Goal: Task Accomplishment & Management: Manage account settings

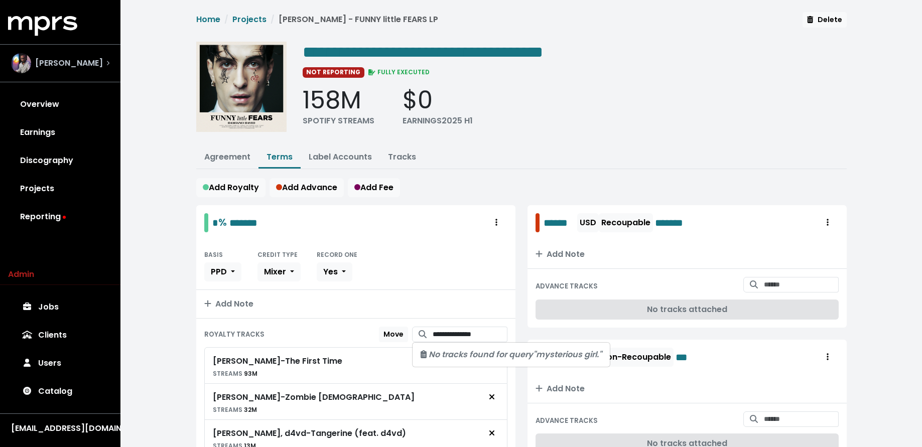
scroll to position [151, 0]
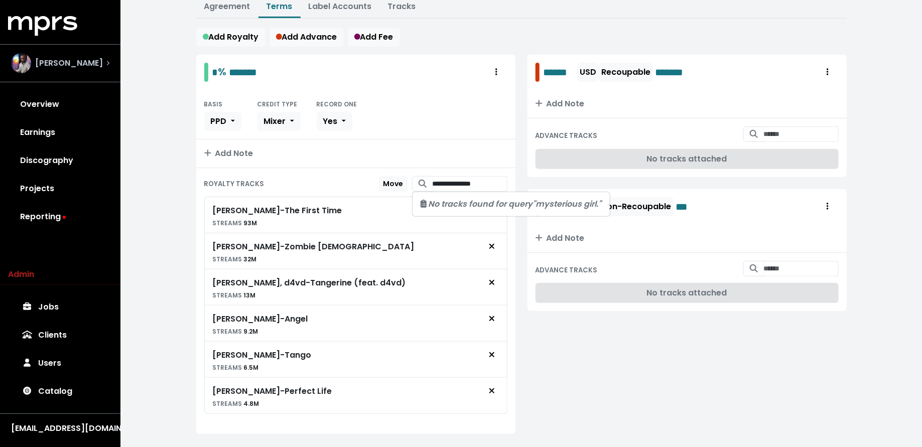
click at [98, 62] on span "[PERSON_NAME]" at bounding box center [69, 63] width 68 height 12
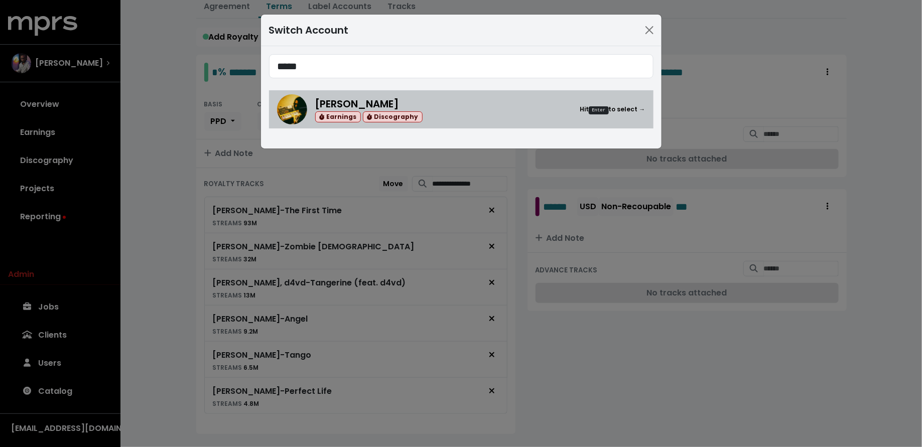
type input "*****"
click at [453, 112] on div "Ethan Schneiderman Earnings Discography Hit Enter to select →" at bounding box center [480, 109] width 330 height 27
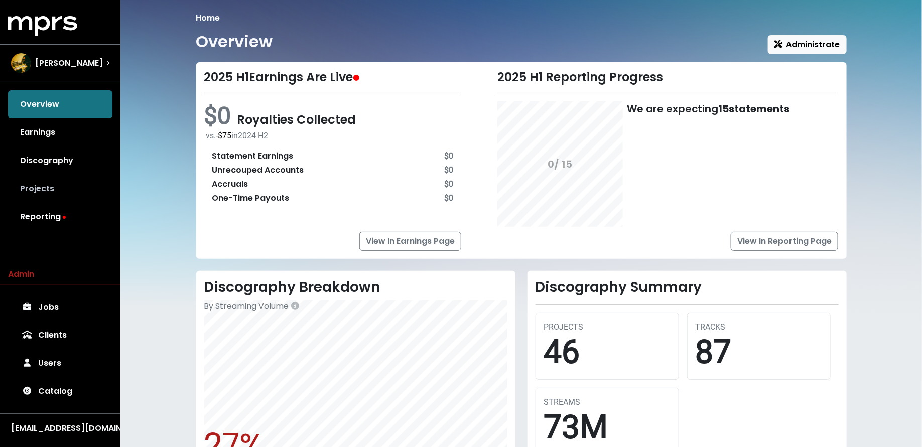
click at [86, 196] on link "Projects" at bounding box center [60, 189] width 104 height 28
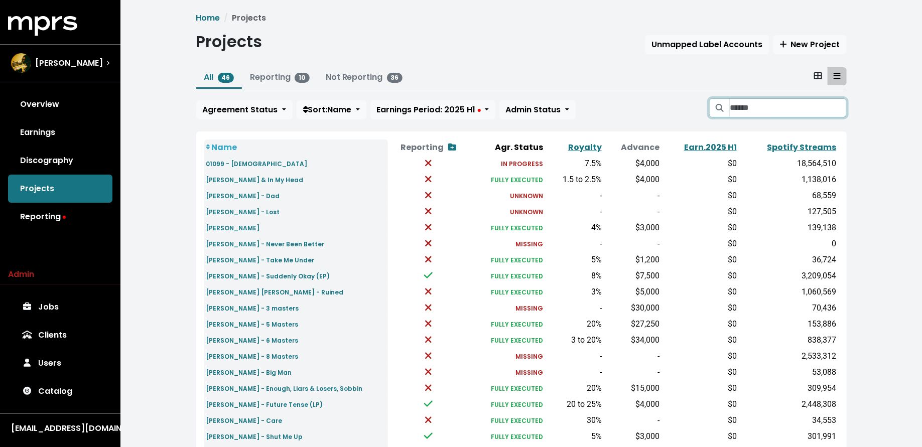
click at [779, 109] on input "Search projects" at bounding box center [788, 107] width 116 height 19
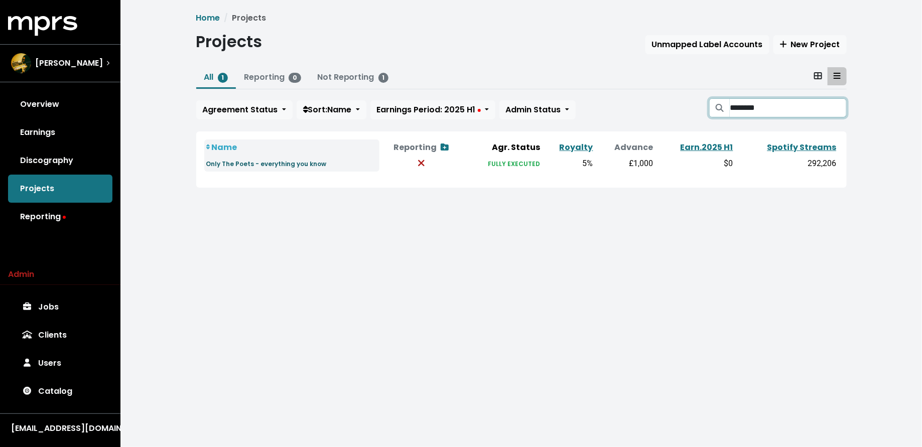
type input "********"
click at [295, 167] on small "Only The Poets - everything you know" at bounding box center [266, 164] width 120 height 9
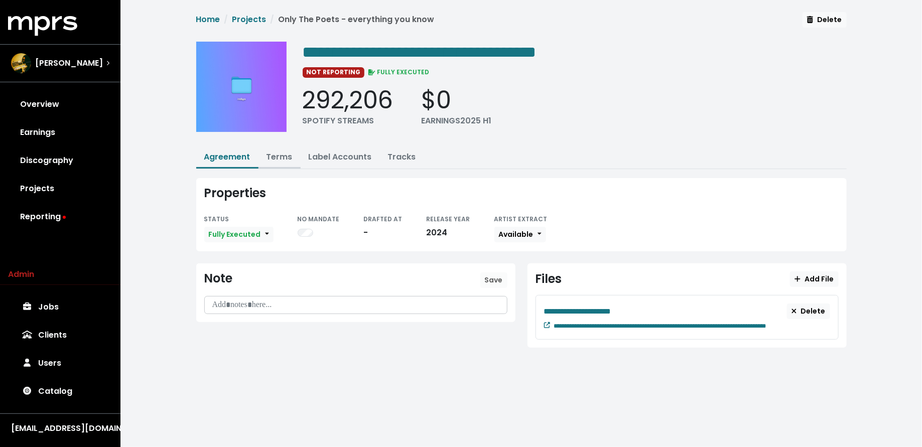
click at [279, 156] on link "Terms" at bounding box center [280, 157] width 26 height 12
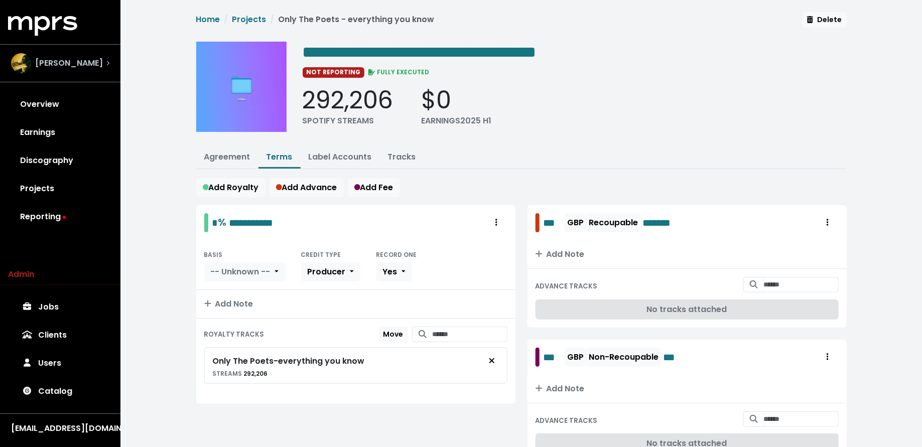
click at [99, 60] on span "Ethan Schneiderman" at bounding box center [69, 63] width 68 height 12
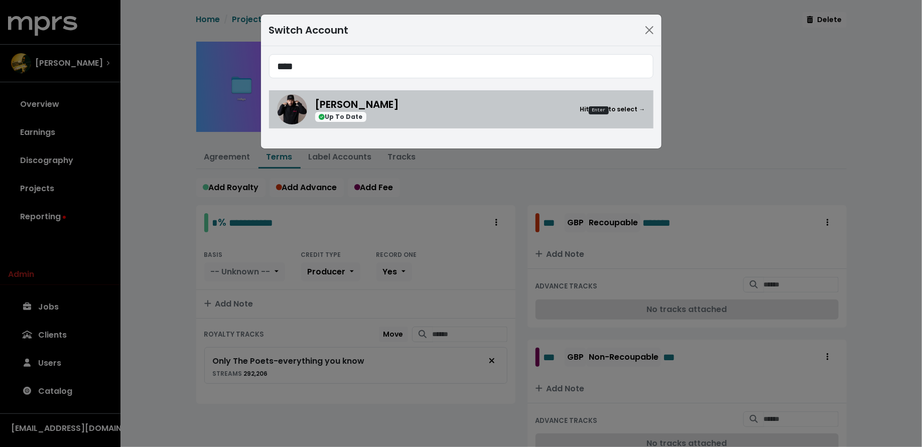
type input "****"
click at [384, 119] on div "Up To Date" at bounding box center [357, 117] width 84 height 11
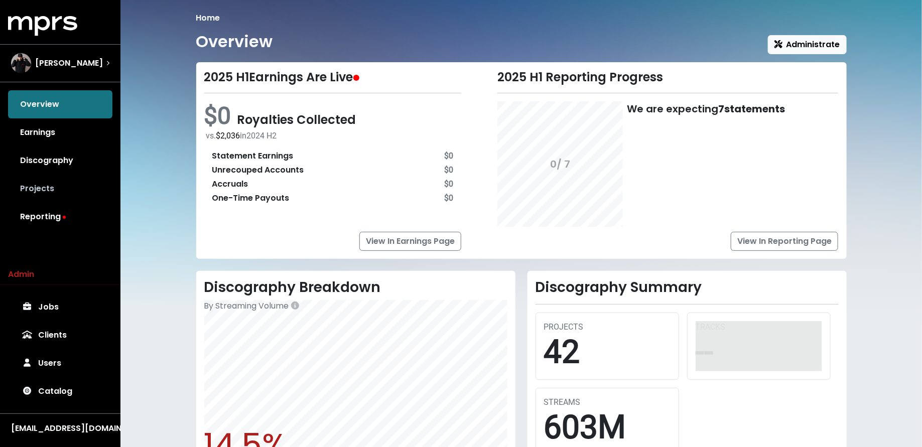
click at [46, 185] on link "Projects" at bounding box center [60, 189] width 104 height 28
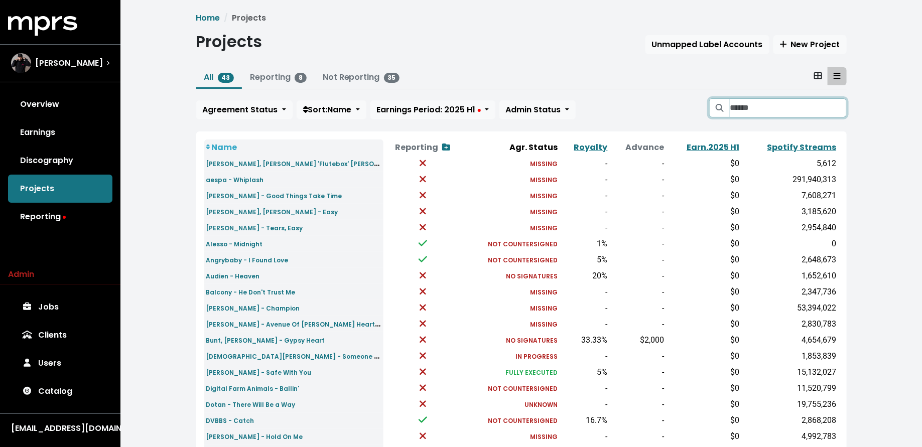
click at [754, 105] on input "Search projects" at bounding box center [788, 107] width 116 height 19
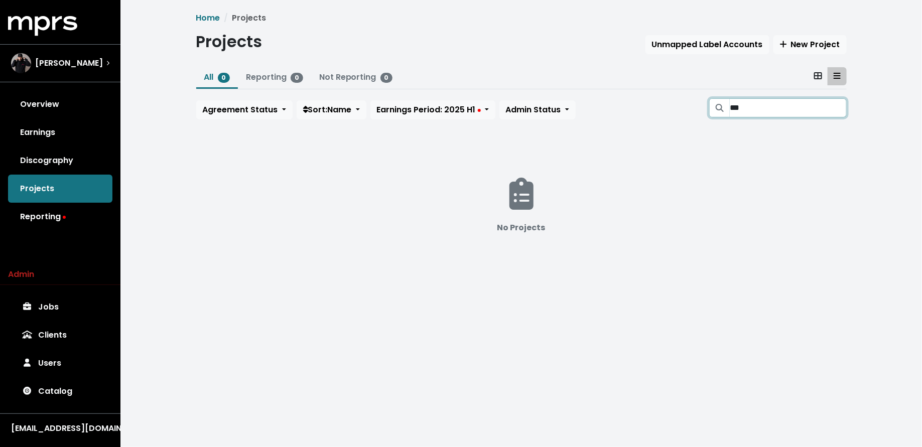
type input "****"
click at [843, 109] on input "****" at bounding box center [788, 107] width 116 height 19
click at [838, 108] on input "****" at bounding box center [788, 107] width 116 height 19
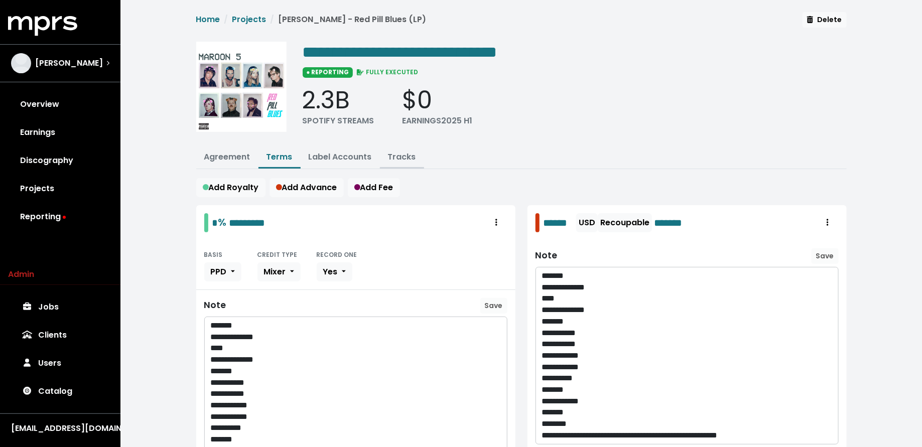
click at [395, 157] on link "Tracks" at bounding box center [402, 157] width 28 height 12
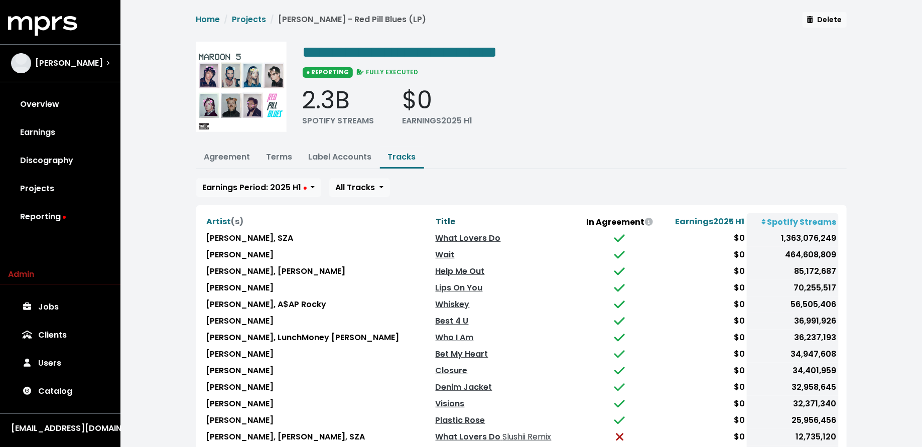
click at [436, 216] on span "Title" at bounding box center [446, 222] width 20 height 12
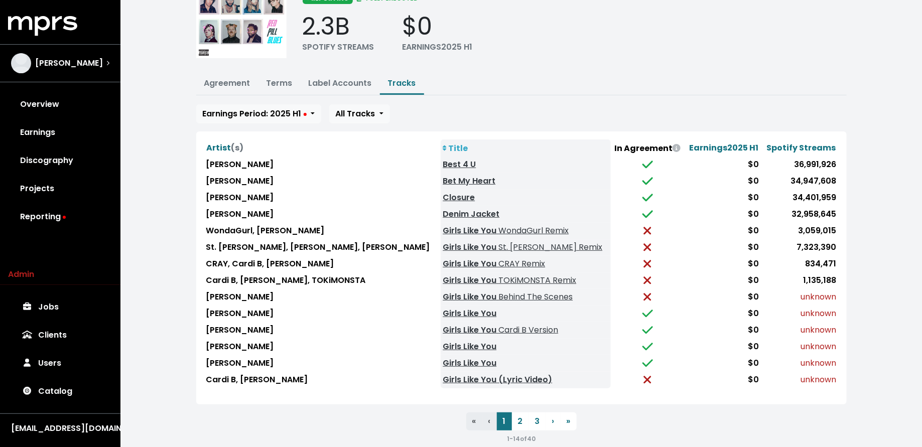
scroll to position [85, 0]
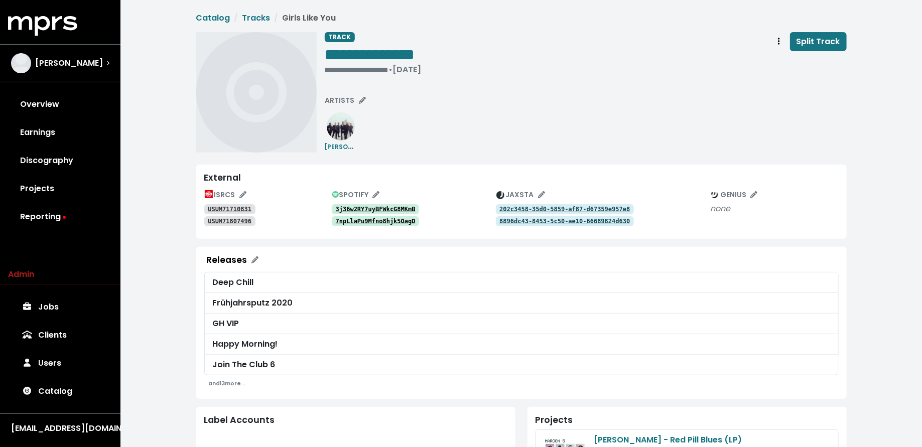
click at [404, 207] on tt "3j36w2RY7uyBFWkcG8MKmB" at bounding box center [376, 209] width 80 height 7
click at [390, 222] on tt "7npLlaPu9Mfno8hjk5OagD" at bounding box center [376, 221] width 80 height 7
click at [778, 39] on span "Track actions" at bounding box center [779, 42] width 9 height 12
click at [783, 60] on link "Merge" at bounding box center [808, 64] width 79 height 16
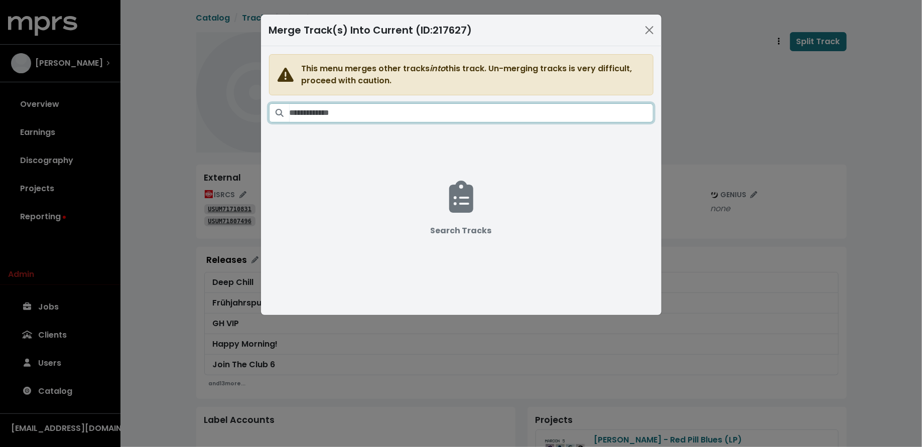
click at [562, 114] on input "Search tracks" at bounding box center [472, 112] width 364 height 19
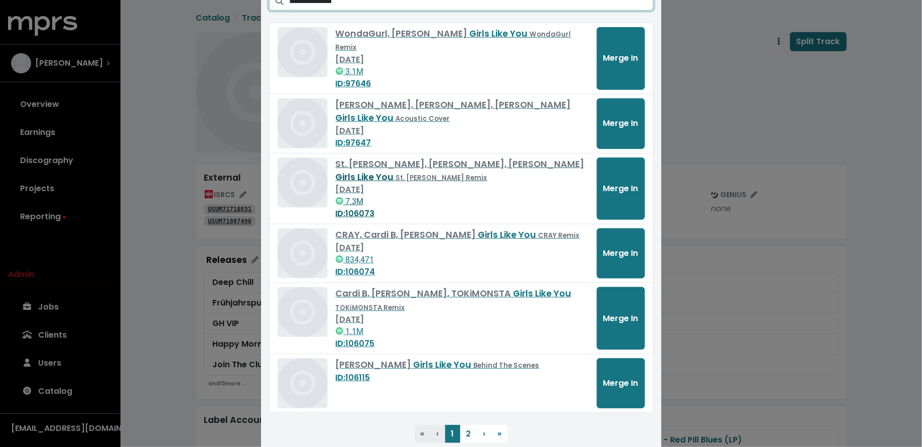
scroll to position [113, 0]
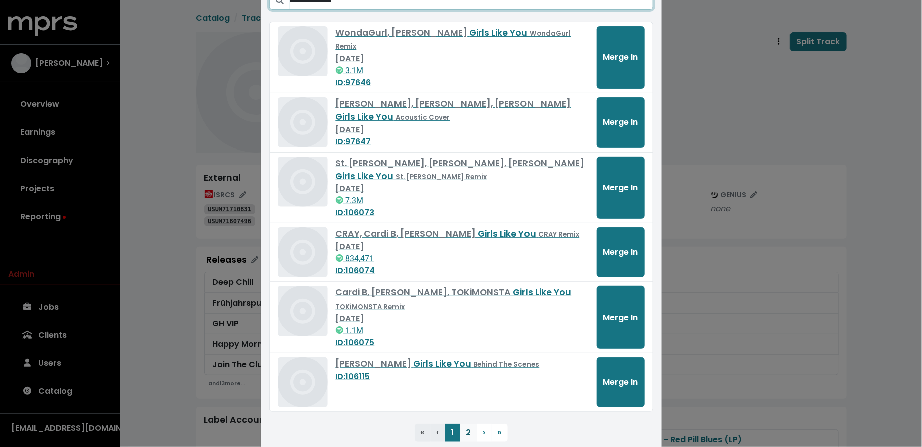
type input "**********"
click at [467, 424] on button "2" at bounding box center [468, 433] width 17 height 18
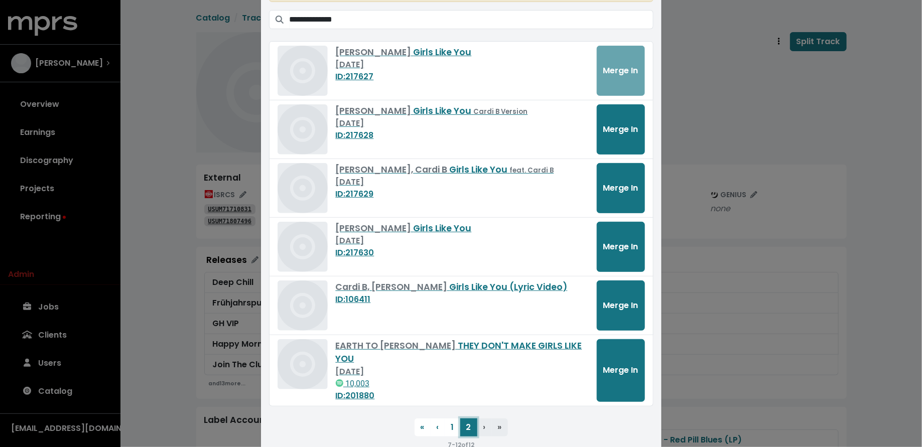
scroll to position [93, 0]
click at [606, 243] on span "Merge In" at bounding box center [620, 247] width 35 height 12
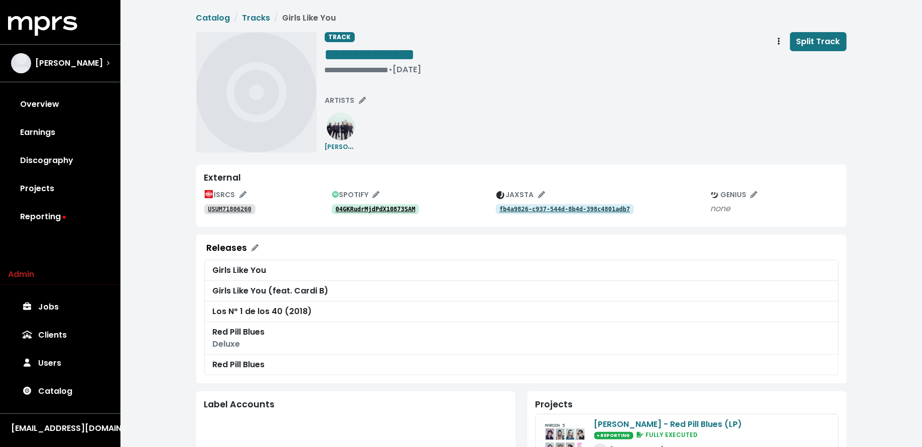
click at [410, 206] on tt "04GKRudrMjdPdX10873SAM" at bounding box center [376, 209] width 80 height 7
click at [226, 209] on tt "USUM71806260" at bounding box center [230, 209] width 44 height 7
click at [336, 99] on span "ARTISTS" at bounding box center [345, 100] width 41 height 10
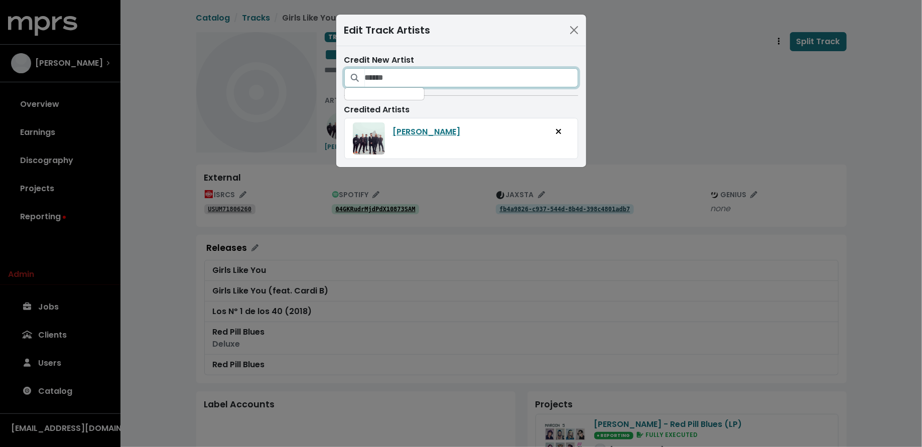
click at [412, 69] on input "Search for artists who should be credited on this track" at bounding box center [471, 77] width 213 height 19
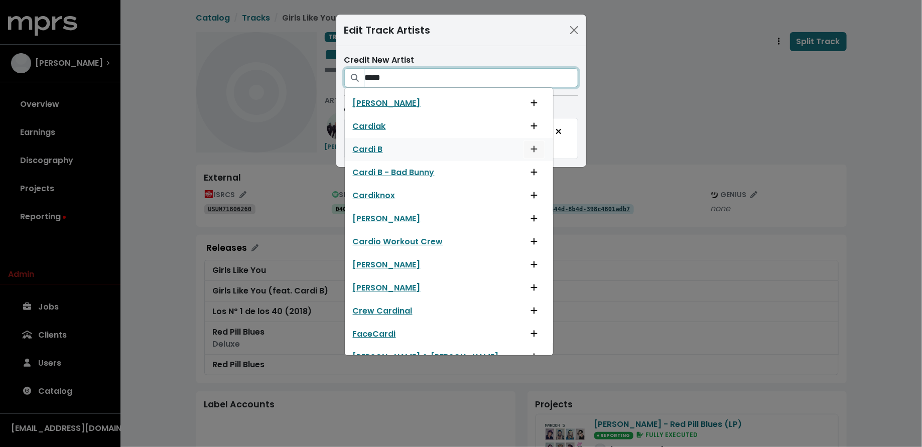
type input "*****"
click at [523, 148] on button "Add artist to this track's credited artists" at bounding box center [534, 149] width 22 height 19
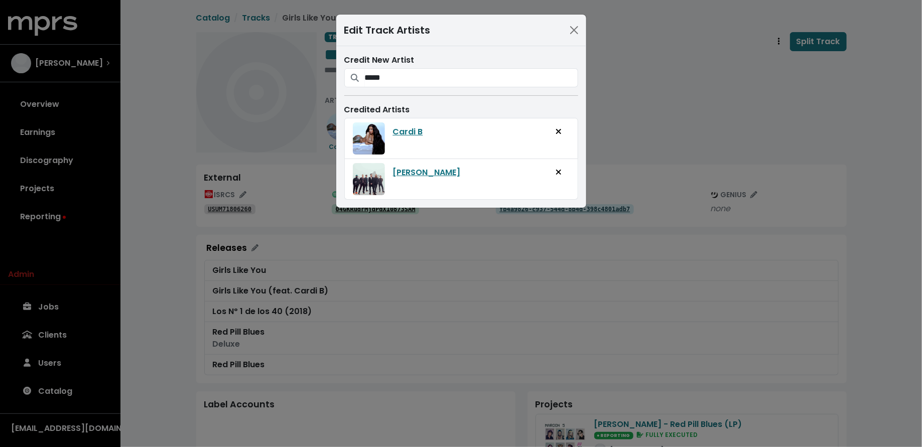
click at [633, 123] on div "Edit Track Artists Credit New Artist ***** Alexander Cardinale Cardiak Cardi B …" at bounding box center [461, 223] width 922 height 447
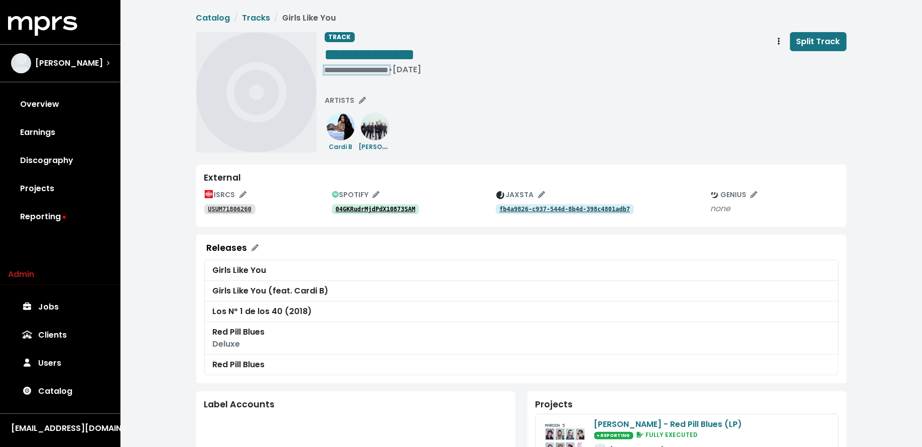
click at [354, 67] on div "**********" at bounding box center [373, 70] width 97 height 10
click at [354, 67] on span "• Jan 1st, 2017" at bounding box center [341, 70] width 33 height 12
click at [327, 70] on span "• Jan 1st, 2017" at bounding box center [341, 70] width 33 height 12
click at [327, 86] on div "**********" at bounding box center [586, 92] width 522 height 120
click at [327, 68] on div "**********" at bounding box center [373, 70] width 97 height 10
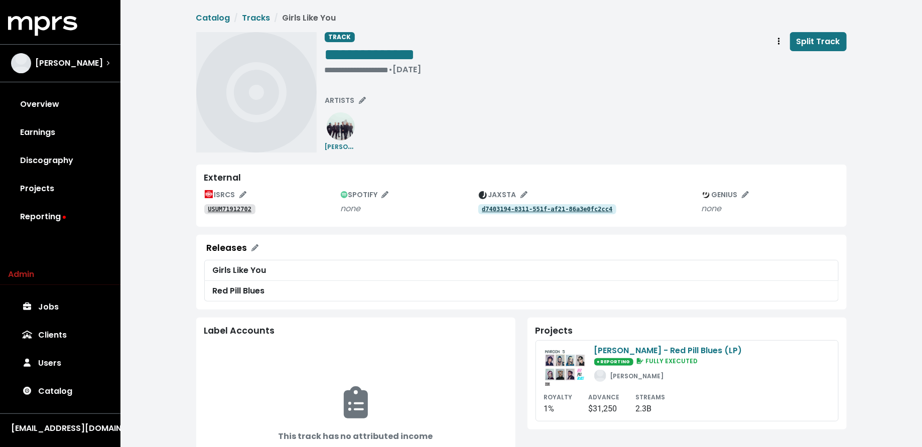
click at [236, 209] on tt "USUM71912702" at bounding box center [230, 209] width 44 height 7
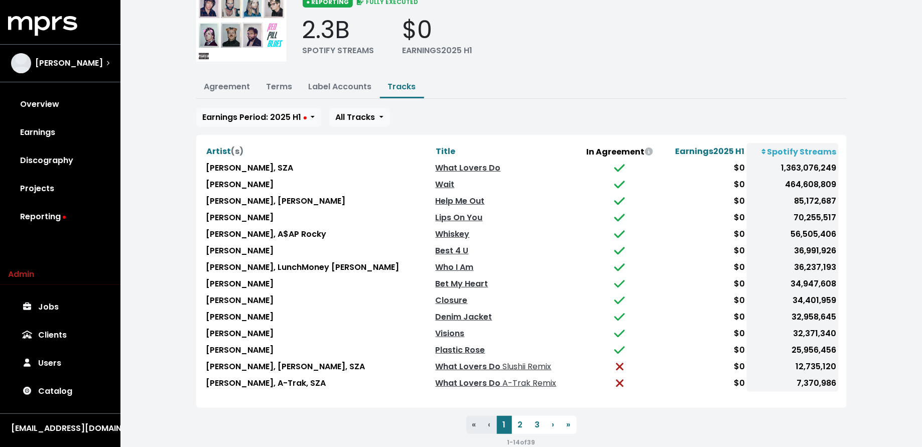
scroll to position [85, 0]
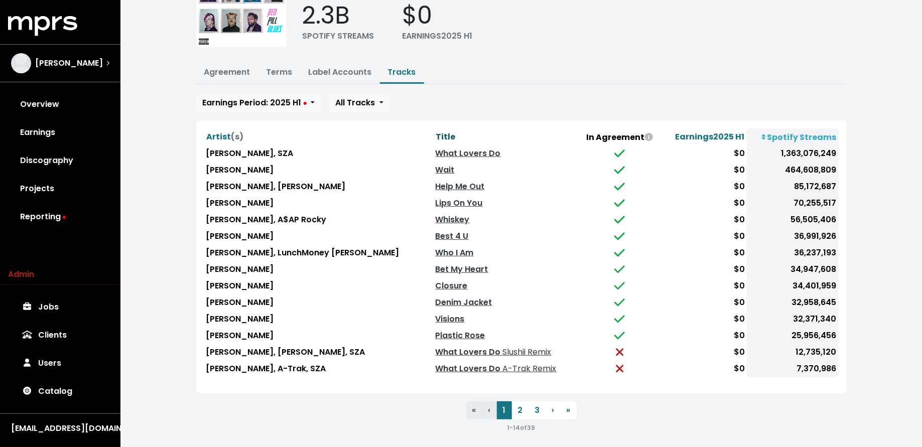
click at [436, 134] on span "Title" at bounding box center [446, 137] width 20 height 12
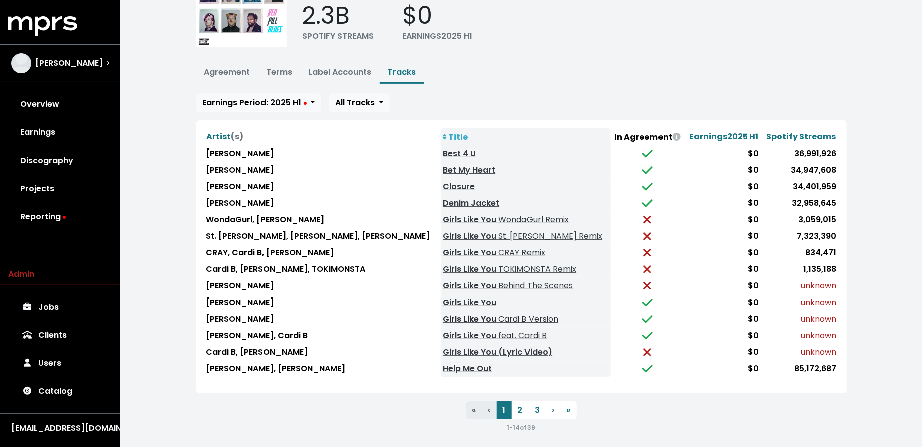
click at [443, 313] on link "Girls Like You Cardi B Version" at bounding box center [500, 319] width 115 height 12
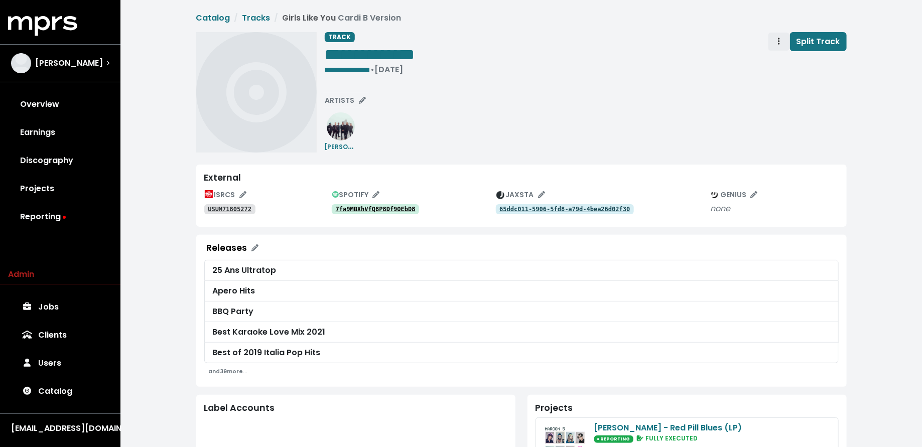
click at [777, 39] on span "Track actions" at bounding box center [779, 42] width 9 height 12
click at [782, 65] on link "Merge" at bounding box center [808, 64] width 79 height 16
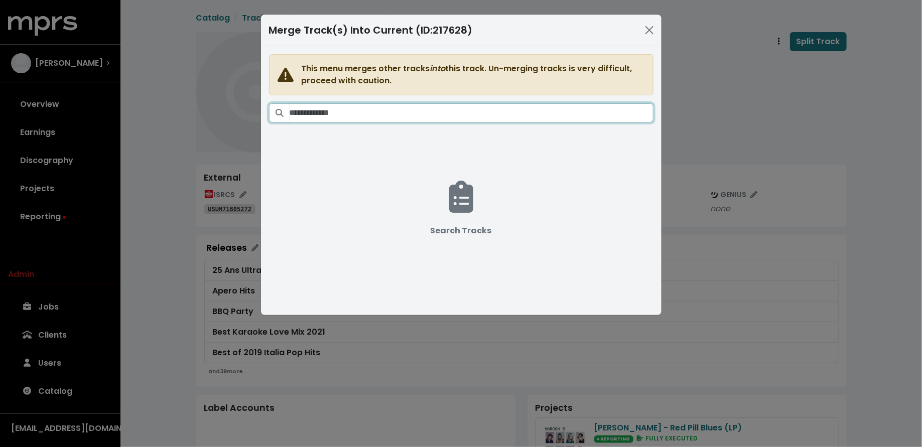
click at [527, 114] on input "Search tracks" at bounding box center [472, 112] width 364 height 19
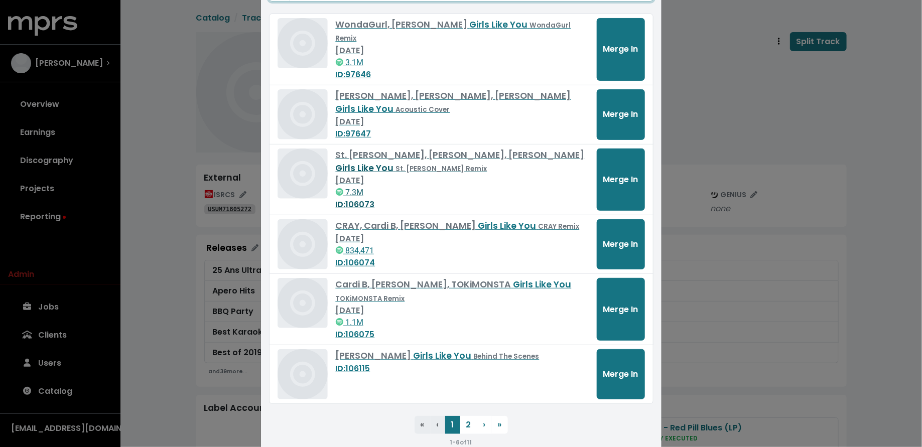
scroll to position [120, 0]
type input "**********"
click at [463, 417] on button "2" at bounding box center [468, 426] width 17 height 18
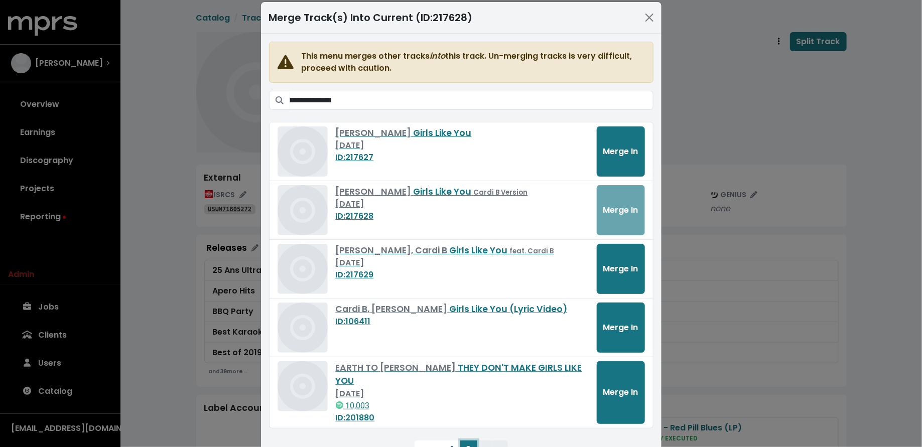
scroll to position [12, 0]
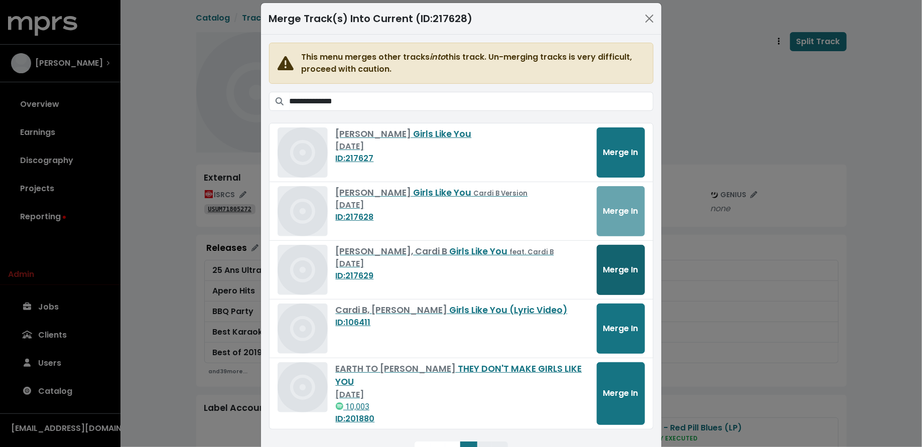
click at [605, 275] on button "Merge In" at bounding box center [621, 270] width 48 height 50
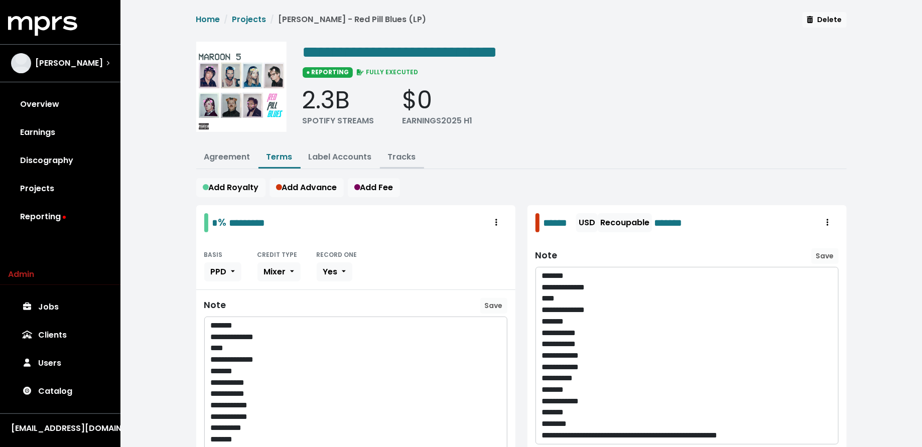
click at [404, 151] on link "Tracks" at bounding box center [402, 157] width 28 height 12
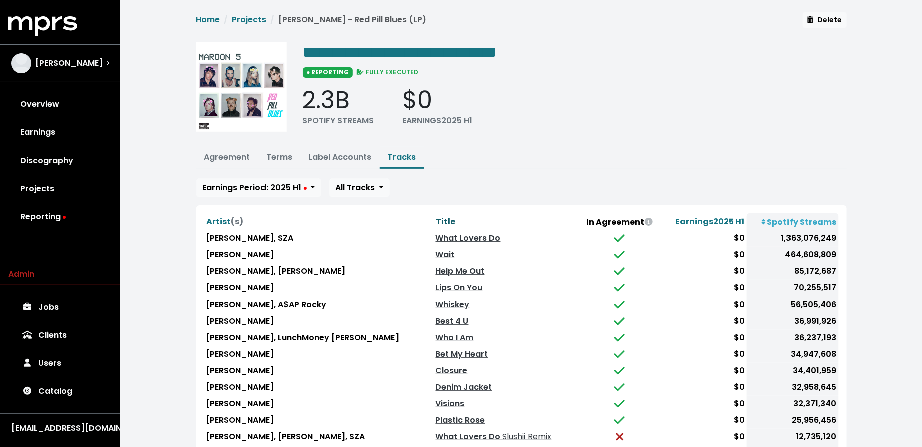
click at [436, 218] on span "Title" at bounding box center [446, 222] width 20 height 12
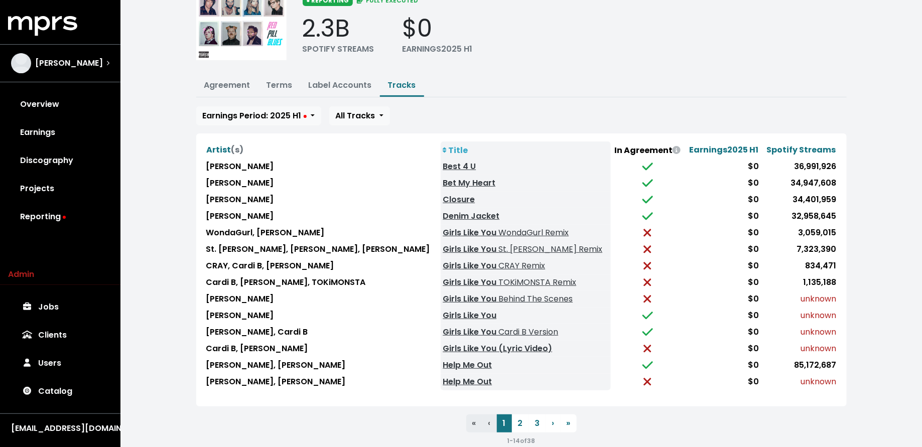
scroll to position [85, 0]
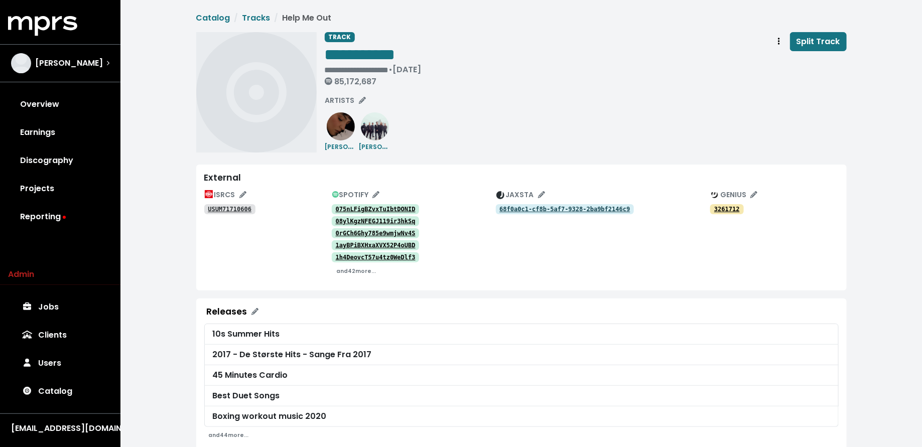
click at [404, 206] on tt "075nLFigBZvxTuIbtDONID" at bounding box center [376, 209] width 80 height 7
click at [376, 219] on tt "08ylKgzNFEGJ119ir3hkSq" at bounding box center [376, 221] width 80 height 7
click at [375, 230] on tt "0rGCh6Ghy785e9wmjwNv4S" at bounding box center [376, 233] width 80 height 7
click at [372, 243] on tt "1ayBPiBXHxaXVX52P4oUBD" at bounding box center [376, 245] width 80 height 7
click at [371, 256] on tt "1h4DeovcT57u4tz0WeDlf3" at bounding box center [376, 257] width 80 height 7
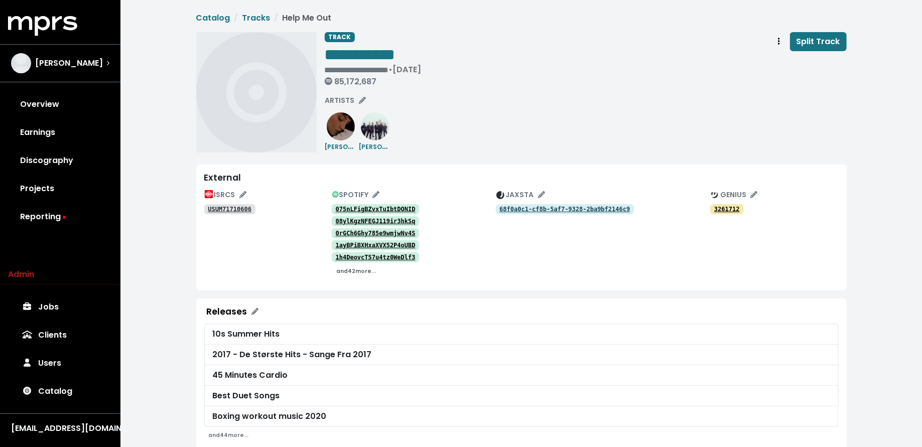
click at [365, 271] on small "and 42 more..." at bounding box center [356, 272] width 40 height 8
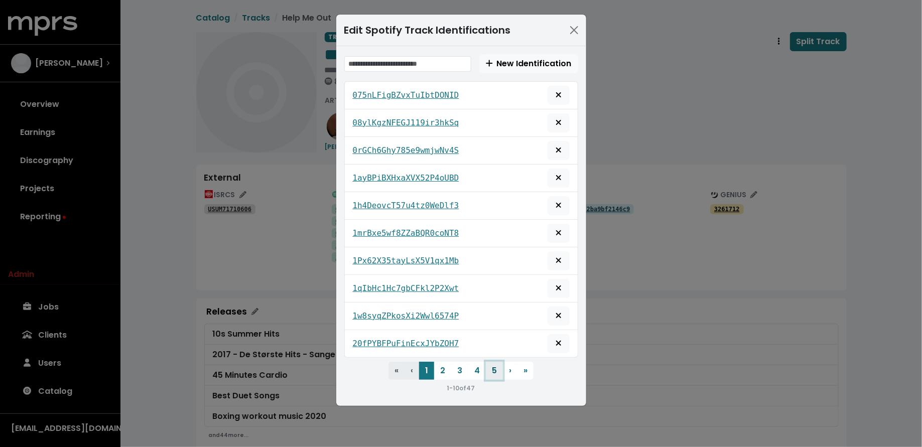
click at [494, 362] on button "5" at bounding box center [494, 371] width 17 height 18
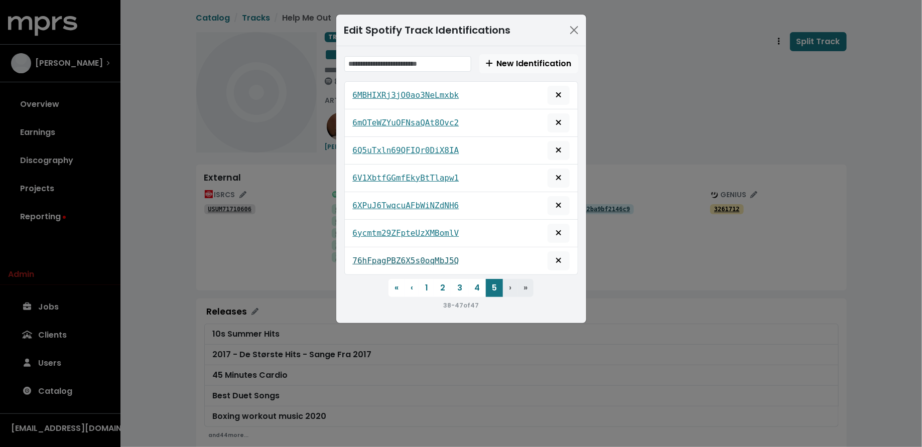
click at [421, 256] on tt "76hFpagPBZ6X5s0oqMbJ5Q" at bounding box center [406, 261] width 106 height 10
click at [426, 233] on tt "6ycmtm29ZFpteUzXMBomlV" at bounding box center [406, 233] width 106 height 10
click at [423, 204] on tt "6XPuJ6TwqcuAFbWiNZdNH6" at bounding box center [406, 206] width 106 height 10
click at [646, 92] on div "Edit Spotify Track Identifications New Identification 6MBHIXRj3jO0ao3NeLmxbk 6m…" at bounding box center [461, 223] width 922 height 447
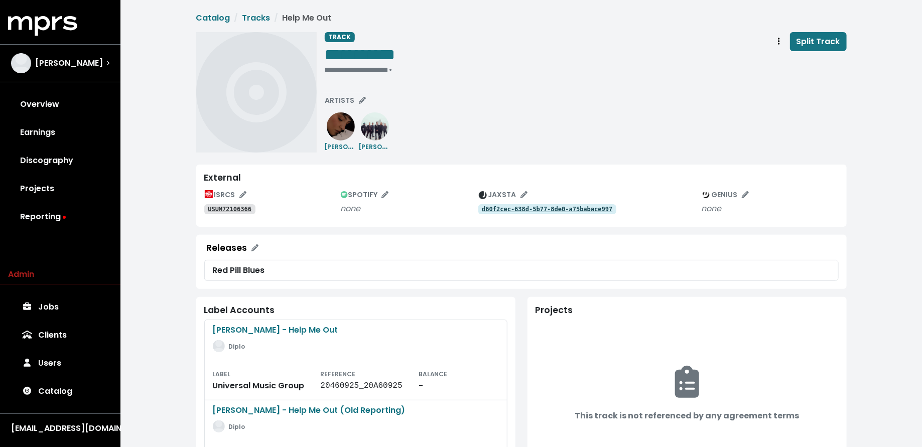
click at [232, 208] on tt "USUM72106366" at bounding box center [230, 209] width 44 height 7
click at [778, 41] on span "Track actions" at bounding box center [779, 42] width 9 height 12
click at [777, 63] on link "Merge" at bounding box center [808, 64] width 79 height 16
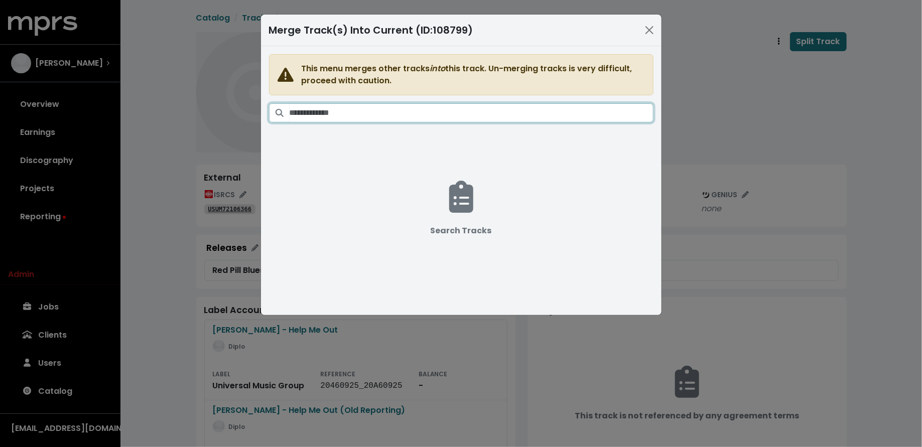
click at [495, 117] on input "Search tracks" at bounding box center [472, 112] width 364 height 19
type input "*"
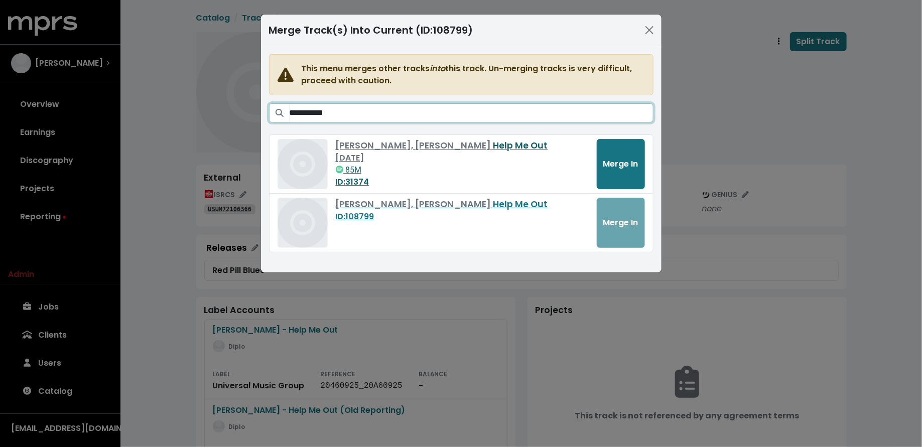
type input "**********"
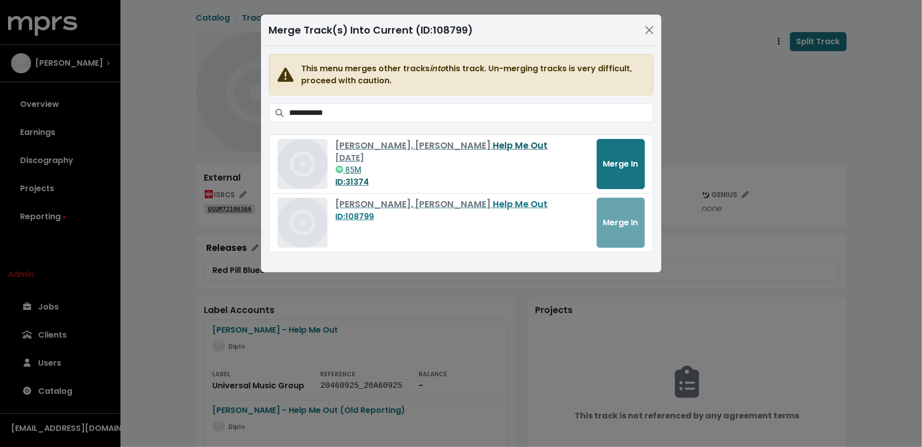
click at [470, 145] on div "[PERSON_NAME], [PERSON_NAME] Help Me Out" at bounding box center [462, 145] width 253 height 13
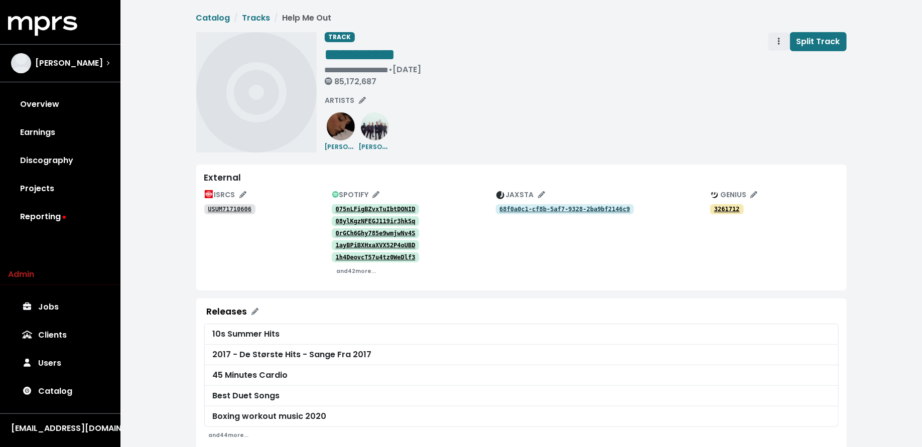
click at [776, 44] on span "Track actions" at bounding box center [779, 42] width 9 height 12
click at [777, 60] on link "Merge" at bounding box center [808, 64] width 79 height 16
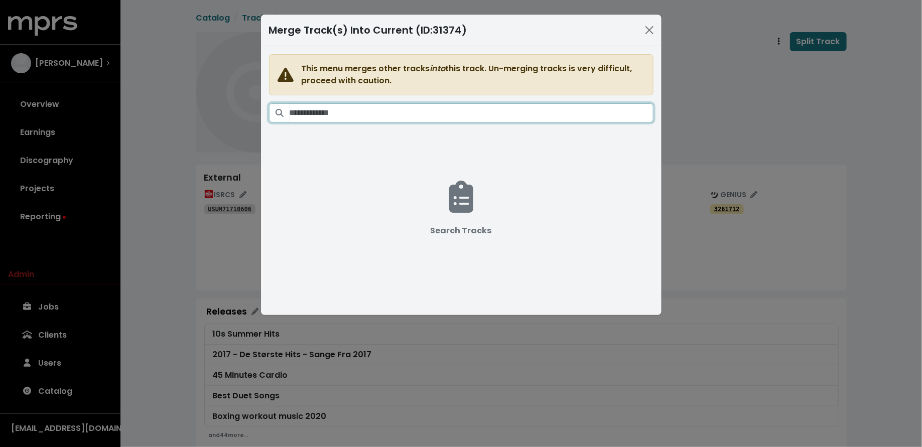
click at [550, 116] on input "Search tracks" at bounding box center [472, 112] width 364 height 19
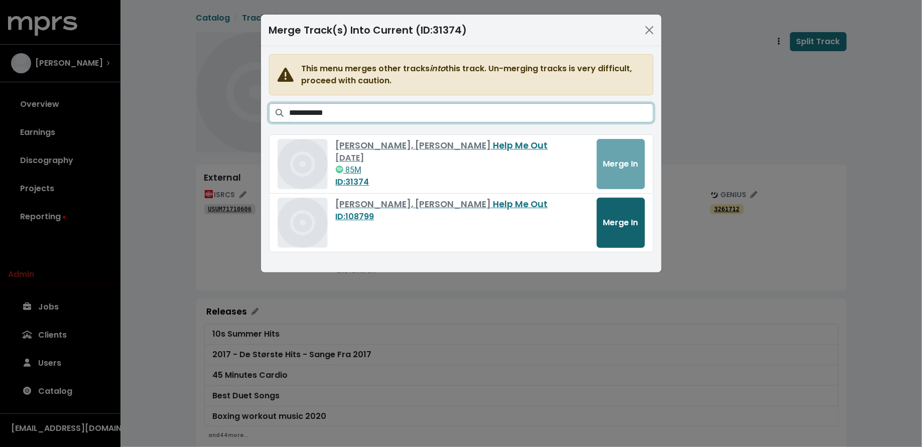
type input "**********"
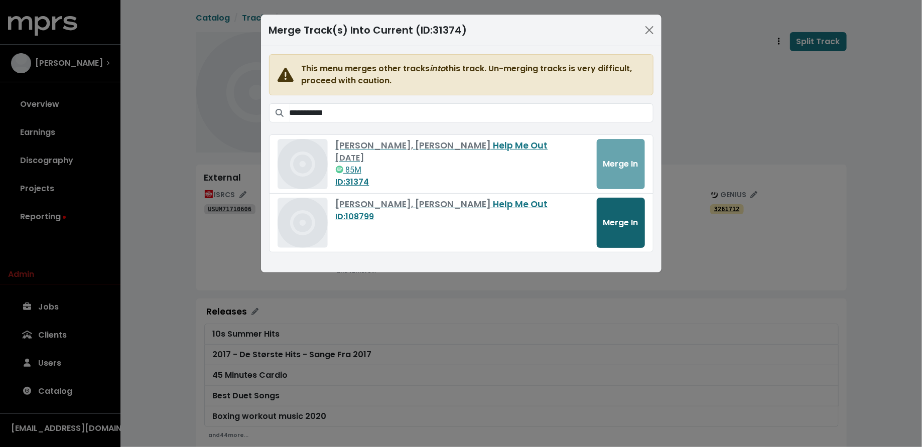
click at [621, 214] on button "Merge In" at bounding box center [621, 223] width 48 height 50
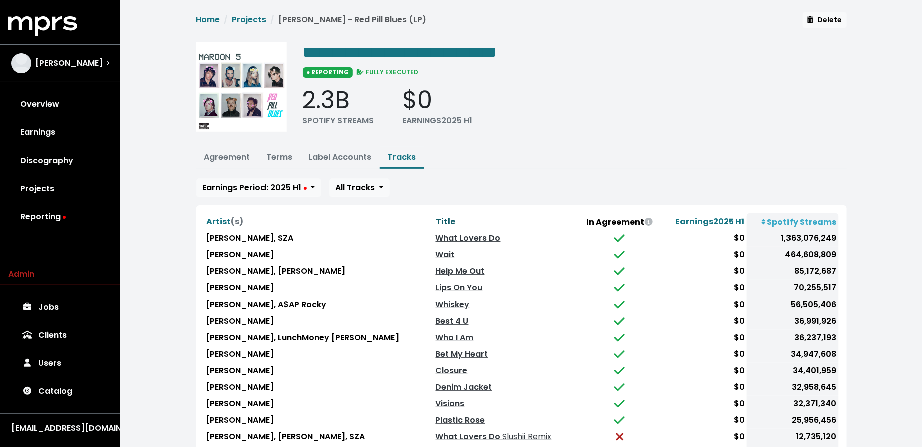
click at [436, 223] on span "Title" at bounding box center [446, 222] width 20 height 12
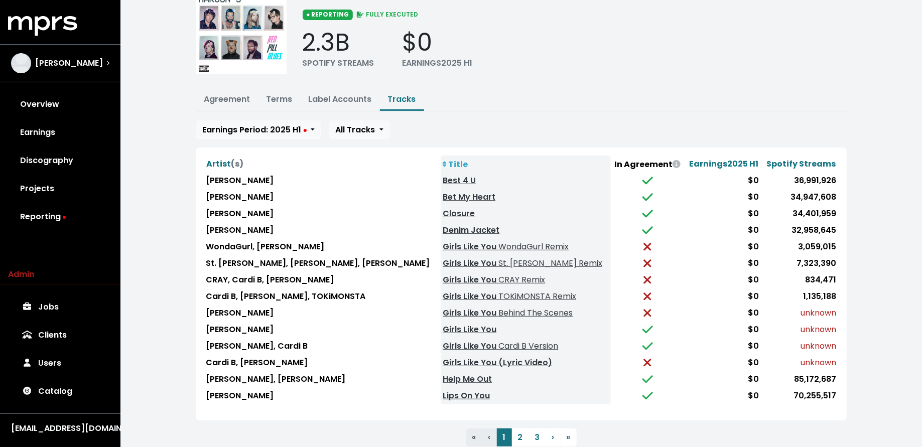
scroll to position [68, 0]
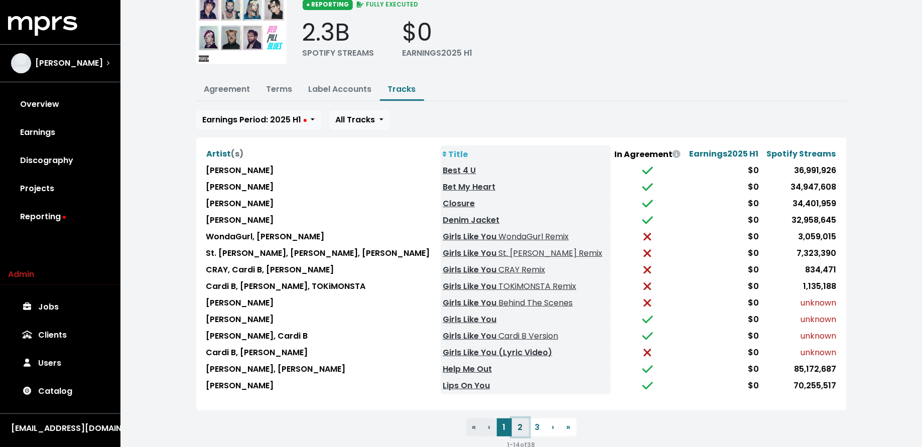
click at [518, 428] on button "2" at bounding box center [520, 428] width 17 height 18
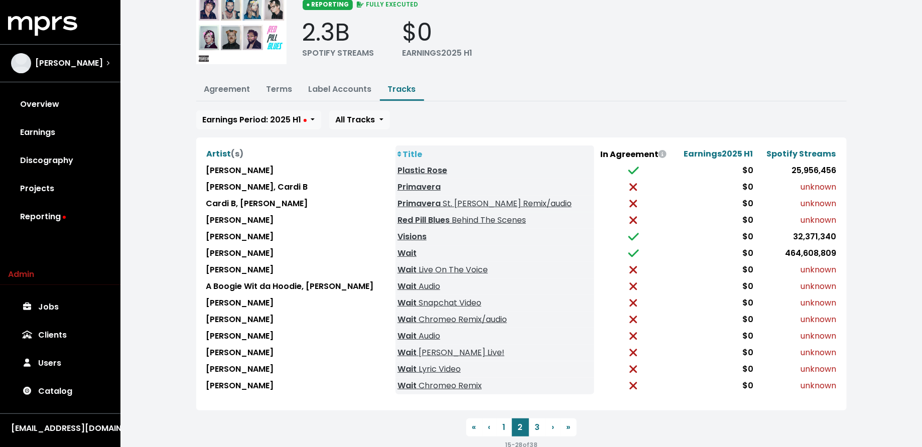
click at [513, 131] on div "Earnings Period: 2025 H1 All Tracks Artist (s) Title In Agreement Earnings 2025…" at bounding box center [521, 280] width 651 height 340
click at [535, 421] on button "3" at bounding box center [537, 428] width 17 height 18
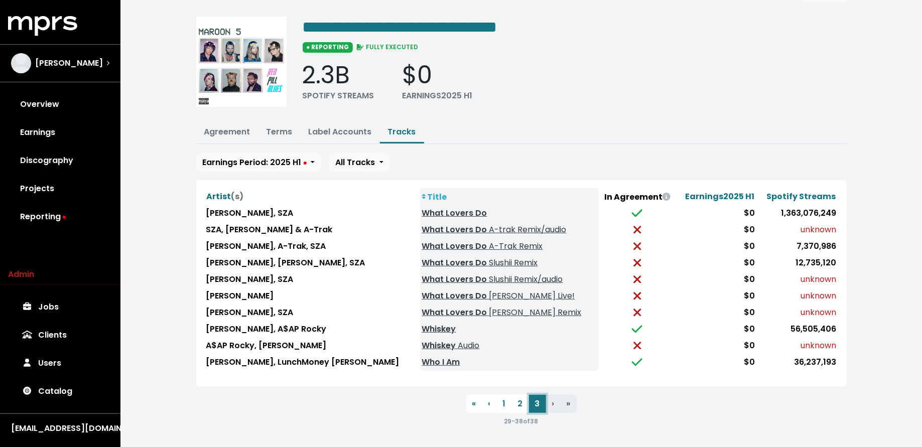
scroll to position [20, 0]
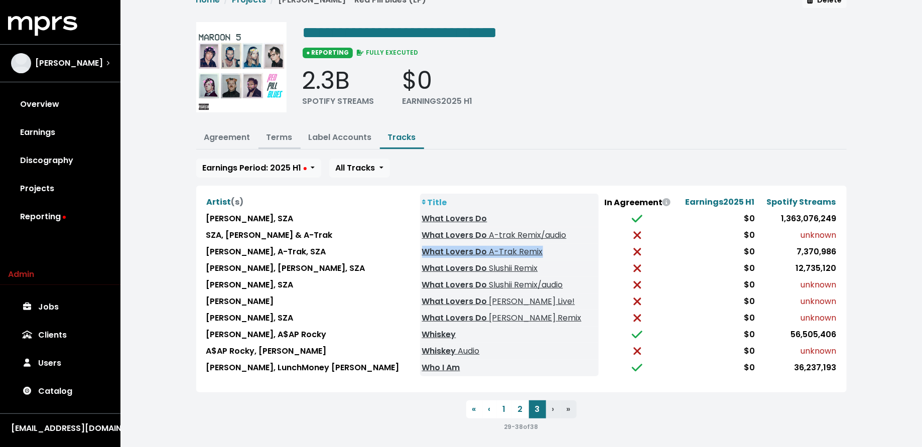
click at [277, 143] on button "Terms" at bounding box center [280, 139] width 42 height 22
click at [271, 137] on link "Terms" at bounding box center [280, 138] width 26 height 12
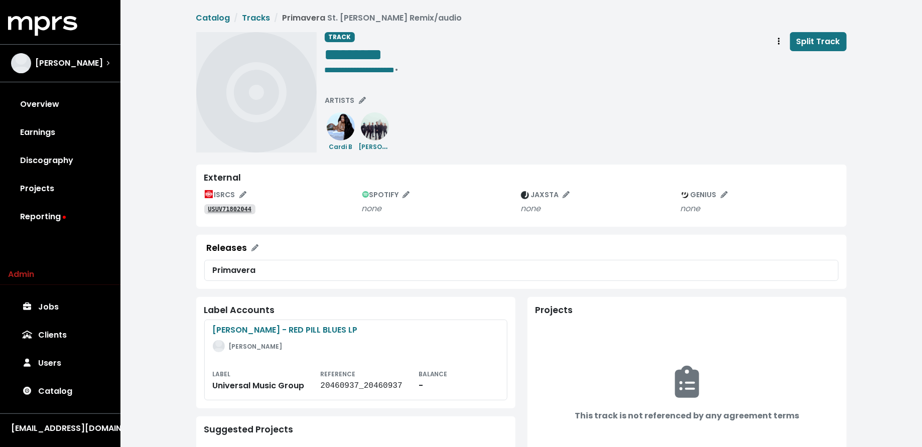
click at [237, 207] on tt "USUV71802044" at bounding box center [230, 209] width 44 height 7
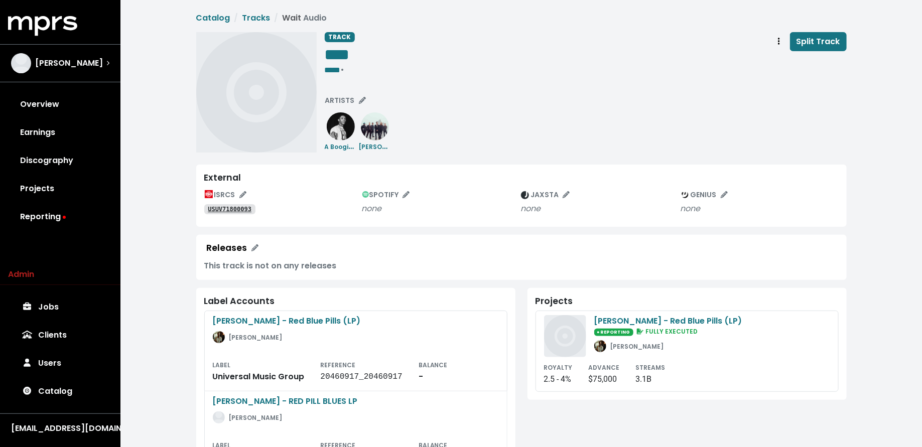
click at [216, 211] on tt "USUV71800093" at bounding box center [230, 209] width 44 height 7
click at [218, 213] on link "USUV71704569" at bounding box center [229, 209] width 51 height 10
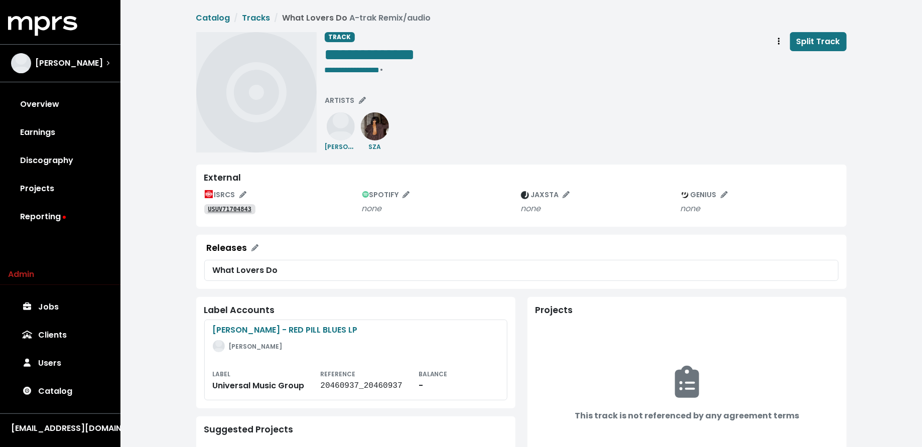
click at [224, 207] on tt "USUV71704843" at bounding box center [230, 209] width 44 height 7
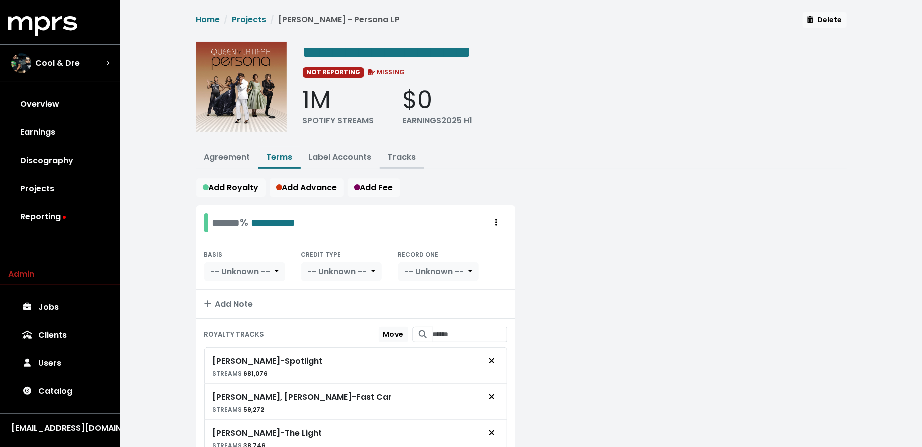
click at [398, 157] on link "Tracks" at bounding box center [402, 157] width 28 height 12
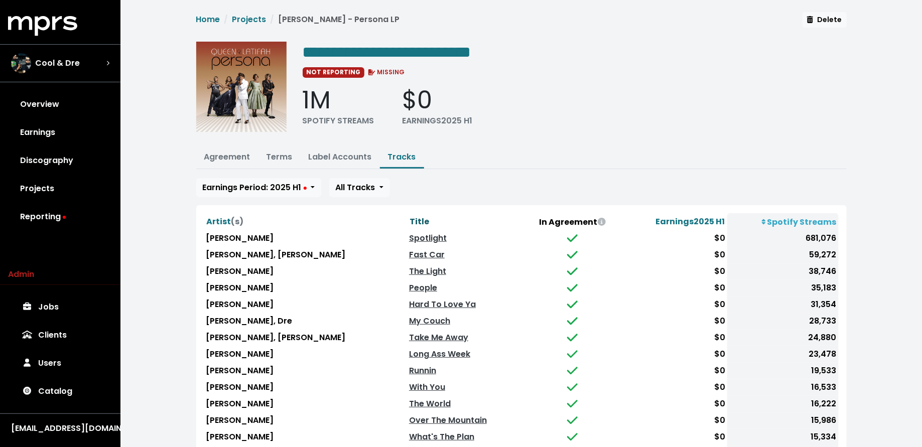
click at [411, 217] on span "Title" at bounding box center [420, 222] width 20 height 12
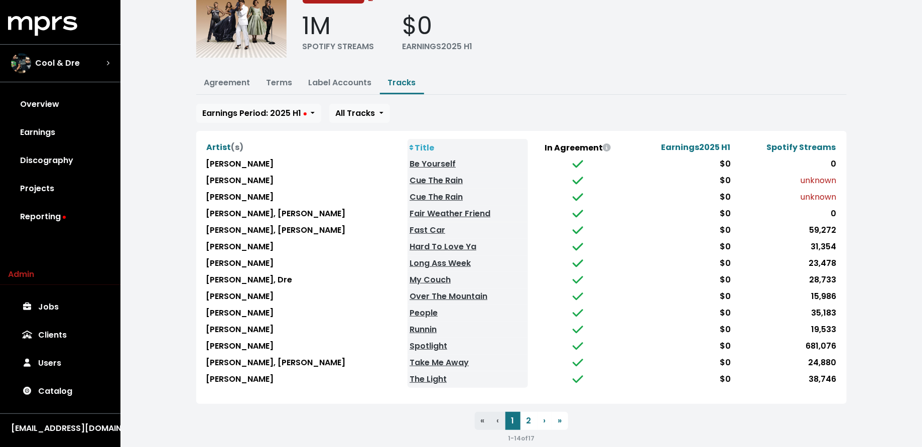
scroll to position [77, 0]
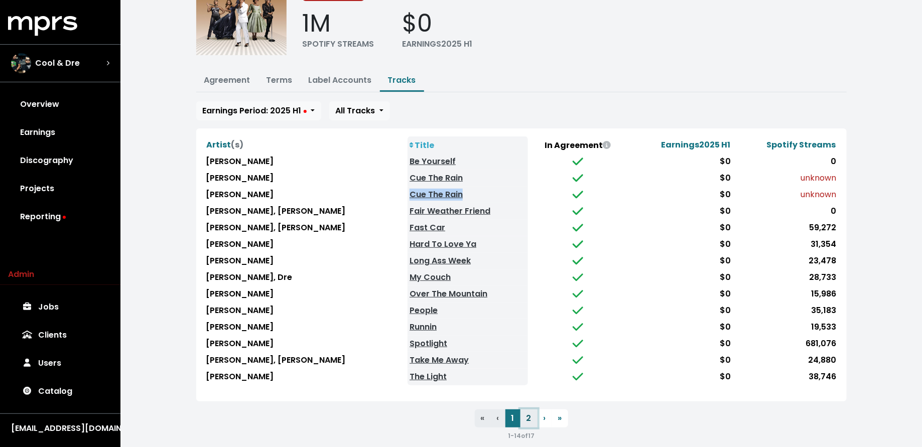
click at [527, 411] on button "2" at bounding box center [529, 419] width 17 height 18
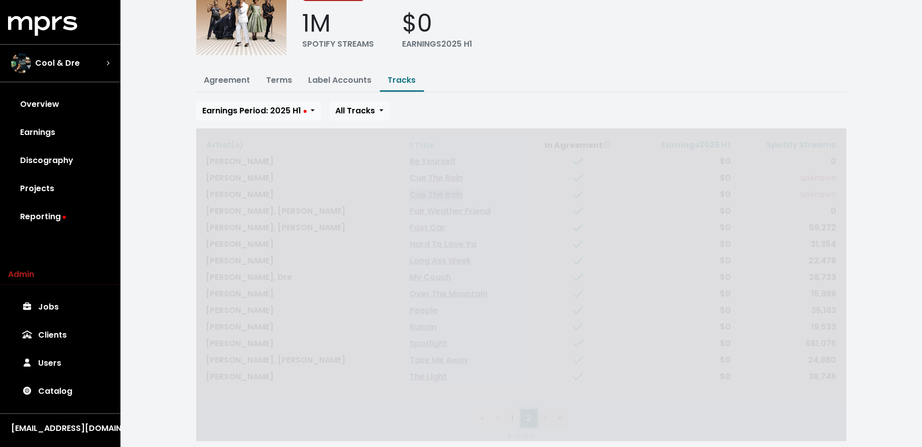
scroll to position [0, 0]
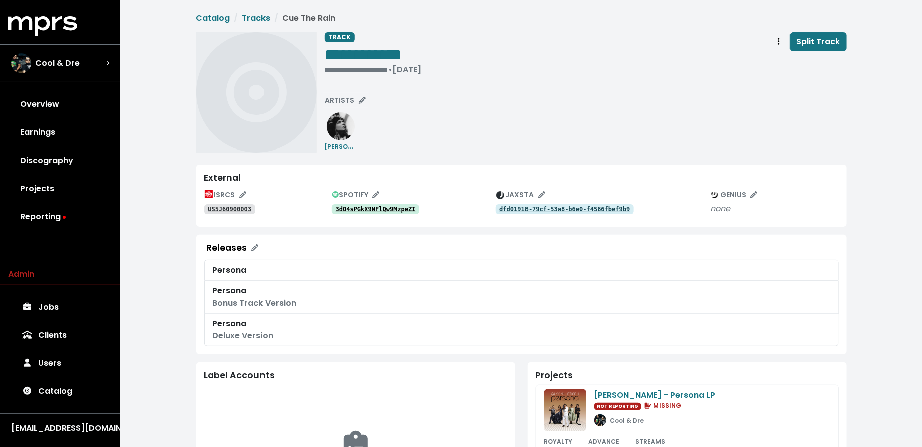
click at [375, 207] on tt "3dO4sPGkX9NFlQw9NzpeZI" at bounding box center [376, 209] width 80 height 7
click at [384, 209] on tt "3dO4sPGkX9NFlQw9NzpeZI" at bounding box center [376, 209] width 80 height 7
click at [237, 211] on tt "US5J60900003" at bounding box center [230, 209] width 44 height 7
click at [350, 68] on div "• Aug 25th, 2009" at bounding box center [363, 70] width 77 height 10
click at [334, 78] on div "**********" at bounding box center [586, 92] width 522 height 120
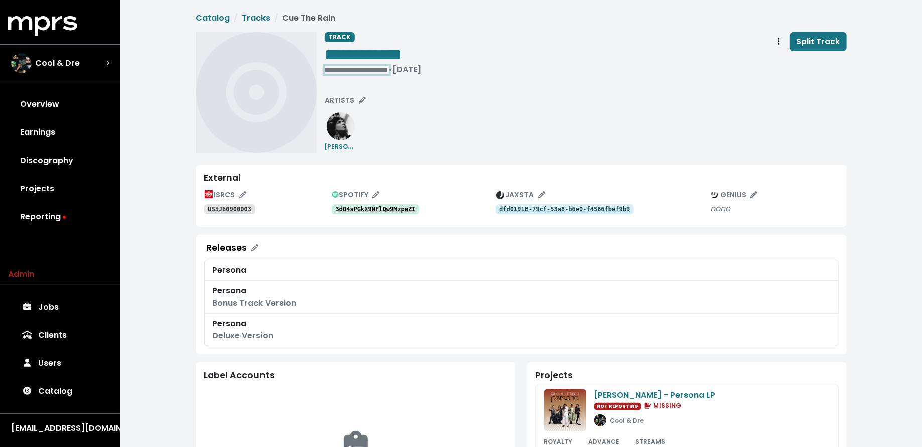
click at [329, 73] on div "**********" at bounding box center [373, 70] width 97 height 10
click at [330, 89] on div "**********" at bounding box center [586, 92] width 522 height 120
click at [327, 70] on div "• Aug 25th, 2009" at bounding box center [363, 70] width 77 height 10
click at [327, 70] on span "• Aug 25th, 2009" at bounding box center [341, 70] width 33 height 12
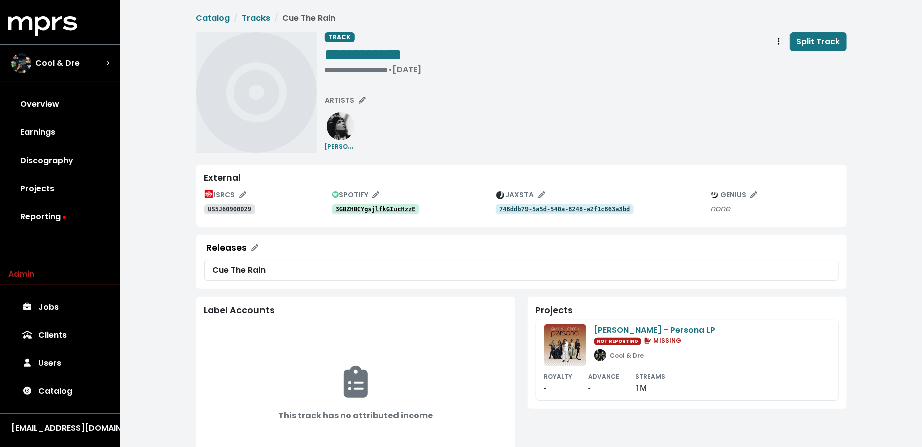
click at [393, 204] on link "3GBZHBCYgsjlfkGIucHzzE" at bounding box center [376, 209] width 88 height 10
click at [228, 208] on tt "US5J60900029" at bounding box center [230, 209] width 44 height 7
click at [374, 213] on link "3GBZHBCYgsjlfkGIucHzzE" at bounding box center [376, 209] width 88 height 10
click at [221, 200] on span "ISRCS" at bounding box center [226, 195] width 42 height 11
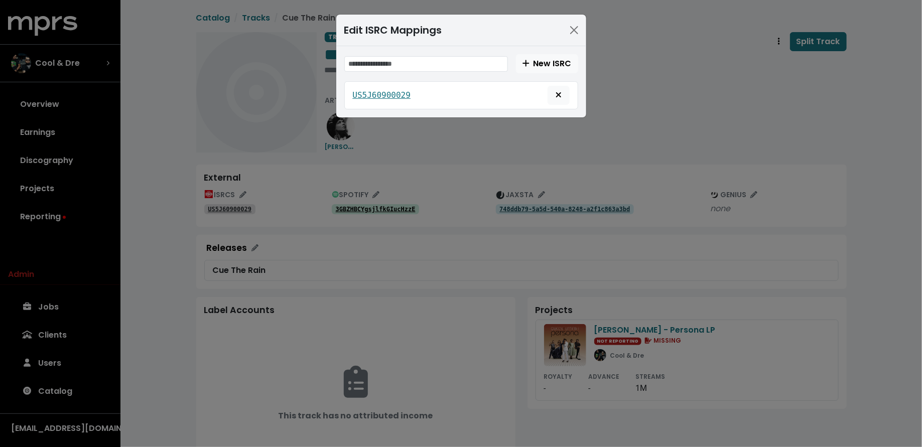
click at [221, 206] on div "Edit ISRC Mappings New ISRC US5J60900029" at bounding box center [461, 223] width 922 height 447
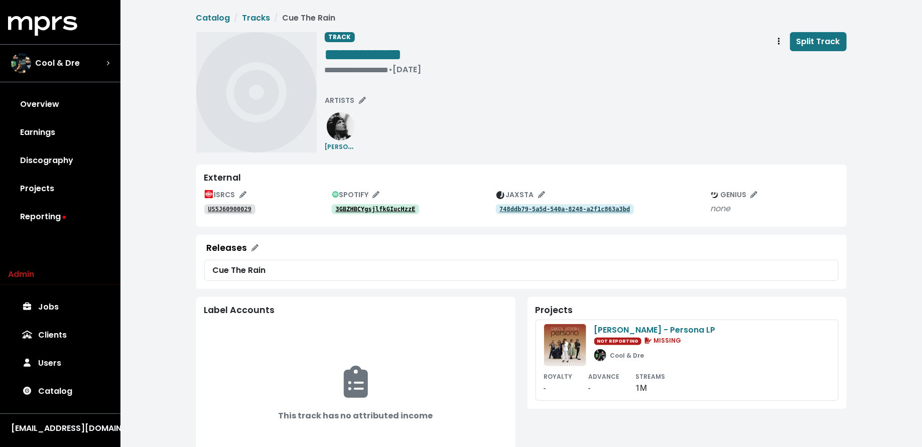
click at [222, 208] on tt "US5J60900029" at bounding box center [230, 209] width 44 height 7
click at [326, 69] on div "• May 19th, 2009" at bounding box center [363, 70] width 77 height 10
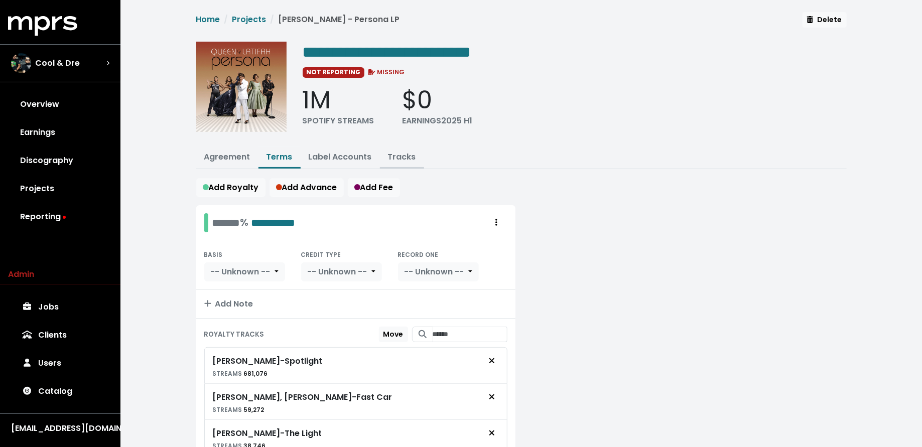
click at [403, 159] on link "Tracks" at bounding box center [402, 157] width 28 height 12
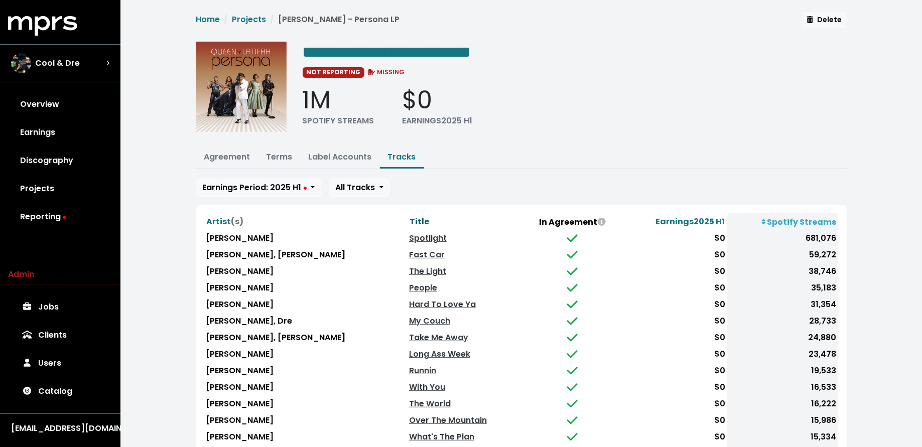
click at [419, 222] on span "Title" at bounding box center [420, 222] width 20 height 12
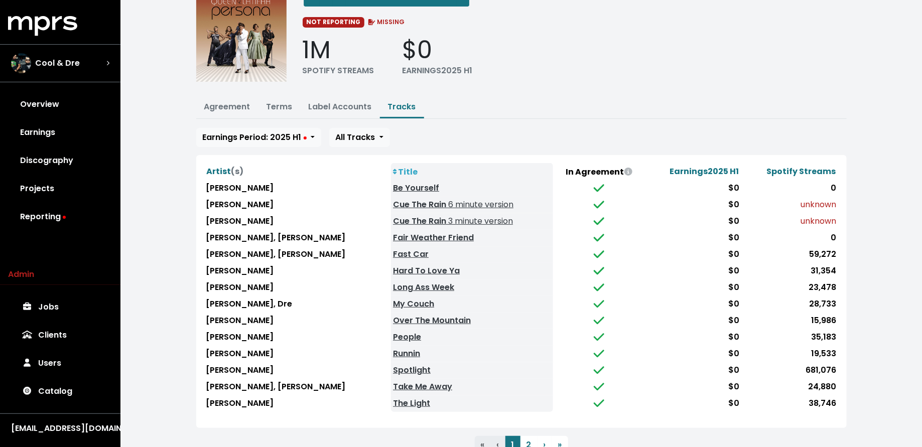
scroll to position [85, 0]
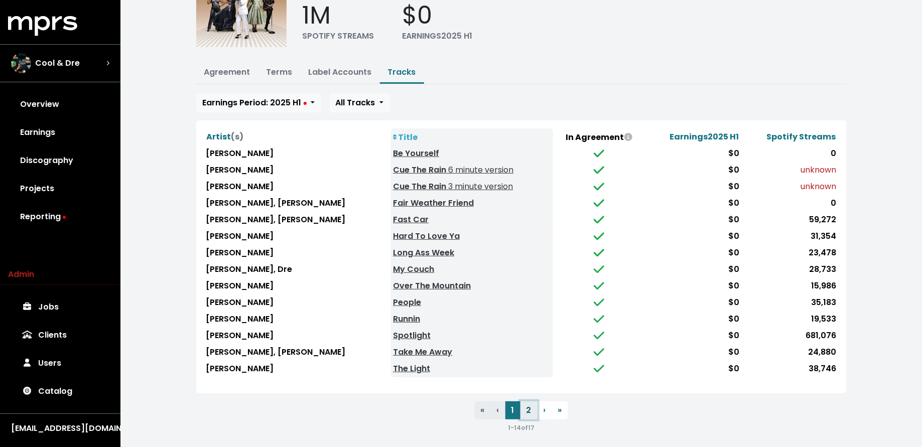
click at [532, 409] on button "2" at bounding box center [529, 411] width 17 height 18
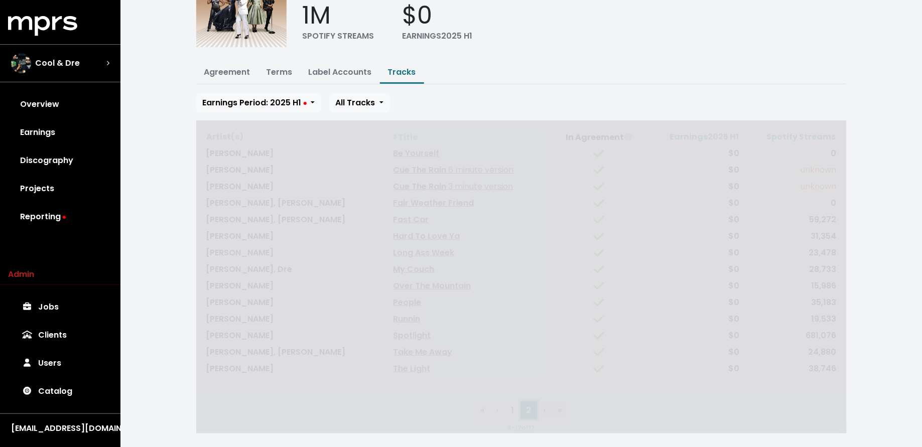
scroll to position [0, 0]
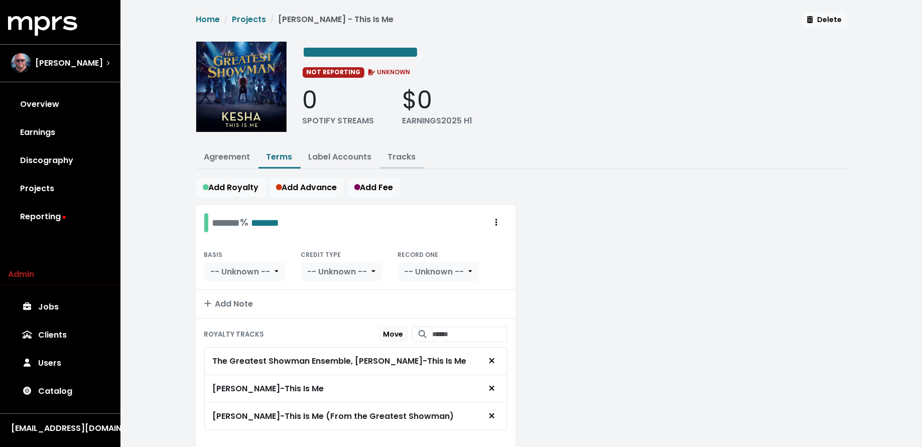
click at [407, 155] on link "Tracks" at bounding box center [402, 157] width 28 height 12
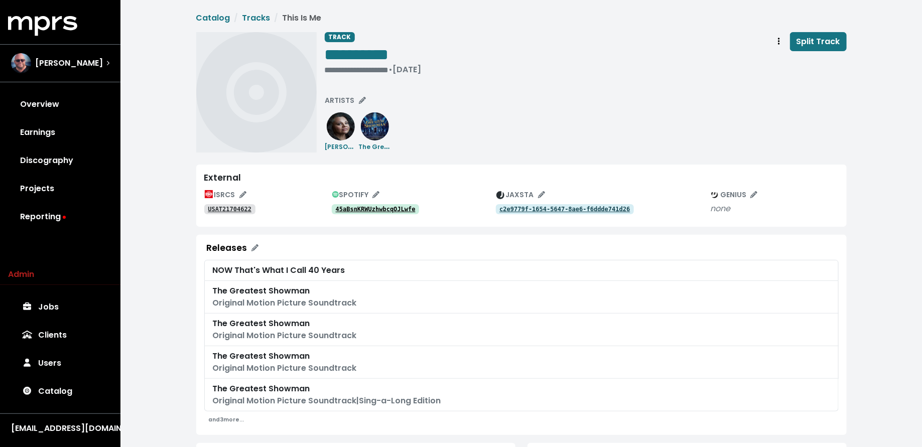
click at [388, 212] on tt "45aBsnKRWUzhwbcqOJLwfe" at bounding box center [376, 209] width 80 height 7
click at [363, 210] on tt "45aBsnKRWUzhwbcqOJLwfe" at bounding box center [376, 209] width 80 height 7
click at [237, 207] on tt "USAT21704622" at bounding box center [230, 209] width 44 height 7
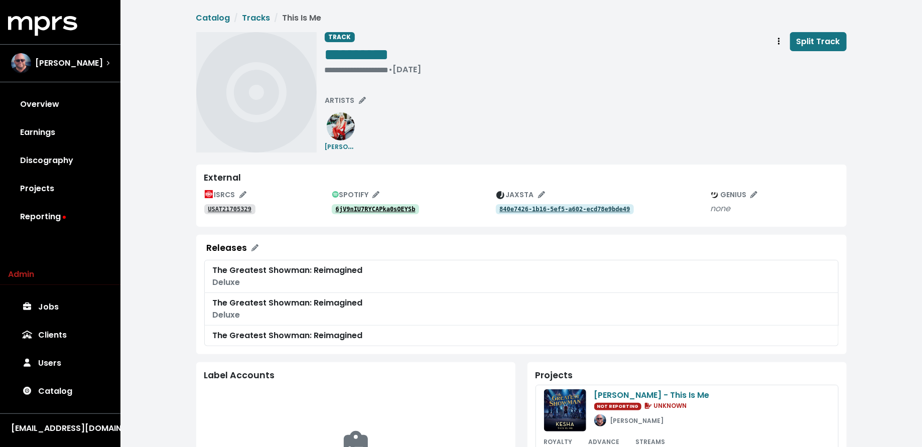
click at [385, 206] on tt "6jV9nIU7RYCAPka0sOEYSb" at bounding box center [376, 209] width 80 height 7
click at [369, 211] on tt "6jV9nIU7RYCAPka0sOEYSb" at bounding box center [376, 209] width 80 height 7
click at [776, 40] on span "Track actions" at bounding box center [779, 42] width 9 height 12
click at [778, 62] on link "Merge" at bounding box center [808, 64] width 79 height 16
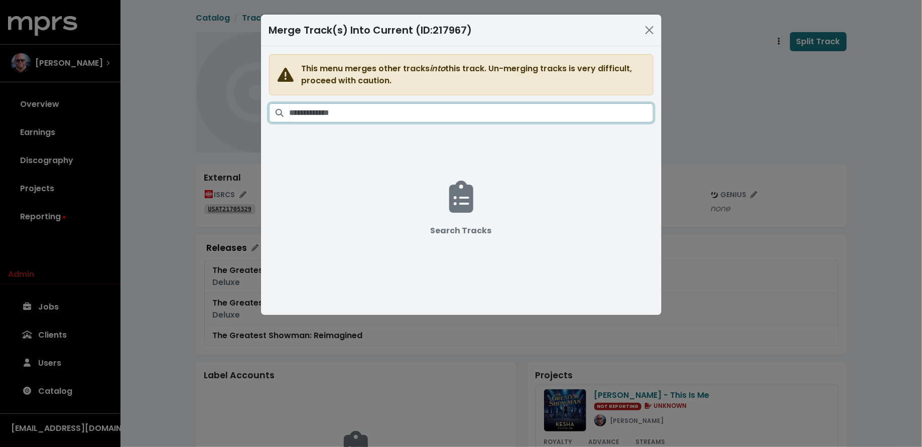
click at [384, 109] on input "Search tracks" at bounding box center [472, 112] width 364 height 19
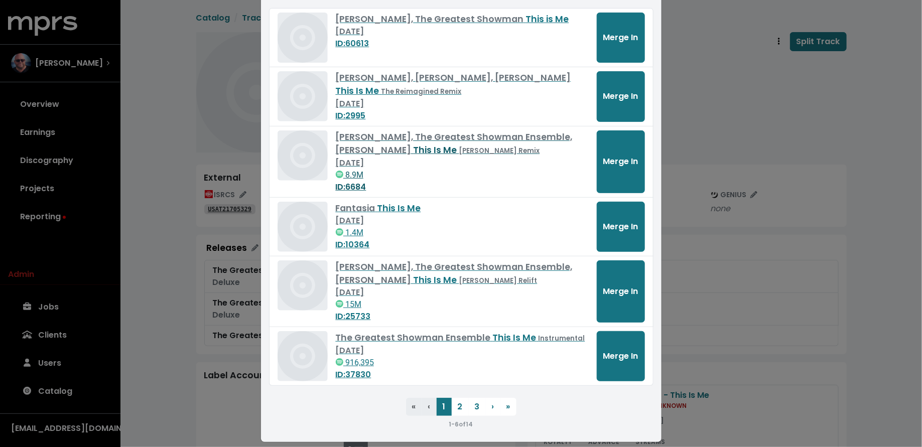
scroll to position [129, 0]
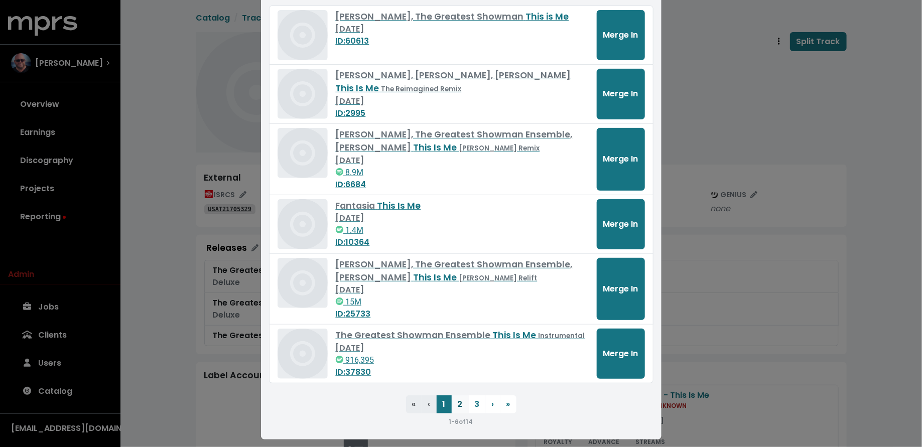
type input "**********"
click at [460, 406] on button "2" at bounding box center [460, 405] width 17 height 18
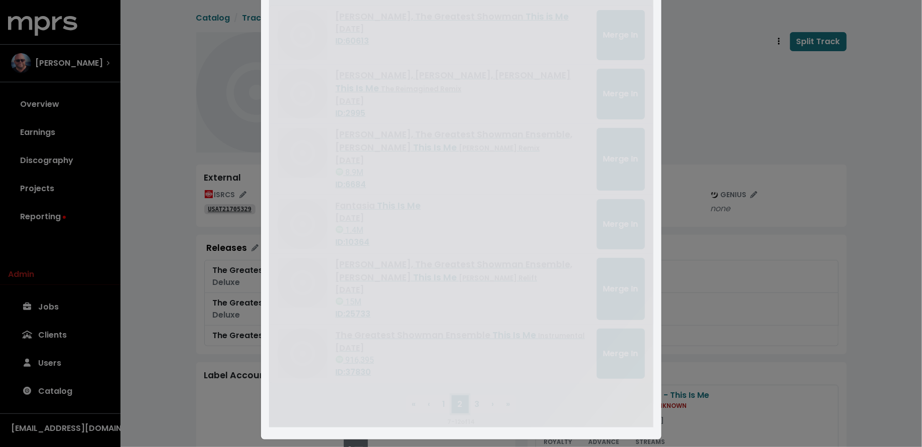
scroll to position [108, 0]
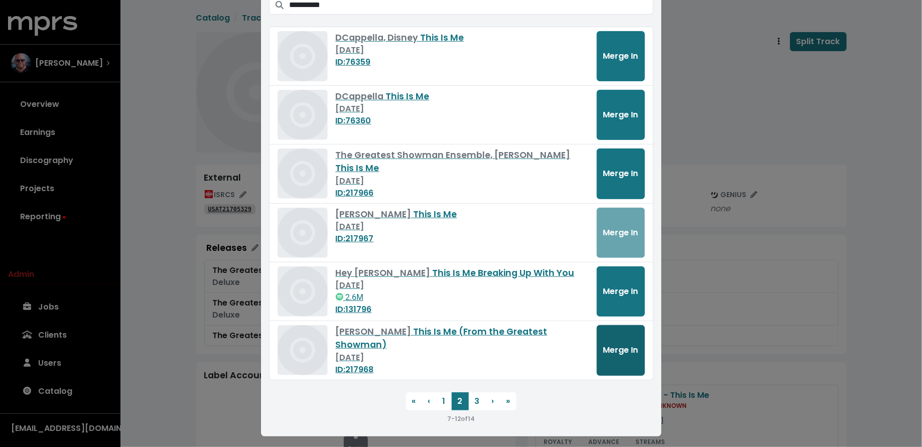
click at [605, 352] on span "Merge In" at bounding box center [620, 350] width 35 height 12
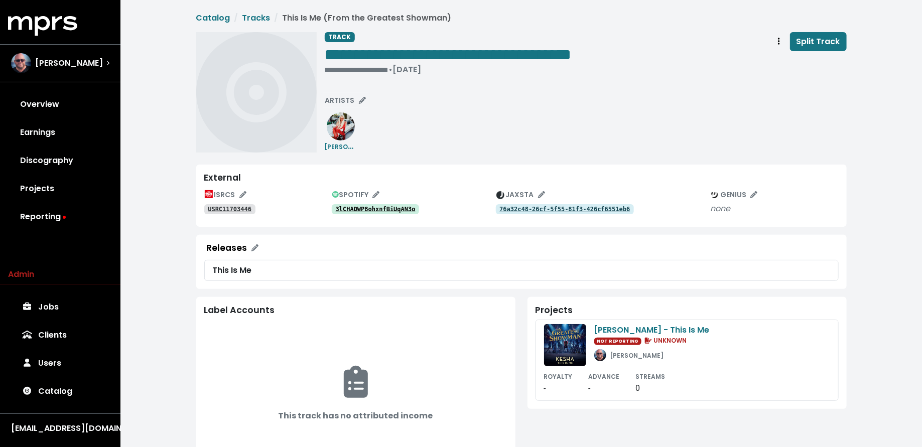
click at [392, 209] on tt "3lCHADWP8ohxnfBiUqAN3o" at bounding box center [376, 209] width 80 height 7
click at [378, 213] on link "3lCHADWP8ohxnfBiUqAN3o" at bounding box center [376, 209] width 88 height 10
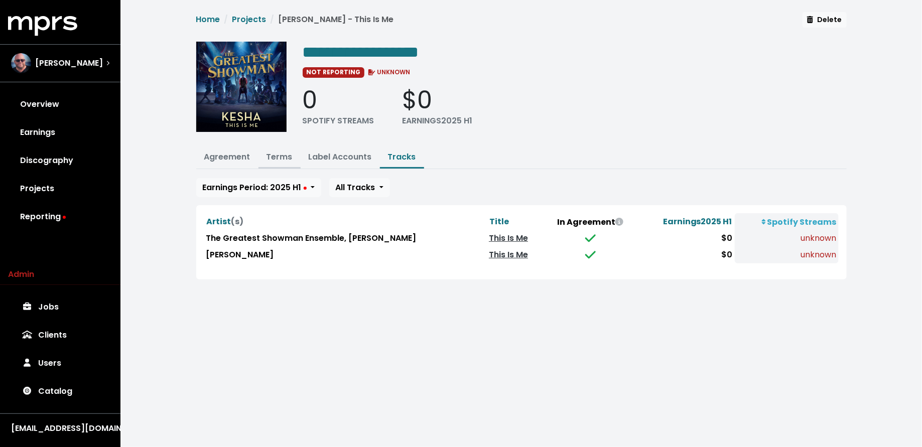
click at [281, 155] on link "Terms" at bounding box center [280, 157] width 26 height 12
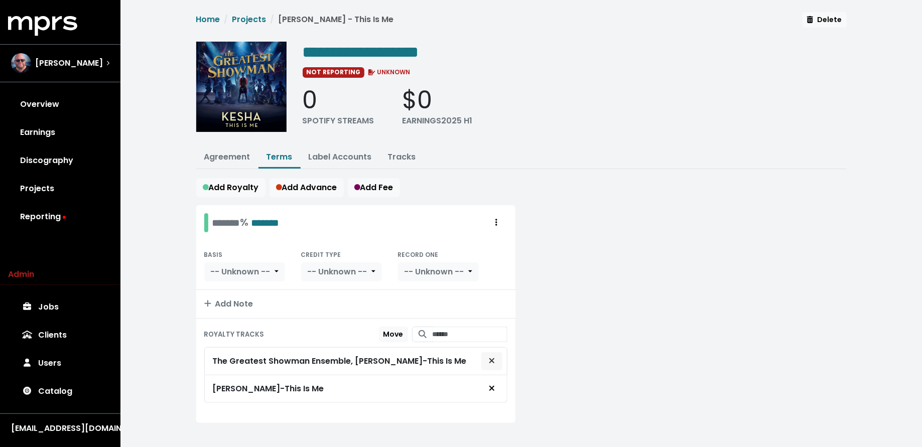
click at [492, 358] on icon "Remove royalty target" at bounding box center [491, 360] width 5 height 5
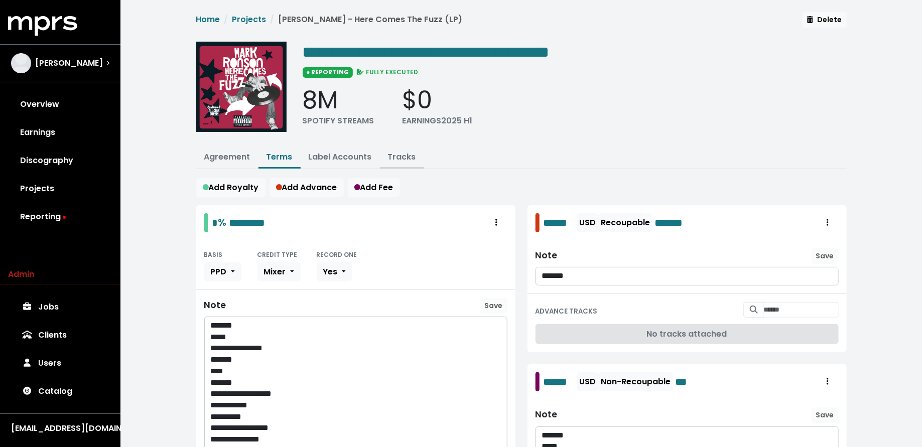
click at [397, 158] on link "Tracks" at bounding box center [402, 157] width 28 height 12
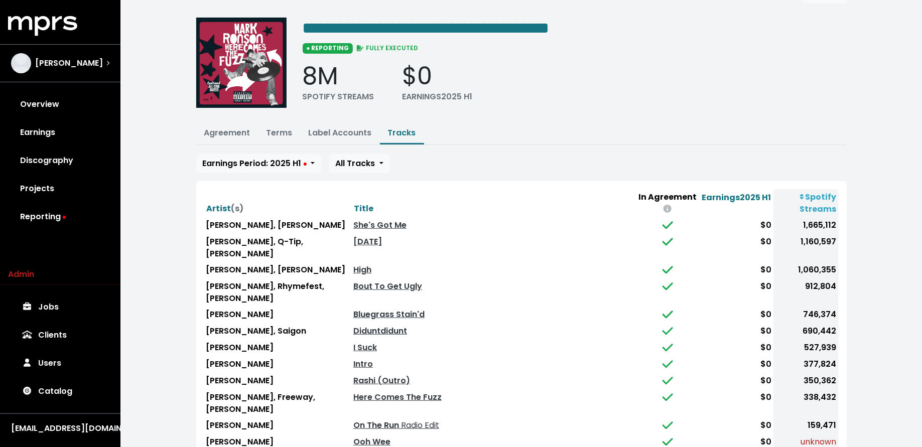
scroll to position [27, 0]
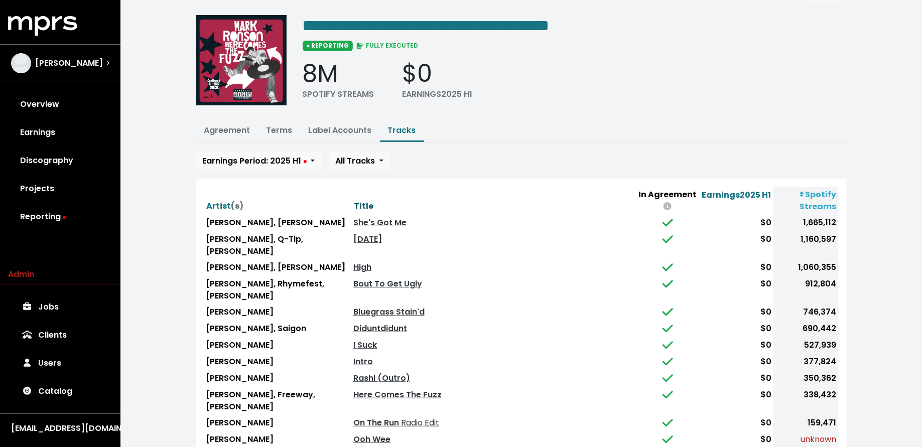
click at [371, 200] on span "Title" at bounding box center [364, 206] width 20 height 12
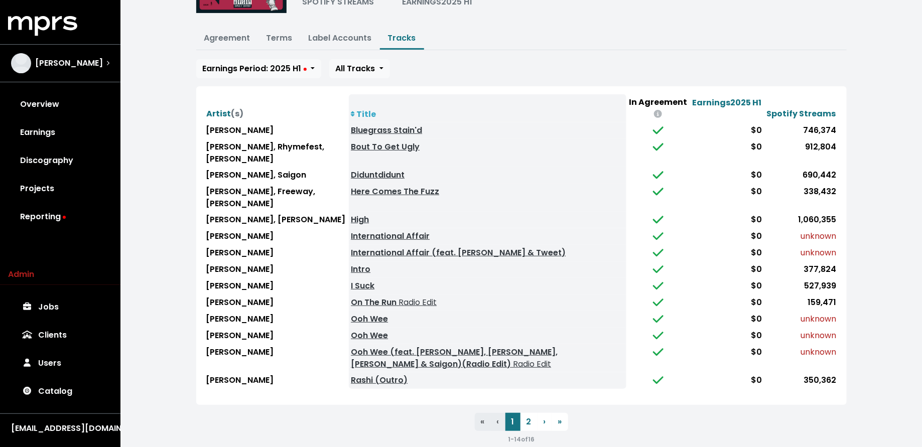
scroll to position [119, 0]
click at [308, 413] on ul "« First ‹ Previous 1 2 › Next » Last" at bounding box center [521, 422] width 651 height 18
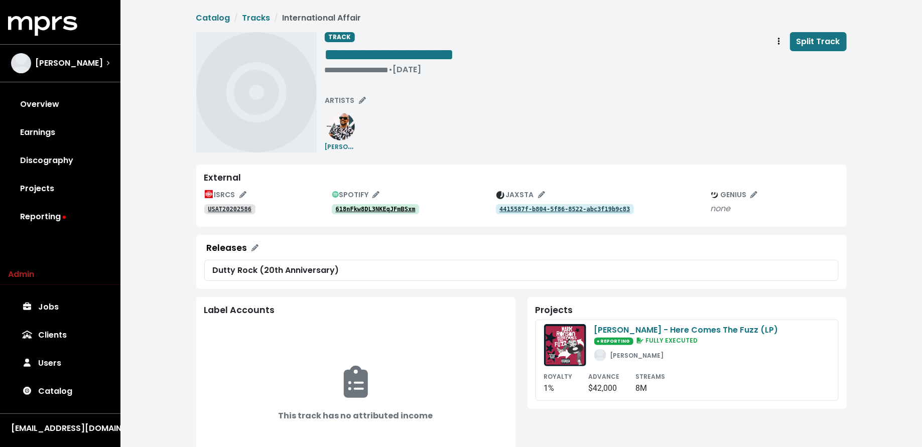
click at [399, 212] on tt "618nFkw8DL3NKEqJFmBSxm" at bounding box center [376, 209] width 80 height 7
click at [347, 96] on span "ARTISTS" at bounding box center [345, 100] width 41 height 10
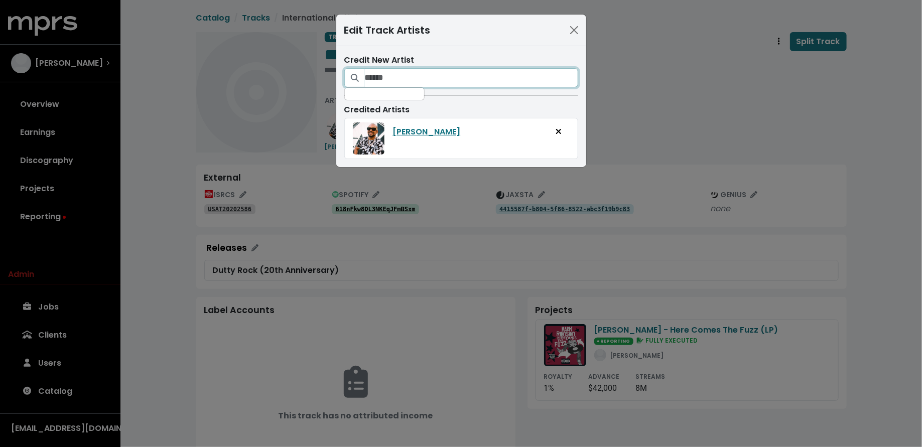
click at [516, 74] on input "Search for artists who should be credited on this track" at bounding box center [471, 77] width 213 height 19
type input "*********"
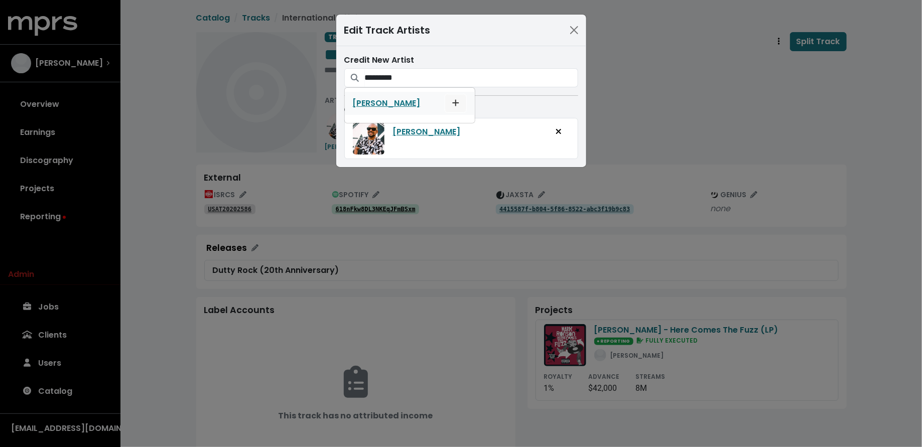
click at [452, 101] on icon "Add artist to this track's credited artists" at bounding box center [455, 103] width 7 height 8
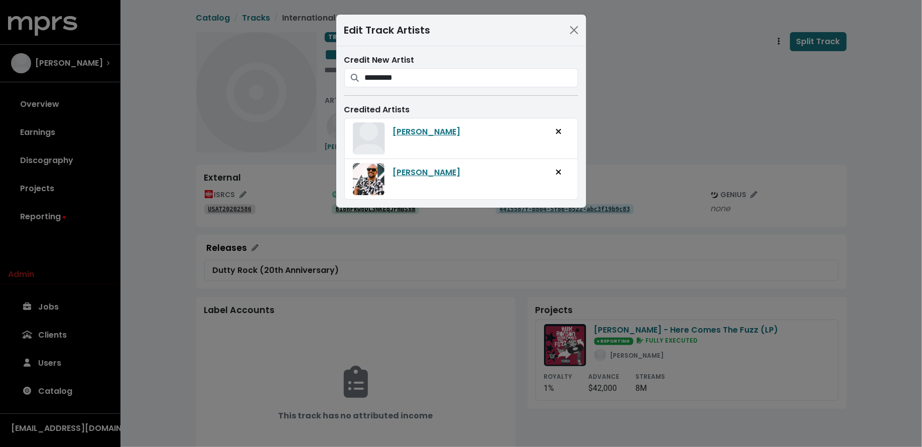
click at [642, 107] on div "Edit Track Artists Credit New Artist ********* Debi Nova Credited Artists Debi …" at bounding box center [461, 223] width 922 height 447
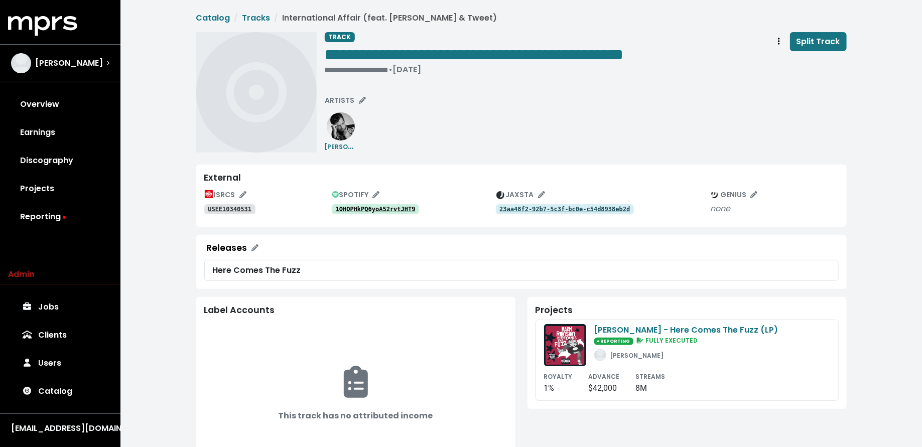
click at [358, 205] on link "1OHOPHkPQ6yoA52rvtJHT9" at bounding box center [376, 209] width 88 height 10
click at [351, 99] on span "ARTISTS" at bounding box center [345, 100] width 41 height 10
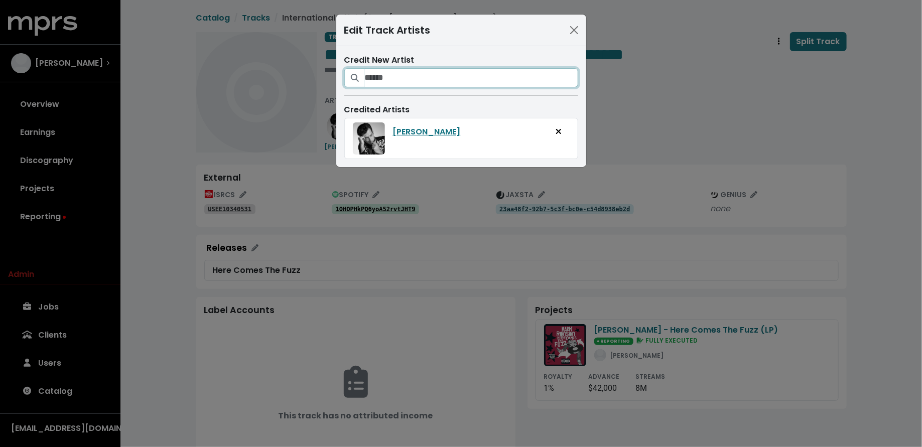
click at [387, 79] on input "Search for artists who should be credited on this track" at bounding box center [471, 77] width 213 height 19
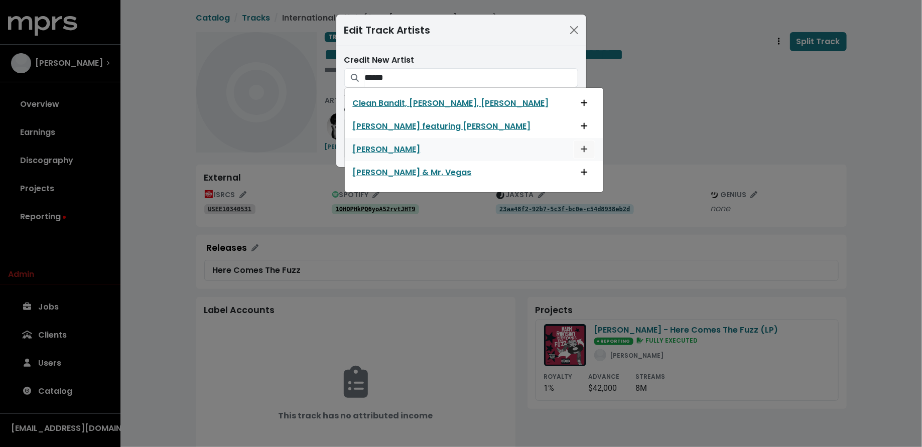
click at [573, 147] on button "Add artist to this track's credited artists" at bounding box center [584, 149] width 22 height 19
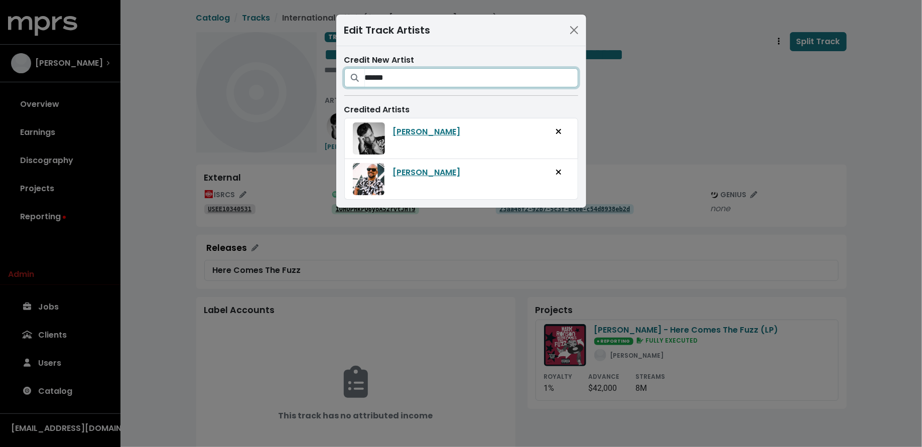
click at [436, 84] on input "******" at bounding box center [471, 77] width 213 height 19
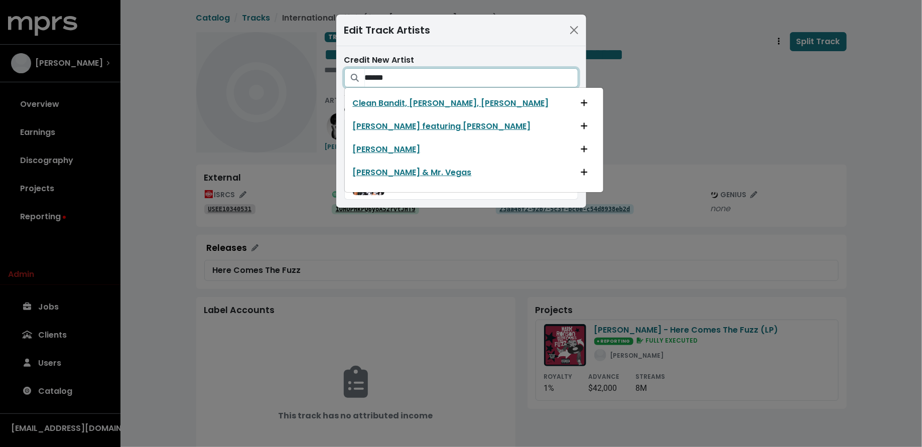
click at [436, 84] on input "******" at bounding box center [471, 77] width 213 height 19
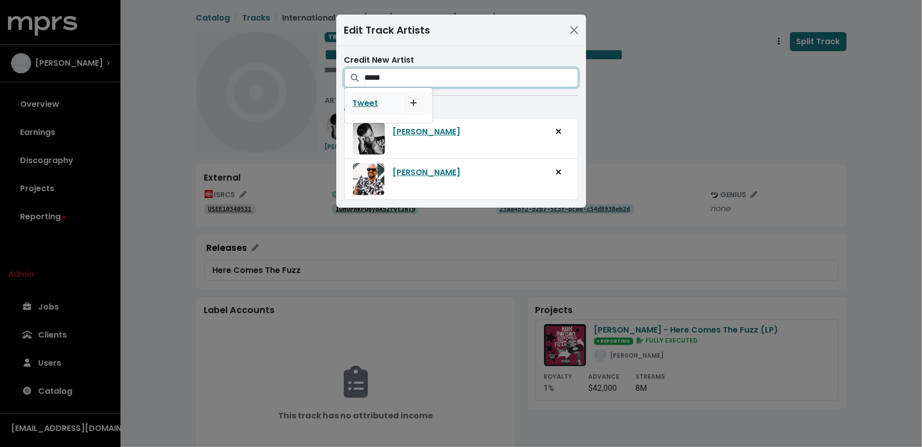
type input "*****"
click at [418, 102] on button "Add artist to this track's credited artists" at bounding box center [414, 103] width 22 height 19
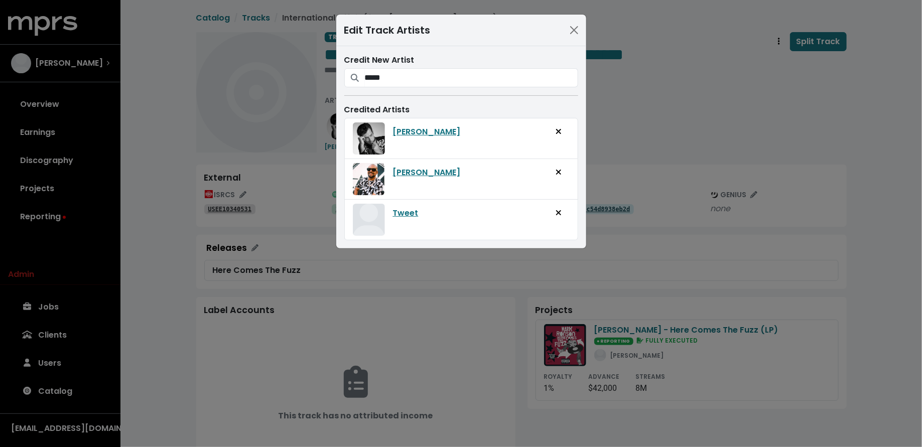
click at [647, 119] on div "Edit Track Artists Credit New Artist ***** Tweet Credited Artists [PERSON_NAME]…" at bounding box center [461, 223] width 922 height 447
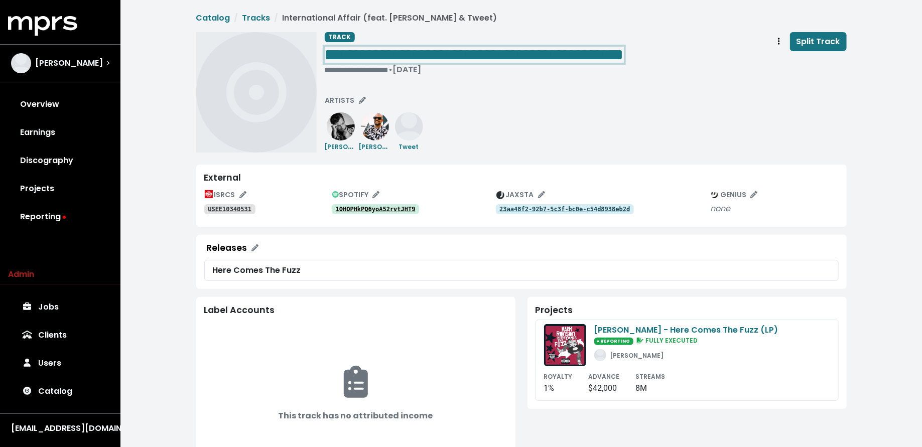
click at [478, 48] on span "**********" at bounding box center [474, 55] width 299 height 16
click at [479, 56] on span "**********" at bounding box center [474, 55] width 299 height 16
click at [509, 103] on div "**********" at bounding box center [586, 92] width 522 height 120
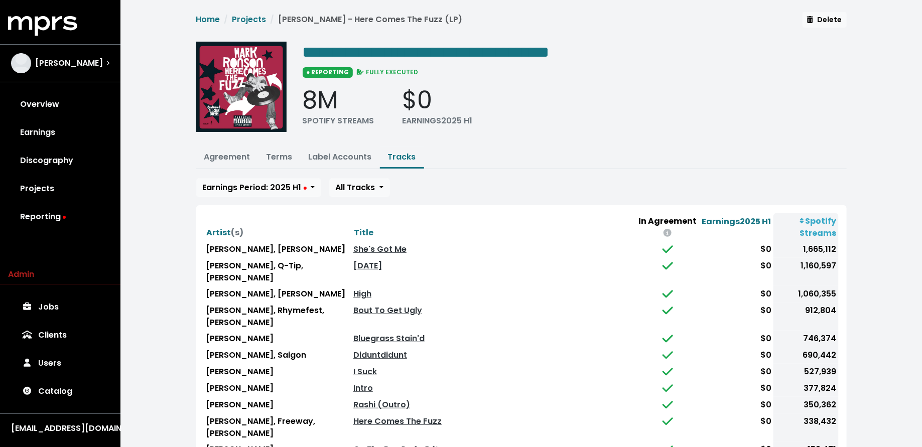
click at [381, 228] on th "Title" at bounding box center [493, 227] width 285 height 28
click at [373, 230] on span "Title" at bounding box center [364, 233] width 20 height 12
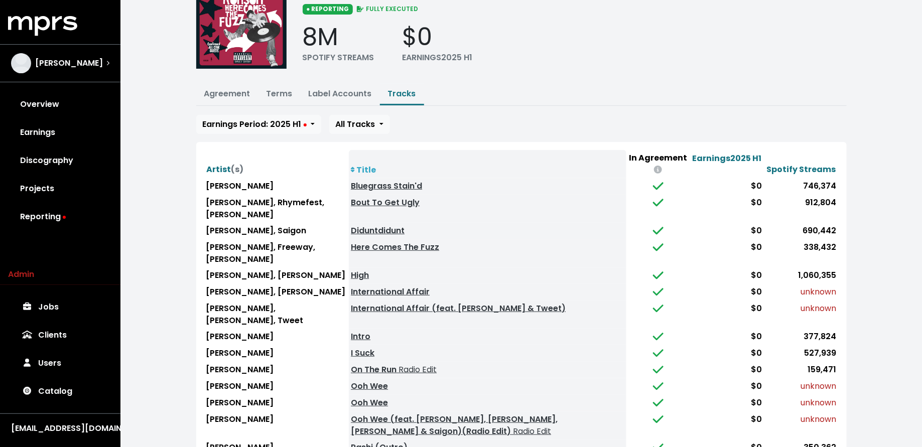
scroll to position [63, 0]
click at [272, 96] on link "Terms" at bounding box center [280, 94] width 26 height 12
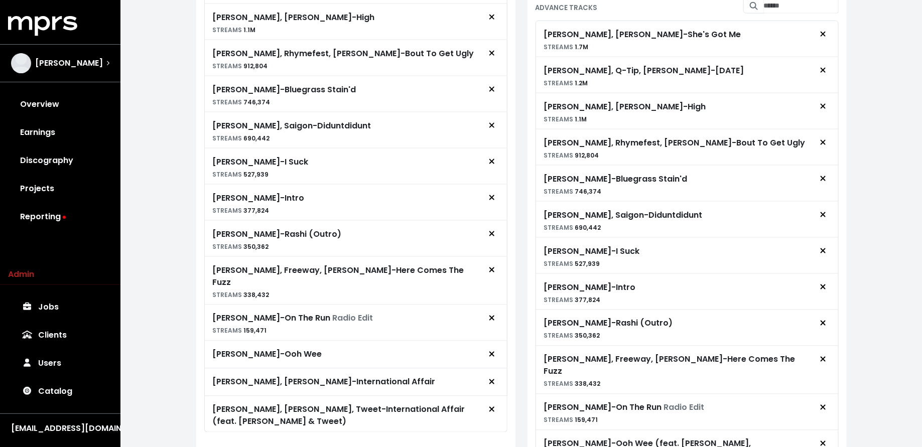
scroll to position [743, 0]
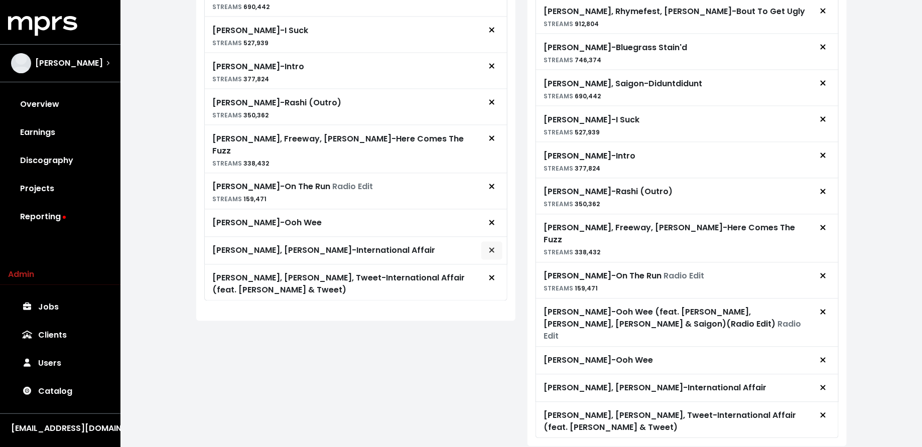
click at [487, 245] on span "Remove royalty target" at bounding box center [491, 251] width 9 height 12
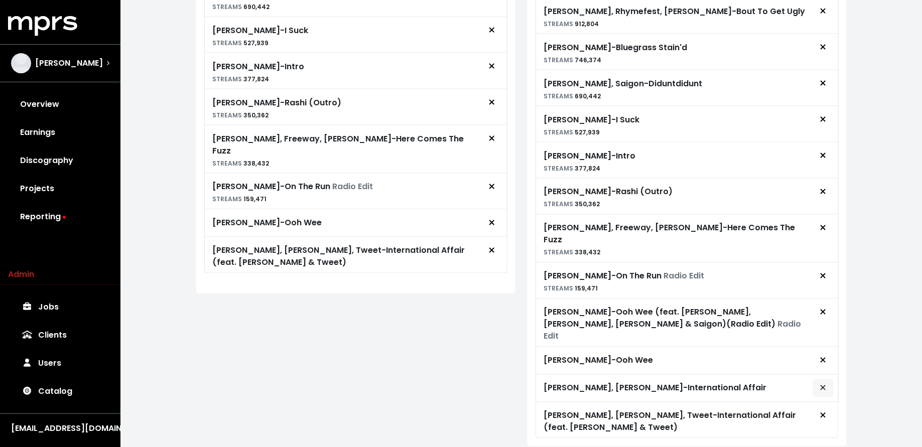
click at [826, 383] on span "Remove advance target" at bounding box center [823, 389] width 9 height 12
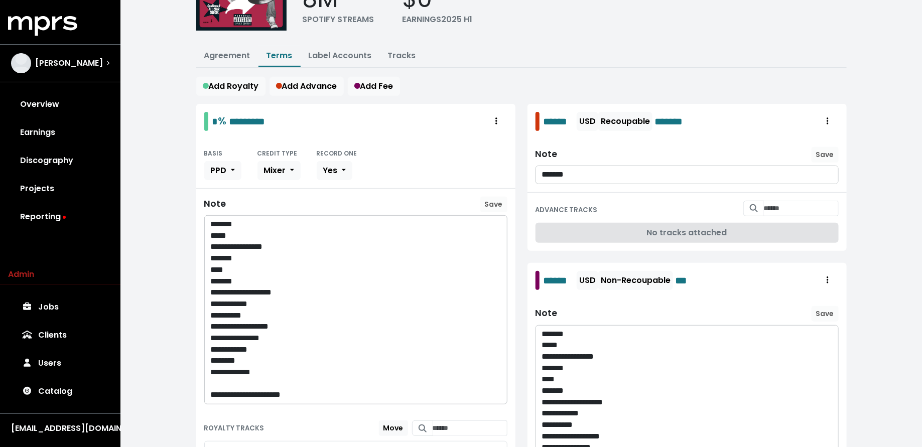
scroll to position [0, 0]
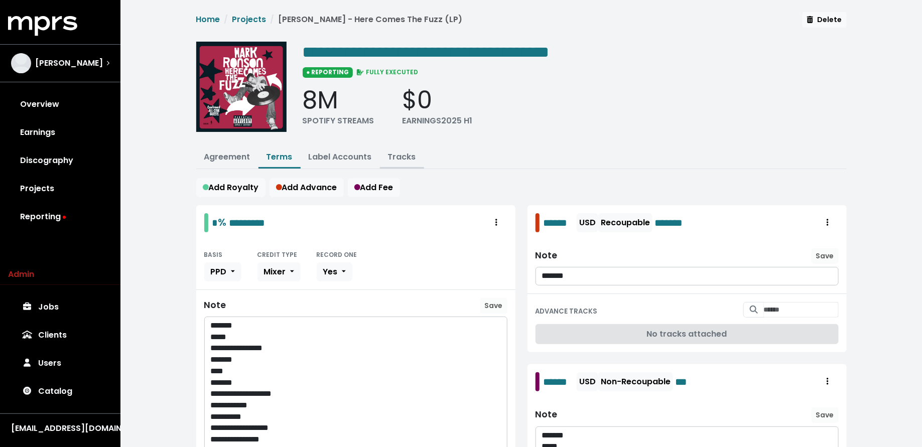
click at [405, 152] on link "Tracks" at bounding box center [402, 157] width 28 height 12
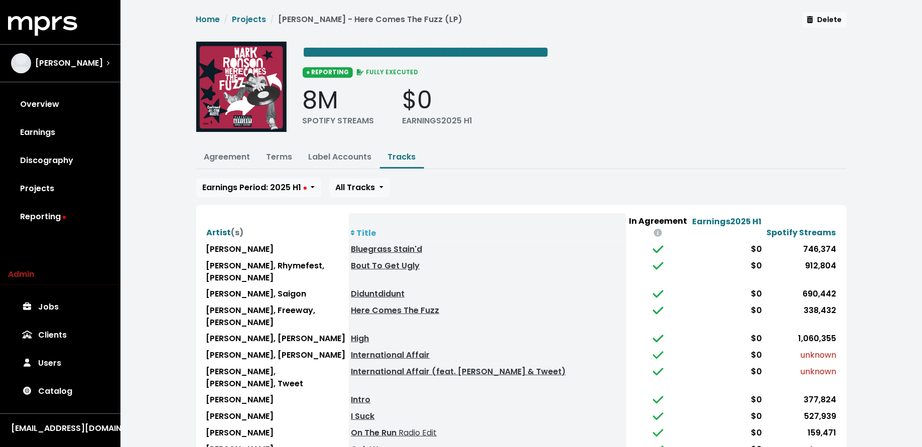
click at [366, 231] on th "Title" at bounding box center [488, 227] width 278 height 28
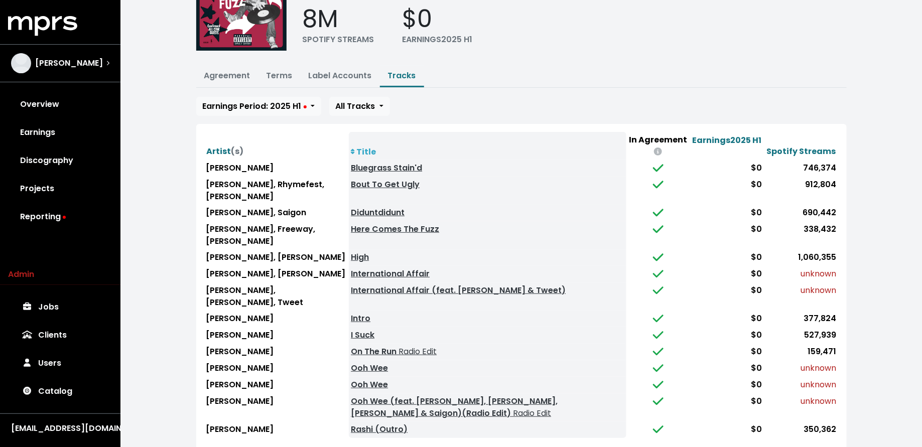
scroll to position [119, 0]
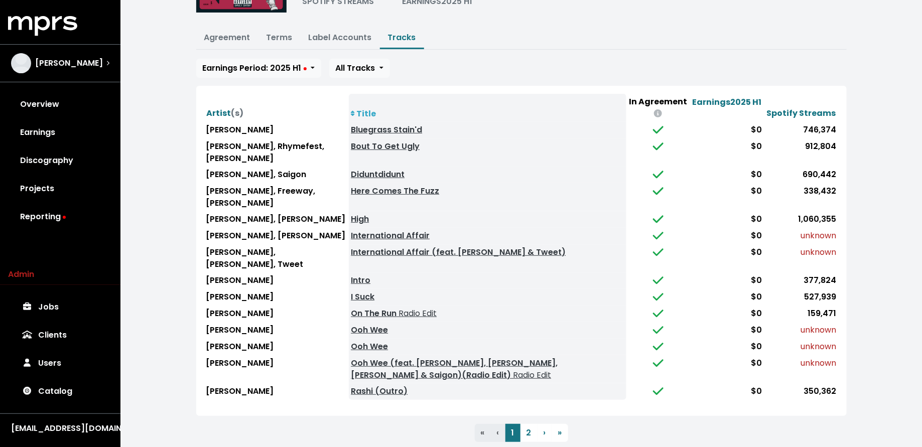
click at [326, 384] on td "Mark Ronson" at bounding box center [276, 392] width 145 height 17
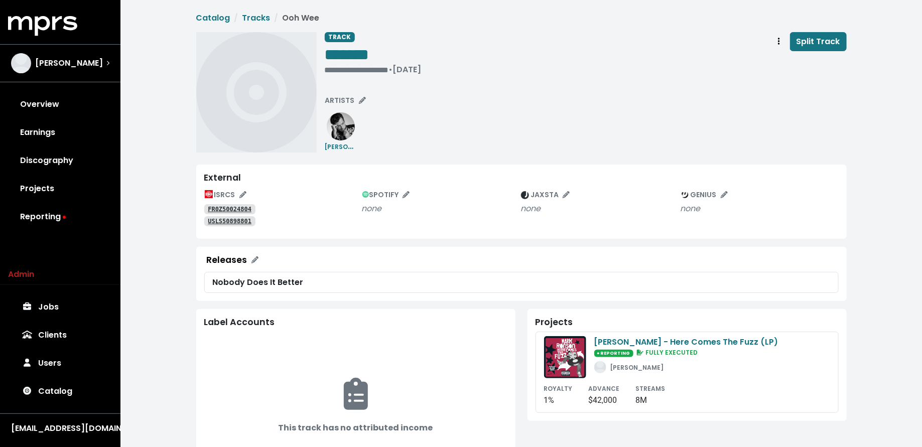
click at [240, 209] on tt "FR0Z50024804" at bounding box center [230, 209] width 44 height 7
click at [218, 221] on tt "USLS50898801" at bounding box center [230, 221] width 44 height 7
click at [233, 219] on tt "USLS50898801" at bounding box center [230, 221] width 44 height 7
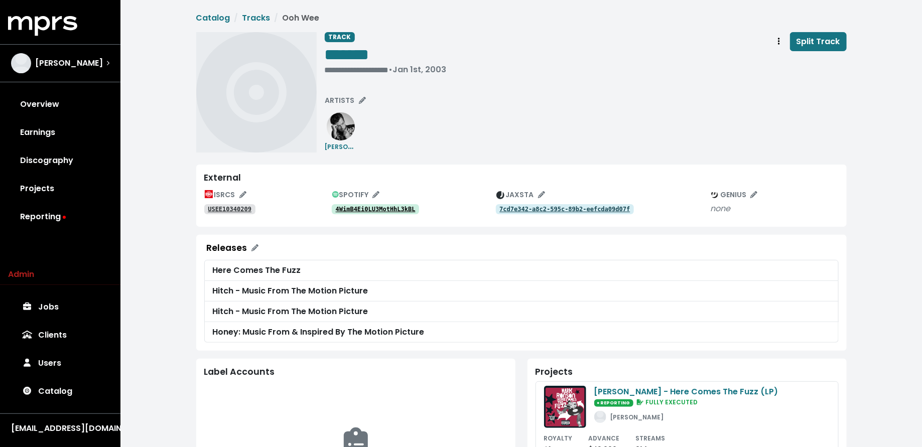
click at [368, 206] on tt "4WimB4Ei0LU3MotHhL3kBL" at bounding box center [376, 209] width 80 height 7
click at [248, 206] on tt "USEE10340209" at bounding box center [230, 209] width 44 height 7
click at [365, 206] on tt "4WimB4Ei0LU3MotHhL3kBL" at bounding box center [376, 209] width 80 height 7
click at [359, 95] on span "ARTISTS" at bounding box center [345, 100] width 41 height 10
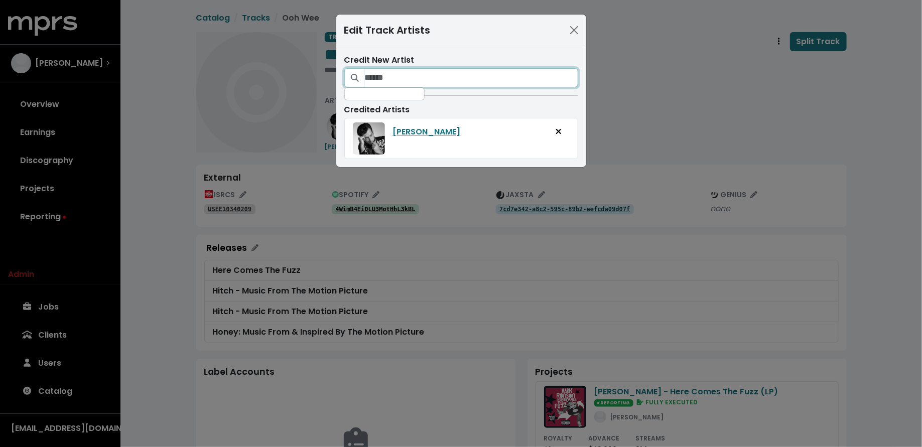
click at [421, 77] on input "Search for artists who should be credited on this track" at bounding box center [471, 77] width 213 height 19
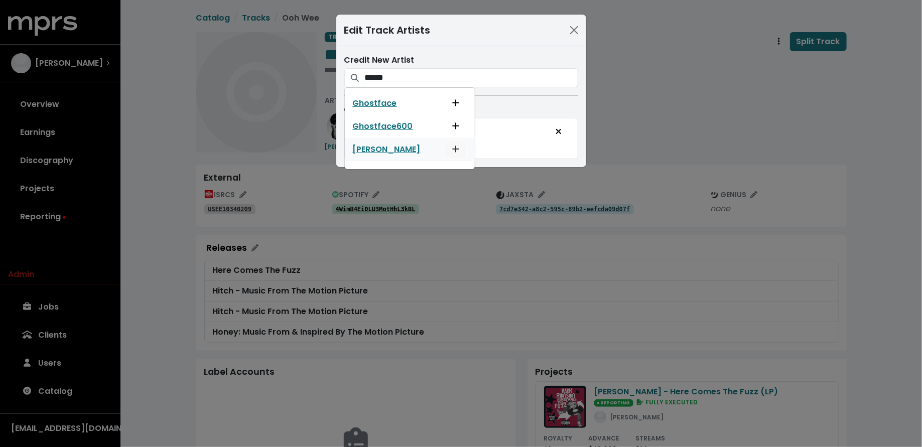
click at [457, 149] on icon "Add artist to this track's credited artists" at bounding box center [455, 149] width 7 height 8
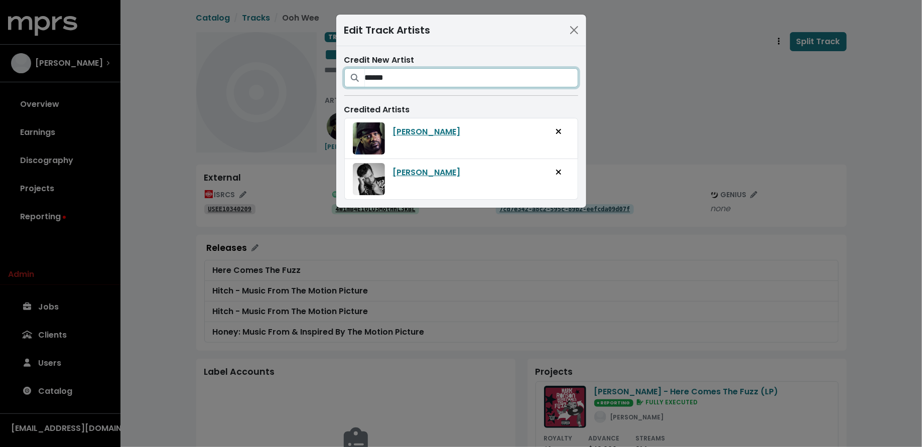
click at [435, 81] on input "******" at bounding box center [471, 77] width 213 height 19
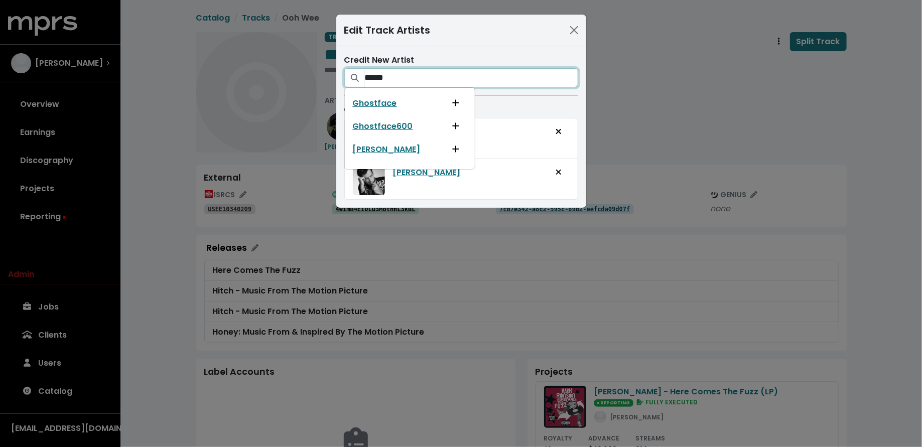
click at [435, 81] on input "******" at bounding box center [471, 77] width 213 height 19
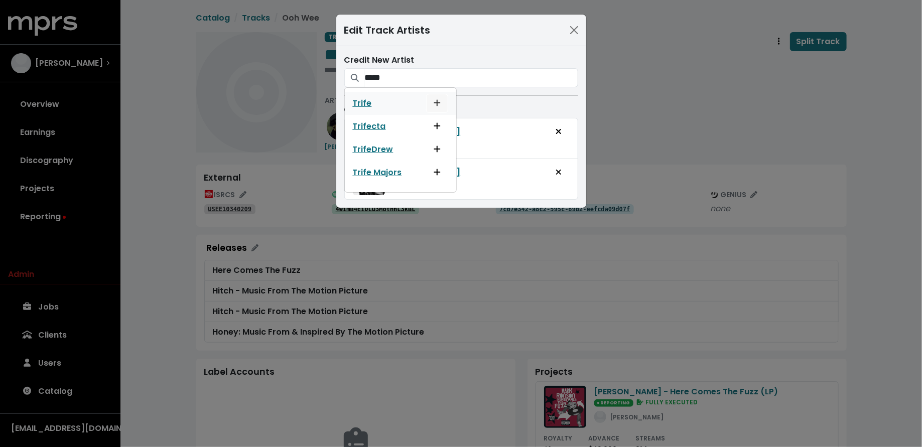
click at [436, 99] on icon "Add artist to this track's credited artists" at bounding box center [437, 103] width 7 height 8
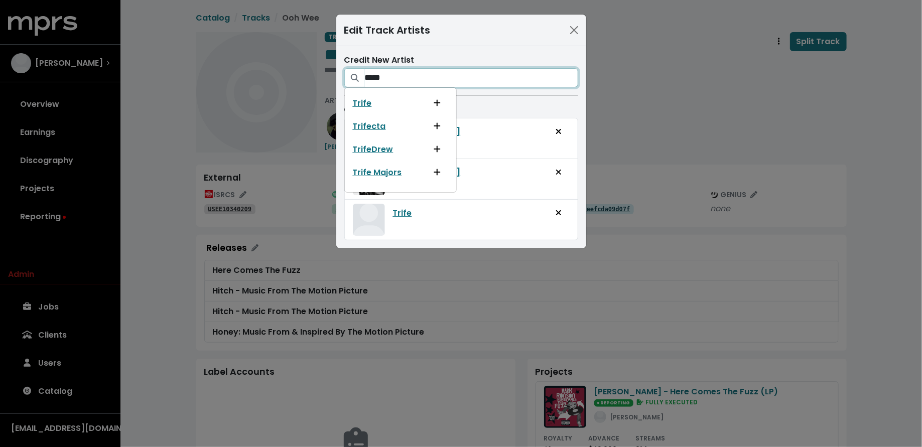
click at [436, 79] on input "*****" at bounding box center [471, 77] width 213 height 19
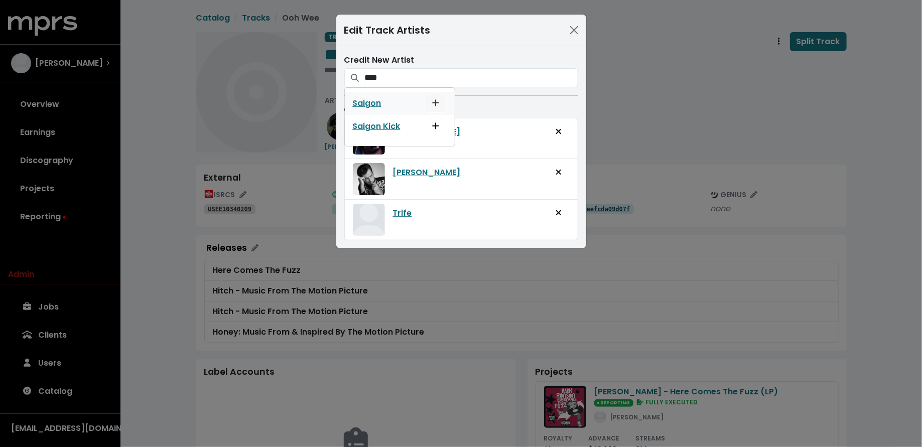
click at [436, 99] on icon "Add artist to this track's credited artists" at bounding box center [435, 103] width 7 height 8
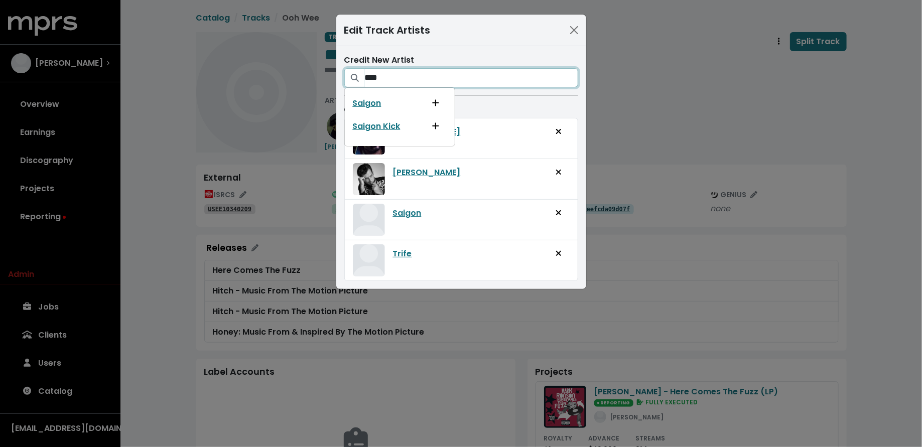
click at [445, 80] on input "****" at bounding box center [471, 77] width 213 height 19
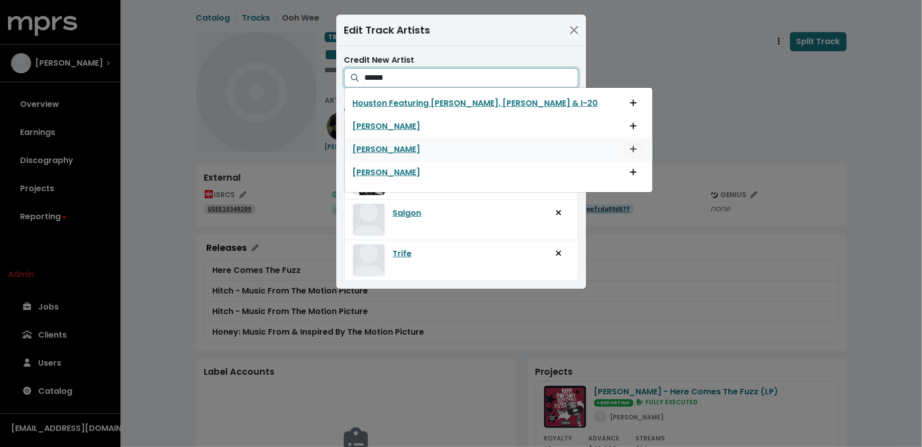
type input "******"
click at [629, 146] on span "Add artist to this track's credited artists" at bounding box center [633, 150] width 9 height 12
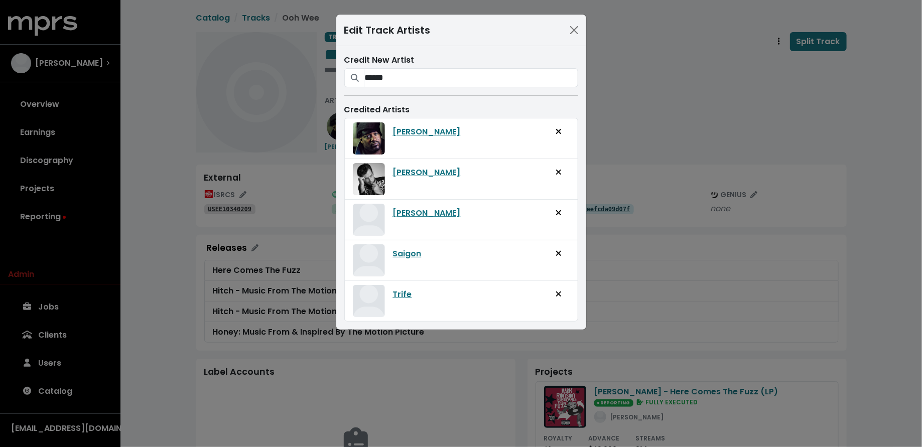
click at [640, 109] on div "Edit Track Artists Credit New Artist ****** Houston Featuring [PERSON_NAME], [P…" at bounding box center [461, 223] width 922 height 447
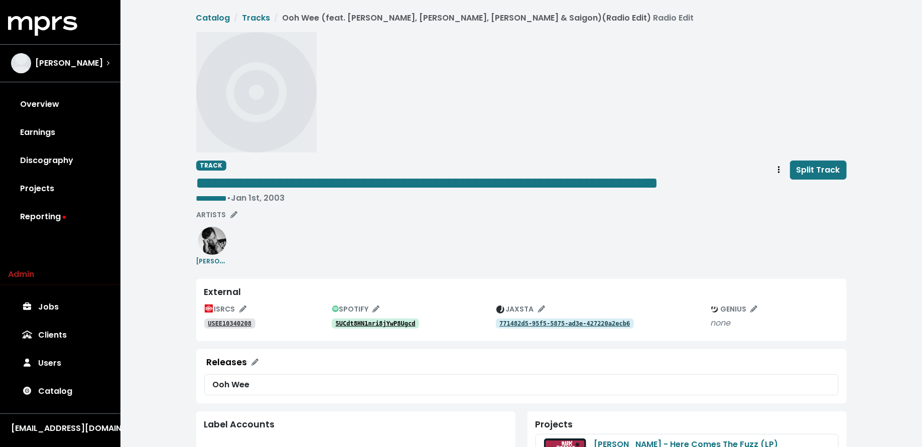
click at [359, 327] on tt "5UCdt8HN1nri8jYwP8Ugcd" at bounding box center [376, 323] width 80 height 7
click at [392, 327] on tt "5UCdt8HN1nri8jYwP8Ugcd" at bounding box center [376, 323] width 80 height 7
click at [212, 220] on span "ARTISTS" at bounding box center [217, 215] width 41 height 10
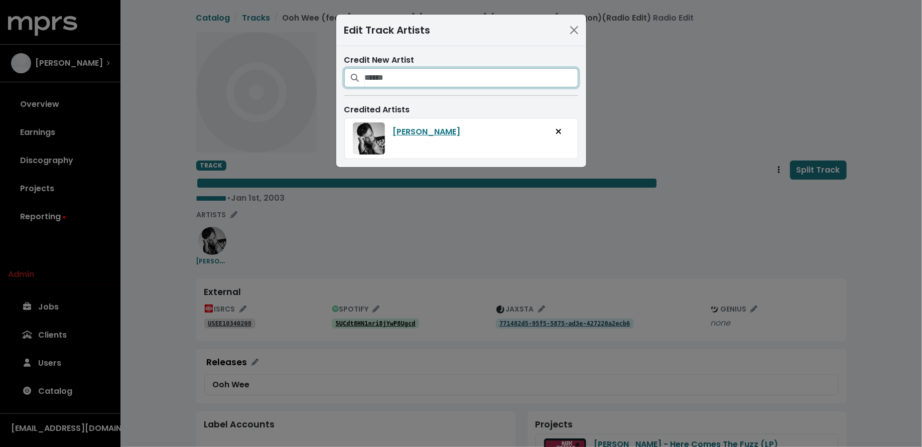
click at [428, 71] on input "Search for artists who should be credited on this track" at bounding box center [471, 77] width 213 height 19
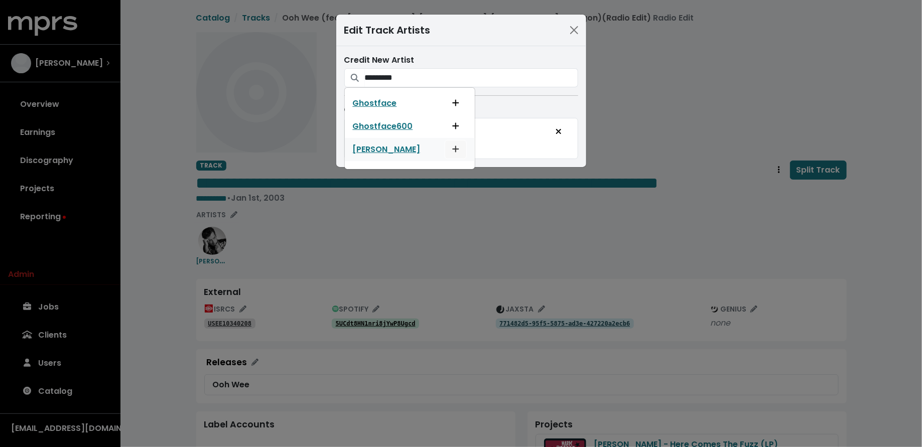
click at [455, 146] on icon "Add artist to this track's credited artists" at bounding box center [455, 149] width 7 height 8
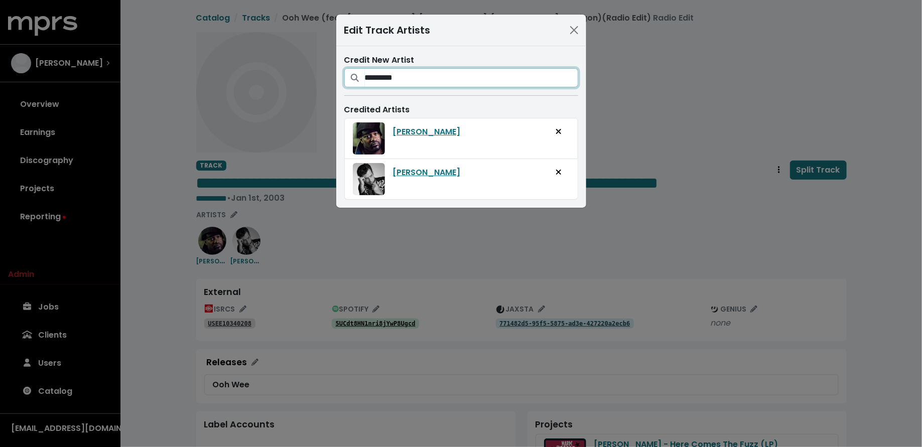
click at [455, 79] on input "*********" at bounding box center [471, 77] width 213 height 19
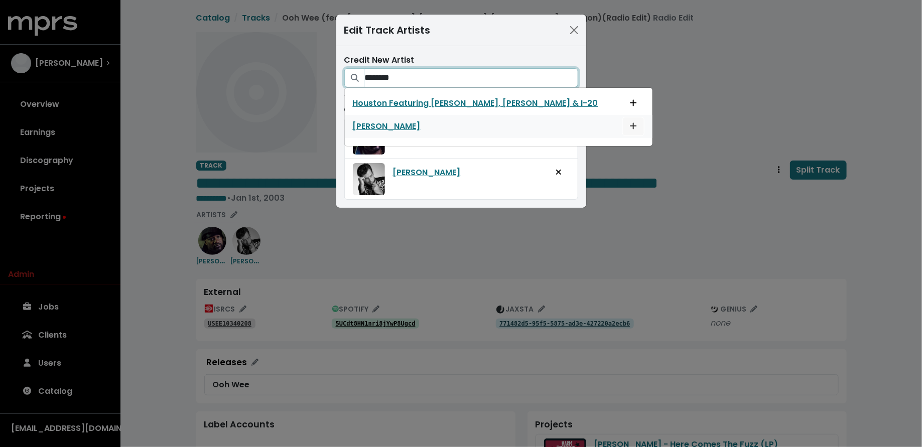
type input "********"
click at [630, 123] on icon "Add artist to this track's credited artists" at bounding box center [633, 126] width 7 height 7
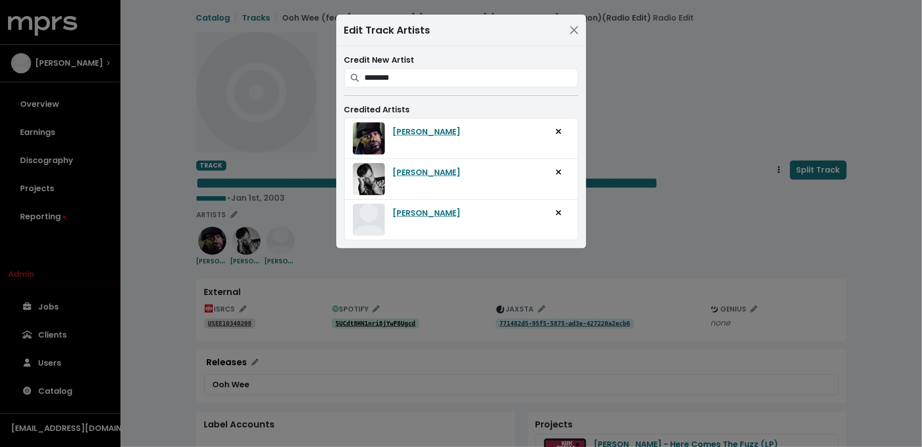
click at [614, 179] on div "Edit Track Artists Credit New Artist ******** Houston Featuring Chingy, Nate Do…" at bounding box center [461, 223] width 922 height 447
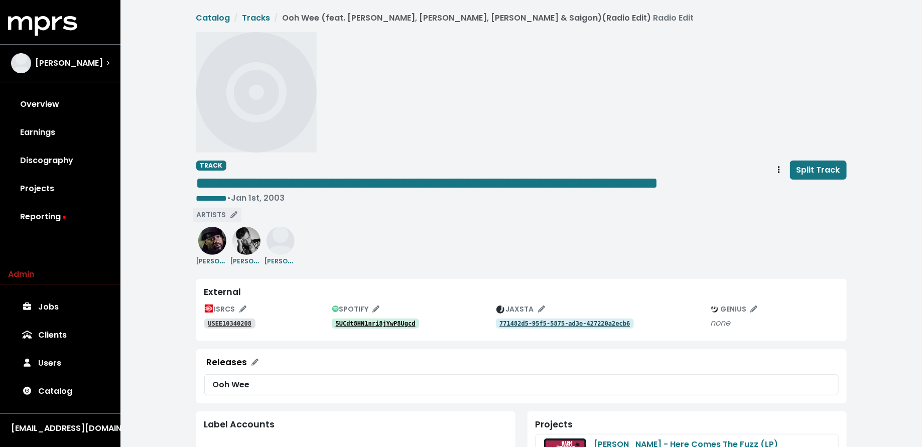
click at [208, 220] on span "ARTISTS" at bounding box center [217, 215] width 41 height 10
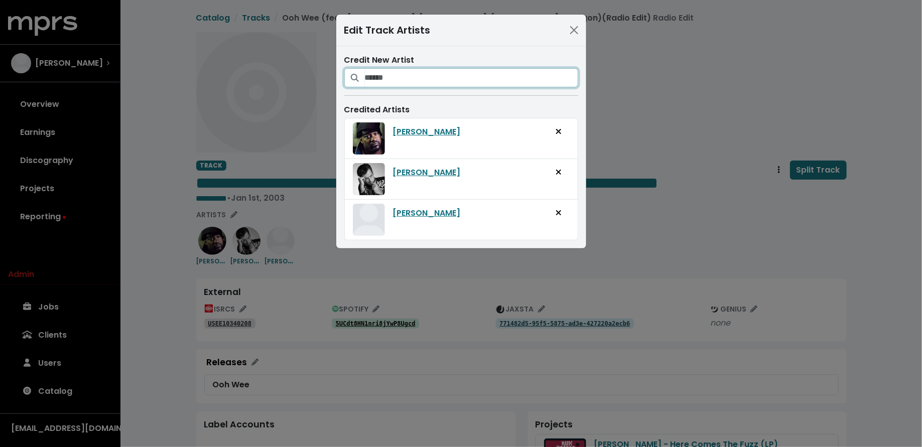
click at [427, 78] on input "Search for artists who should be credited on this track" at bounding box center [471, 77] width 213 height 19
type input "*******"
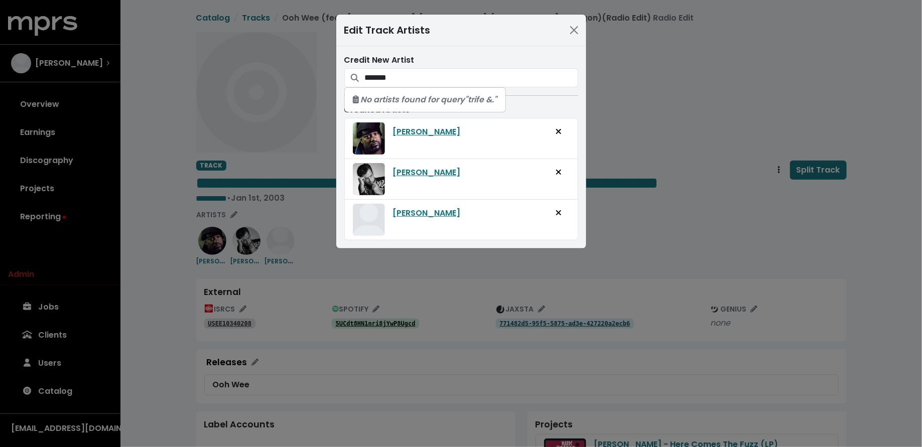
click at [660, 178] on div "Edit Track Artists Credit New Artist ******* No artists found for query "trife …" at bounding box center [461, 223] width 922 height 447
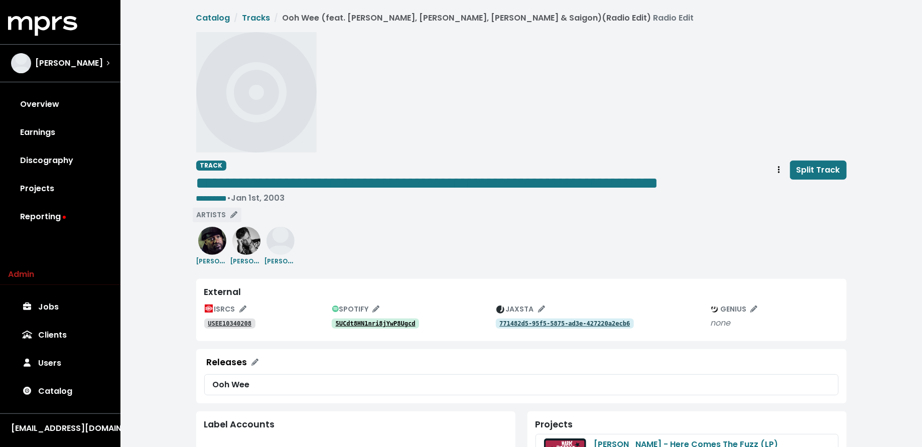
click at [224, 220] on span "ARTISTS" at bounding box center [217, 215] width 41 height 10
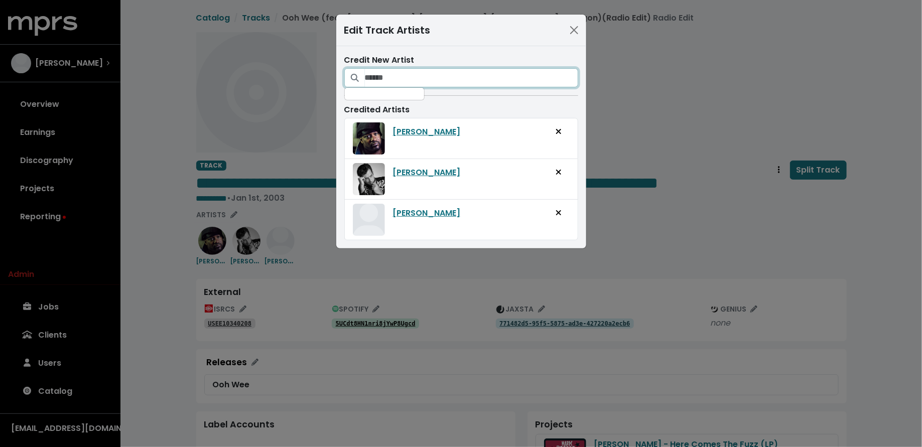
click at [450, 80] on input "Search for artists who should be credited on this track" at bounding box center [471, 77] width 213 height 19
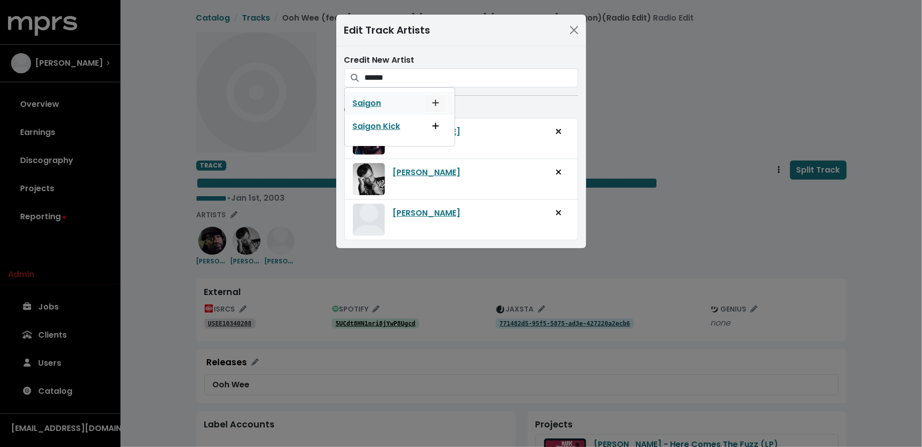
click at [434, 105] on icon "Add artist to this track's credited artists" at bounding box center [435, 103] width 7 height 7
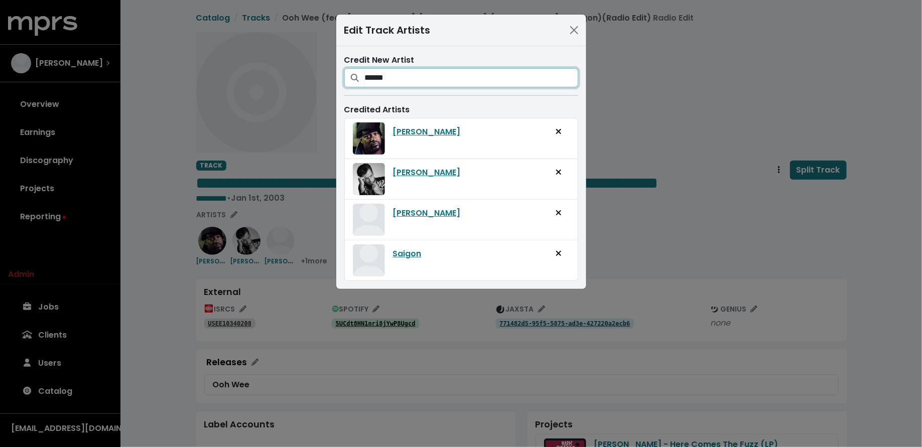
click at [433, 76] on input "******" at bounding box center [471, 77] width 213 height 19
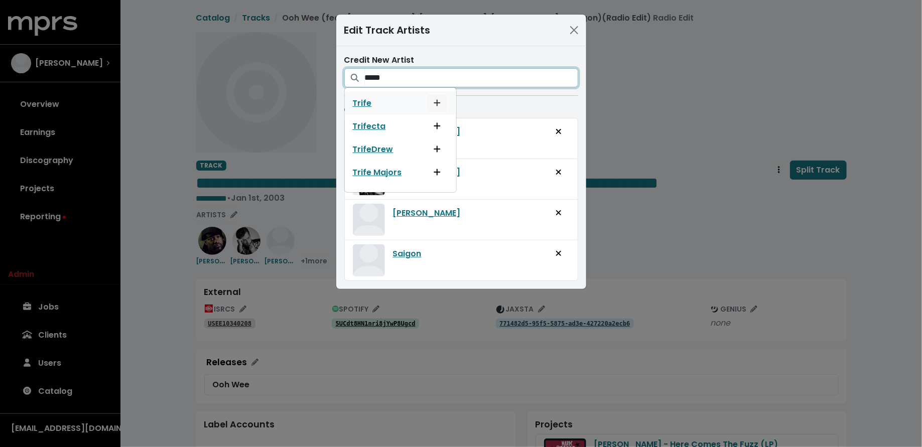
type input "*****"
click at [438, 104] on span "Add artist to this track's credited artists" at bounding box center [437, 103] width 9 height 12
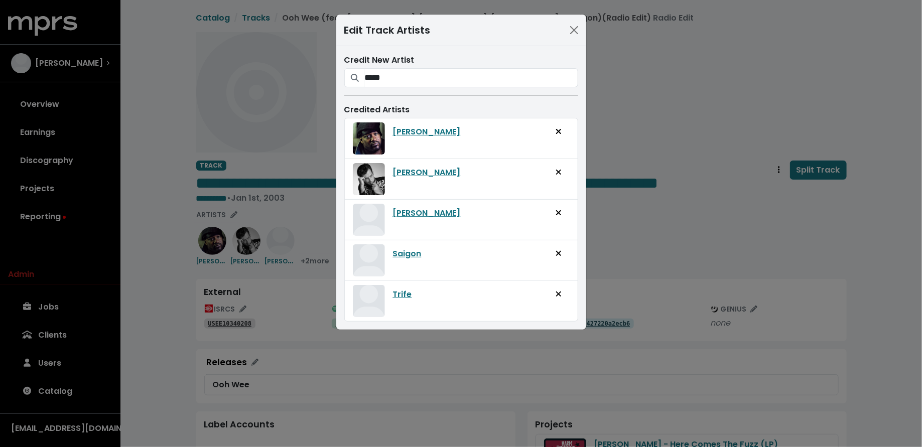
click at [662, 220] on div "Edit Track Artists Credit New Artist ***** Trife Trifecta TrifeDrew Trife Major…" at bounding box center [461, 223] width 922 height 447
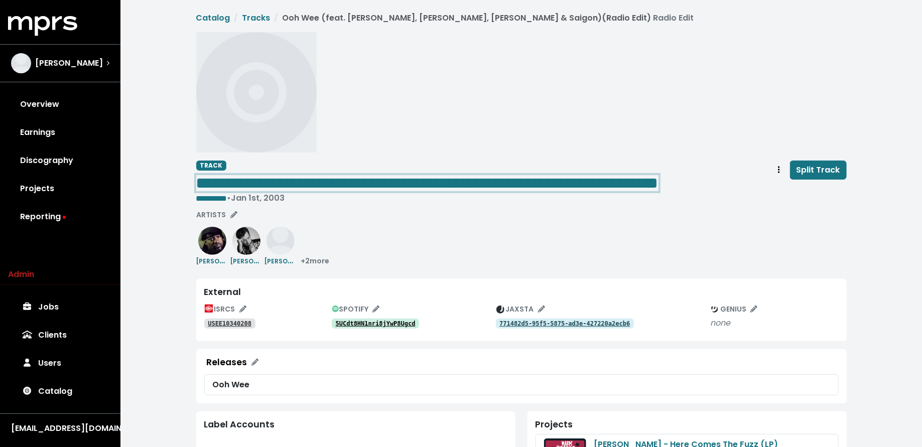
click at [262, 193] on div "**********" at bounding box center [427, 183] width 462 height 20
click at [268, 180] on span "**********" at bounding box center [427, 183] width 462 height 16
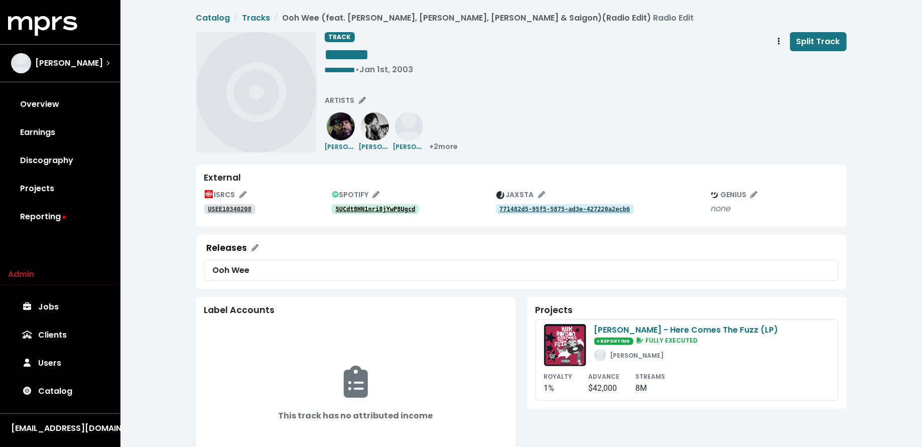
click at [507, 123] on div "**********" at bounding box center [586, 92] width 522 height 120
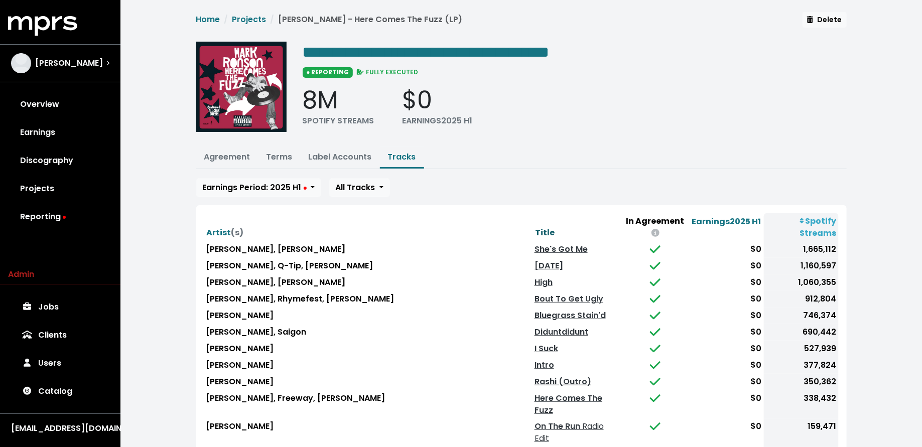
click at [535, 227] on span "Title" at bounding box center [545, 233] width 20 height 12
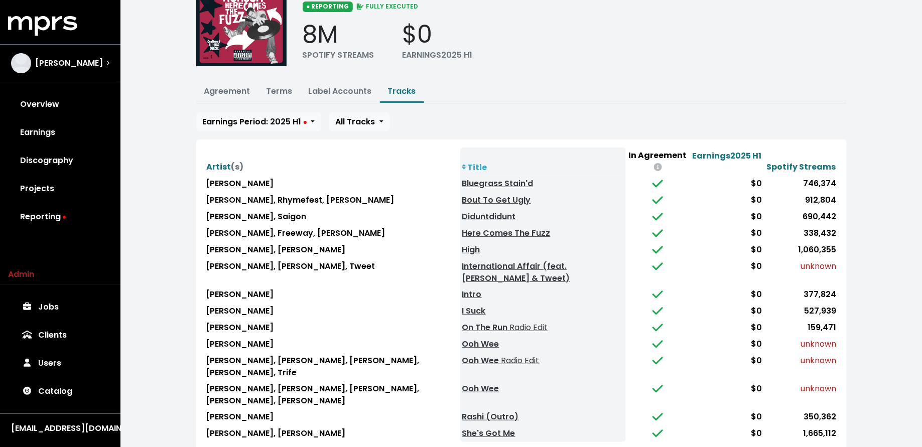
scroll to position [71, 0]
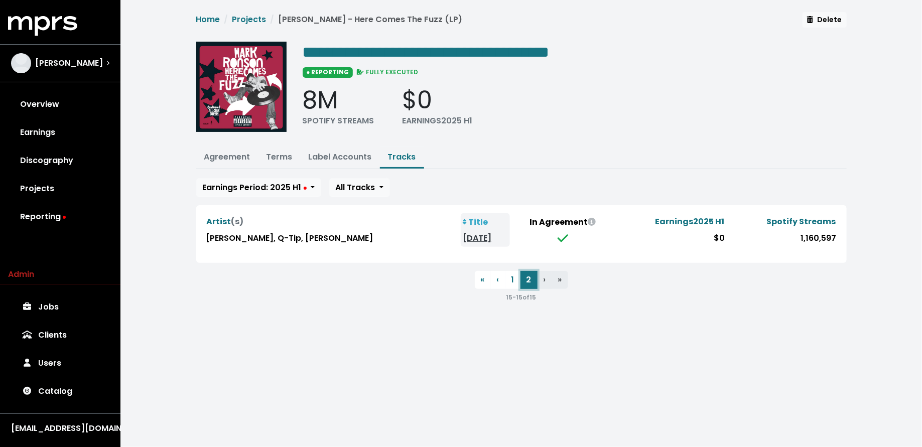
scroll to position [0, 0]
click at [513, 282] on button "1" at bounding box center [512, 280] width 15 height 18
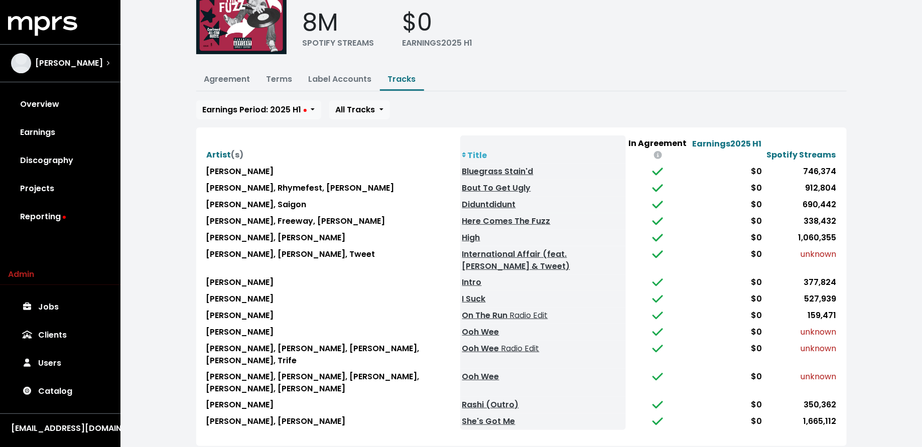
scroll to position [79, 0]
click at [273, 75] on link "Terms" at bounding box center [280, 78] width 26 height 12
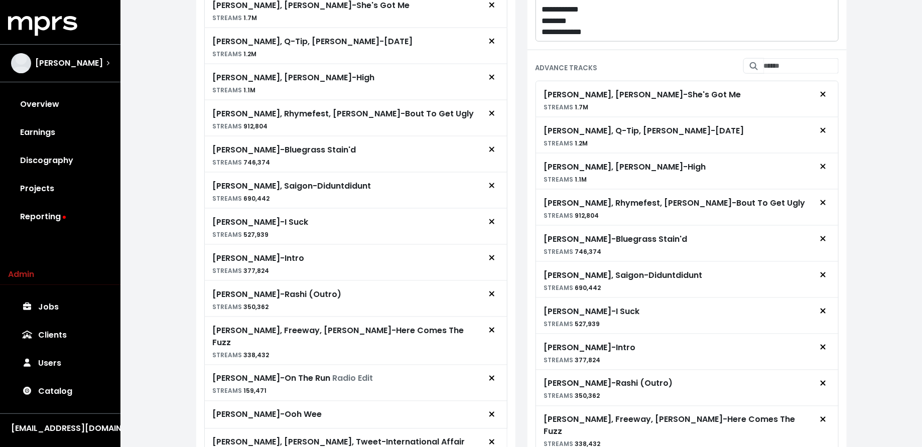
scroll to position [724, 0]
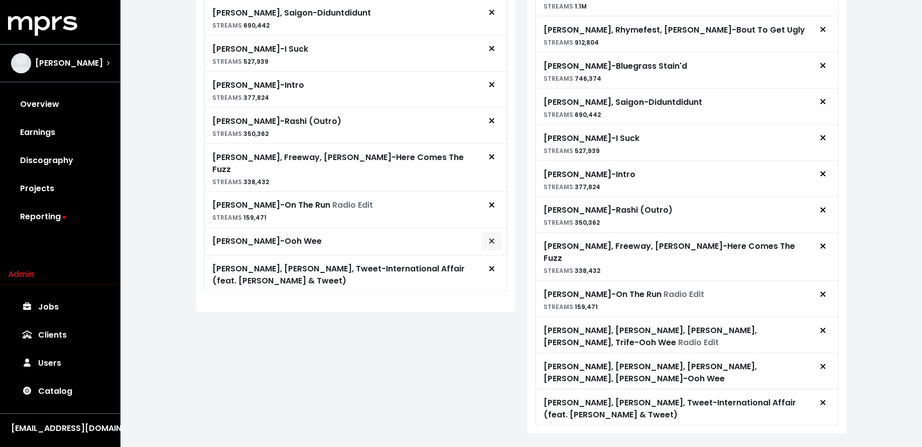
click at [490, 237] on icon "Remove royalty target" at bounding box center [492, 241] width 6 height 8
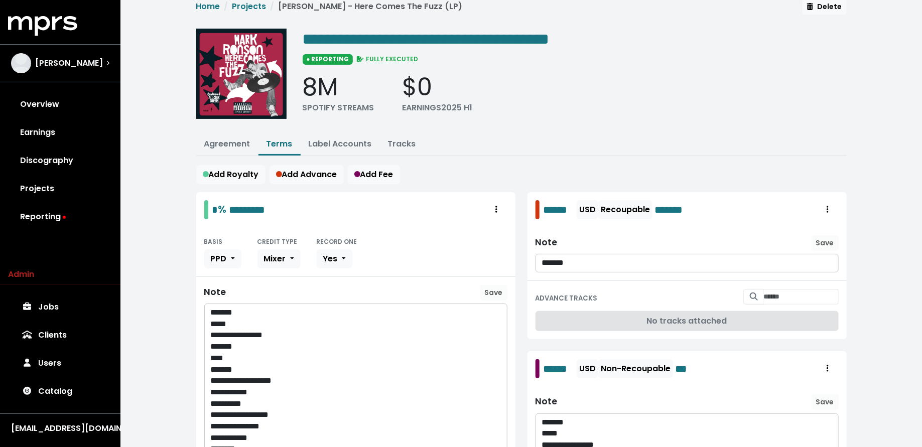
scroll to position [0, 0]
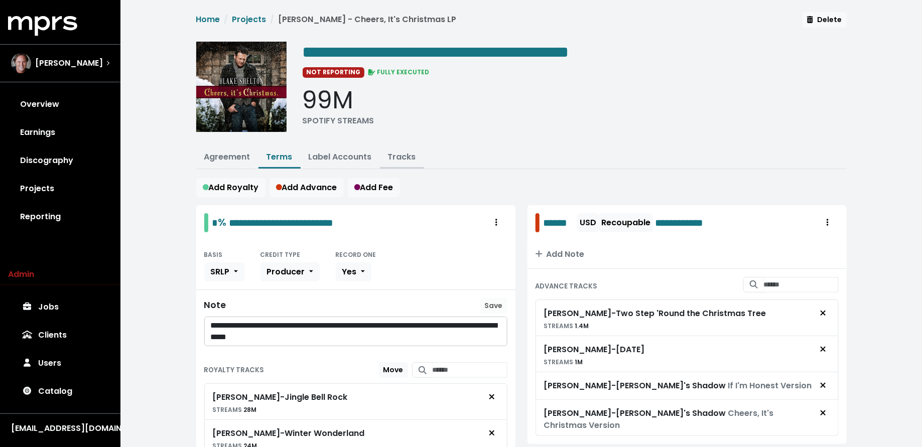
click at [402, 154] on link "Tracks" at bounding box center [402, 157] width 28 height 12
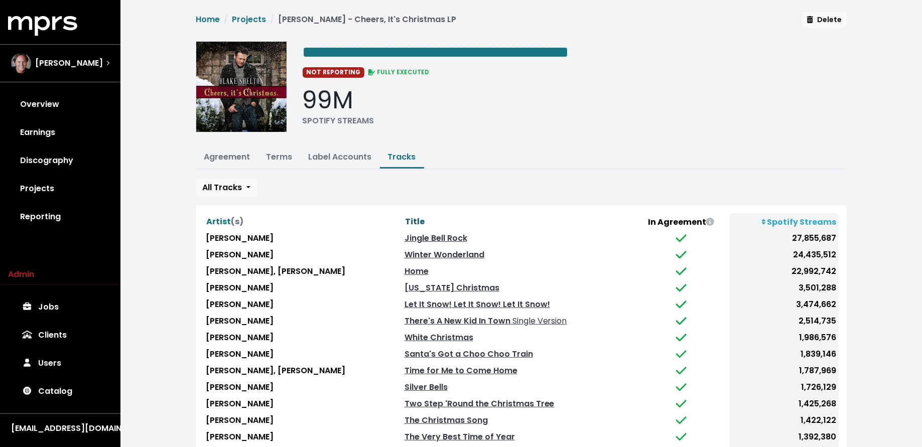
click at [420, 218] on span "Title" at bounding box center [415, 222] width 20 height 12
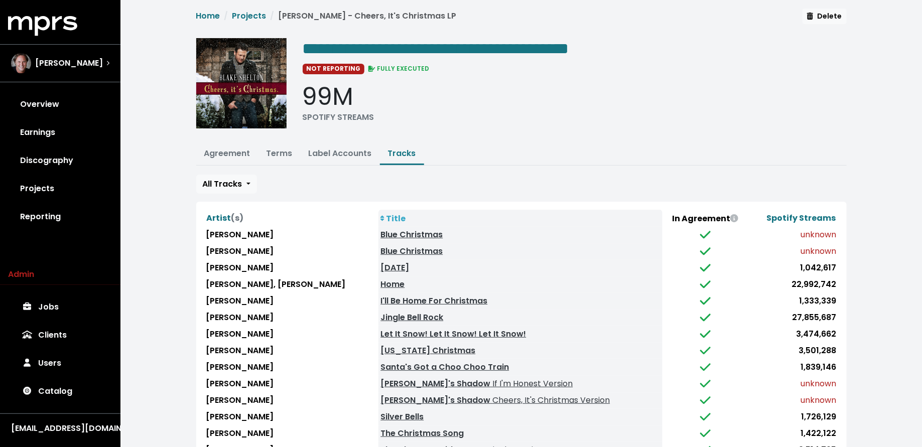
scroll to position [6, 0]
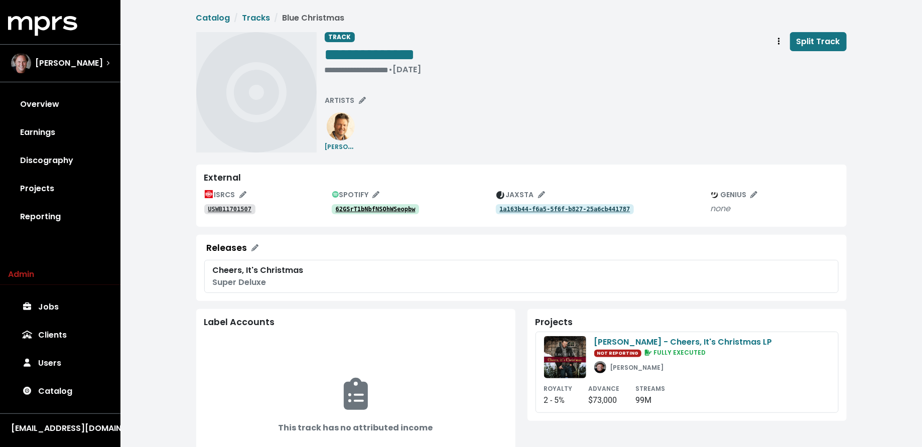
click at [369, 207] on tt "62GSrT1bNbfNSOhWSeopbw" at bounding box center [376, 209] width 80 height 7
click at [384, 210] on tt "6FA2CCCGjQrAVN1dtWsVVX" at bounding box center [376, 209] width 80 height 7
click at [783, 45] on span "Track actions" at bounding box center [779, 42] width 9 height 12
click at [785, 62] on link "Merge" at bounding box center [808, 64] width 79 height 16
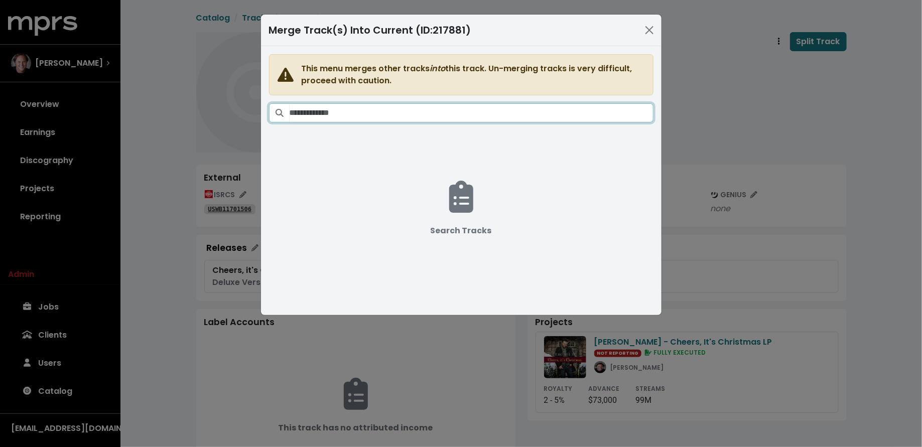
click at [459, 107] on input "Search tracks" at bounding box center [472, 112] width 364 height 19
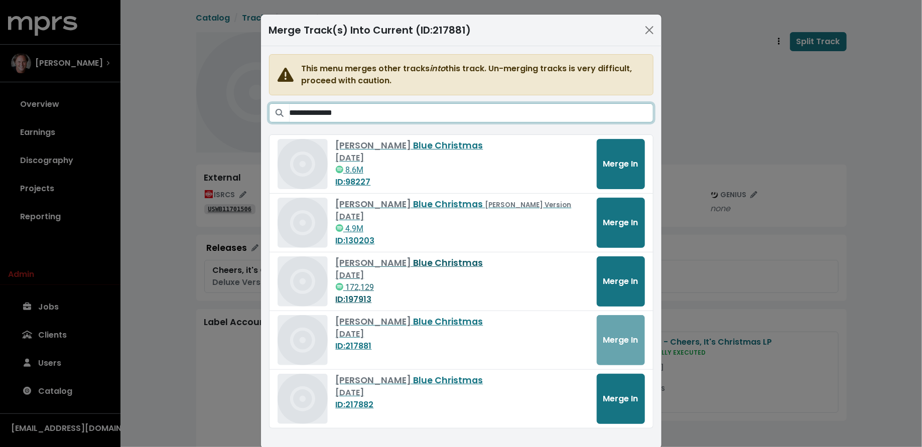
scroll to position [13, 0]
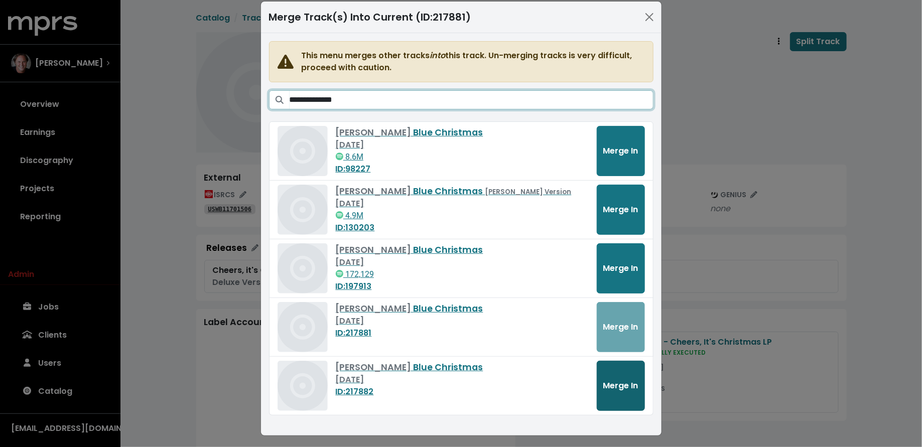
type input "**********"
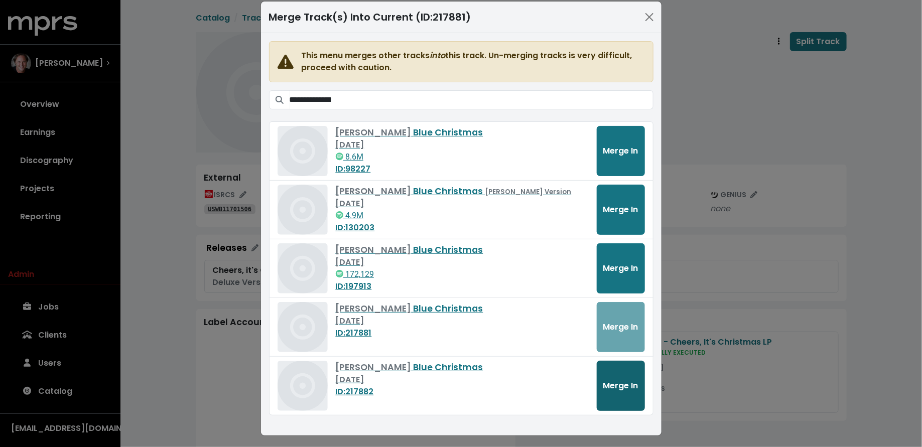
click at [612, 373] on button "Merge In" at bounding box center [621, 386] width 48 height 50
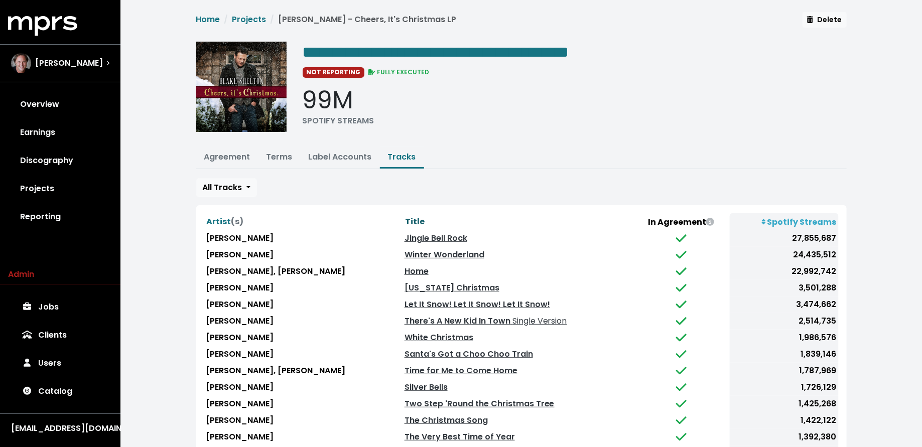
click at [417, 218] on span "Title" at bounding box center [415, 222] width 20 height 12
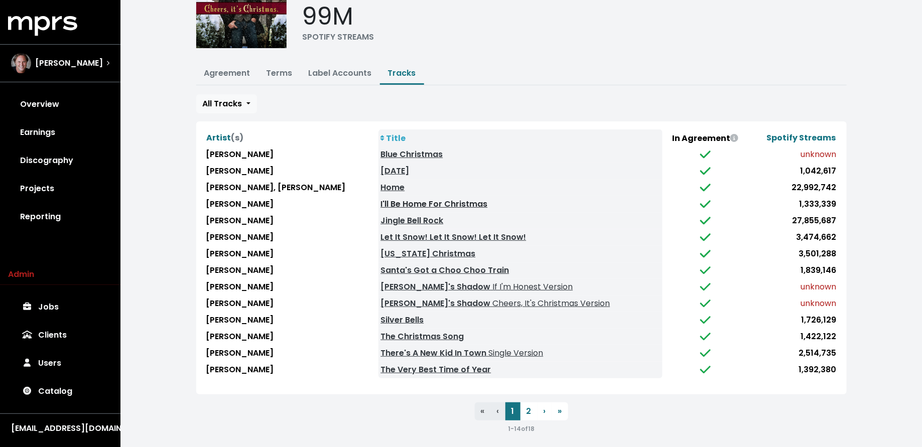
scroll to position [85, 0]
click at [532, 409] on button "2" at bounding box center [529, 411] width 17 height 18
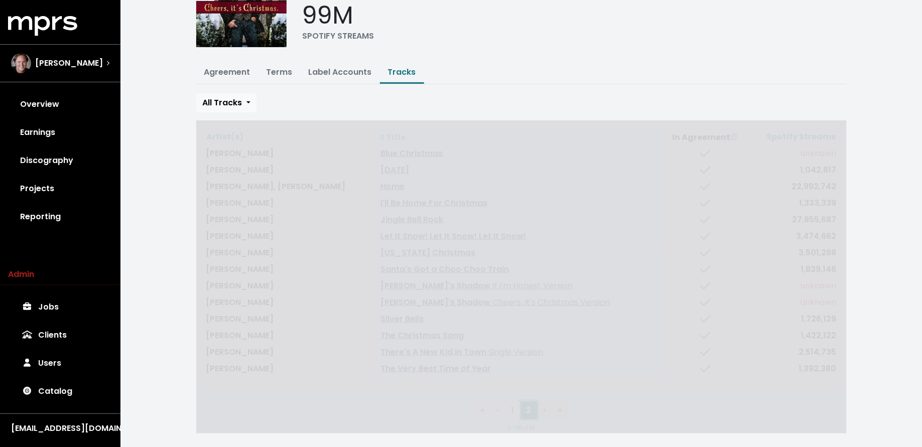
scroll to position [0, 0]
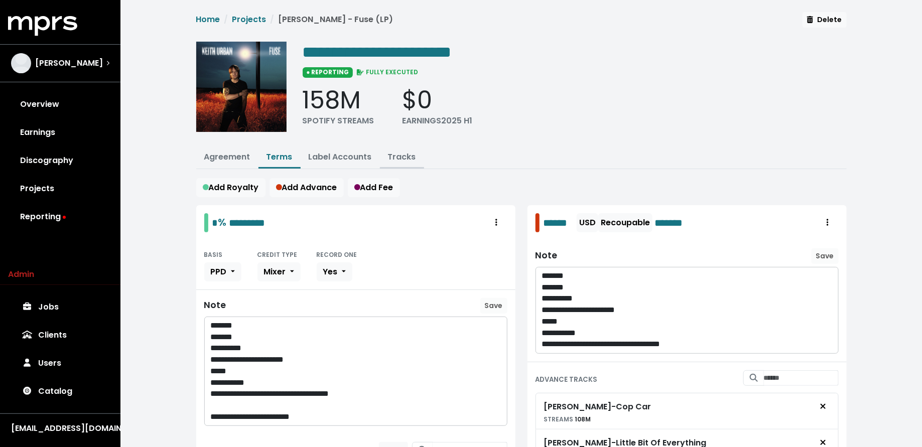
click at [401, 156] on link "Tracks" at bounding box center [402, 157] width 28 height 12
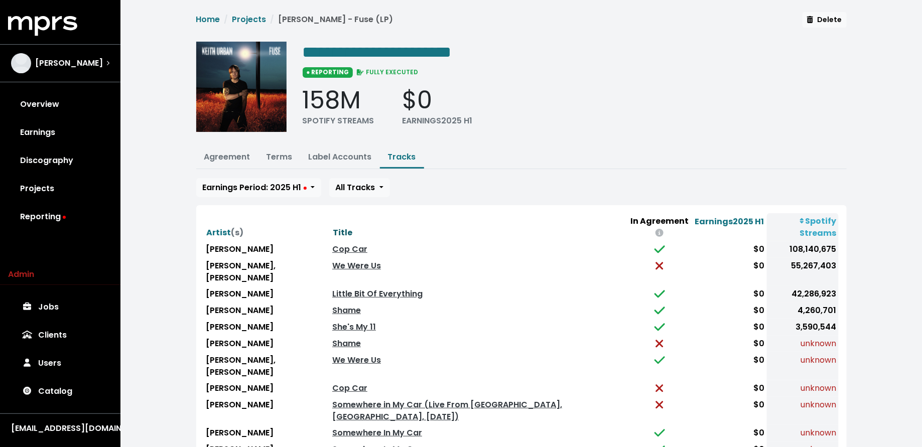
click at [352, 227] on span "Title" at bounding box center [343, 233] width 20 height 12
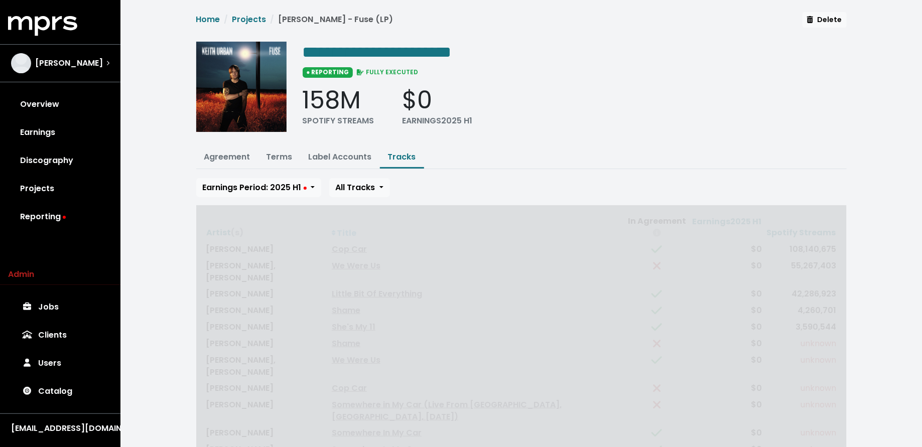
scroll to position [16, 0]
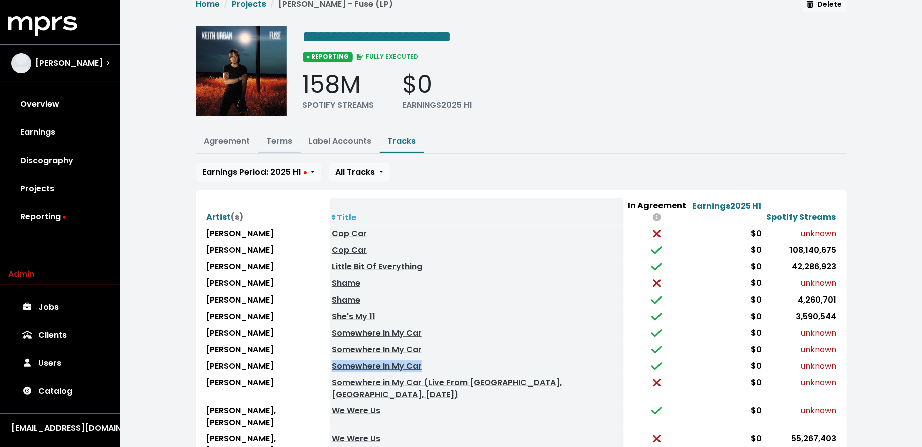
click at [277, 140] on link "Terms" at bounding box center [280, 142] width 26 height 12
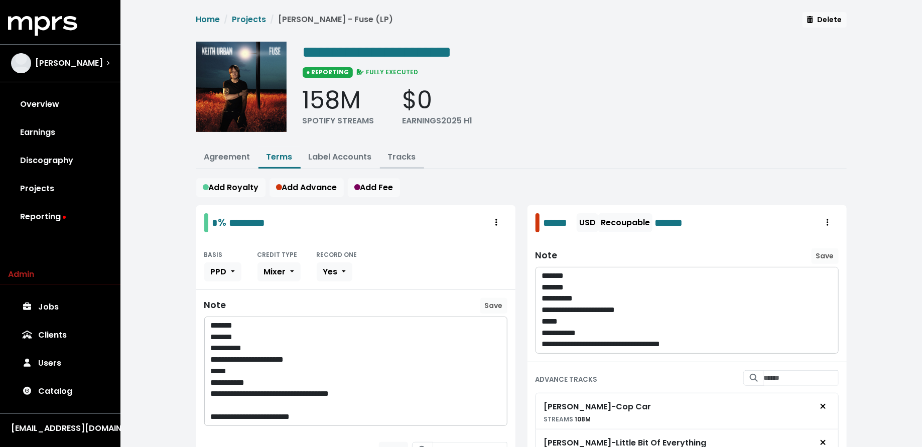
click at [393, 154] on link "Tracks" at bounding box center [402, 157] width 28 height 12
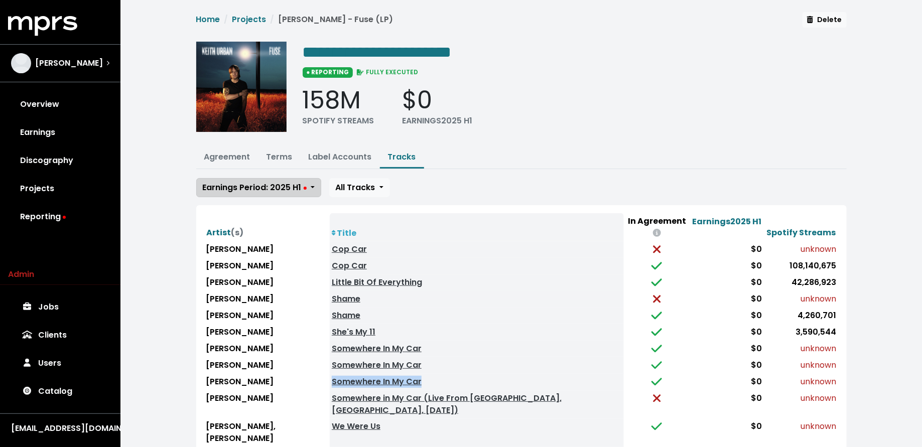
click at [279, 185] on span "Earnings Period: 2025 H1" at bounding box center [255, 188] width 104 height 12
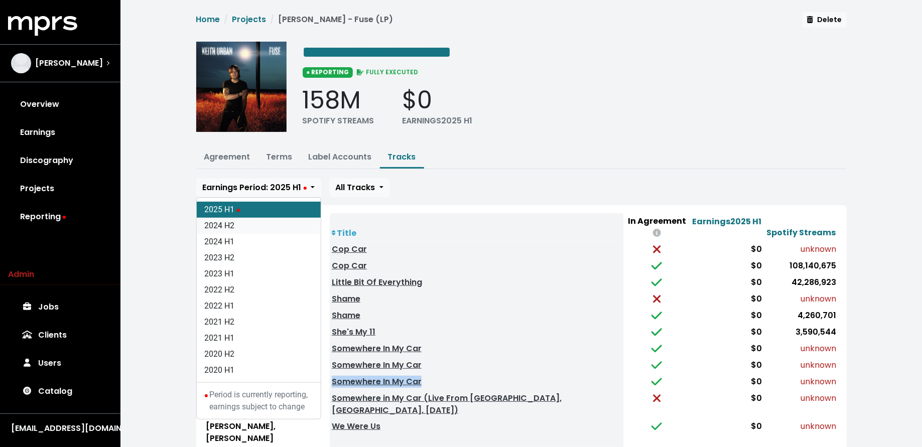
click at [269, 224] on link "2024 H2" at bounding box center [259, 226] width 124 height 16
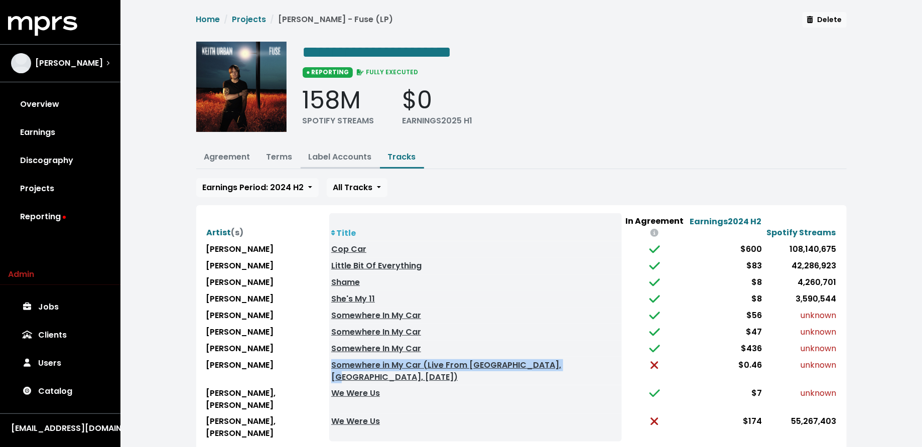
click at [313, 157] on link "Label Accounts" at bounding box center [340, 157] width 63 height 12
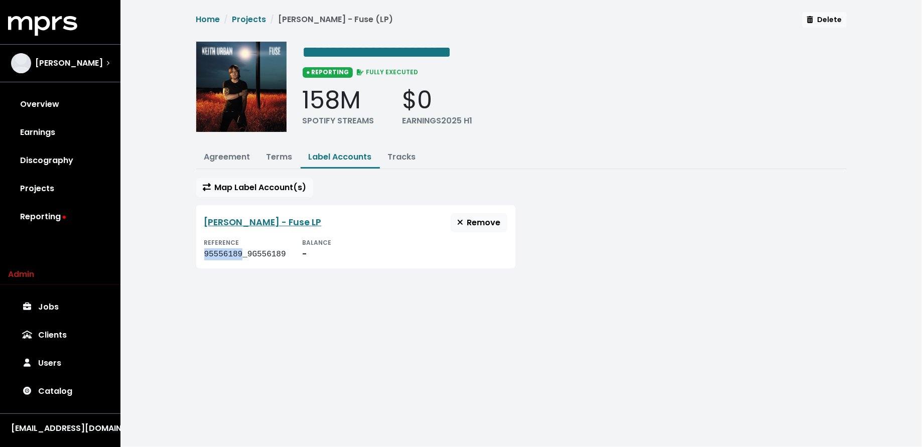
drag, startPoint x: 241, startPoint y: 253, endPoint x: 204, endPoint y: 252, distance: 37.1
click at [204, 252] on div "95556189_9G556189" at bounding box center [245, 254] width 82 height 12
copy div "95556189"
click at [402, 155] on link "Tracks" at bounding box center [402, 157] width 28 height 12
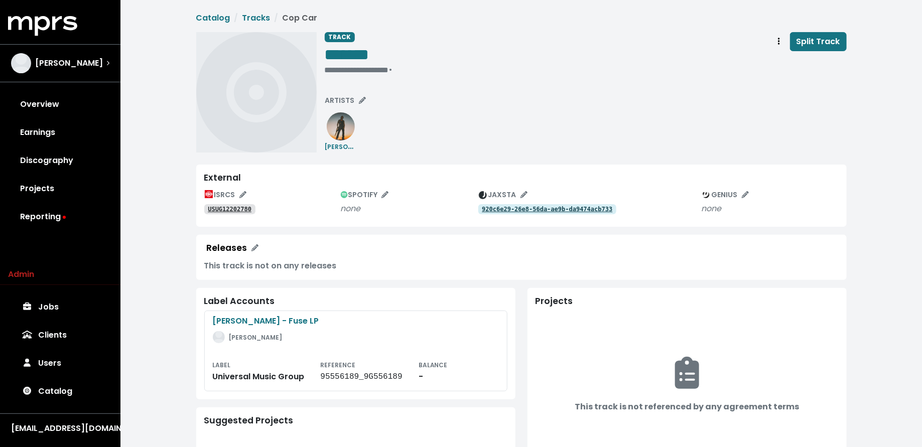
click at [245, 212] on tt "USUG12202780" at bounding box center [230, 209] width 44 height 7
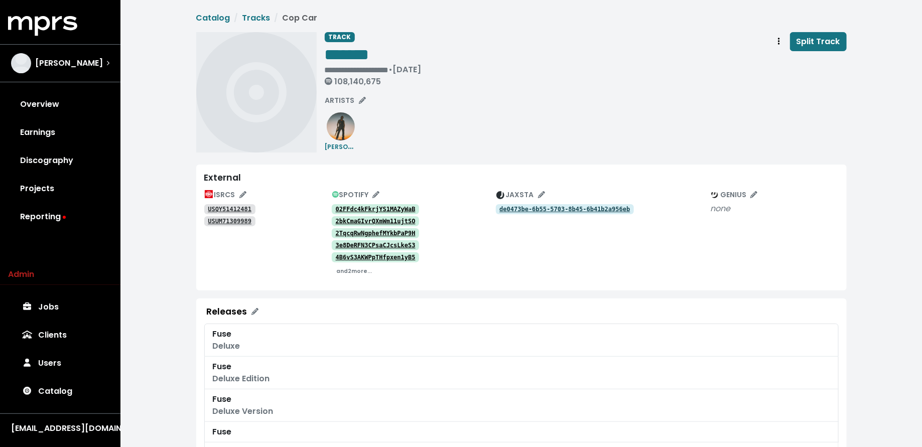
click at [222, 208] on tt "USQY51412481" at bounding box center [230, 209] width 44 height 7
click at [221, 219] on tt "USUM71309989" at bounding box center [230, 221] width 44 height 7
click at [360, 207] on tt "02FFdc4kFkrjYS1MAZyWaB" at bounding box center [376, 209] width 80 height 7
click at [368, 219] on tt "2bkCmaGIvrQXmWm11ujtSO" at bounding box center [376, 221] width 80 height 7
click at [362, 231] on tt "2TqcqRwNgphefMYkbPaP9H" at bounding box center [376, 233] width 80 height 7
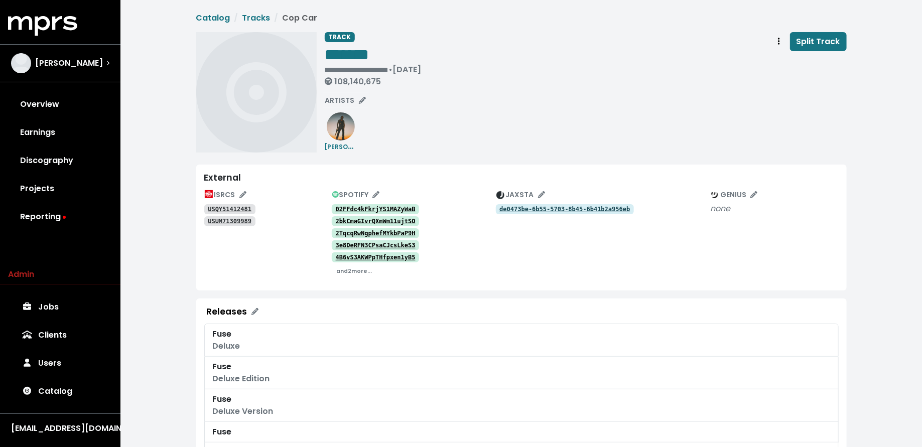
click at [357, 243] on tt "3e8DeRFN3CPsaCJcsLkeS3" at bounding box center [376, 245] width 80 height 7
click at [358, 256] on tt "4B6vS3AKWPpTHfpxen1yB5" at bounding box center [376, 257] width 80 height 7
click at [780, 39] on icon "Track actions" at bounding box center [779, 41] width 2 height 7
click at [781, 58] on link "Merge" at bounding box center [808, 64] width 79 height 16
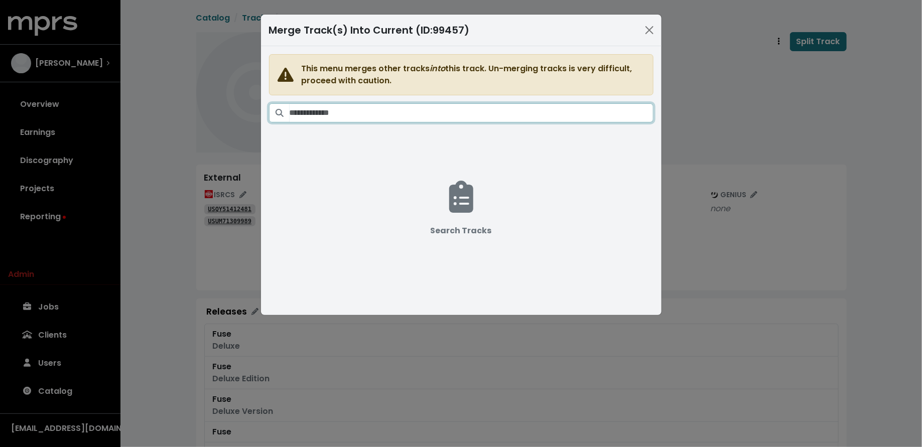
click at [571, 116] on input "Search tracks" at bounding box center [472, 112] width 364 height 19
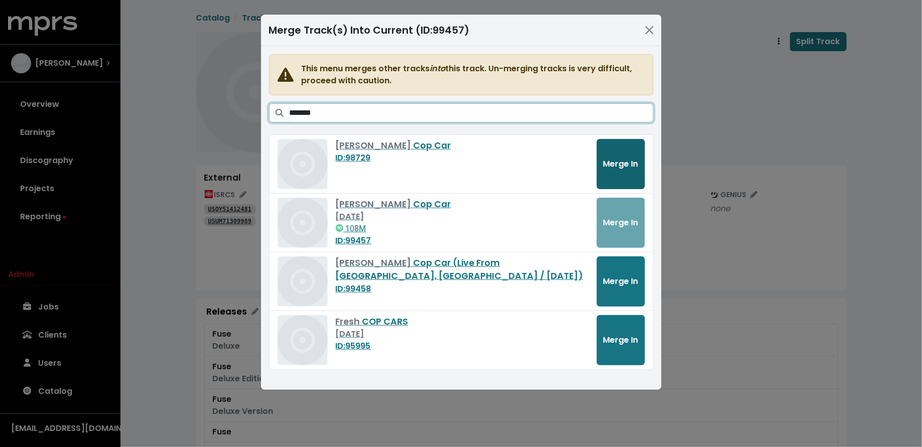
type input "*******"
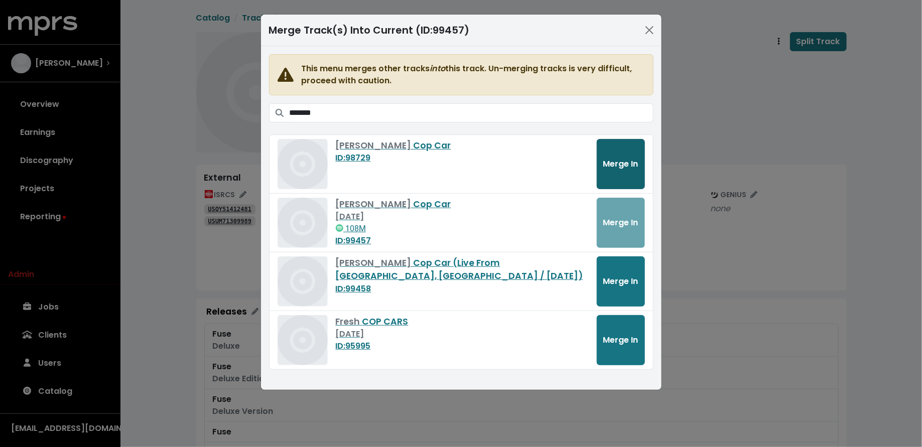
click at [614, 158] on span "Merge In" at bounding box center [620, 164] width 35 height 12
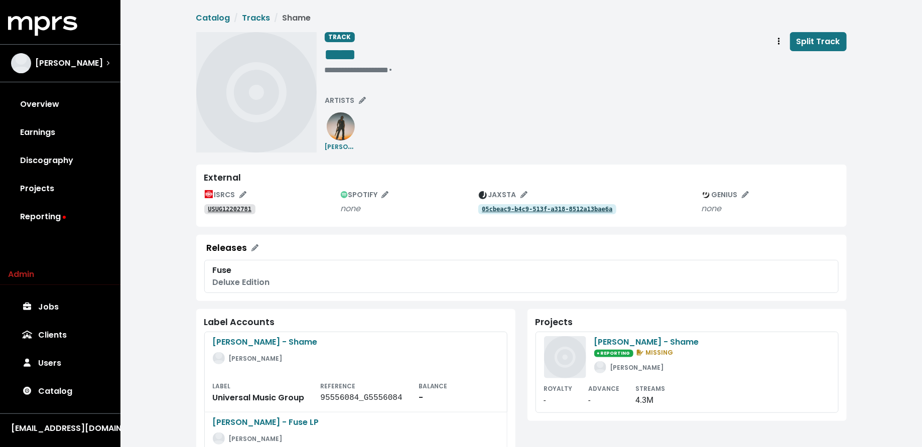
click at [233, 212] on tt "USUG12202781" at bounding box center [230, 209] width 44 height 7
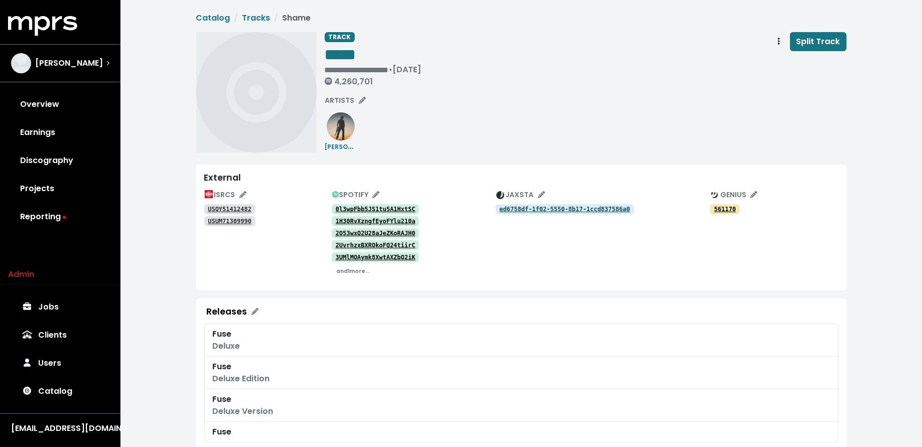
click at [240, 206] on tt "USQY51412482" at bounding box center [230, 209] width 44 height 7
click at [235, 221] on tt "USUM71309990" at bounding box center [230, 221] width 44 height 7
click at [377, 211] on tt "0l3wpFbb5JS1tu5A1HxtSC" at bounding box center [376, 209] width 80 height 7
click at [371, 222] on tt "1H30RvXzngfEyoFYlu210a" at bounding box center [376, 221] width 80 height 7
click at [370, 233] on tt "2O53wxQ2U28aJeZKoRAJH0" at bounding box center [376, 233] width 80 height 7
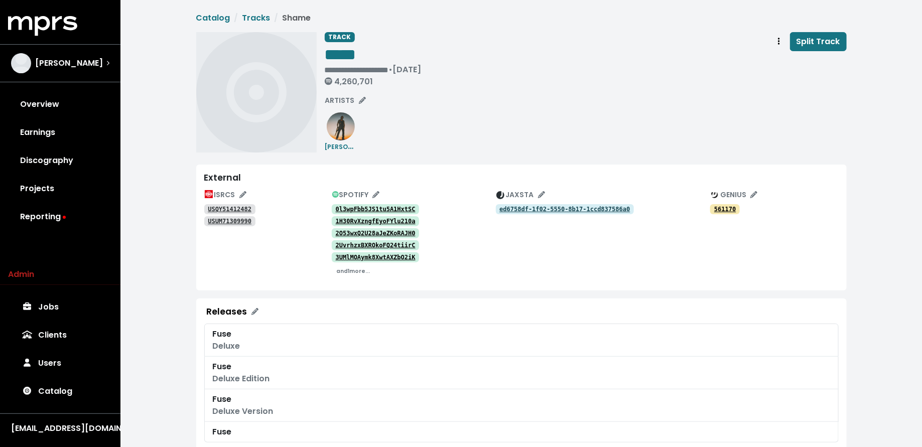
click at [363, 256] on tt "3UMlMOAymk8XwtAXZbO2iK" at bounding box center [376, 257] width 80 height 7
click at [778, 45] on span "Track actions" at bounding box center [779, 42] width 9 height 12
click at [779, 56] on link "Merge" at bounding box center [808, 64] width 79 height 16
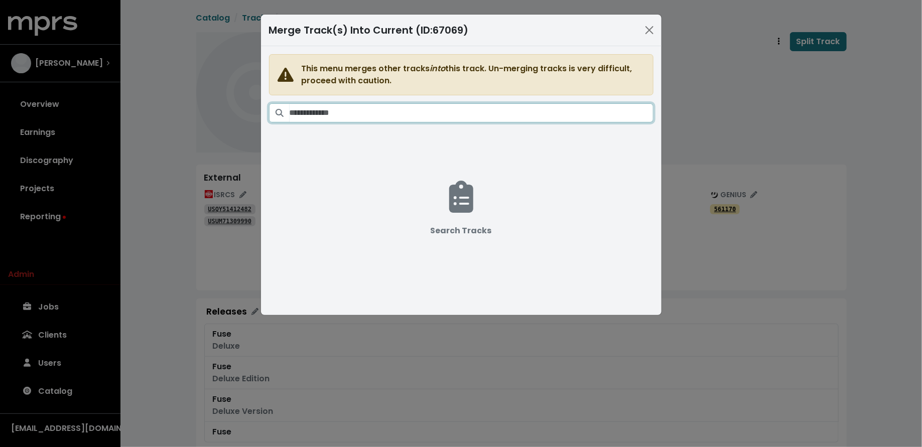
click at [523, 108] on input "Search tracks" at bounding box center [472, 112] width 364 height 19
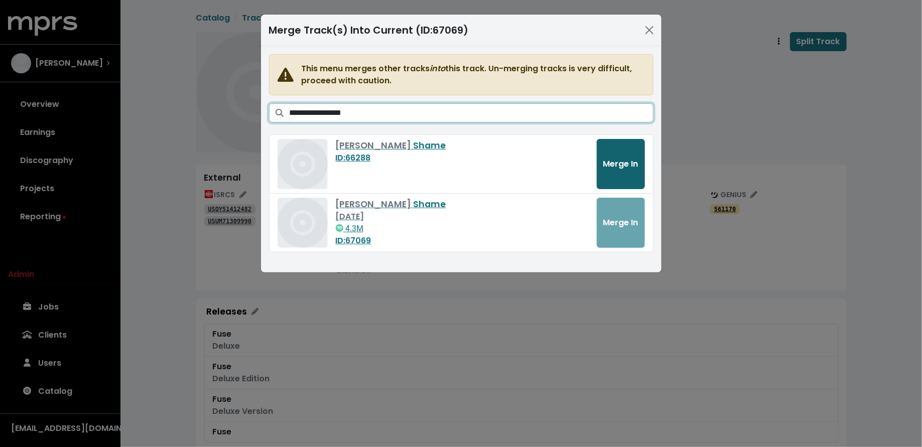
type input "**********"
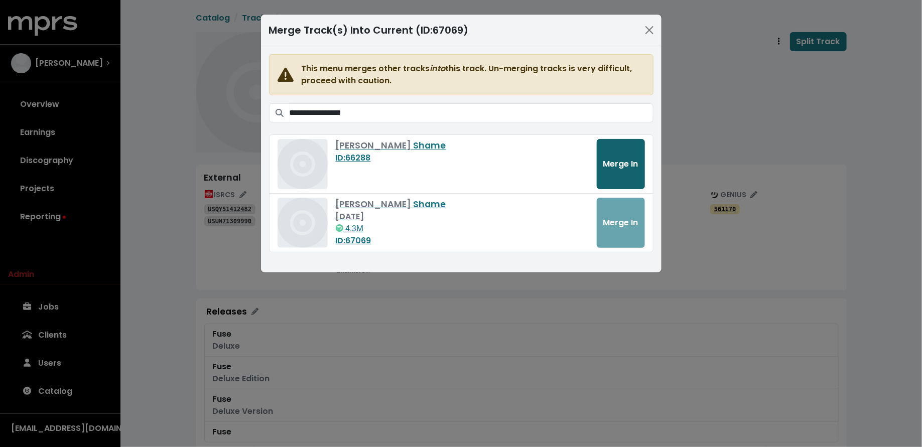
click at [628, 176] on button "Merge In" at bounding box center [621, 164] width 48 height 50
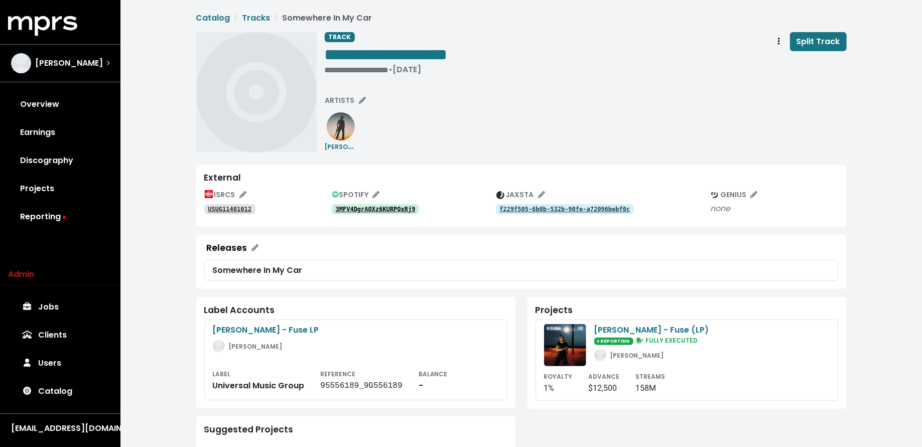
click at [392, 215] on div "ISRCS USUG11401012 SPOTIFY 3MFV4DgrAOXz6KURPQxRj9 JAXSTA f229f505-6b0b-532b-90f…" at bounding box center [521, 203] width 634 height 32
click at [392, 209] on tt "3MFV4DgrAOXz6KURPQxRj9" at bounding box center [376, 209] width 80 height 7
click at [228, 204] on link "USUG11401012" at bounding box center [229, 209] width 51 height 10
click at [346, 67] on div "**********" at bounding box center [386, 70] width 123 height 10
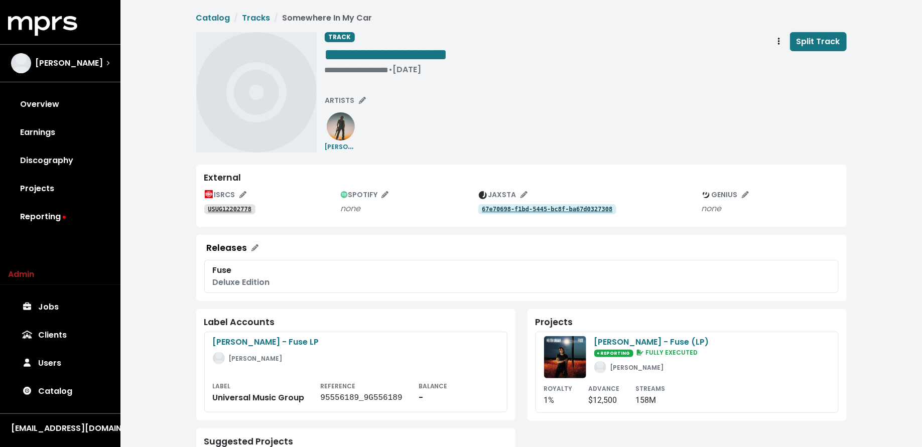
click at [231, 207] on tt "USUG12202778" at bounding box center [230, 209] width 44 height 7
click at [216, 212] on tt "USUG12202778" at bounding box center [230, 209] width 44 height 7
click at [343, 75] on div "**********" at bounding box center [386, 55] width 123 height 47
click at [343, 69] on div "**********" at bounding box center [386, 70] width 123 height 10
click at [342, 70] on span "• Sep 10th, 2013" at bounding box center [341, 70] width 33 height 12
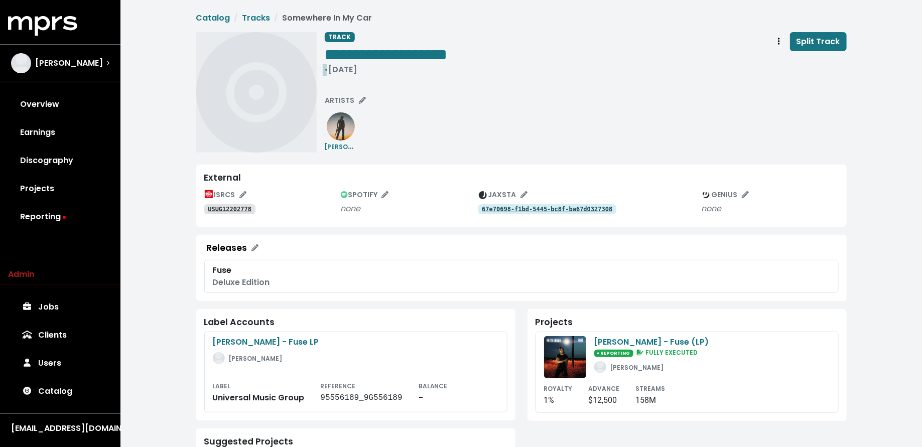
click at [326, 68] on span "• Sep 10th, 2013" at bounding box center [341, 70] width 33 height 12
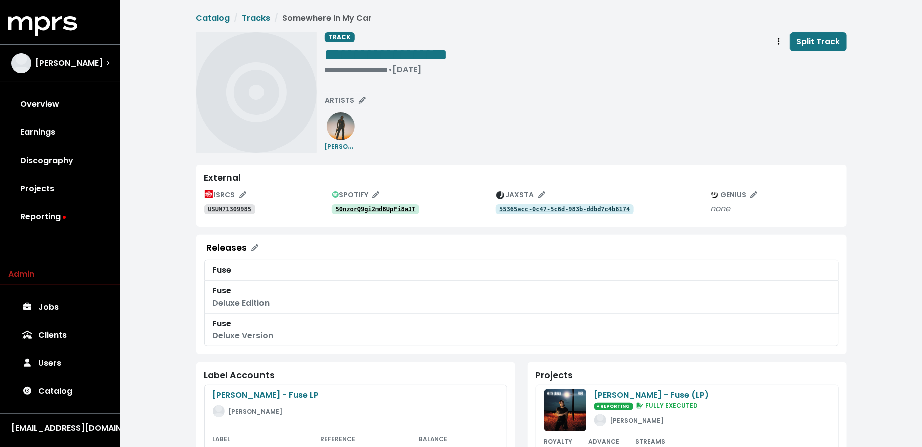
click at [397, 211] on tt "50nzorQ9gi2md8UpFi8aJT" at bounding box center [376, 209] width 80 height 7
click at [245, 206] on tt "USUM71309985" at bounding box center [230, 209] width 44 height 7
click at [335, 203] on div "50nzorQ9gi2md8UpFi8aJT" at bounding box center [414, 209] width 164 height 12
click at [336, 208] on tt "50nzorQ9gi2md8UpFi8aJT" at bounding box center [376, 209] width 80 height 7
click at [370, 68] on div "**********" at bounding box center [386, 70] width 123 height 10
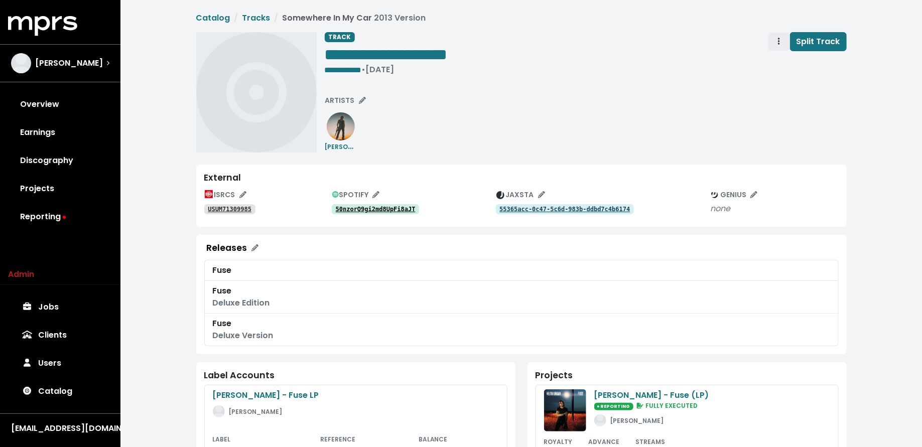
click at [775, 40] on button "Track actions" at bounding box center [779, 41] width 22 height 19
click at [774, 62] on link "Merge" at bounding box center [808, 64] width 79 height 16
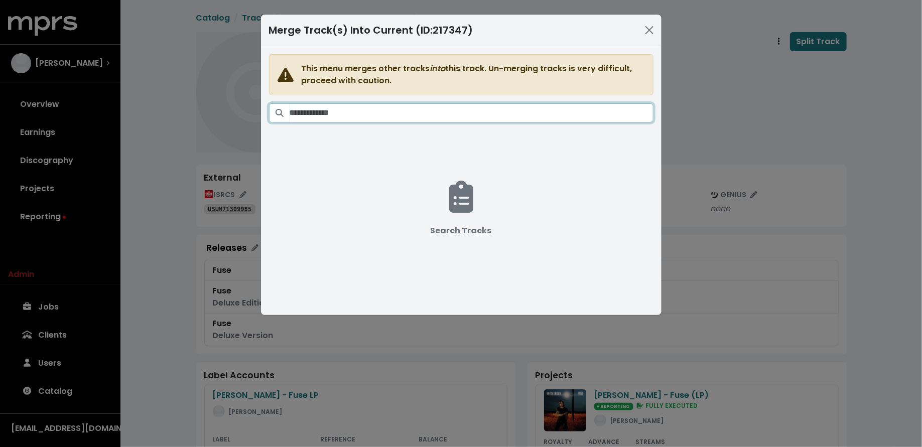
click at [533, 117] on input "Search tracks" at bounding box center [472, 112] width 364 height 19
click at [326, 112] on input "**********" at bounding box center [472, 112] width 364 height 19
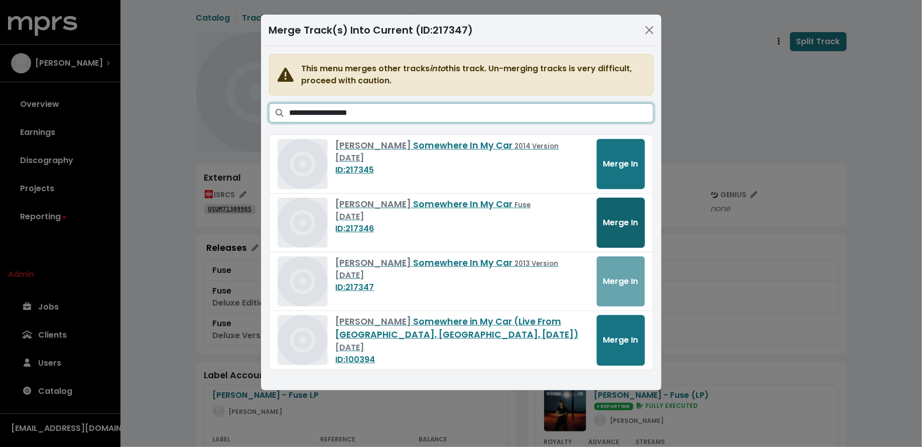
type input "**********"
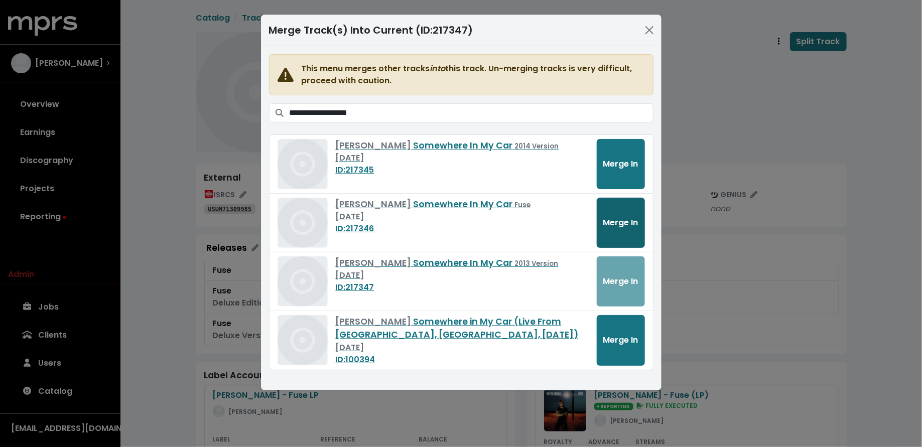
click at [607, 222] on span "Merge In" at bounding box center [620, 223] width 35 height 12
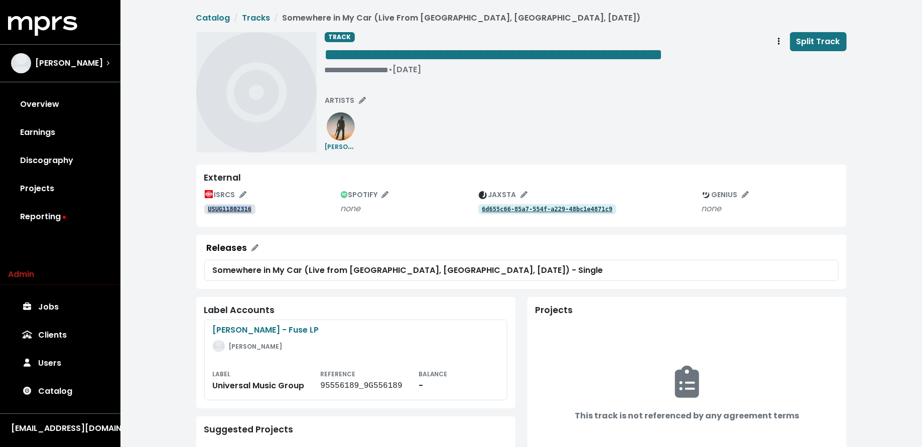
click at [233, 209] on tt "USUG11802316" at bounding box center [230, 209] width 44 height 7
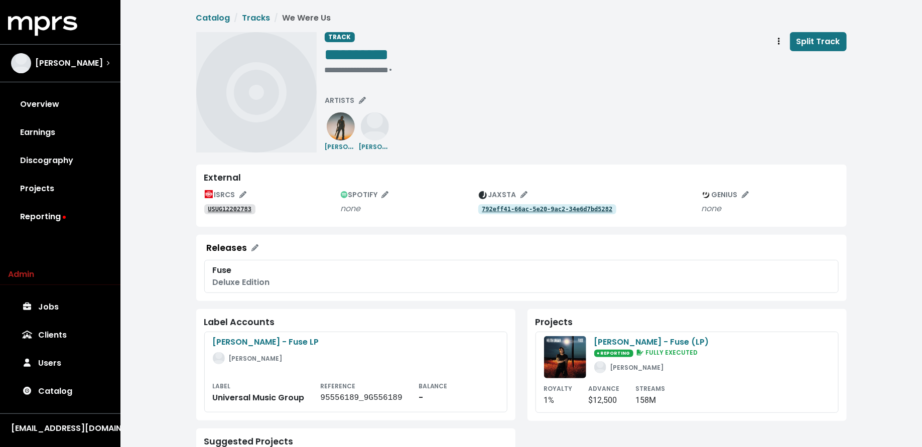
click at [240, 209] on tt "USUG12202783" at bounding box center [230, 209] width 44 height 7
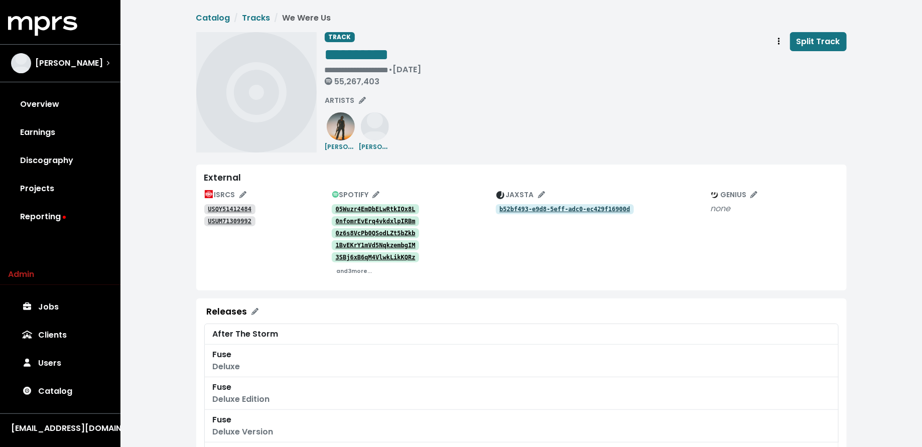
click at [236, 208] on tt "USQY51412484" at bounding box center [230, 209] width 44 height 7
click at [231, 223] on tt "USUM71309992" at bounding box center [230, 221] width 44 height 7
click at [394, 207] on tt "05Wuzr4EmDbELwRtkIOx8L" at bounding box center [376, 209] width 80 height 7
click at [373, 222] on tt "0nfomrEvErq4vkdxlpIRBm" at bounding box center [376, 221] width 80 height 7
click at [365, 233] on tt "0z6s8VcPb0QSodLZt5bZkb" at bounding box center [376, 233] width 80 height 7
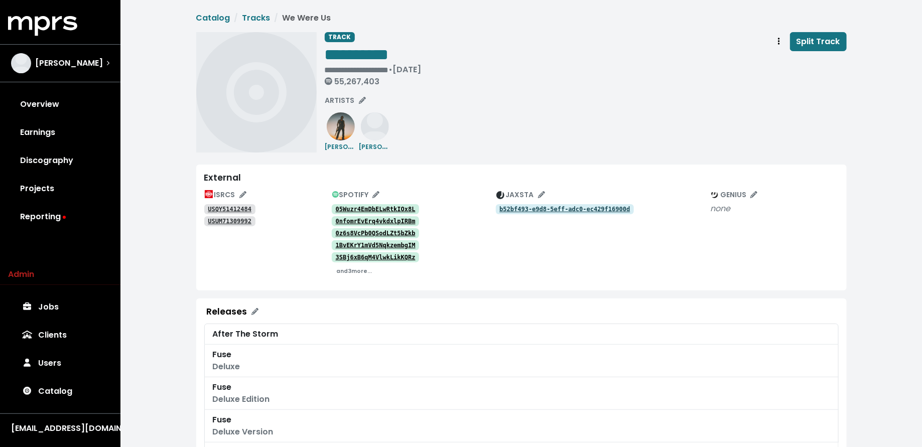
click at [363, 243] on tt "1BvEKrY1mVd5NqkzembgIM" at bounding box center [376, 245] width 80 height 7
click at [778, 40] on span "Track actions" at bounding box center [779, 42] width 9 height 12
click at [784, 60] on link "Merge" at bounding box center [808, 64] width 79 height 16
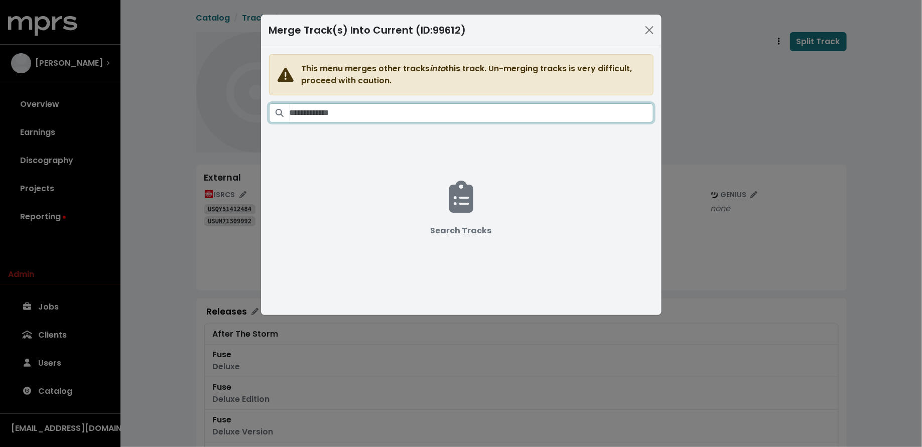
click at [528, 116] on input "Search tracks" at bounding box center [472, 112] width 364 height 19
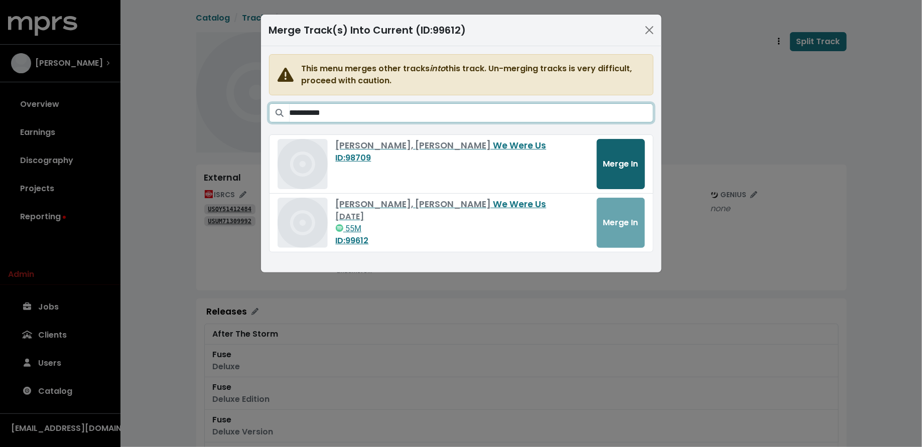
type input "**********"
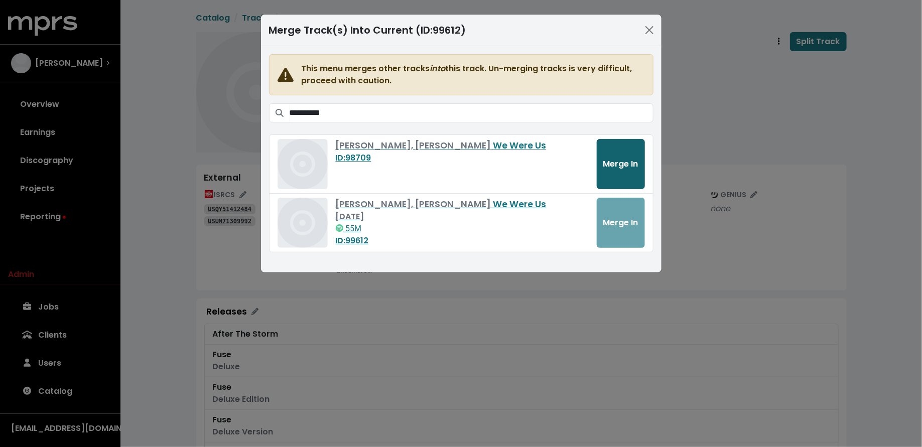
click at [623, 164] on span "Merge In" at bounding box center [620, 164] width 35 height 12
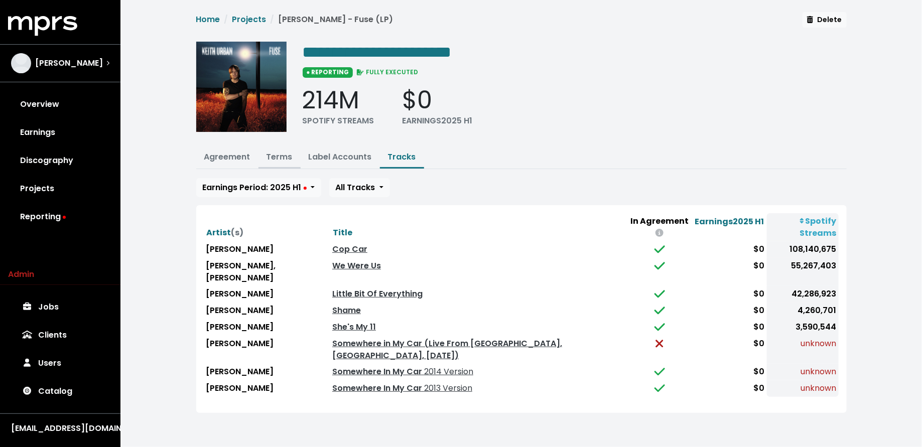
click at [279, 157] on link "Terms" at bounding box center [280, 157] width 26 height 12
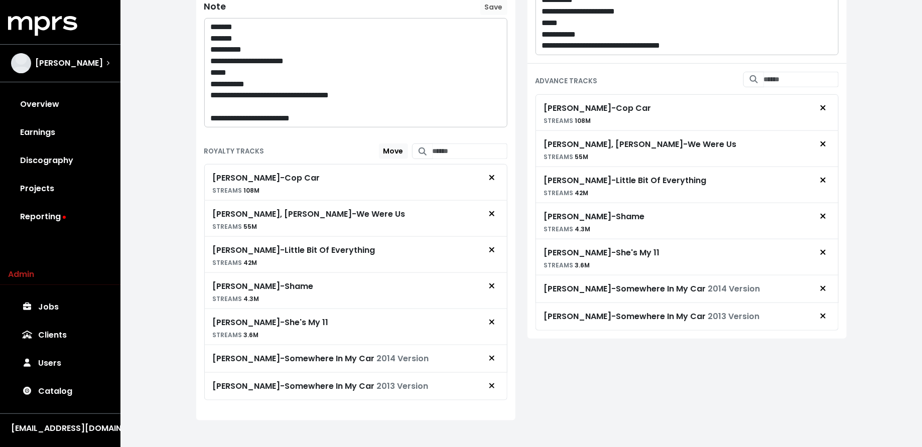
scroll to position [300, 0]
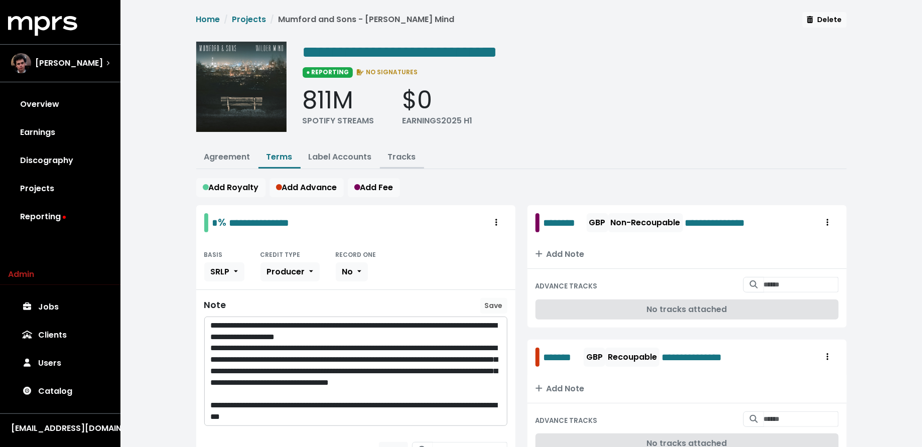
click at [395, 151] on link "Tracks" at bounding box center [402, 157] width 28 height 12
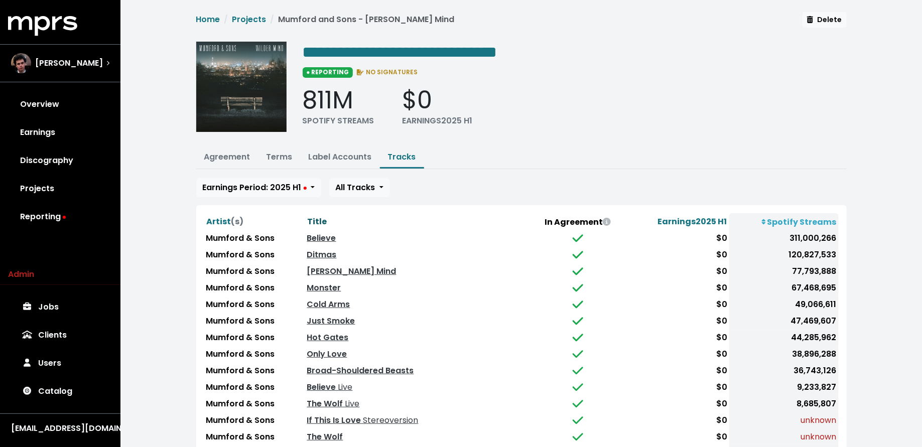
click at [327, 218] on span "Title" at bounding box center [318, 222] width 20 height 12
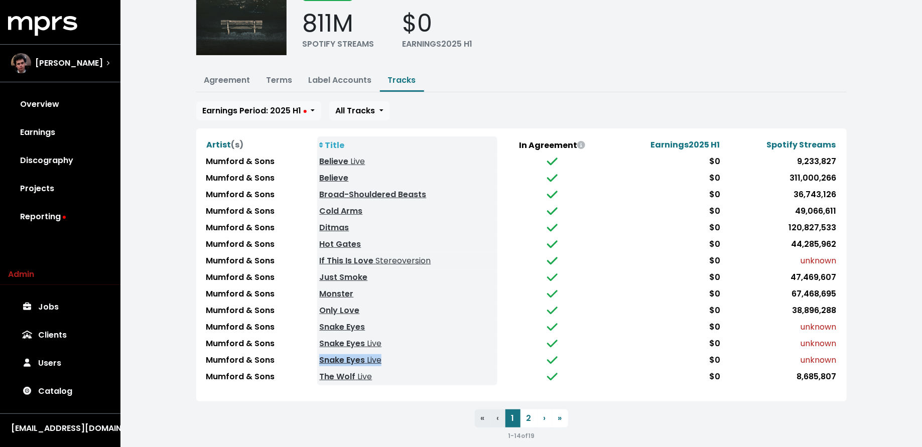
scroll to position [75, 0]
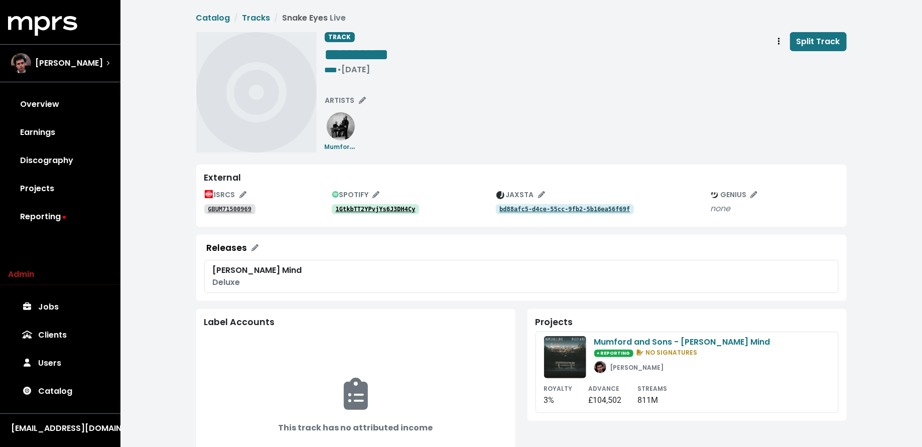
click at [396, 209] on tt "1GtkbTT2YPvjYs6J3DH4Cy" at bounding box center [376, 209] width 80 height 7
click at [780, 39] on icon "Track actions" at bounding box center [779, 41] width 2 height 8
click at [783, 59] on link "Merge" at bounding box center [808, 64] width 79 height 16
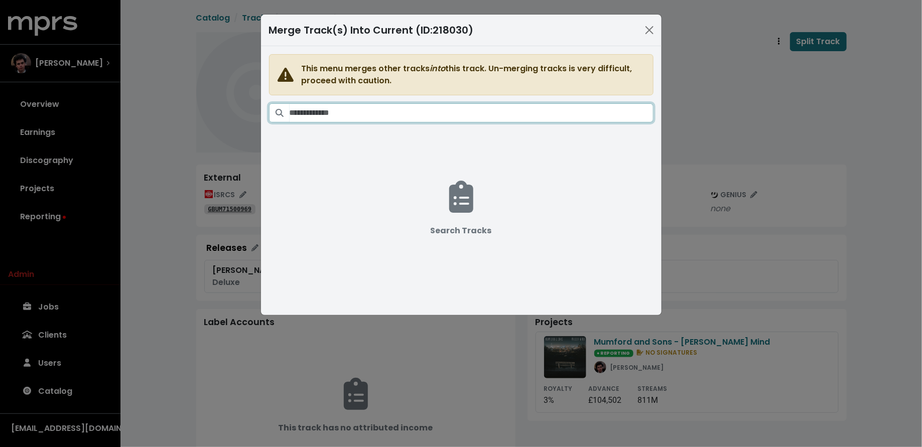
click at [522, 105] on input "Search tracks" at bounding box center [472, 112] width 364 height 19
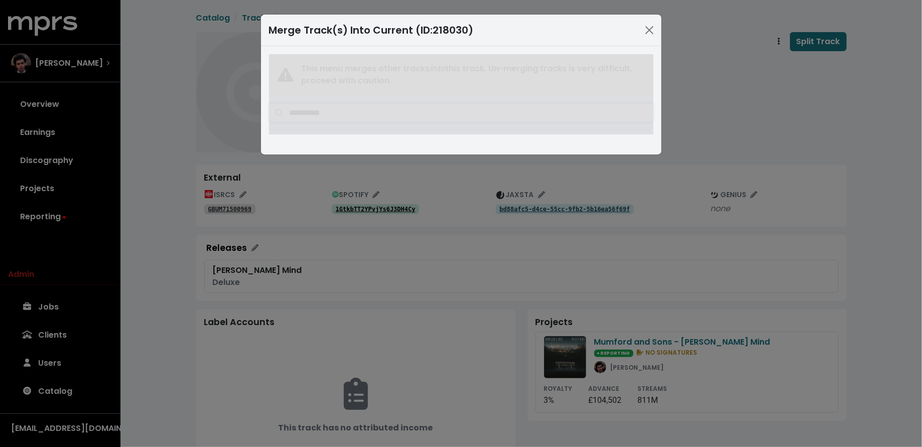
type input "**********"
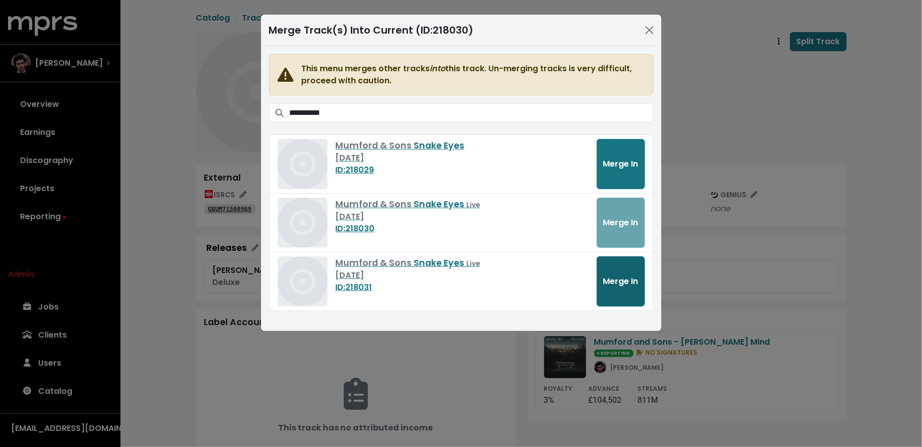
click at [608, 267] on button "Merge In" at bounding box center [621, 282] width 48 height 50
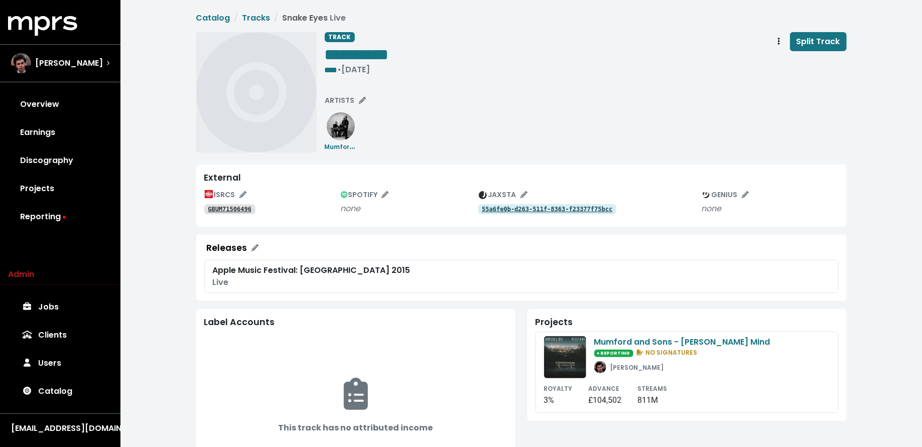
click at [231, 212] on tt "GBUM71506496" at bounding box center [230, 209] width 44 height 7
click at [230, 206] on tt "GBUM71506496" at bounding box center [230, 209] width 44 height 7
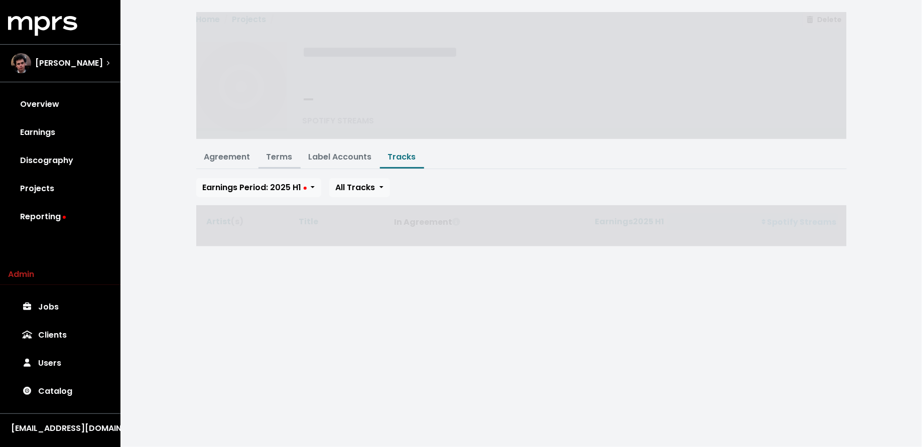
click at [277, 154] on link "Terms" at bounding box center [280, 157] width 26 height 12
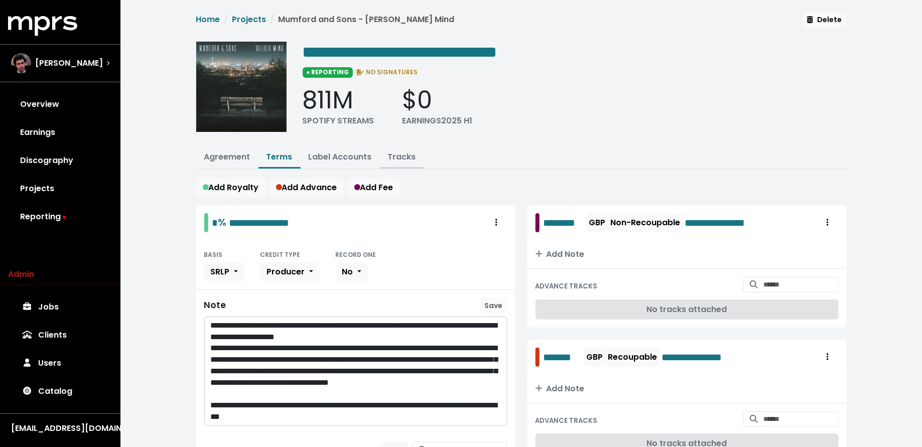
click at [395, 151] on link "Tracks" at bounding box center [402, 157] width 28 height 12
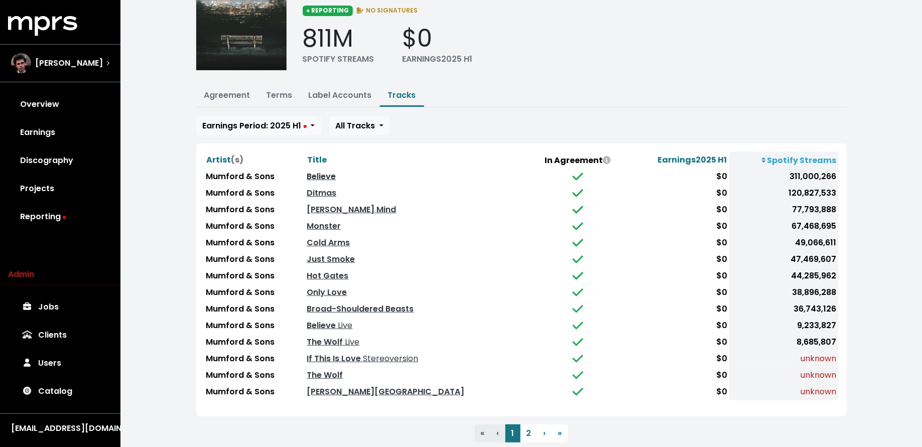
scroll to position [68, 0]
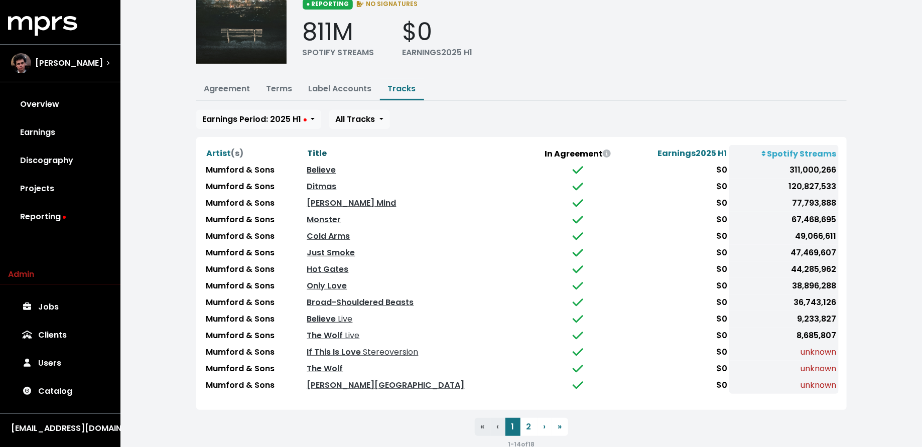
click at [327, 152] on span "Title" at bounding box center [318, 154] width 20 height 12
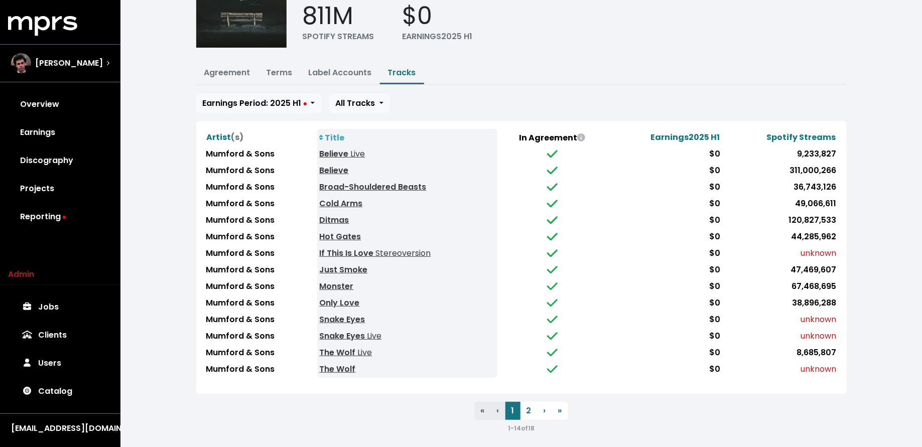
scroll to position [85, 0]
click at [525, 402] on button "2" at bounding box center [529, 411] width 17 height 18
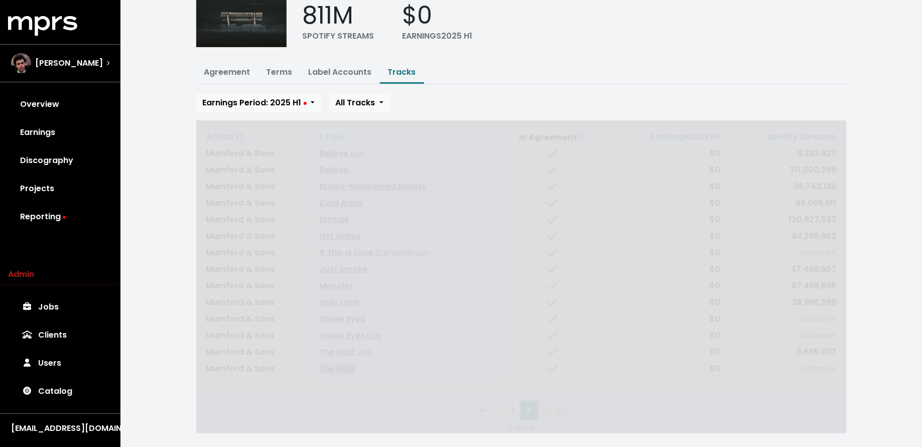
scroll to position [0, 0]
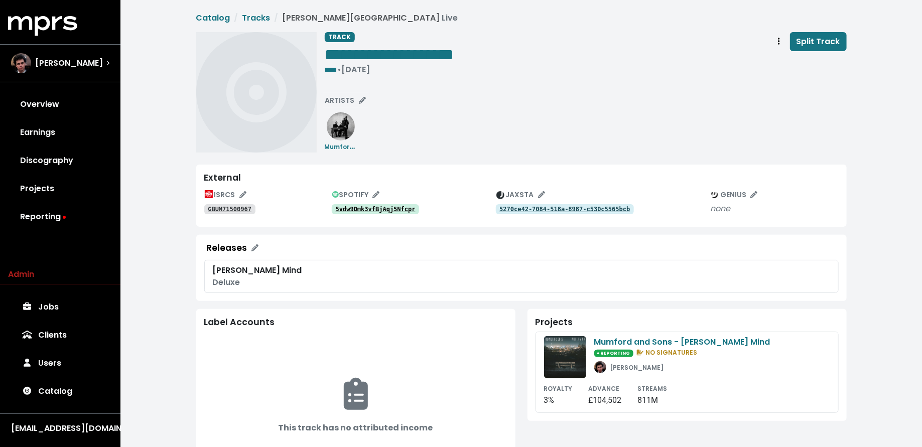
click at [375, 217] on div "ISRCS GBUM71500967 SPOTIFY 5vdw9Dmk3vfBjAqj5Nfcpr JAXSTA 5270ce42-7084-518a-898…" at bounding box center [521, 203] width 634 height 32
click at [375, 211] on tt "5vdw9Dmk3vfBjAqj5Nfcpr" at bounding box center [376, 209] width 80 height 7
click at [778, 38] on span "Track actions" at bounding box center [779, 42] width 9 height 12
click at [777, 59] on link "Merge" at bounding box center [808, 64] width 79 height 16
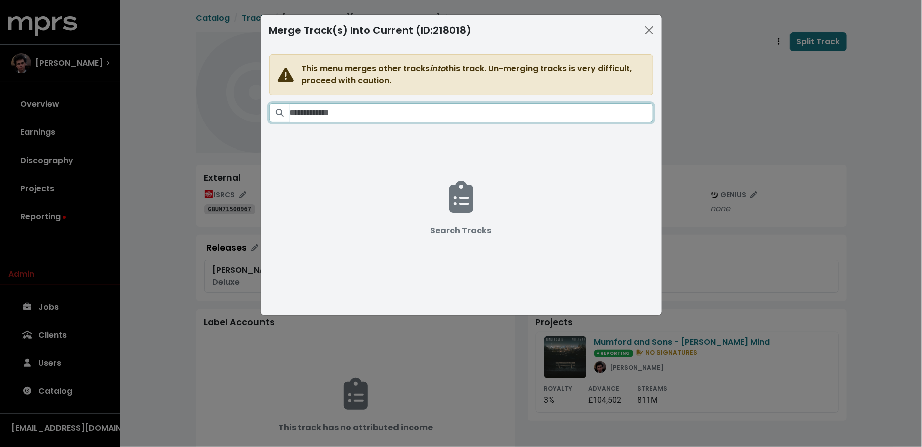
click at [516, 110] on input "Search tracks" at bounding box center [472, 112] width 364 height 19
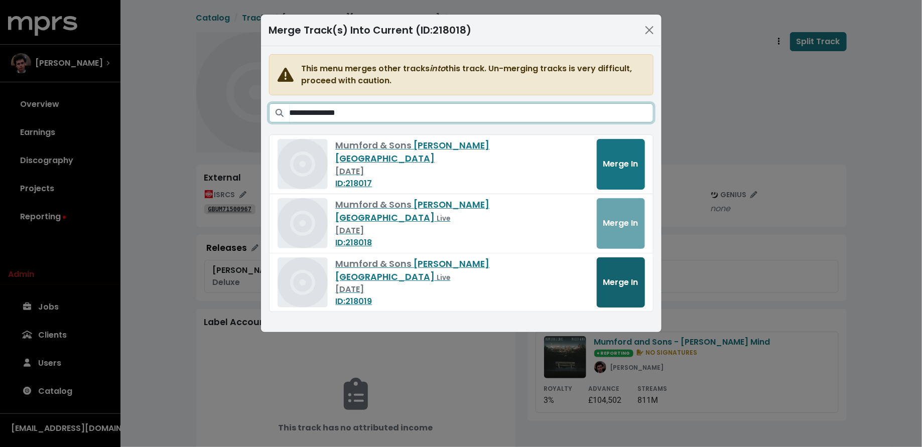
type input "**********"
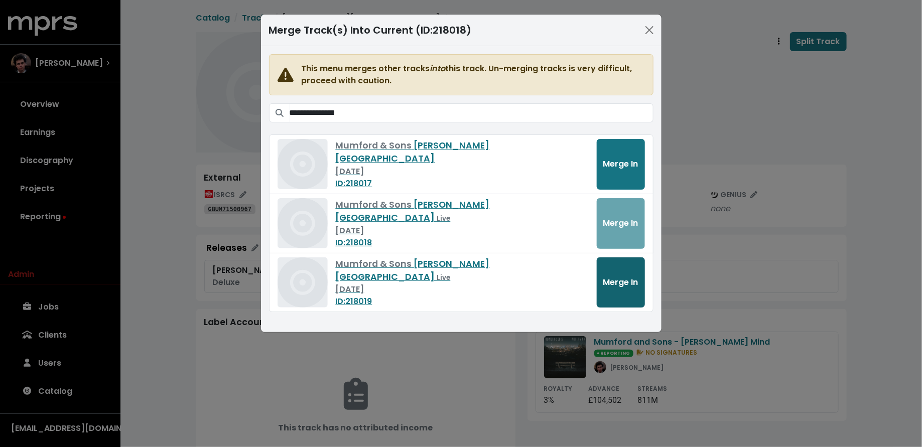
click at [610, 279] on span "Merge In" at bounding box center [620, 283] width 35 height 12
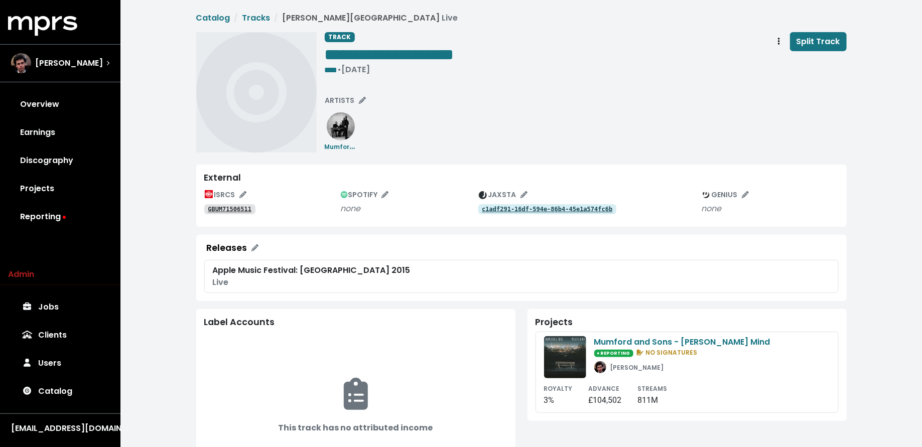
click at [237, 213] on link "GBUM71506511" at bounding box center [229, 209] width 51 height 10
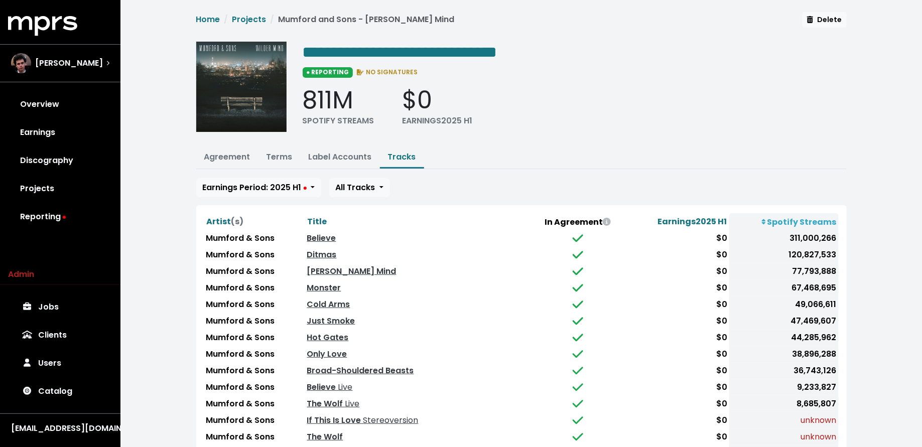
click at [789, 220] on th "Spotify Streams" at bounding box center [783, 221] width 109 height 17
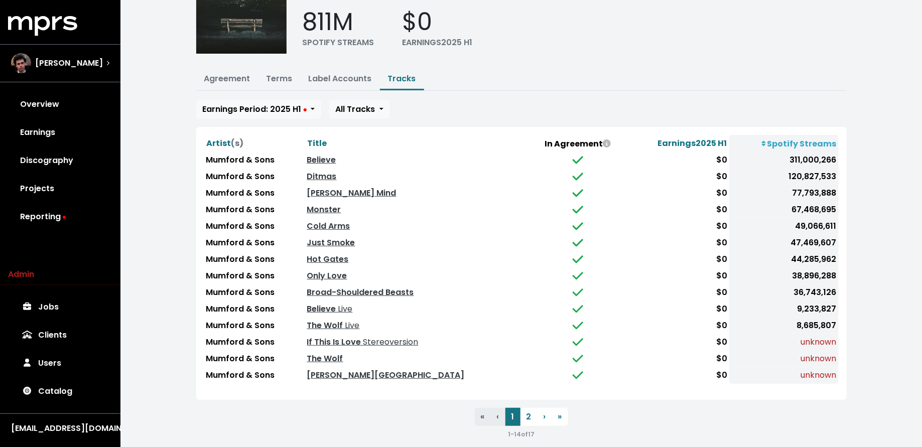
scroll to position [85, 0]
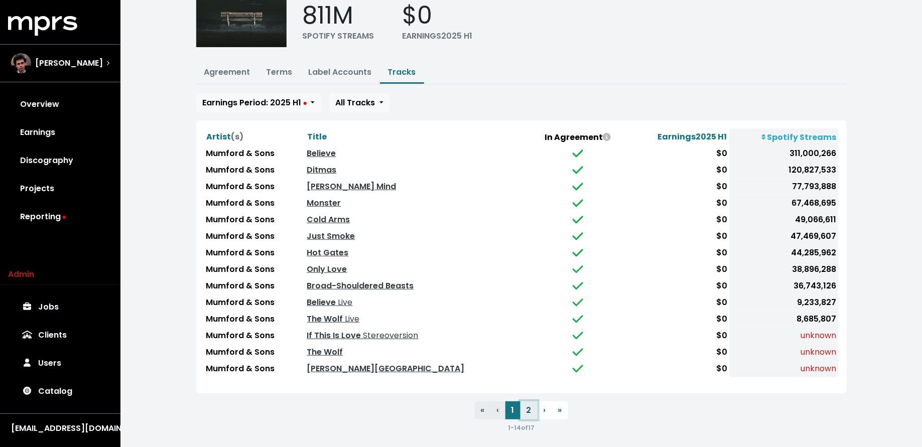
click at [526, 404] on button "2" at bounding box center [529, 411] width 17 height 18
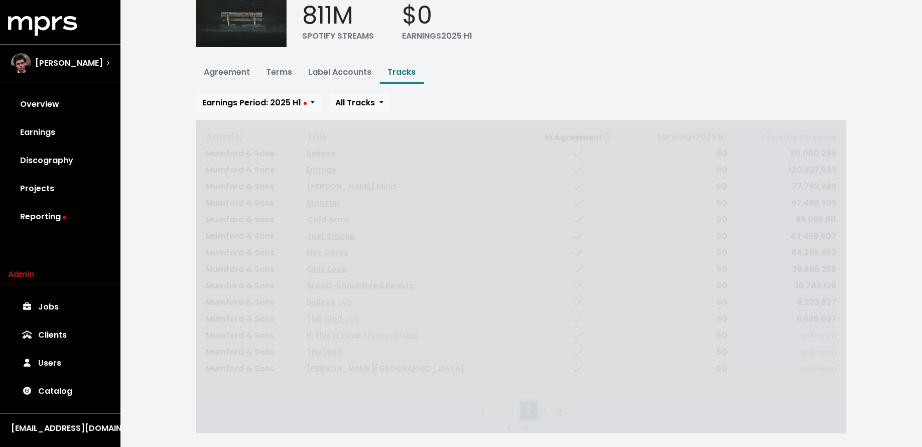
scroll to position [0, 0]
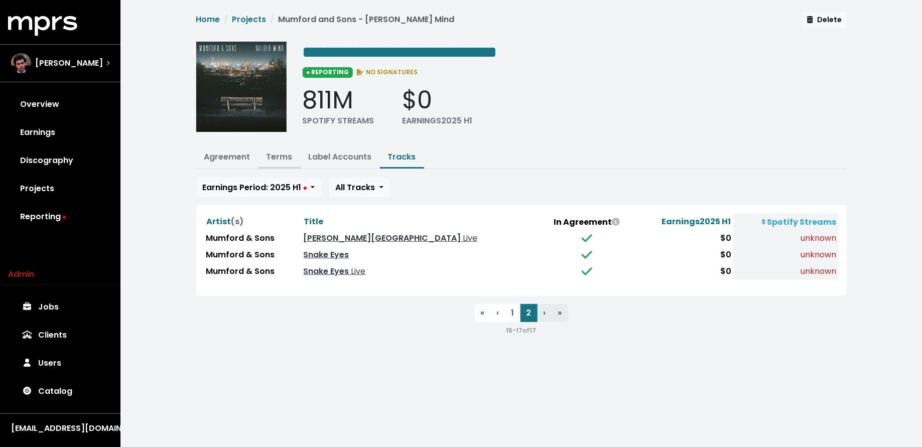
click at [279, 153] on link "Terms" at bounding box center [280, 157] width 26 height 12
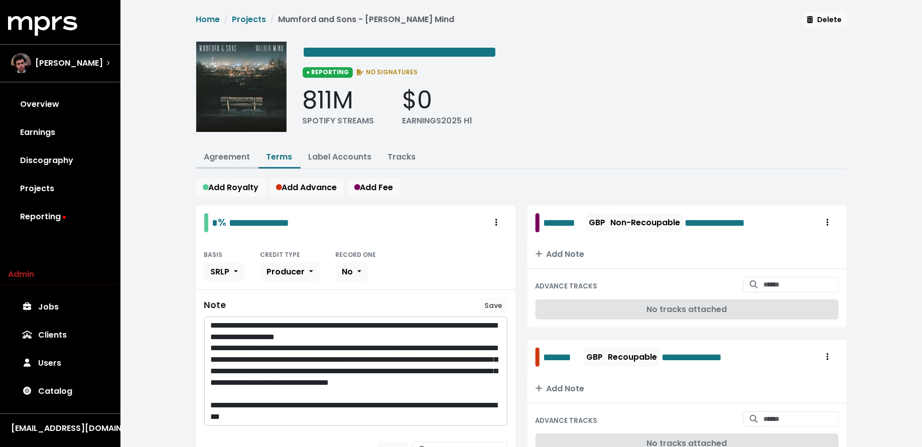
click at [205, 156] on link "Agreement" at bounding box center [227, 157] width 46 height 12
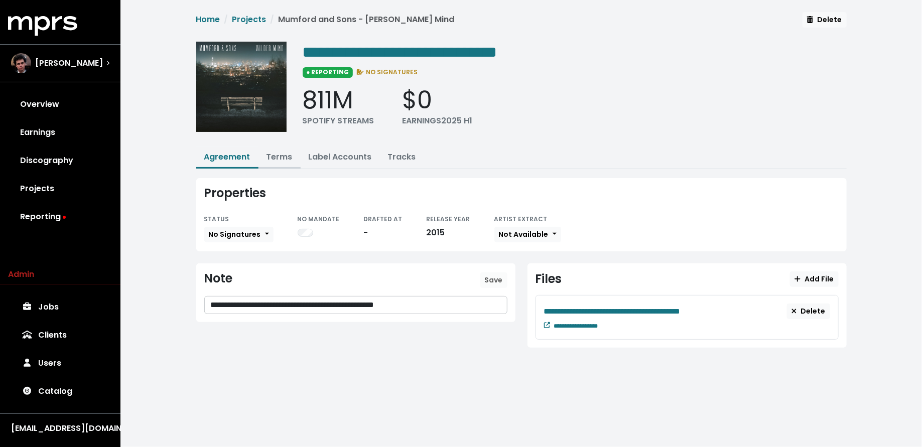
click at [282, 158] on link "Terms" at bounding box center [280, 157] width 26 height 12
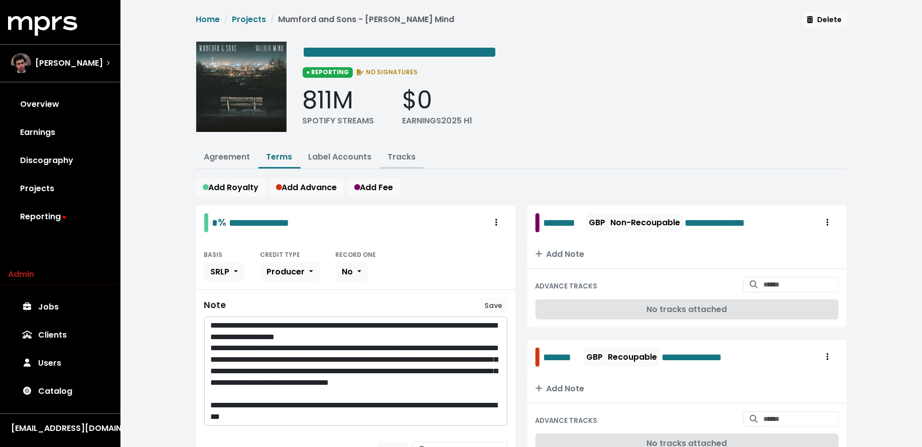
click at [397, 159] on link "Tracks" at bounding box center [402, 157] width 28 height 12
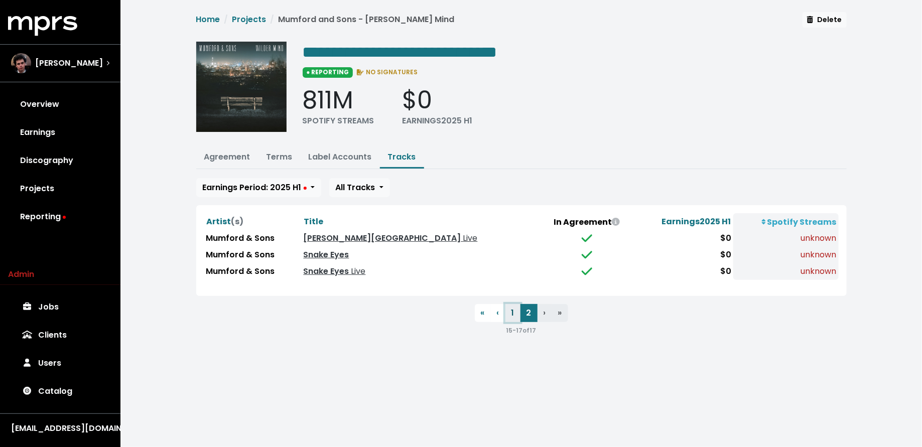
click at [510, 314] on button "1" at bounding box center [512, 313] width 15 height 18
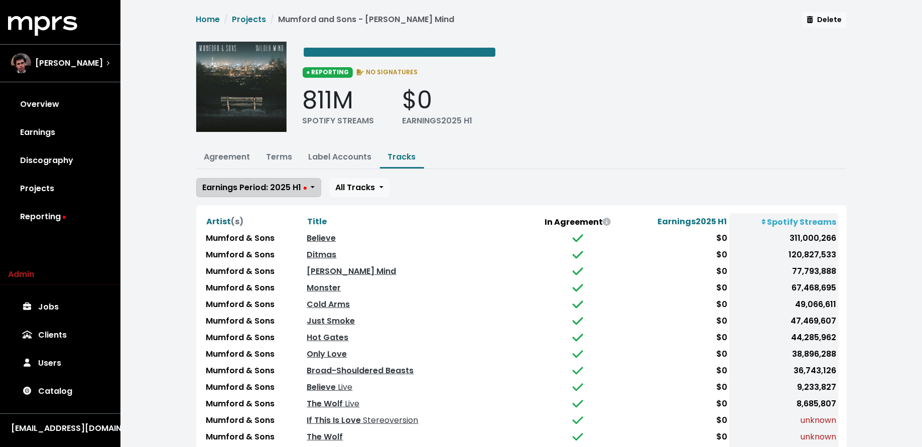
click at [261, 185] on span "Earnings Period: 2025 H1" at bounding box center [255, 188] width 104 height 12
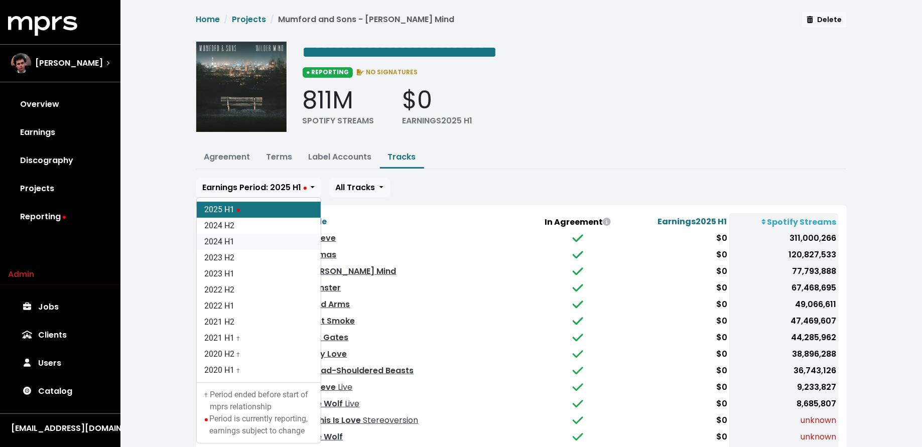
click at [262, 244] on link "2024 H1" at bounding box center [259, 242] width 124 height 16
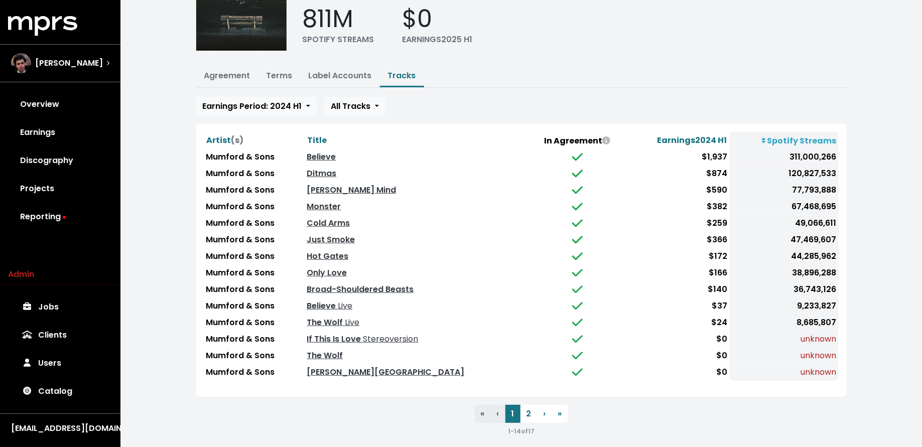
scroll to position [83, 0]
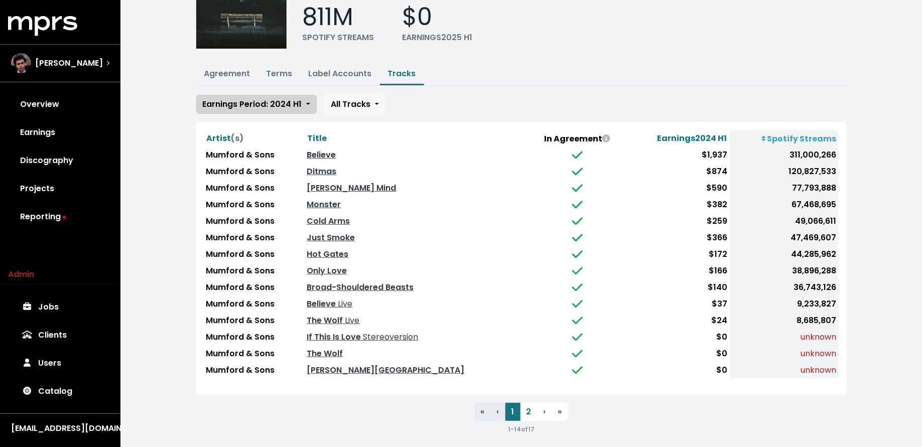
click at [273, 102] on span "Earnings Period: 2024 H1" at bounding box center [252, 104] width 99 height 12
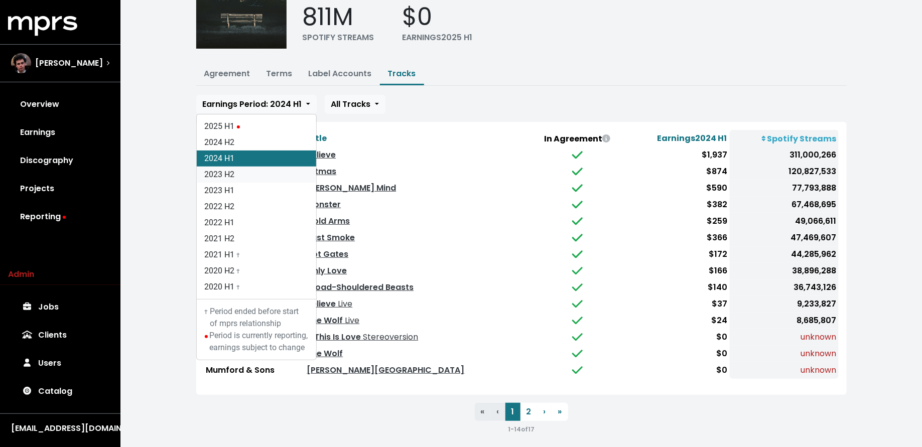
click at [261, 167] on link "2023 H2" at bounding box center [256, 175] width 119 height 16
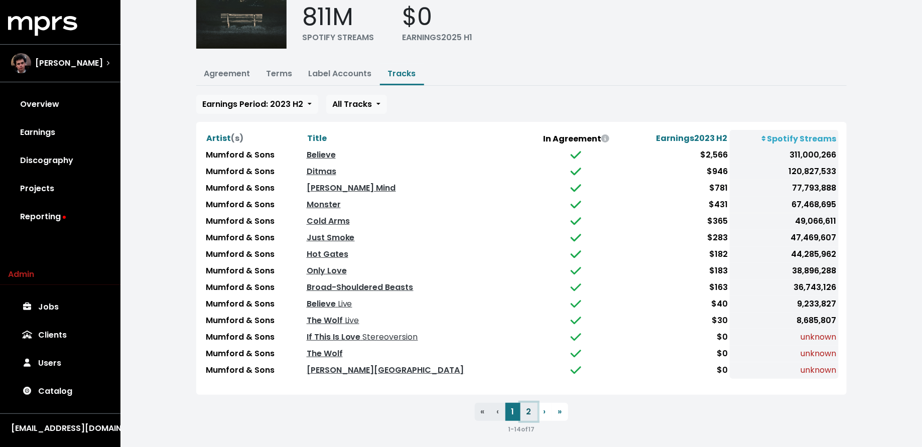
click at [528, 407] on button "2" at bounding box center [529, 412] width 17 height 18
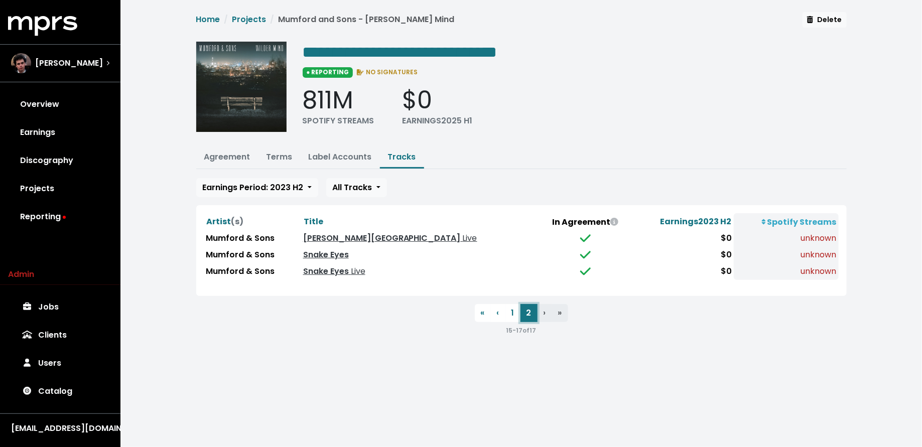
scroll to position [0, 0]
click at [514, 311] on button "1" at bounding box center [512, 313] width 15 height 18
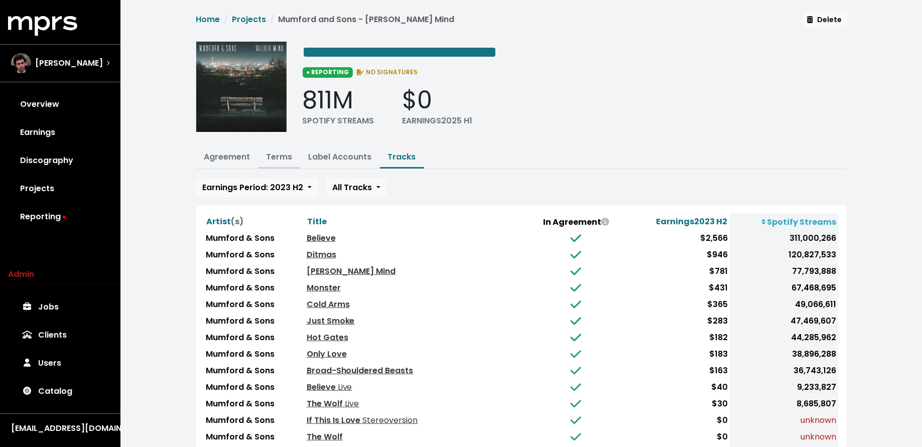
click at [273, 155] on link "Terms" at bounding box center [280, 157] width 26 height 12
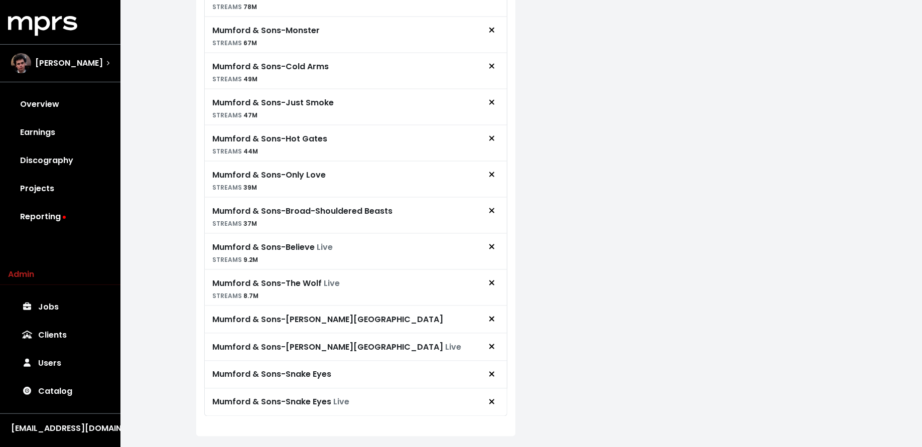
scroll to position [555, 0]
click at [492, 344] on icon "Remove royalty target" at bounding box center [491, 346] width 5 height 5
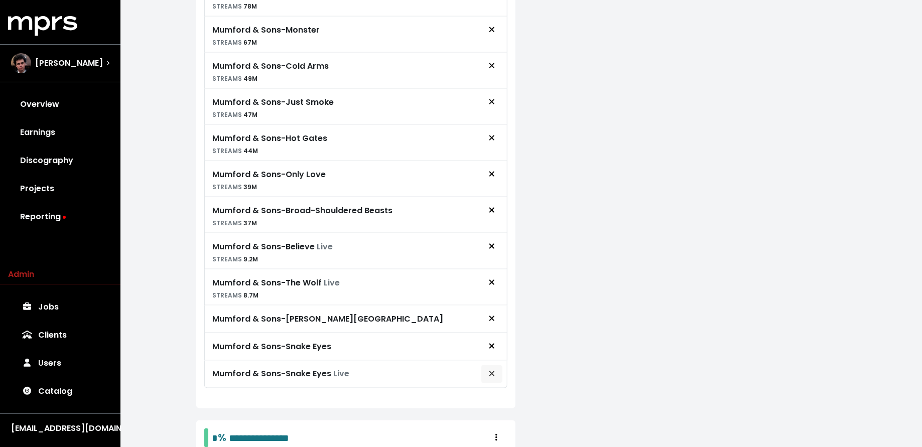
click at [490, 371] on icon "Remove royalty target" at bounding box center [491, 373] width 5 height 5
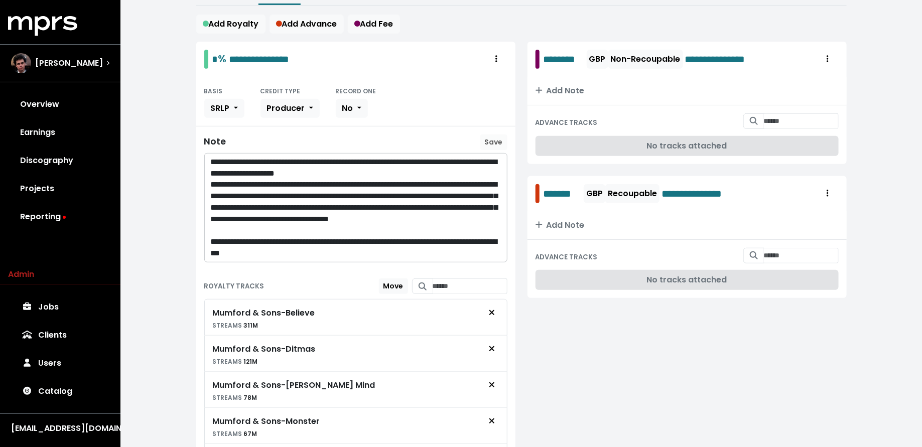
scroll to position [0, 0]
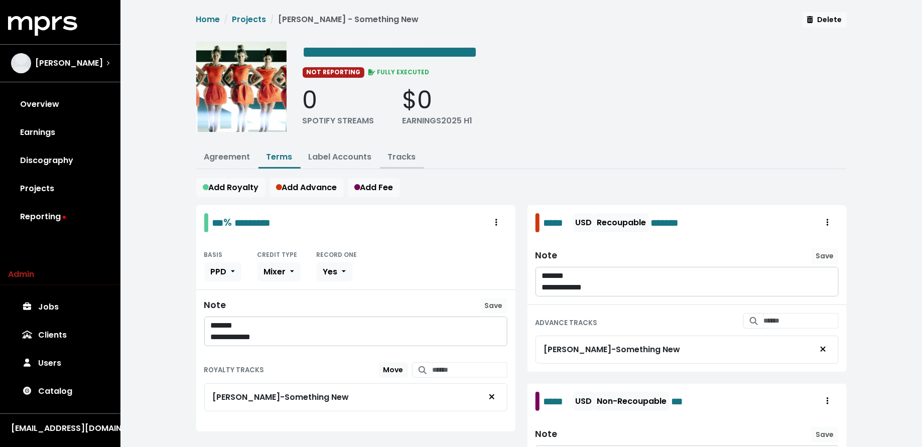
click at [395, 153] on link "Tracks" at bounding box center [402, 157] width 28 height 12
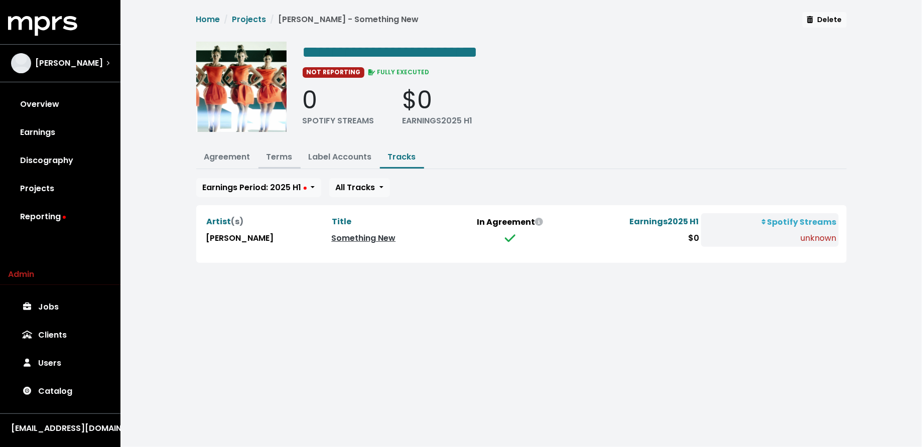
click at [278, 157] on link "Terms" at bounding box center [280, 157] width 26 height 12
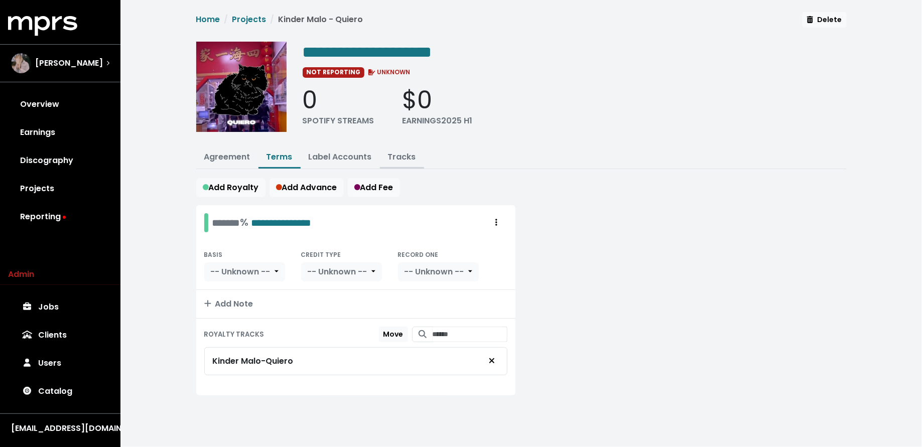
click at [398, 157] on link "Tracks" at bounding box center [402, 157] width 28 height 12
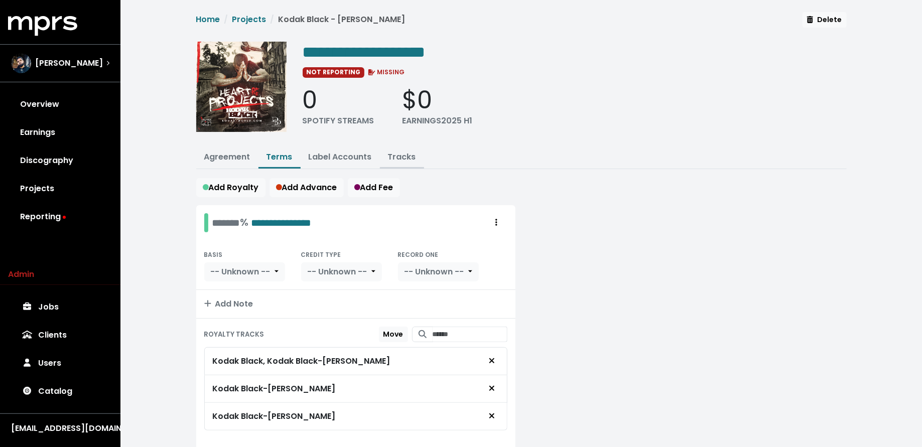
click at [403, 153] on link "Tracks" at bounding box center [402, 157] width 28 height 12
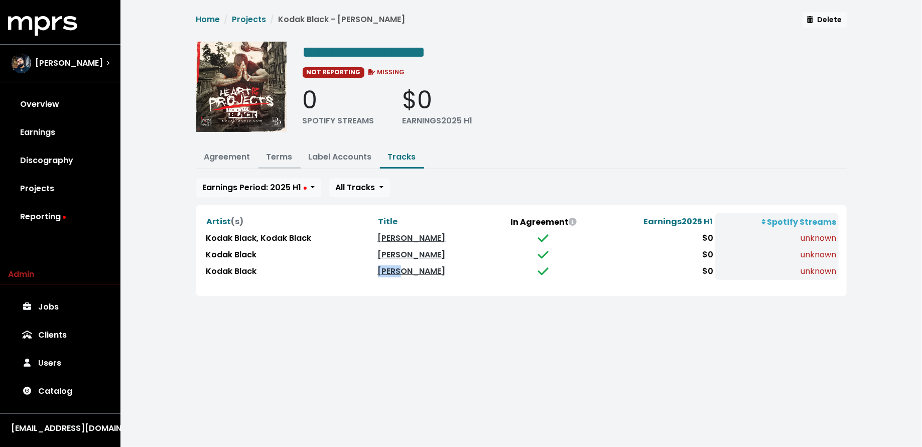
click at [275, 154] on link "Terms" at bounding box center [280, 157] width 26 height 12
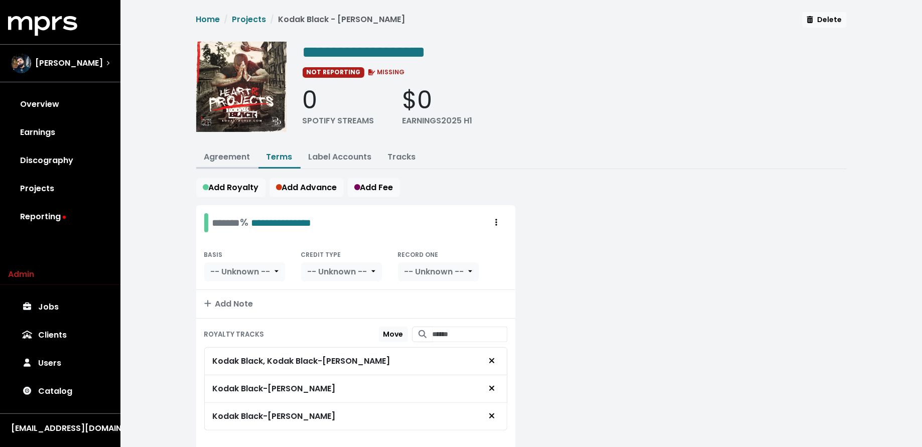
click at [226, 153] on link "Agreement" at bounding box center [227, 157] width 46 height 12
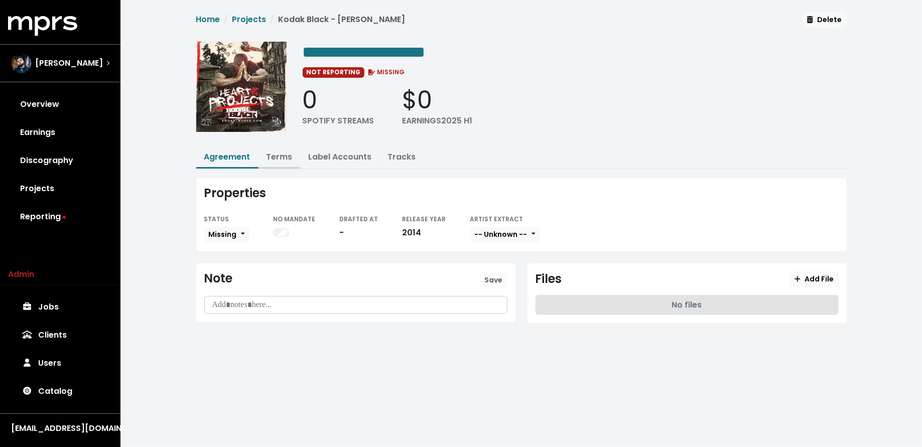
click at [287, 155] on link "Terms" at bounding box center [280, 157] width 26 height 12
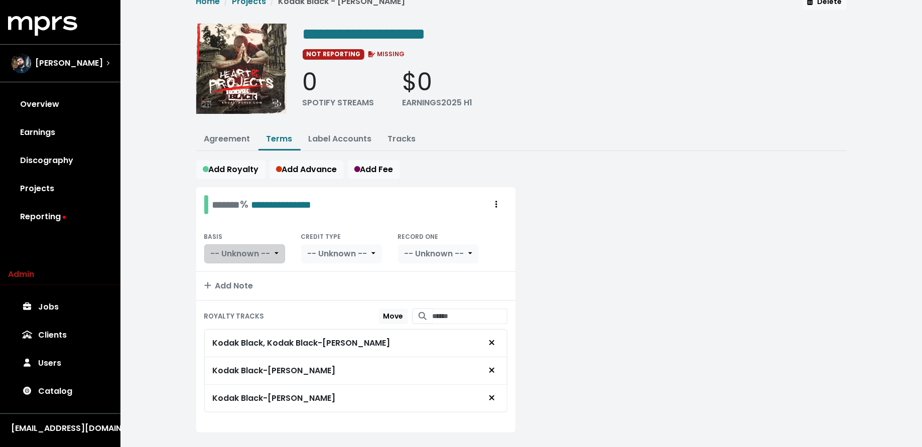
scroll to position [19, 0]
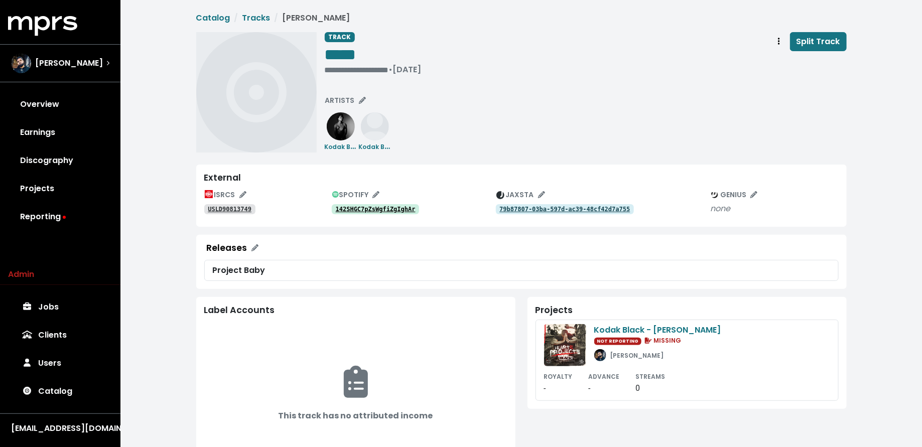
click at [396, 206] on tt "142SHGC7pZsWgfiZgIghAr" at bounding box center [376, 209] width 80 height 7
click at [342, 141] on div "Kodak Black" at bounding box center [341, 147] width 32 height 12
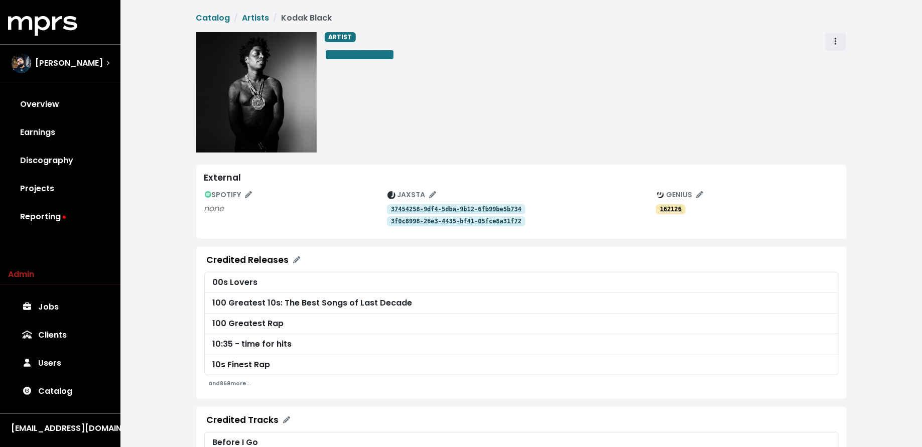
click at [837, 41] on span "Artist actions" at bounding box center [835, 42] width 9 height 12
click at [838, 61] on link "Merge" at bounding box center [864, 64] width 79 height 16
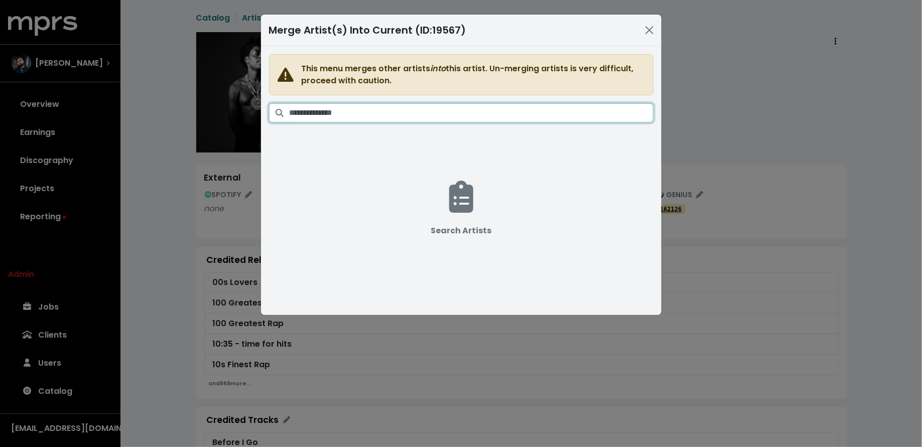
click at [551, 113] on input "Search artists" at bounding box center [472, 112] width 364 height 19
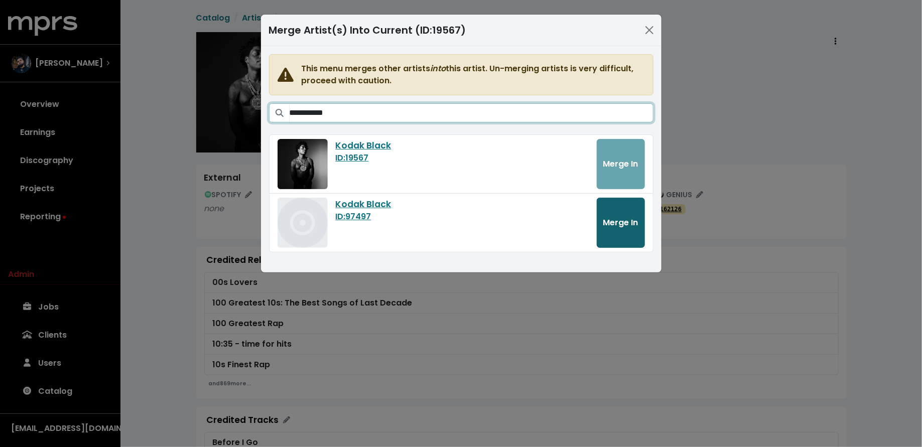
type input "**********"
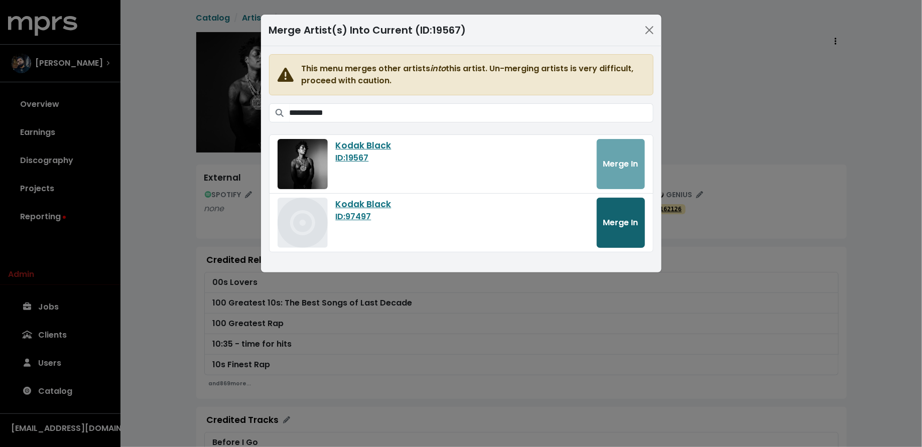
click at [621, 217] on span "Merge In" at bounding box center [620, 223] width 35 height 12
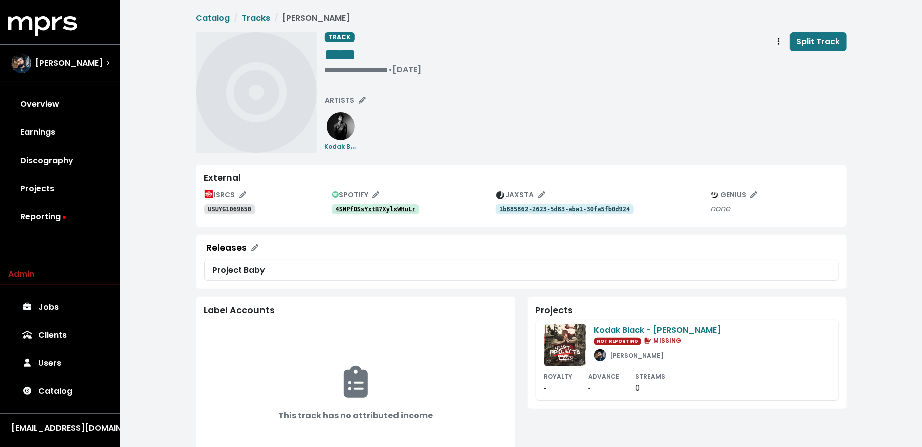
click at [410, 209] on tt "4SNPfOSsYxtB7XylxWHuLr" at bounding box center [376, 209] width 80 height 7
click at [233, 208] on tt "USUYG1069650" at bounding box center [230, 209] width 44 height 7
click at [344, 66] on div "**********" at bounding box center [373, 70] width 97 height 10
click at [394, 88] on div "TRACK ***** ******** • Apr 14th, 2015 Split Track ARTISTS Kodak Black" at bounding box center [586, 92] width 522 height 120
click at [390, 206] on tt "4SNPfOSsYxtB7XylxWHuLr" at bounding box center [376, 209] width 80 height 7
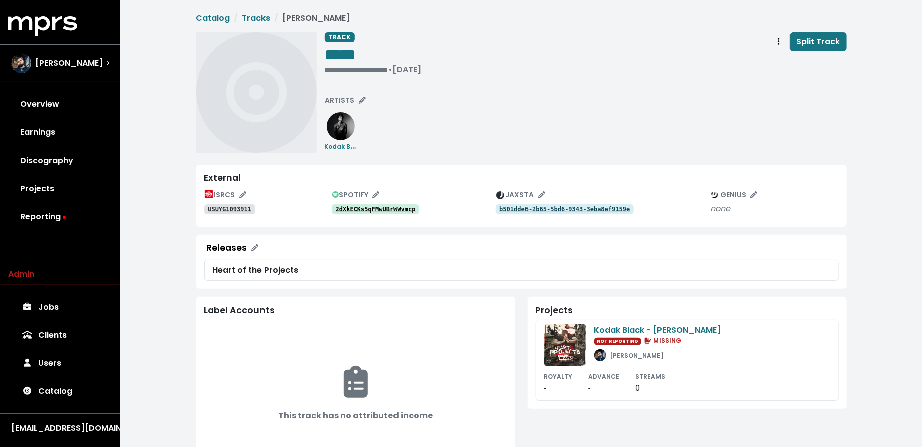
click at [376, 206] on tt "2dXkECKs5qFMwUBrWWvmcp" at bounding box center [376, 209] width 80 height 7
click at [246, 206] on tt "USUYG1093911" at bounding box center [230, 209] width 44 height 7
click at [395, 209] on tt "2dXkECKs5qFMwUBrWWvmcp" at bounding box center [376, 209] width 80 height 7
click at [343, 68] on div "**********" at bounding box center [373, 70] width 97 height 10
click at [226, 207] on tt "USLD90813749" at bounding box center [230, 209] width 44 height 7
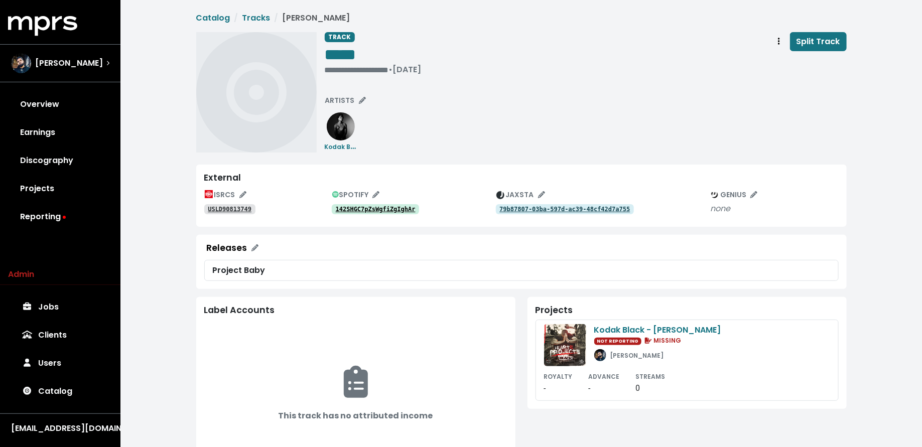
click at [370, 206] on tt "142SHGC7pZsWgfiZgIghAr" at bounding box center [376, 209] width 80 height 7
click at [352, 68] on div "• Apr 15th, 2015" at bounding box center [341, 70] width 33 height 10
click at [325, 67] on span "• Apr 15th, 2015" at bounding box center [341, 70] width 33 height 12
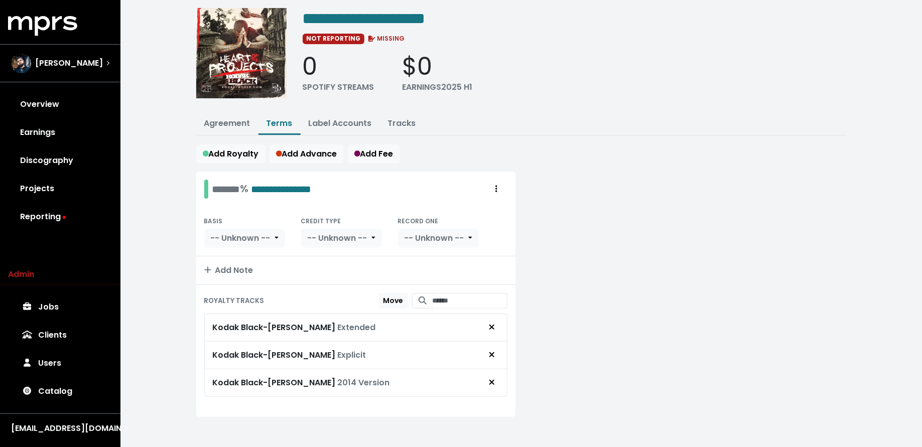
scroll to position [34, 0]
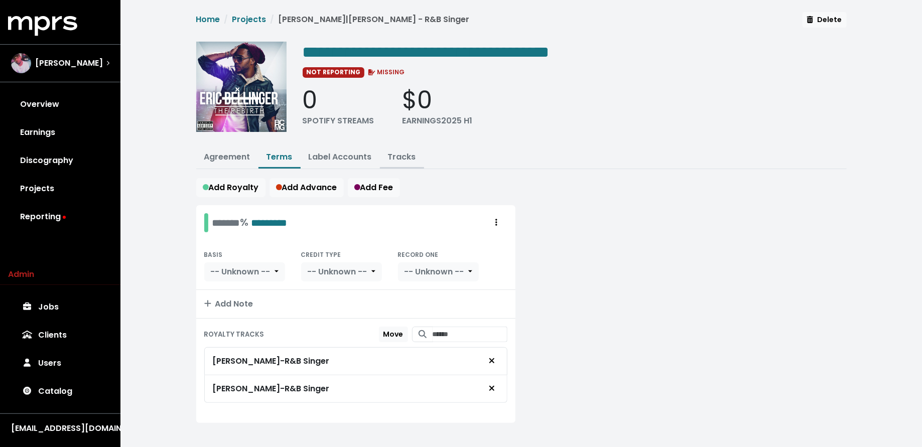
click at [400, 156] on link "Tracks" at bounding box center [402, 157] width 28 height 12
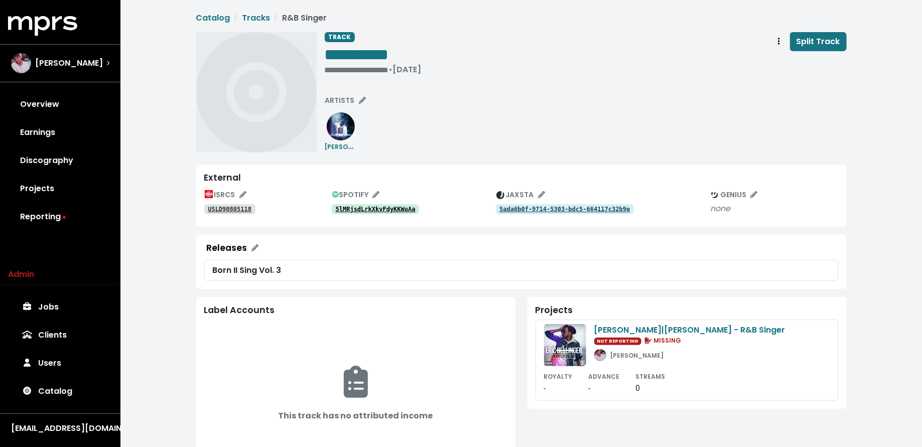
click at [354, 210] on tt "5lMRjsdLrkXkvFdyKKWuAa" at bounding box center [376, 209] width 80 height 7
click at [230, 206] on tt "USLD90805118" at bounding box center [230, 209] width 44 height 7
click at [386, 211] on tt "0znjN8aqUgplJcJ8PLM6xq" at bounding box center [376, 209] width 80 height 7
click at [228, 211] on tt "USUYG1041439" at bounding box center [230, 209] width 44 height 7
click at [329, 105] on span "ARTISTS" at bounding box center [345, 100] width 41 height 10
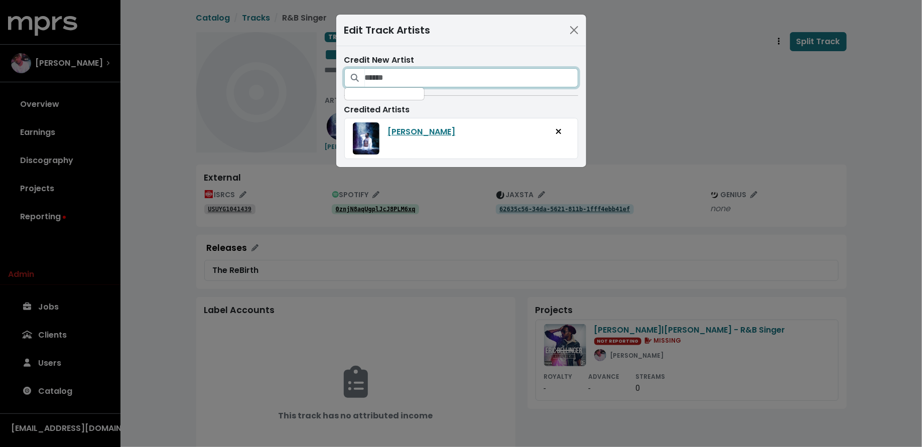
click at [422, 83] on input "Search for artists who should be credited on this track" at bounding box center [471, 77] width 213 height 19
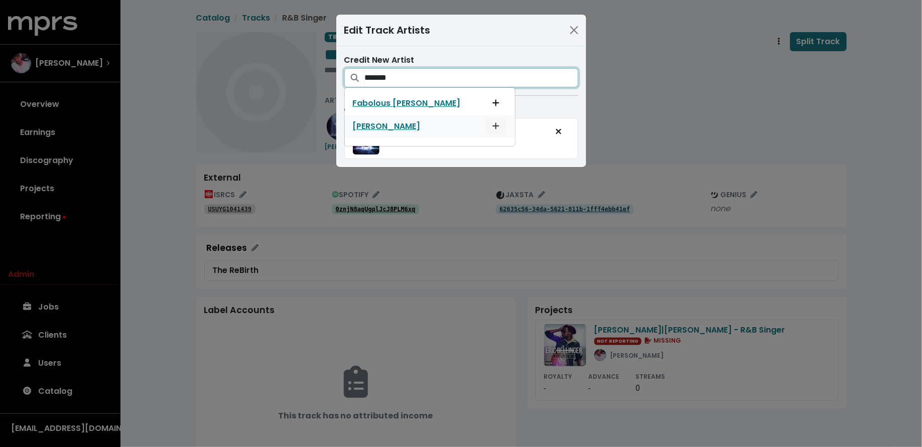
type input "*******"
click at [485, 128] on button "Add artist to this track's credited artists" at bounding box center [496, 126] width 22 height 19
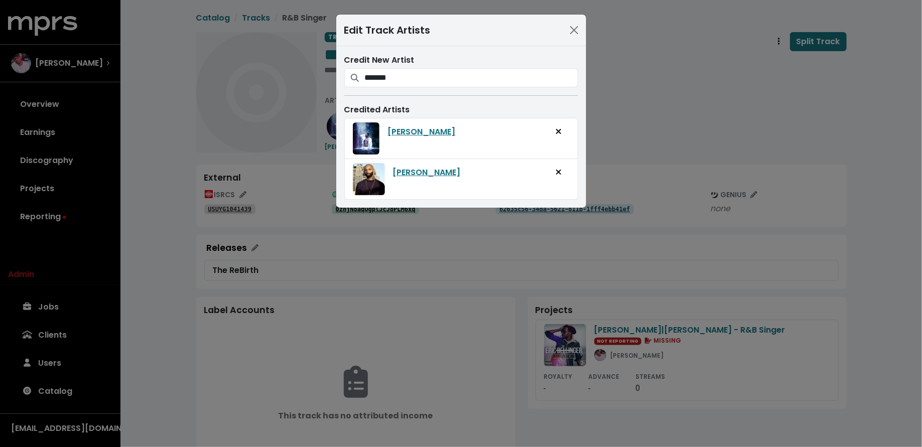
click at [656, 75] on div "Edit Track Artists Credit New Artist ******* Fabolous Joe Budden Joe Budden Cre…" at bounding box center [461, 223] width 922 height 447
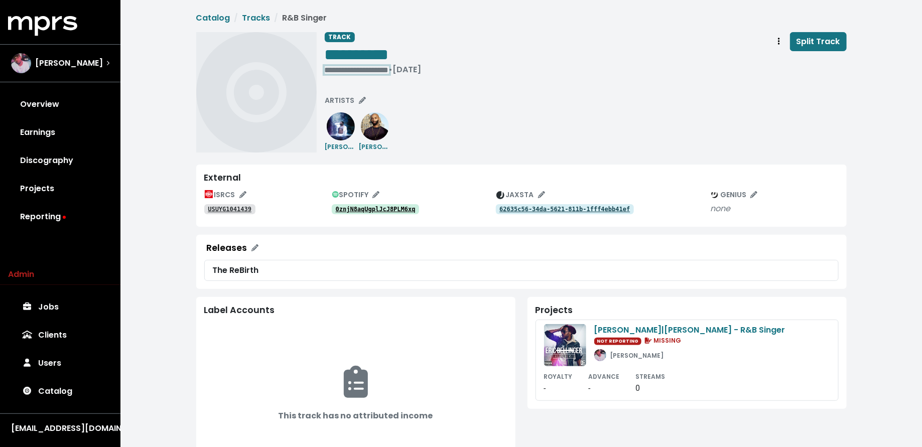
click at [347, 70] on div "**********" at bounding box center [373, 70] width 97 height 10
click at [325, 70] on span "• Feb 11th, 2014" at bounding box center [341, 70] width 33 height 12
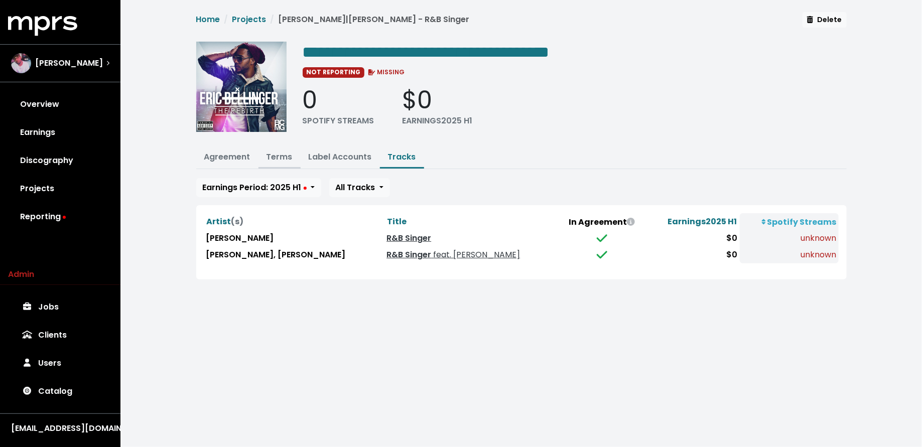
click at [283, 151] on link "Terms" at bounding box center [280, 157] width 26 height 12
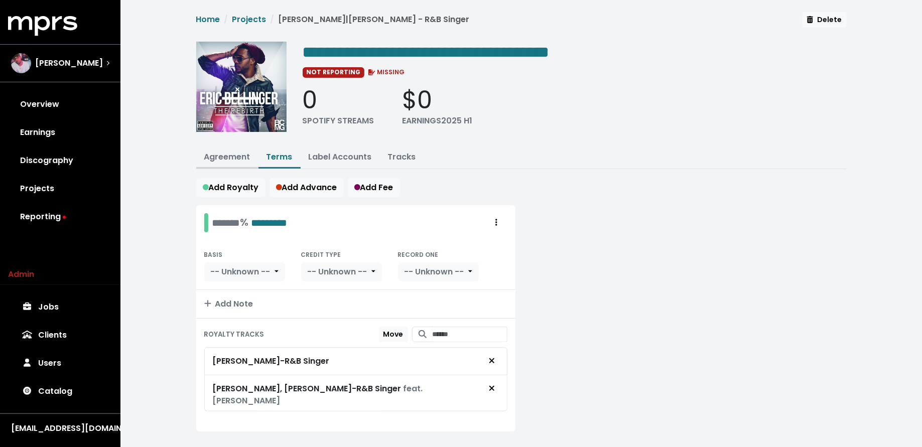
click at [237, 152] on link "Agreement" at bounding box center [227, 157] width 46 height 12
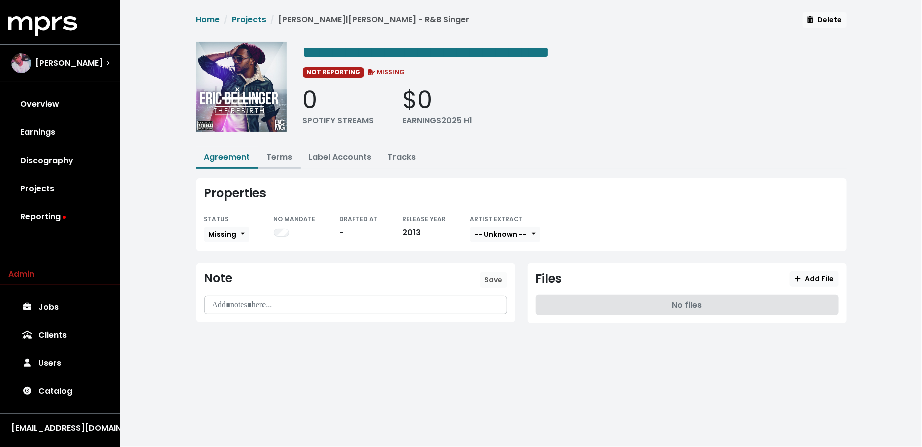
click at [278, 157] on link "Terms" at bounding box center [280, 157] width 26 height 12
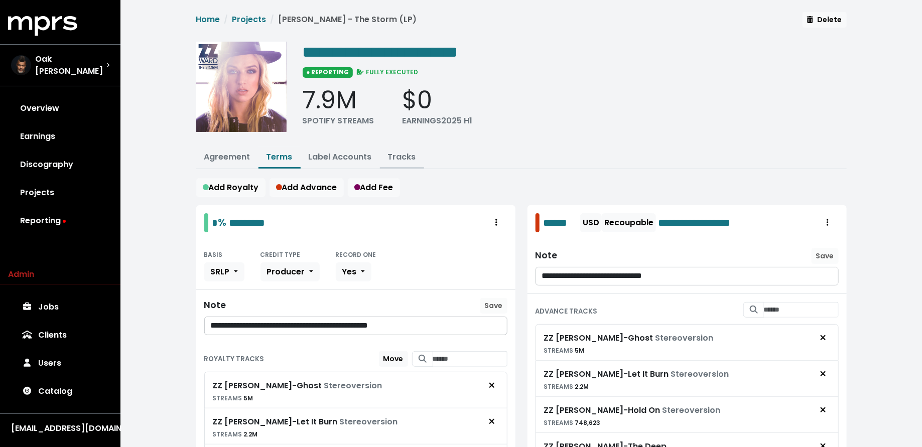
click at [395, 155] on link "Tracks" at bounding box center [402, 157] width 28 height 12
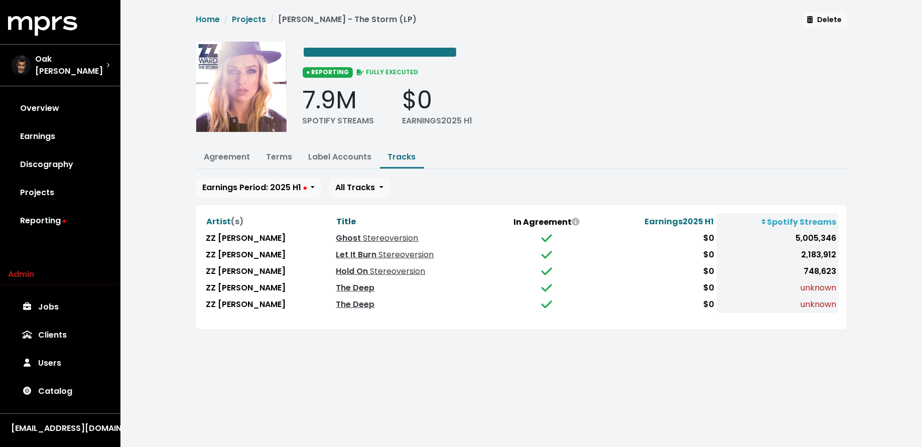
click at [337, 217] on span "Title" at bounding box center [347, 222] width 20 height 12
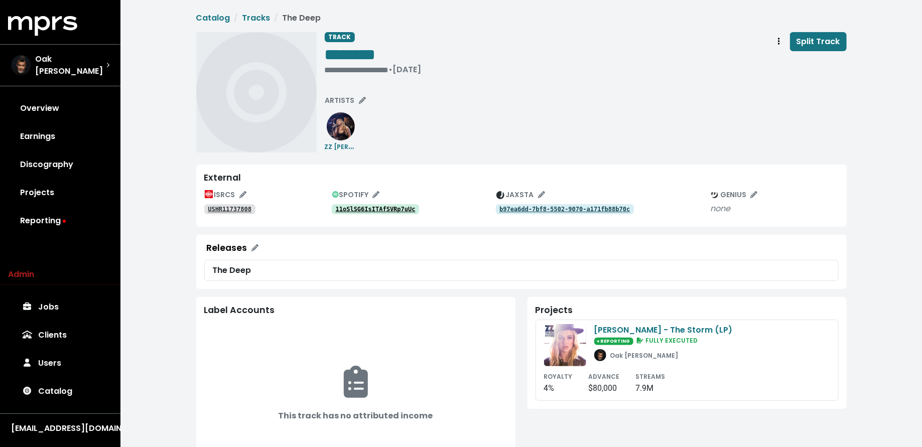
click at [223, 204] on link "USHR11737808" at bounding box center [229, 209] width 51 height 10
click at [342, 73] on div "**********" at bounding box center [373, 70] width 97 height 10
click at [357, 67] on span "**********" at bounding box center [346, 70] width 43 height 8
click at [395, 213] on link "11oSlSG6IsITAfSVRp7uUc" at bounding box center [376, 209] width 88 height 10
click at [236, 208] on tt "USHR11737808" at bounding box center [230, 209] width 44 height 7
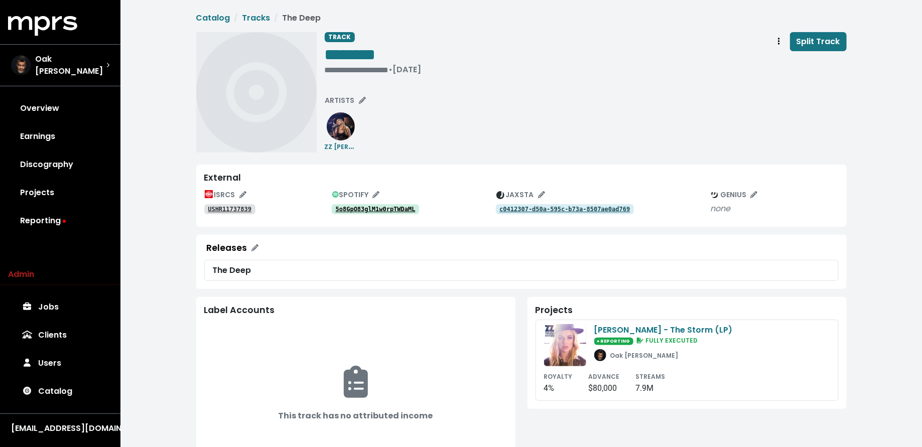
click at [233, 210] on tt "USHR11737839" at bounding box center [230, 209] width 44 height 7
click at [369, 211] on tt "5o8GpO83glM1w0rpTWDaML" at bounding box center [376, 209] width 80 height 7
click at [233, 208] on tt "USHR11737839" at bounding box center [230, 209] width 44 height 7
click at [347, 103] on span "ARTISTS" at bounding box center [345, 100] width 41 height 10
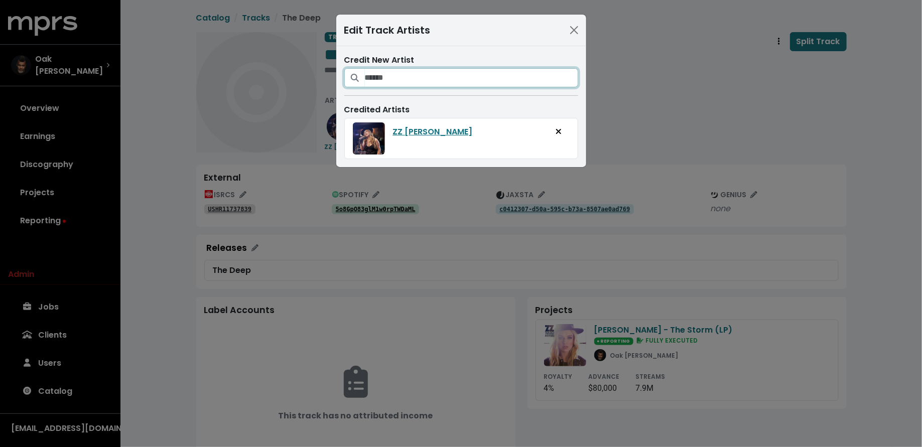
click at [412, 80] on input "Search for artists who should be credited on this track" at bounding box center [471, 77] width 213 height 19
type input "********"
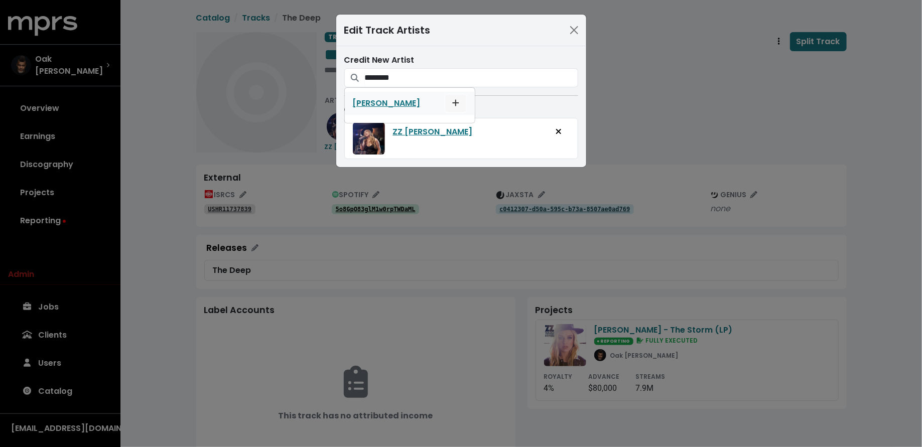
click at [452, 99] on icon "Add artist to this track's credited artists" at bounding box center [455, 103] width 7 height 8
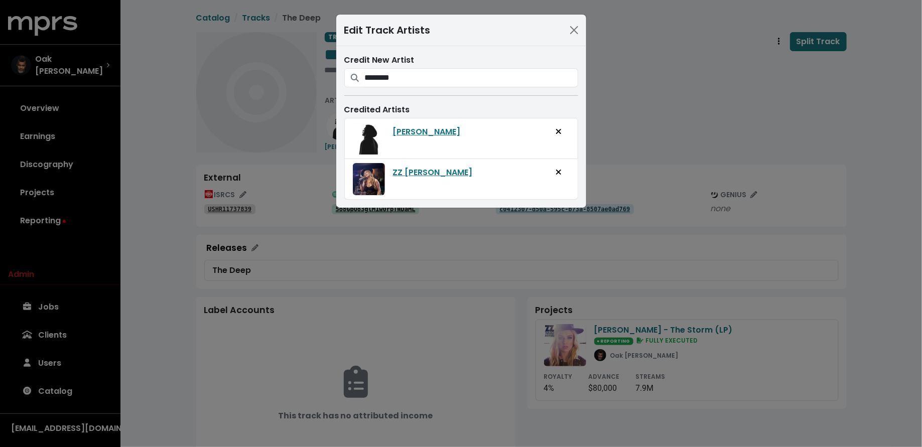
click at [455, 221] on div "Edit Track Artists Credit New Artist ******** Joey Purp Credited Artists Joey P…" at bounding box center [461, 223] width 922 height 447
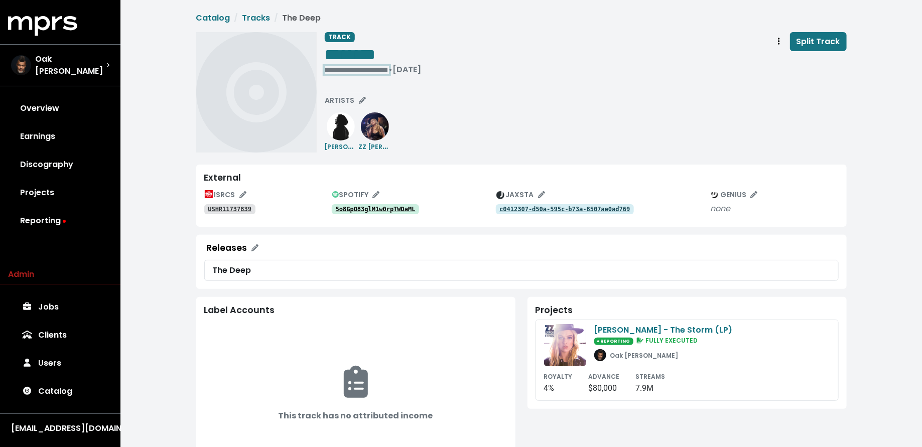
click at [349, 70] on div "**********" at bounding box center [373, 70] width 97 height 10
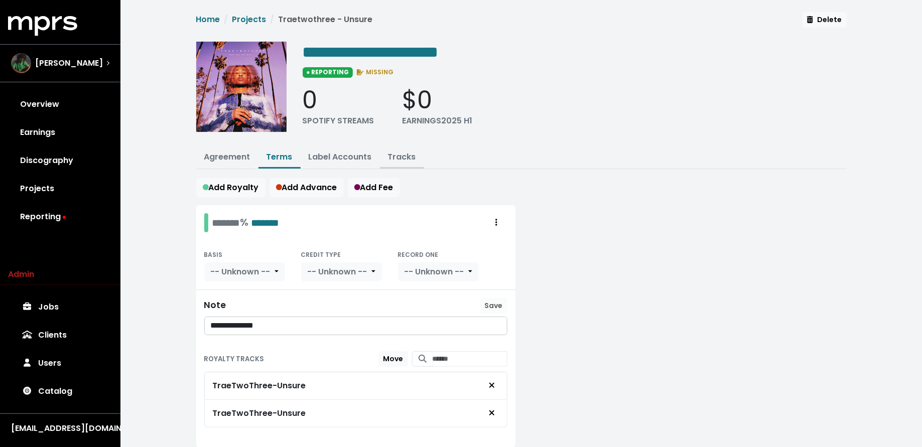
click at [401, 151] on link "Tracks" at bounding box center [402, 157] width 28 height 12
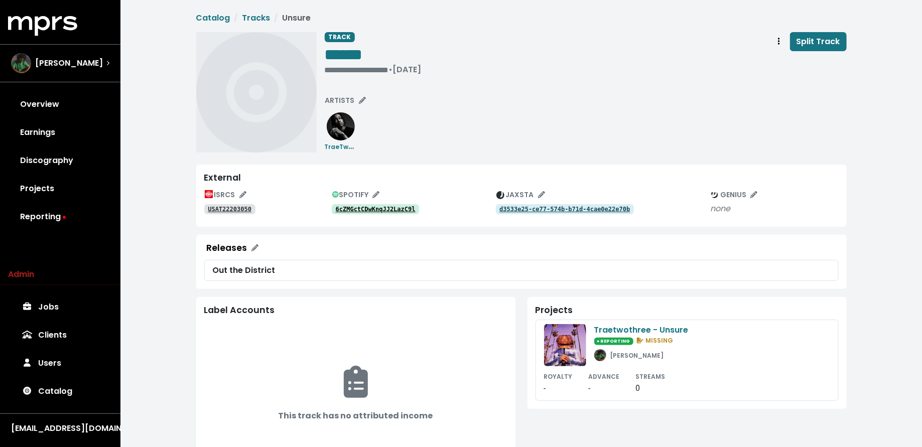
click at [243, 207] on tt "USAT22203050" at bounding box center [230, 209] width 44 height 7
click at [339, 209] on tt "6cZMGctCDwKnqJJ2LazC9l" at bounding box center [376, 209] width 80 height 7
click at [365, 206] on tt "6cZMGctCDwKnqJJ2LazC9l" at bounding box center [376, 209] width 80 height 7
click at [223, 210] on tt "USAT22203050" at bounding box center [230, 209] width 44 height 7
click at [343, 71] on div "**********" at bounding box center [373, 70] width 97 height 10
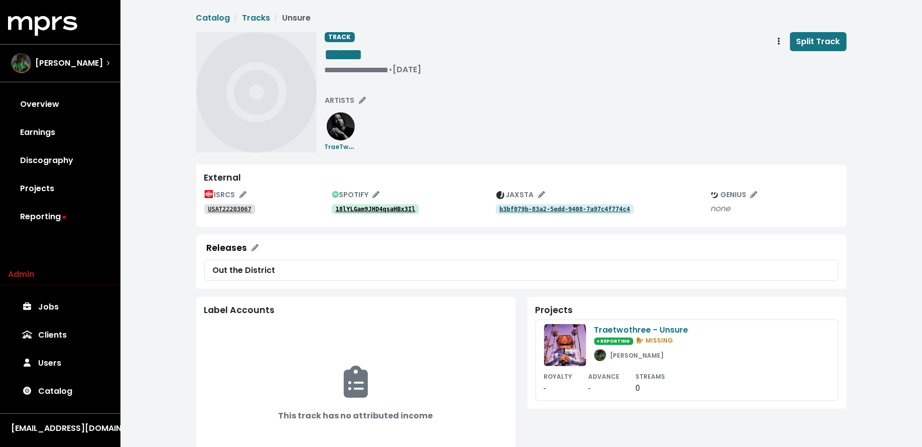
click at [387, 206] on tt "18lYLGam9JHD4qsaHBx3Il" at bounding box center [376, 209] width 80 height 7
click at [237, 206] on tt "USAT22203067" at bounding box center [230, 209] width 44 height 7
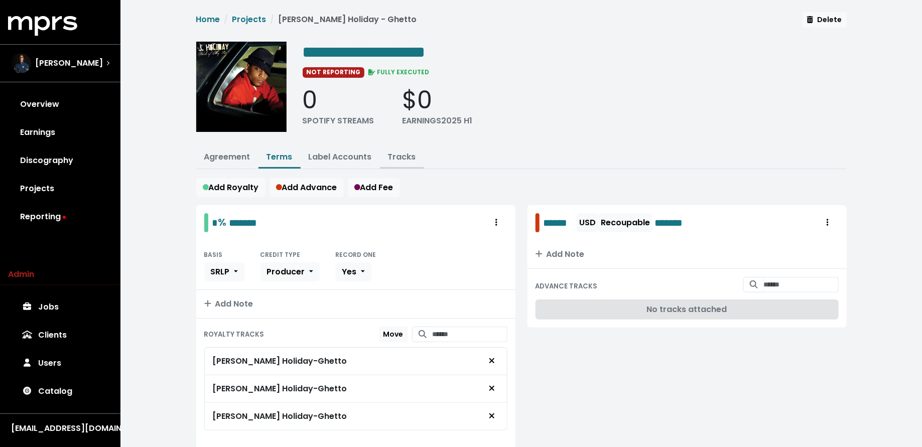
click at [397, 155] on link "Tracks" at bounding box center [402, 157] width 28 height 12
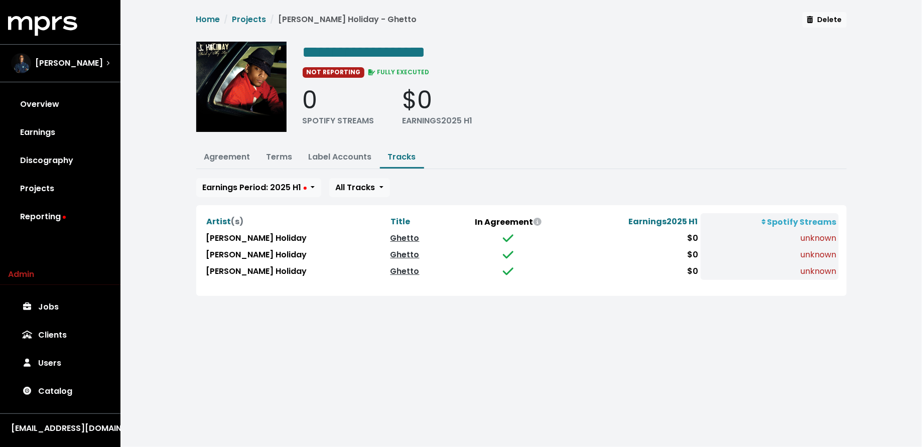
click at [234, 298] on div "**********" at bounding box center [521, 160] width 802 height 320
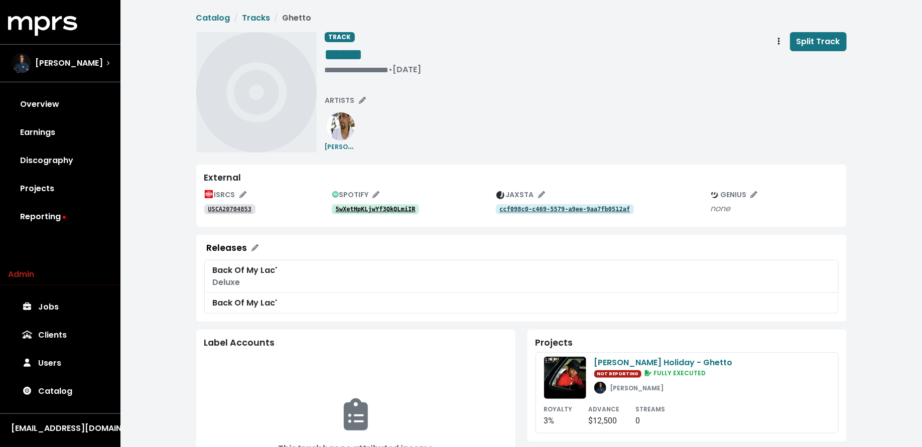
click at [380, 209] on tt "5wXetHpKLjwYf3QkQLmiIR" at bounding box center [376, 209] width 80 height 7
click at [233, 212] on tt "USCA20704853" at bounding box center [230, 209] width 44 height 7
click at [334, 68] on div "**********" at bounding box center [373, 70] width 97 height 10
click at [324, 65] on div "TRACK ****** • Jan 1st, 2007 Split Track ARTISTS J. Holiday" at bounding box center [521, 92] width 651 height 120
click at [780, 44] on icon "Track actions" at bounding box center [779, 41] width 2 height 7
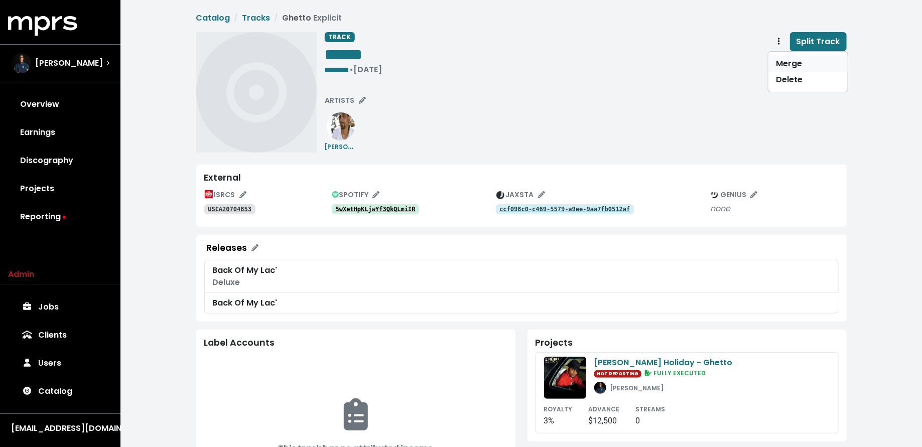
click at [782, 64] on link "Merge" at bounding box center [808, 64] width 79 height 16
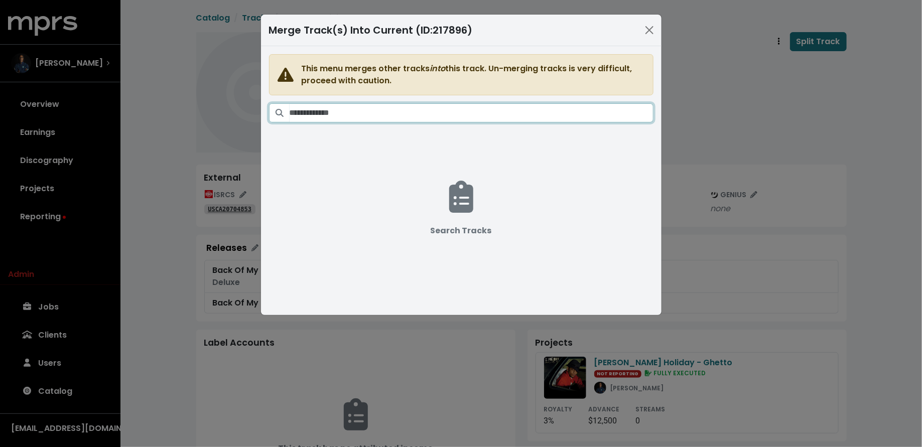
click at [493, 109] on input "Search tracks" at bounding box center [472, 112] width 364 height 19
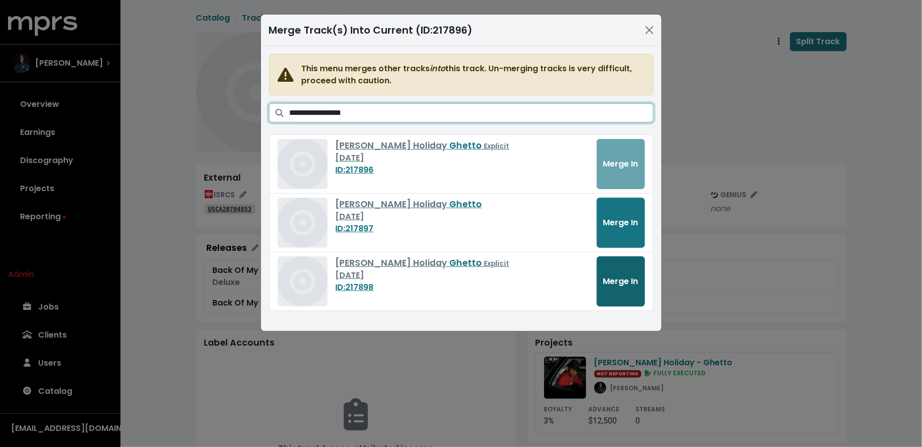
type input "**********"
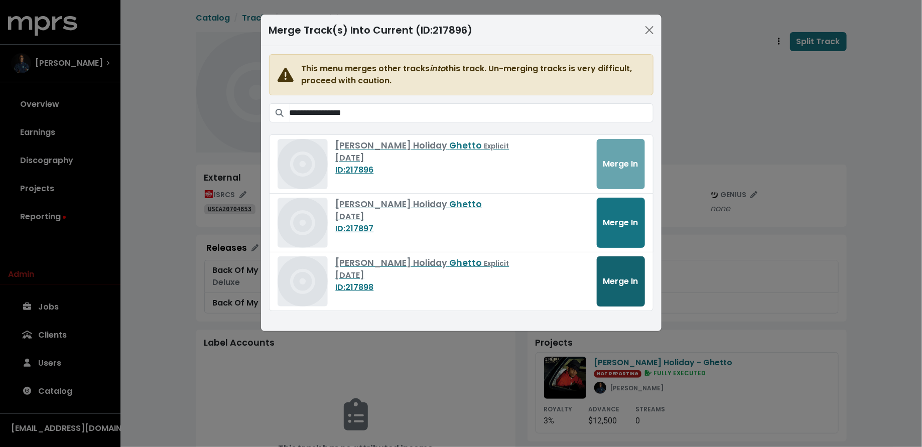
click at [611, 276] on span "Merge In" at bounding box center [620, 282] width 35 height 12
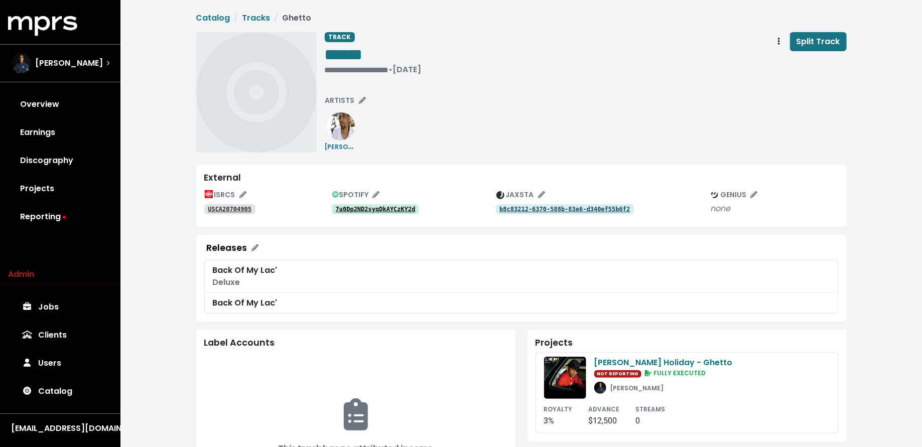
click at [352, 206] on tt "7u0Dp2ND2syqDkAYCzKY2d" at bounding box center [376, 209] width 80 height 7
click at [241, 211] on tt "USCA20704905" at bounding box center [230, 209] width 44 height 7
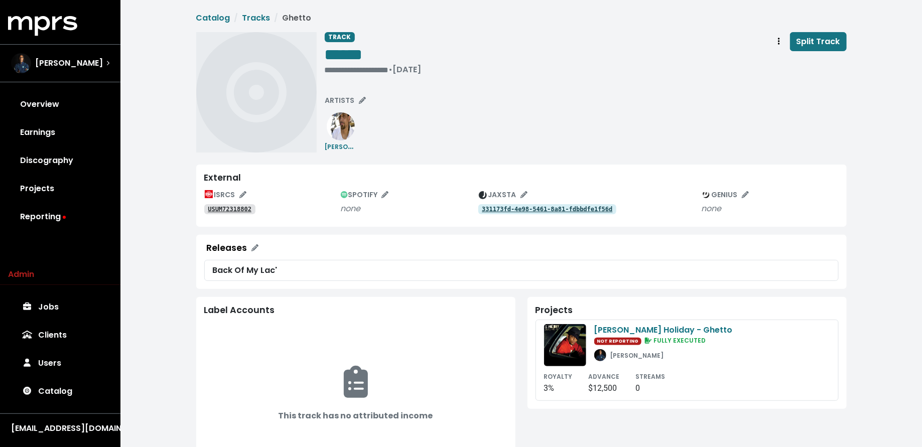
click at [238, 210] on tt "USUM72318802" at bounding box center [230, 209] width 44 height 7
click at [341, 69] on div "**********" at bounding box center [373, 70] width 97 height 10
click at [323, 67] on div "TRACK ****** • [DATE] Split Track ARTISTS [PERSON_NAME] Holiday" at bounding box center [521, 92] width 651 height 120
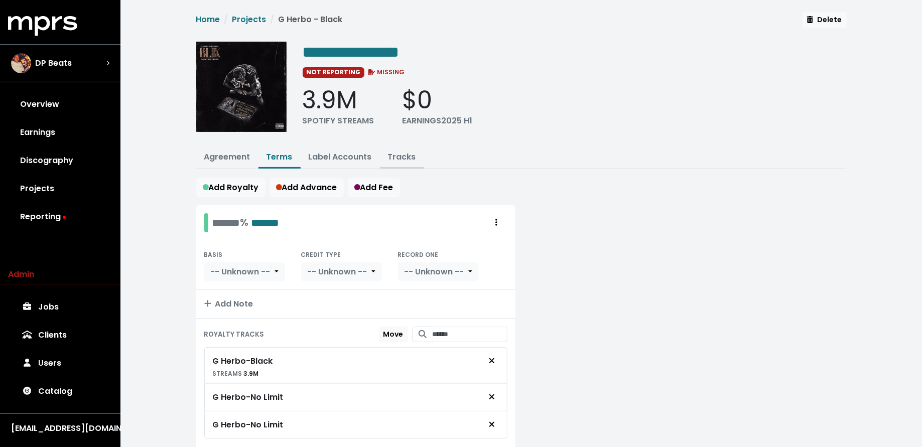
click at [404, 152] on link "Tracks" at bounding box center [402, 157] width 28 height 12
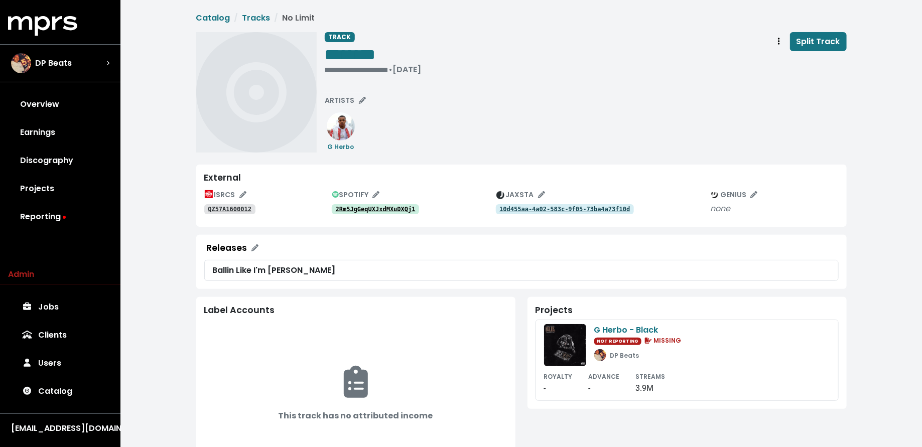
click at [348, 206] on tt "2Rm5JgGeqUXJxdMXuDXQj1" at bounding box center [376, 209] width 80 height 7
click at [227, 209] on tt "QZ57A1600012" at bounding box center [230, 209] width 44 height 7
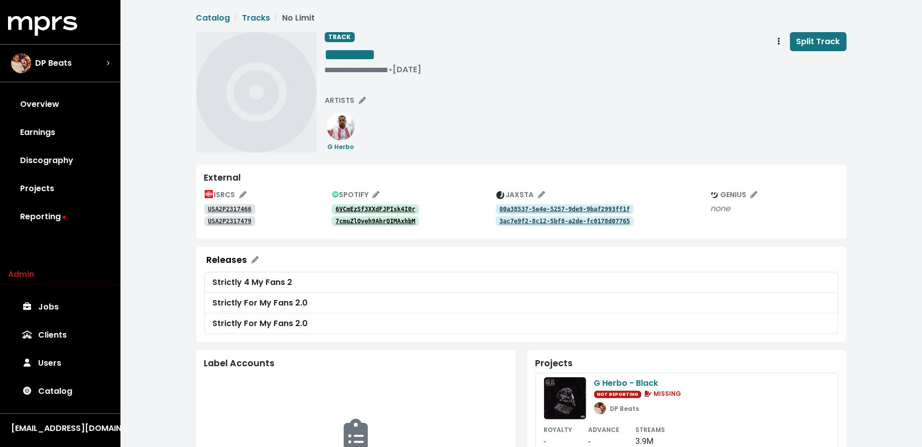
click at [371, 207] on tt "6VCmEzSf3XXdFJPIsk4I0r" at bounding box center [376, 209] width 80 height 7
click at [232, 206] on tt "USA2P2317466" at bounding box center [230, 209] width 44 height 7
click at [341, 98] on span "ARTISTS" at bounding box center [345, 100] width 41 height 10
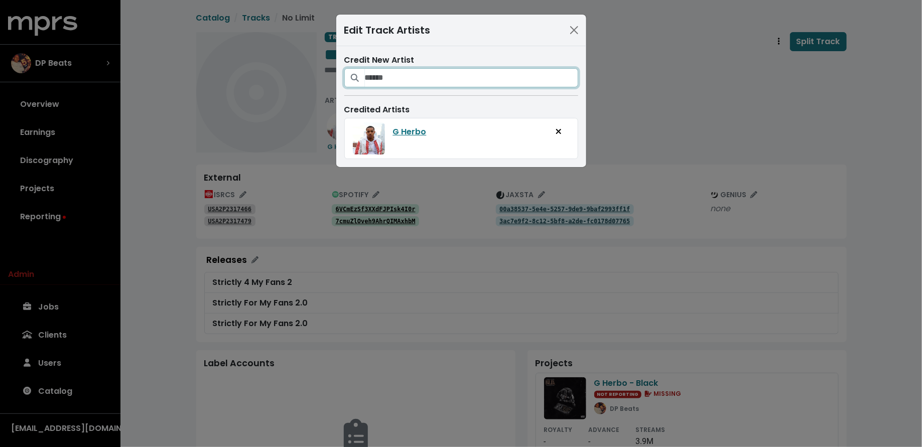
click at [391, 76] on input "Search for artists who should be credited on this track" at bounding box center [471, 77] width 213 height 19
type input "******"
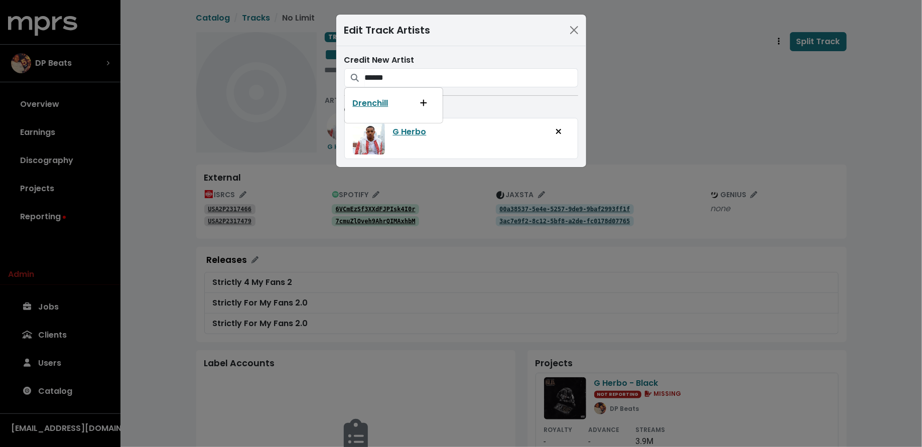
click at [427, 196] on div "Edit Track Artists Credit New Artist ****** Drenchill Credited Artists [PERSON_…" at bounding box center [461, 223] width 922 height 447
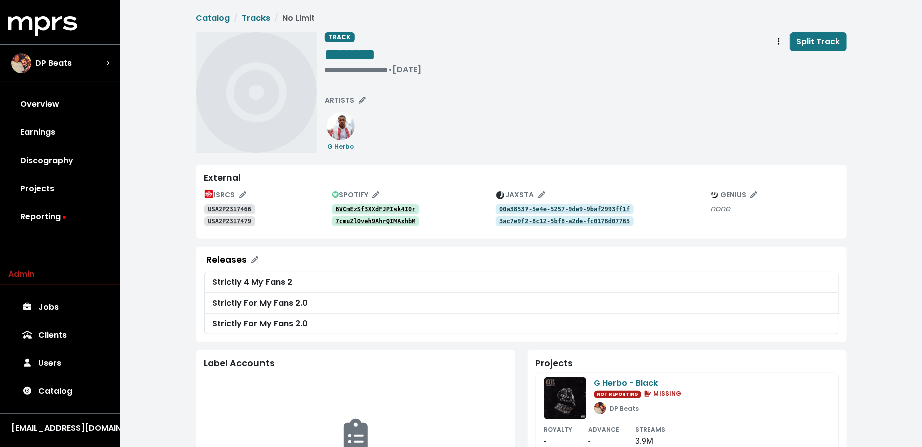
click at [229, 211] on tt "USA2P2317466" at bounding box center [230, 209] width 44 height 7
click at [235, 221] on tt "USA2P2317479" at bounding box center [230, 221] width 44 height 7
click at [67, 383] on link "Catalog" at bounding box center [60, 391] width 104 height 28
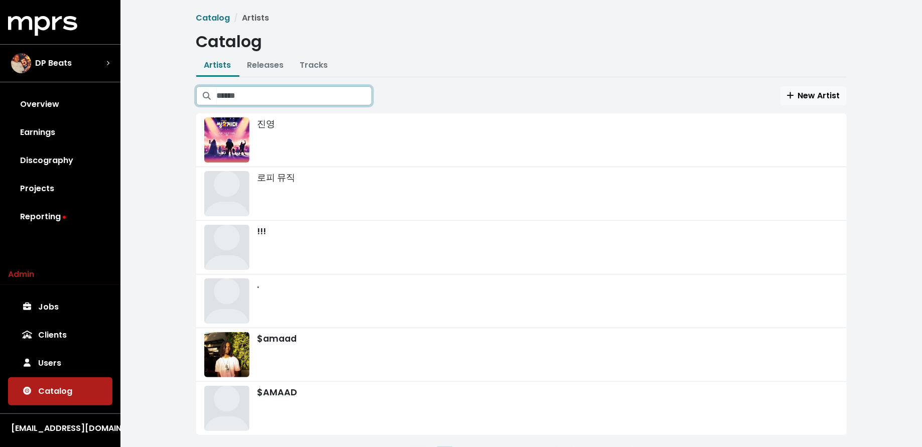
click at [233, 92] on input "Search artists" at bounding box center [294, 95] width 155 height 19
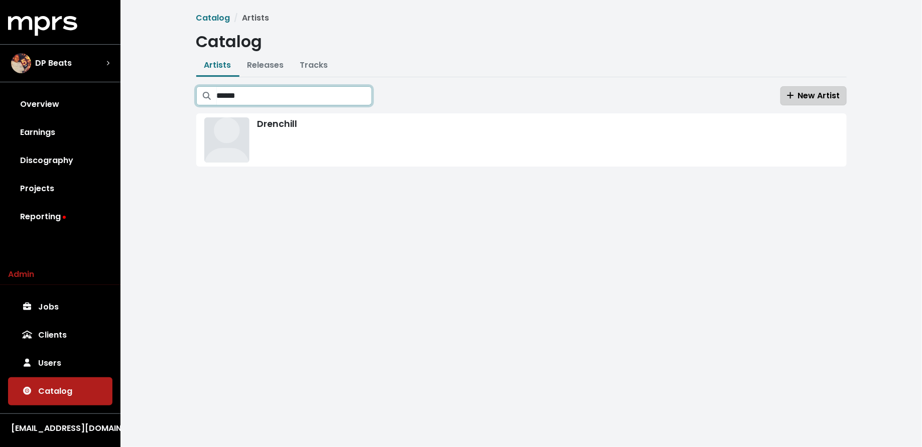
type input "******"
click at [817, 92] on span "New Artist" at bounding box center [813, 96] width 53 height 12
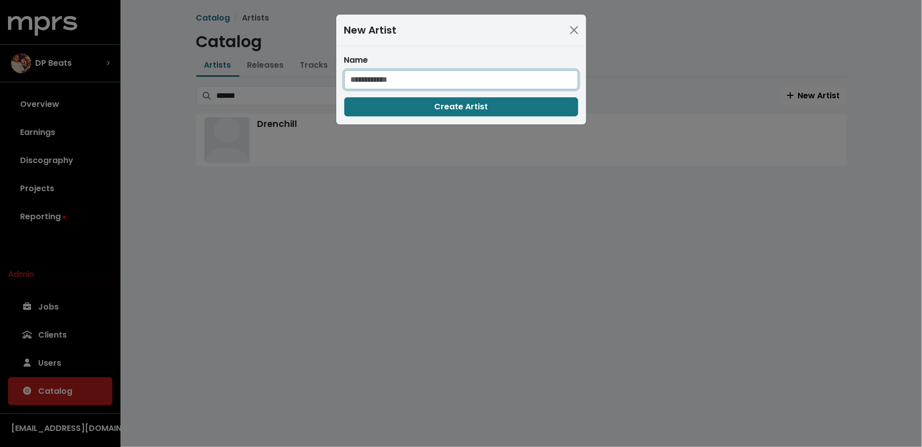
click at [428, 78] on input "text" at bounding box center [461, 79] width 234 height 19
type input "******"
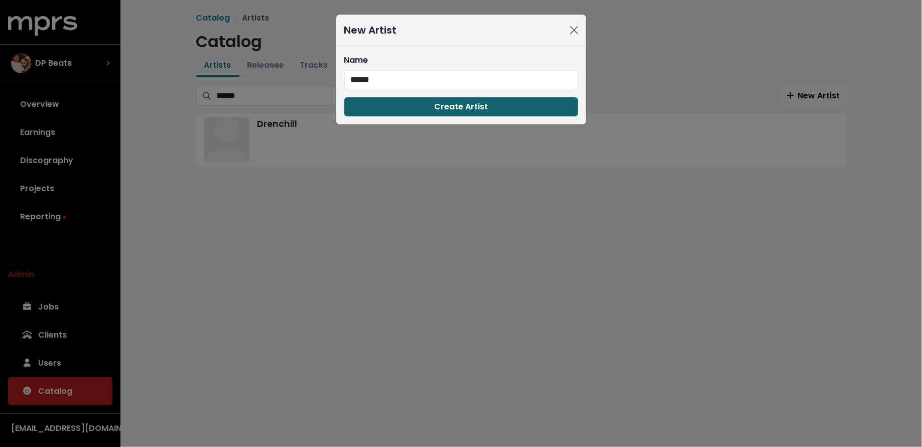
click at [505, 101] on button "Create Artist" at bounding box center [461, 106] width 234 height 19
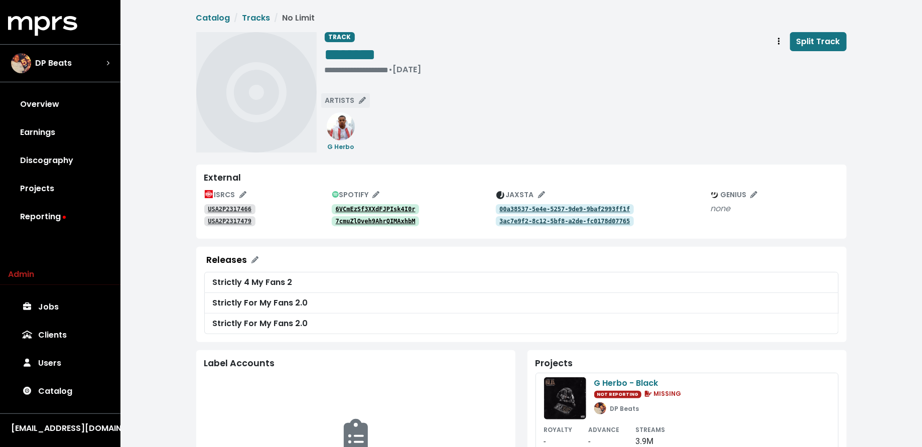
click at [343, 100] on span "ARTISTS" at bounding box center [345, 100] width 41 height 10
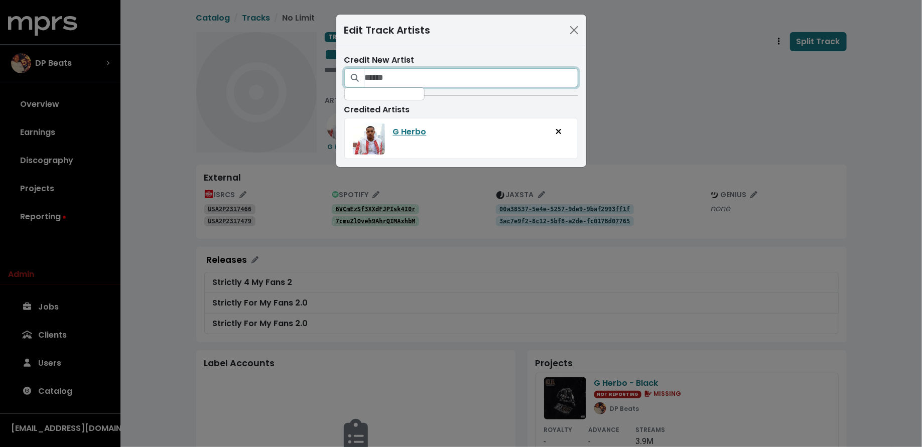
click at [380, 70] on input "Search for artists who should be credited on this track" at bounding box center [471, 77] width 213 height 19
type input "******"
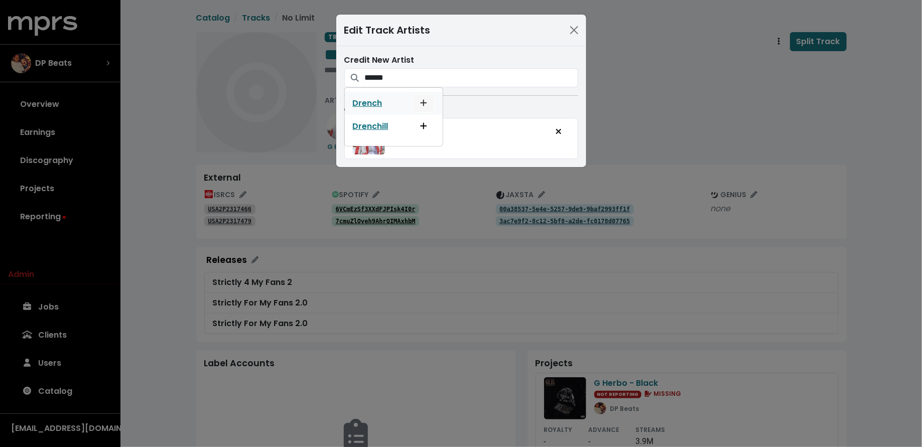
click at [424, 102] on icon "Add artist to this track's credited artists" at bounding box center [423, 103] width 7 height 8
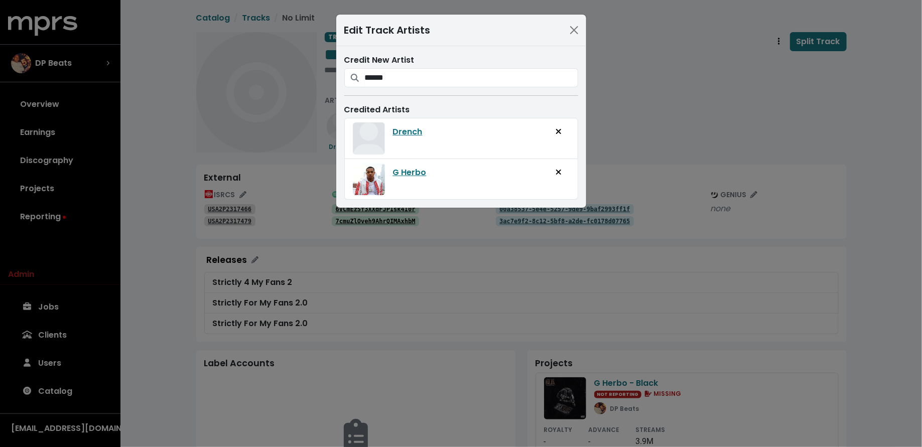
click at [636, 113] on div "Edit Track Artists Credit New Artist ****** Drench Drenchill Credited Artists D…" at bounding box center [461, 223] width 922 height 447
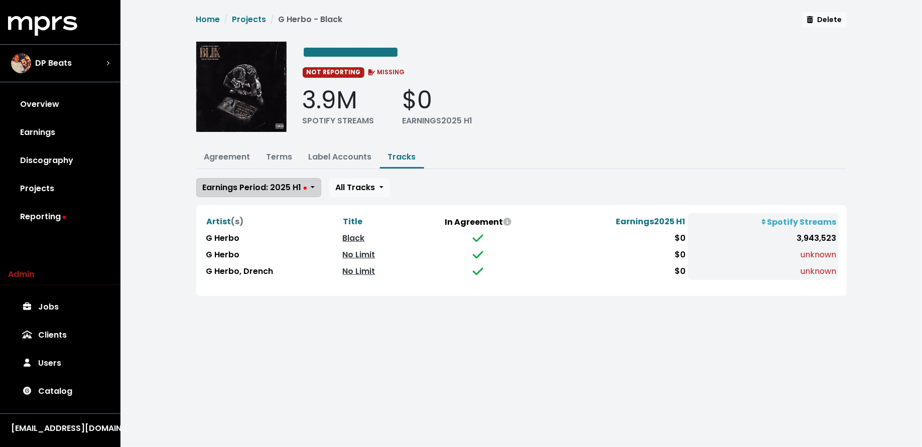
click at [273, 182] on span "Earnings Period: 2025 H1" at bounding box center [255, 188] width 104 height 12
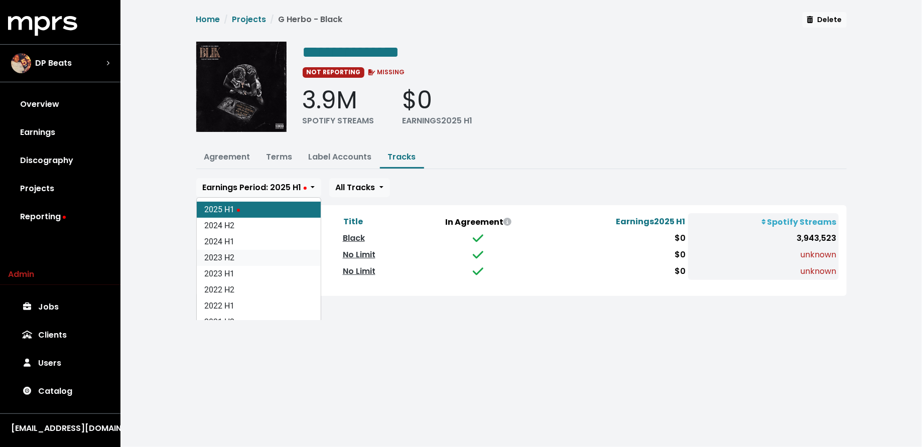
click at [257, 255] on link "2023 H2" at bounding box center [259, 258] width 124 height 16
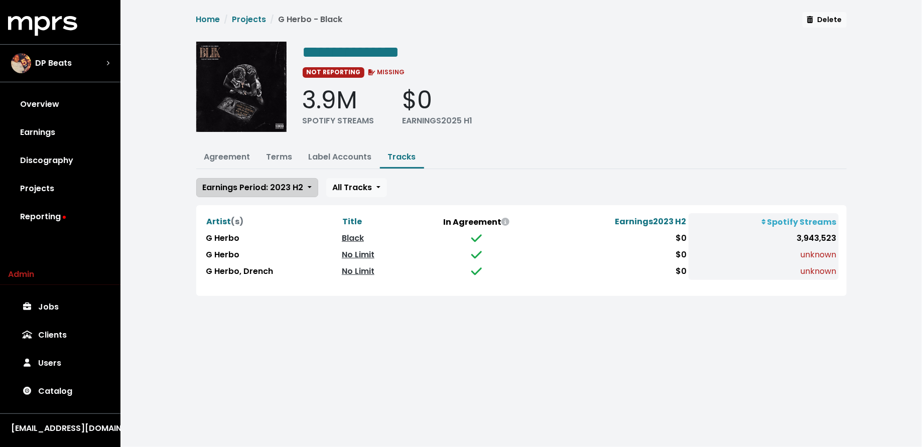
click at [270, 187] on span "Earnings Period: 2023 H2" at bounding box center [253, 188] width 101 height 12
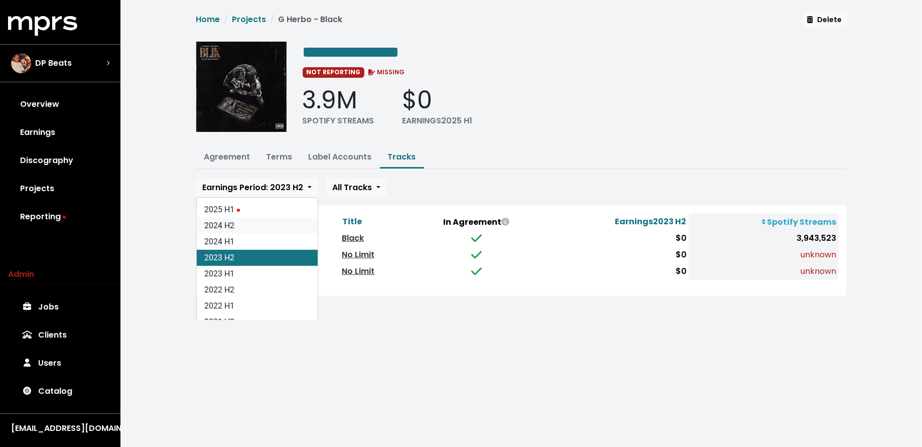
click at [264, 228] on link "2024 H2" at bounding box center [257, 226] width 121 height 16
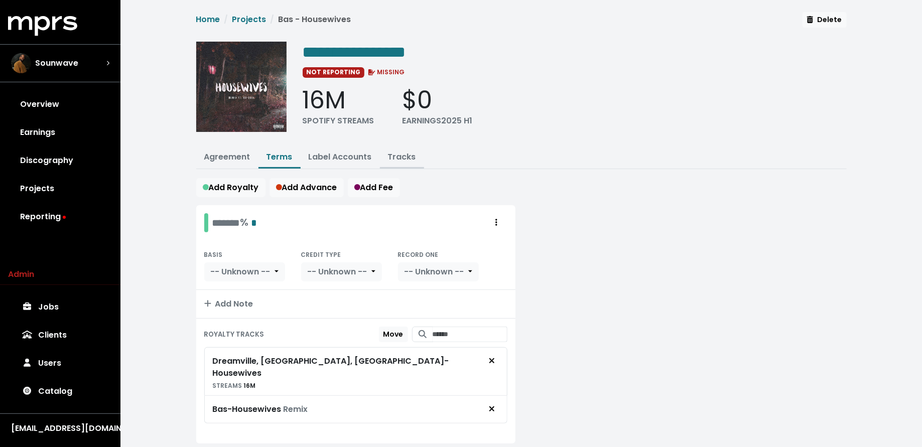
click at [398, 155] on link "Tracks" at bounding box center [402, 157] width 28 height 12
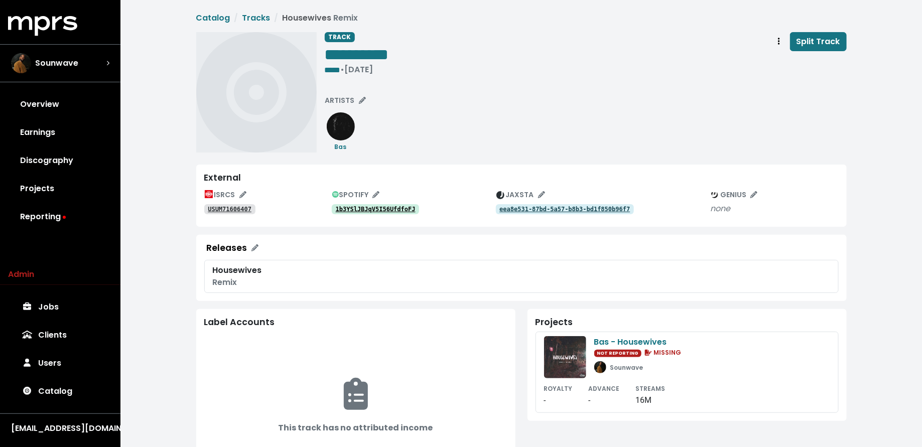
click at [240, 208] on tt "USUM71606407" at bounding box center [230, 209] width 44 height 7
click at [333, 101] on span "ARTISTS" at bounding box center [345, 100] width 41 height 10
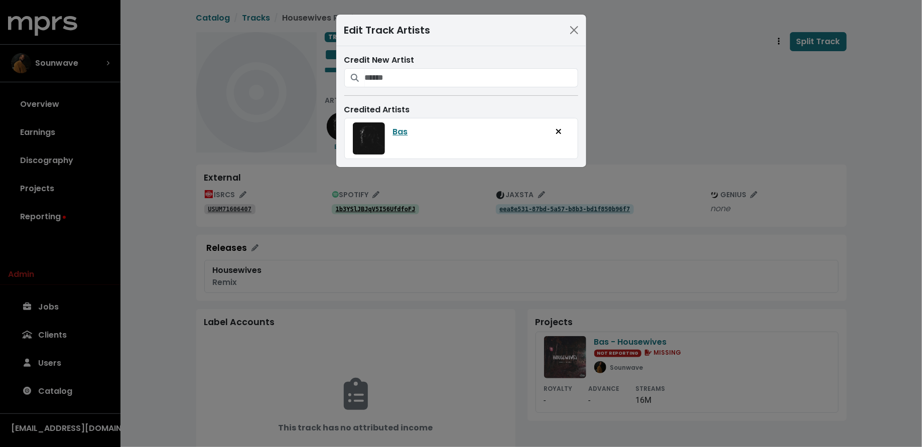
click at [385, 67] on div "Credit New Artist" at bounding box center [461, 70] width 234 height 33
click at [385, 70] on input "Search for artists who should be credited on this track" at bounding box center [471, 77] width 213 height 19
type input "****"
click at [419, 103] on icon "Add artist to this track's credited artists" at bounding box center [421, 103] width 7 height 8
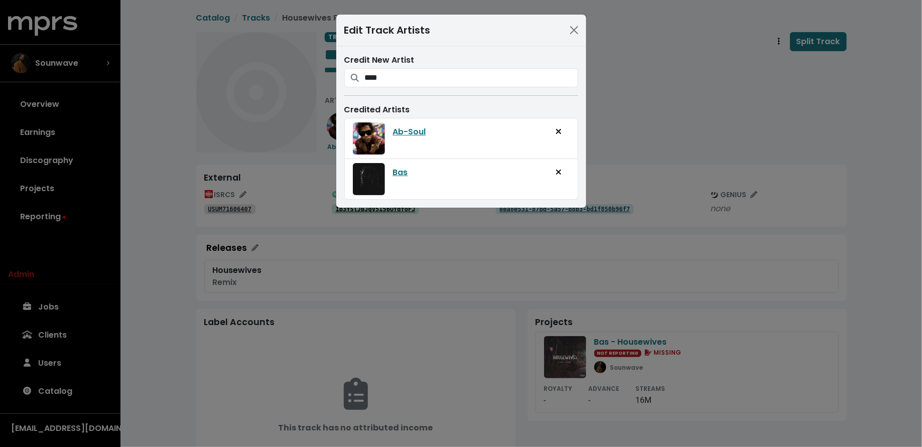
click at [655, 111] on div "Edit Track Artists Credit New Artist **** Ab-Soul Credited Artists Ab-Soul Bas" at bounding box center [461, 223] width 922 height 447
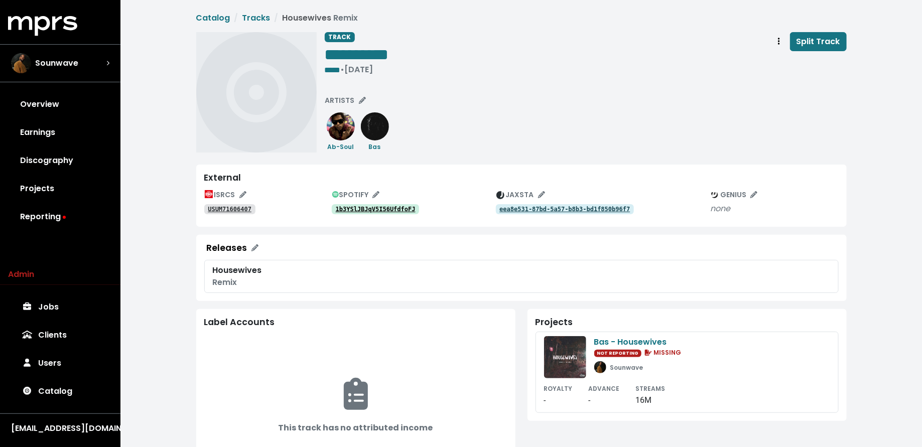
click at [365, 207] on tt "1b3YSlJBJqV5I56UfdfoFJ" at bounding box center [376, 209] width 80 height 7
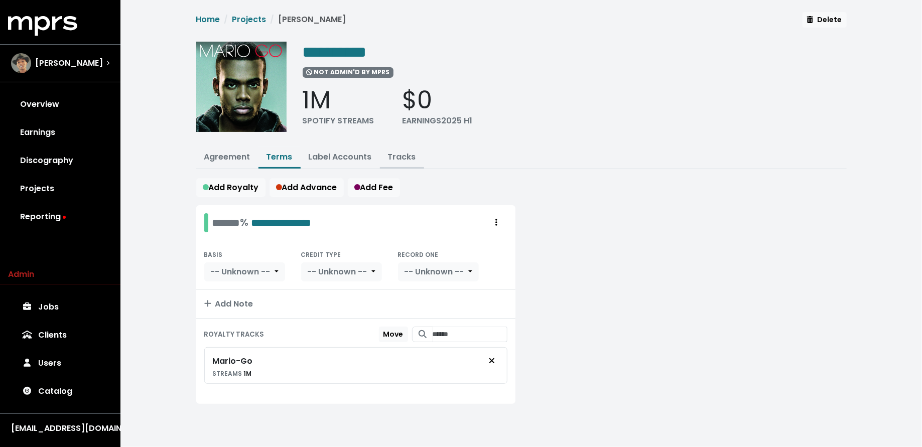
click at [399, 155] on link "Tracks" at bounding box center [402, 157] width 28 height 12
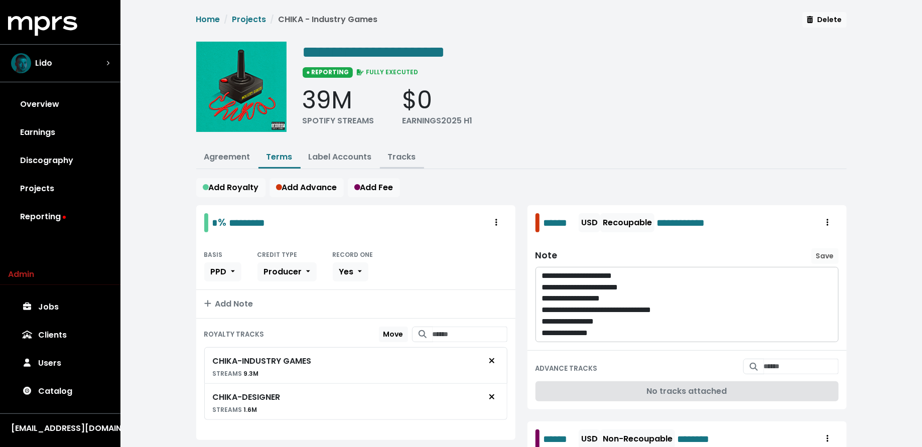
click at [407, 159] on link "Tracks" at bounding box center [402, 157] width 28 height 12
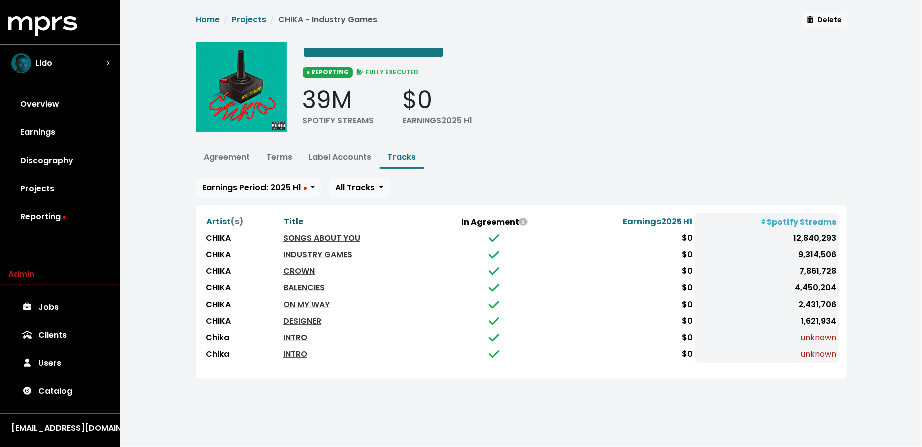
click at [292, 218] on span "Title" at bounding box center [294, 222] width 20 height 12
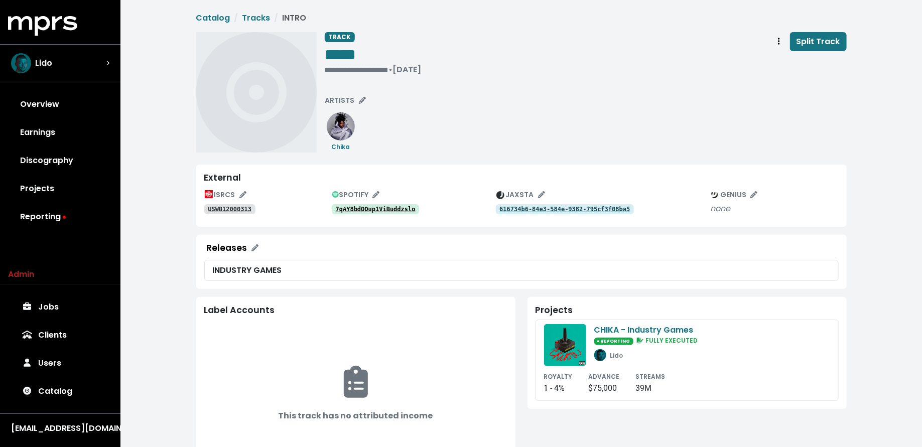
click at [361, 208] on tt "7qAY8bdOOup1ViBuddzslo" at bounding box center [376, 209] width 80 height 7
click at [237, 207] on tt "USWB12000313" at bounding box center [230, 209] width 44 height 7
click at [330, 70] on div "• Mar 13th, 2020" at bounding box center [341, 70] width 33 height 10
click at [331, 79] on div "**********" at bounding box center [586, 92] width 522 height 120
click at [379, 207] on tt "7qAY8bdOOup1ViBuddzslo" at bounding box center [376, 209] width 80 height 7
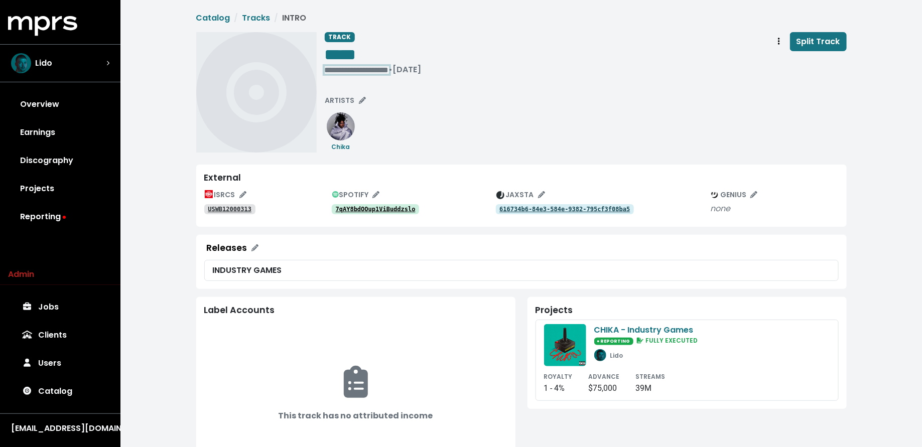
click at [334, 66] on div "**********" at bounding box center [373, 70] width 97 height 10
click at [326, 71] on span "• Mar 13th, 2020" at bounding box center [341, 70] width 33 height 12
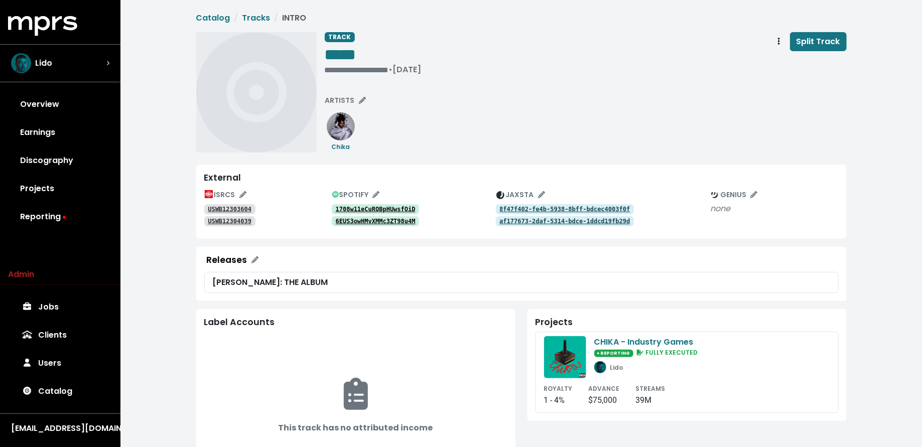
click at [358, 210] on tt "1708w11eCuRQBpHUwsfOiD" at bounding box center [376, 209] width 80 height 7
click at [351, 206] on tt "1708w11eCuRQBpHUwsfOiD" at bounding box center [376, 209] width 80 height 7
click at [334, 71] on div "**********" at bounding box center [373, 70] width 97 height 10
click at [324, 71] on div "TRACK ***** • Jul 27th, 2023 Split Track ARTISTS Chika" at bounding box center [521, 92] width 651 height 120
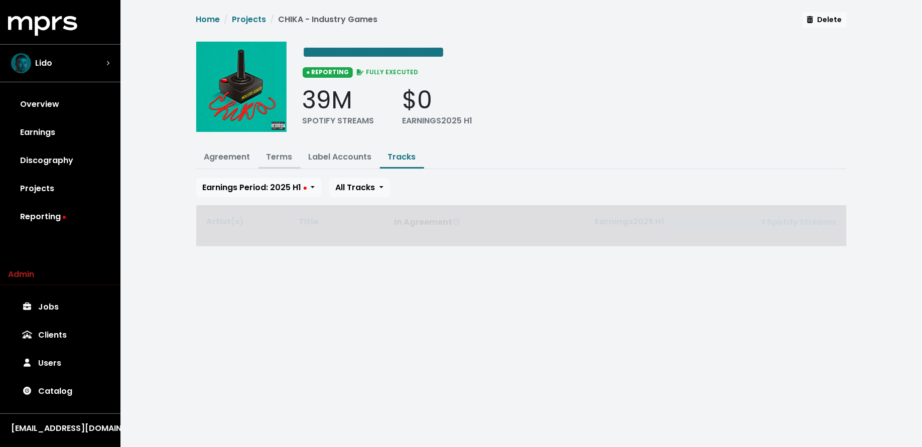
click at [279, 155] on link "Terms" at bounding box center [280, 157] width 26 height 12
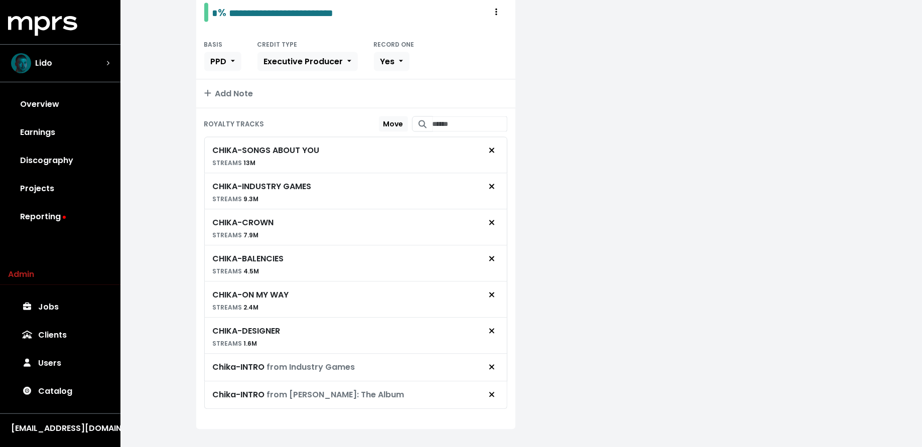
scroll to position [782, 0]
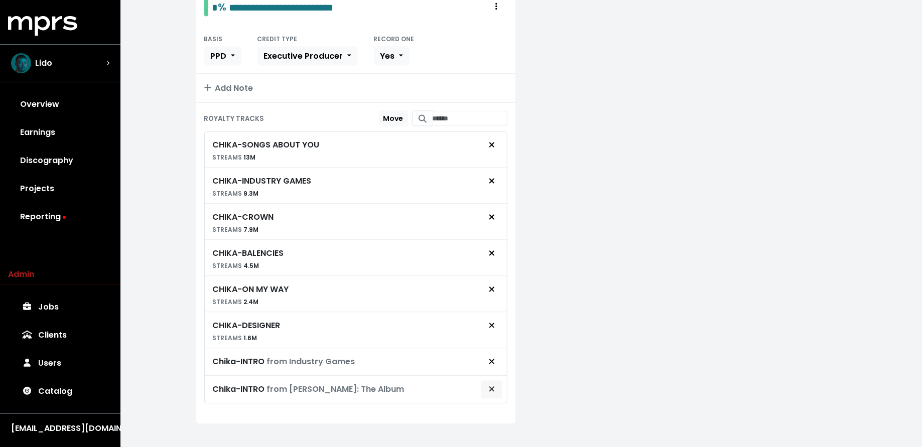
click at [494, 387] on icon "Remove royalty target" at bounding box center [491, 389] width 5 height 5
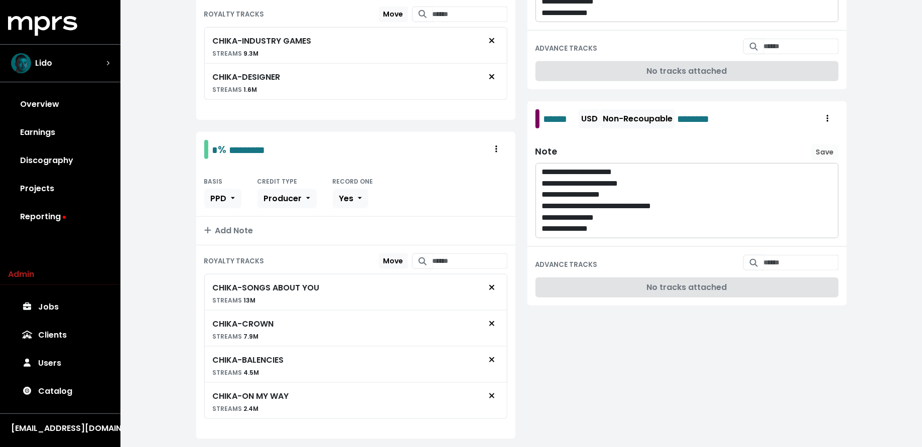
scroll to position [69, 0]
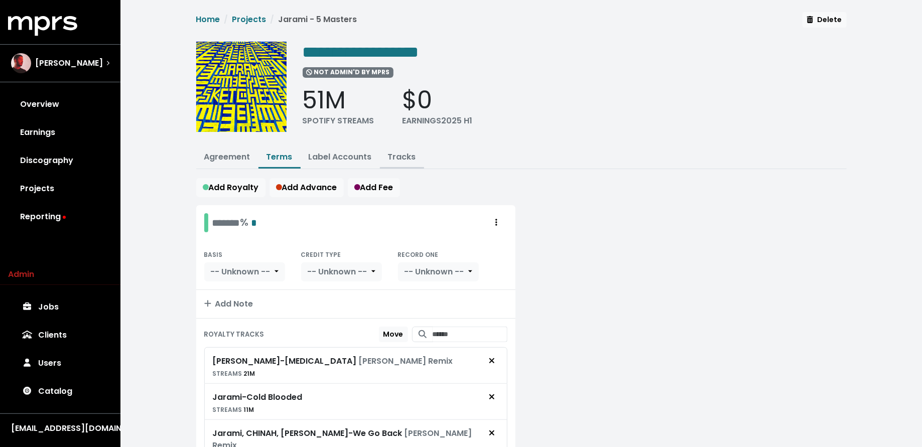
click at [394, 159] on link "Tracks" at bounding box center [402, 157] width 28 height 12
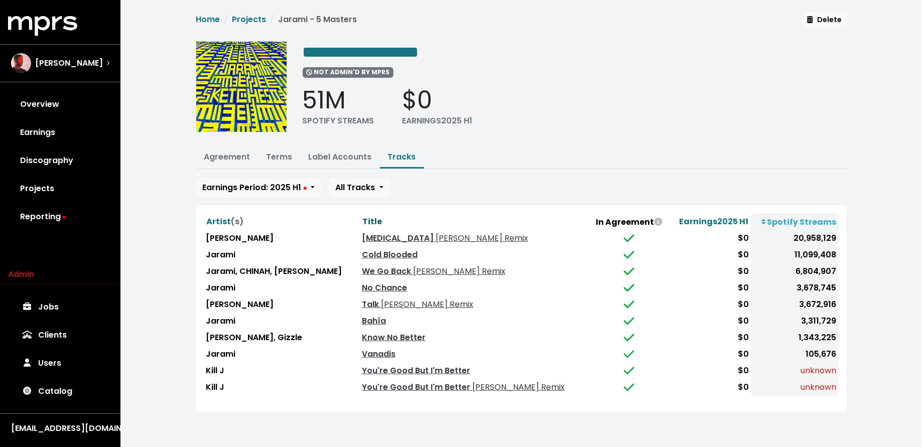
click at [367, 216] on span "Title" at bounding box center [372, 222] width 20 height 12
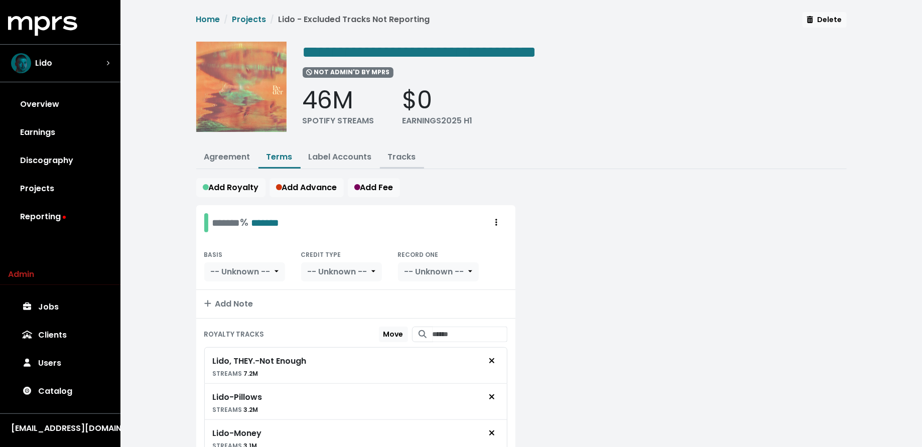
click at [395, 160] on link "Tracks" at bounding box center [402, 157] width 28 height 12
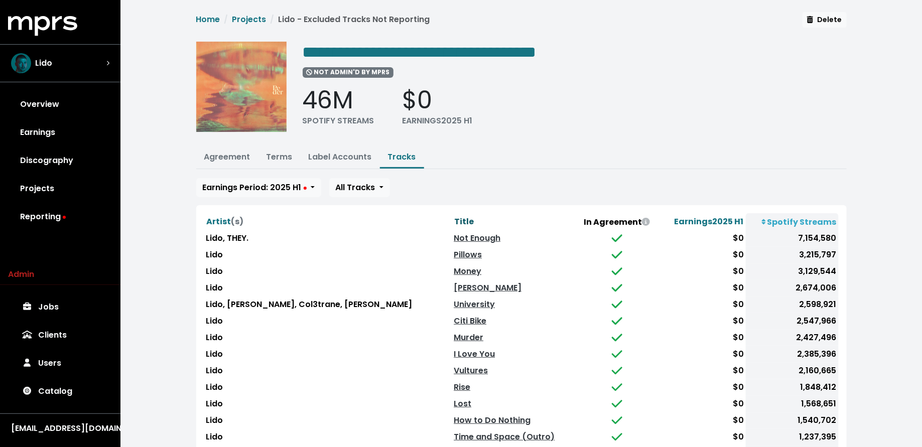
click at [454, 216] on span "Title" at bounding box center [464, 222] width 20 height 12
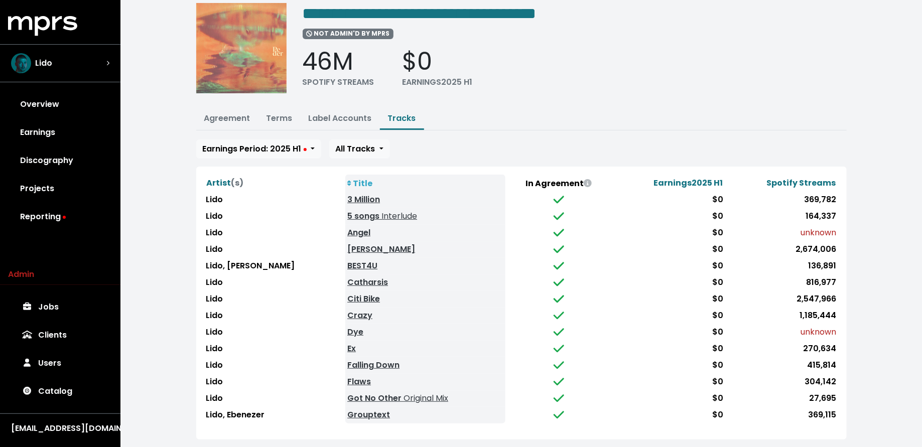
scroll to position [85, 0]
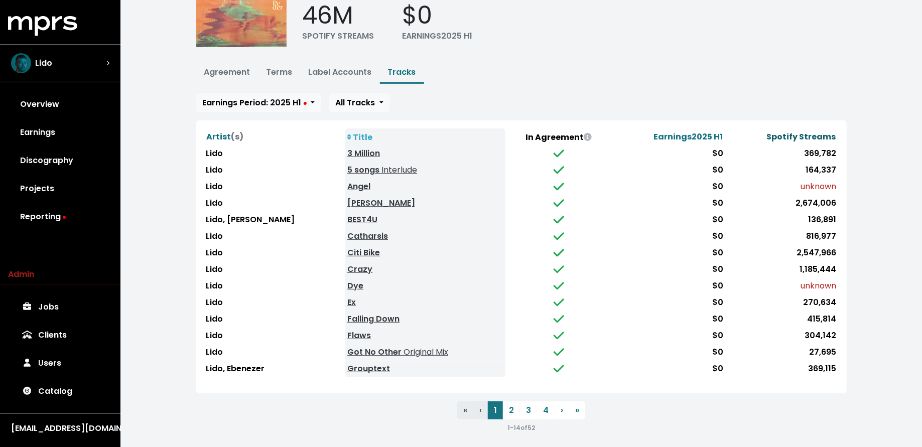
click at [792, 131] on span "Spotify Streams" at bounding box center [801, 137] width 69 height 12
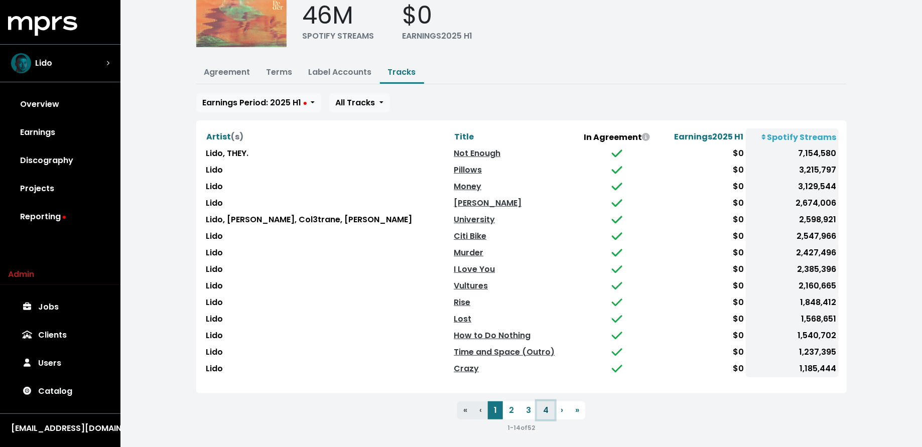
click at [544, 402] on button "4" at bounding box center [546, 411] width 18 height 18
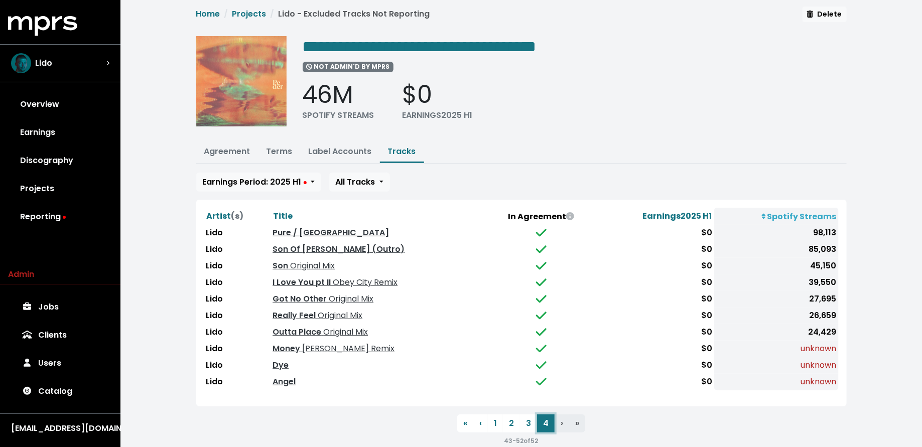
scroll to position [0, 0]
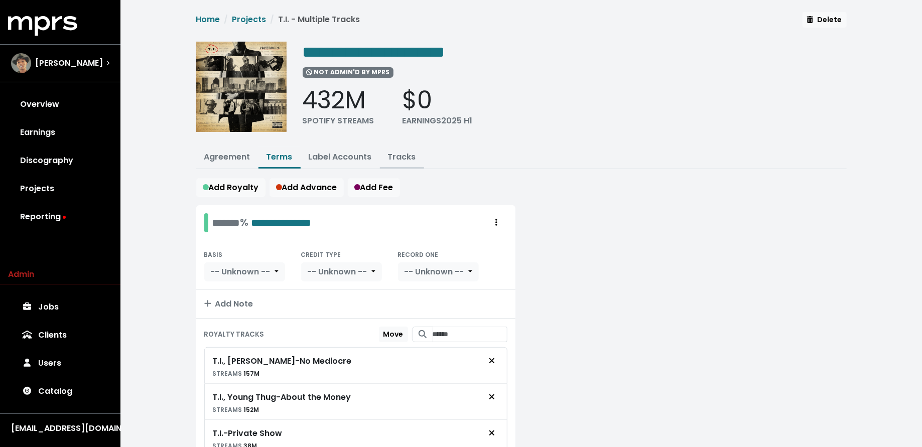
click at [402, 154] on link "Tracks" at bounding box center [402, 157] width 28 height 12
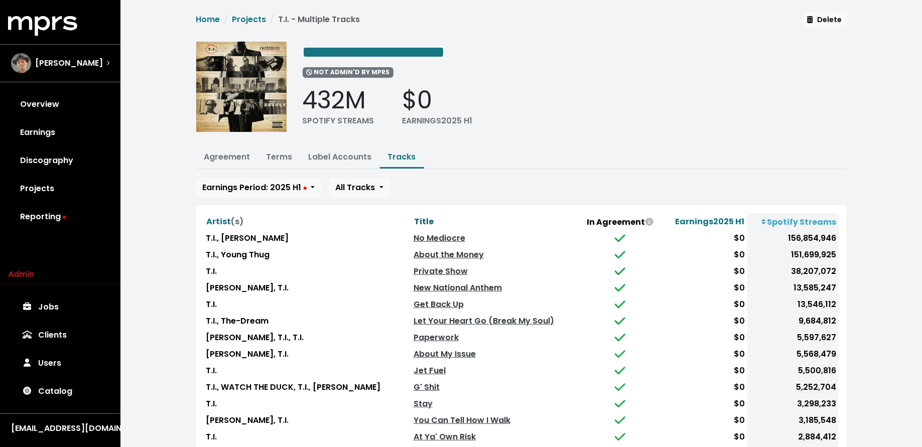
click at [414, 219] on span "Title" at bounding box center [424, 222] width 20 height 12
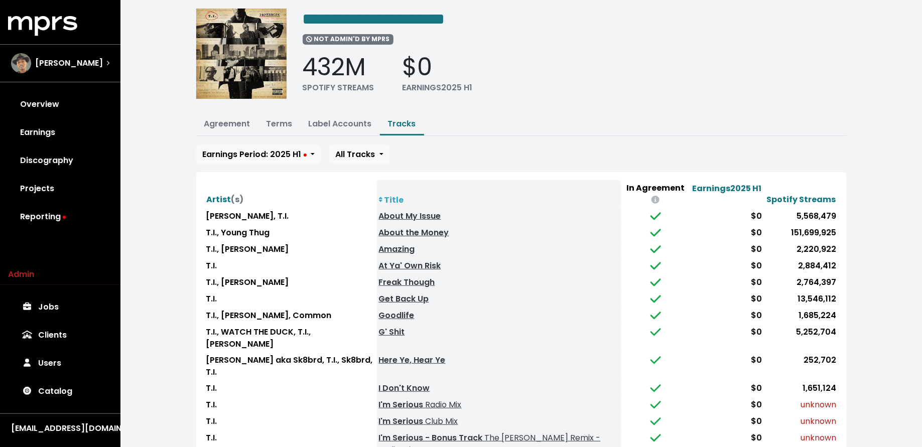
scroll to position [85, 0]
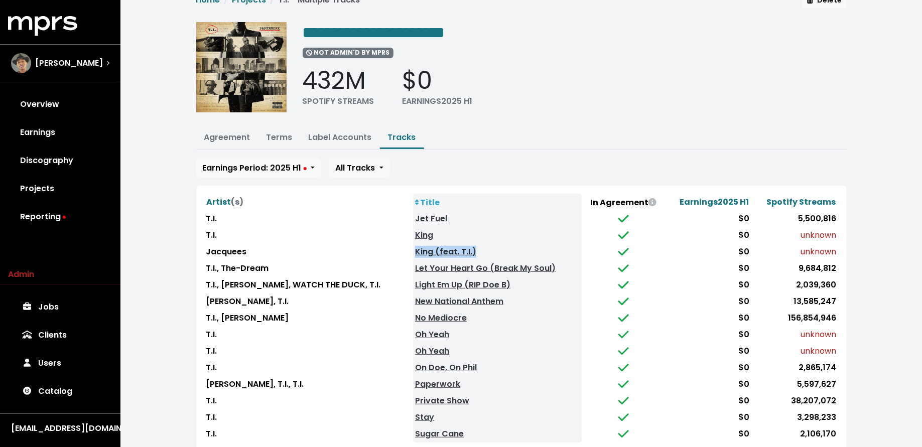
scroll to position [12, 0]
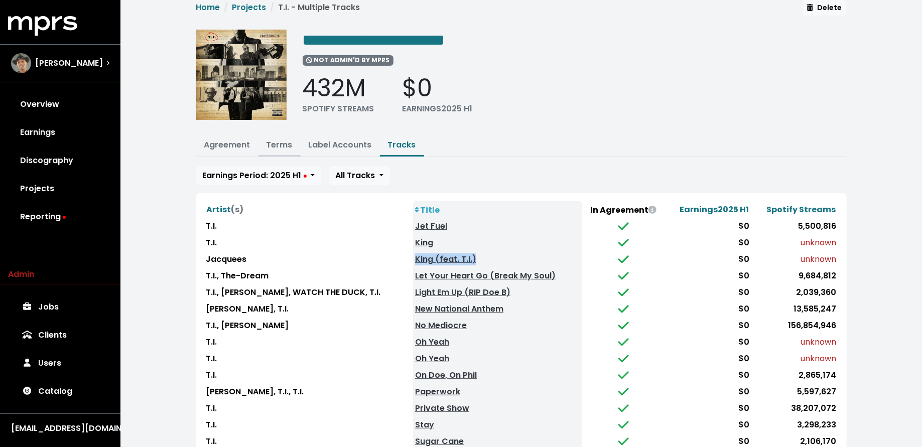
click at [273, 150] on button "Terms" at bounding box center [280, 146] width 42 height 22
click at [274, 144] on link "Terms" at bounding box center [280, 145] width 26 height 12
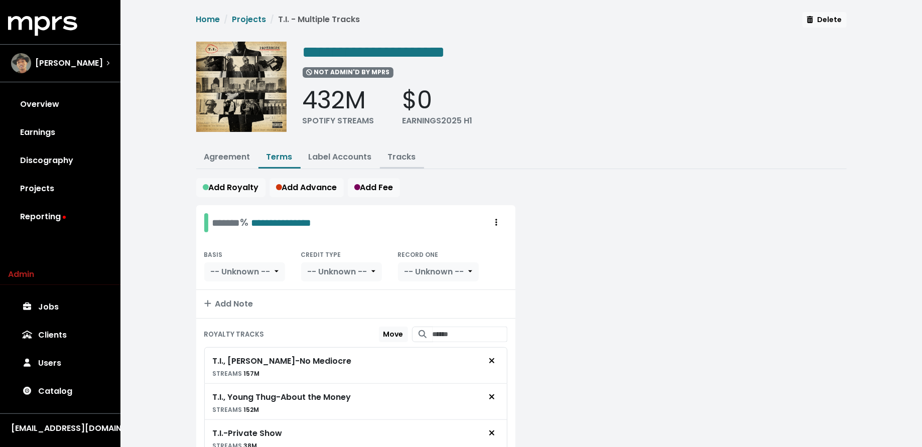
click at [400, 160] on link "Tracks" at bounding box center [402, 157] width 28 height 12
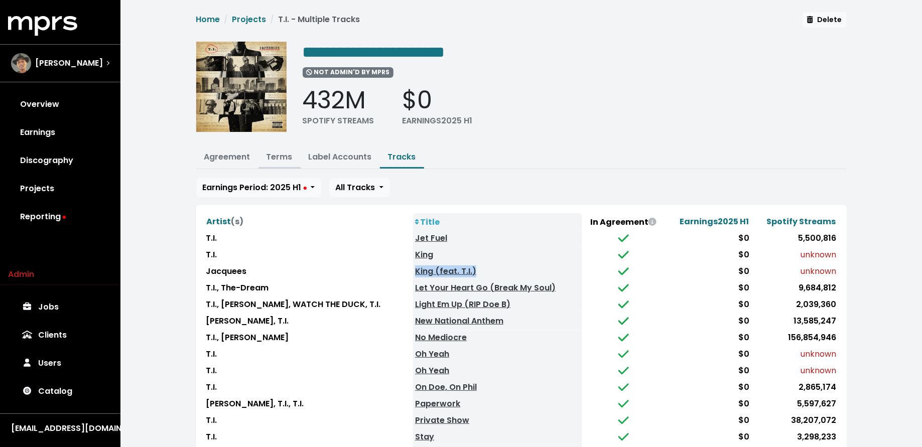
click at [273, 155] on link "Terms" at bounding box center [280, 157] width 26 height 12
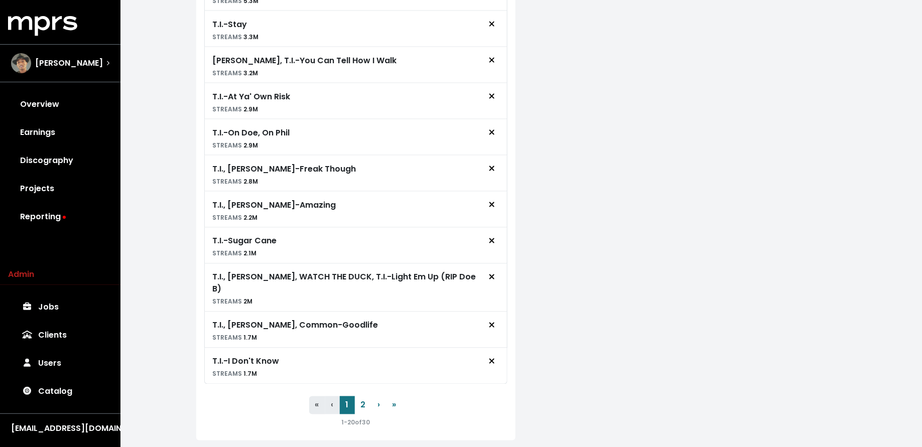
scroll to position [716, 0]
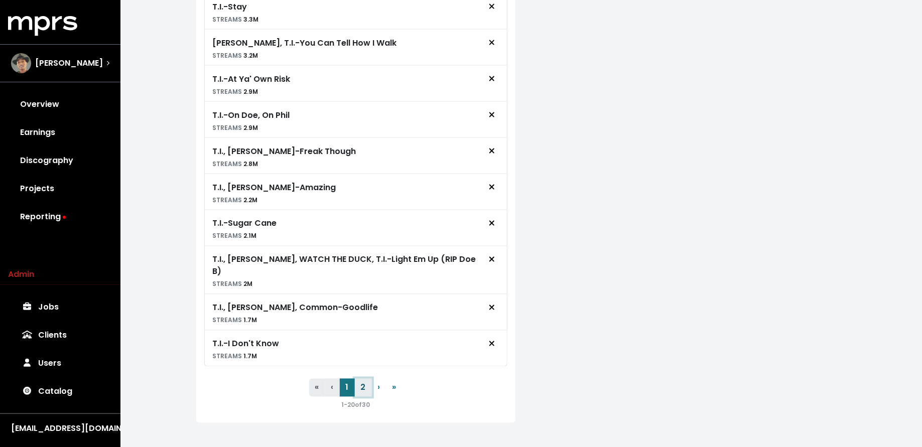
click at [358, 382] on button "2" at bounding box center [363, 388] width 17 height 18
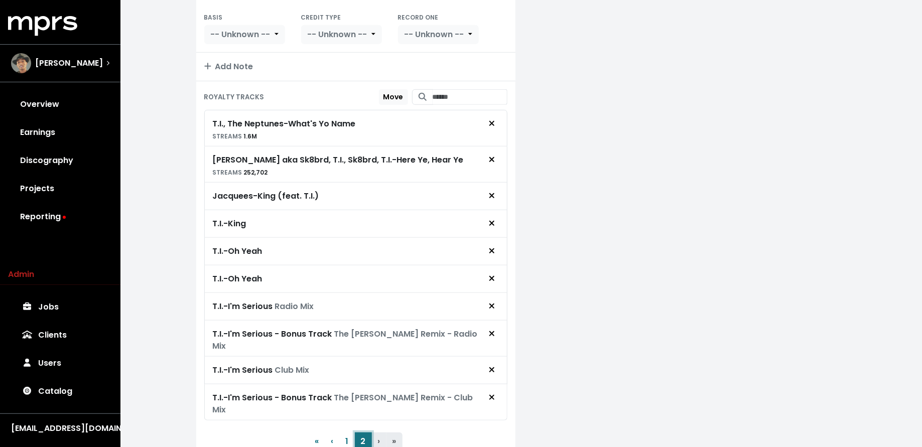
scroll to position [235, 0]
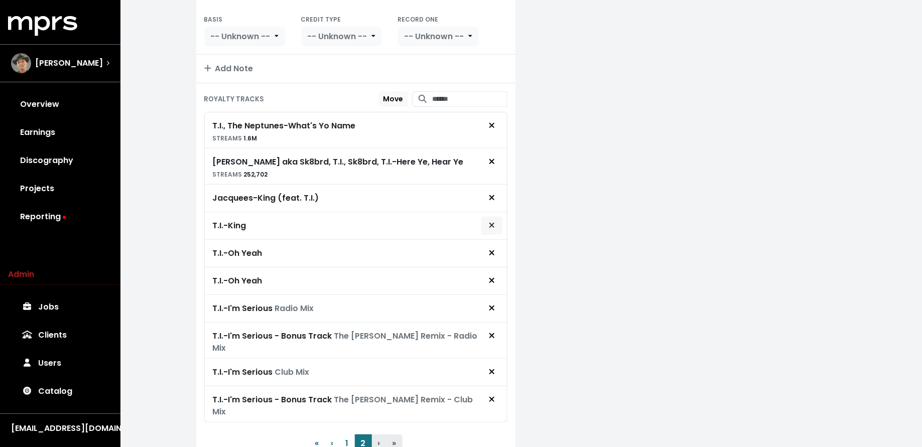
click at [499, 218] on button "Remove royalty target" at bounding box center [492, 225] width 22 height 19
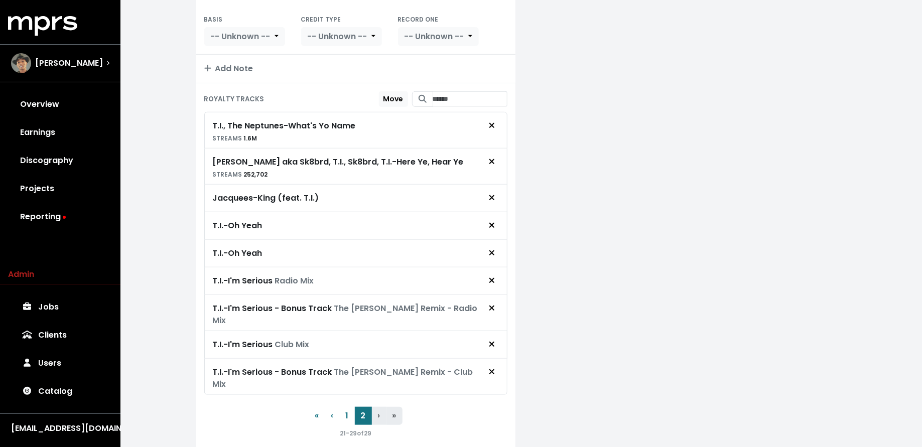
scroll to position [0, 0]
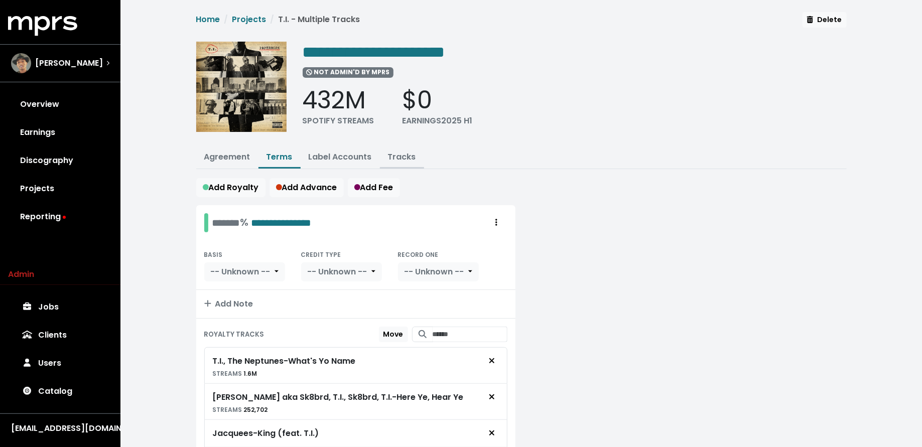
click at [412, 158] on link "Tracks" at bounding box center [402, 157] width 28 height 12
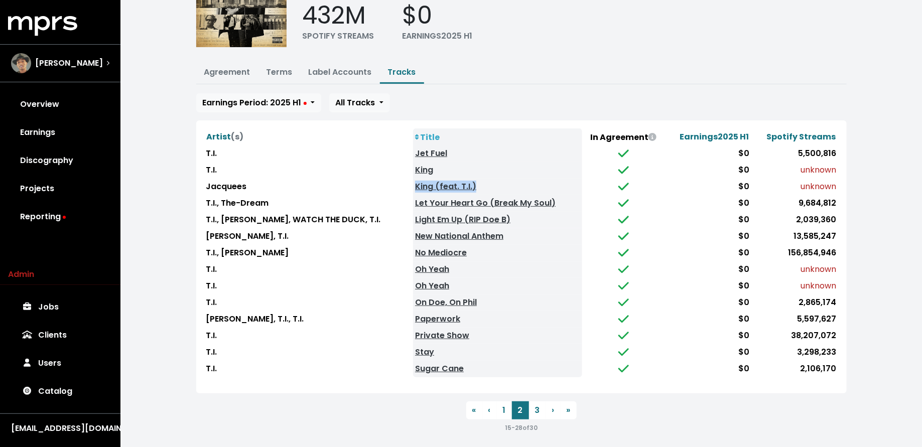
scroll to position [84, 0]
click at [438, 132] on th "Title" at bounding box center [497, 137] width 169 height 17
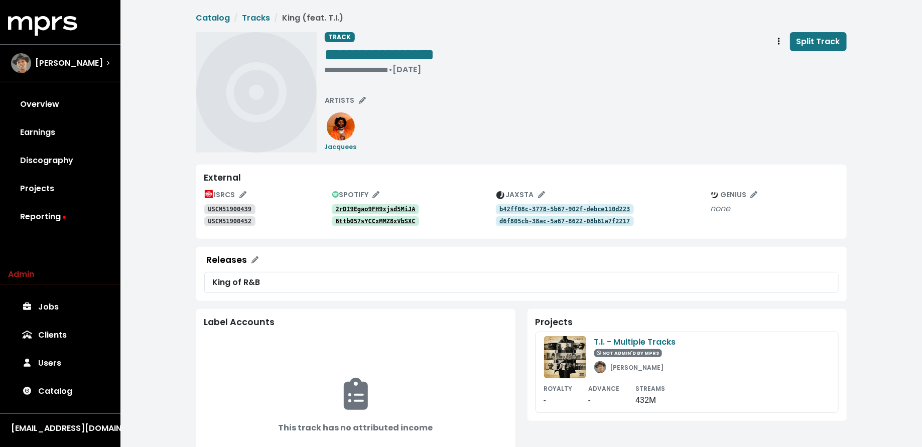
click at [401, 206] on tt "2rDI9Egao9FH9xjsd5MiJA" at bounding box center [376, 209] width 80 height 7
click at [374, 218] on tt "6ttb057sYCCxMMZ8xVbSXC" at bounding box center [376, 221] width 80 height 7
click at [395, 206] on tt "2rDI9Egao9FH9xjsd5MiJA" at bounding box center [376, 209] width 80 height 7
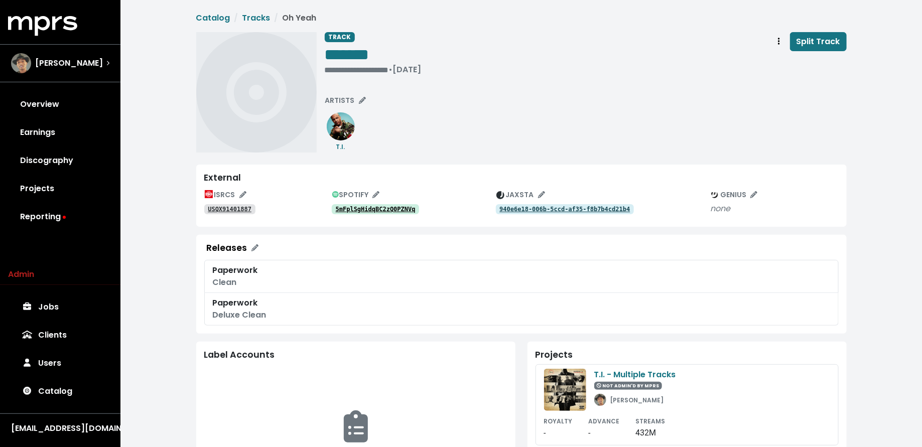
click at [400, 206] on tt "5mFplSgHidqBC2zQ0PZNVq" at bounding box center [376, 209] width 80 height 7
click at [346, 97] on span "ARTISTS" at bounding box center [345, 100] width 41 height 10
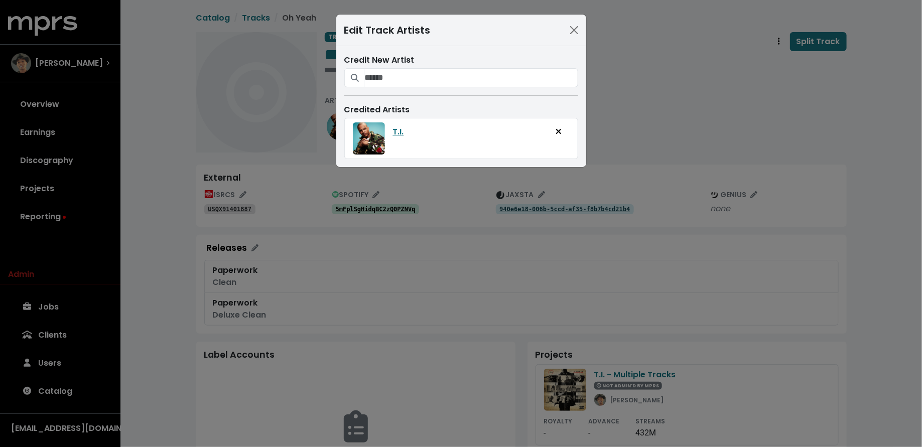
click at [273, 188] on div "Edit Track Artists Credit New Artist Credited Artists T.I." at bounding box center [461, 223] width 922 height 447
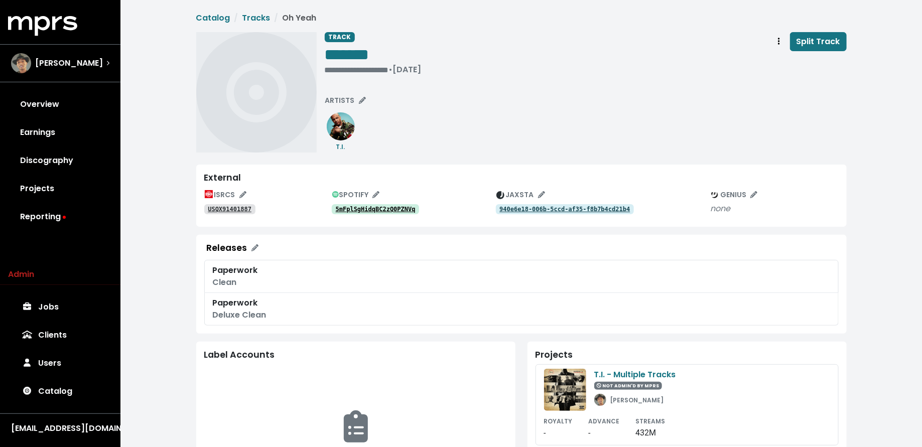
click at [239, 211] on tt "USQX91401887" at bounding box center [230, 209] width 44 height 7
click at [343, 104] on span "ARTISTS" at bounding box center [345, 100] width 41 height 10
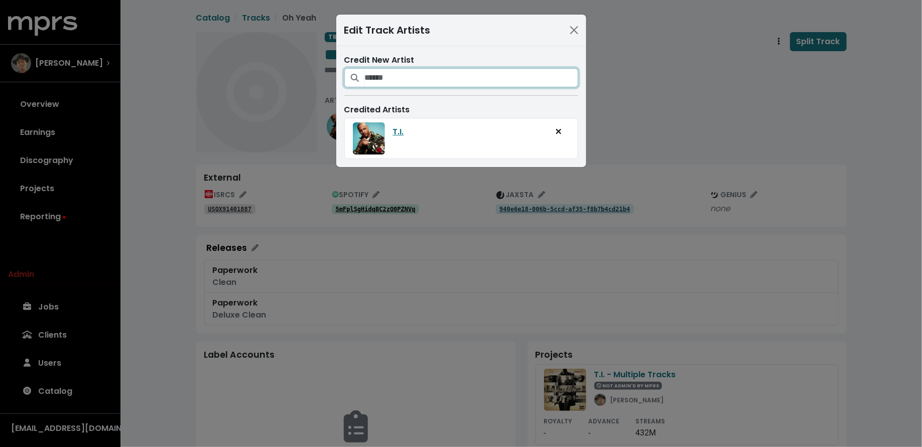
click at [396, 72] on input "Search for artists who should be credited on this track" at bounding box center [471, 77] width 213 height 19
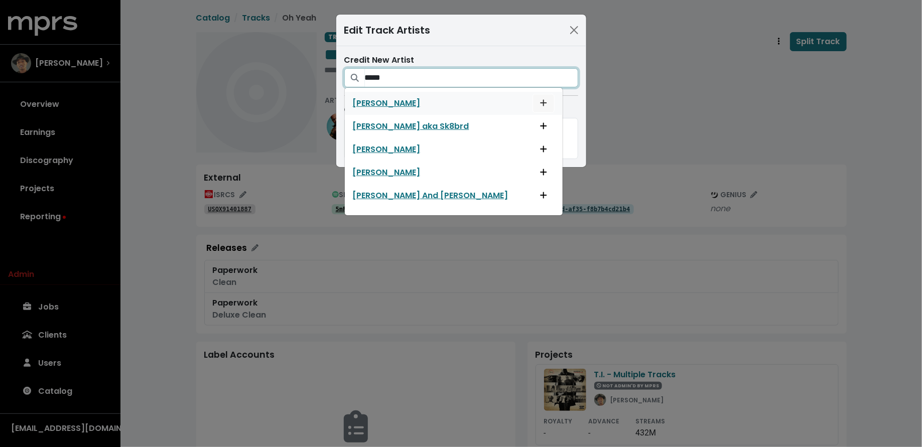
type input "*****"
click at [540, 101] on icon "Add artist to this track's credited artists" at bounding box center [543, 103] width 7 height 8
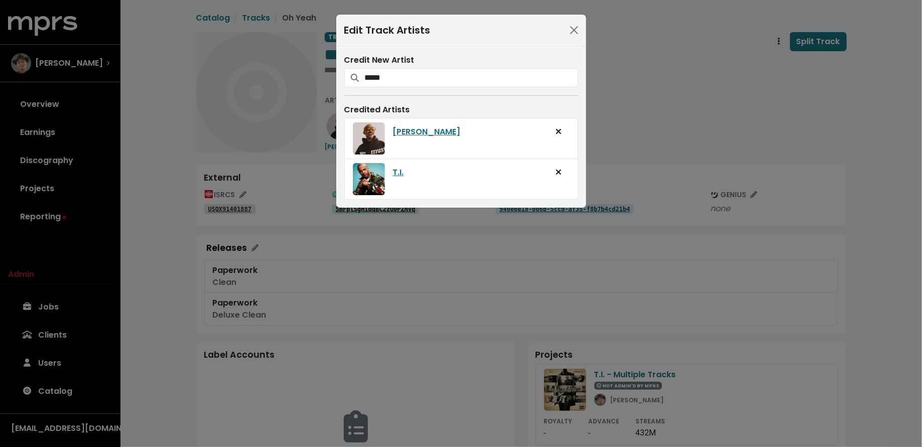
click at [654, 106] on div "Edit Track Artists Credit New Artist ***** Pharrell Pharrell aka Sk8brd Pharrel…" at bounding box center [461, 223] width 922 height 447
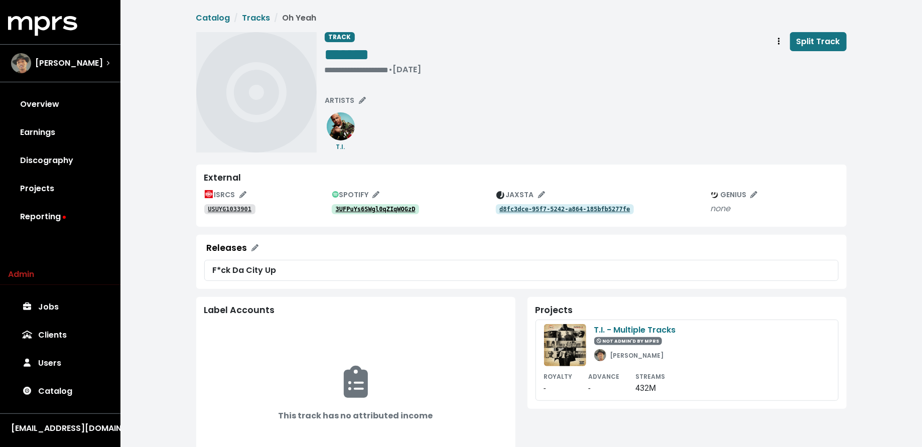
click at [384, 206] on tt "3UFPuYs6SWgl0qZIqWOGzD" at bounding box center [376, 209] width 80 height 7
click at [343, 98] on span "ARTISTS" at bounding box center [345, 100] width 41 height 10
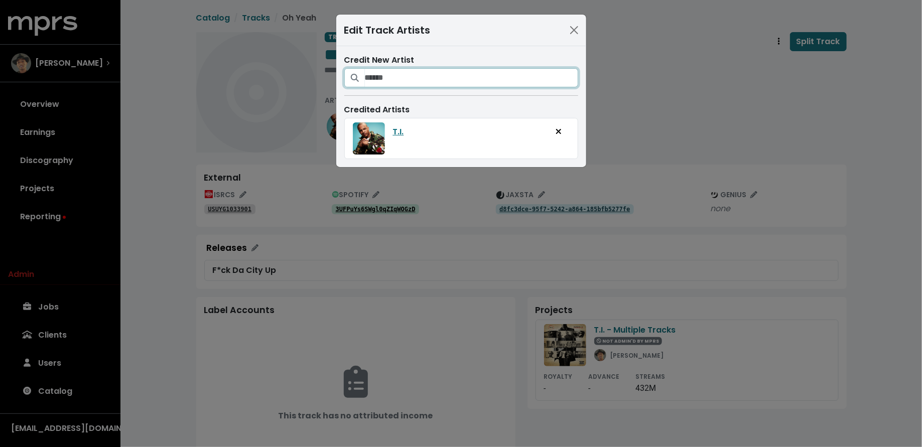
click at [378, 80] on input "Search for artists who should be credited on this track" at bounding box center [471, 77] width 213 height 19
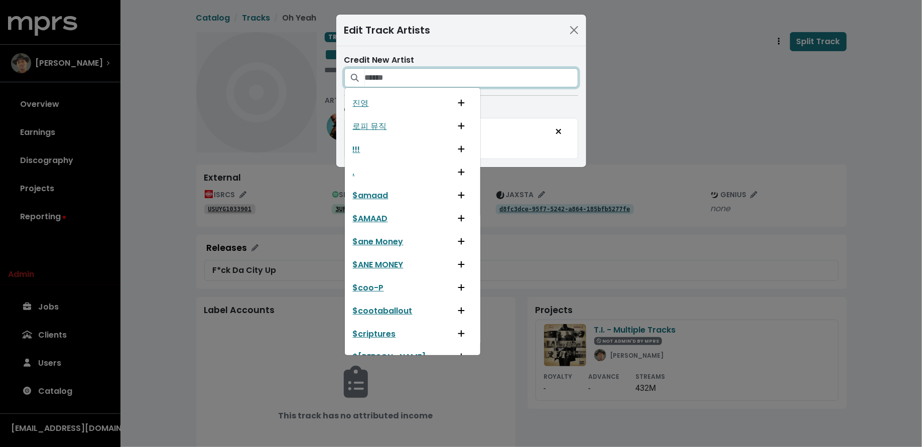
type input "*"
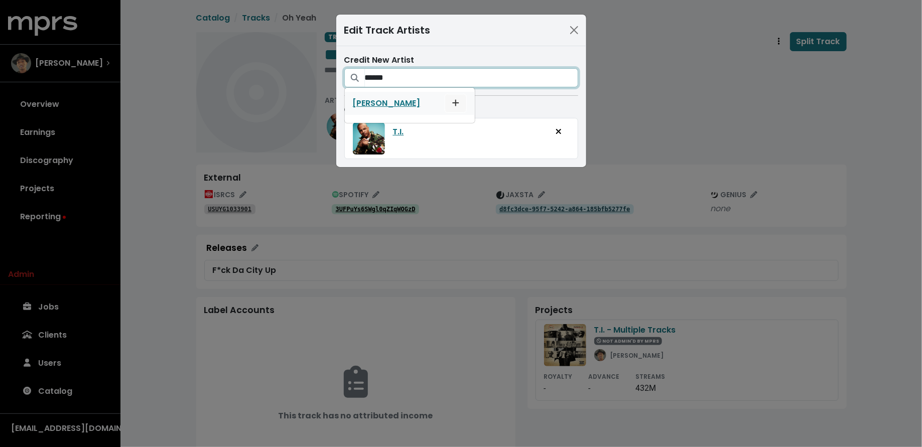
type input "******"
click at [452, 102] on icon "Add artist to this track's credited artists" at bounding box center [455, 103] width 7 height 8
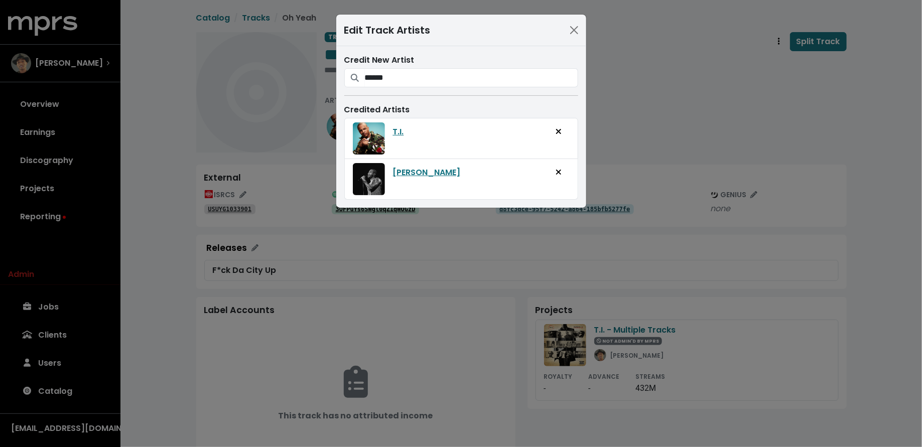
click at [590, 121] on div "Edit Track Artists Credit New Artist ****** [PERSON_NAME] Credited Artists T.I.…" at bounding box center [461, 223] width 922 height 447
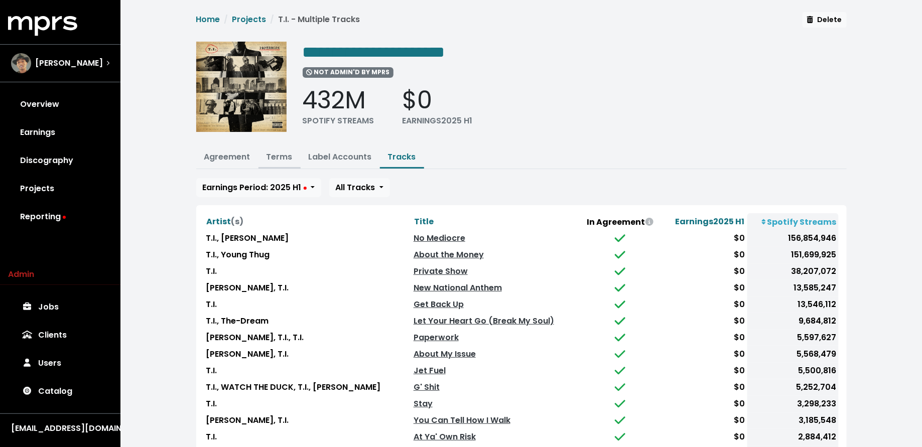
click at [269, 152] on link "Terms" at bounding box center [280, 157] width 26 height 12
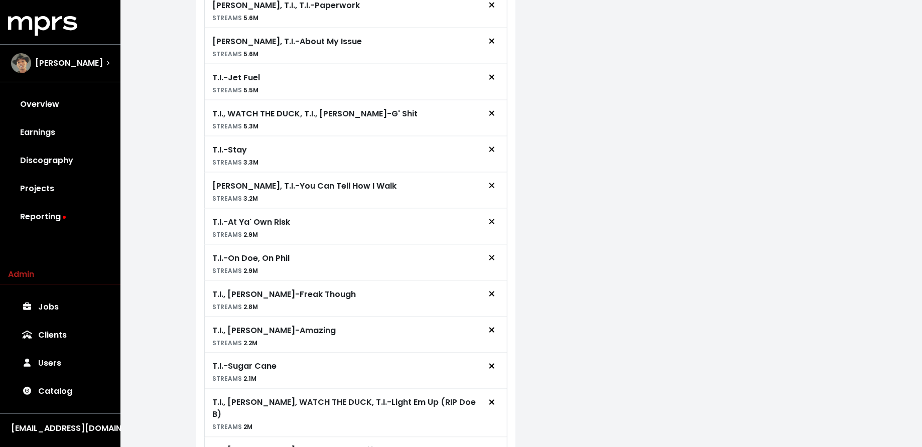
scroll to position [716, 0]
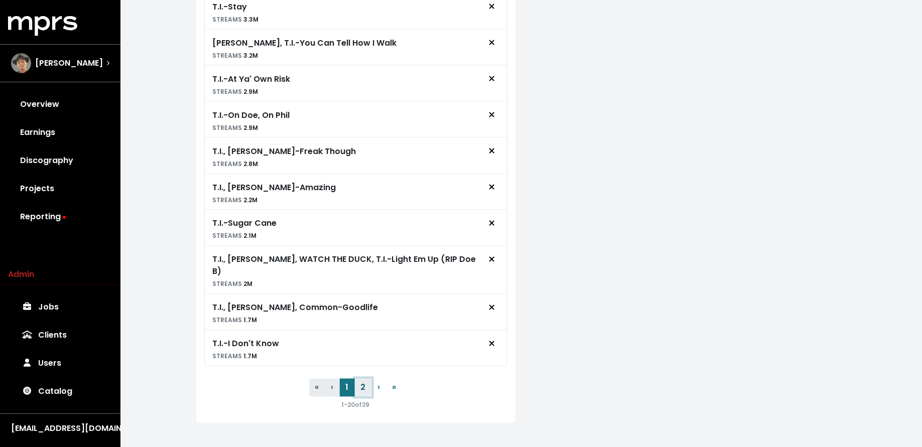
click at [363, 379] on button "2" at bounding box center [363, 388] width 17 height 18
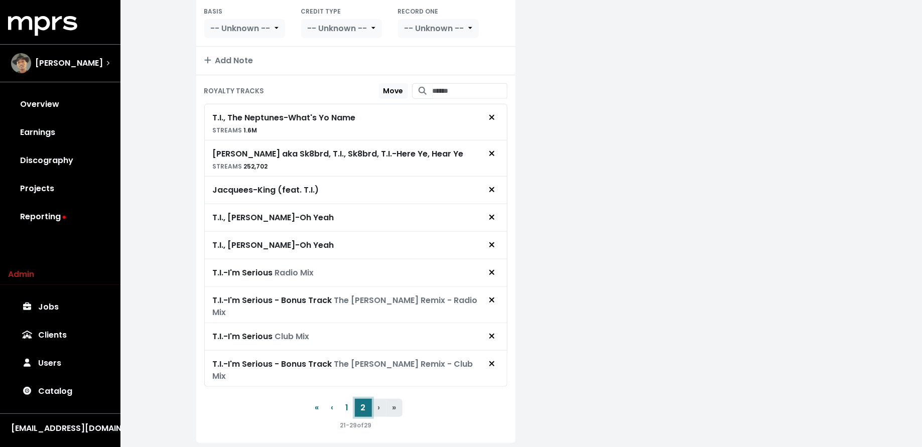
scroll to position [241, 0]
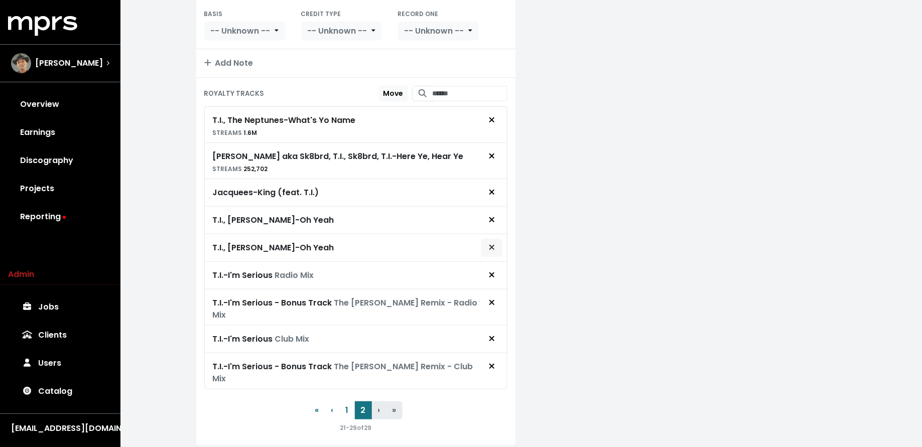
click at [489, 243] on icon "Remove royalty target" at bounding box center [492, 247] width 6 height 8
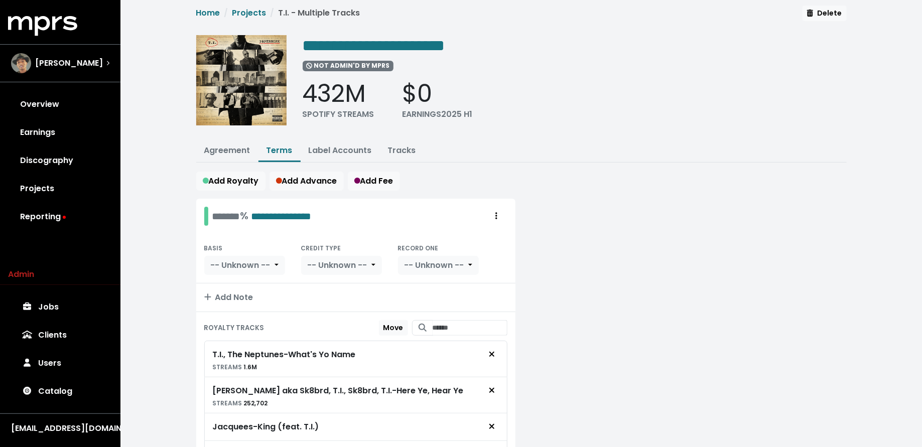
scroll to position [0, 0]
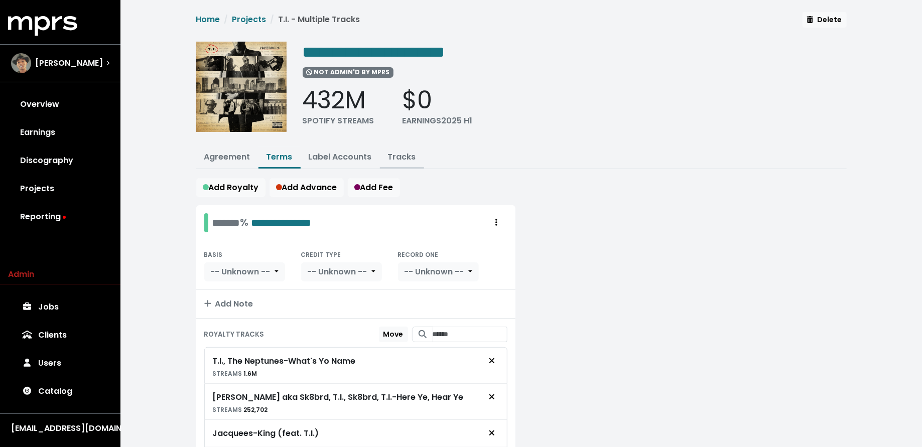
click at [401, 164] on button "Tracks" at bounding box center [402, 158] width 44 height 22
click at [399, 159] on link "Tracks" at bounding box center [402, 157] width 28 height 12
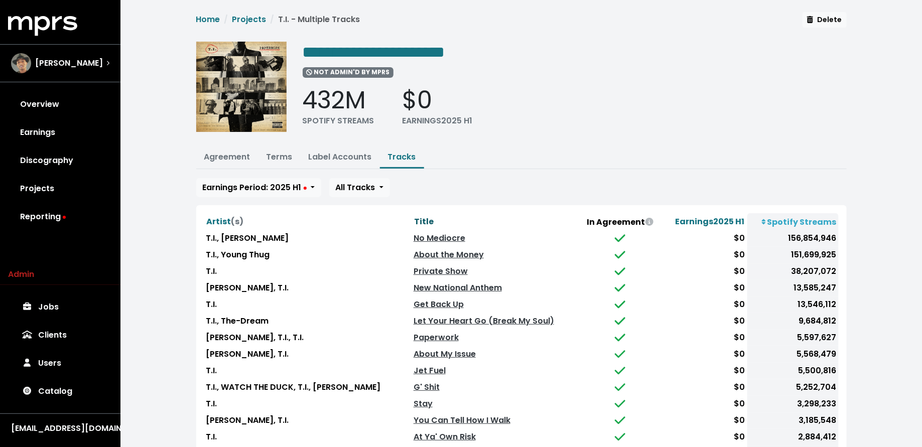
click at [414, 221] on span "Title" at bounding box center [424, 222] width 20 height 12
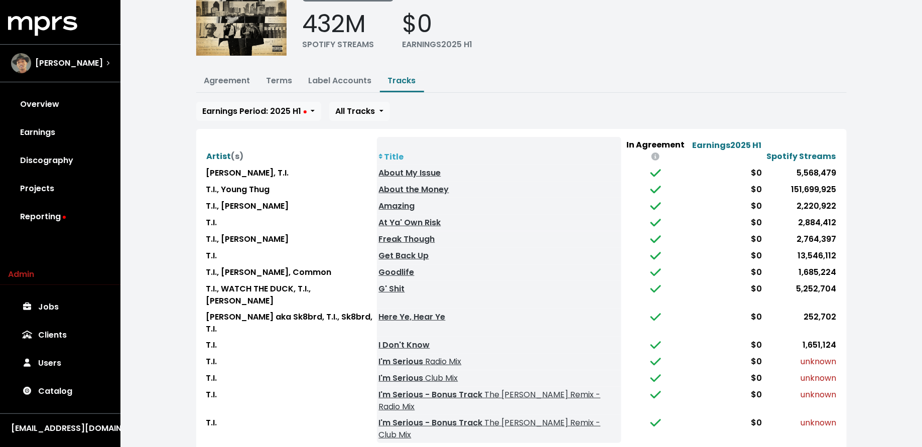
scroll to position [85, 0]
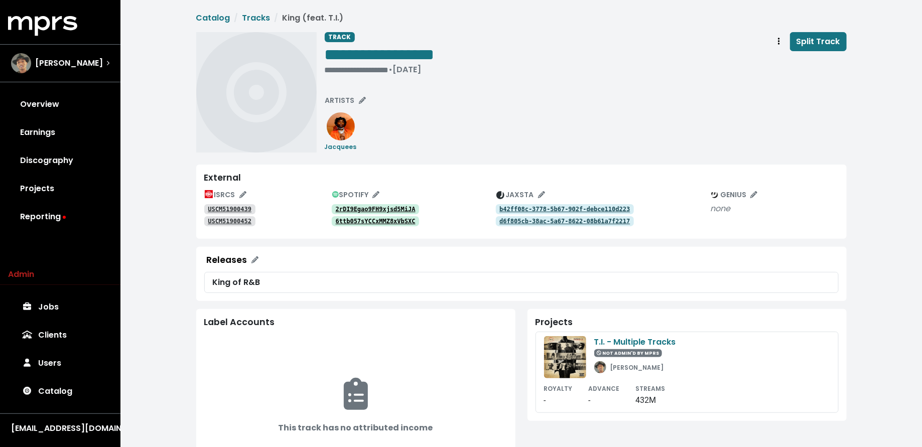
click at [376, 210] on tt "2rDI9Egao9FH9xjsd5MiJA" at bounding box center [376, 209] width 80 height 7
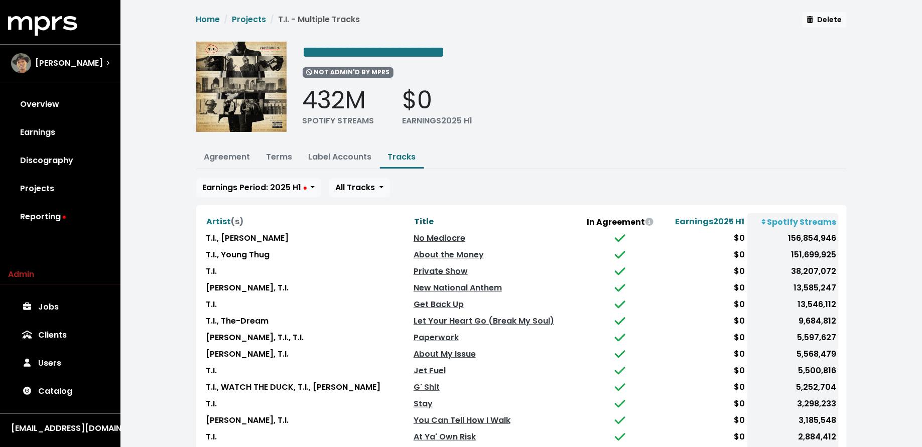
click at [414, 216] on span "Title" at bounding box center [424, 222] width 20 height 12
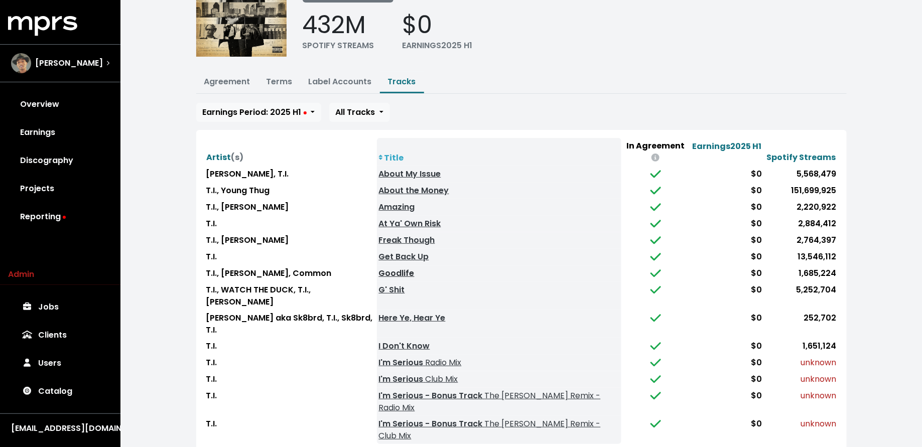
scroll to position [85, 0]
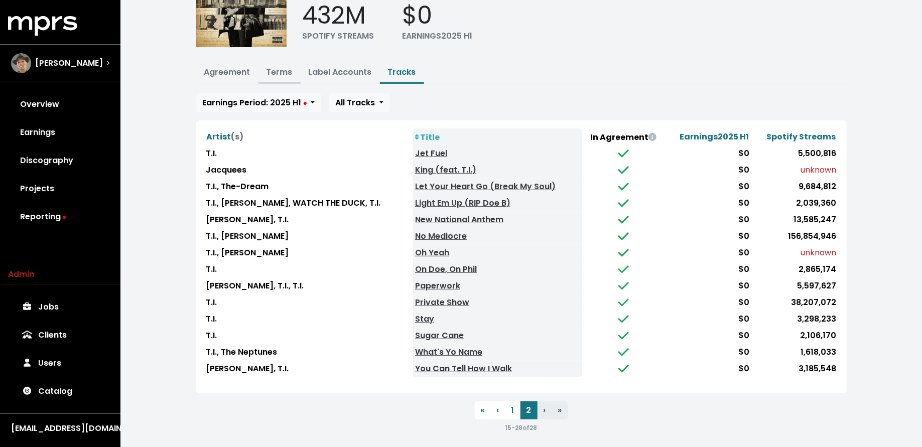
click at [278, 71] on link "Terms" at bounding box center [280, 72] width 26 height 12
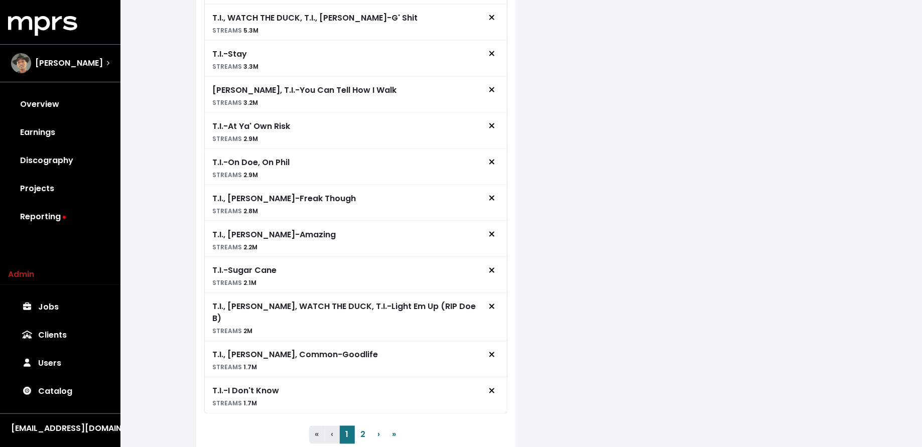
scroll to position [716, 0]
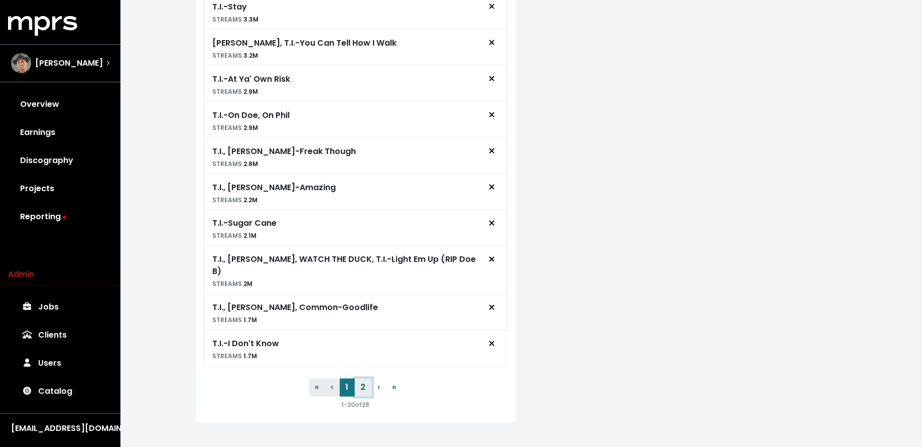
click at [358, 383] on button "2" at bounding box center [363, 388] width 17 height 18
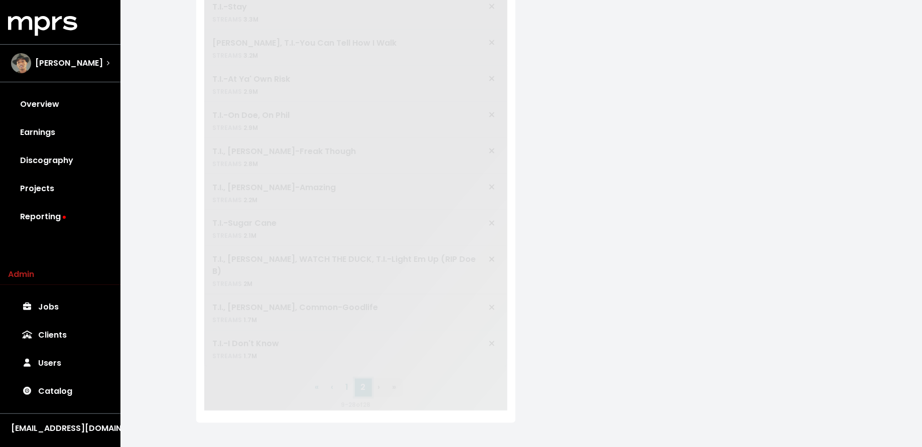
scroll to position [222, 0]
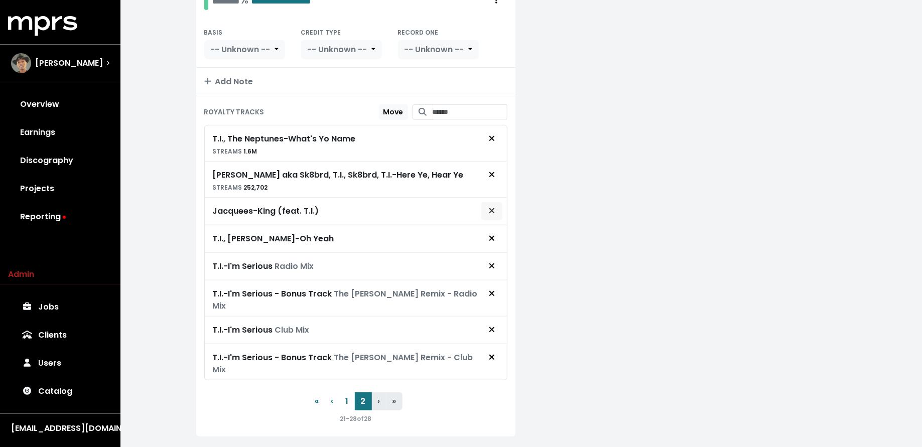
click at [488, 205] on span "Remove royalty target" at bounding box center [491, 211] width 9 height 12
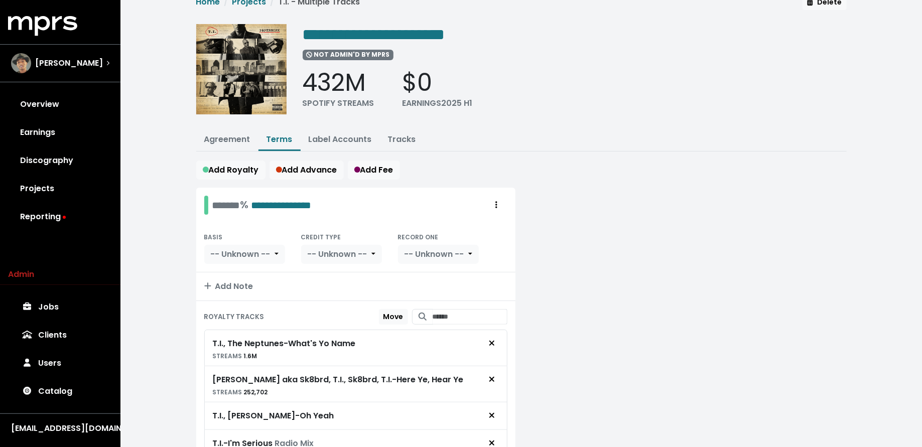
scroll to position [0, 0]
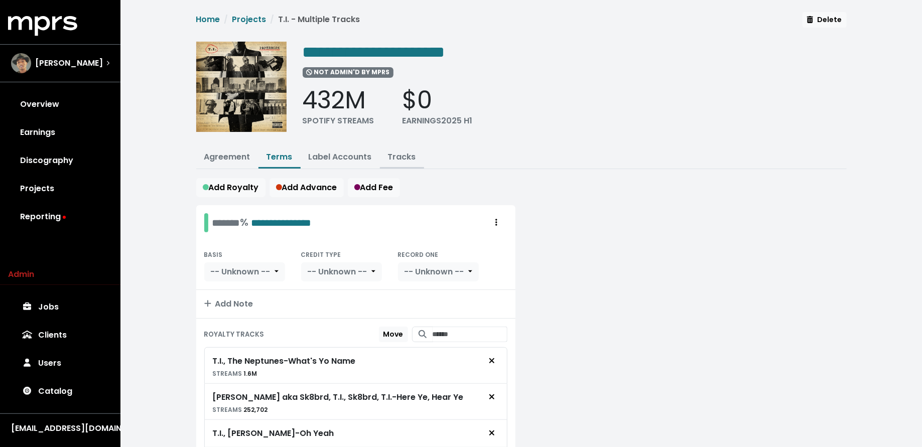
click at [386, 154] on button "Tracks" at bounding box center [402, 158] width 44 height 22
click at [396, 158] on link "Tracks" at bounding box center [402, 157] width 28 height 12
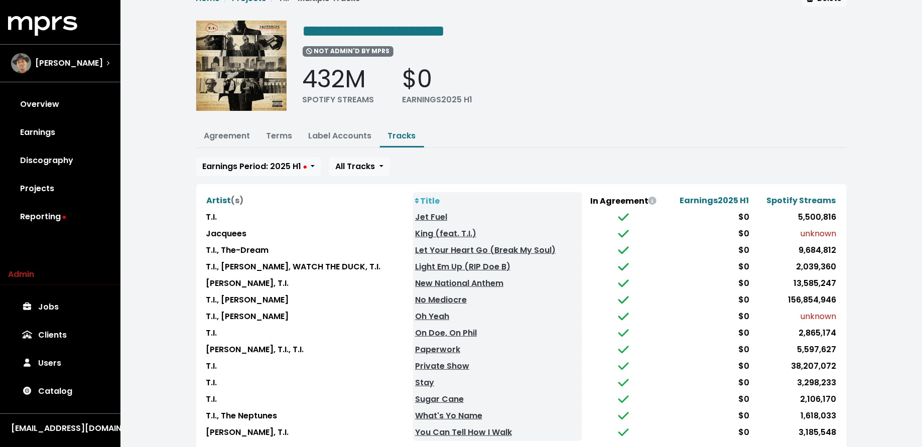
click at [426, 199] on th "Title" at bounding box center [497, 200] width 169 height 17
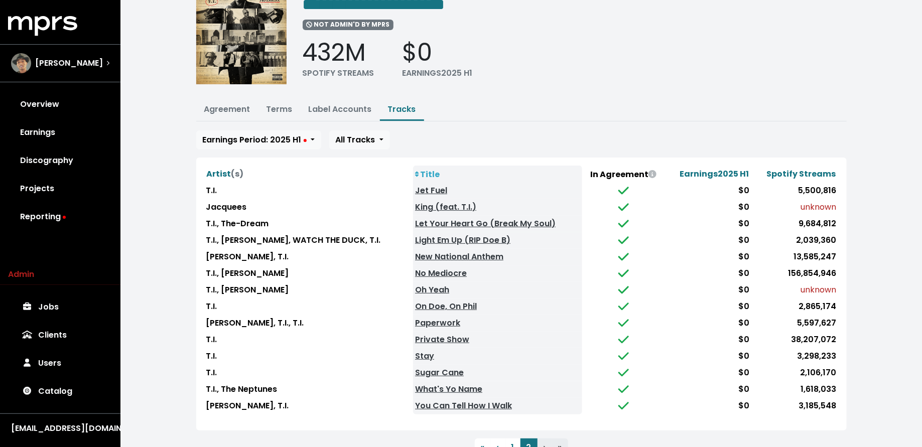
scroll to position [85, 0]
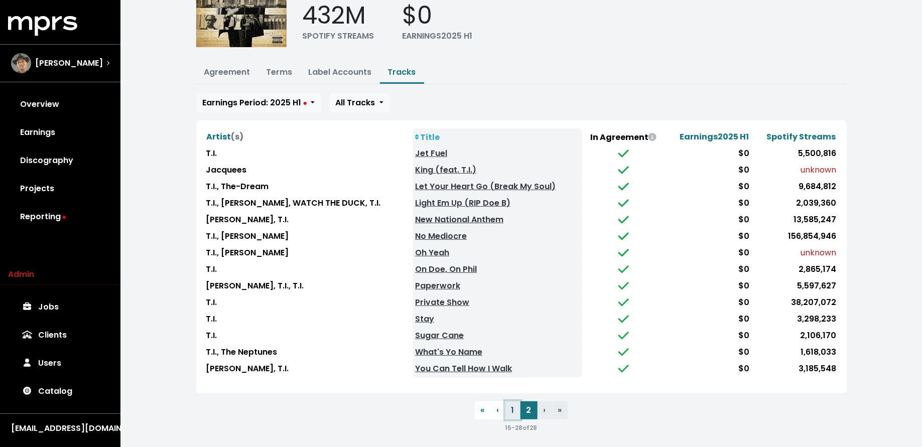
click at [508, 405] on button "1" at bounding box center [512, 411] width 15 height 18
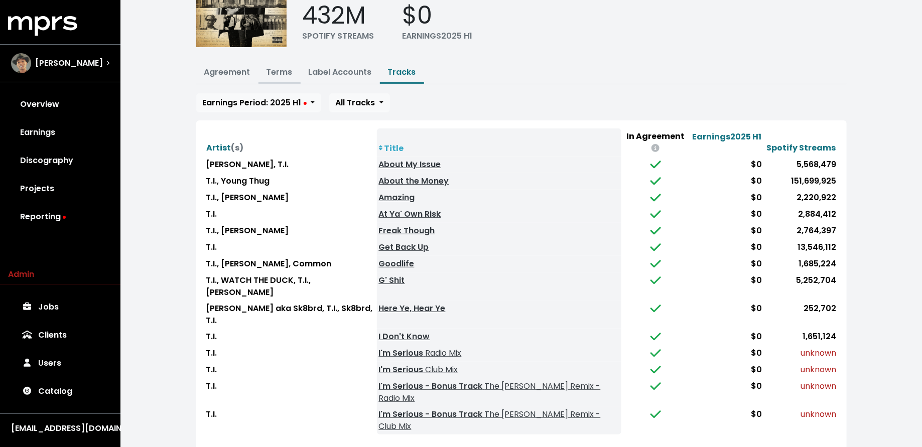
click at [279, 73] on link "Terms" at bounding box center [280, 72] width 26 height 12
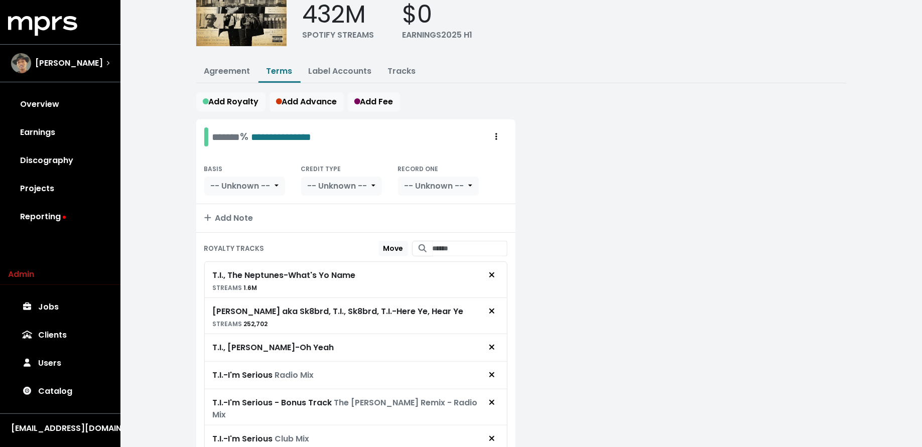
scroll to position [196, 0]
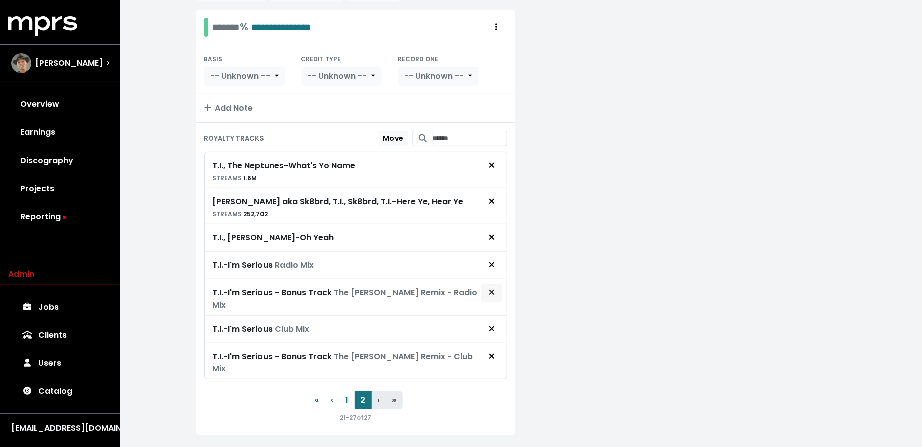
click at [494, 290] on icon "Remove royalty target" at bounding box center [492, 293] width 6 height 8
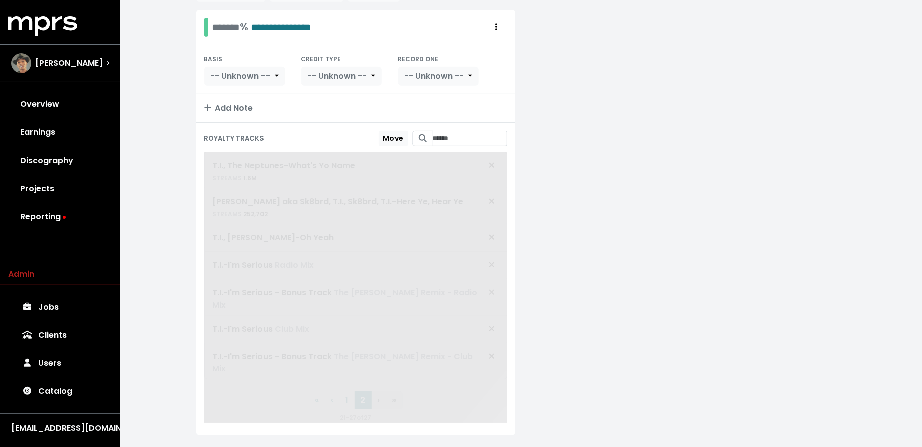
scroll to position [169, 0]
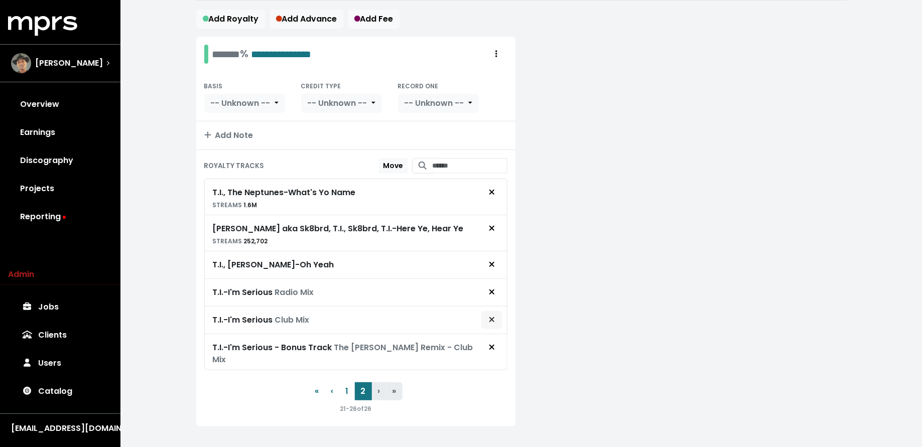
click at [492, 319] on span "Remove royalty target" at bounding box center [492, 320] width 6 height 12
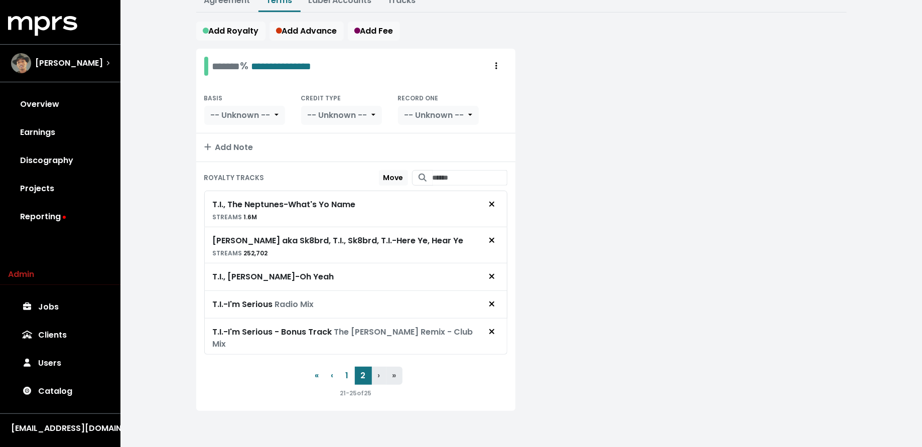
scroll to position [142, 0]
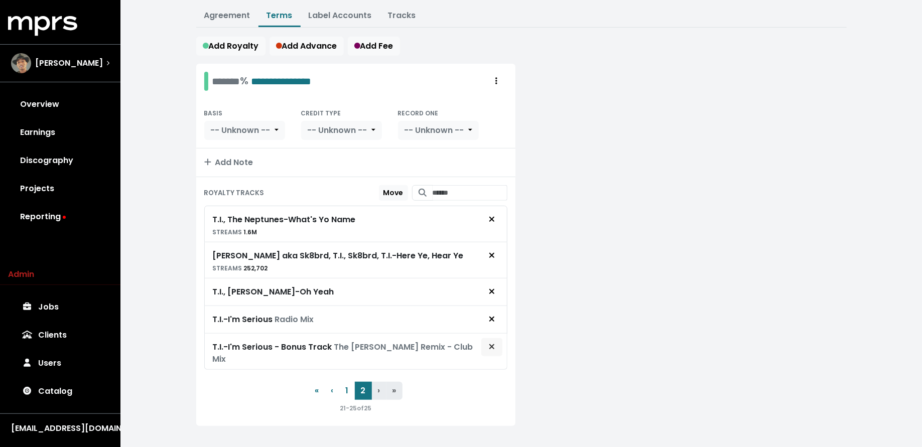
click at [494, 344] on icon "Remove royalty target" at bounding box center [492, 347] width 6 height 8
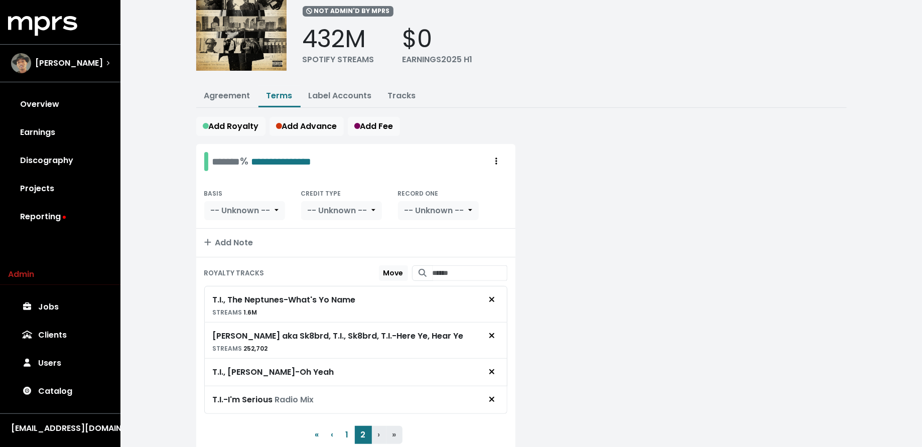
scroll to position [0, 0]
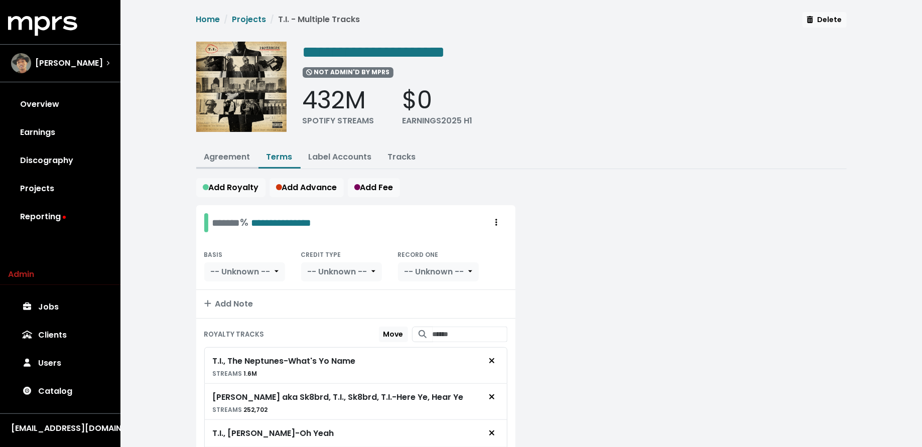
click at [236, 152] on link "Agreement" at bounding box center [227, 157] width 46 height 12
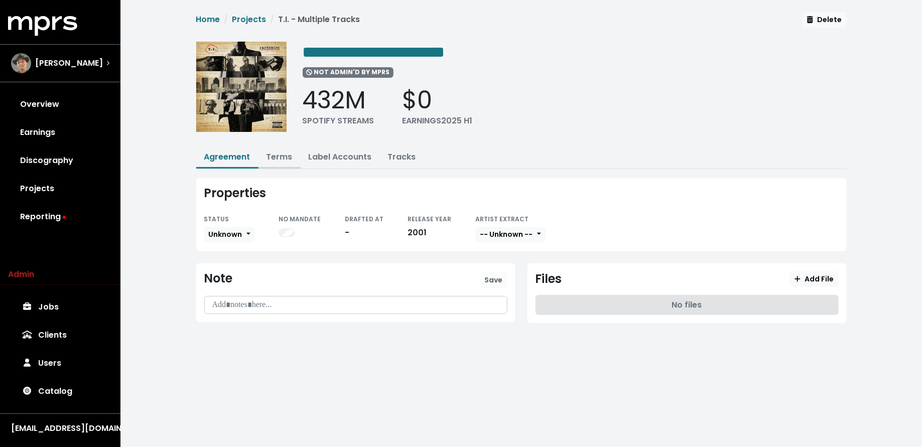
click at [289, 151] on link "Terms" at bounding box center [280, 157] width 26 height 12
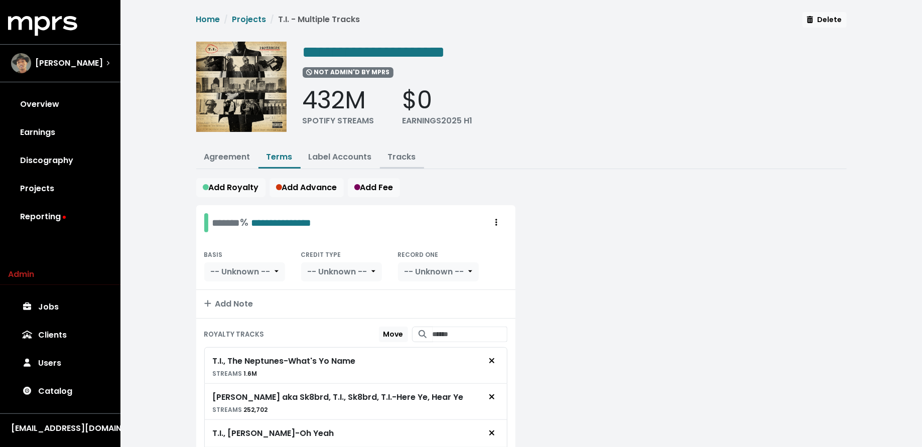
click at [400, 159] on link "Tracks" at bounding box center [402, 157] width 28 height 12
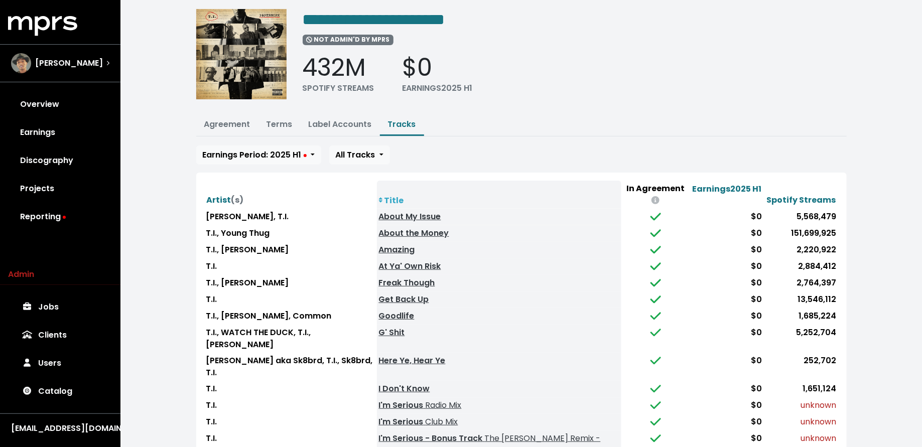
scroll to position [85, 0]
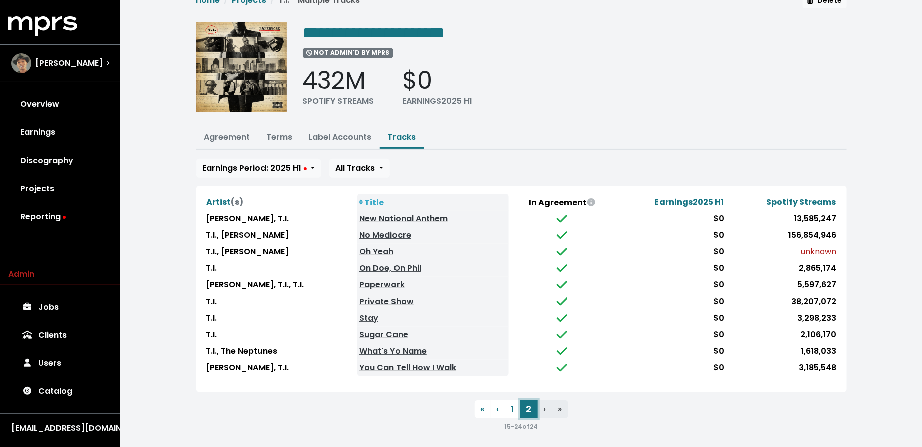
scroll to position [0, 0]
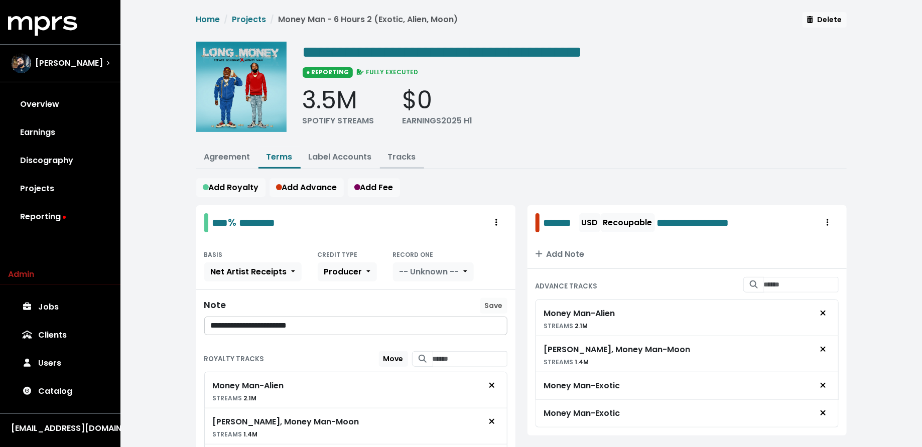
click at [406, 152] on link "Tracks" at bounding box center [402, 157] width 28 height 12
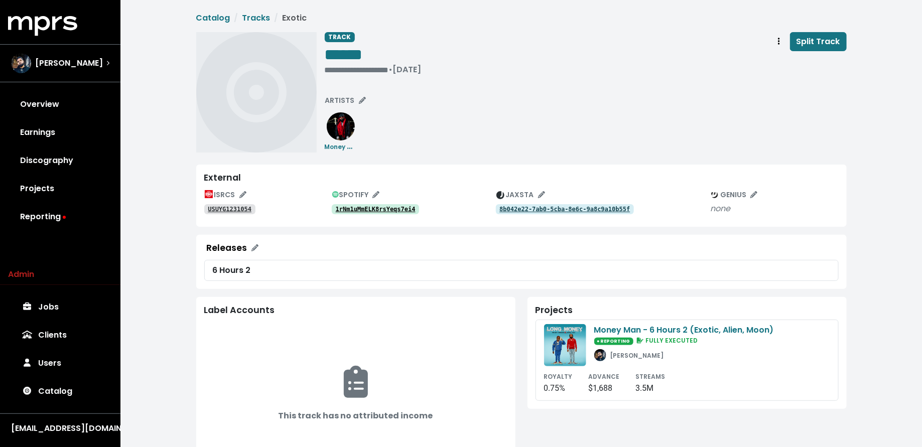
click at [389, 207] on tt "1rNm1uMmELK8rsYeqs7ei4" at bounding box center [376, 209] width 80 height 7
click at [342, 211] on tt "1rNm1uMmELK8rsYeqs7ei4" at bounding box center [376, 209] width 80 height 7
click at [328, 67] on div "**********" at bounding box center [373, 70] width 97 height 10
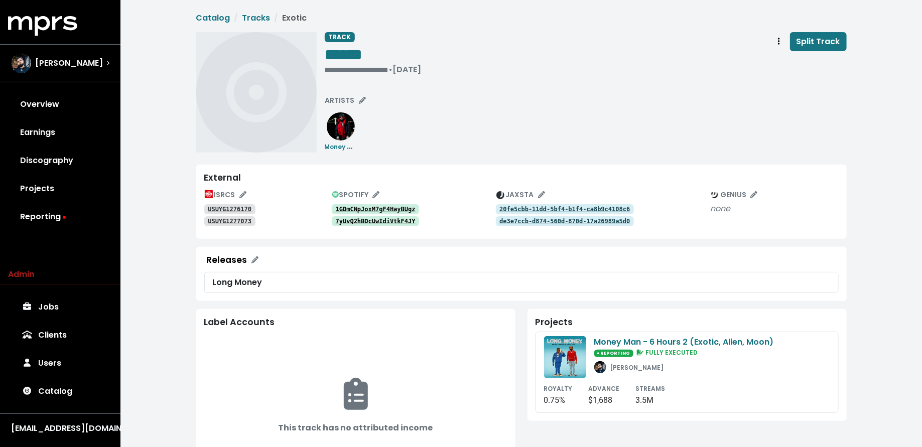
click at [398, 203] on div "1GDmCNpJoxM7gF4HayBUgz" at bounding box center [414, 209] width 164 height 12
click at [398, 206] on tt "1GDmCNpJoxM7gF4HayBUgz" at bounding box center [376, 209] width 80 height 7
click at [231, 209] on tt "USUYG1276170" at bounding box center [230, 209] width 44 height 7
click at [231, 220] on tt "USUYG1277073" at bounding box center [230, 221] width 44 height 7
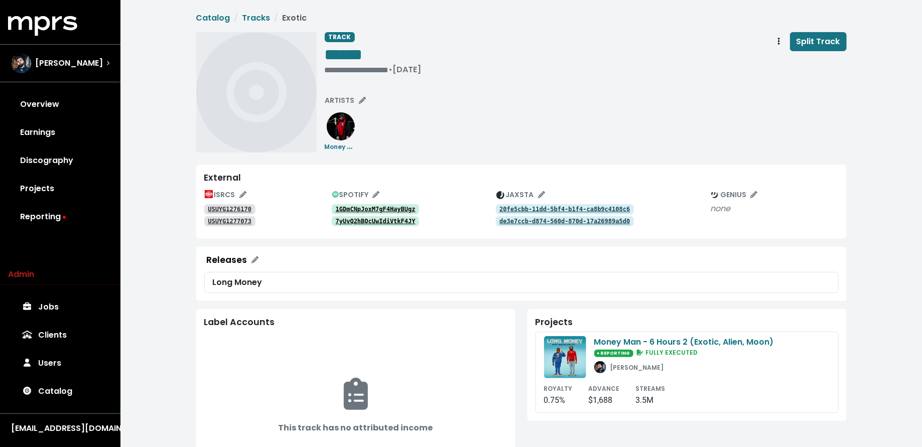
click at [341, 223] on tt "7yUvQ2hBOcUwIdiVtkF4JY" at bounding box center [376, 221] width 80 height 7
click at [369, 212] on tt "1GDmCNpJoxM7gF4HayBUgz" at bounding box center [376, 209] width 80 height 7
click at [329, 68] on div "• Oct 3rd, 2019" at bounding box center [344, 70] width 38 height 10
click at [324, 64] on div "TRACK ****** • Oct 3rd, 2019 Split Track ARTISTS Money Man" at bounding box center [521, 92] width 651 height 120
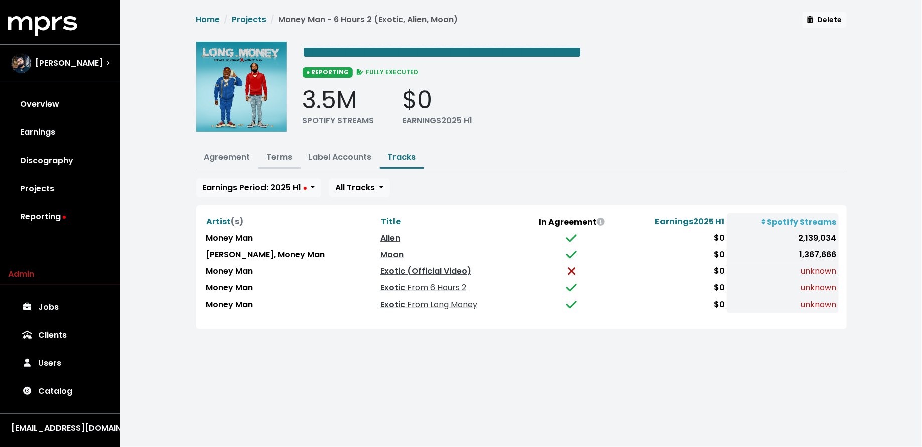
click at [276, 155] on link "Terms" at bounding box center [280, 157] width 26 height 12
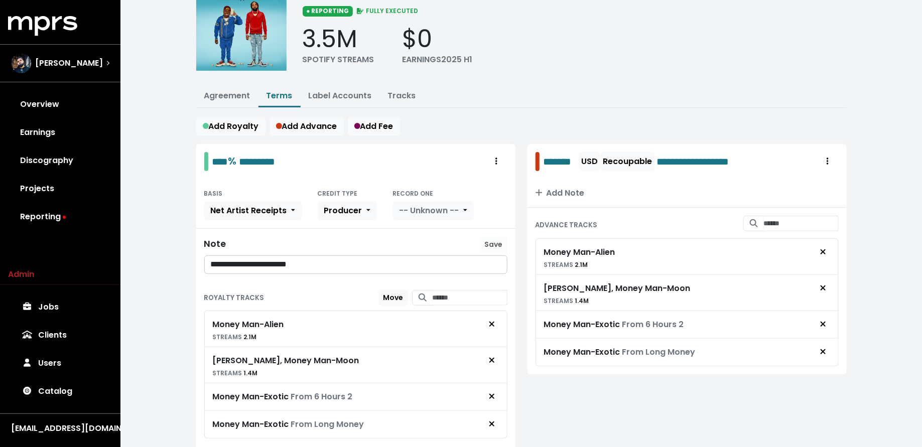
scroll to position [102, 0]
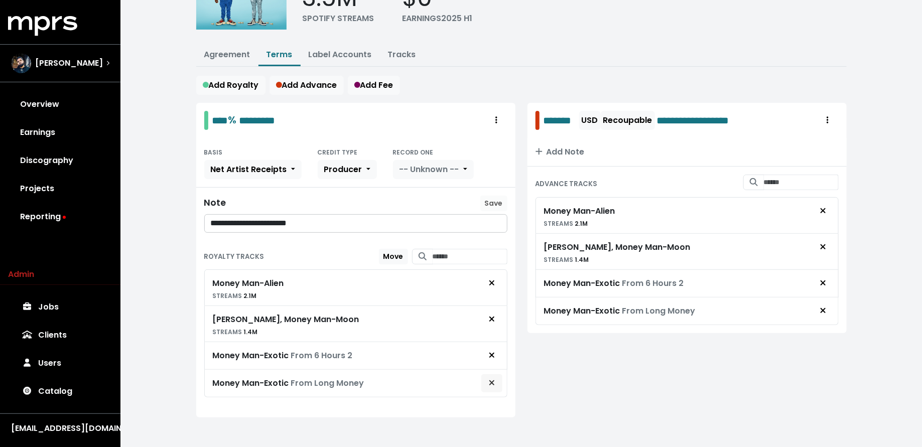
click at [498, 374] on button "Remove royalty target" at bounding box center [492, 383] width 22 height 19
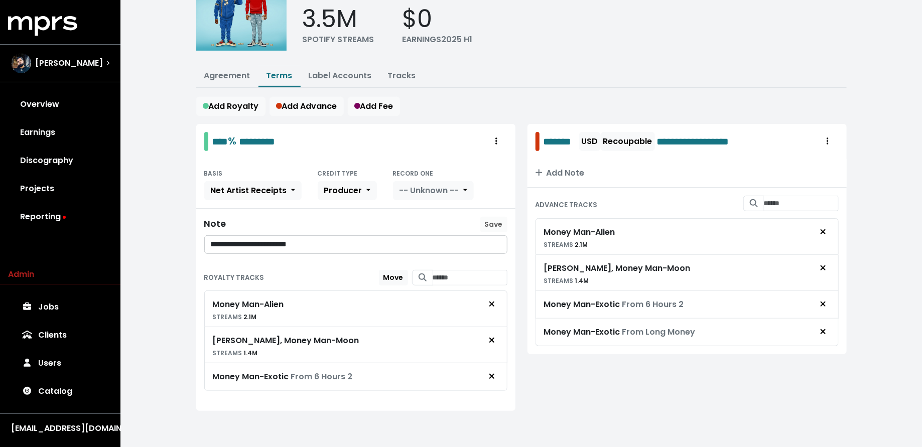
scroll to position [75, 0]
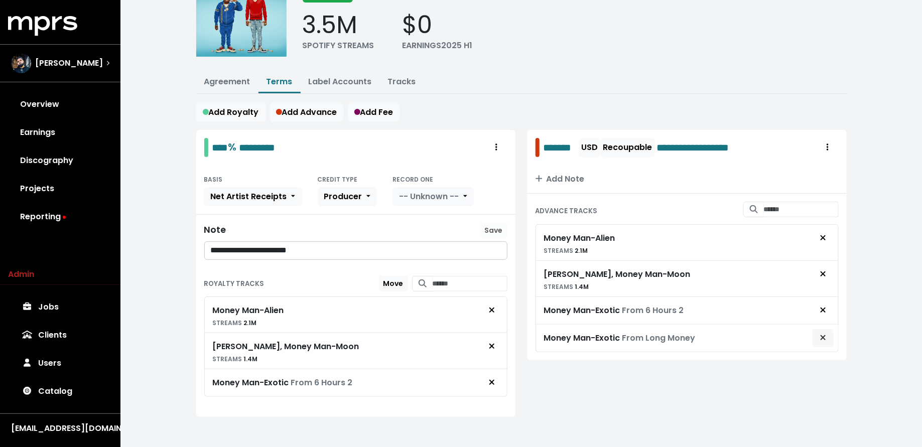
click at [829, 335] on button "Remove advance target" at bounding box center [823, 338] width 22 height 19
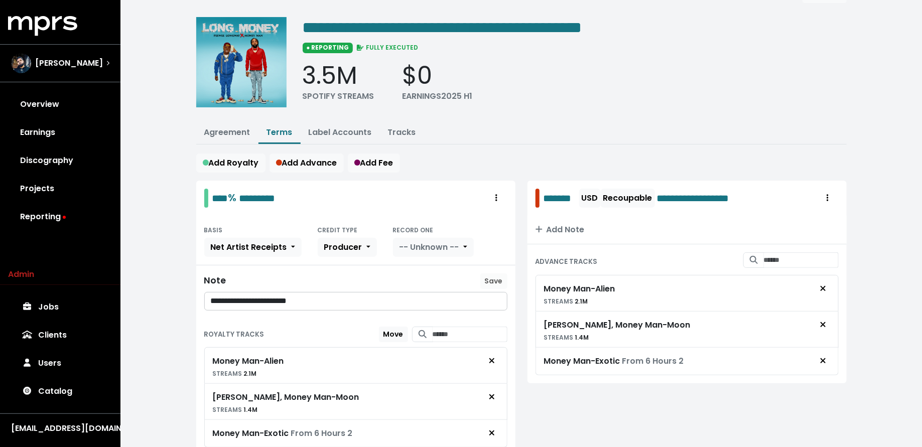
scroll to position [0, 0]
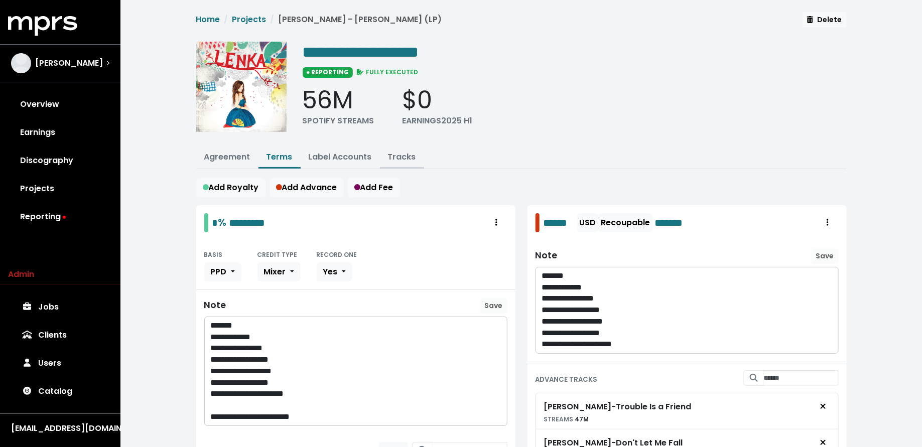
click at [414, 151] on button "Tracks" at bounding box center [402, 158] width 44 height 22
click at [398, 155] on link "Tracks" at bounding box center [402, 157] width 28 height 12
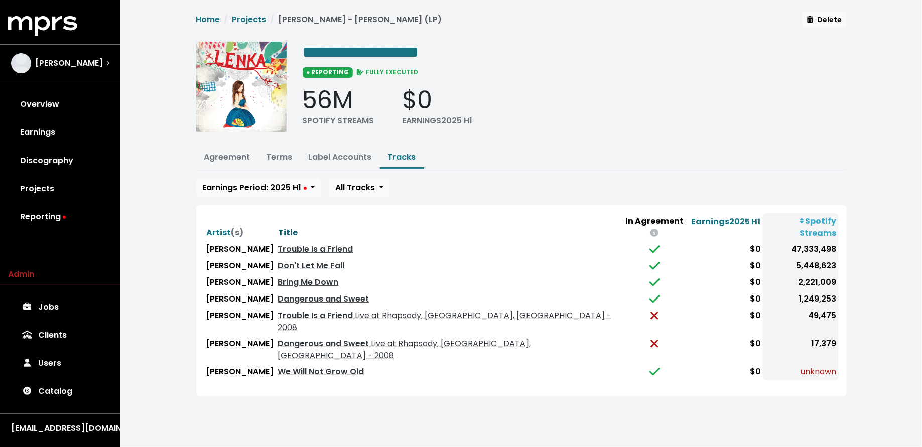
click at [279, 227] on span "Title" at bounding box center [289, 233] width 20 height 12
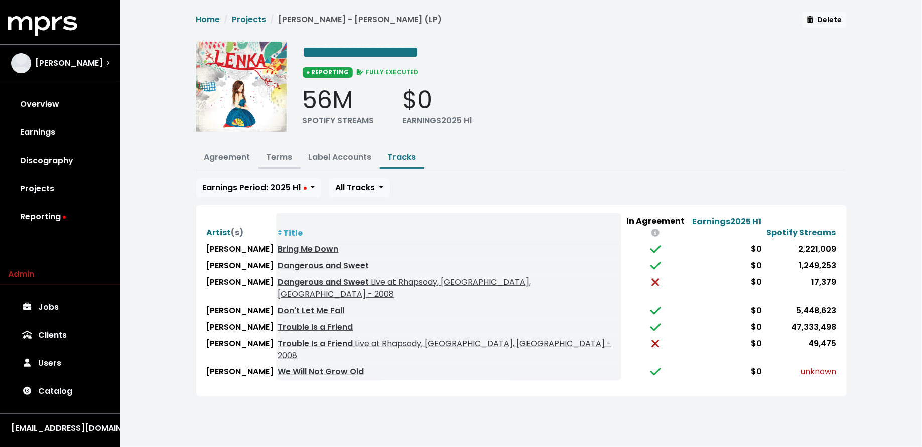
click at [271, 151] on link "Terms" at bounding box center [280, 157] width 26 height 12
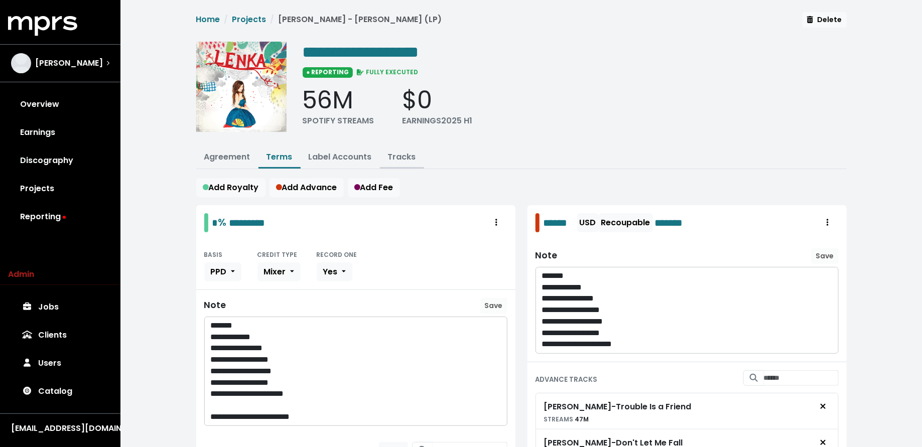
click at [401, 148] on button "Tracks" at bounding box center [402, 158] width 44 height 22
click at [401, 154] on link "Tracks" at bounding box center [402, 157] width 28 height 12
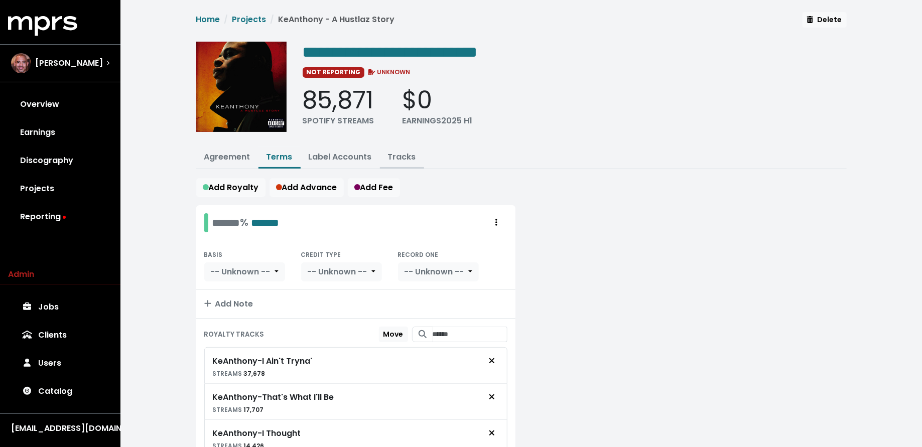
click at [406, 153] on link "Tracks" at bounding box center [402, 157] width 28 height 12
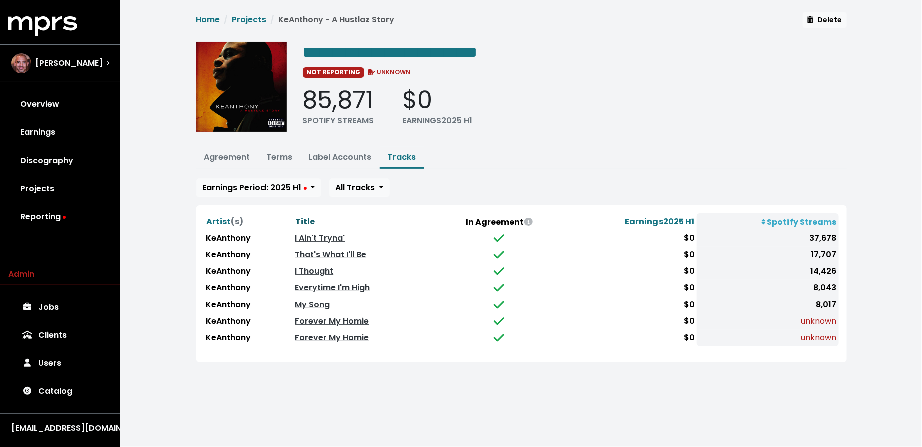
click at [307, 216] on span "Title" at bounding box center [305, 222] width 20 height 12
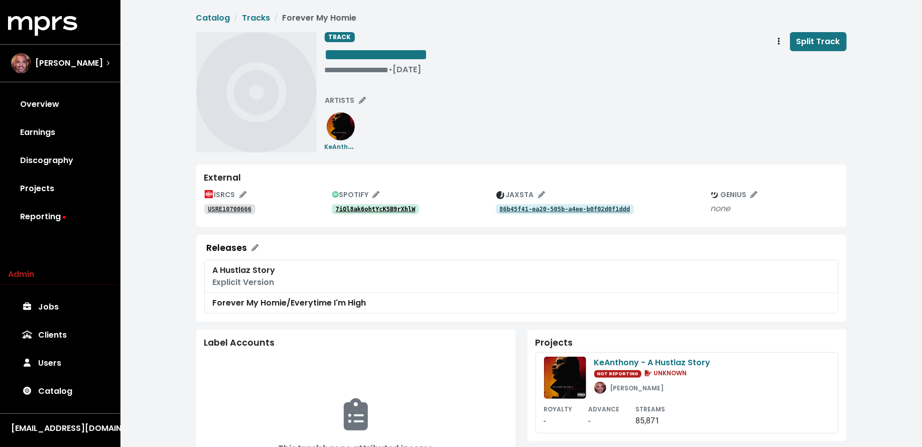
click at [349, 209] on tt "7iQl8ak6ohtYcK5B9rXhlW" at bounding box center [376, 209] width 80 height 7
click at [777, 46] on span "Track actions" at bounding box center [779, 42] width 9 height 12
click at [781, 61] on link "Merge" at bounding box center [808, 64] width 79 height 16
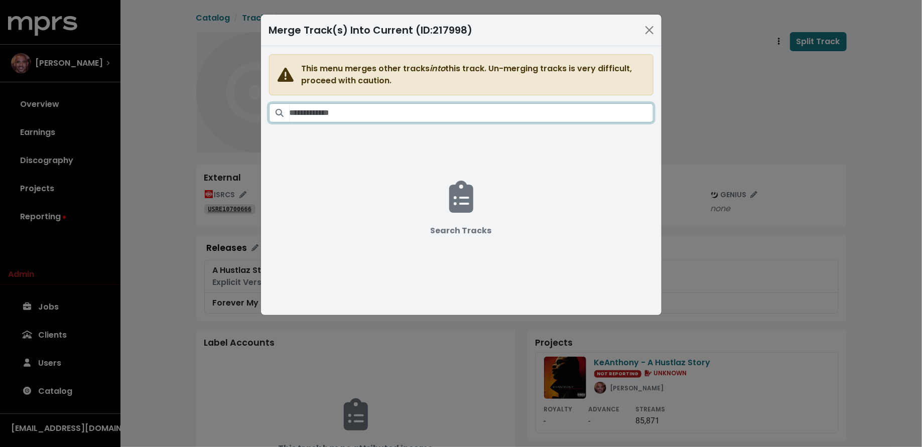
click at [529, 109] on input "Search tracks" at bounding box center [472, 112] width 364 height 19
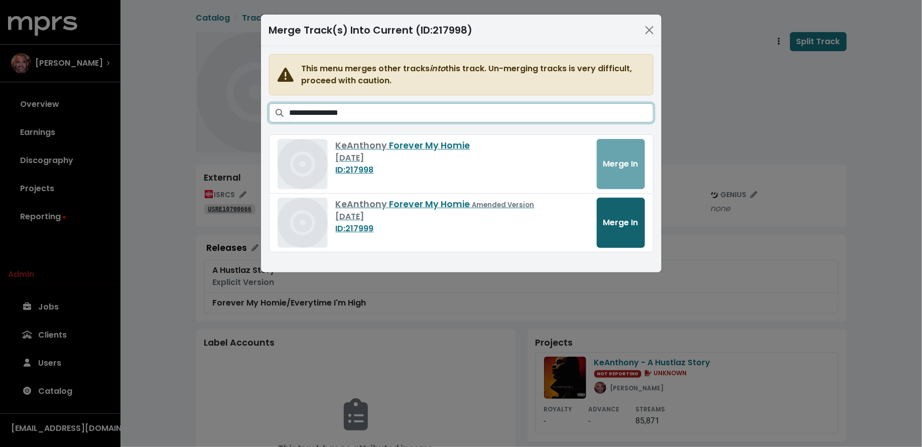
type input "**********"
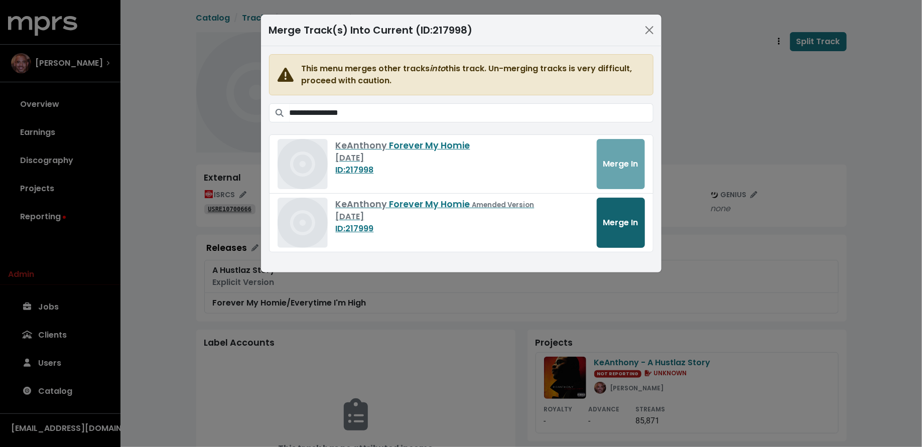
click at [603, 220] on span "Merge In" at bounding box center [620, 223] width 35 height 12
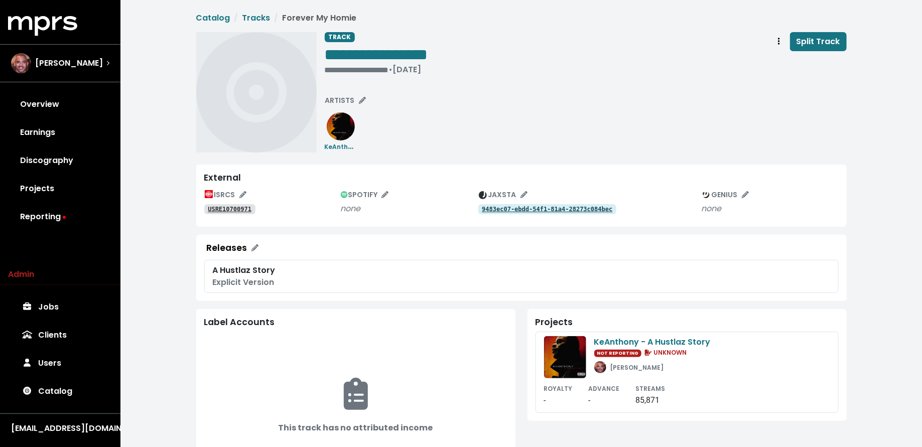
click at [234, 209] on tt "USRE10700971" at bounding box center [230, 209] width 44 height 7
click at [333, 69] on div "• Jul 28th, 2008" at bounding box center [376, 70] width 103 height 10
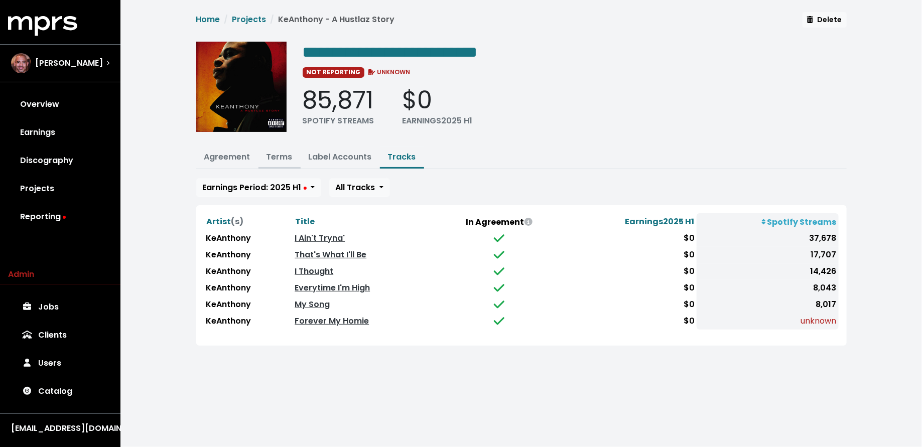
click at [284, 154] on link "Terms" at bounding box center [280, 157] width 26 height 12
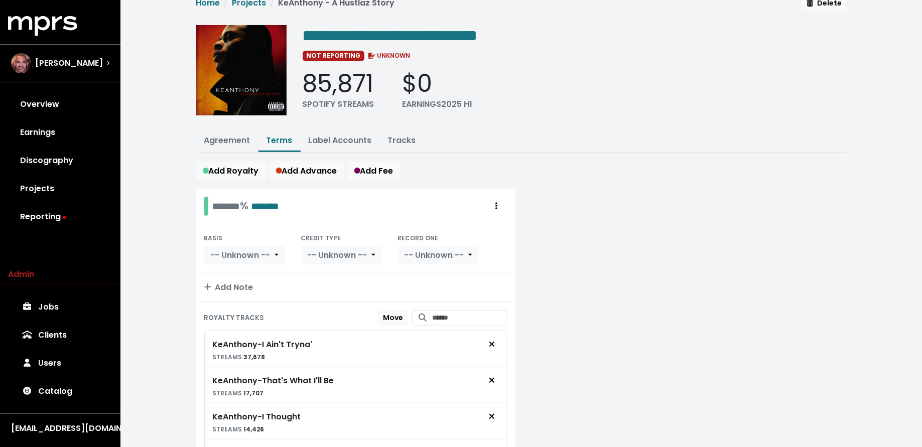
scroll to position [13, 0]
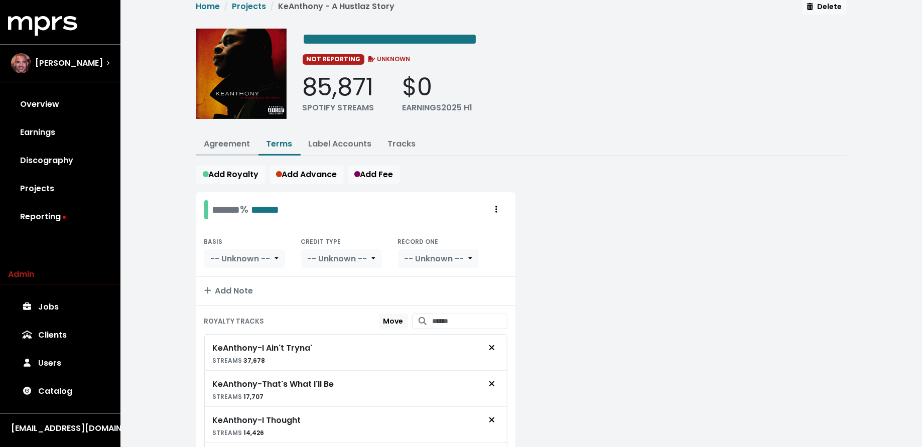
click at [217, 140] on link "Agreement" at bounding box center [227, 144] width 46 height 12
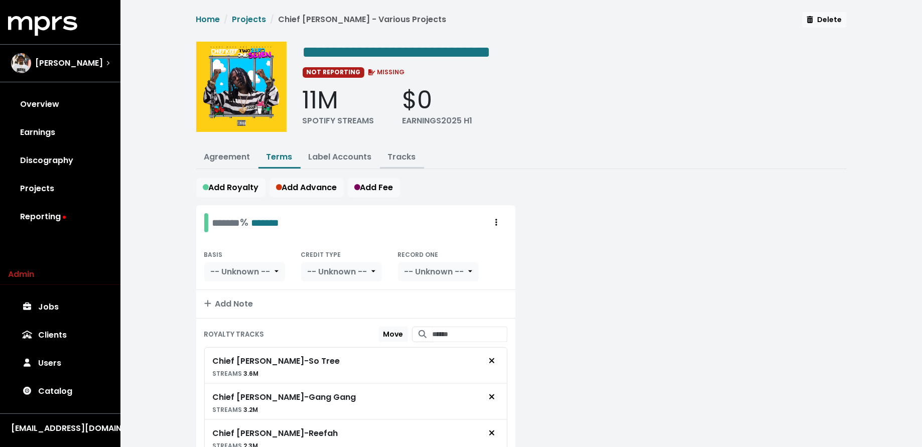
click at [381, 153] on button "Tracks" at bounding box center [402, 158] width 44 height 22
click at [391, 154] on link "Tracks" at bounding box center [402, 157] width 28 height 12
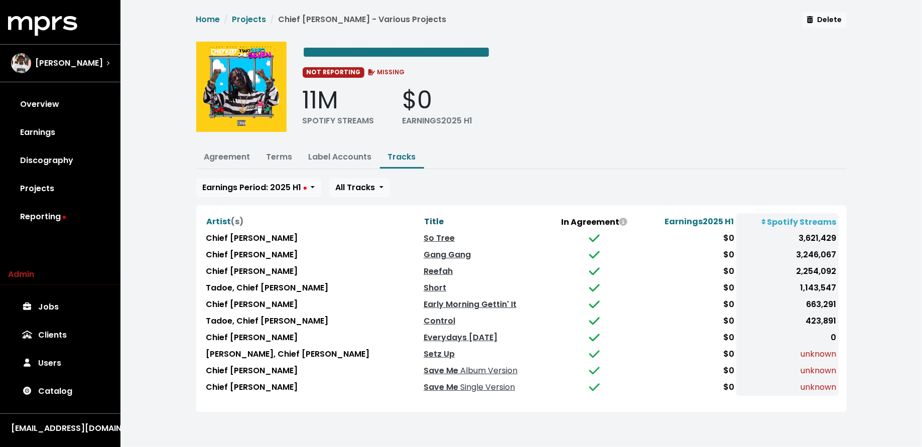
click at [424, 218] on span "Title" at bounding box center [434, 222] width 20 height 12
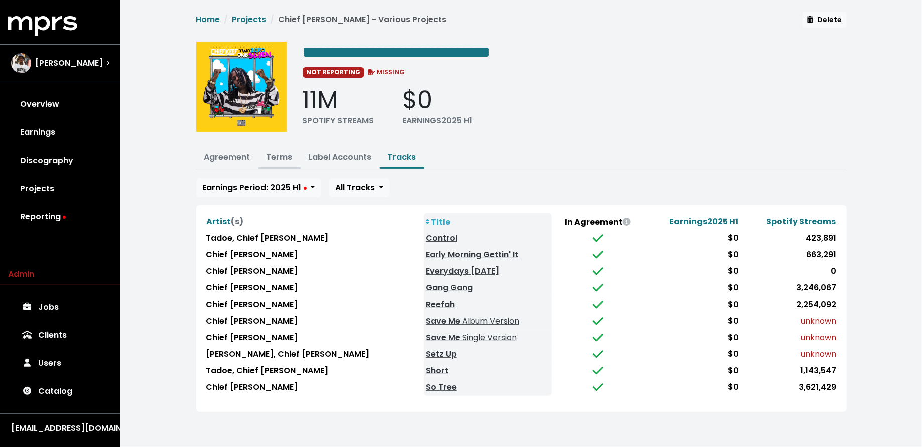
click at [281, 149] on button "Terms" at bounding box center [280, 158] width 42 height 22
click at [281, 151] on link "Terms" at bounding box center [280, 157] width 26 height 12
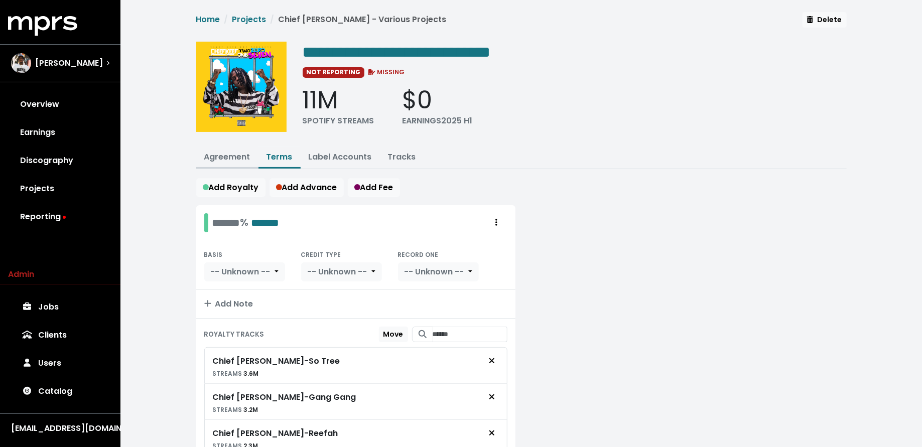
click at [242, 154] on link "Agreement" at bounding box center [227, 157] width 46 height 12
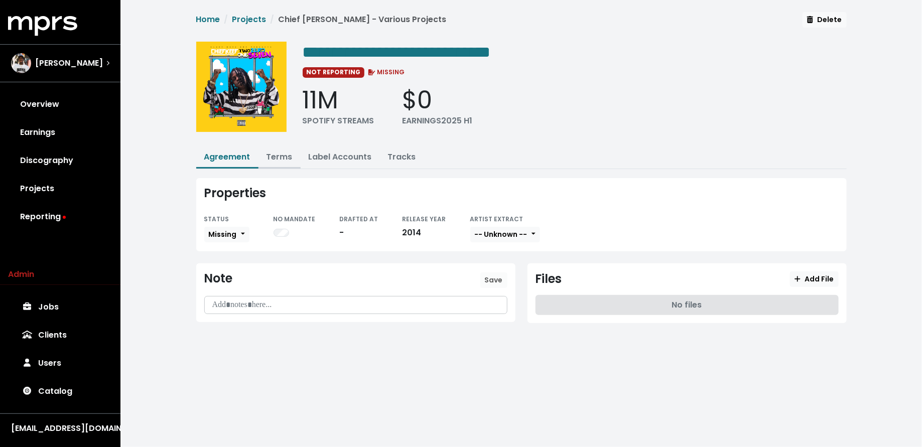
click at [275, 156] on link "Terms" at bounding box center [280, 157] width 26 height 12
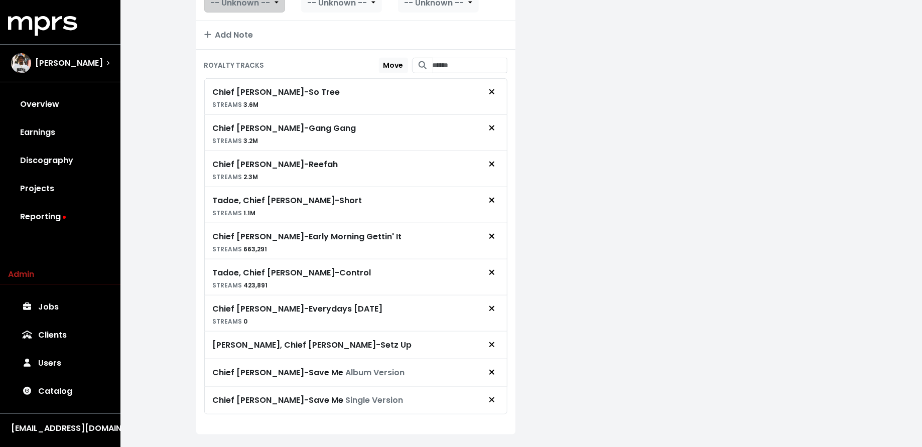
scroll to position [284, 0]
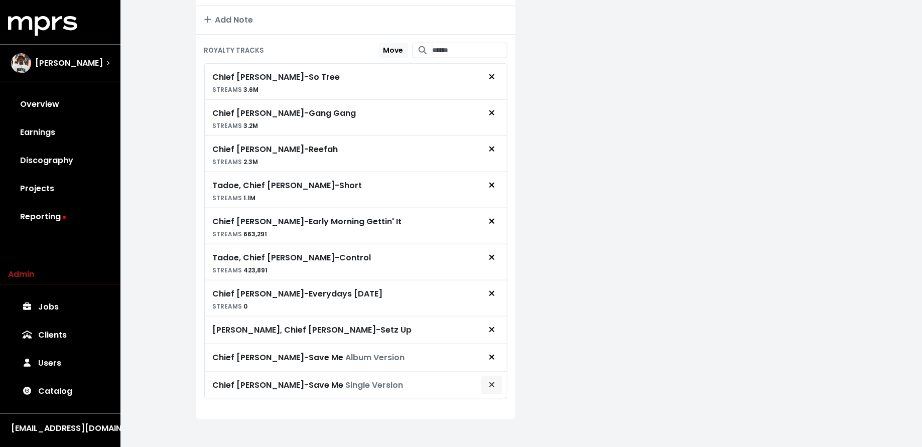
click at [494, 381] on icon "Remove royalty target" at bounding box center [492, 385] width 6 height 8
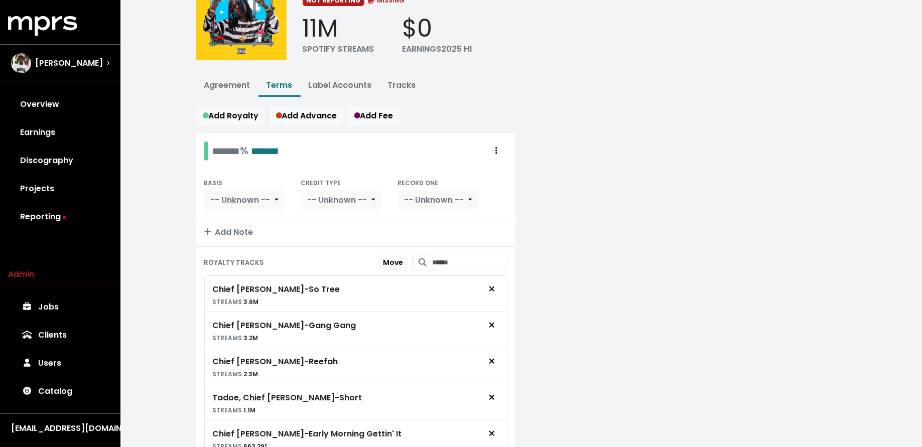
scroll to position [0, 0]
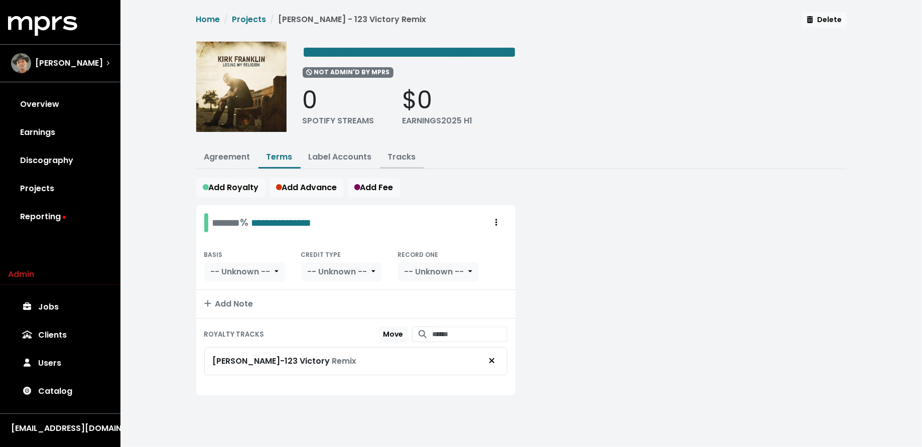
click at [398, 155] on link "Tracks" at bounding box center [402, 157] width 28 height 12
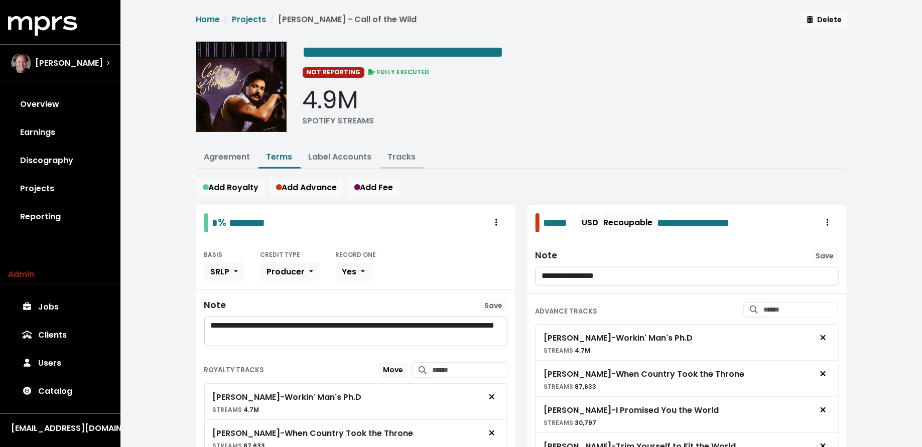
click at [394, 153] on link "Tracks" at bounding box center [402, 157] width 28 height 12
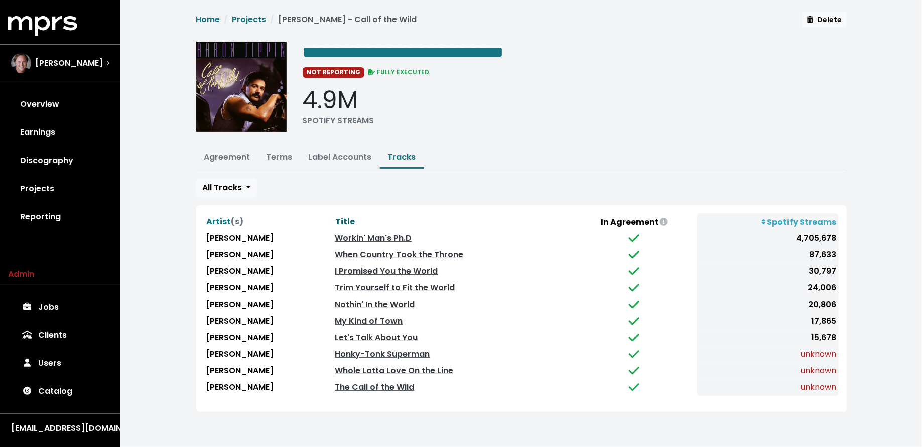
click at [335, 221] on span "Title" at bounding box center [345, 222] width 20 height 12
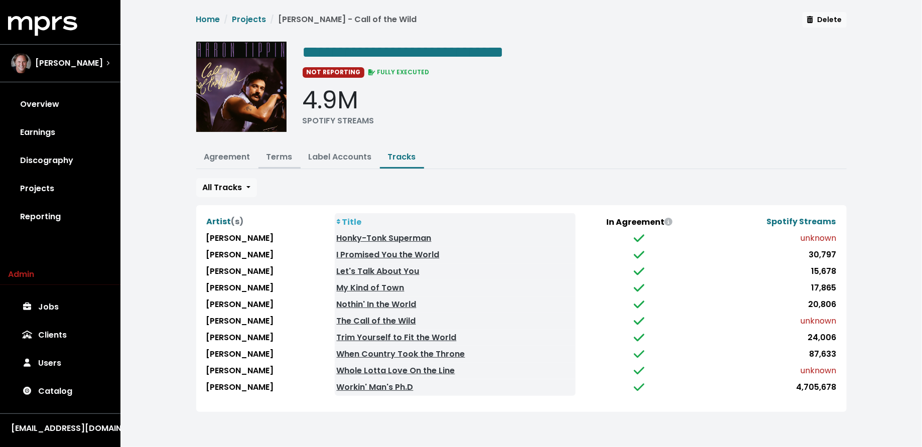
click at [278, 160] on link "Terms" at bounding box center [280, 157] width 26 height 12
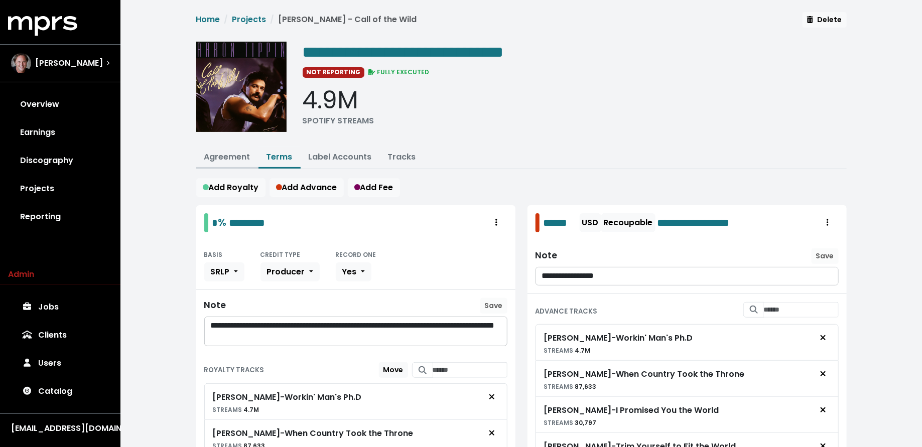
click at [216, 159] on link "Agreement" at bounding box center [227, 157] width 46 height 12
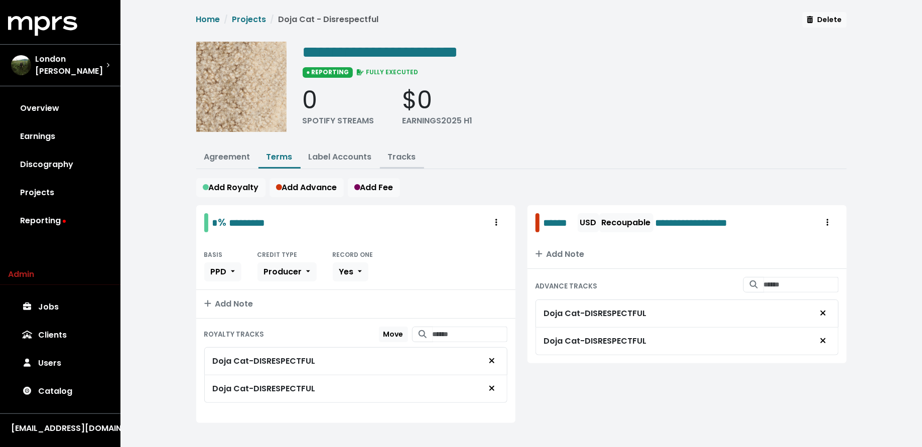
click at [391, 158] on link "Tracks" at bounding box center [402, 157] width 28 height 12
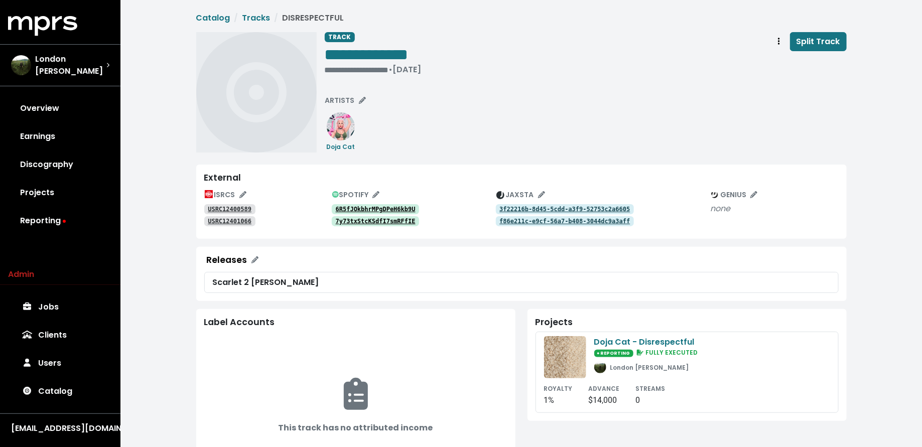
click at [378, 208] on tt "6R5fJOkbhrMPgDPeH6kb9U" at bounding box center [376, 209] width 80 height 7
click at [372, 223] on tt "7y73txStcKSdfI7smRFfIE" at bounding box center [376, 221] width 80 height 7
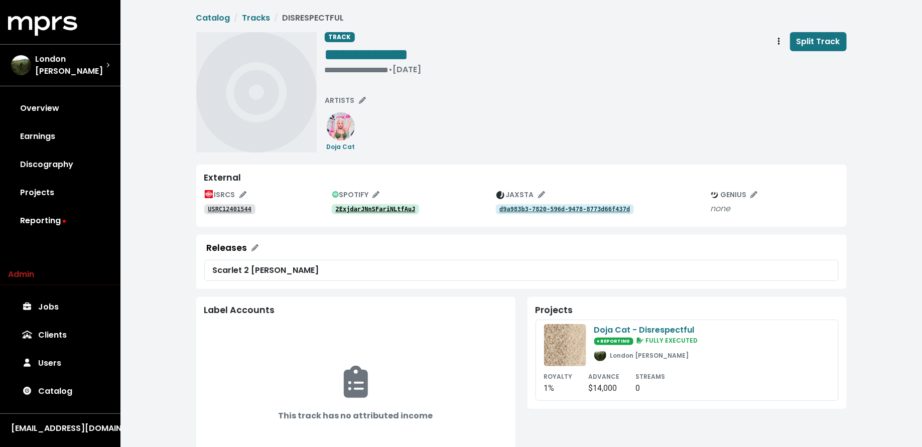
click at [396, 204] on link "2ExjdarJNnSFariNLtfAuJ" at bounding box center [376, 209] width 88 height 10
click at [331, 69] on div "**********" at bounding box center [373, 70] width 97 height 10
click at [325, 71] on span "• Apr 4th, 2024" at bounding box center [341, 70] width 33 height 12
click at [342, 98] on span "ARTISTS" at bounding box center [345, 100] width 41 height 10
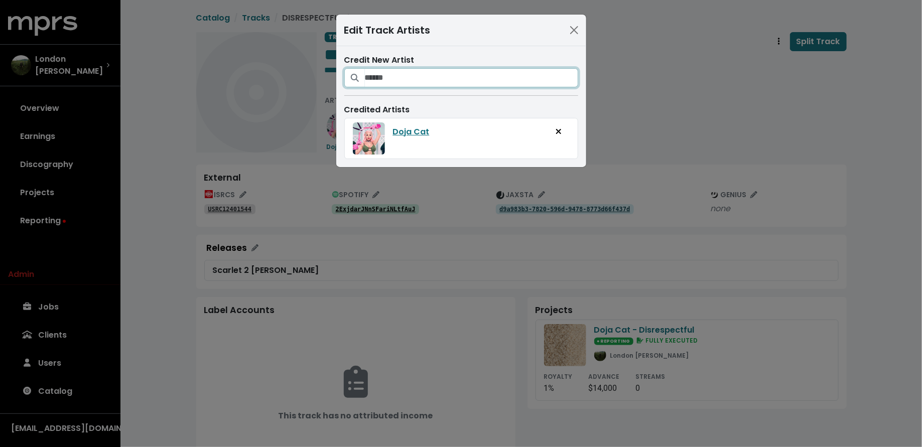
click at [372, 82] on input "Search for artists who should be credited on this track" at bounding box center [471, 77] width 213 height 19
type input "*******"
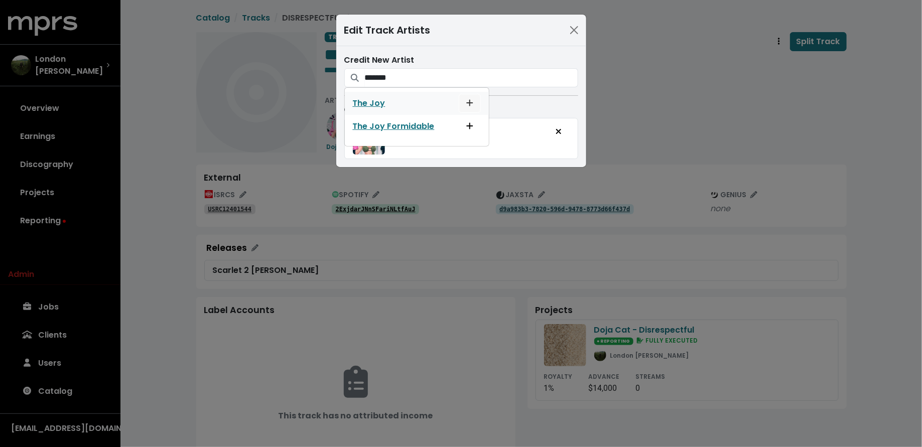
click at [468, 106] on span "Add artist to this track's credited artists" at bounding box center [469, 103] width 7 height 12
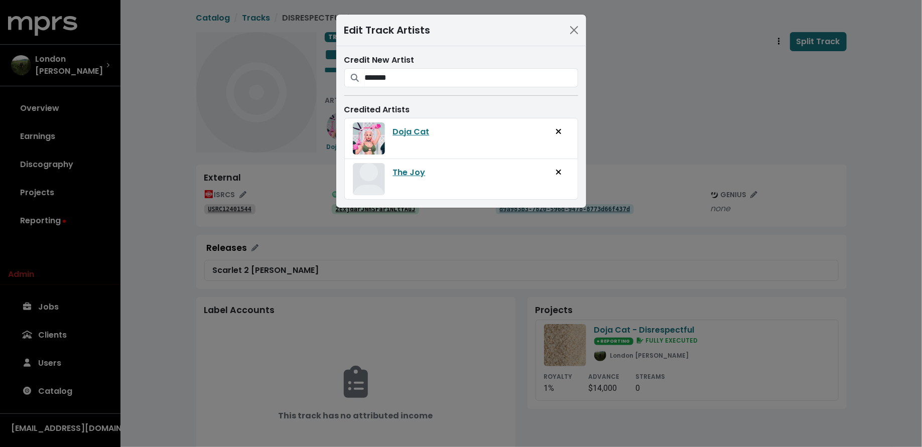
click at [624, 106] on div "Edit Track Artists Credit New Artist ******* The Joy The Joy Formidable Credite…" at bounding box center [461, 223] width 922 height 447
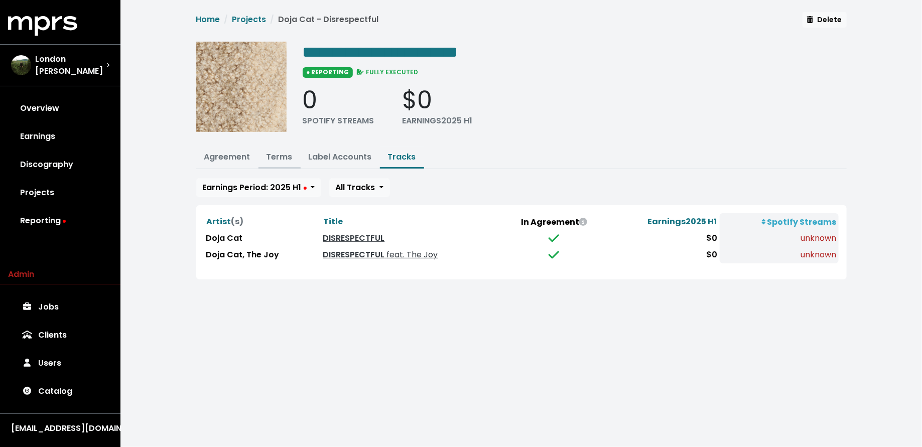
click at [290, 156] on link "Terms" at bounding box center [280, 157] width 26 height 12
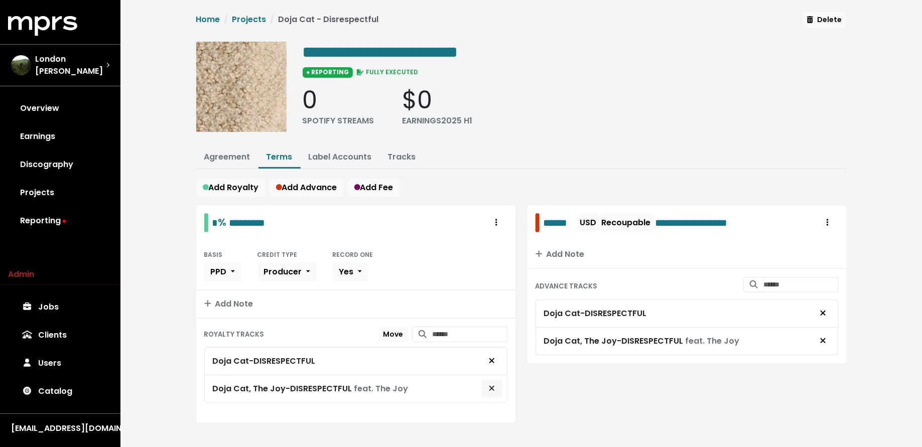
click at [495, 387] on icon "Remove royalty target" at bounding box center [492, 389] width 6 height 8
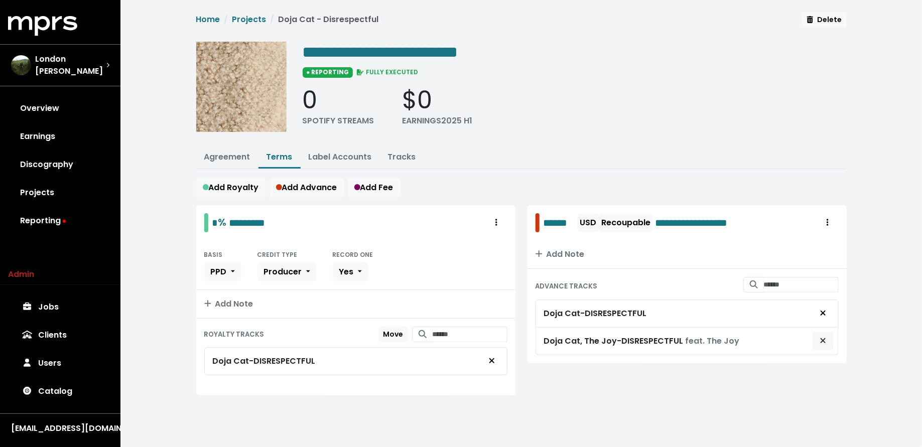
click at [824, 338] on icon "Remove advance target" at bounding box center [823, 341] width 6 height 8
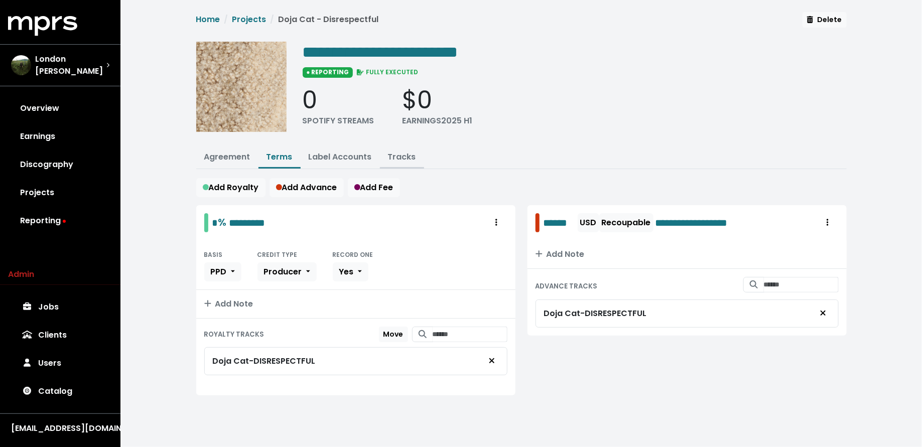
click at [388, 156] on link "Tracks" at bounding box center [402, 157] width 28 height 12
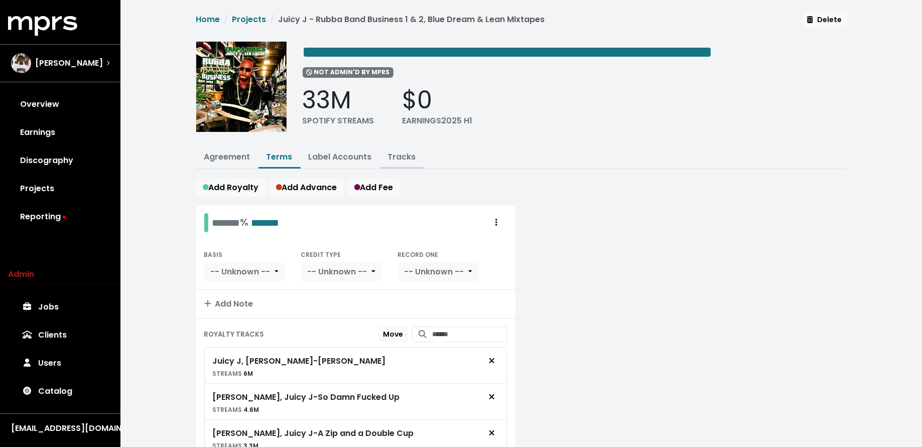
click at [408, 155] on link "Tracks" at bounding box center [402, 157] width 28 height 12
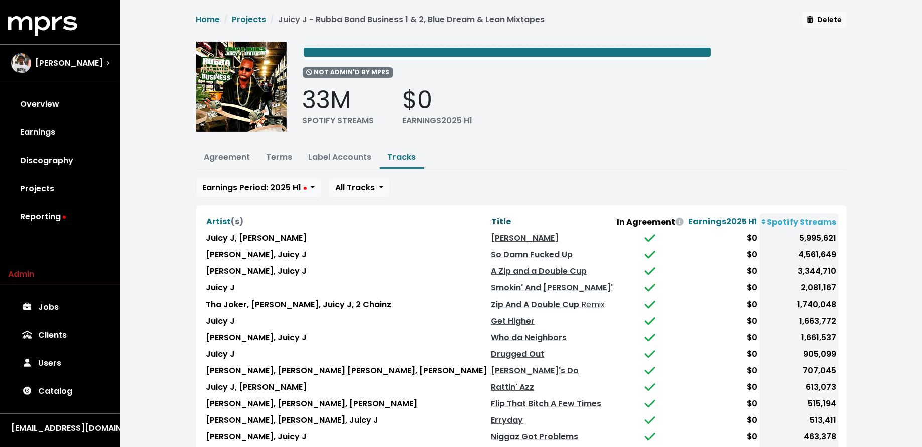
click at [492, 219] on span "Title" at bounding box center [502, 222] width 20 height 12
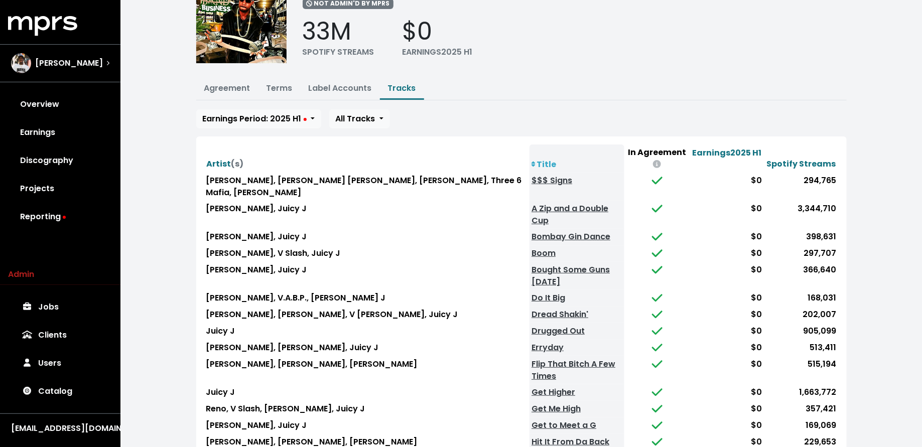
scroll to position [85, 0]
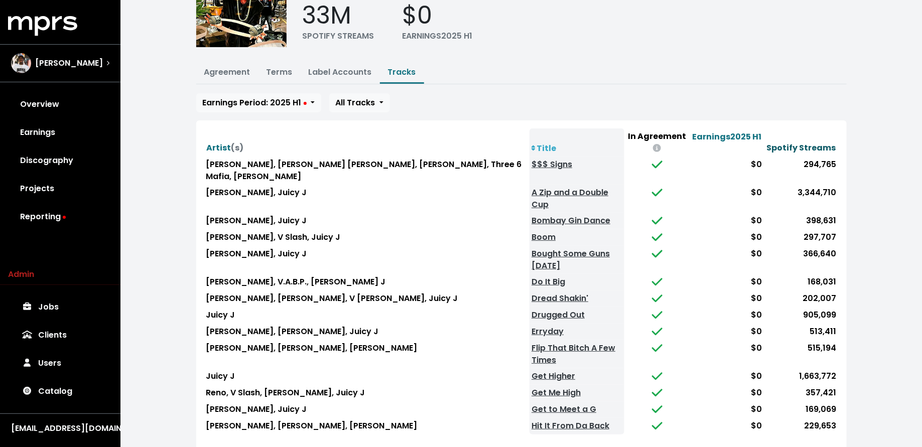
click at [808, 142] on span "Spotify Streams" at bounding box center [801, 148] width 69 height 12
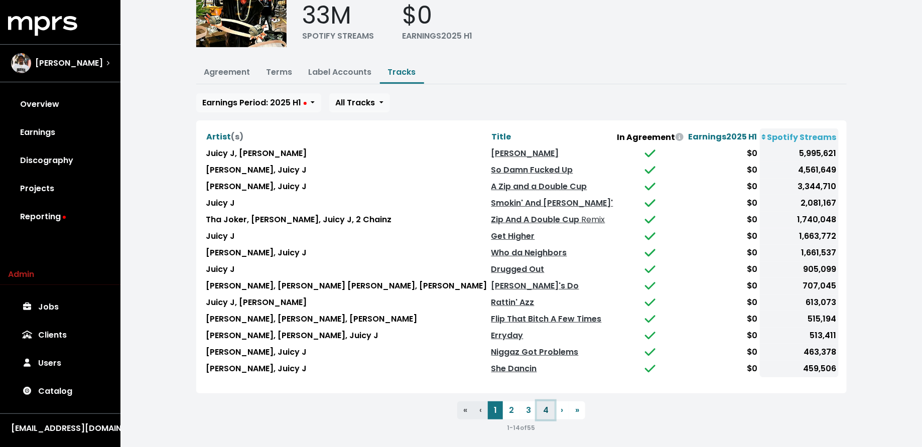
click at [541, 406] on button "4" at bounding box center [546, 411] width 18 height 18
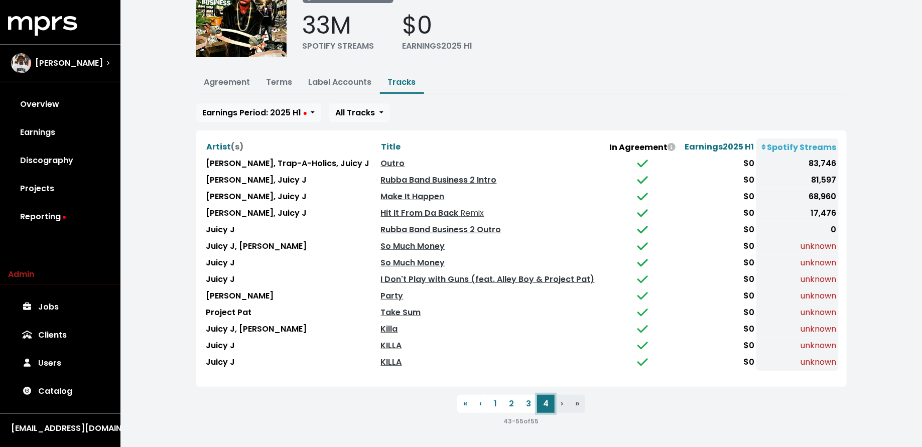
scroll to position [68, 0]
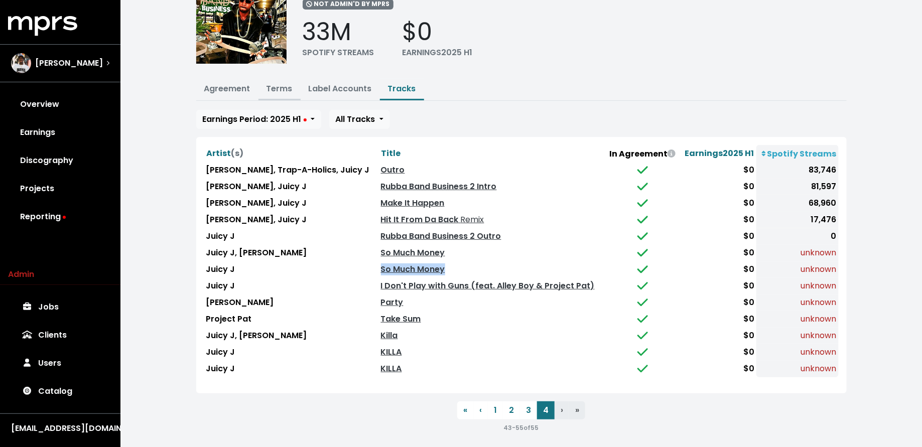
click at [279, 85] on link "Terms" at bounding box center [280, 89] width 26 height 12
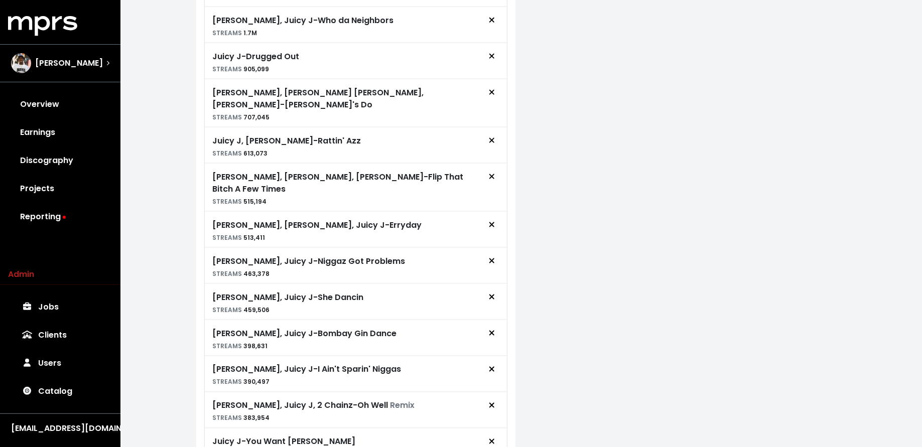
scroll to position [716, 0]
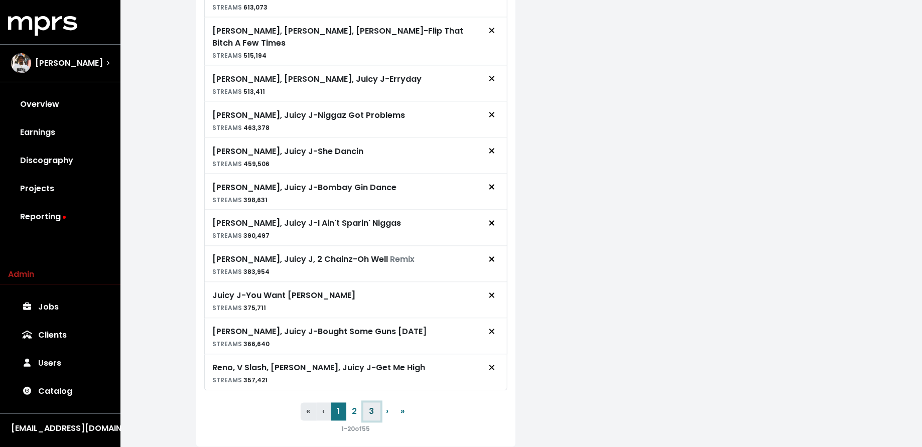
click at [373, 403] on button "3" at bounding box center [371, 412] width 17 height 18
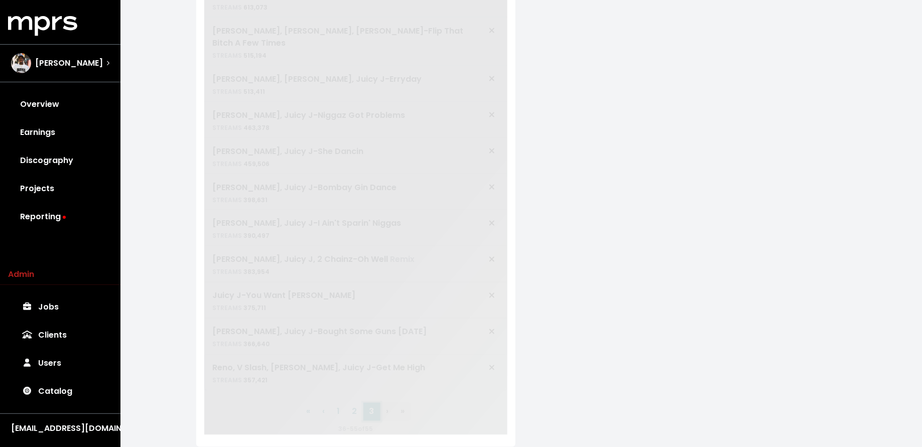
scroll to position [455, 0]
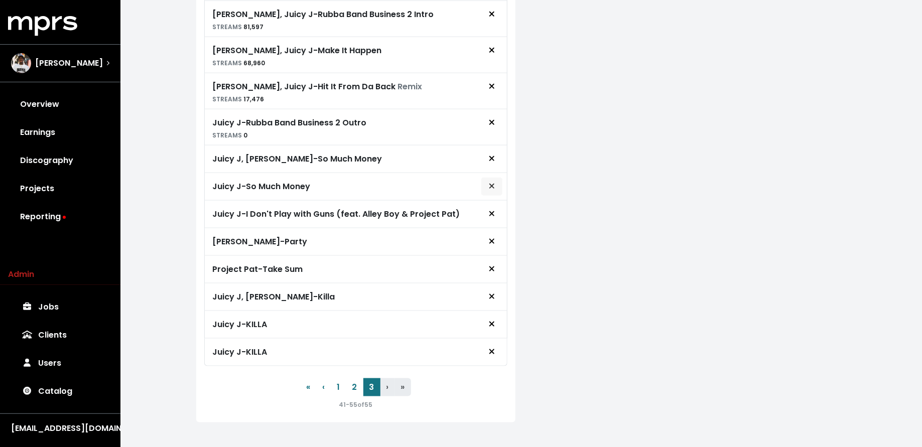
click at [489, 182] on icon "Remove royalty target" at bounding box center [492, 186] width 6 height 8
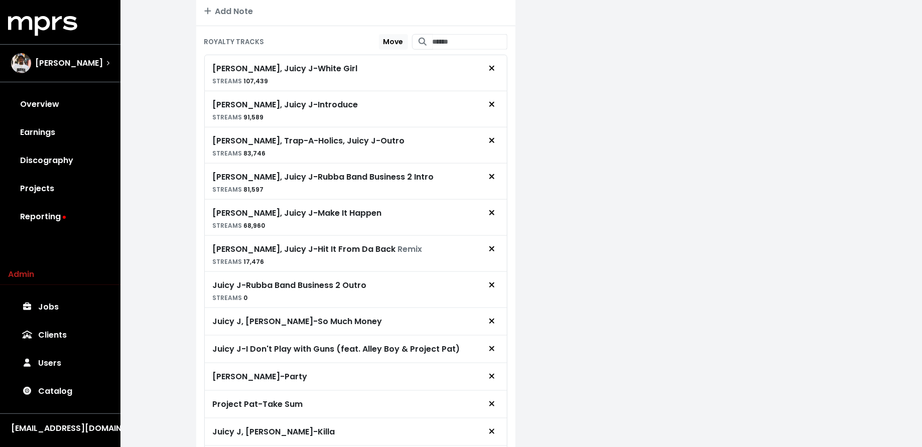
scroll to position [0, 0]
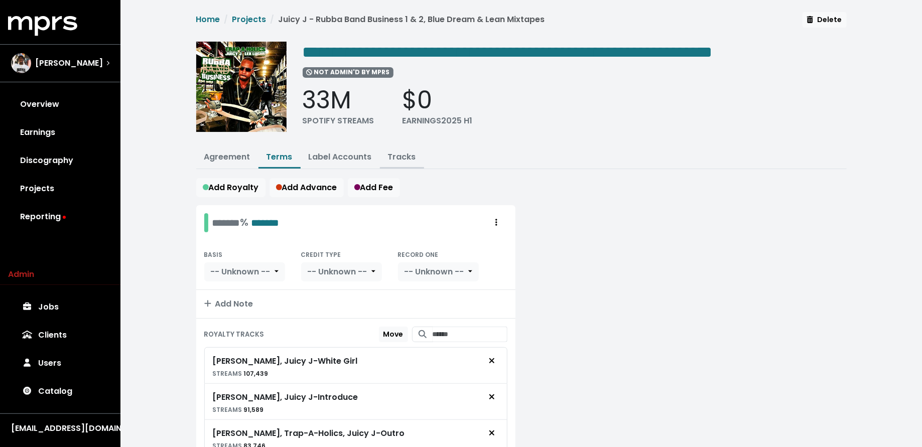
click at [407, 158] on link "Tracks" at bounding box center [402, 157] width 28 height 12
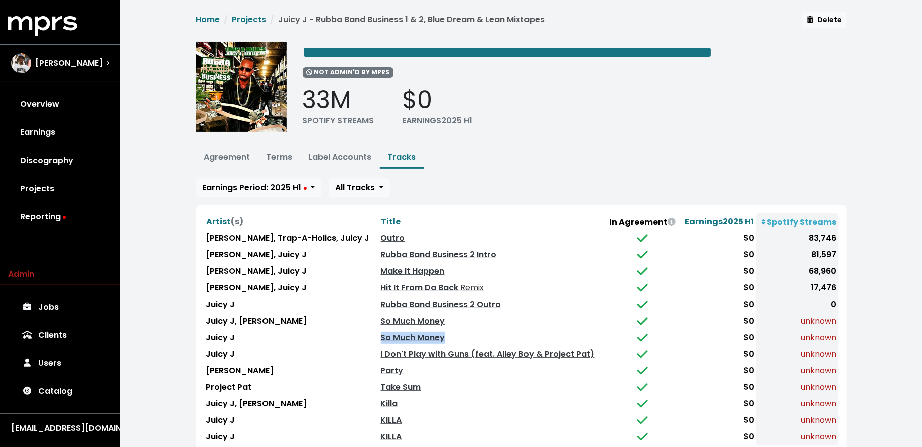
scroll to position [68, 0]
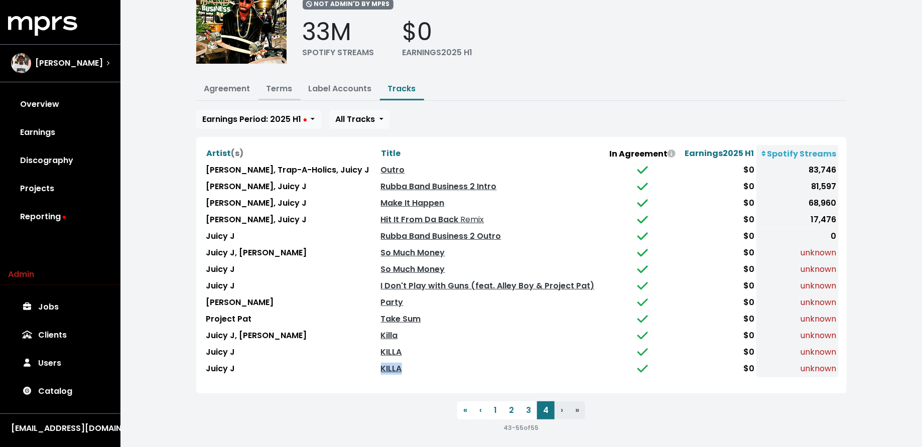
click at [278, 88] on link "Terms" at bounding box center [280, 89] width 26 height 12
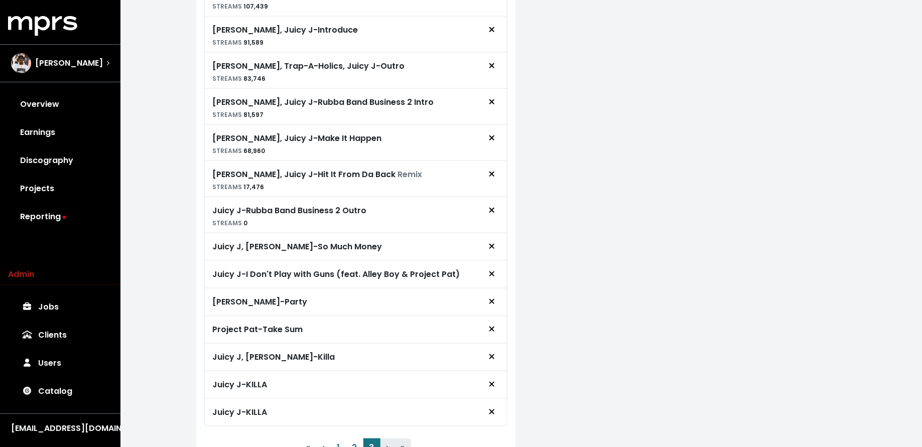
scroll to position [428, 0]
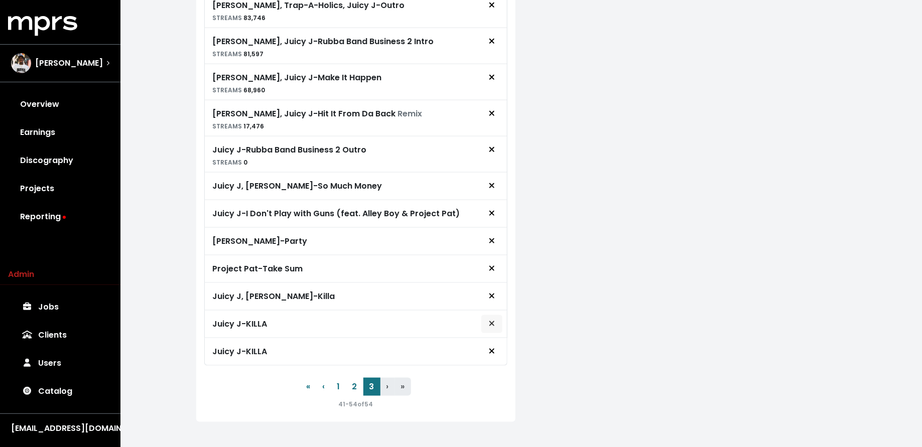
click at [494, 320] on icon "Remove royalty target" at bounding box center [492, 324] width 6 height 8
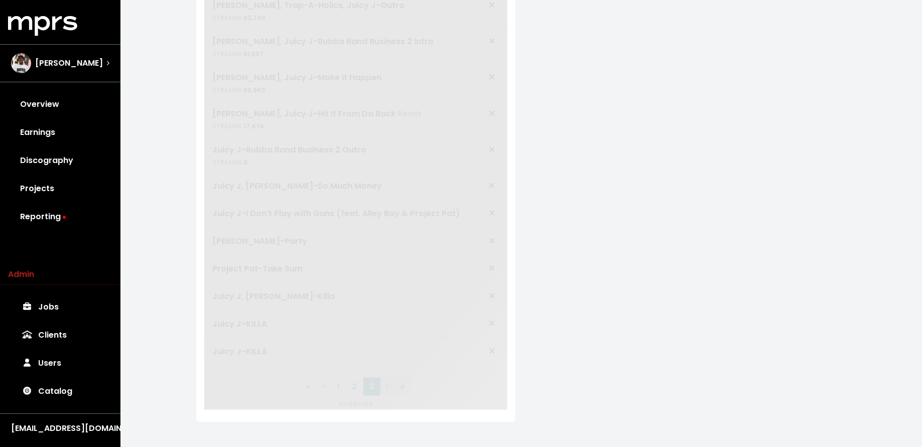
scroll to position [402, 0]
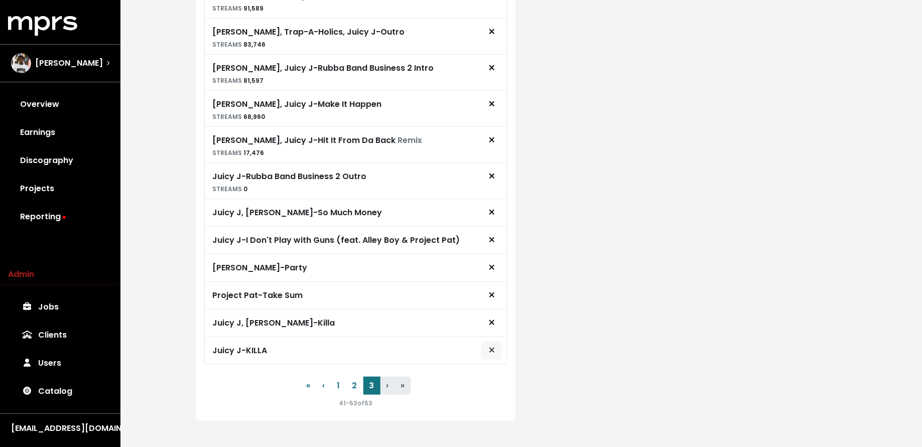
click at [490, 347] on button "Remove royalty target" at bounding box center [492, 350] width 22 height 19
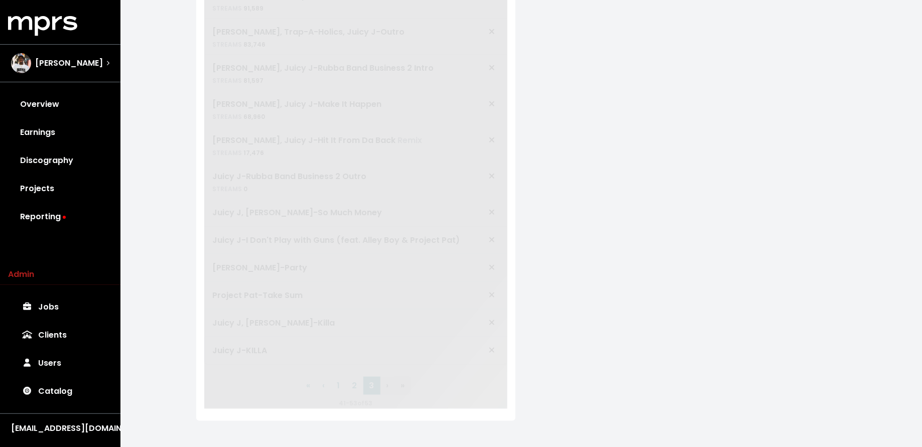
scroll to position [374, 0]
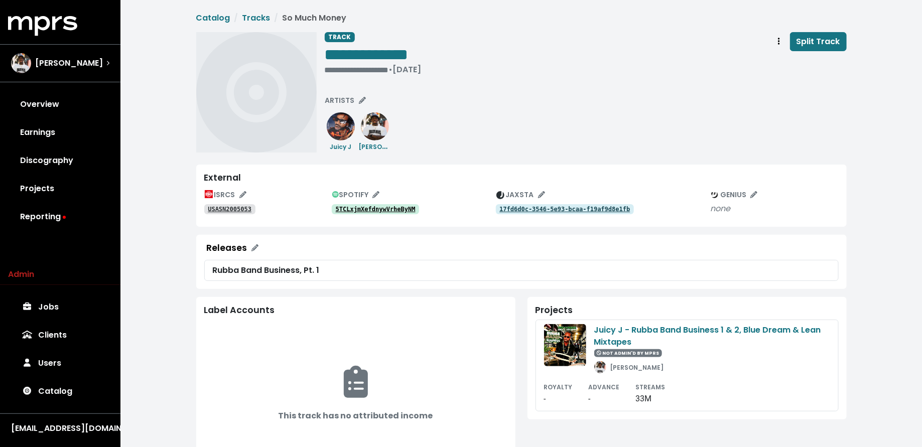
click at [406, 211] on tt "5TCLxjmXefdnywVrheByNM" at bounding box center [376, 209] width 80 height 7
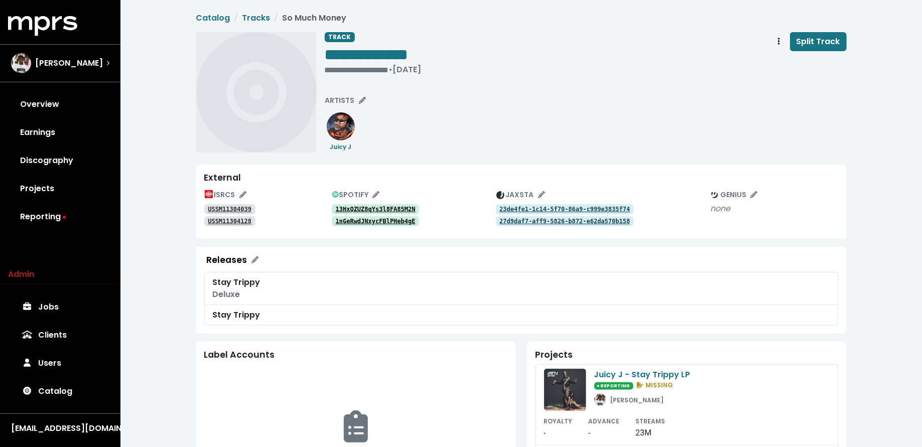
click at [366, 210] on tt "13HxQZUZ8qYs3l8FA85M2N" at bounding box center [376, 209] width 80 height 7
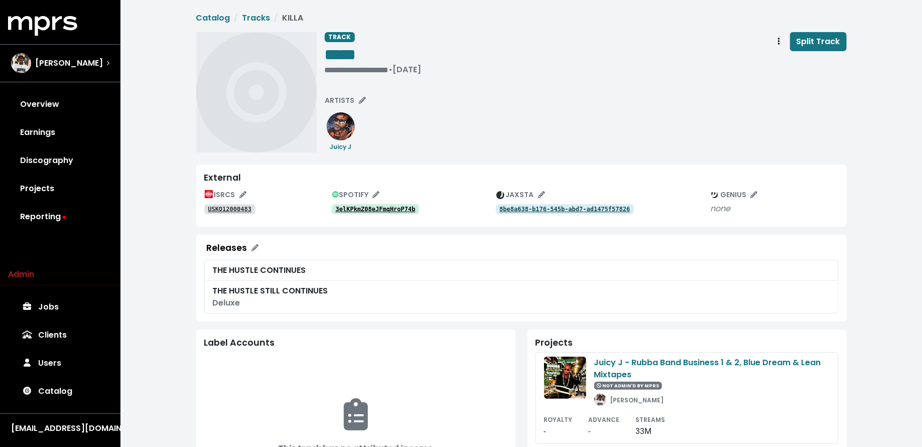
click at [389, 204] on link "3elKPkmZ08eJFmqHroP74b" at bounding box center [376, 209] width 88 height 10
click at [394, 209] on tt "7ddwmCVsvghbqhVjEpczOu" at bounding box center [376, 209] width 80 height 7
click at [780, 41] on icon "Track actions" at bounding box center [779, 41] width 2 height 7
click at [781, 60] on link "Merge" at bounding box center [808, 64] width 79 height 16
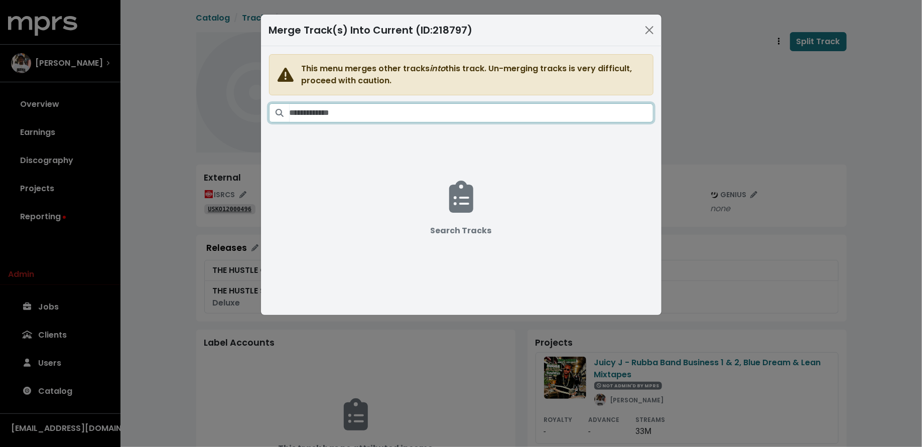
click at [494, 114] on input "Search tracks" at bounding box center [472, 112] width 364 height 19
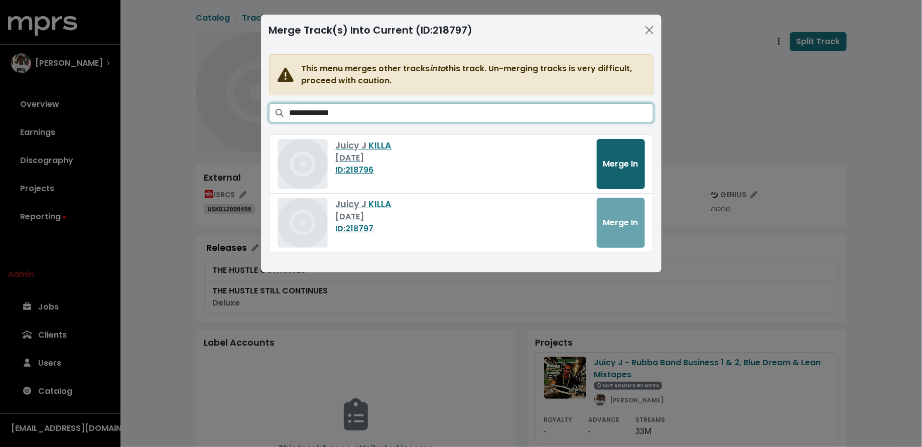
type input "**********"
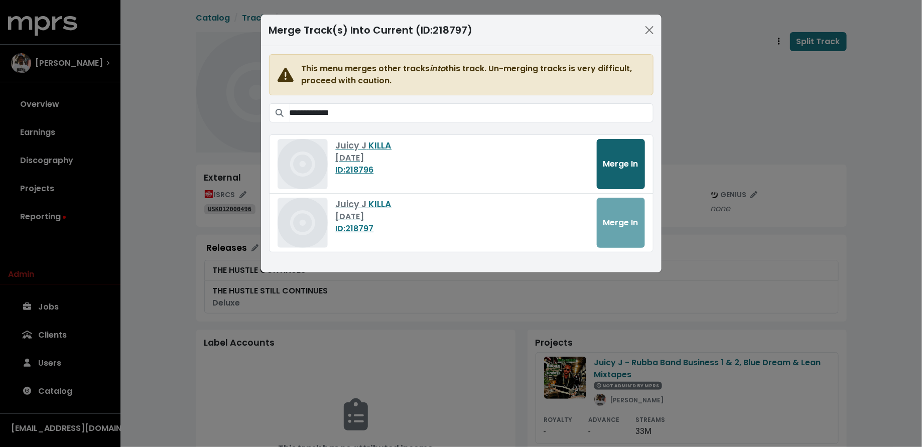
click at [609, 169] on button "Merge In" at bounding box center [621, 164] width 48 height 50
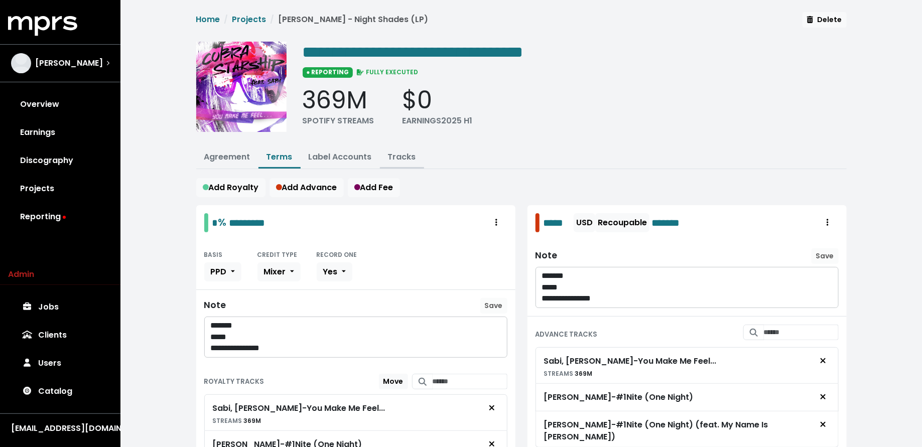
click at [399, 159] on link "Tracks" at bounding box center [402, 157] width 28 height 12
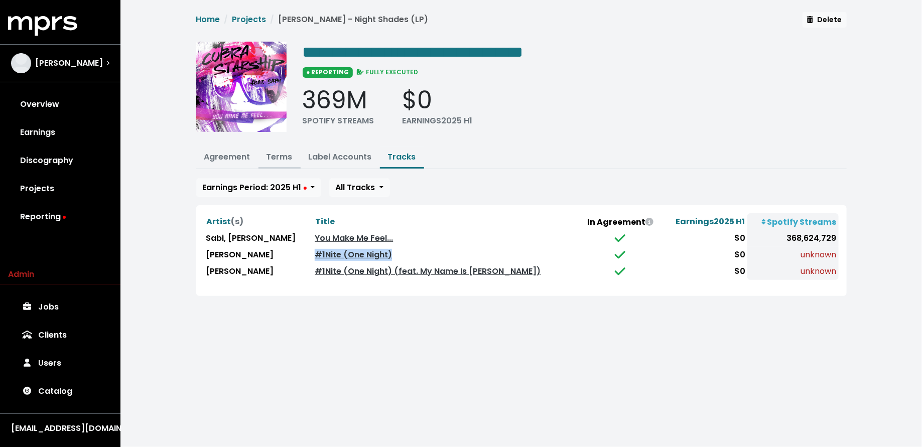
click at [280, 156] on link "Terms" at bounding box center [280, 157] width 26 height 12
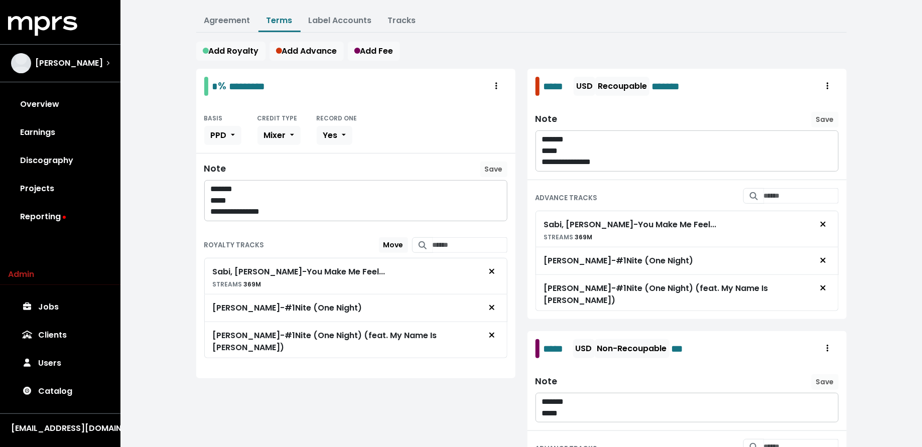
scroll to position [143, 0]
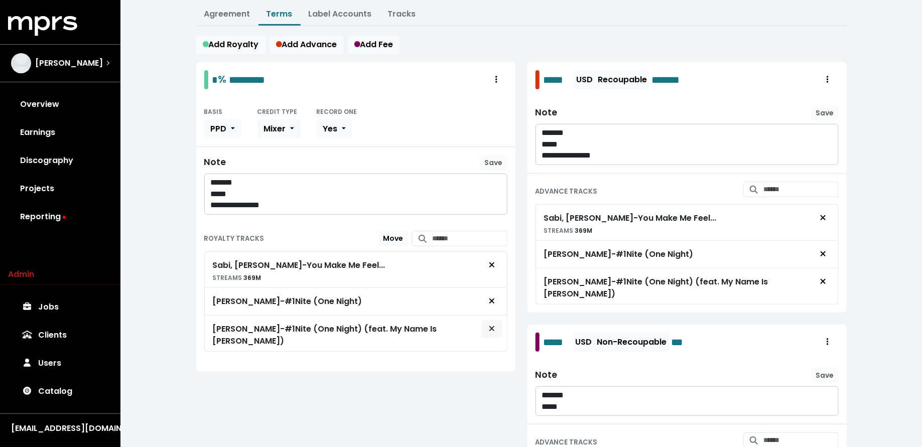
click at [488, 323] on span "Remove royalty target" at bounding box center [491, 329] width 9 height 12
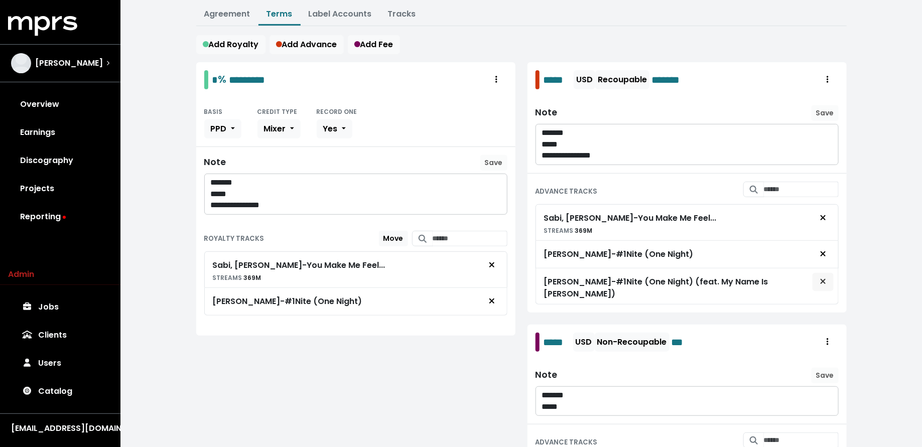
click at [822, 280] on icon "Remove advance target" at bounding box center [823, 282] width 6 height 8
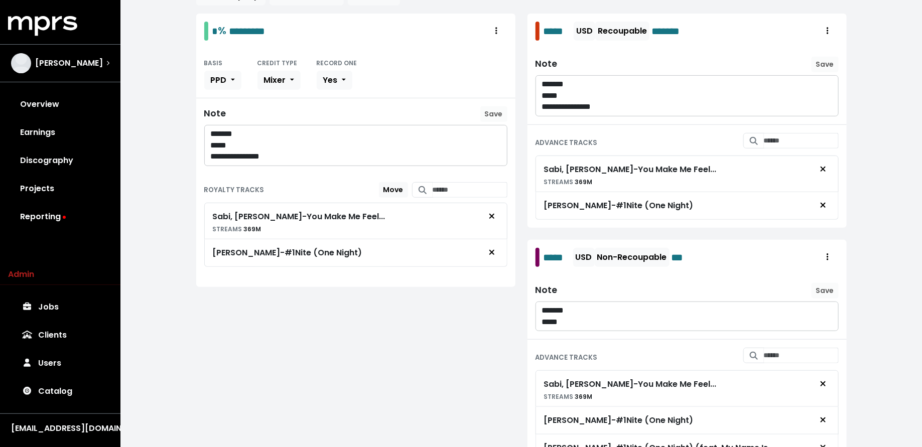
scroll to position [242, 0]
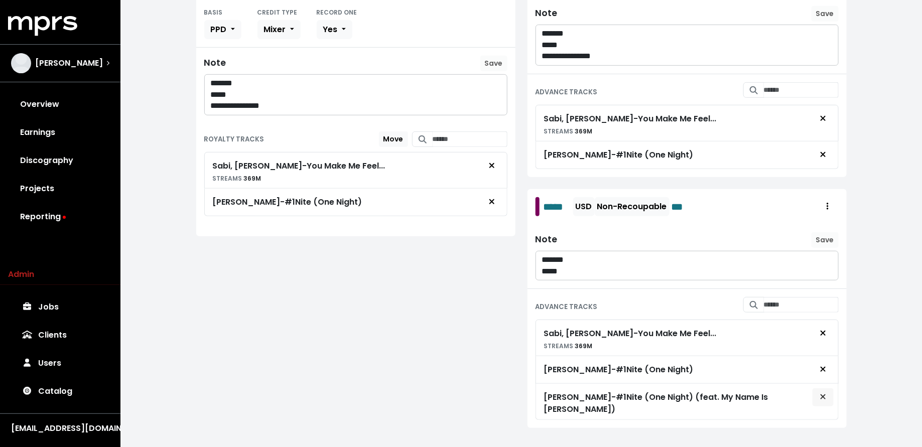
click at [826, 392] on span "Remove advance target" at bounding box center [823, 398] width 9 height 12
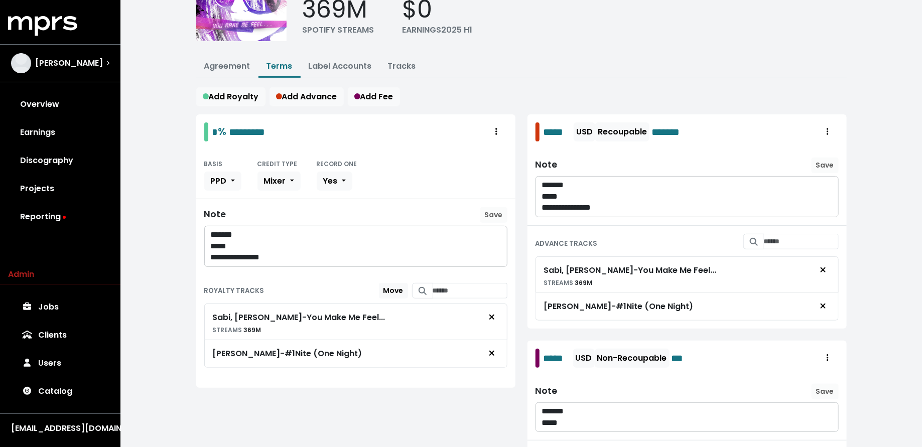
scroll to position [0, 0]
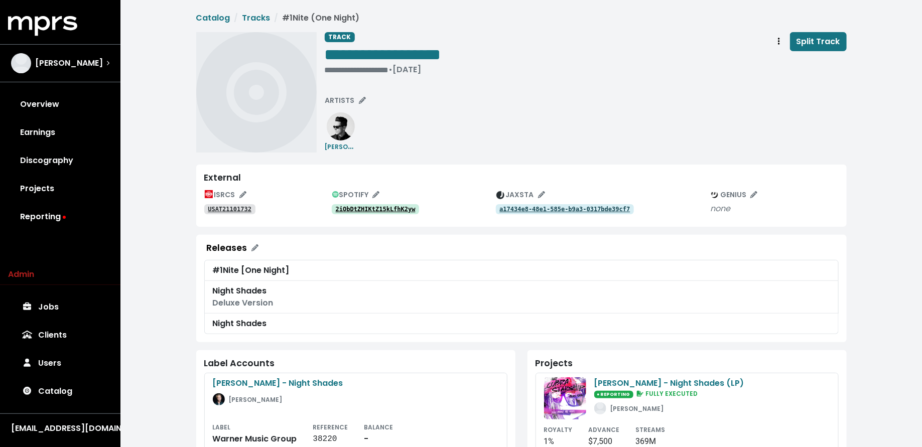
click at [392, 201] on div "SPOTIFY" at bounding box center [414, 195] width 164 height 16
click at [392, 212] on tt "2iObDtZHIKtZ15kLfhK2yw" at bounding box center [376, 209] width 80 height 7
click at [226, 208] on tt "USAT21101732" at bounding box center [230, 209] width 44 height 7
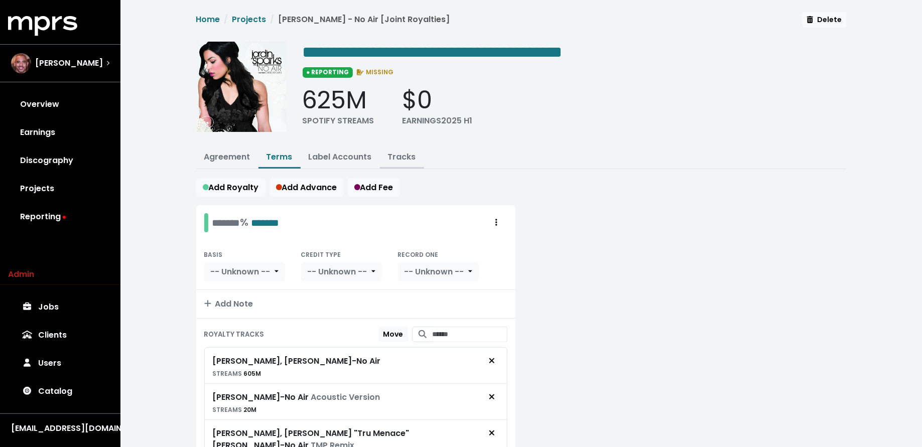
click at [402, 153] on link "Tracks" at bounding box center [402, 157] width 28 height 12
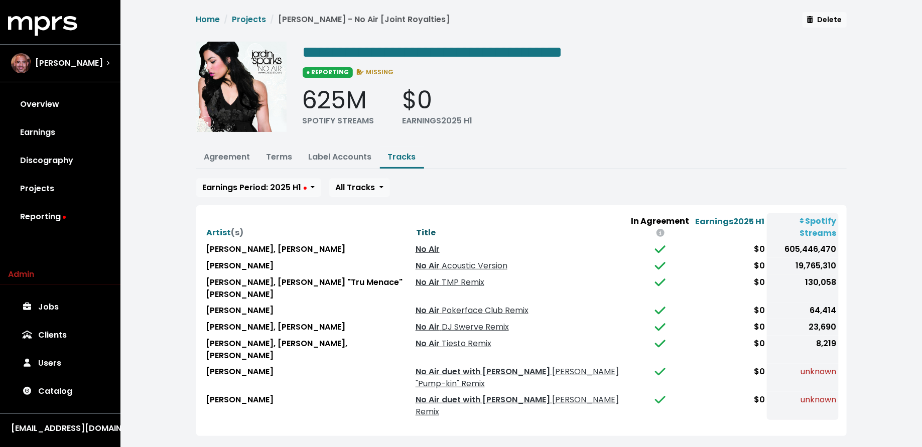
click at [416, 227] on span "Title" at bounding box center [426, 233] width 20 height 12
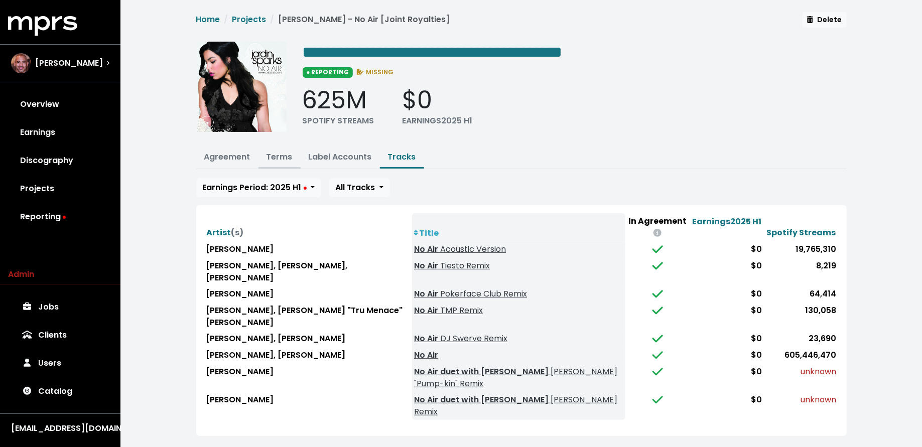
click at [284, 153] on link "Terms" at bounding box center [280, 157] width 26 height 12
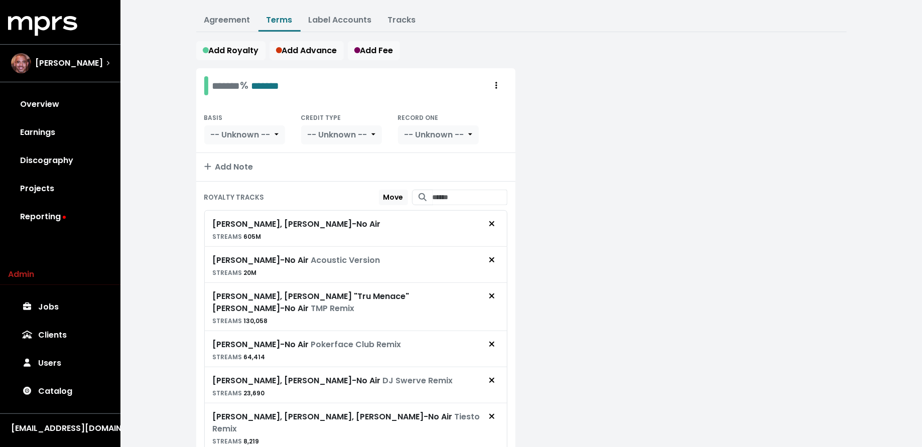
scroll to position [139, 0]
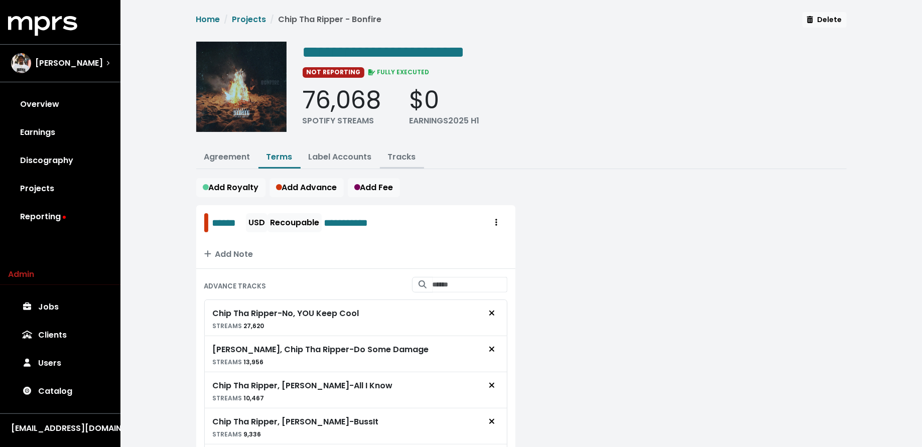
click at [402, 157] on link "Tracks" at bounding box center [402, 157] width 28 height 12
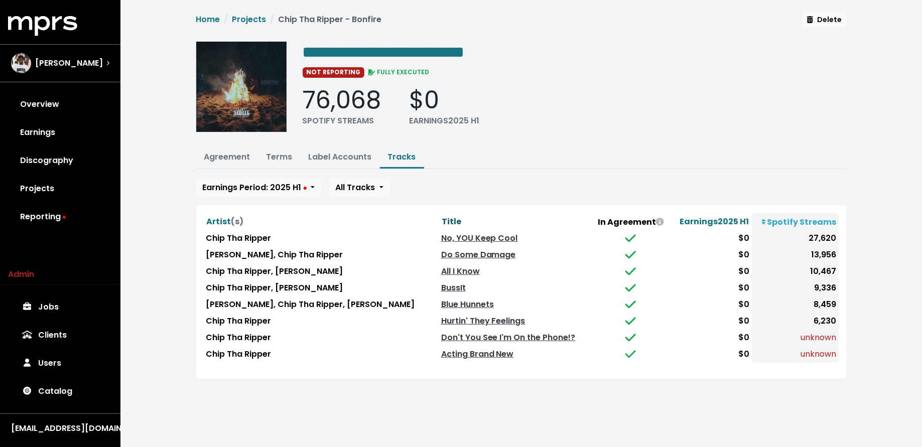
click at [442, 222] on span "Title" at bounding box center [452, 222] width 20 height 12
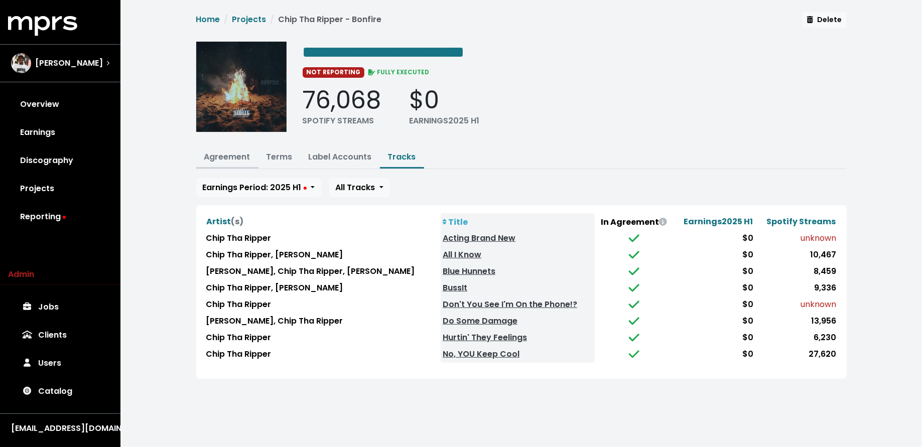
click at [227, 156] on link "Agreement" at bounding box center [227, 157] width 46 height 12
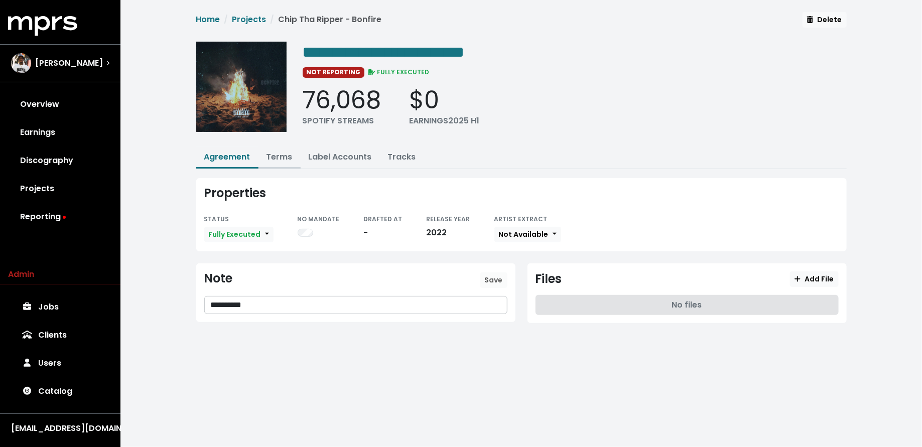
click at [269, 156] on link "Terms" at bounding box center [280, 157] width 26 height 12
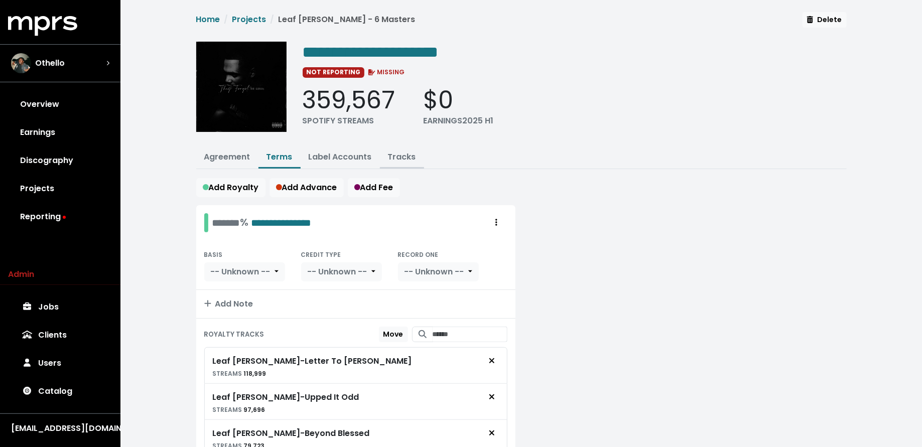
click at [406, 157] on link "Tracks" at bounding box center [402, 157] width 28 height 12
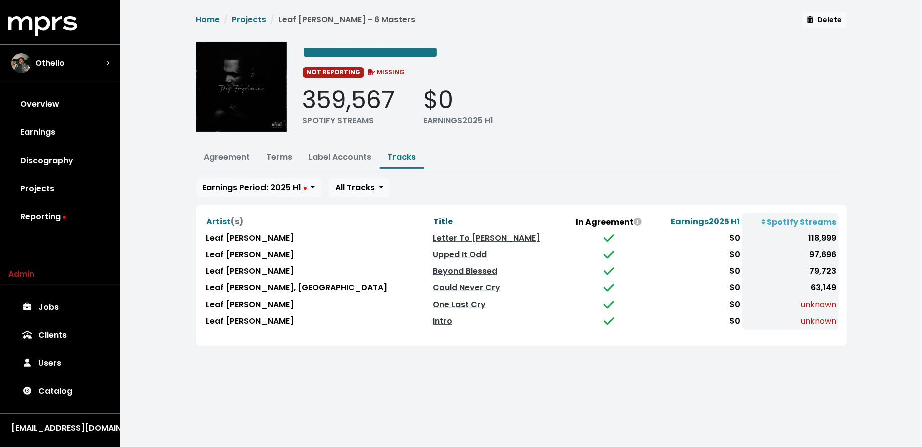
click at [433, 217] on span "Title" at bounding box center [443, 222] width 20 height 12
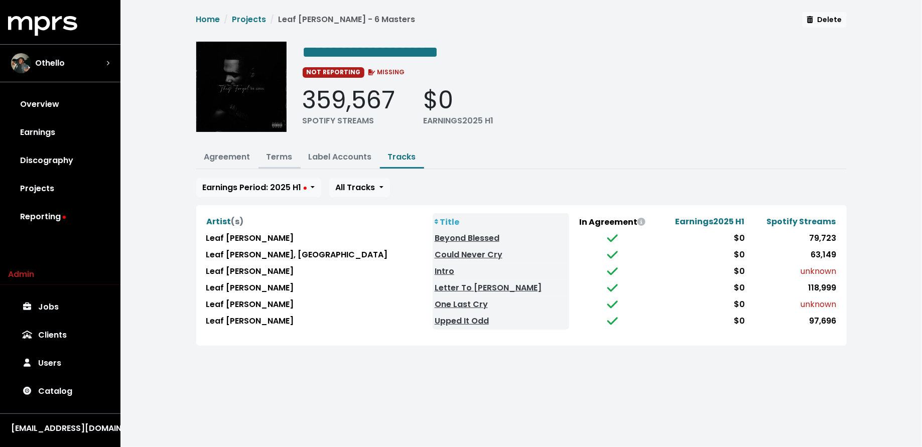
click at [272, 157] on link "Terms" at bounding box center [280, 157] width 26 height 12
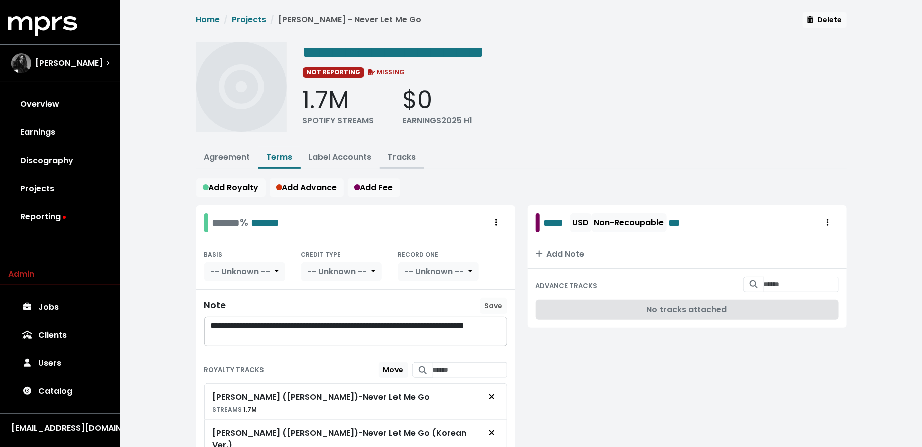
click at [399, 152] on link "Tracks" at bounding box center [402, 157] width 28 height 12
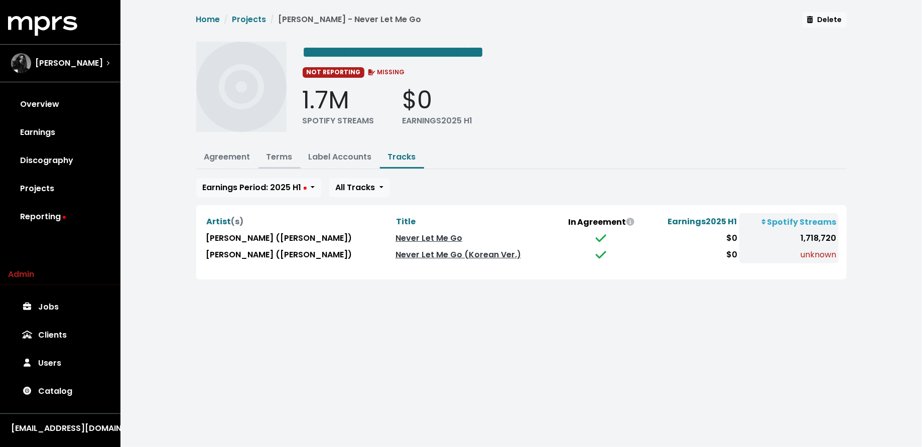
click at [272, 154] on link "Terms" at bounding box center [280, 157] width 26 height 12
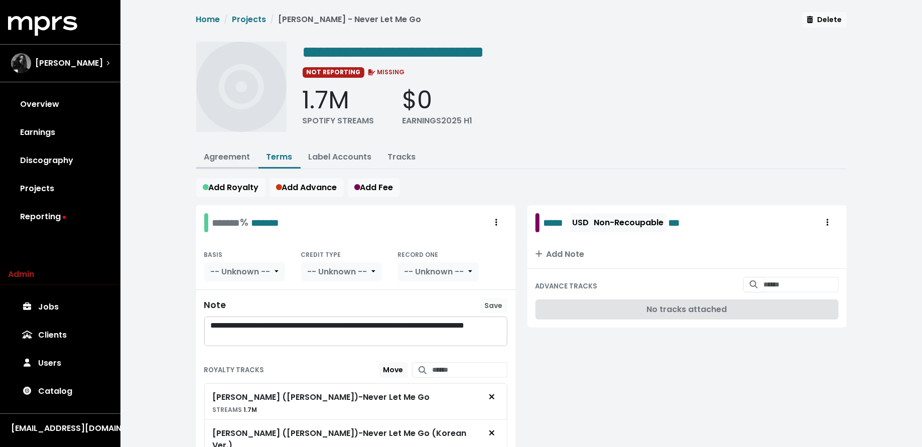
click at [233, 157] on link "Agreement" at bounding box center [227, 157] width 46 height 12
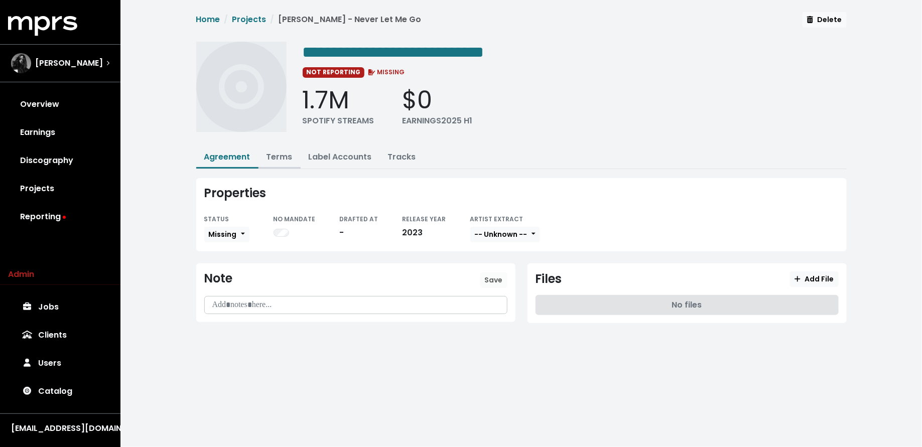
click at [272, 157] on link "Terms" at bounding box center [280, 157] width 26 height 12
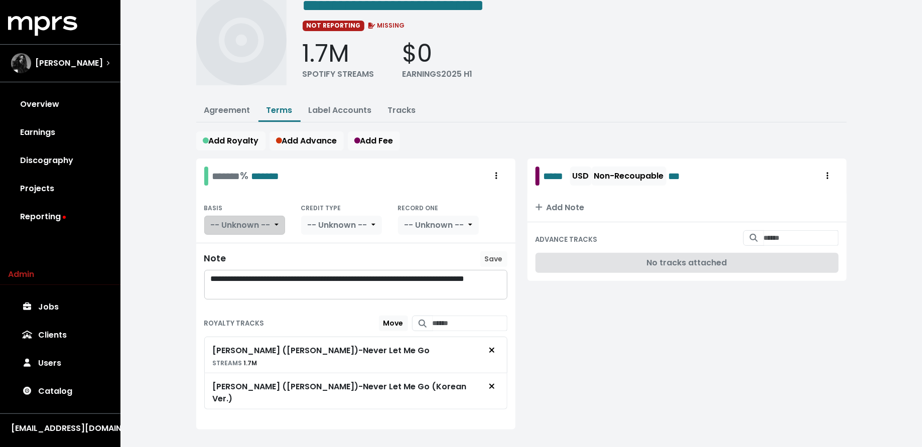
scroll to position [51, 0]
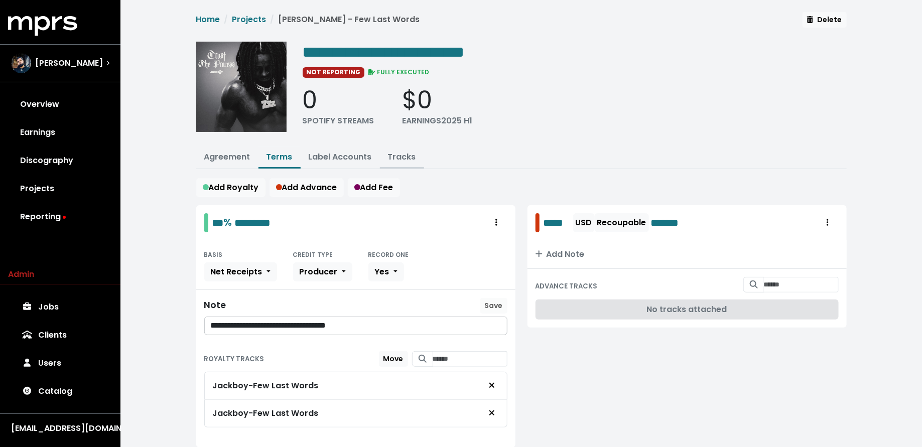
click at [395, 153] on link "Tracks" at bounding box center [402, 157] width 28 height 12
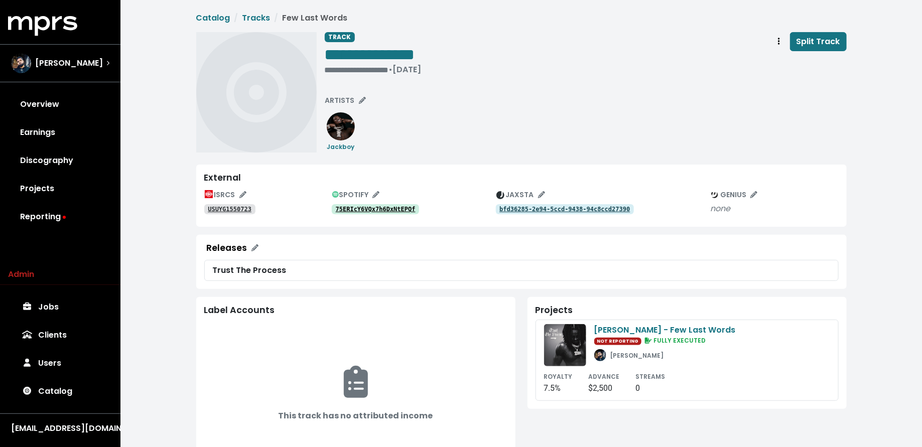
click at [381, 208] on tt "75ERIcY6VQx7h6DxNtEPQf" at bounding box center [376, 209] width 80 height 7
click at [246, 204] on link "USUYG1550723" at bounding box center [229, 209] width 51 height 10
click at [325, 73] on div "**********" at bounding box center [373, 70] width 97 height 10
click at [400, 211] on tt "1CpgtHXoblWTJg5xWBX6xi" at bounding box center [376, 209] width 80 height 7
click at [229, 206] on tt "USUYG1552503" at bounding box center [230, 209] width 44 height 7
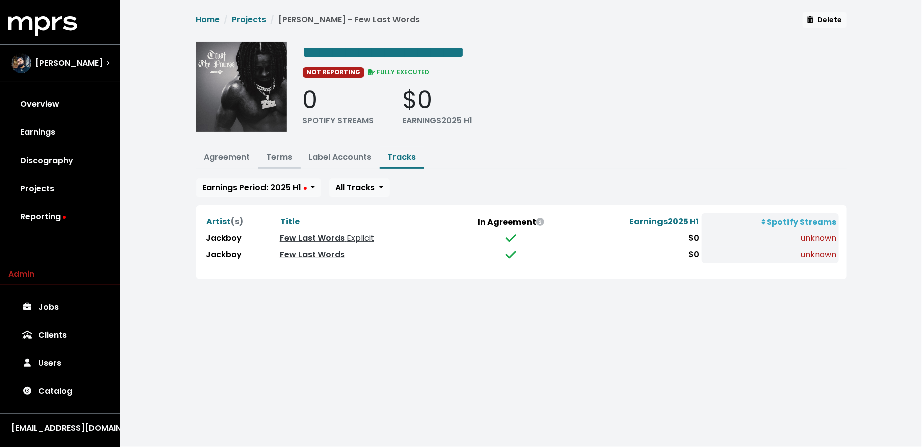
click at [282, 158] on link "Terms" at bounding box center [280, 157] width 26 height 12
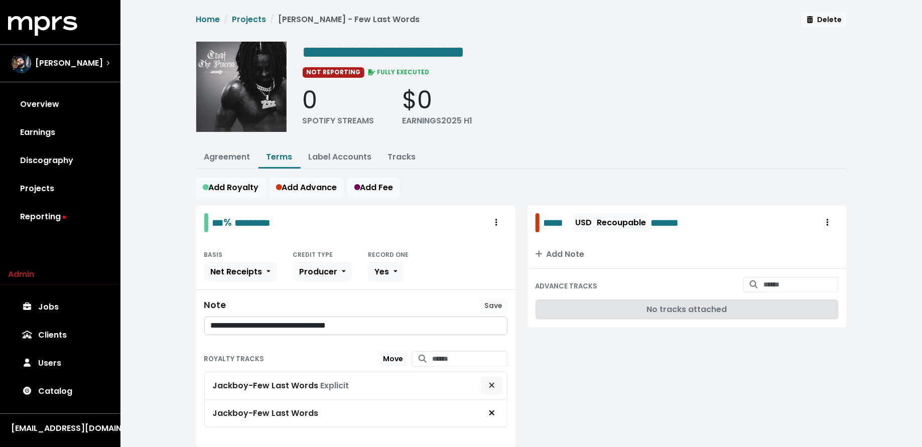
click at [497, 381] on button "Remove royalty target" at bounding box center [492, 385] width 22 height 19
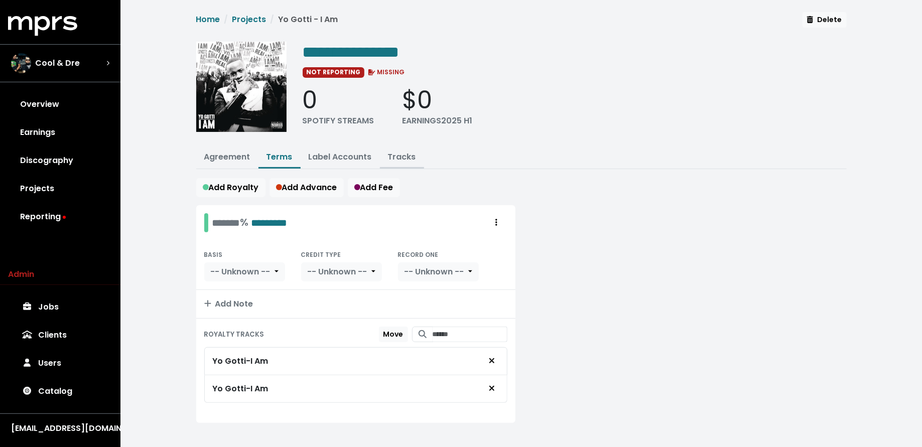
click at [403, 151] on link "Tracks" at bounding box center [402, 157] width 28 height 12
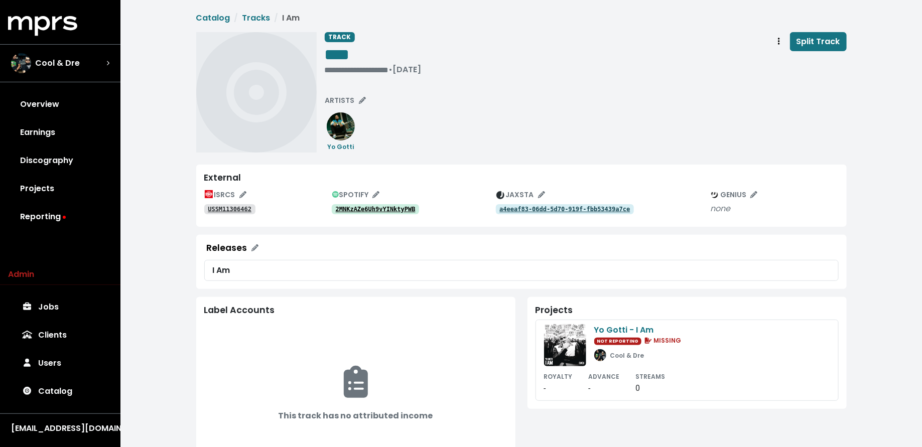
click at [357, 208] on tt "2MNKzAZe6Uh9vYINktyPWB" at bounding box center [376, 209] width 80 height 7
click at [773, 39] on button "Track actions" at bounding box center [779, 41] width 22 height 19
click at [775, 59] on link "Merge" at bounding box center [808, 64] width 79 height 16
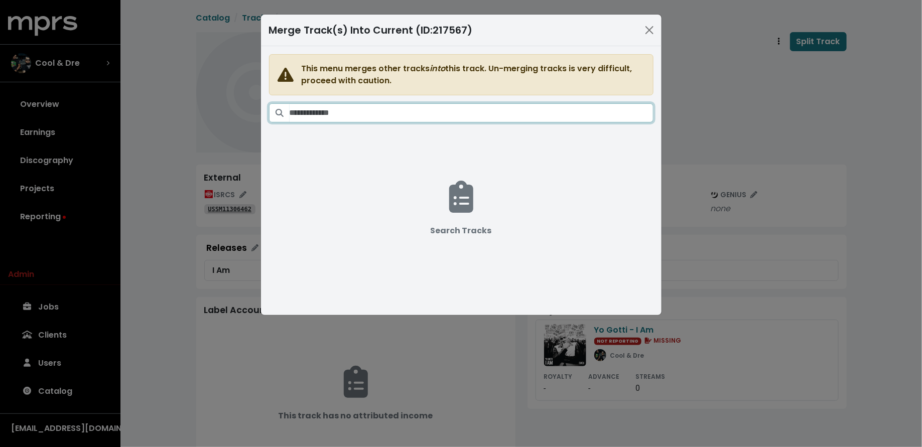
click at [466, 109] on input "Search tracks" at bounding box center [472, 112] width 364 height 19
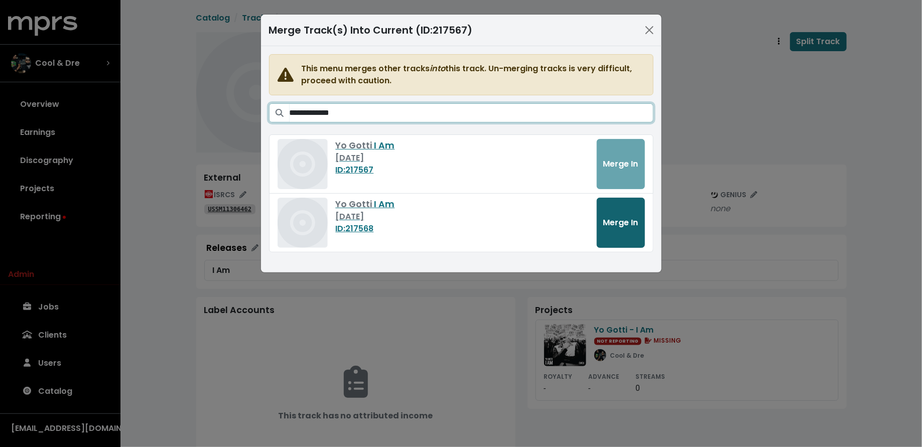
type input "**********"
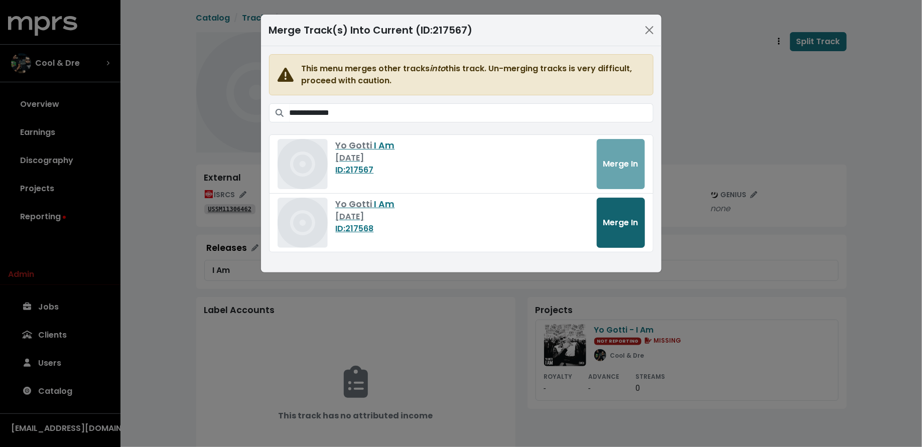
click at [631, 225] on span "Merge In" at bounding box center [620, 223] width 35 height 12
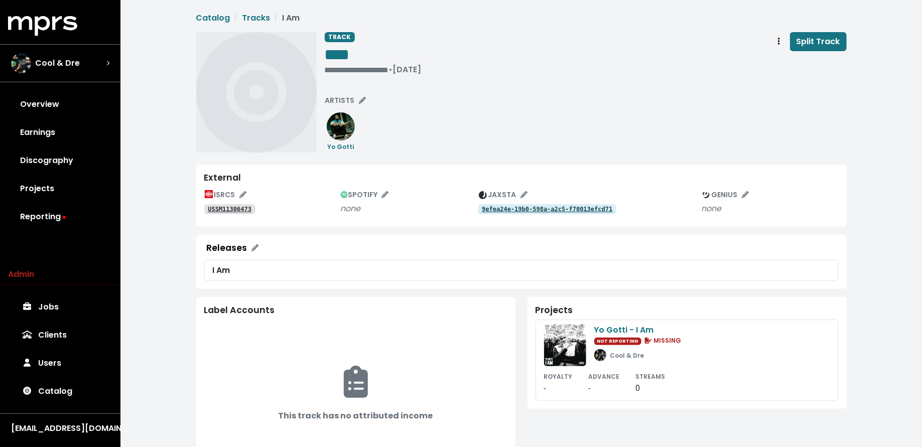
click at [222, 209] on tt "USSM11306473" at bounding box center [230, 209] width 44 height 7
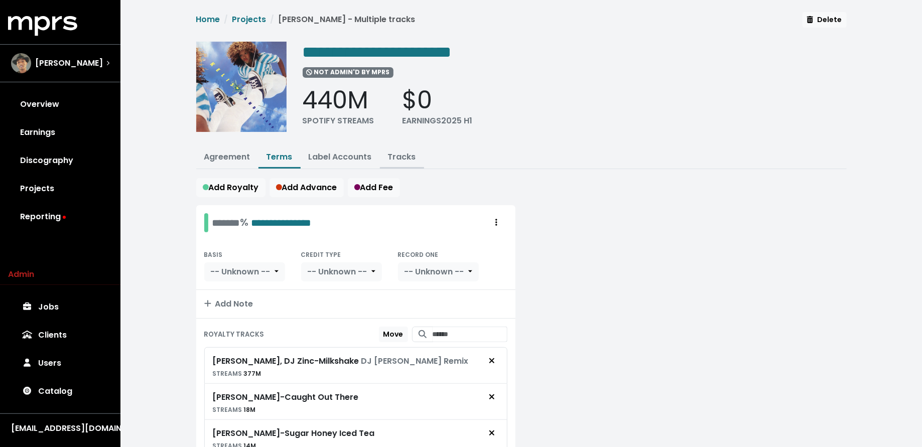
click at [397, 156] on link "Tracks" at bounding box center [402, 157] width 28 height 12
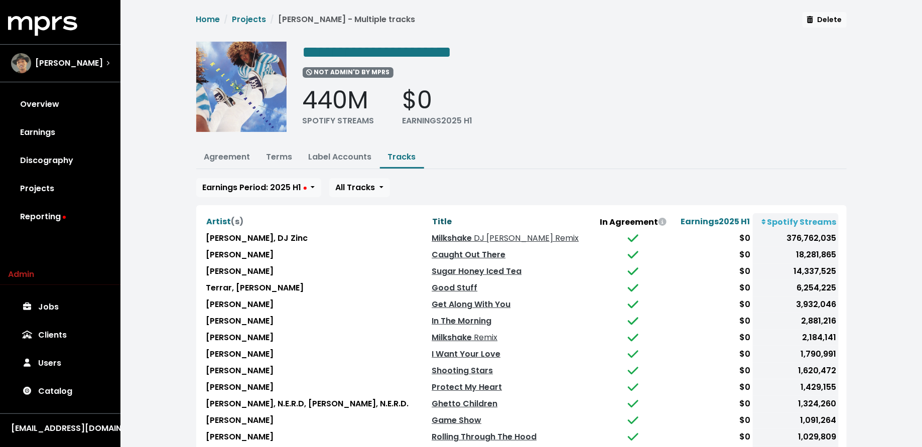
click at [432, 219] on span "Title" at bounding box center [442, 222] width 20 height 12
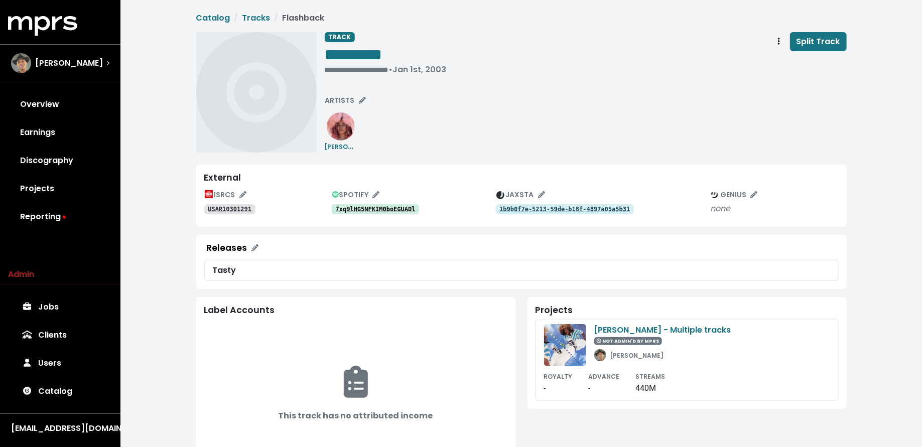
click at [384, 209] on tt "7xq9lHG5NFKIM0boEGUADl" at bounding box center [376, 209] width 80 height 7
click at [234, 208] on tt "USAR10301291" at bounding box center [230, 209] width 44 height 7
click at [336, 69] on div "**********" at bounding box center [386, 70] width 122 height 10
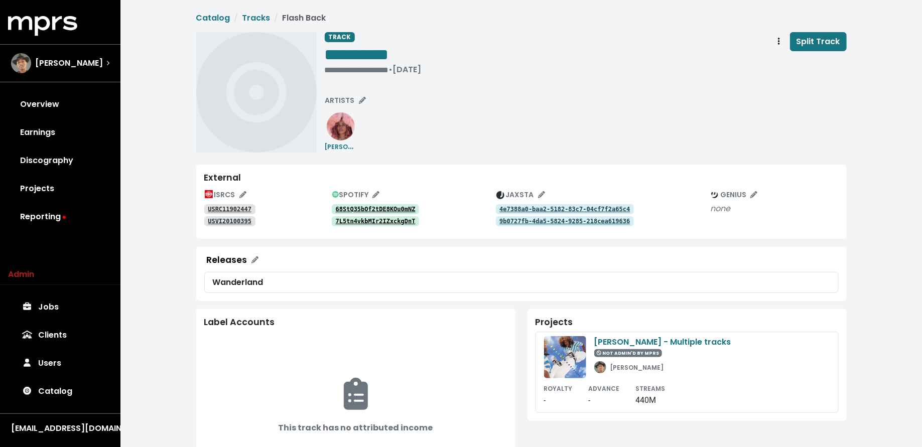
click at [396, 206] on tt "68StQ35bOf2tDE8KOu0mNZ" at bounding box center [376, 209] width 80 height 7
click at [239, 206] on tt "USRC11902447" at bounding box center [230, 209] width 44 height 7
click at [348, 223] on tt "7L5tn4vkbMIr2IZxckgDnT" at bounding box center [376, 221] width 80 height 7
click at [329, 69] on div "**********" at bounding box center [373, 70] width 97 height 10
click at [329, 69] on span "• [DATE]" at bounding box center [341, 70] width 33 height 12
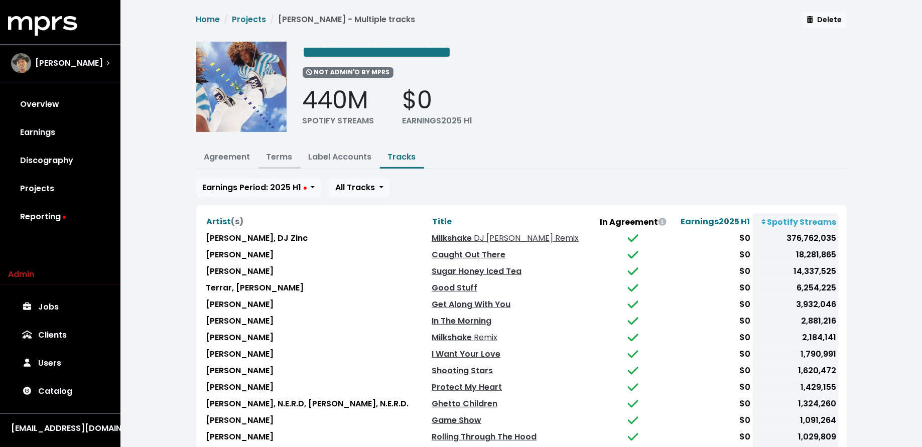
click at [267, 156] on link "Terms" at bounding box center [280, 157] width 26 height 12
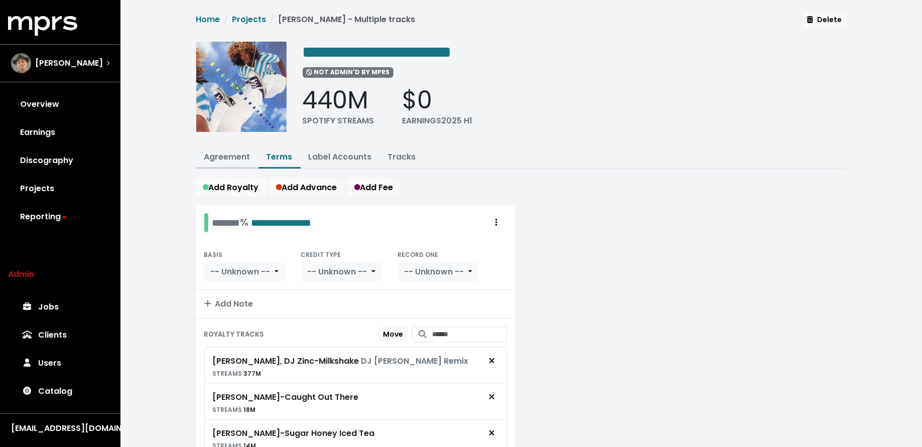
click at [219, 158] on link "Agreement" at bounding box center [227, 157] width 46 height 12
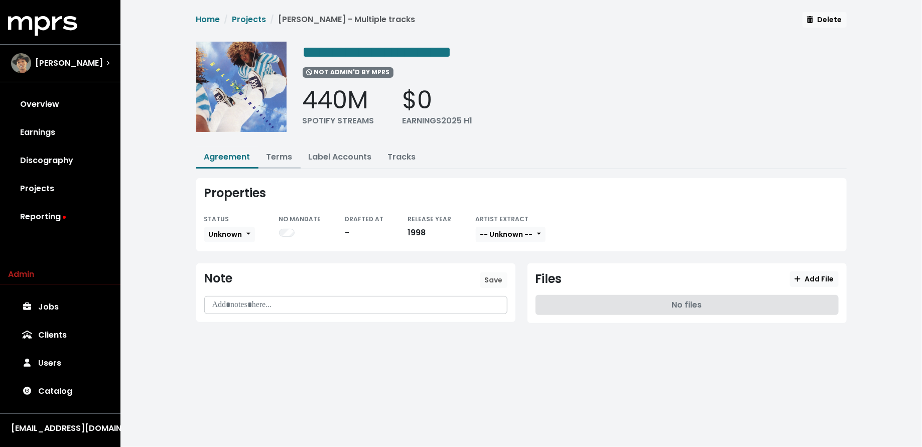
click at [265, 156] on button "Terms" at bounding box center [280, 158] width 42 height 22
click at [403, 156] on link "Tracks" at bounding box center [402, 157] width 28 height 12
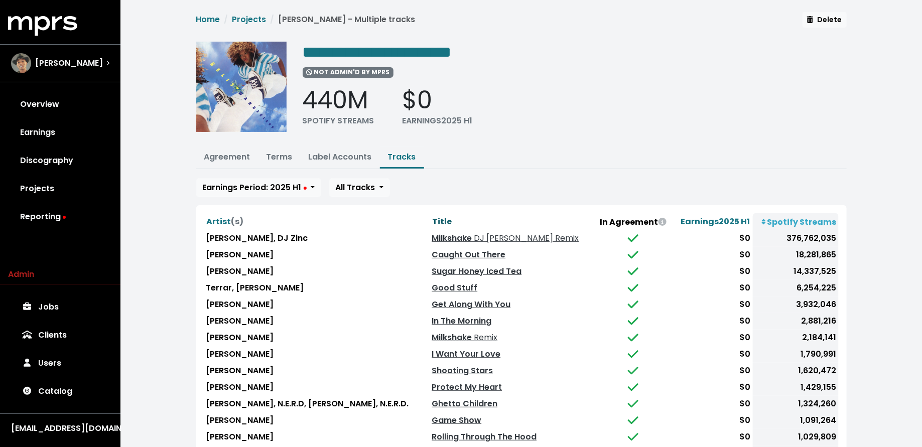
click at [432, 220] on span "Title" at bounding box center [442, 222] width 20 height 12
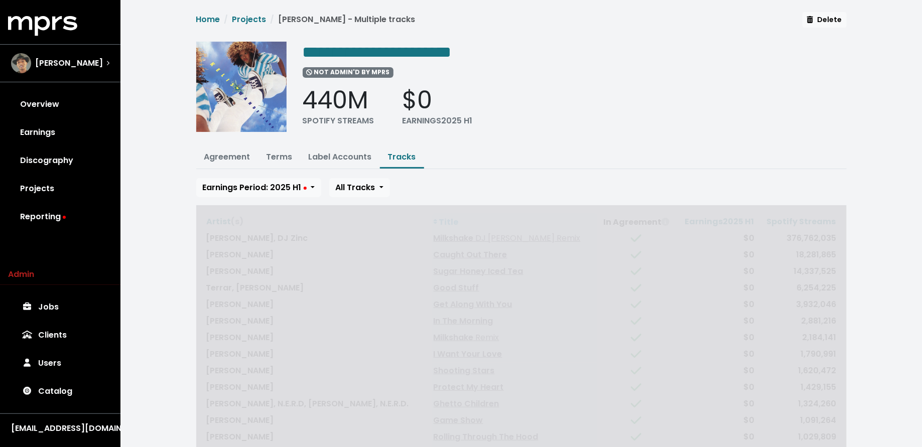
scroll to position [85, 0]
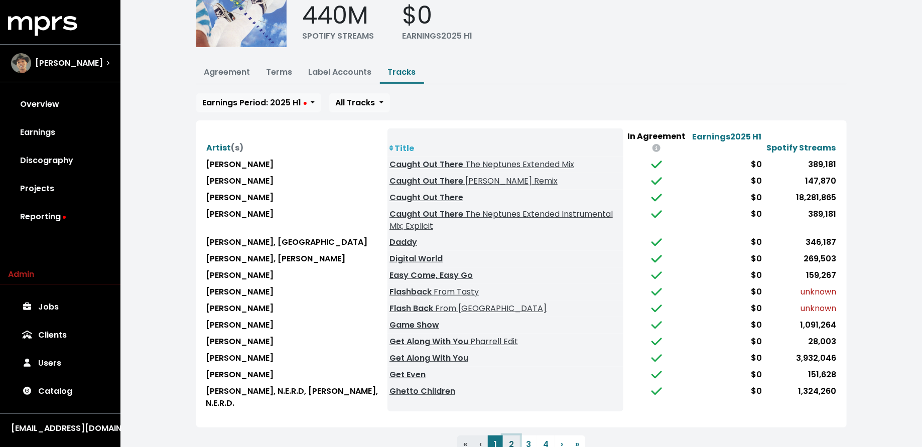
click at [515, 436] on button "2" at bounding box center [511, 445] width 17 height 18
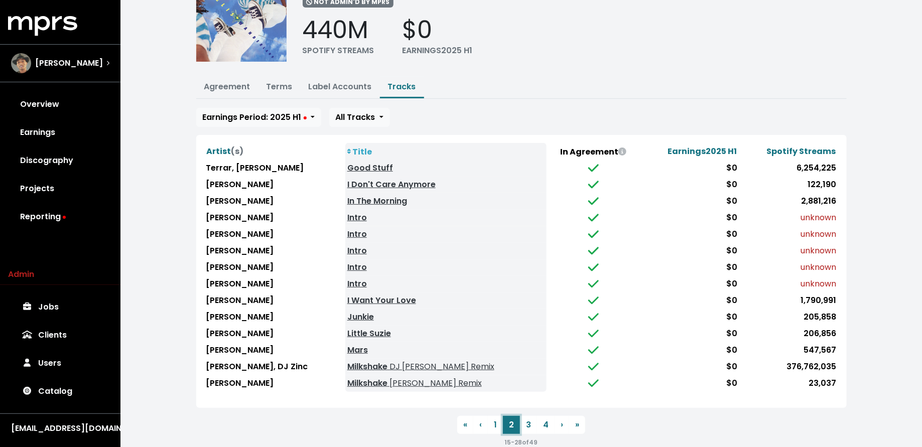
scroll to position [68, 0]
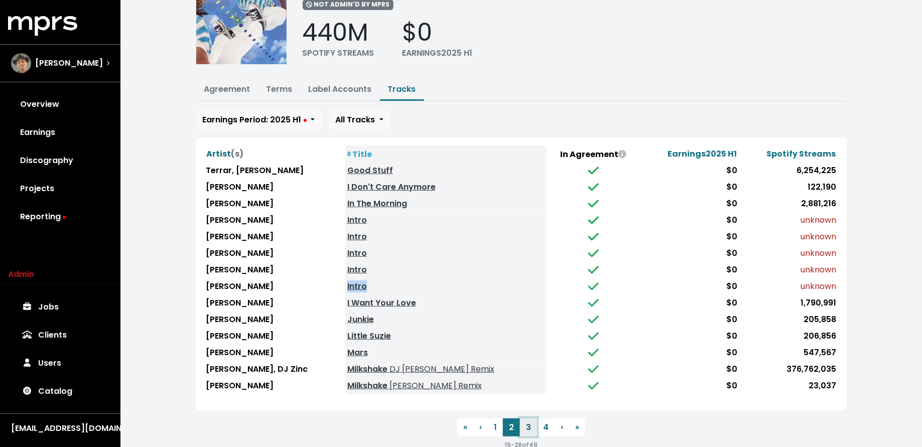
click at [530, 421] on button "3" at bounding box center [528, 428] width 17 height 18
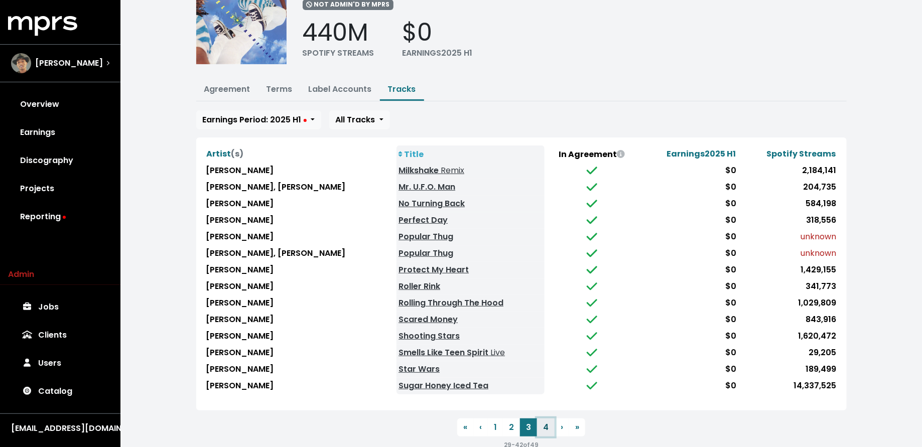
click at [545, 425] on button "4" at bounding box center [546, 428] width 18 height 18
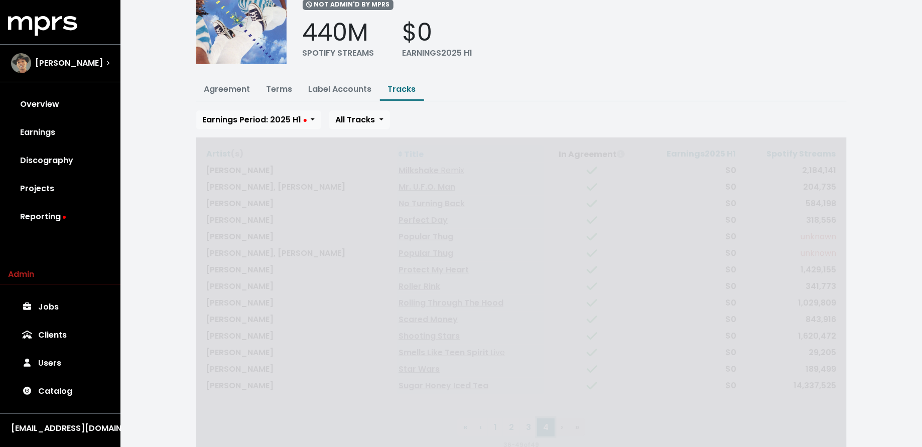
scroll to position [0, 0]
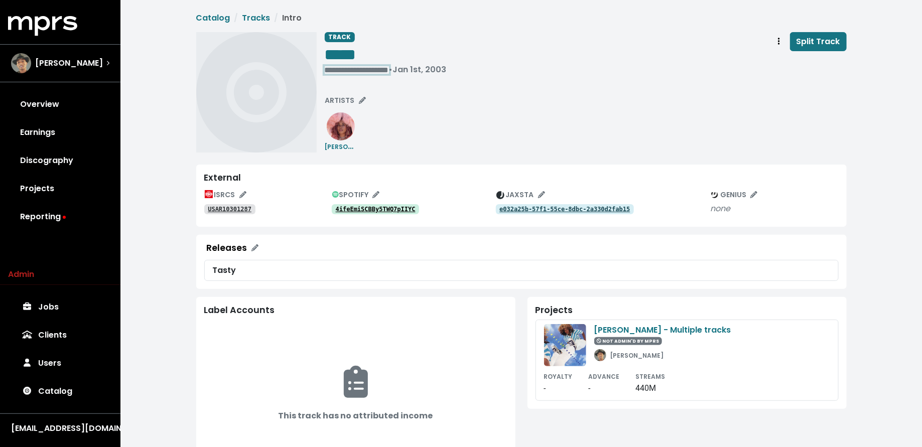
click at [332, 69] on div "**********" at bounding box center [386, 70] width 122 height 10
click at [325, 68] on span "• Jan 1st, 2003" at bounding box center [354, 70] width 58 height 12
click at [368, 208] on tt "4ifeEmiSCBBy5TWQ7pIIYC" at bounding box center [376, 209] width 80 height 7
click at [331, 66] on div "**********" at bounding box center [373, 70] width 97 height 10
click at [369, 207] on tt "1PstFmR50WLBoXoKxL3ABn" at bounding box center [376, 209] width 80 height 7
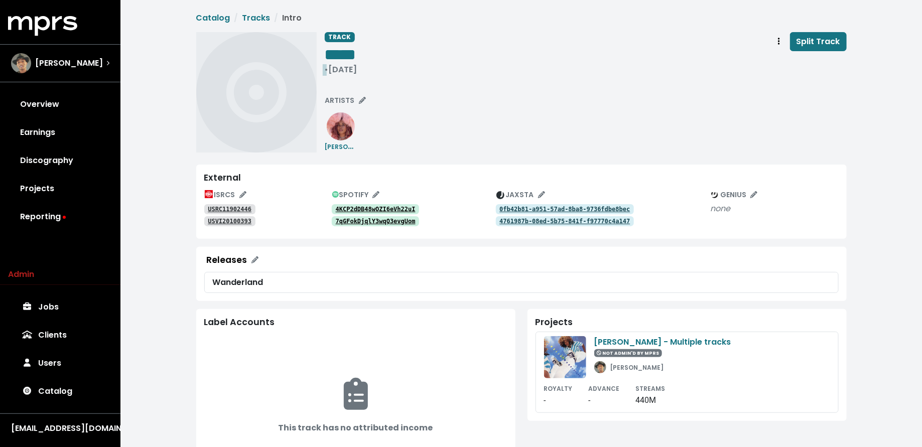
click at [334, 68] on div "• Jan 1st, 2001" at bounding box center [341, 70] width 33 height 10
click at [368, 73] on span "**********" at bounding box center [346, 70] width 43 height 8
click at [350, 208] on tt "4KCP2dDB48wOZI6eVh22uI" at bounding box center [376, 209] width 80 height 7
click at [395, 223] on tt "7qGFokDjqlY3wqQ3evgUom" at bounding box center [376, 221] width 80 height 7
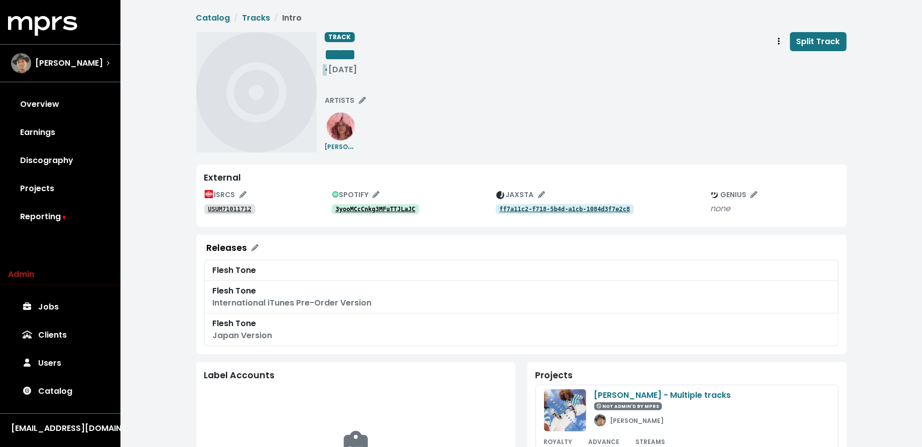
click at [331, 66] on div "• [DATE]" at bounding box center [341, 70] width 33 height 10
click at [364, 209] on tt "3yooMCcCnkg3MFuTTJLaJC" at bounding box center [376, 209] width 80 height 7
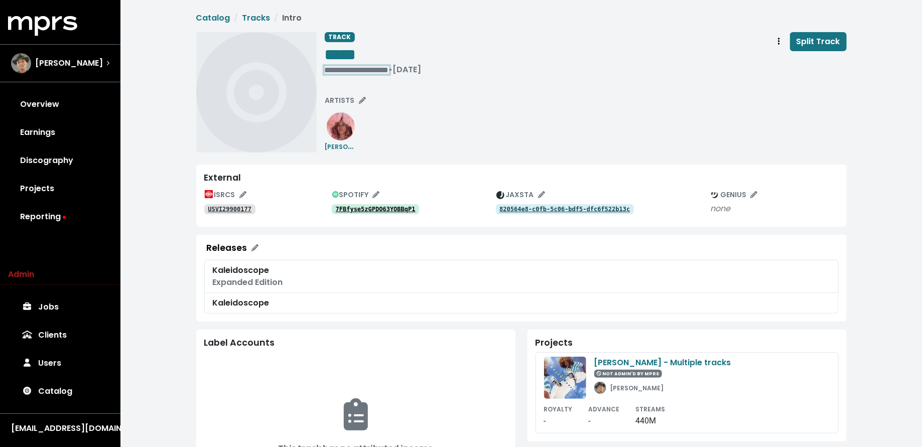
click at [331, 70] on div "**********" at bounding box center [373, 70] width 97 height 10
click at [363, 206] on tt "7FBfyse5zGPDO63YOBBqP1" at bounding box center [376, 209] width 80 height 7
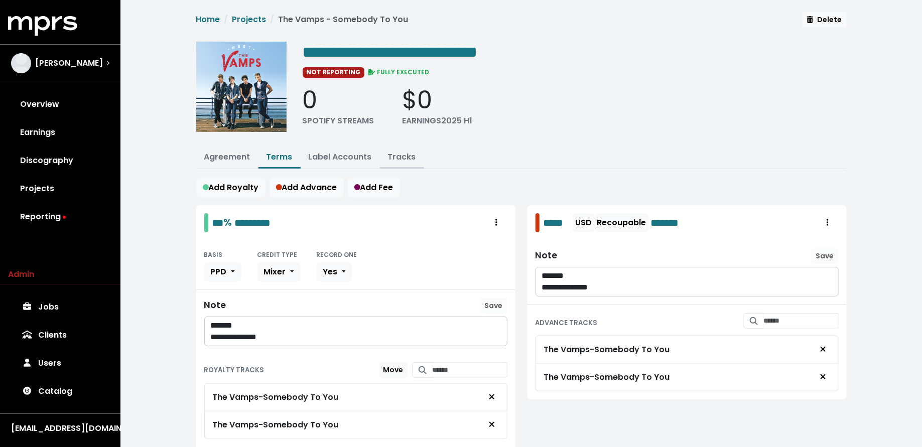
click at [402, 154] on link "Tracks" at bounding box center [402, 157] width 28 height 12
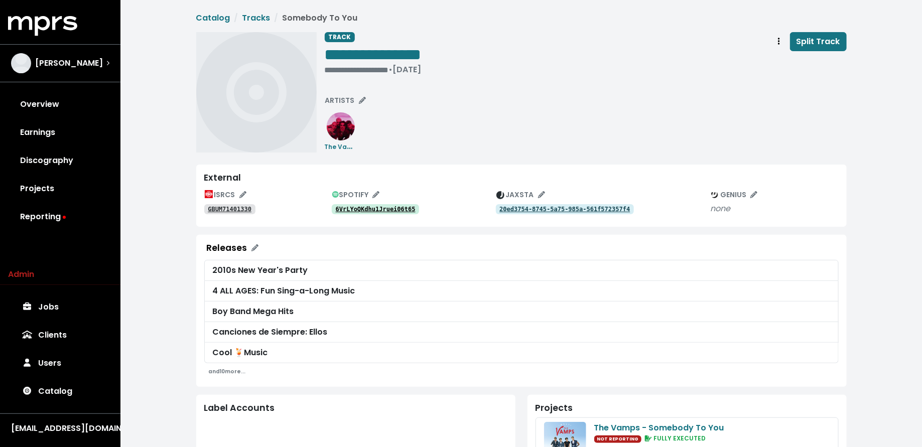
click at [403, 211] on tt "6VrLYoQKdhu1Jruei06t65" at bounding box center [376, 209] width 80 height 7
click at [777, 34] on button "Track actions" at bounding box center [779, 41] width 22 height 19
click at [780, 66] on link "Merge" at bounding box center [808, 64] width 79 height 16
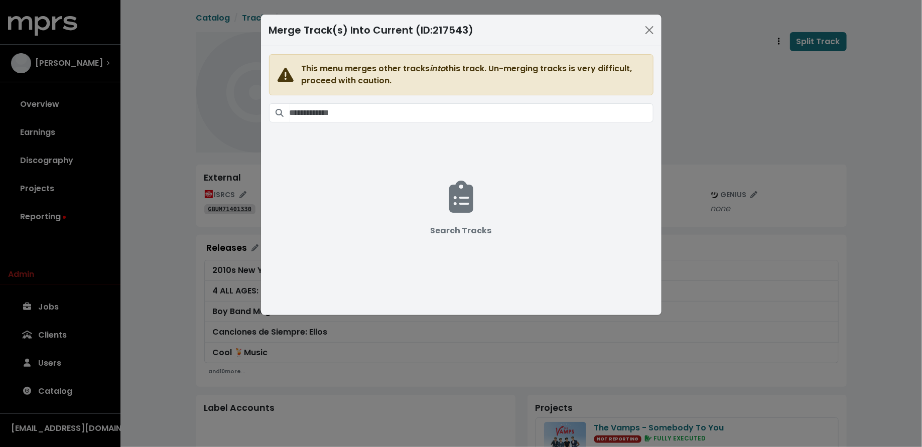
click at [463, 91] on div "This menu merges other tracks into this track. Un-merging tracks is very diffic…" at bounding box center [461, 74] width 385 height 41
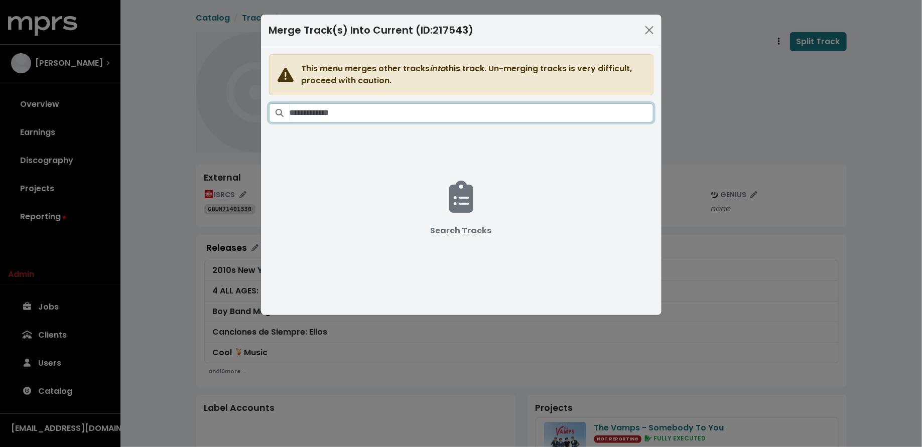
click at [461, 106] on input "Search tracks" at bounding box center [472, 112] width 364 height 19
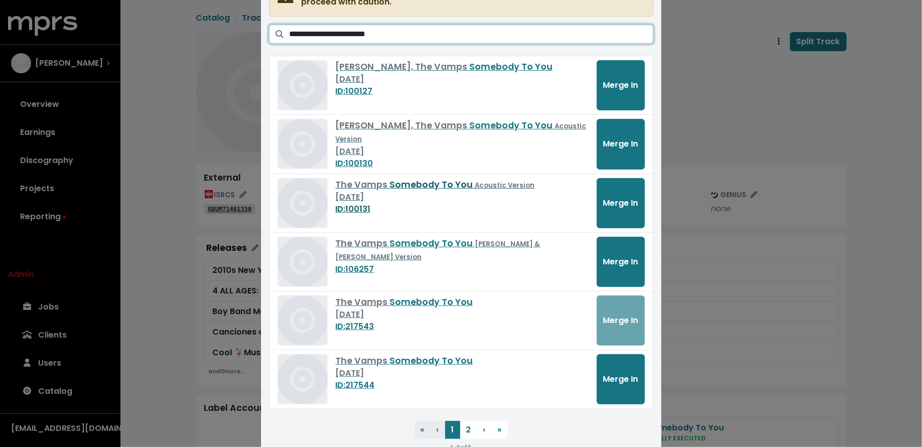
scroll to position [103, 0]
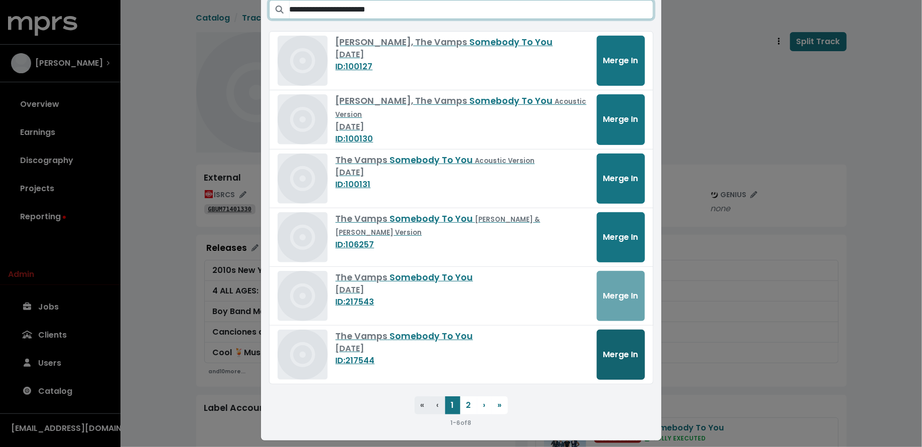
type input "**********"
click at [609, 344] on button "Merge In" at bounding box center [621, 355] width 48 height 50
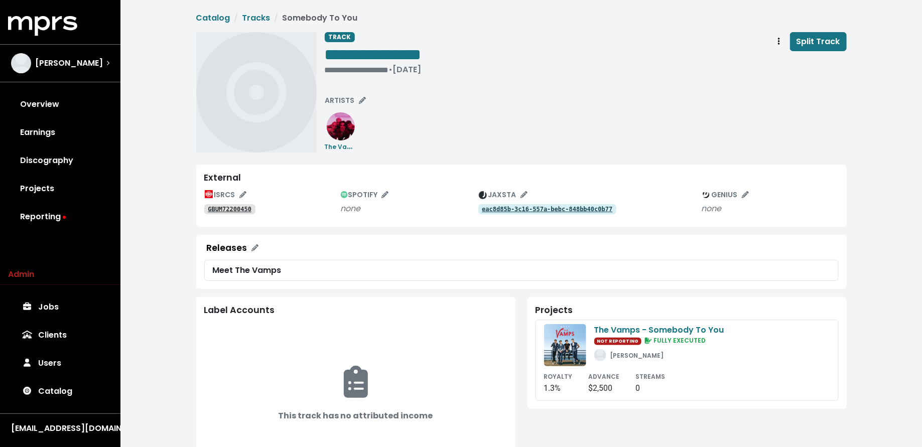
click at [223, 210] on tt "GBUM72200450" at bounding box center [230, 209] width 44 height 7
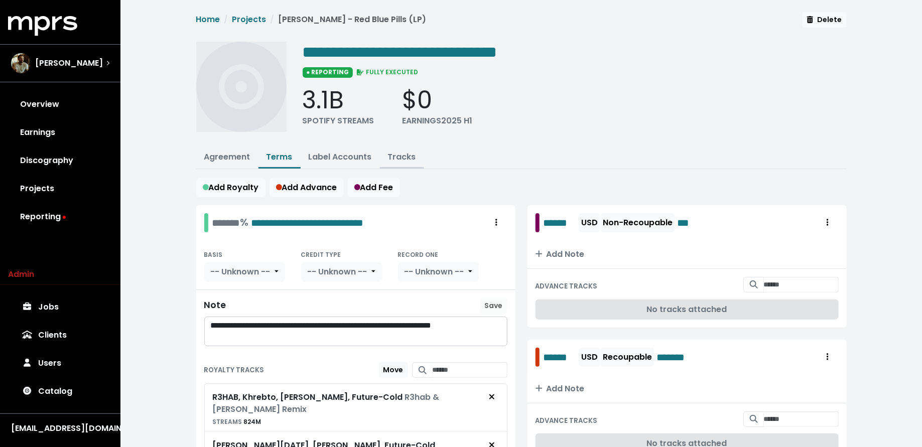
click at [397, 149] on button "Tracks" at bounding box center [402, 158] width 44 height 22
click at [398, 154] on link "Tracks" at bounding box center [402, 157] width 28 height 12
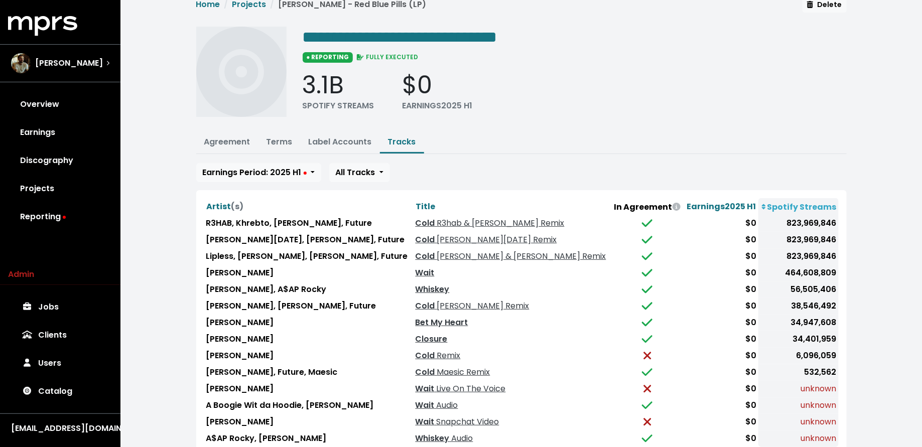
scroll to position [17, 0]
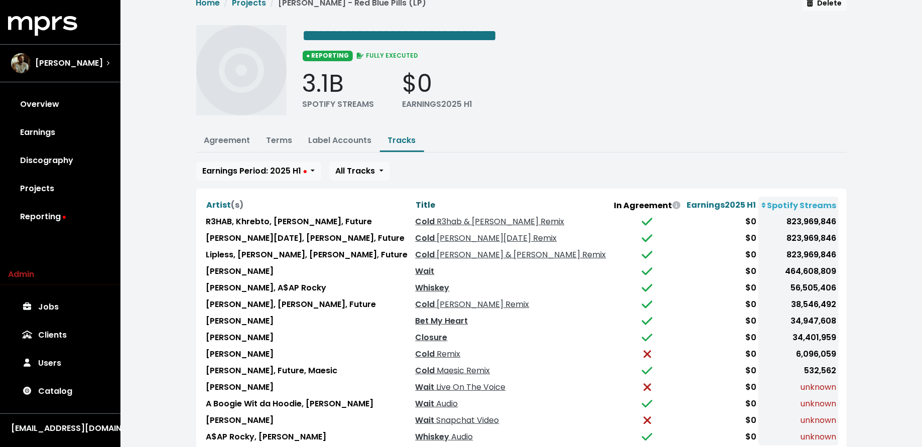
click at [416, 199] on span "Title" at bounding box center [426, 205] width 20 height 12
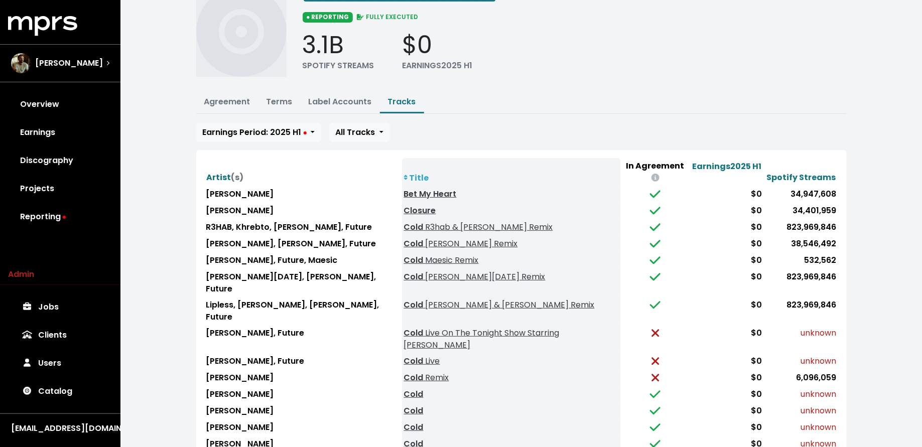
scroll to position [85, 0]
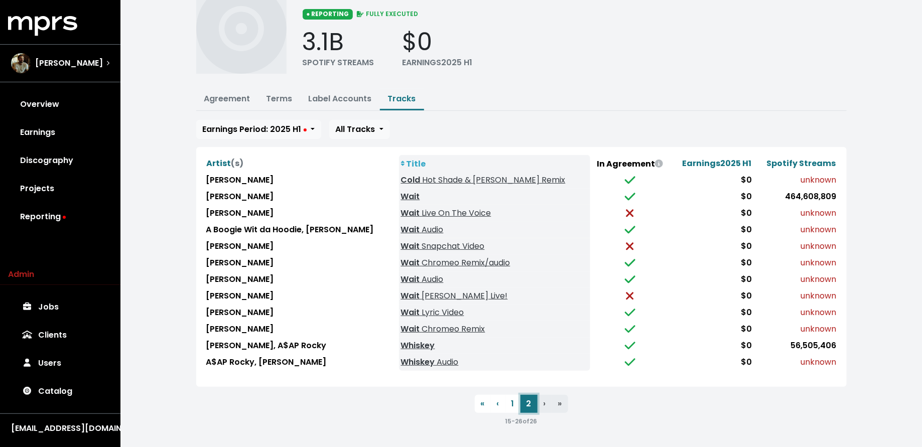
scroll to position [52, 0]
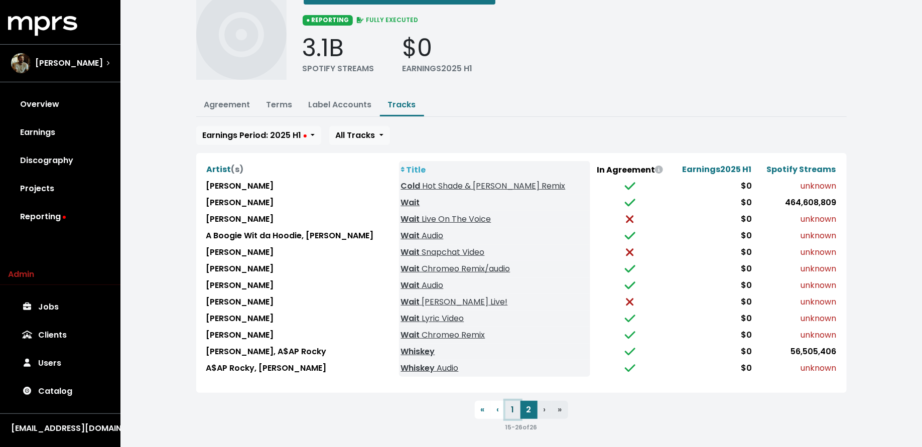
click at [512, 403] on button "1" at bounding box center [512, 410] width 15 height 18
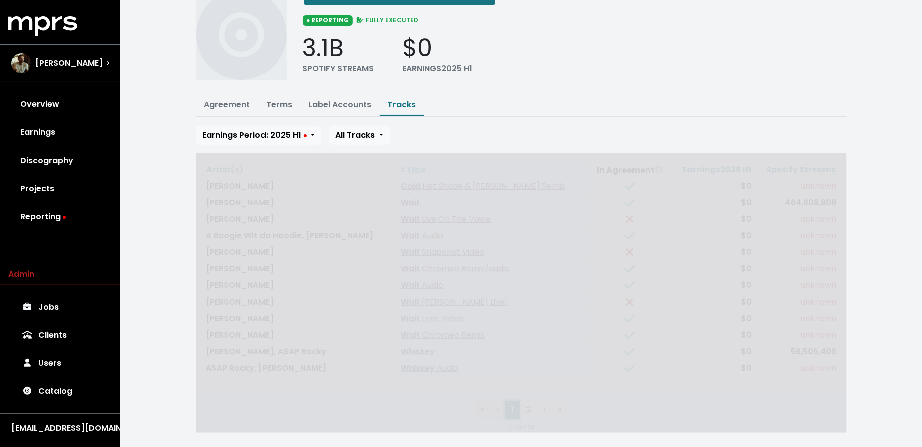
scroll to position [0, 0]
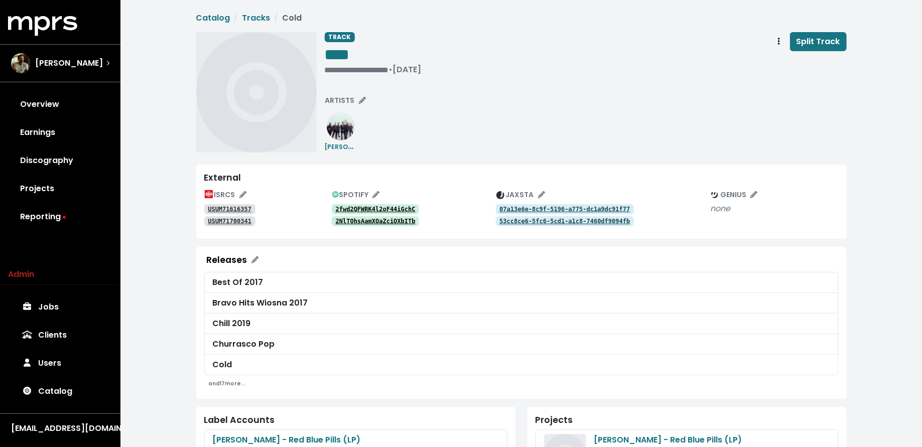
click at [356, 206] on tt "2fwd2QFWRK4l2oF44iGchC" at bounding box center [376, 209] width 80 height 7
click at [385, 225] on link "2NlTOhsAamXOaZciOXbITb" at bounding box center [376, 221] width 88 height 10
click at [222, 204] on div "USUM71616357" at bounding box center [268, 209] width 128 height 12
click at [222, 208] on tt "USUM71616357" at bounding box center [230, 209] width 44 height 7
click at [226, 224] on tt "USUM71700341" at bounding box center [230, 221] width 44 height 7
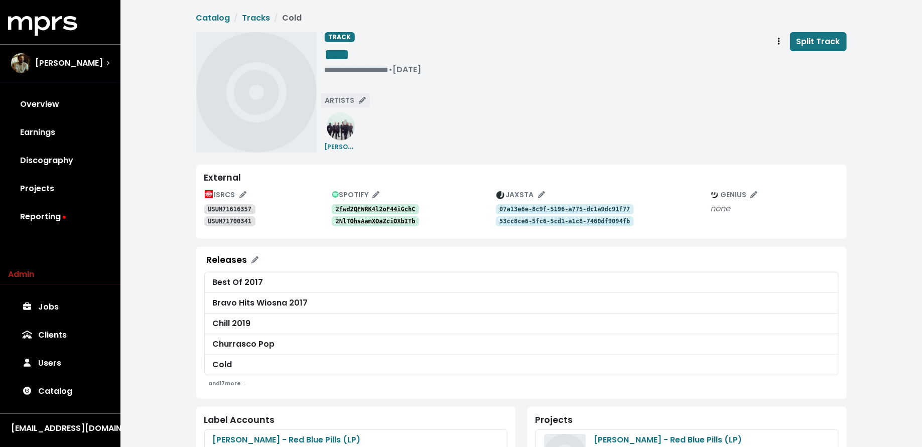
click at [347, 103] on span "ARTISTS" at bounding box center [345, 100] width 41 height 10
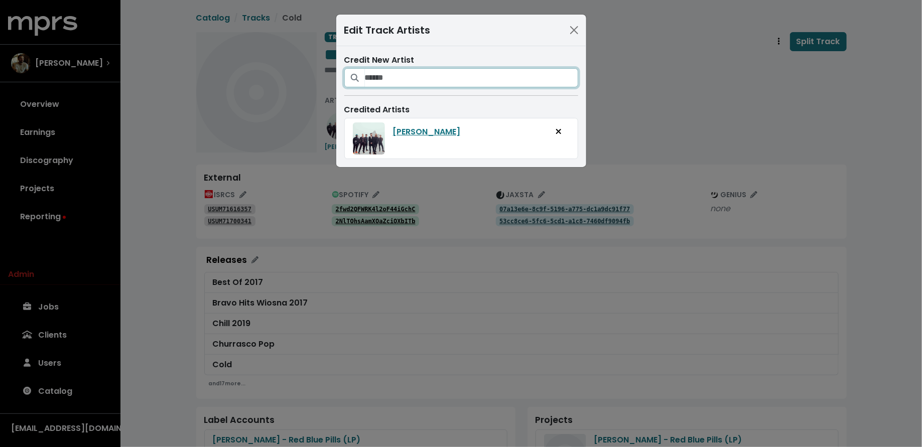
click at [375, 78] on input "Search for artists who should be credited on this track" at bounding box center [471, 77] width 213 height 19
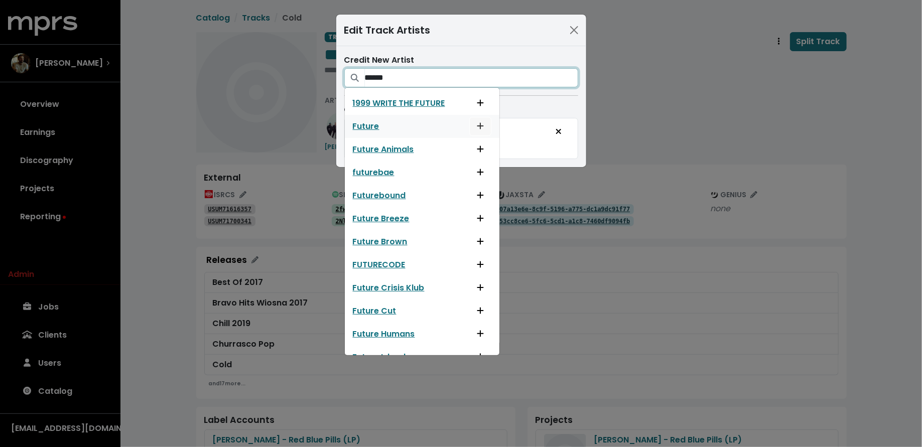
type input "******"
click at [483, 125] on span "Add artist to this track's credited artists" at bounding box center [480, 126] width 9 height 12
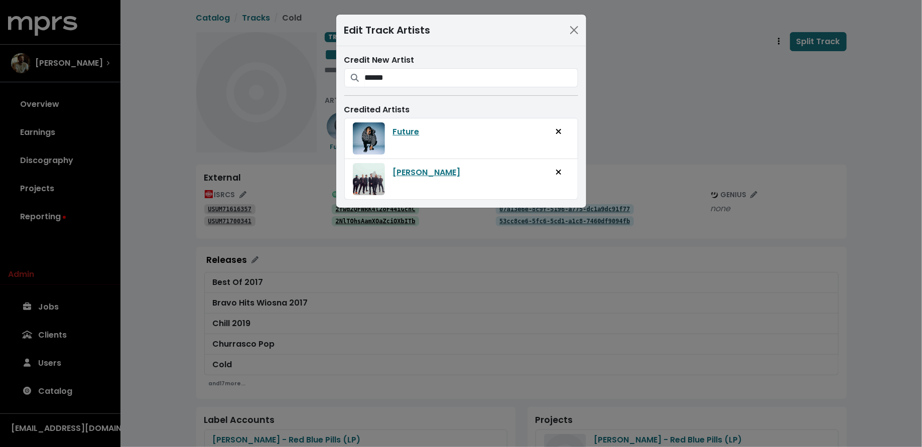
click at [632, 103] on div "Edit Track Artists Credit New Artist ****** 1999 WRITE THE FUTURE Future Future…" at bounding box center [461, 223] width 922 height 447
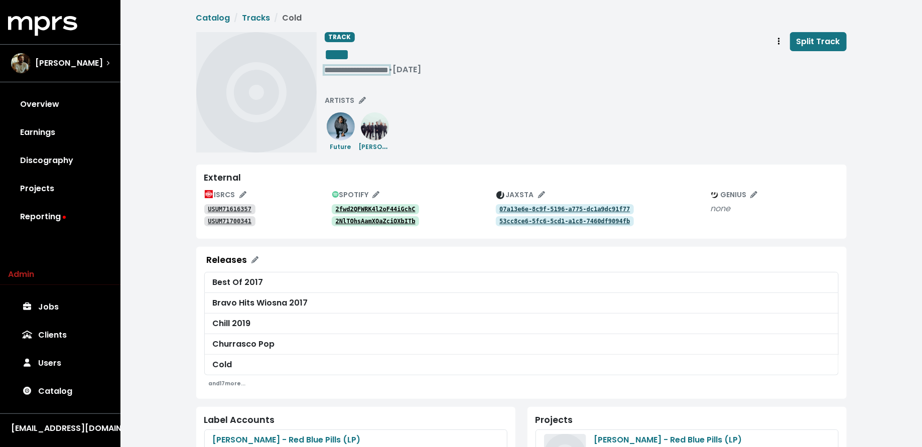
click at [332, 67] on div "**********" at bounding box center [373, 70] width 97 height 10
click at [778, 45] on span "Track actions" at bounding box center [779, 42] width 9 height 12
click at [780, 66] on link "Merge" at bounding box center [808, 64] width 79 height 16
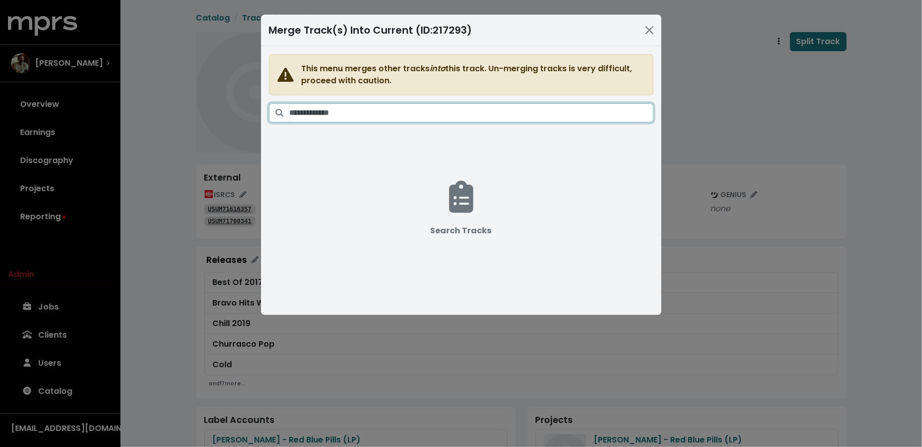
click at [490, 118] on input "Search tracks" at bounding box center [472, 112] width 364 height 19
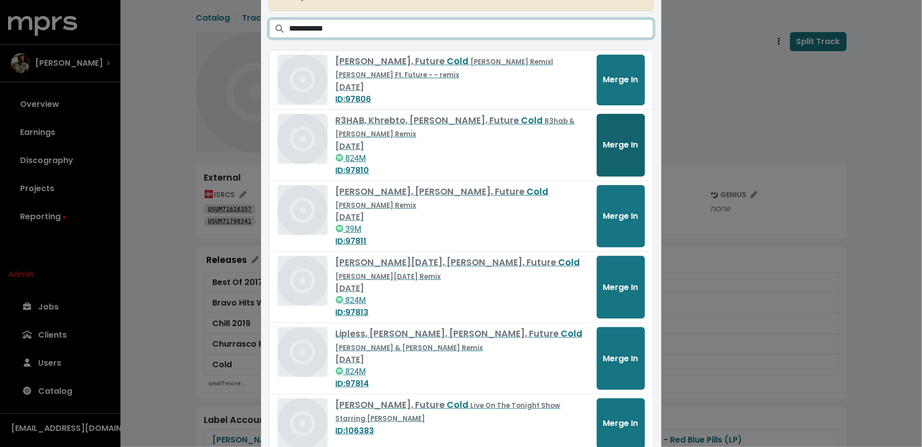
scroll to position [121, 0]
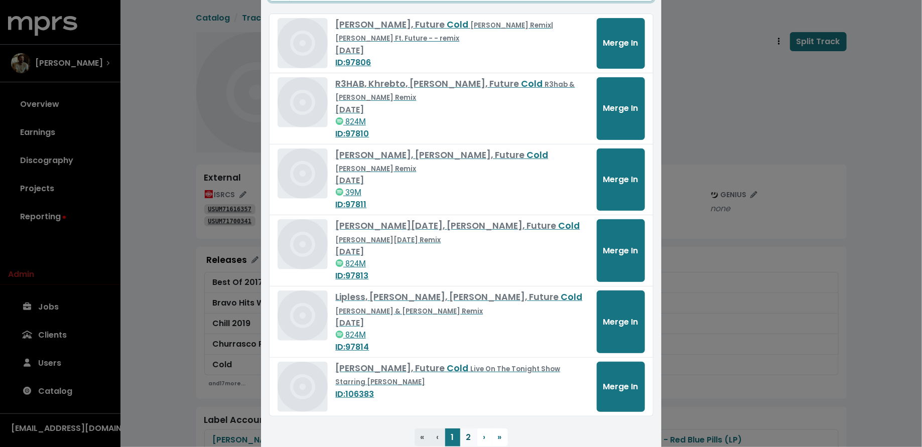
type input "**********"
click at [465, 429] on button "2" at bounding box center [468, 438] width 17 height 18
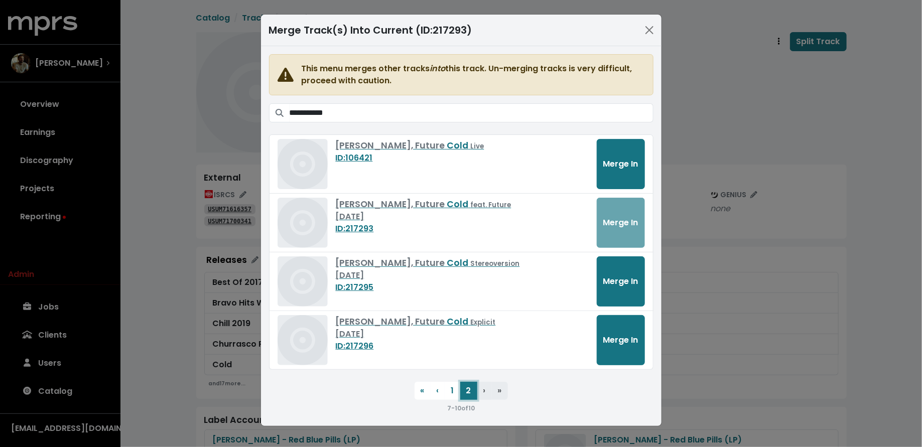
scroll to position [0, 0]
click at [605, 347] on button "Merge In" at bounding box center [621, 340] width 48 height 50
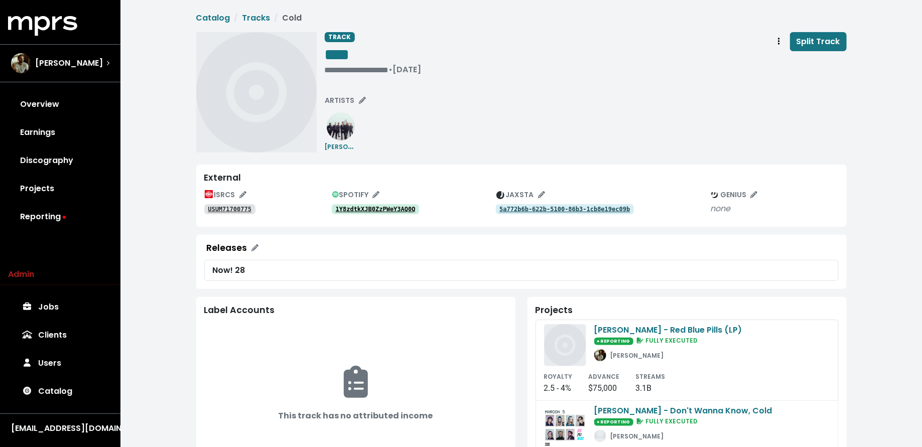
click at [391, 208] on tt "1Y8zdtkXJB0ZzPWeY3AQ0Q" at bounding box center [376, 209] width 80 height 7
click at [228, 212] on tt "USUM71700775" at bounding box center [230, 209] width 44 height 7
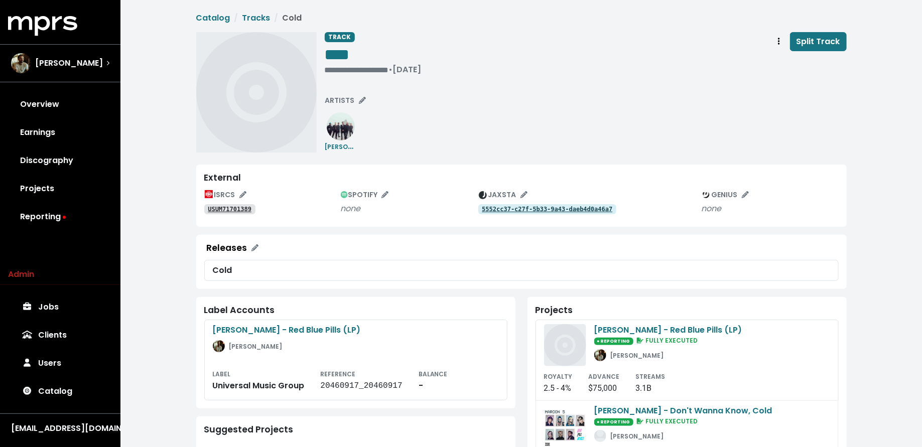
click at [236, 208] on tt "USUM71701389" at bounding box center [230, 209] width 44 height 7
click at [339, 100] on span "ARTISTS" at bounding box center [345, 100] width 41 height 10
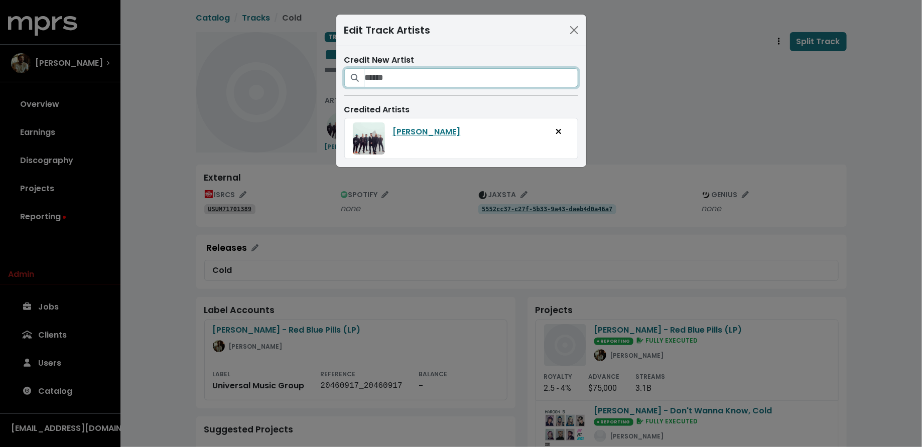
click at [379, 77] on input "Search for artists who should be credited on this track" at bounding box center [471, 77] width 213 height 19
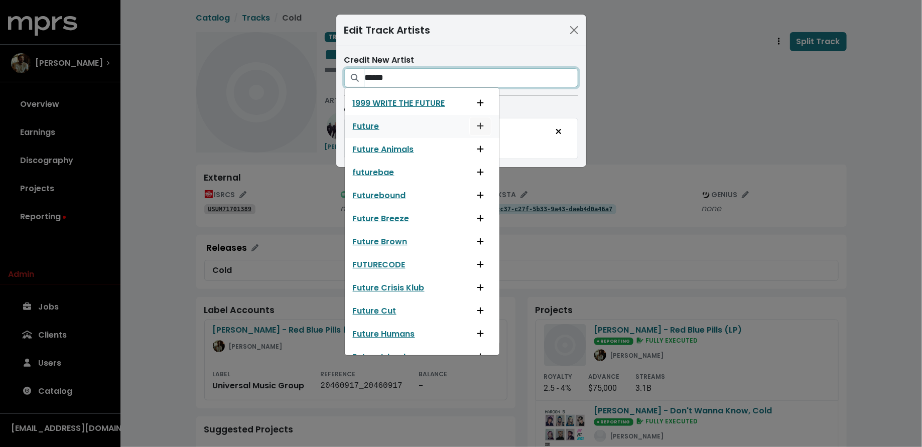
type input "******"
click at [476, 122] on span "Add artist to this track's credited artists" at bounding box center [480, 126] width 9 height 12
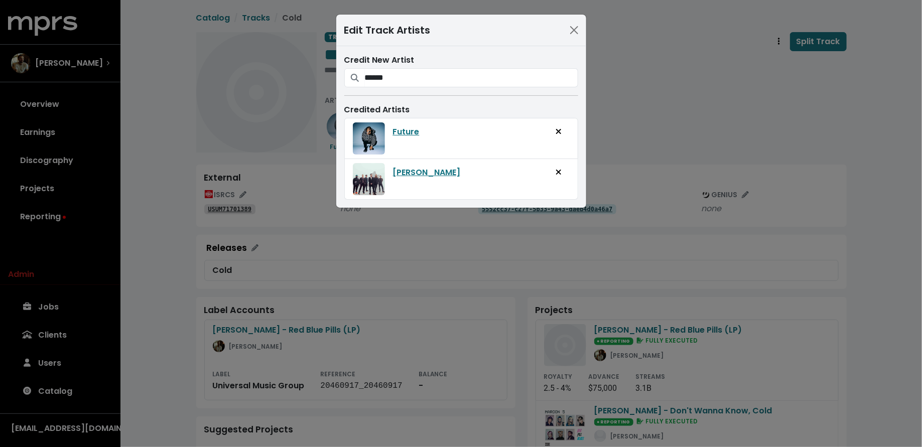
click at [313, 146] on div "Edit Track Artists Credit New Artist ****** 1999 WRITE THE FUTURE Future Future…" at bounding box center [461, 223] width 922 height 447
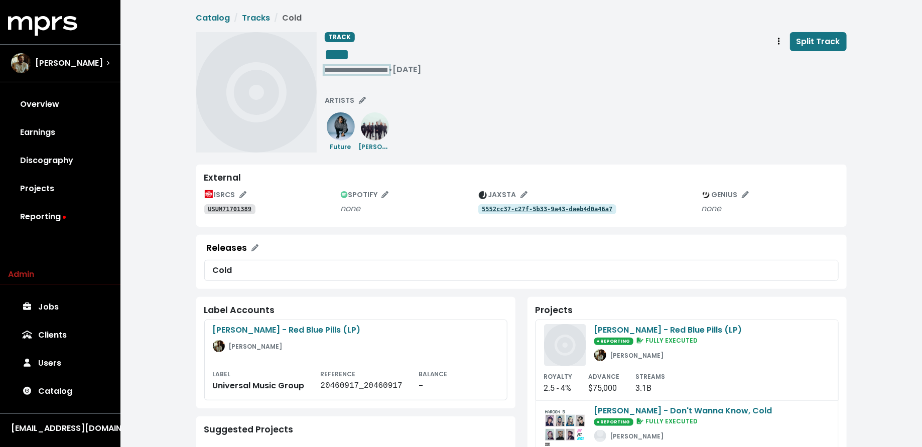
click at [329, 70] on div "**********" at bounding box center [373, 70] width 97 height 10
click at [227, 210] on tt "USUM72106357" at bounding box center [230, 209] width 44 height 7
click at [334, 67] on div "**********" at bounding box center [373, 70] width 97 height 10
click at [324, 76] on div "TRACK **** • [DATE] Split Track ARTISTS [PERSON_NAME]" at bounding box center [521, 92] width 651 height 120
click at [329, 72] on div "**********" at bounding box center [373, 70] width 97 height 10
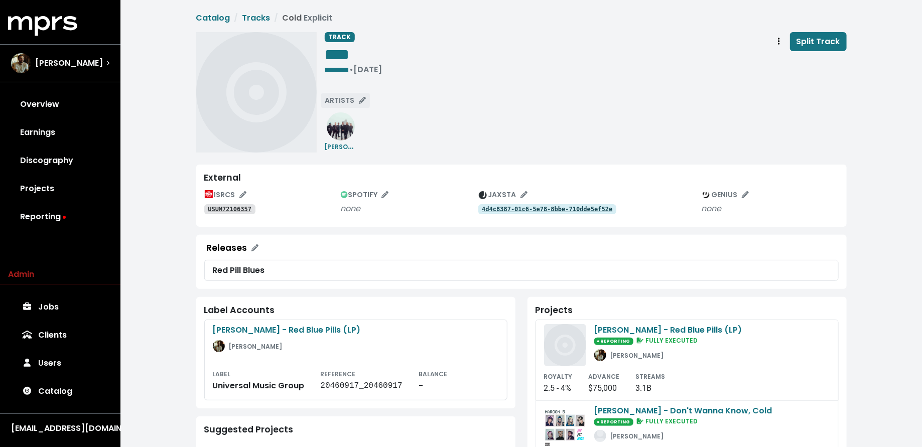
click at [335, 101] on span "ARTISTS" at bounding box center [345, 100] width 41 height 10
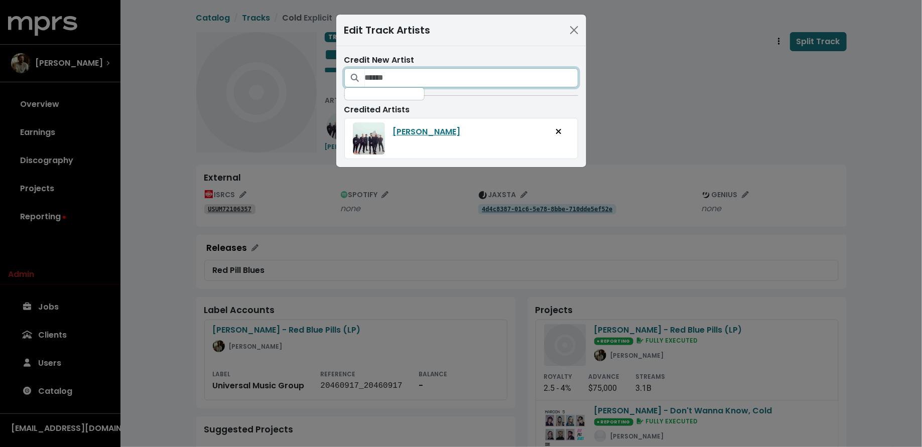
click at [378, 77] on input "Search for artists who should be credited on this track" at bounding box center [471, 77] width 213 height 19
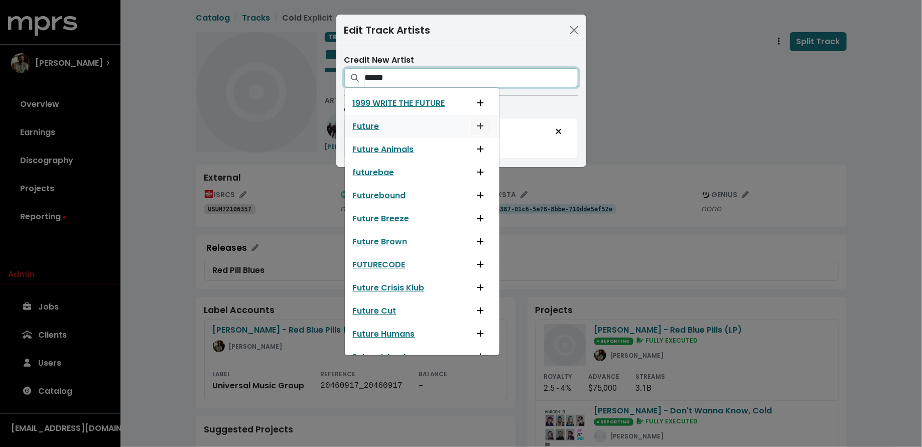
type input "******"
click at [482, 128] on icon "Add artist to this track's credited artists" at bounding box center [480, 126] width 7 height 8
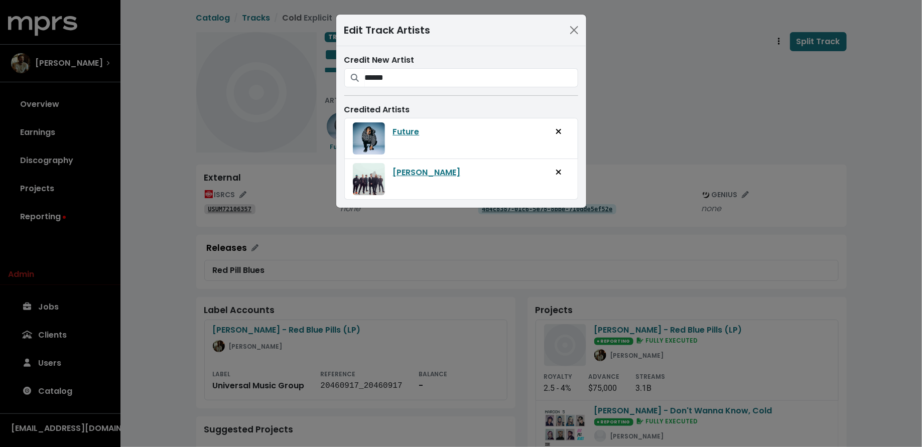
click at [655, 133] on div "Edit Track Artists Credit New Artist ****** 1999 WRITE THE FUTURE Future Future…" at bounding box center [461, 223] width 922 height 447
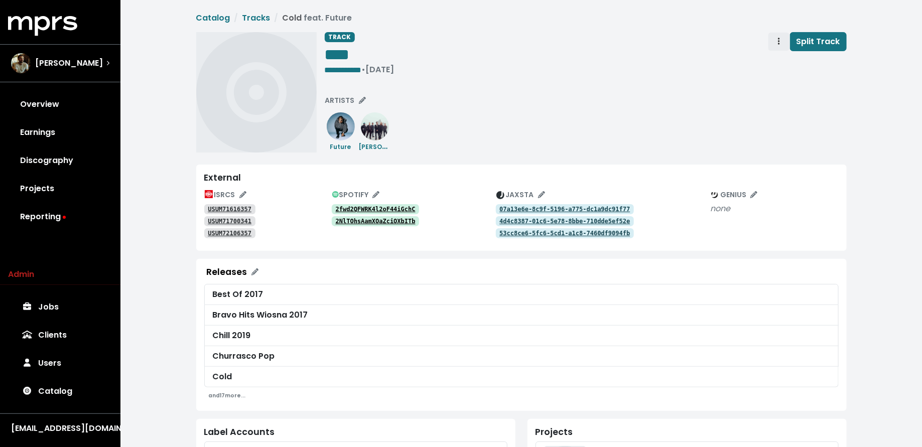
click at [779, 39] on span "Track actions" at bounding box center [779, 42] width 9 height 12
click at [772, 61] on link "Merge" at bounding box center [808, 64] width 79 height 16
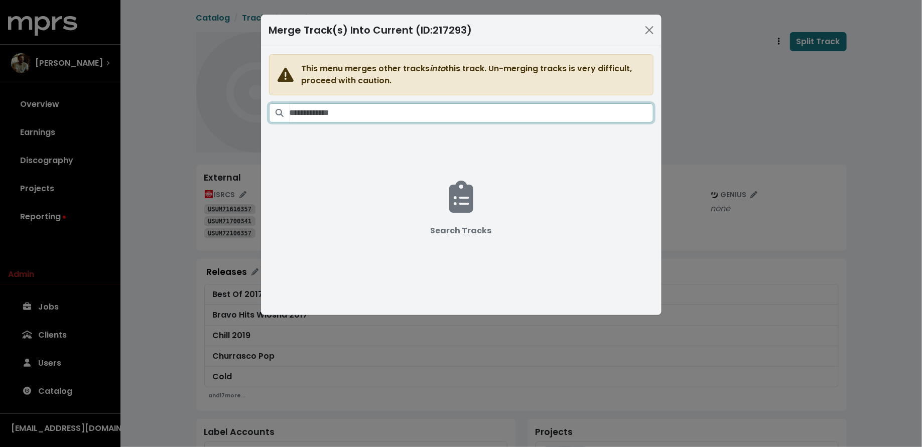
click at [506, 106] on input "Search tracks" at bounding box center [472, 112] width 364 height 19
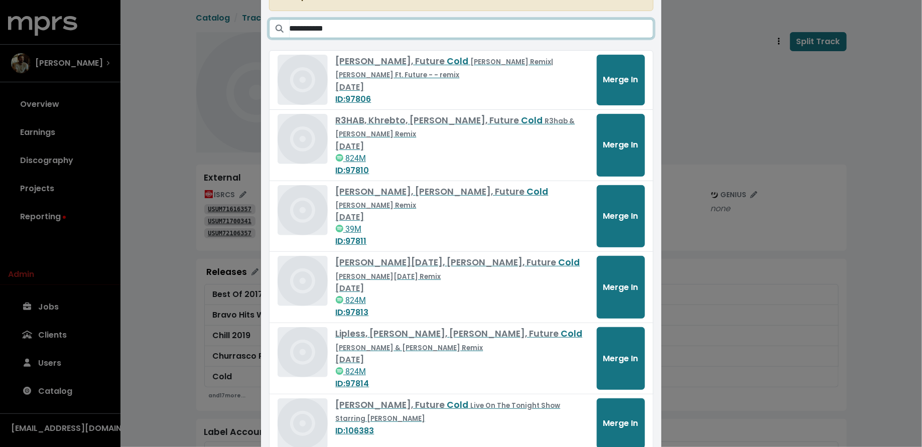
scroll to position [89, 0]
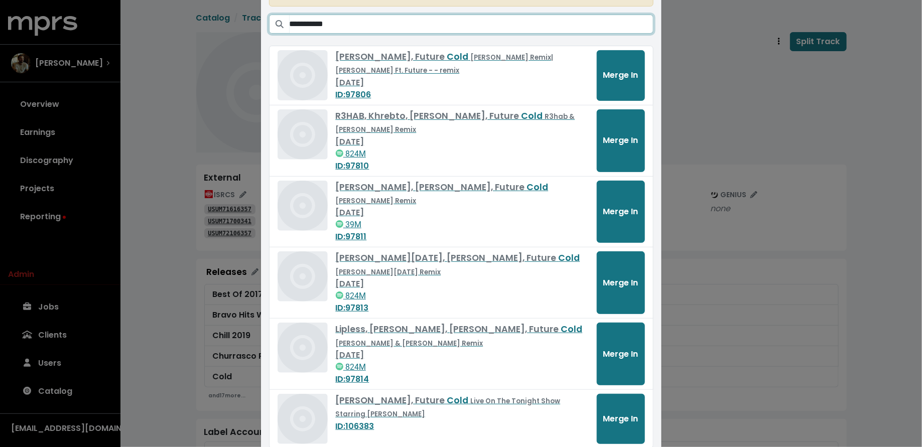
type input "**********"
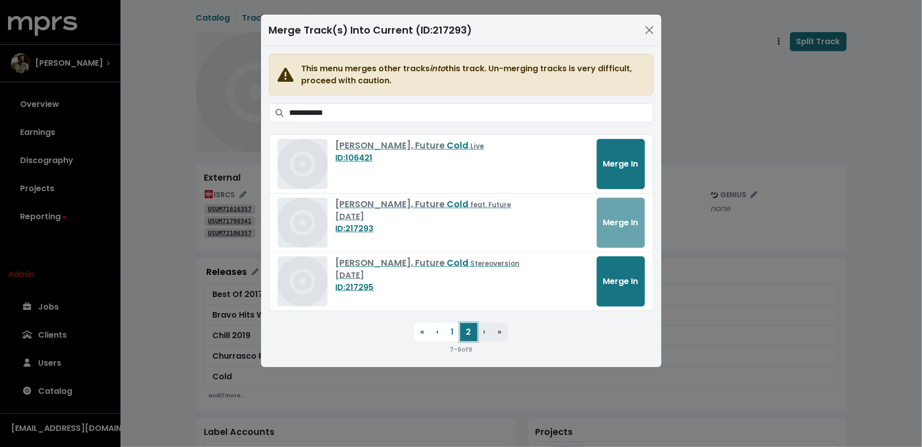
scroll to position [0, 0]
click at [605, 279] on span "Merge In" at bounding box center [620, 282] width 35 height 12
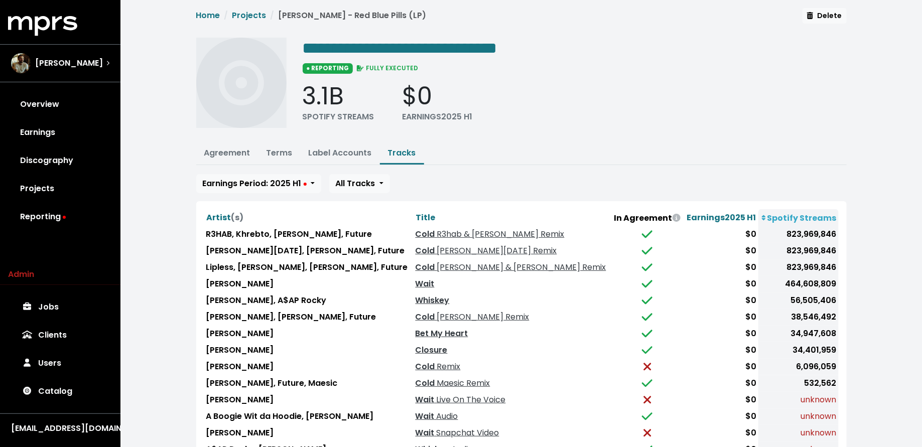
scroll to position [8, 0]
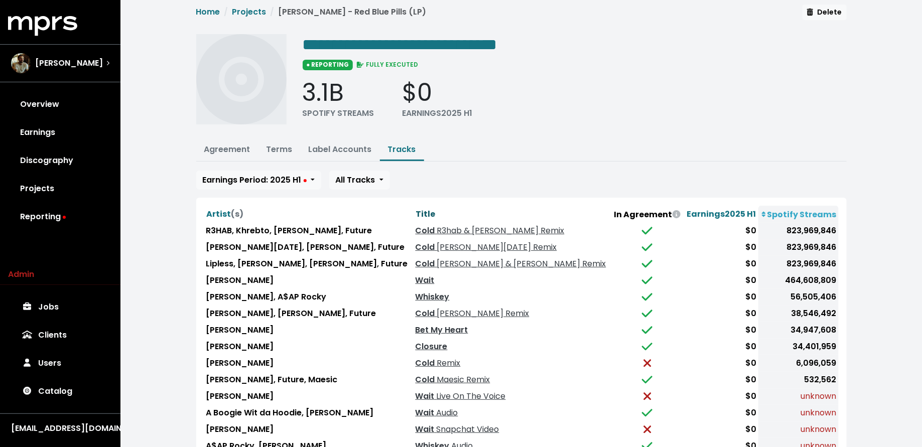
click at [416, 211] on span "Title" at bounding box center [426, 214] width 20 height 12
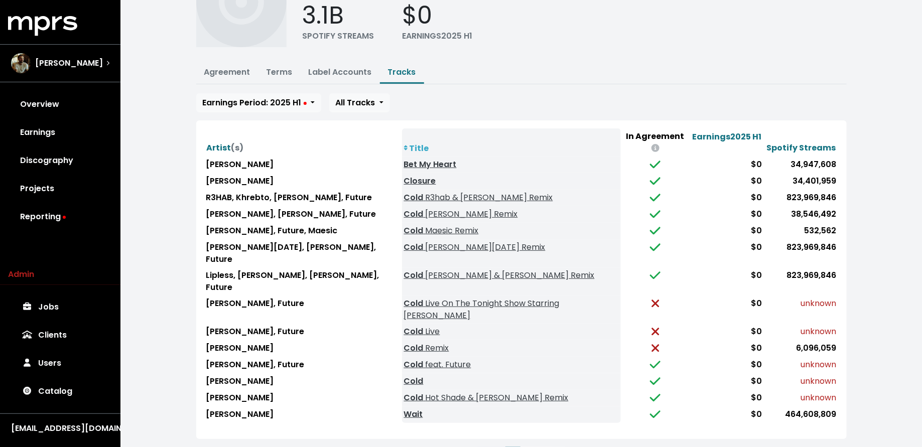
scroll to position [84, 0]
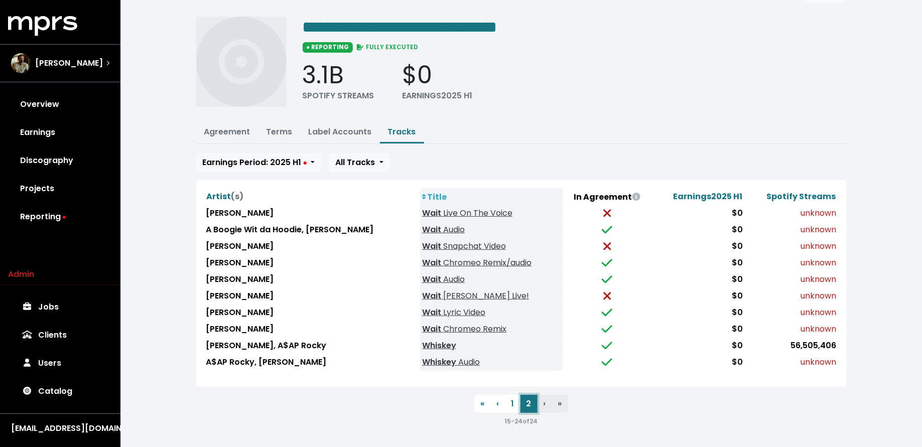
scroll to position [20, 0]
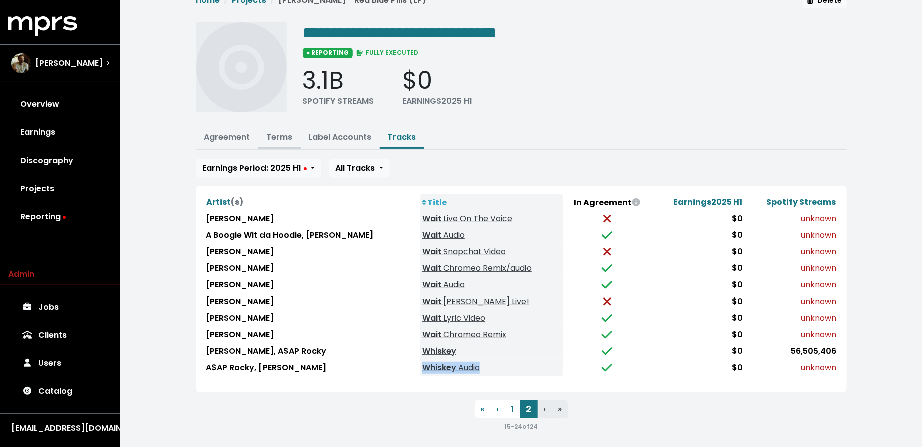
click at [271, 138] on link "Terms" at bounding box center [280, 138] width 26 height 12
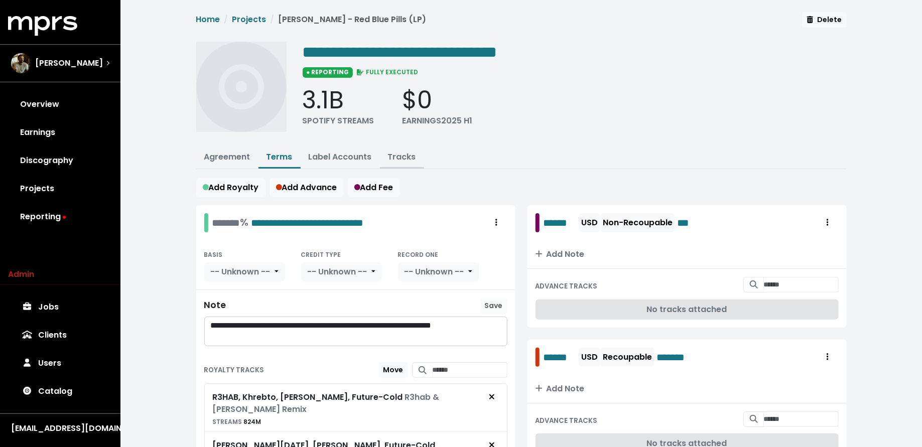
click at [408, 155] on link "Tracks" at bounding box center [402, 157] width 28 height 12
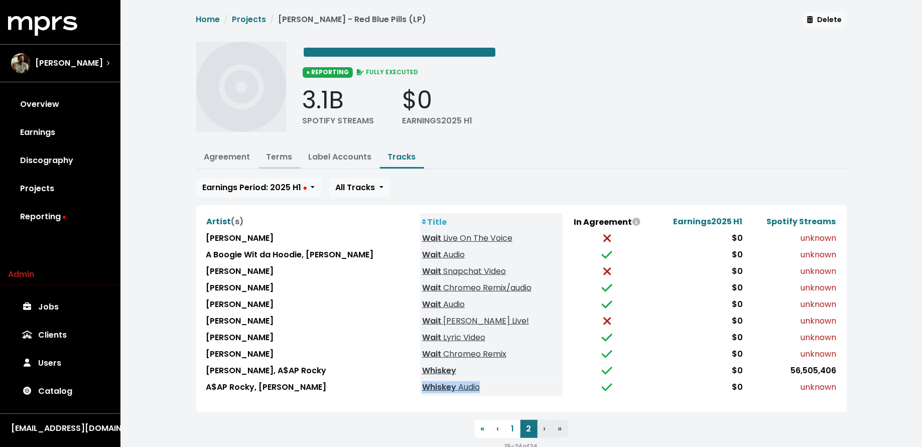
click at [277, 157] on link "Terms" at bounding box center [280, 157] width 26 height 12
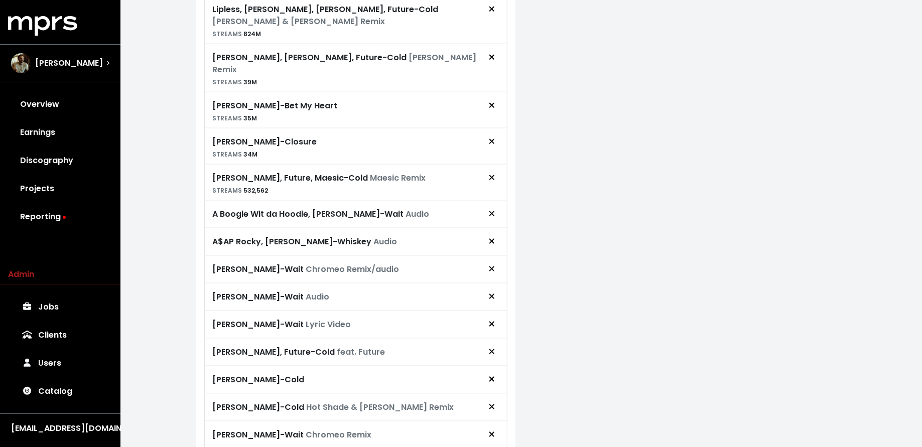
scroll to position [487, 0]
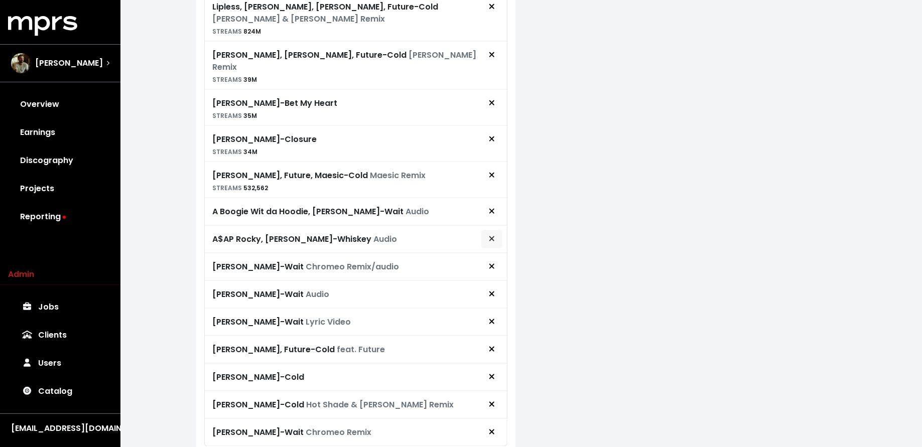
click at [487, 233] on span "Remove royalty target" at bounding box center [491, 239] width 9 height 12
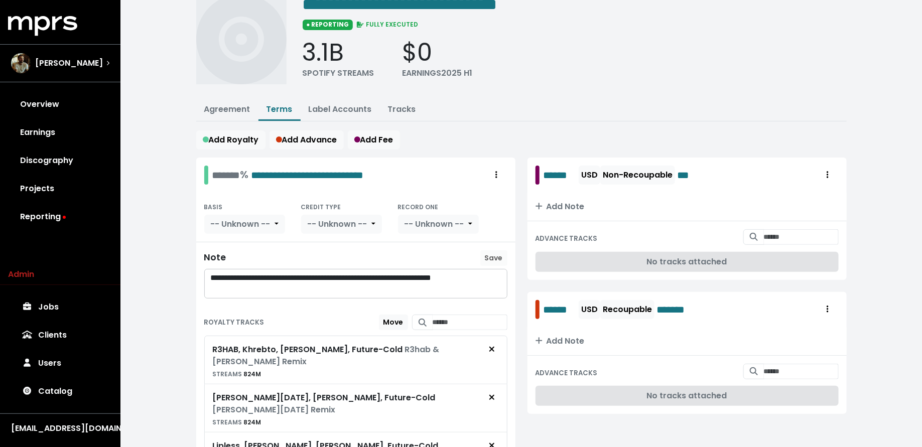
scroll to position [0, 0]
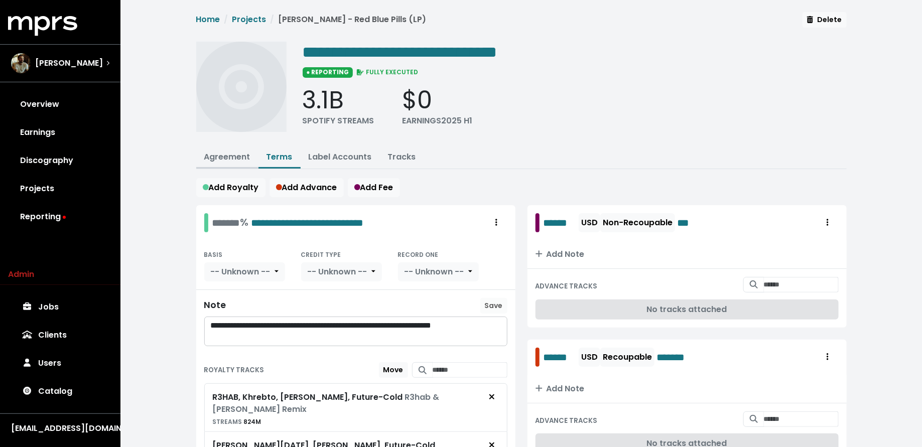
click at [234, 152] on link "Agreement" at bounding box center [227, 157] width 46 height 12
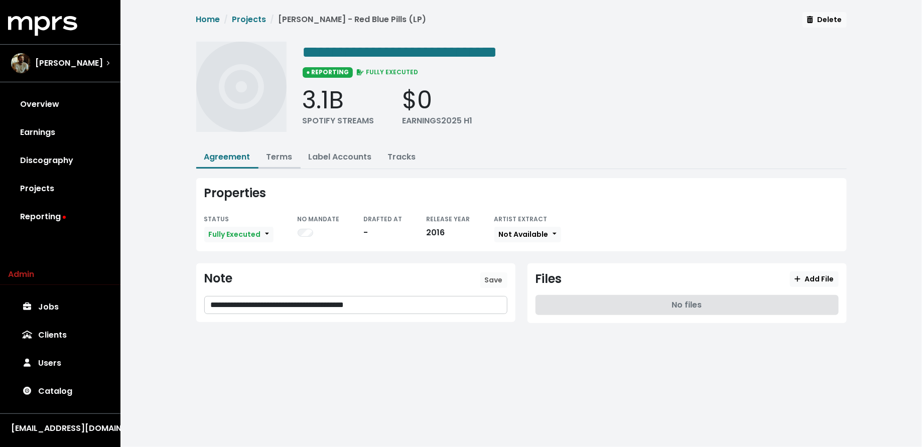
click at [281, 155] on link "Terms" at bounding box center [280, 157] width 26 height 12
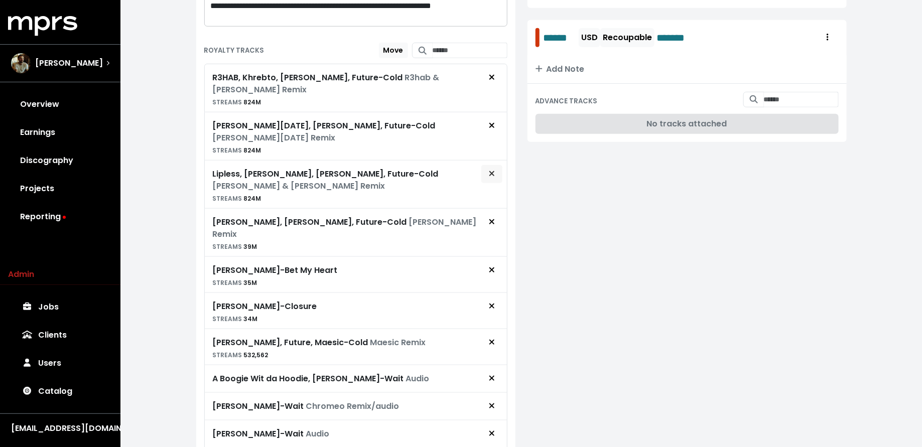
scroll to position [323, 0]
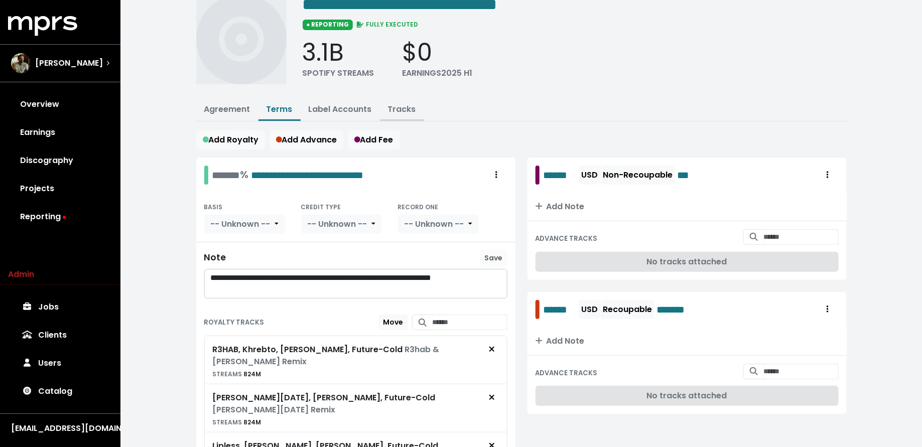
click at [394, 108] on link "Tracks" at bounding box center [402, 109] width 28 height 12
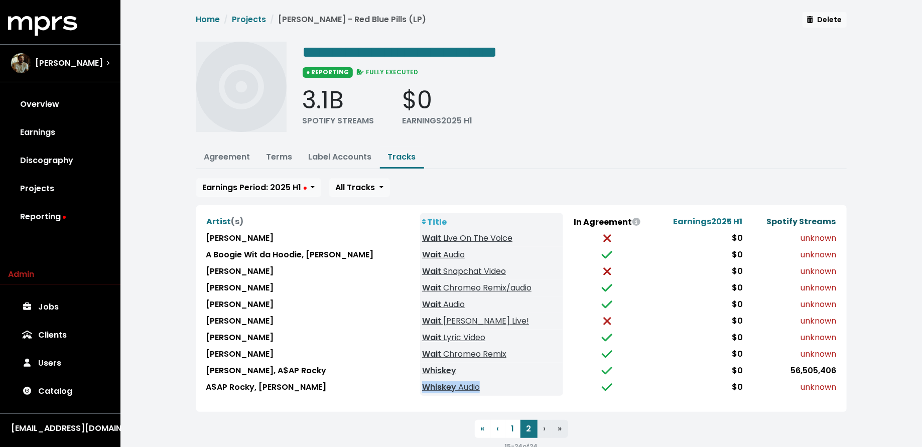
click at [774, 222] on span "Spotify Streams" at bounding box center [801, 222] width 69 height 12
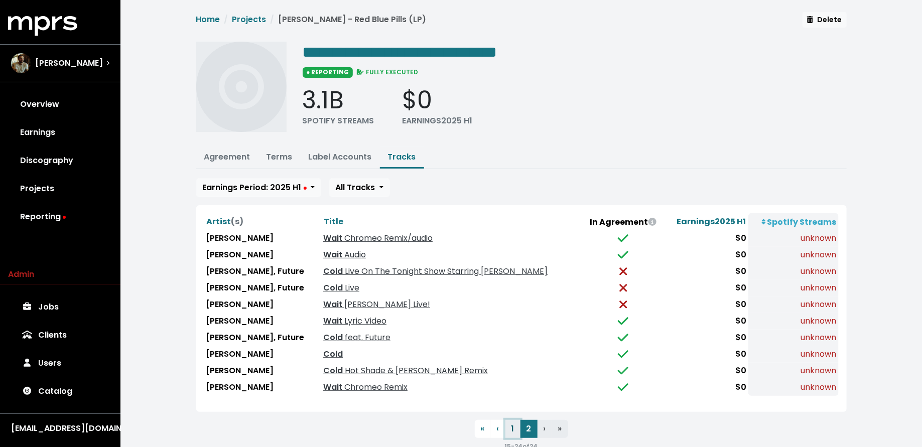
click at [511, 424] on button "1" at bounding box center [512, 429] width 15 height 18
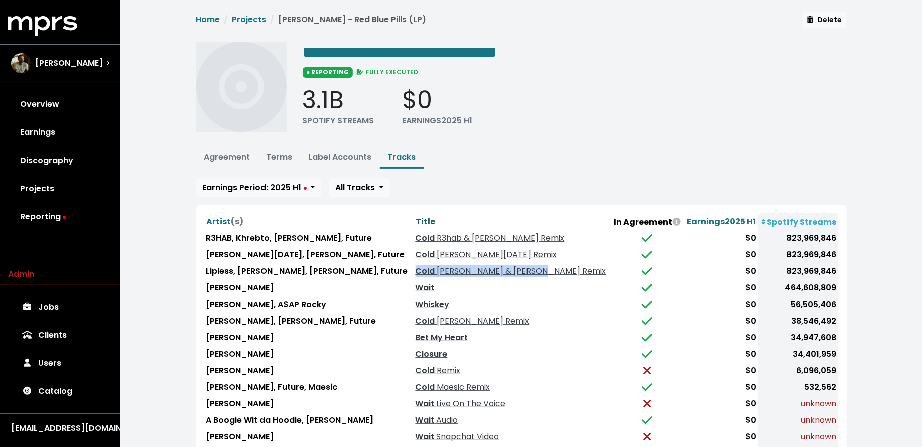
click at [416, 216] on span "Title" at bounding box center [426, 222] width 20 height 12
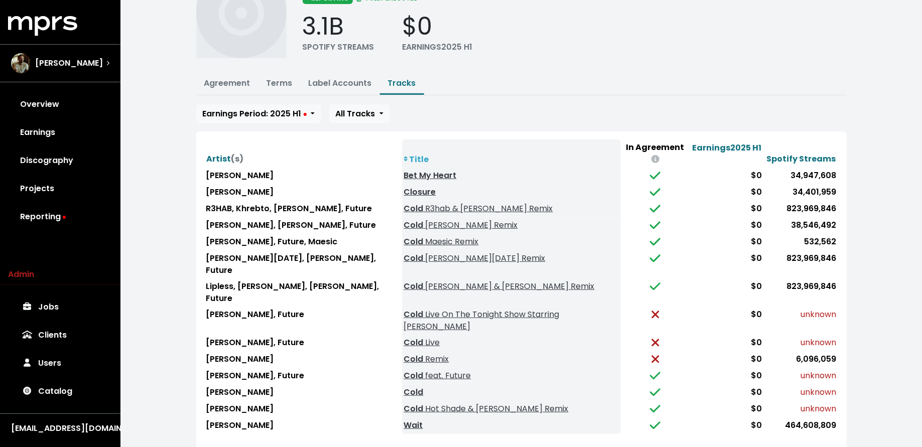
scroll to position [85, 0]
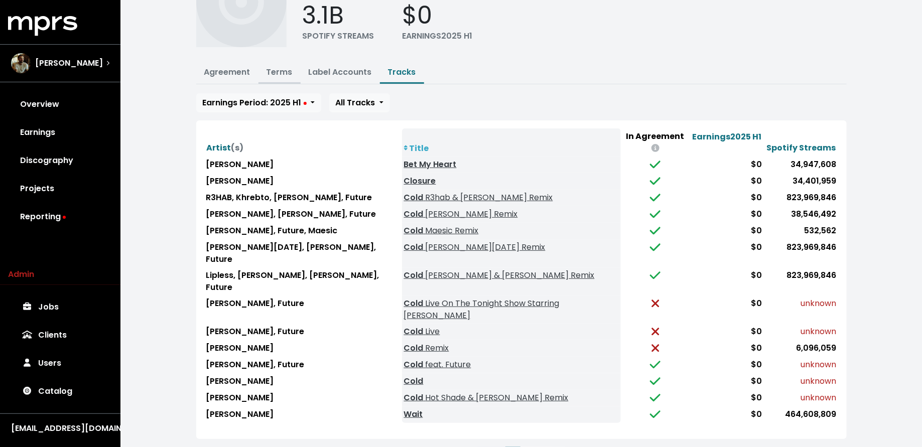
click at [281, 64] on button "Terms" at bounding box center [280, 73] width 42 height 22
click at [287, 66] on link "Terms" at bounding box center [280, 72] width 26 height 12
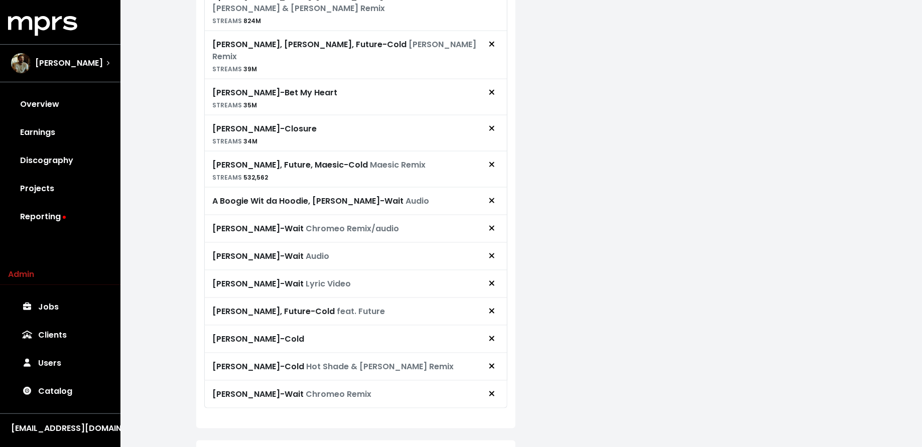
scroll to position [511, 0]
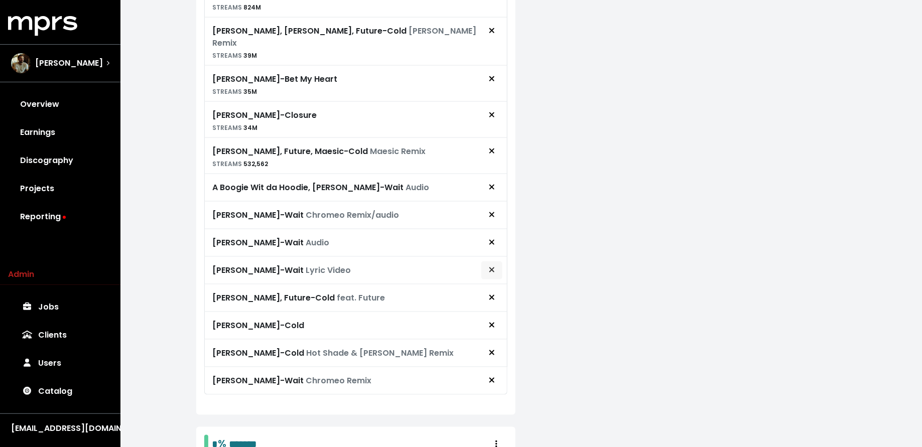
click at [488, 265] on span "Remove royalty target" at bounding box center [491, 271] width 9 height 12
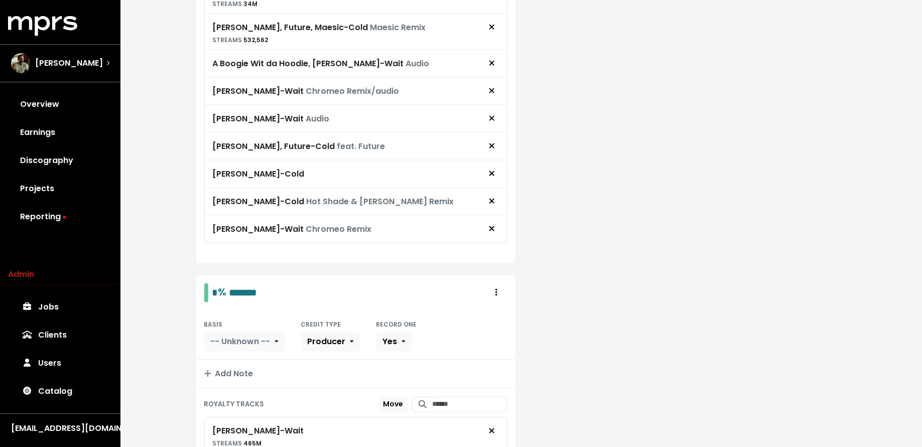
scroll to position [605, 0]
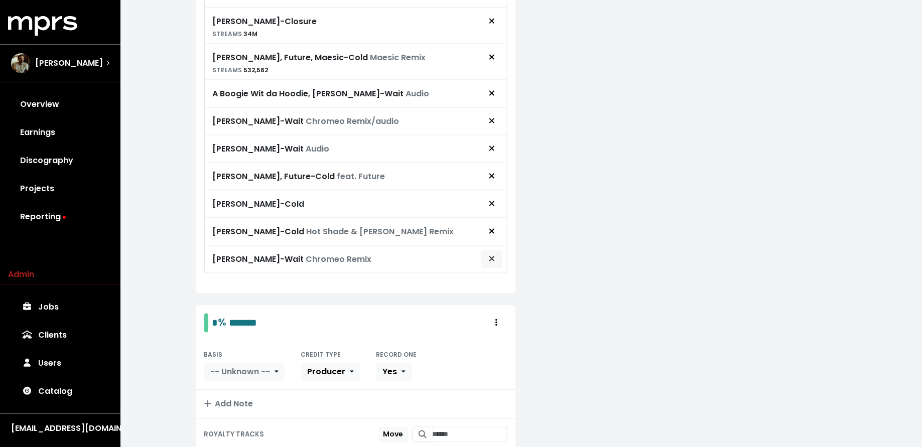
click at [495, 253] on span "Remove royalty target" at bounding box center [491, 259] width 9 height 12
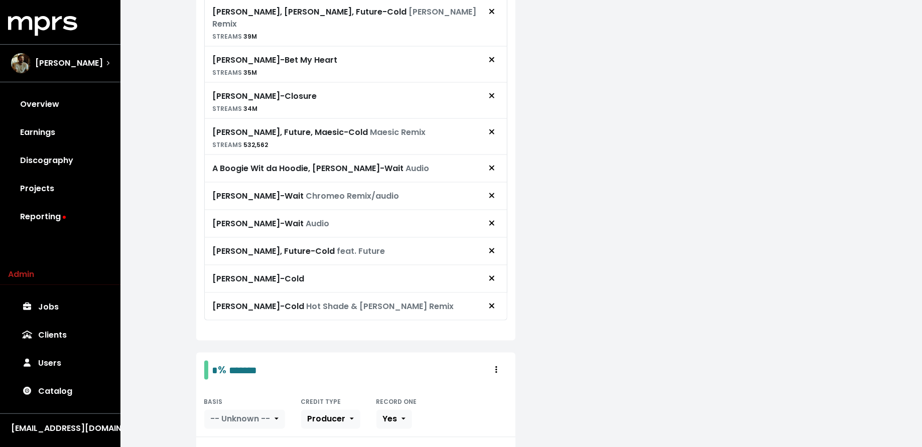
scroll to position [528, 0]
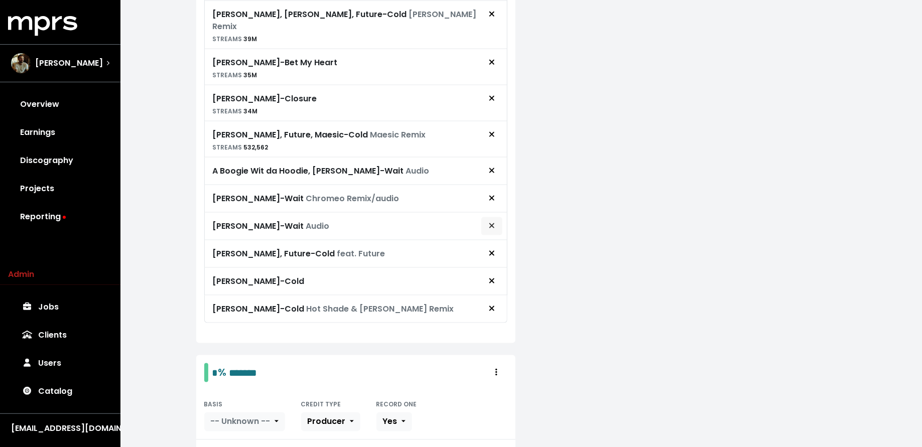
click at [493, 222] on icon "Remove royalty target" at bounding box center [492, 226] width 6 height 8
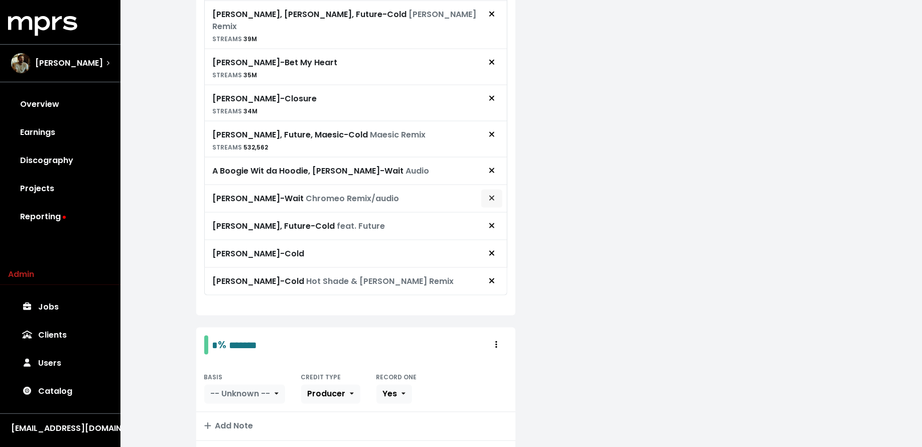
click at [493, 193] on span "Remove royalty target" at bounding box center [492, 199] width 6 height 12
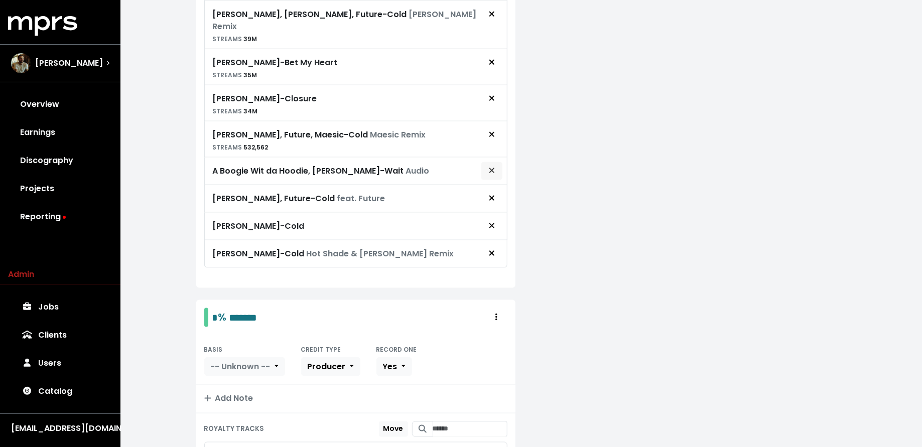
click at [495, 165] on span "Remove royalty target" at bounding box center [492, 171] width 6 height 12
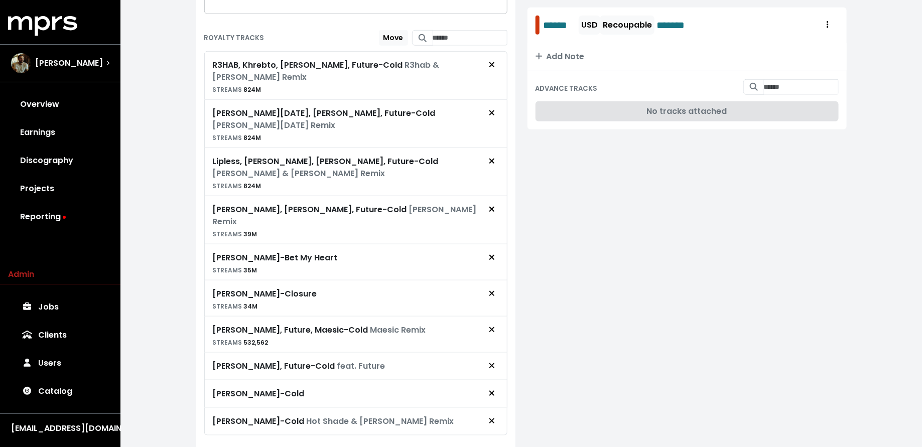
scroll to position [333, 0]
click at [495, 417] on icon "Remove royalty target" at bounding box center [492, 421] width 6 height 8
click at [495, 360] on span "Remove royalty target" at bounding box center [491, 366] width 9 height 12
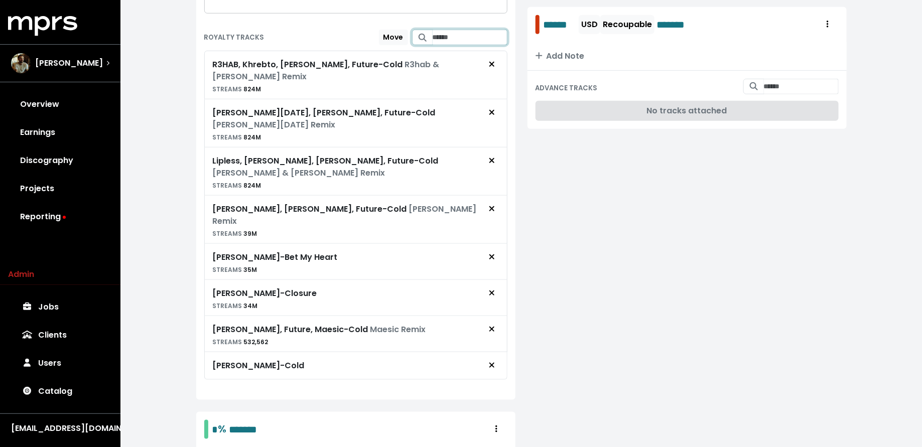
click at [441, 36] on input "Search for tracks by title and link them to this royalty" at bounding box center [470, 38] width 75 height 16
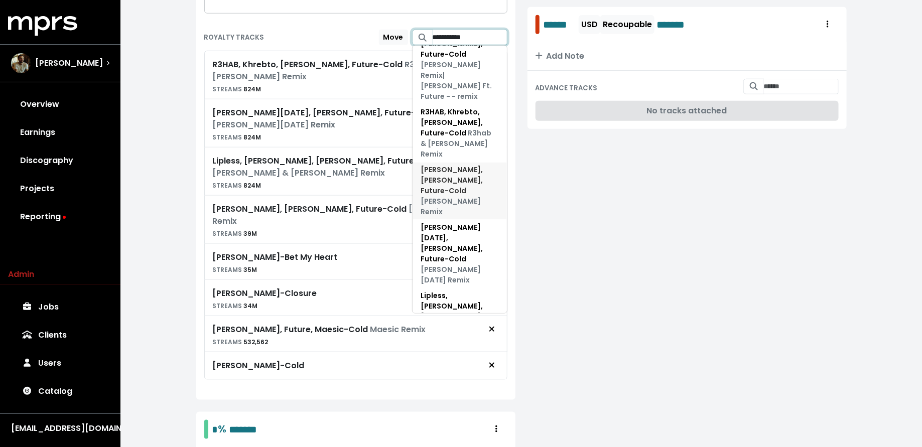
scroll to position [45, 0]
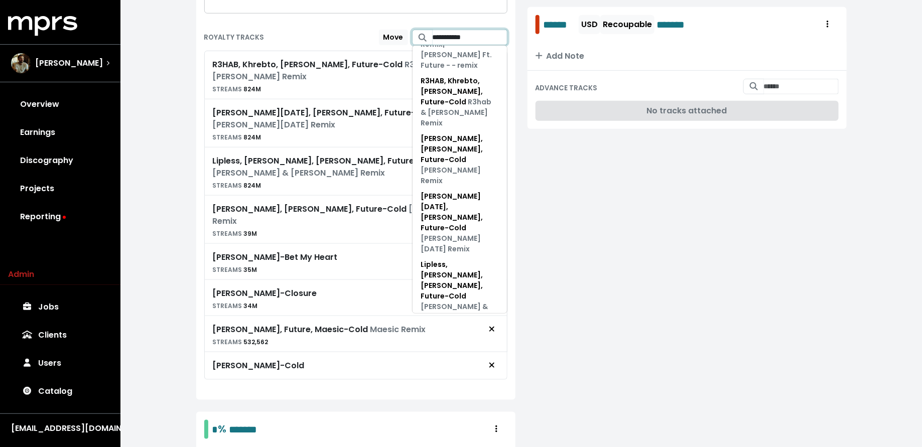
type input "**********"
click at [460, 422] on span "Maroon 5, Future - Cold feat. Future" at bounding box center [453, 437] width 65 height 31
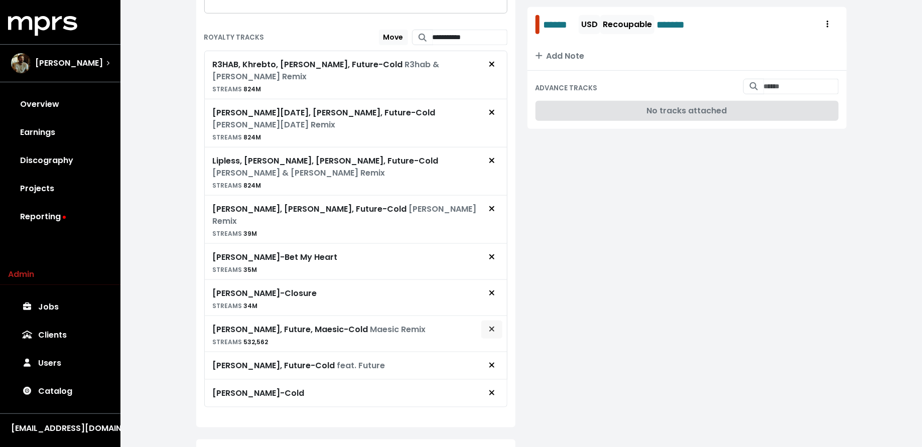
click at [497, 320] on button "Remove royalty target" at bounding box center [492, 329] width 22 height 19
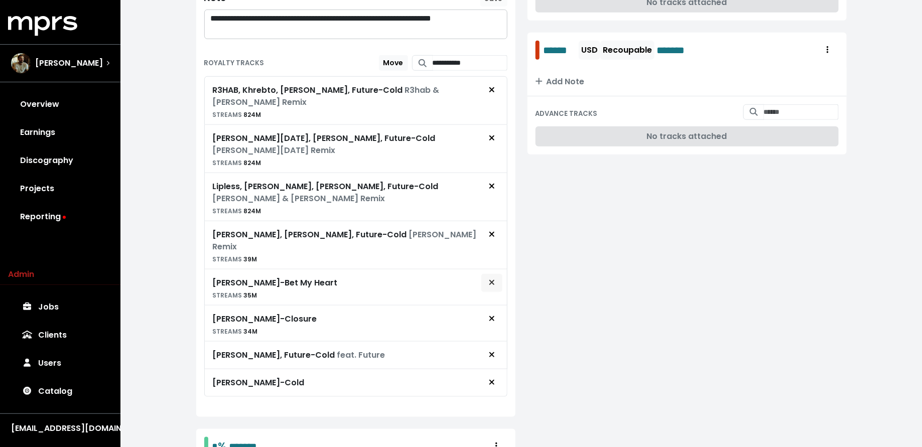
scroll to position [301, 0]
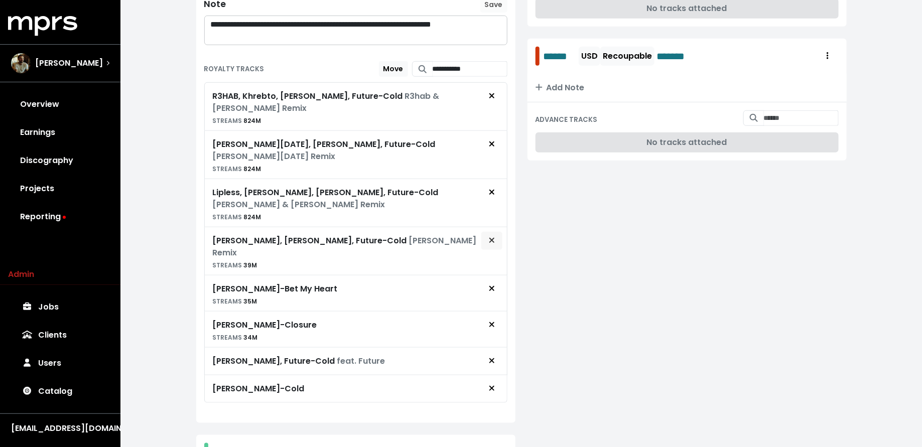
click at [493, 236] on icon "Remove royalty target" at bounding box center [492, 240] width 6 height 8
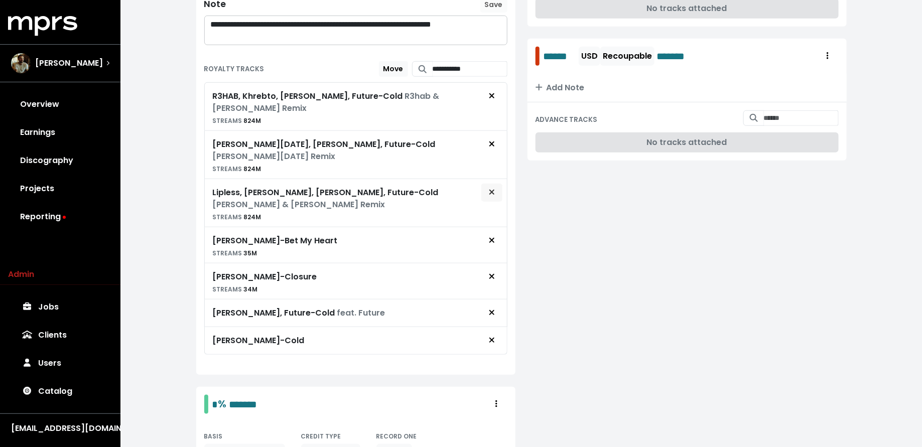
click at [495, 187] on span "Remove royalty target" at bounding box center [491, 193] width 9 height 12
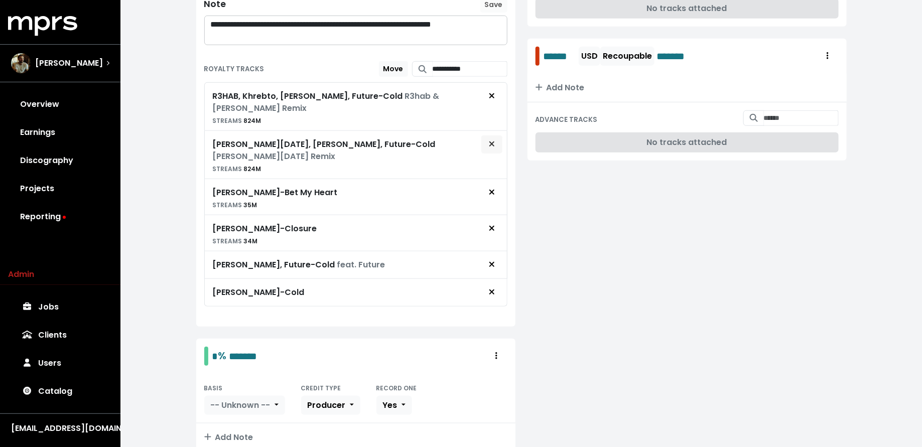
click at [492, 139] on span "Remove royalty target" at bounding box center [492, 145] width 6 height 12
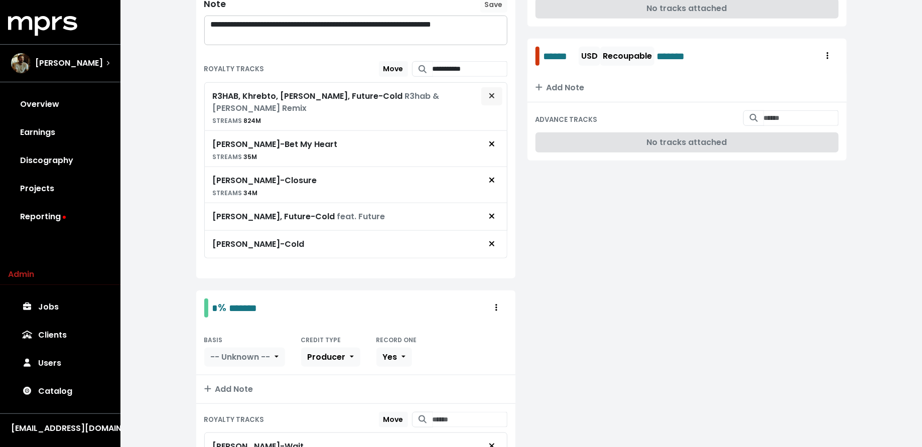
click at [495, 96] on span "Remove royalty target" at bounding box center [491, 96] width 9 height 12
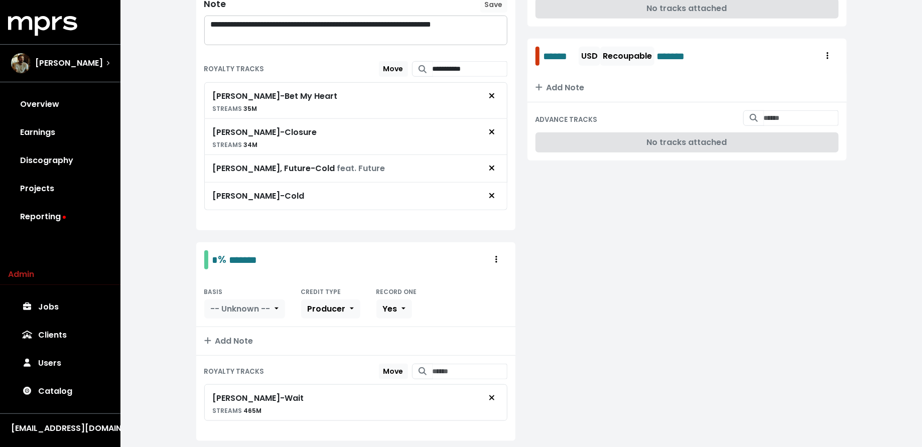
scroll to position [0, 0]
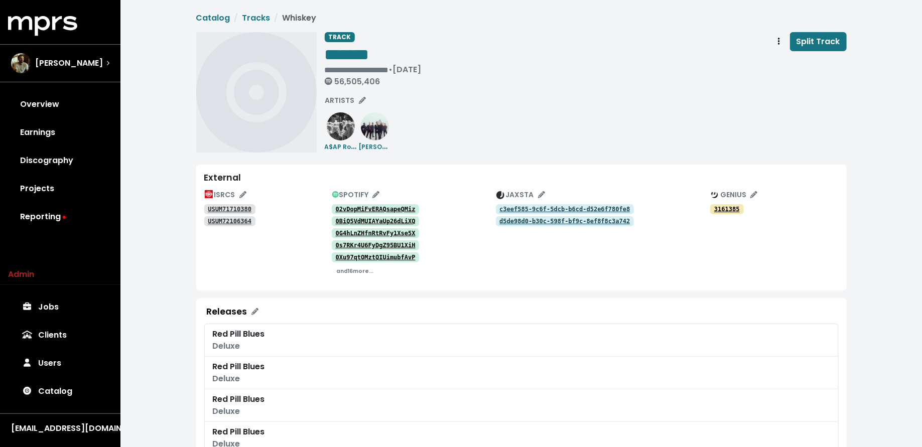
click at [385, 206] on tt "02vDopMiFvERAQsapeQMiz" at bounding box center [376, 209] width 80 height 7
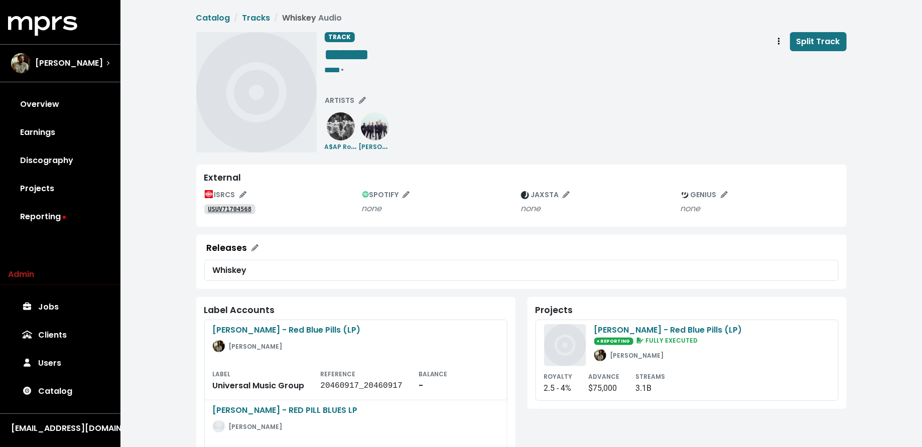
click at [225, 206] on tt "USUV71704568" at bounding box center [230, 209] width 44 height 7
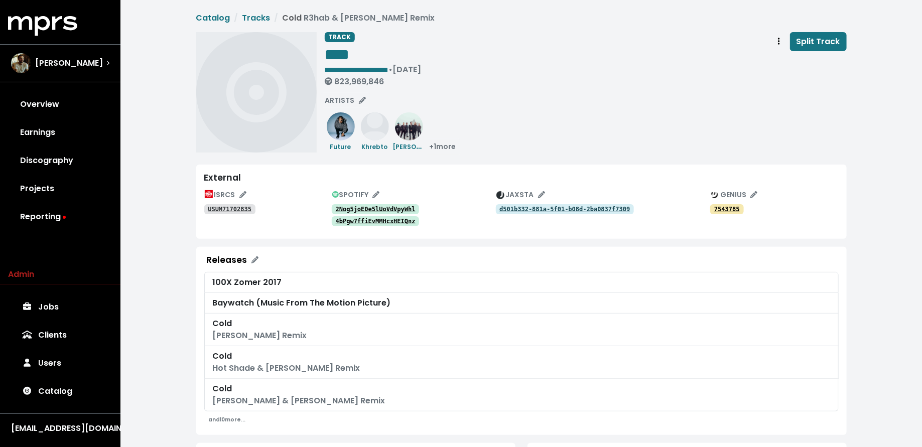
click at [386, 207] on tt "2Nog5joE0e5lUoVdVpyWhl" at bounding box center [376, 209] width 80 height 7
click at [408, 222] on tt "4bPgw7ffiEvMMHcxHEIQnz" at bounding box center [376, 221] width 80 height 7
click at [236, 209] on tt "USUM71702835" at bounding box center [230, 209] width 44 height 7
click at [370, 207] on tt "2Nog5joE0e5lUoVdVpyWhl" at bounding box center [376, 209] width 80 height 7
click at [375, 221] on tt "4bPgw7ffiEvMMHcxHEIQnz" at bounding box center [376, 221] width 80 height 7
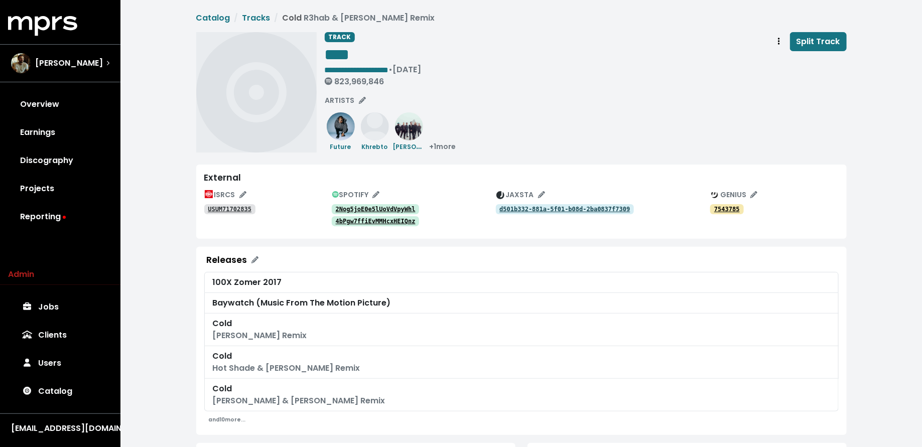
click at [378, 218] on tt "4bPgw7ffiEvMMHcxHEIQnz" at bounding box center [376, 221] width 80 height 7
click at [377, 204] on link "2Nog5joE0e5lUoVdVpyWhl" at bounding box center [376, 209] width 88 height 10
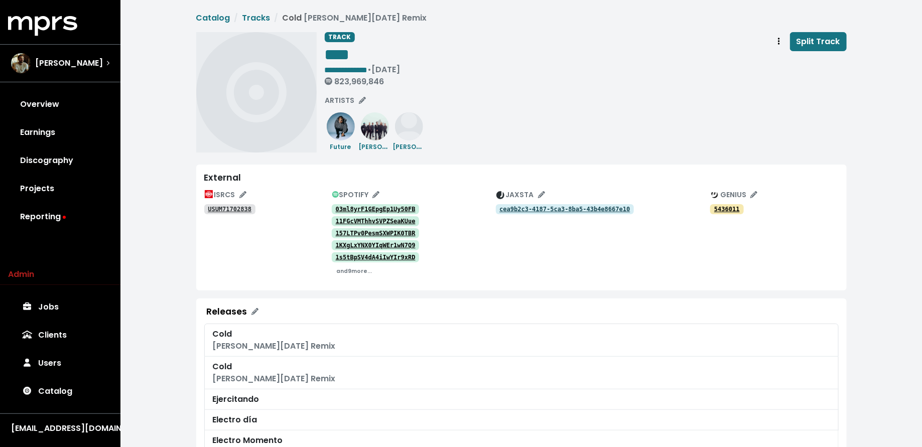
click at [374, 210] on tt "03ml8yrF1GEpgEp1Uy50FB" at bounding box center [376, 209] width 80 height 7
click at [367, 221] on tt "11FGcVMThhvSVPZSeaKUue" at bounding box center [376, 221] width 80 height 7
click at [355, 270] on small "and 9 more..." at bounding box center [354, 272] width 36 height 8
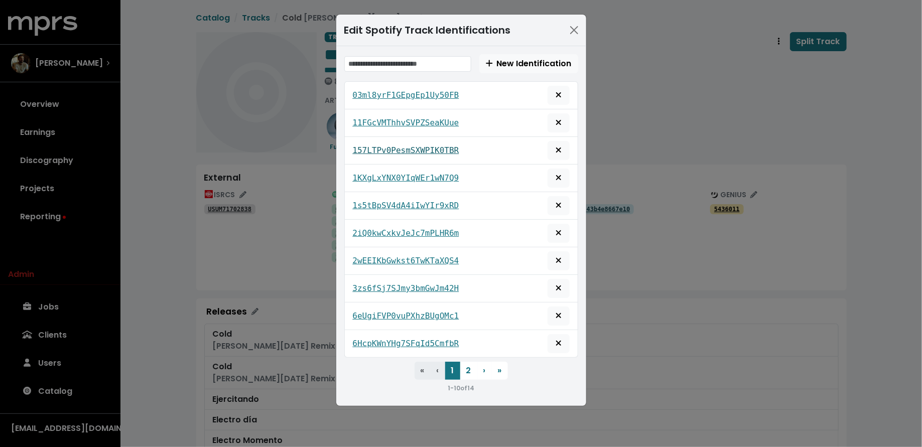
click at [428, 146] on tt "157LTPv0PesmSXWPIK0TBR" at bounding box center [406, 151] width 106 height 10
click at [410, 201] on tt "1s5tBpSV4dA4iIwYIr9xRD" at bounding box center [406, 206] width 106 height 10
click at [411, 228] on tt "2iQ0kwCxkvJeJc7mPLHR6m" at bounding box center [406, 233] width 106 height 10
click at [411, 251] on div "2wEEIKbGwkst6TwKTaXQS4" at bounding box center [461, 260] width 217 height 19
click at [411, 256] on tt "2wEEIKbGwkst6TwKTaXQS4" at bounding box center [406, 261] width 106 height 10
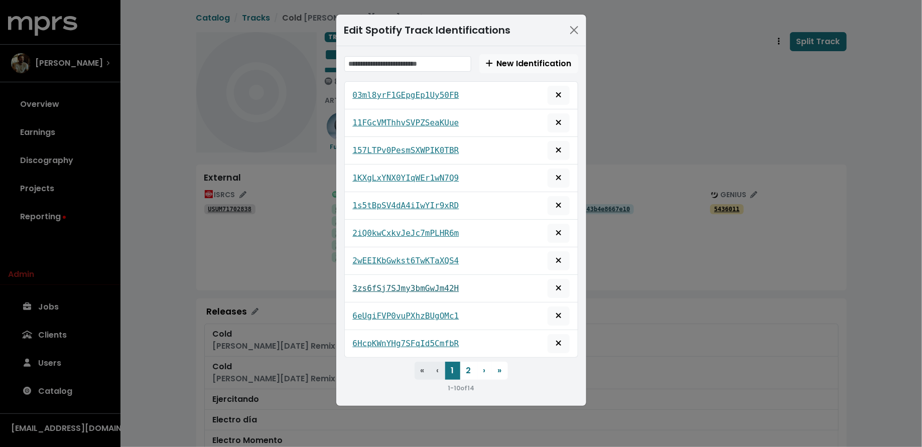
click at [406, 284] on tt "3zs6fSj7SJmy3bmGwJm42H" at bounding box center [406, 289] width 106 height 10
click at [598, 258] on div "Edit Spotify Track Identifications New Identification 03ml8yrF1GEpgEp1Uy50FB 11…" at bounding box center [461, 223] width 922 height 447
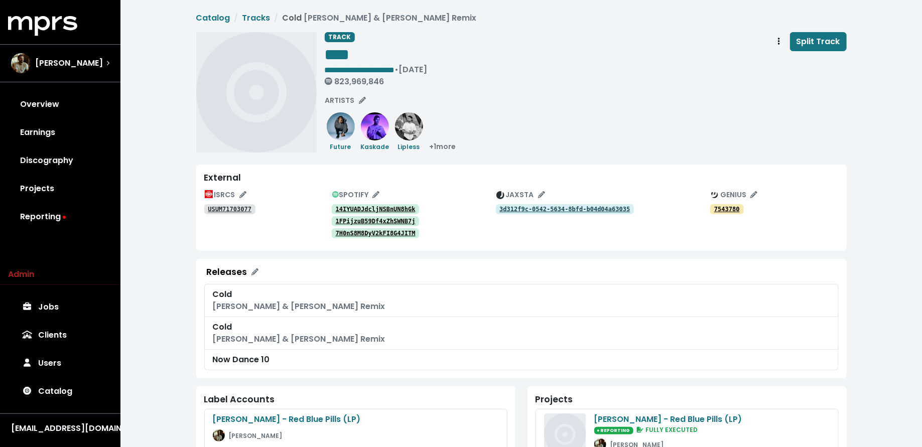
click at [395, 206] on tt "14IYUADJdcljNSBnUN8hGk" at bounding box center [376, 209] width 80 height 7
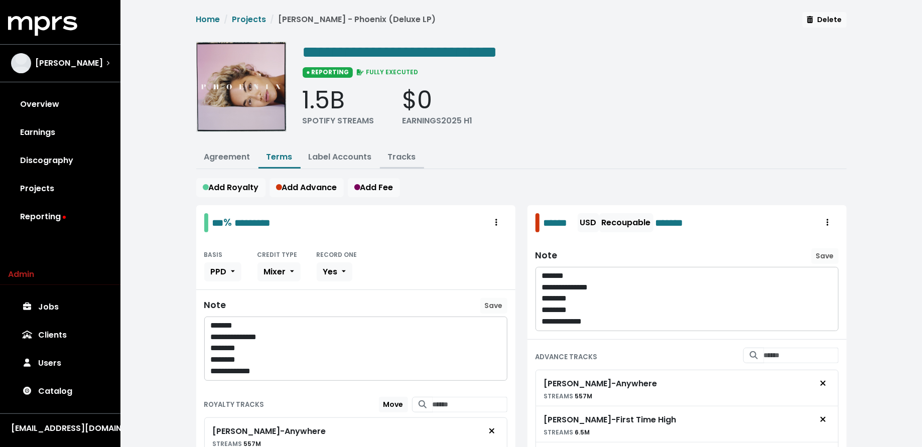
click at [407, 156] on link "Tracks" at bounding box center [402, 157] width 28 height 12
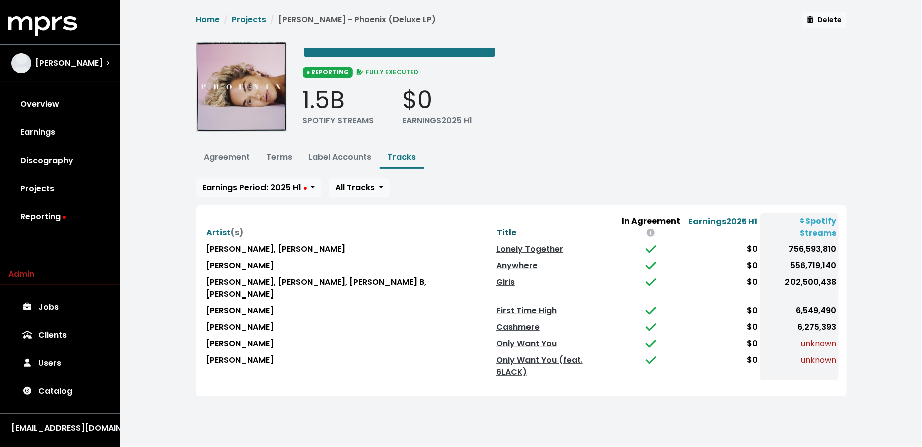
click at [497, 227] on span "Title" at bounding box center [507, 233] width 20 height 12
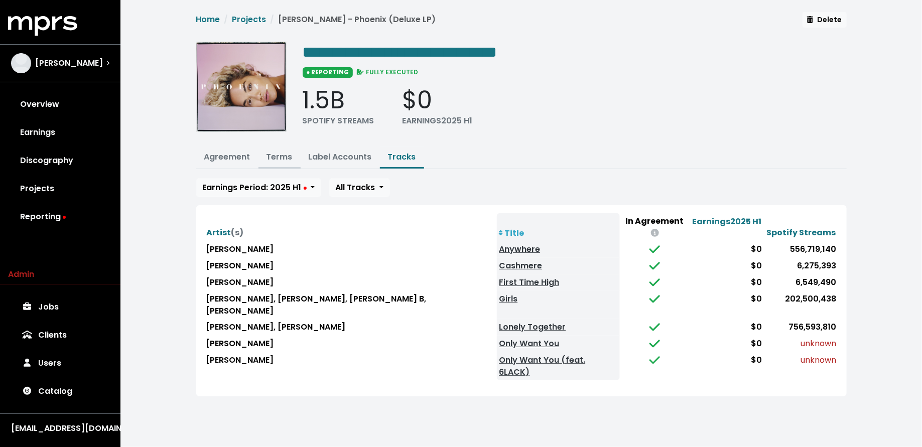
click at [283, 153] on link "Terms" at bounding box center [280, 157] width 26 height 12
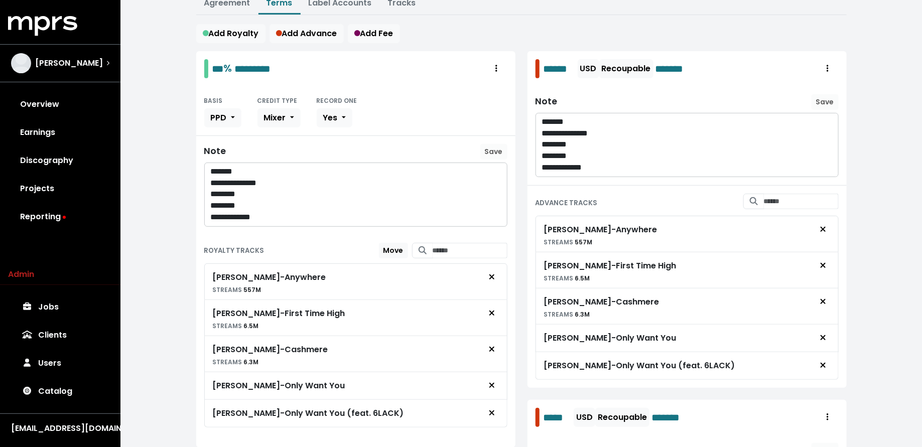
scroll to position [230, 0]
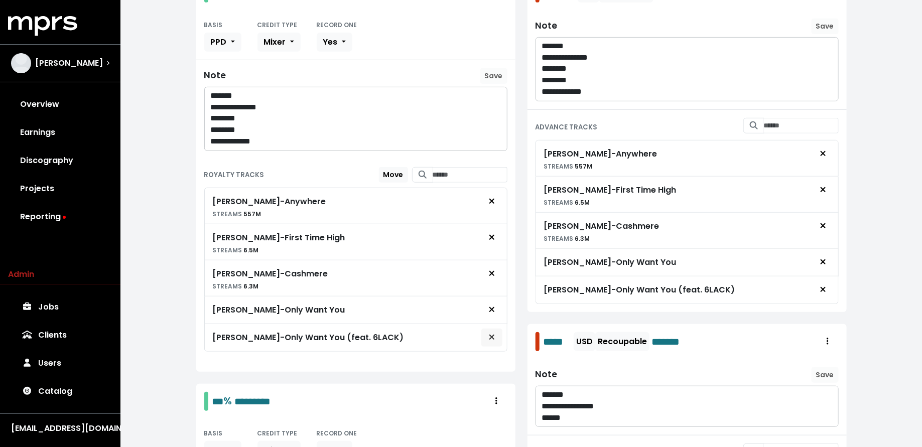
click at [493, 335] on span "Remove royalty target" at bounding box center [492, 338] width 6 height 12
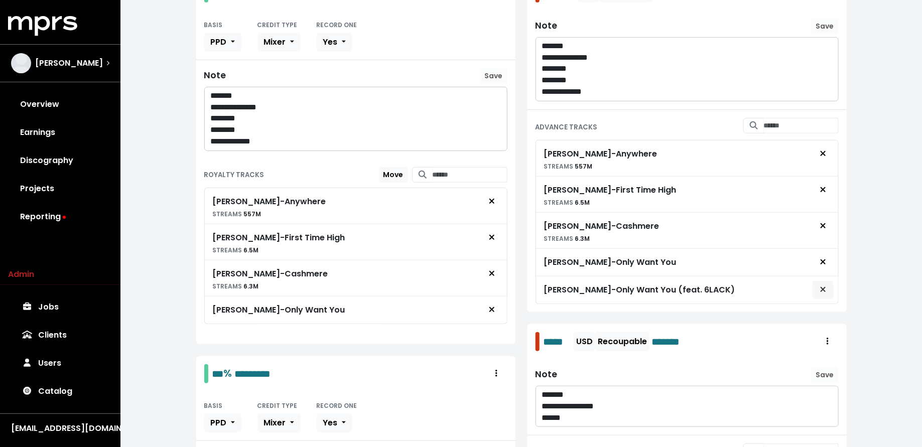
click at [818, 286] on button "Remove advance target" at bounding box center [823, 290] width 22 height 19
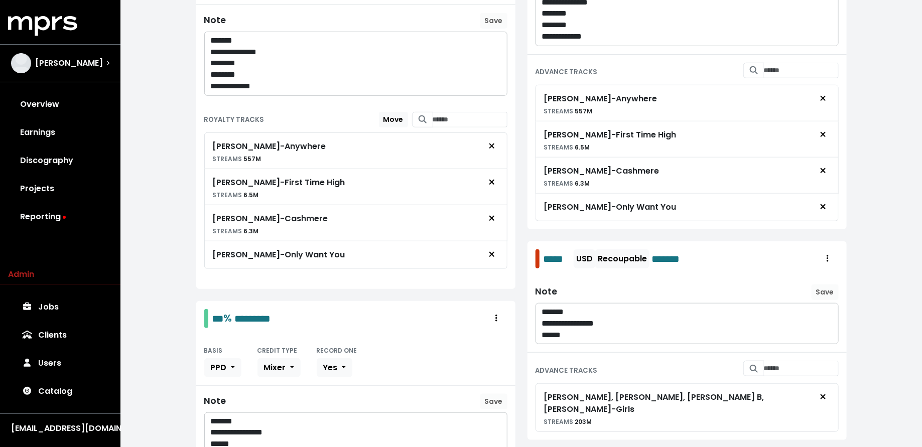
scroll to position [0, 0]
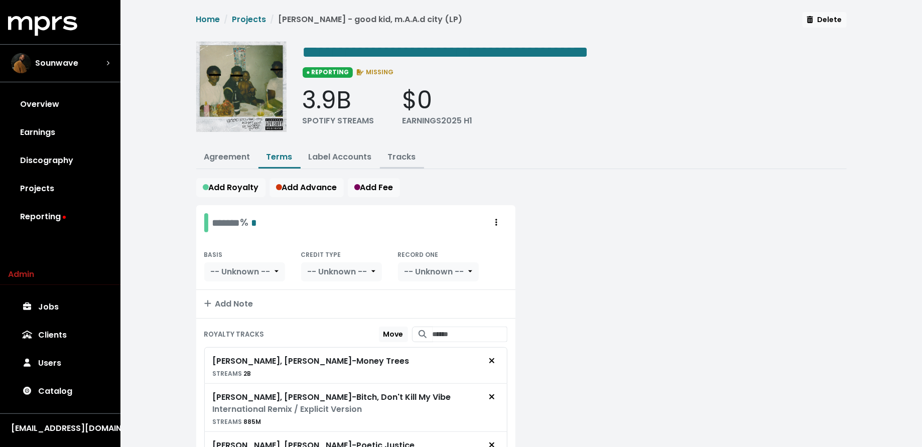
click at [401, 156] on link "Tracks" at bounding box center [402, 157] width 28 height 12
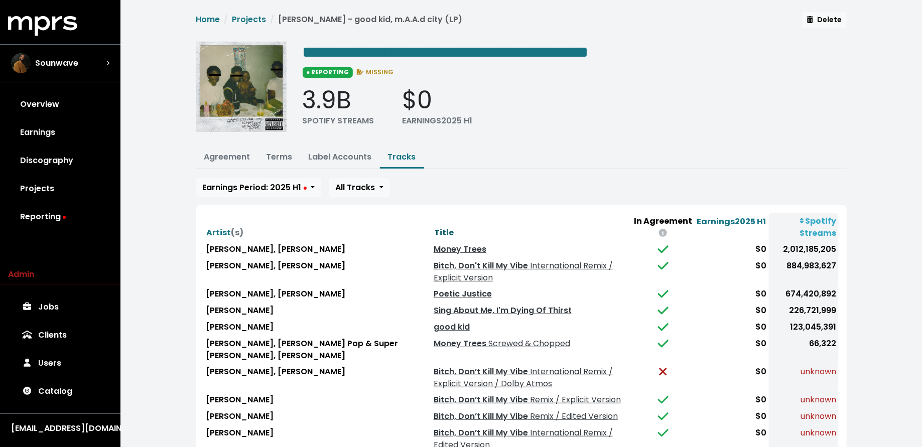
click at [434, 235] on span "Title" at bounding box center [444, 233] width 20 height 12
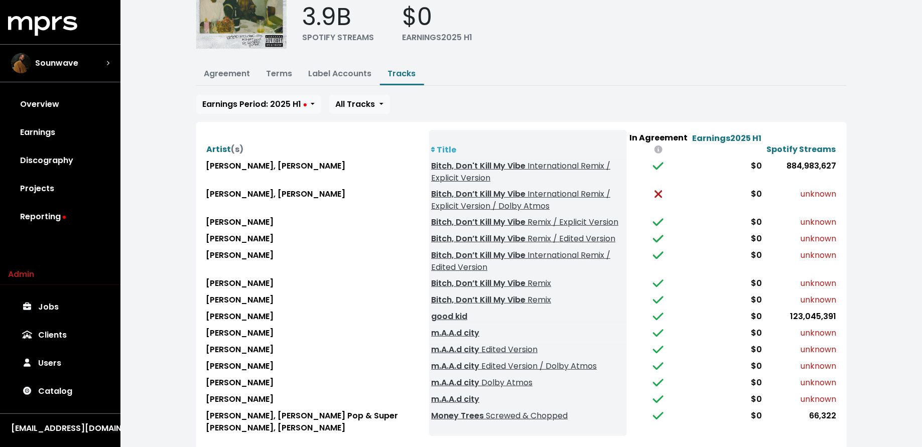
scroll to position [88, 0]
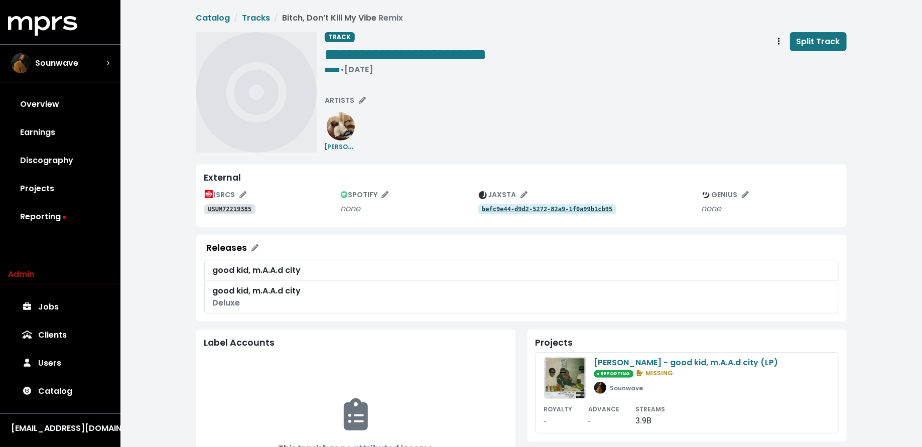
click at [244, 206] on tt "USUM72219385" at bounding box center [230, 209] width 44 height 7
click at [345, 97] on span "ARTISTS" at bounding box center [345, 100] width 41 height 10
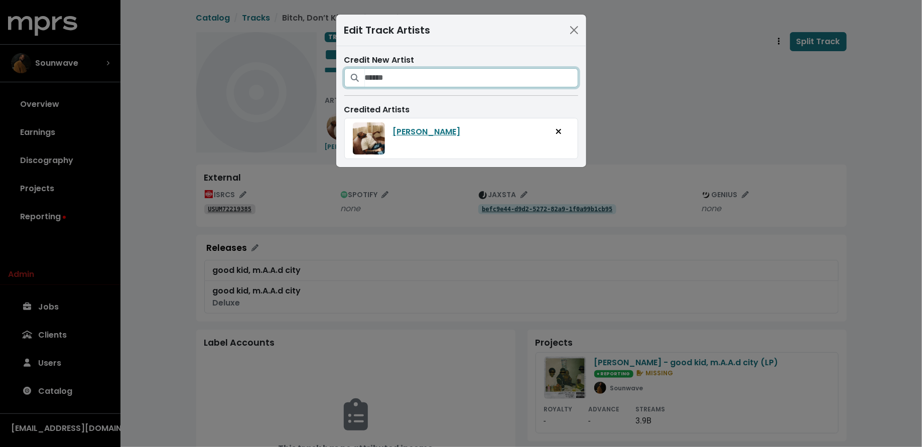
click at [373, 80] on input "Search for artists who should be credited on this track" at bounding box center [471, 77] width 213 height 19
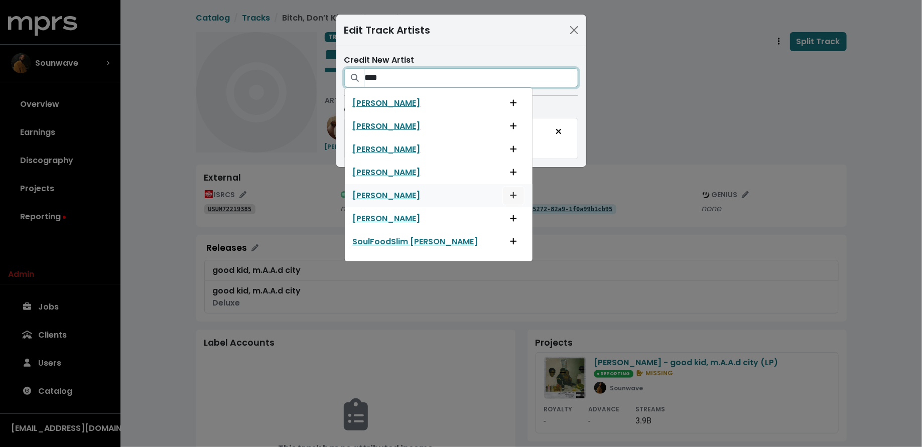
type input "****"
click at [510, 192] on icon "Add artist to this track's credited artists" at bounding box center [513, 195] width 7 height 8
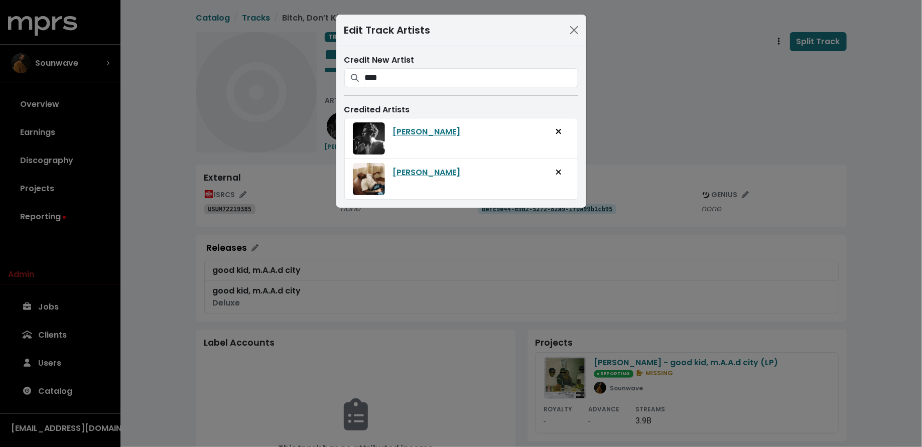
click at [651, 76] on div "Edit Track Artists Credit New Artist **** [PERSON_NAME]-B [PERSON_NAME]-Kid [PE…" at bounding box center [461, 223] width 922 height 447
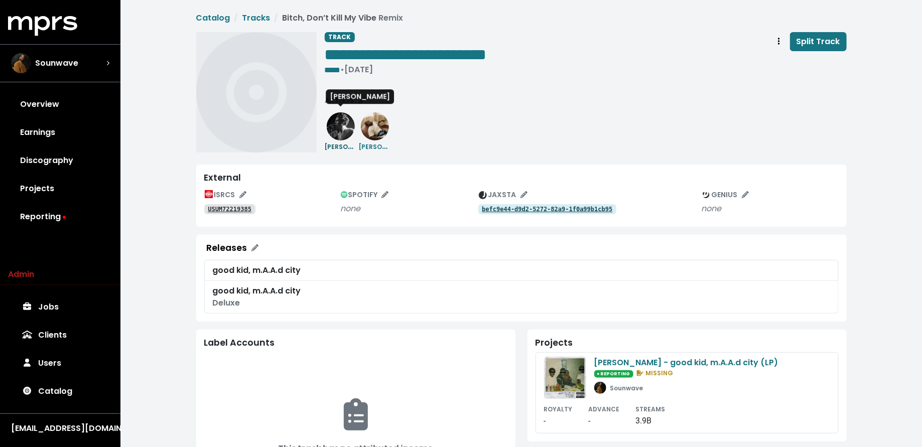
click at [349, 126] on img at bounding box center [341, 126] width 28 height 28
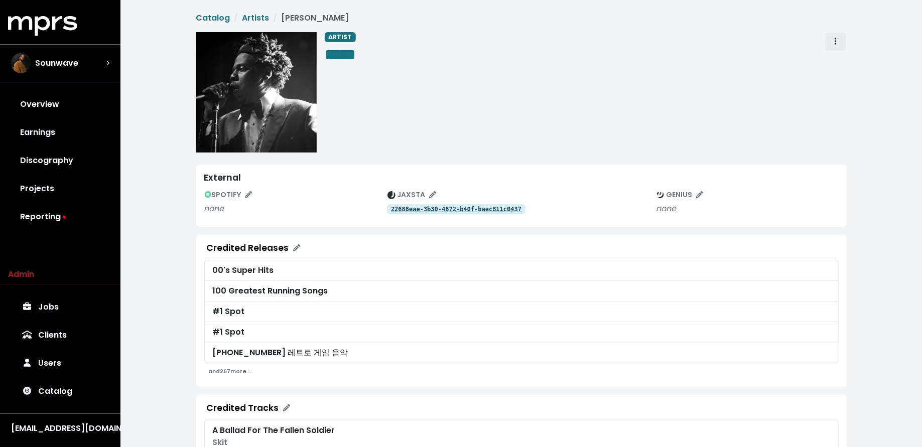
click at [838, 47] on span "Artist actions" at bounding box center [835, 42] width 9 height 12
click at [841, 75] on link "Delete" at bounding box center [864, 80] width 79 height 16
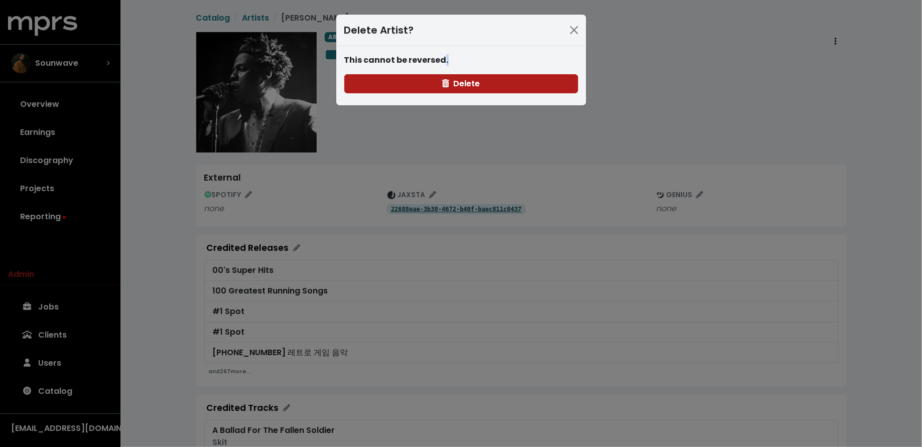
drag, startPoint x: 841, startPoint y: 75, endPoint x: 836, endPoint y: 71, distance: 6.1
click at [838, 73] on div "Delete Artist? This cannot be reversed. [GEOGRAPHIC_DATA]" at bounding box center [461, 223] width 922 height 447
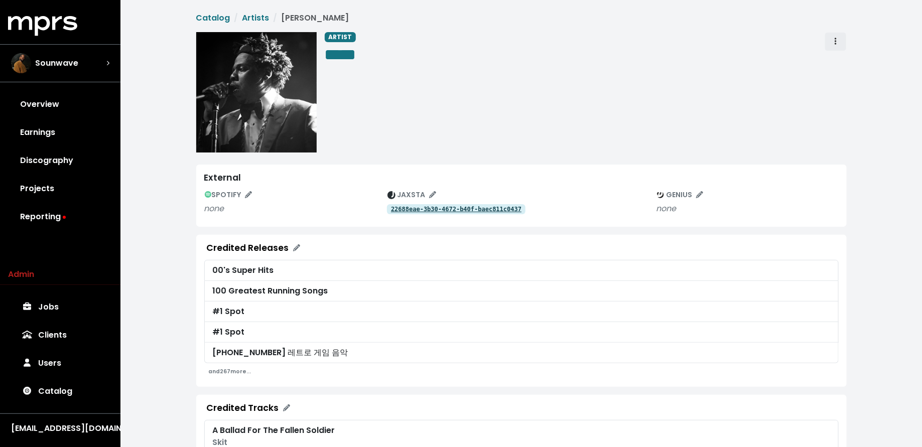
click at [829, 37] on button "Artist actions" at bounding box center [836, 41] width 22 height 19
click at [836, 56] on link "Merge" at bounding box center [864, 64] width 79 height 16
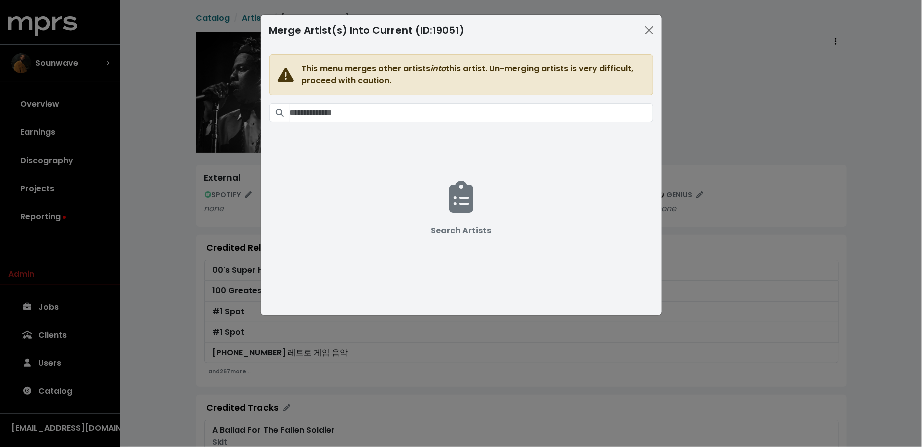
click at [500, 100] on span "This menu merges other artists into this artist. Un-merging artists is very dif…" at bounding box center [461, 174] width 385 height 241
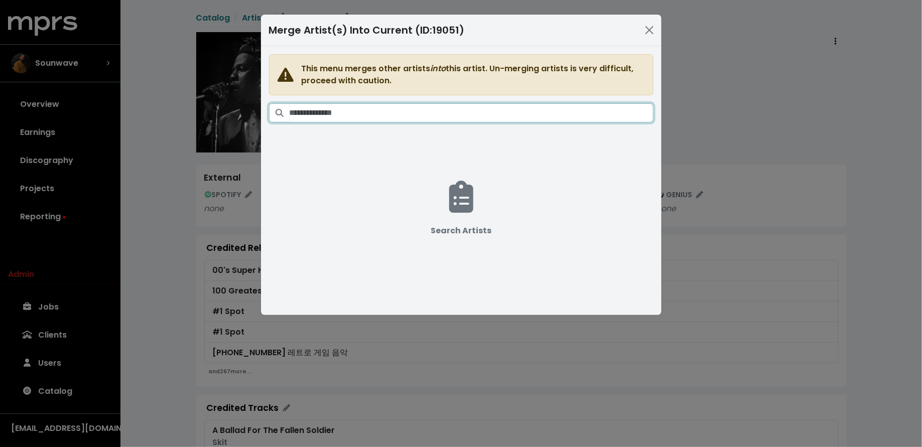
click at [501, 106] on input "Search artists" at bounding box center [472, 112] width 364 height 19
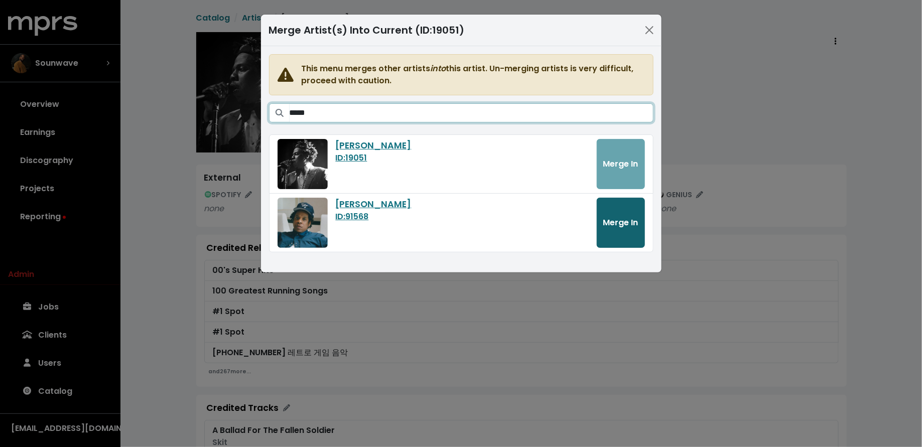
type input "*****"
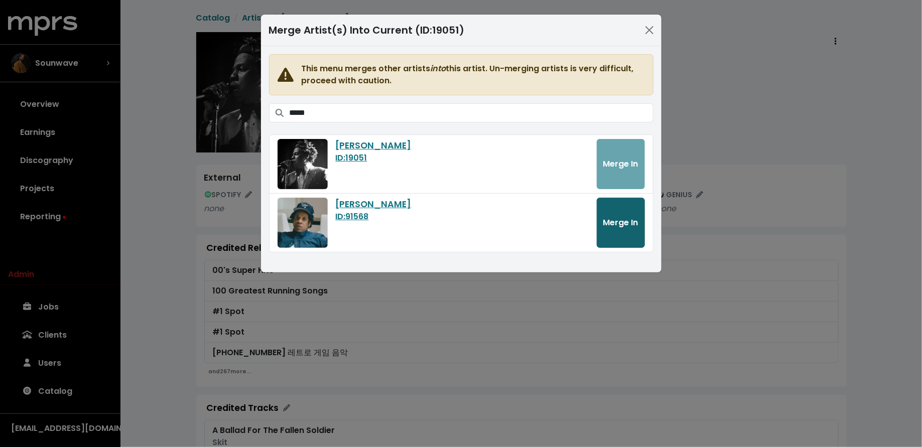
click at [604, 208] on button "Merge In" at bounding box center [621, 223] width 48 height 50
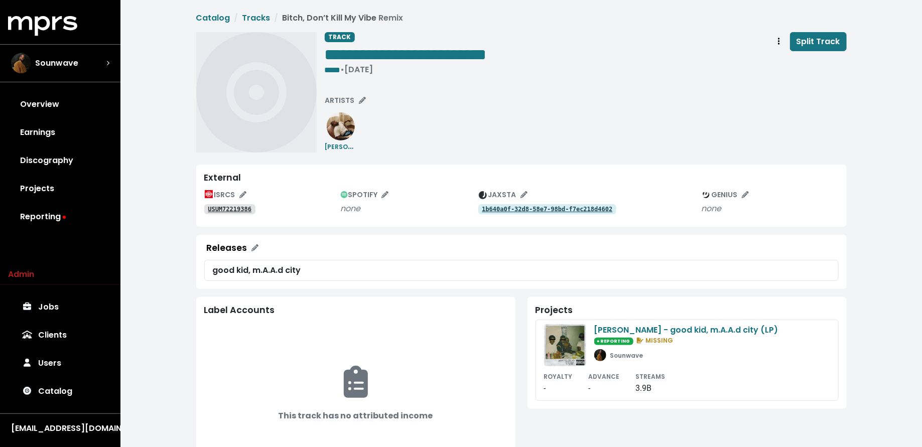
click at [220, 208] on tt "USUM72219386" at bounding box center [230, 209] width 44 height 7
click at [347, 99] on span "ARTISTS" at bounding box center [345, 100] width 41 height 10
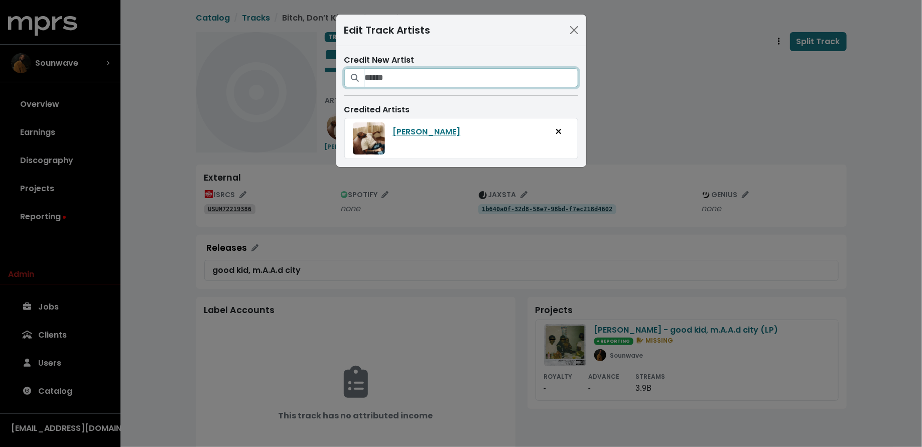
click at [398, 80] on input "Search for artists who should be credited on this track" at bounding box center [471, 77] width 213 height 19
type input "*****"
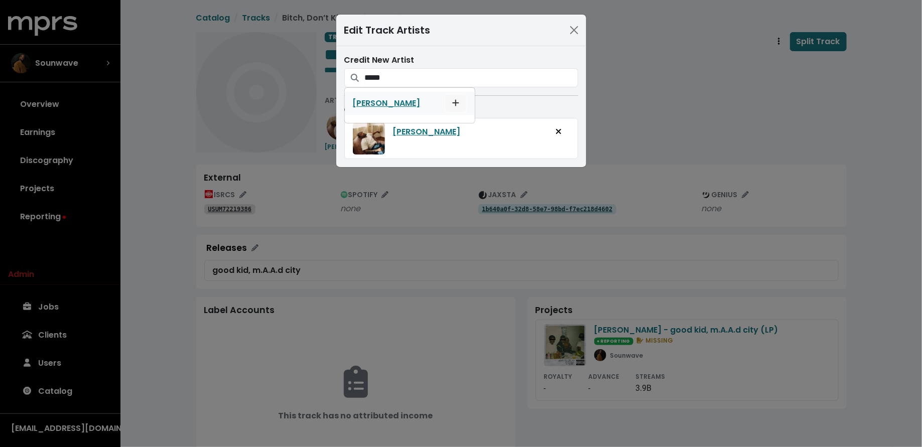
click at [452, 101] on icon "Add artist to this track's credited artists" at bounding box center [455, 103] width 7 height 7
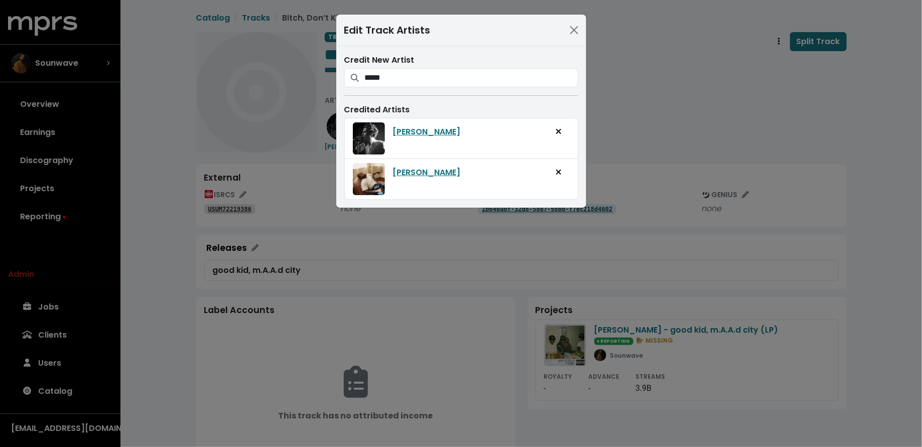
click at [632, 110] on div "Edit Track Artists Credit New Artist ***** JAY-Z Credited Artists JAY-Z Kendric…" at bounding box center [461, 223] width 922 height 447
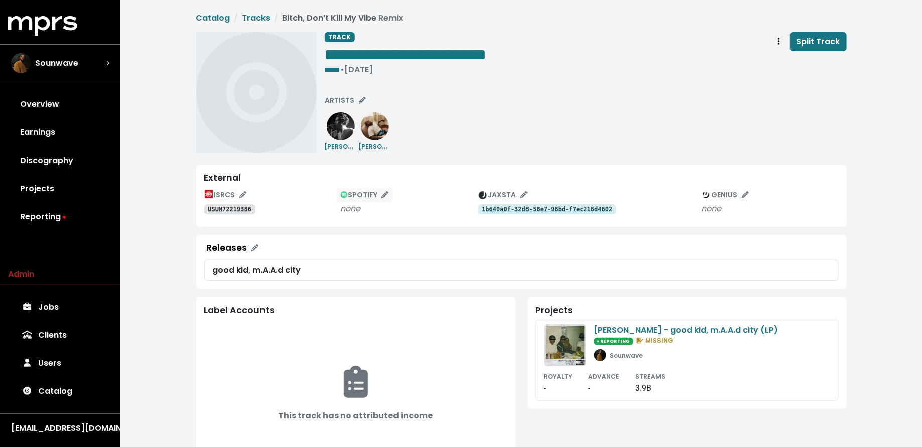
click at [371, 196] on span "SPOTIFY" at bounding box center [365, 195] width 48 height 10
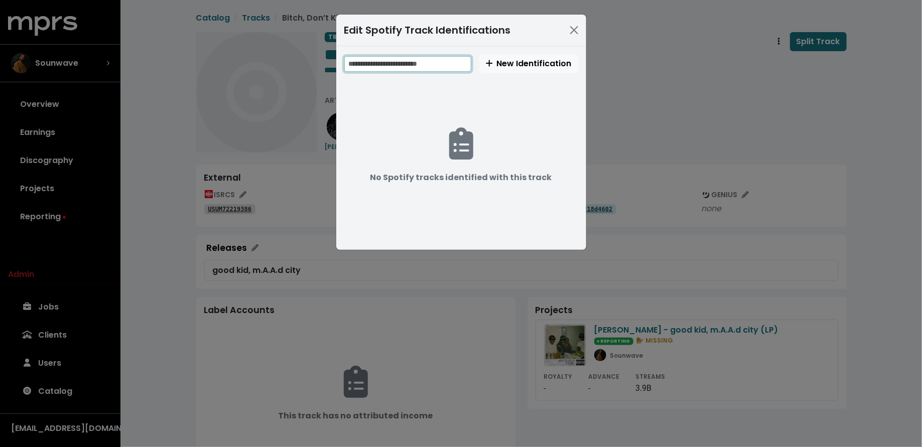
click at [420, 64] on input "text" at bounding box center [407, 64] width 127 height 16
paste input "**********"
click at [386, 61] on input "**********" at bounding box center [408, 64] width 129 height 16
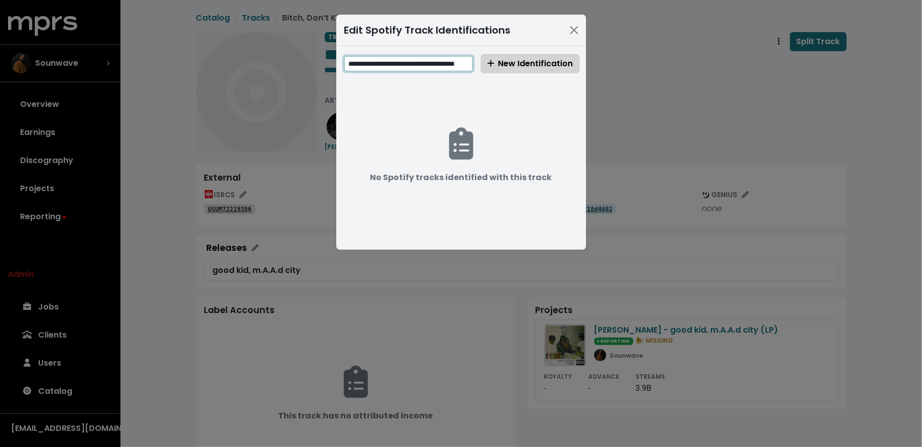
type input "**********"
click at [507, 54] on button "New Identification" at bounding box center [530, 63] width 99 height 19
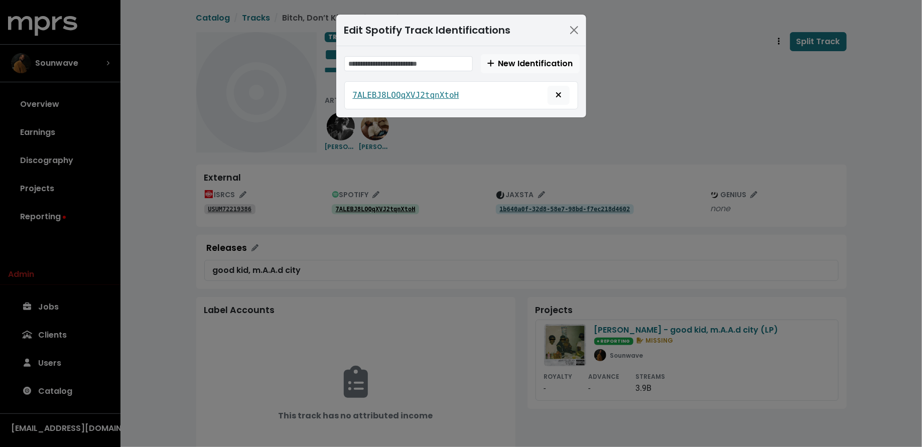
click at [631, 90] on div "Edit Spotify Track Identifications New Identification 7ALEBJ8LOQqXVJ2tqnXtoH" at bounding box center [461, 223] width 922 height 447
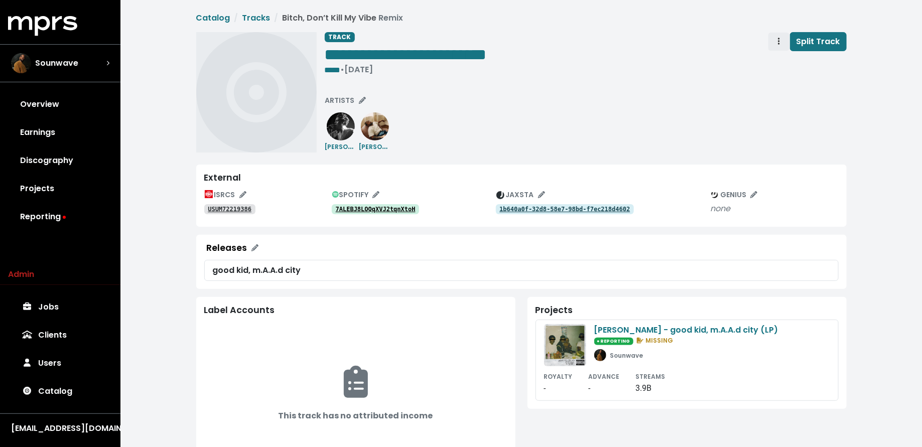
click at [774, 45] on button "Track actions" at bounding box center [779, 41] width 22 height 19
click at [779, 65] on link "Merge" at bounding box center [808, 64] width 79 height 16
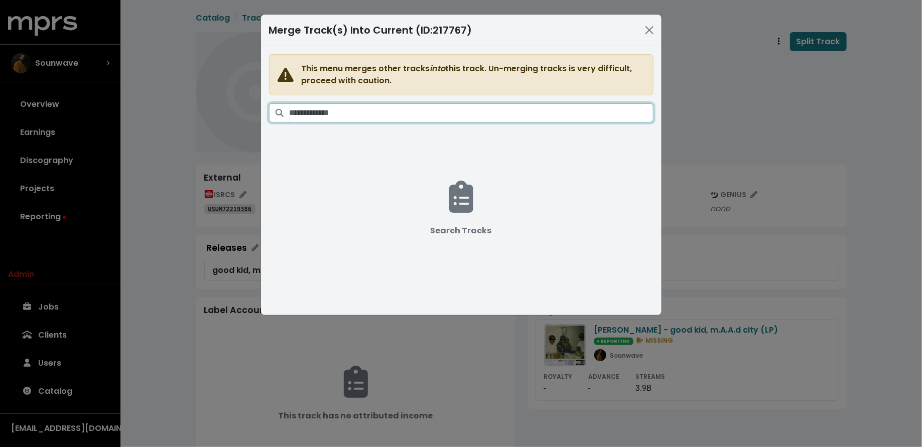
click at [490, 106] on input "Search tracks" at bounding box center [472, 112] width 364 height 19
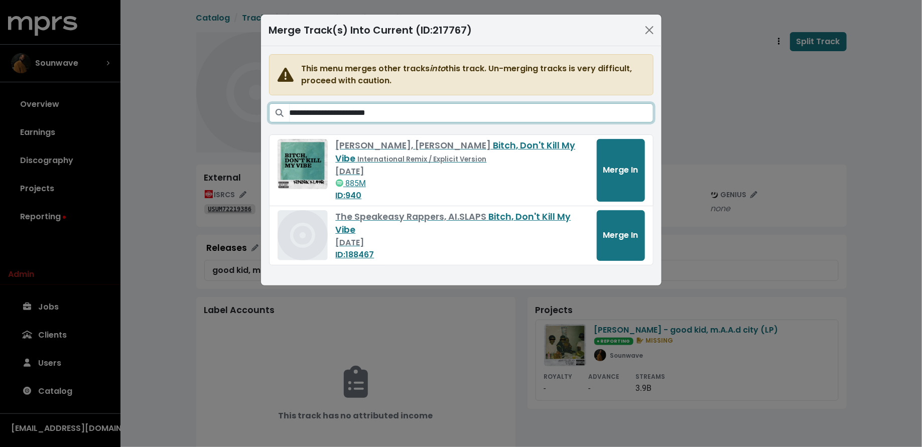
paste input "Search tracks"
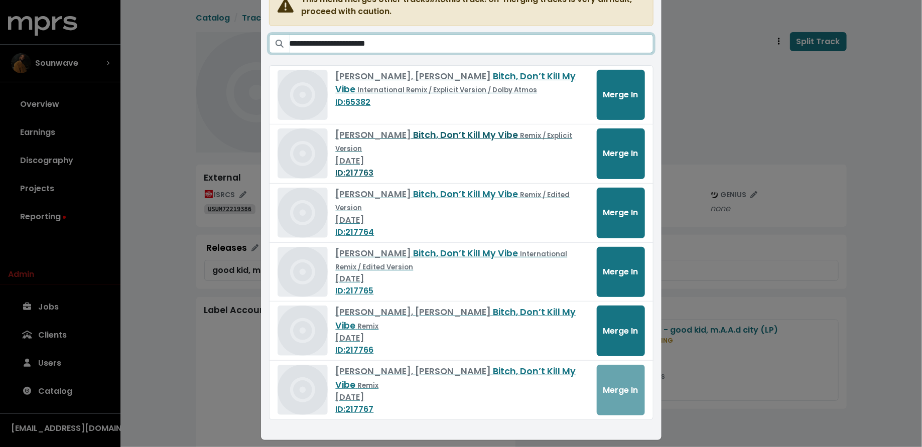
scroll to position [73, 0]
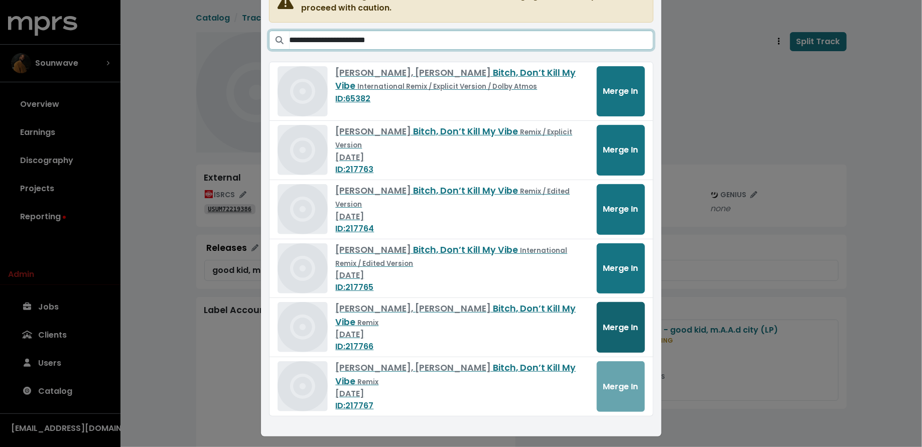
type input "**********"
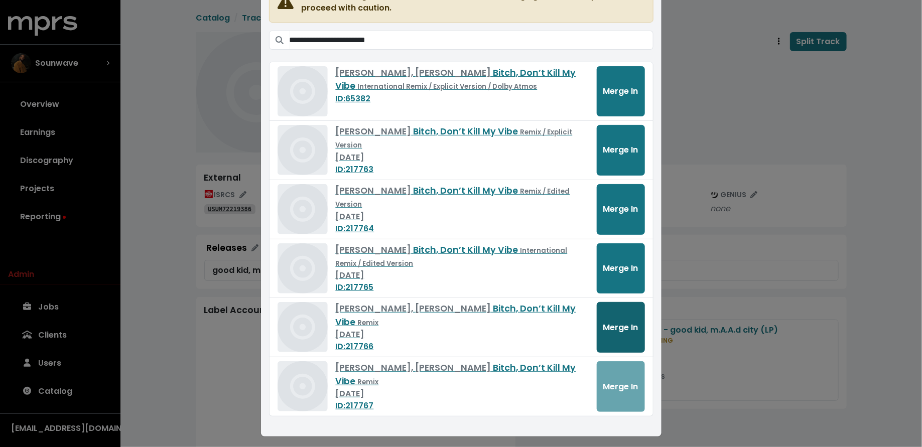
click at [621, 328] on span "Merge In" at bounding box center [620, 328] width 35 height 12
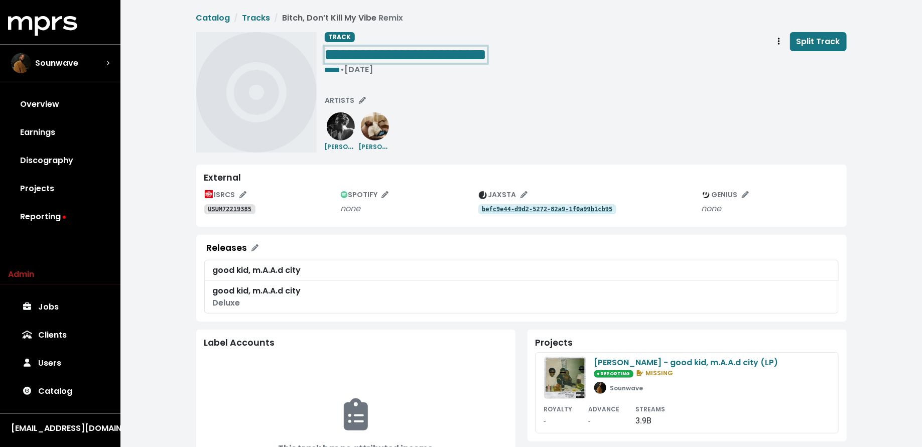
click at [521, 53] on div "**********" at bounding box center [586, 55] width 522 height 47
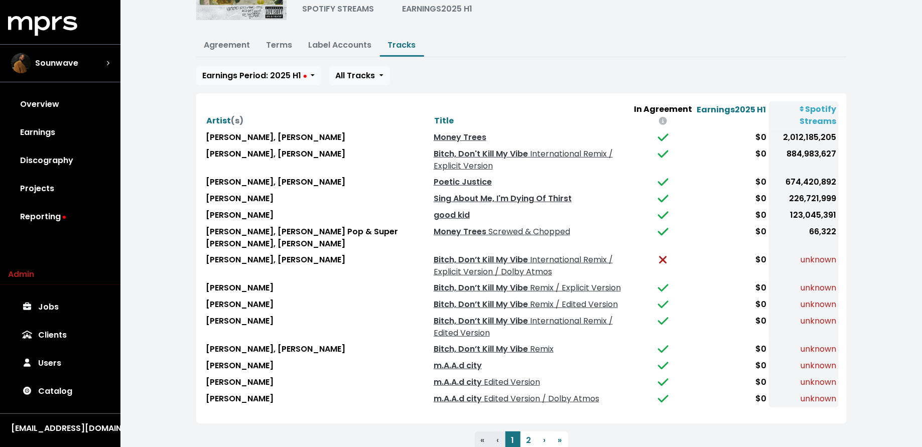
scroll to position [119, 0]
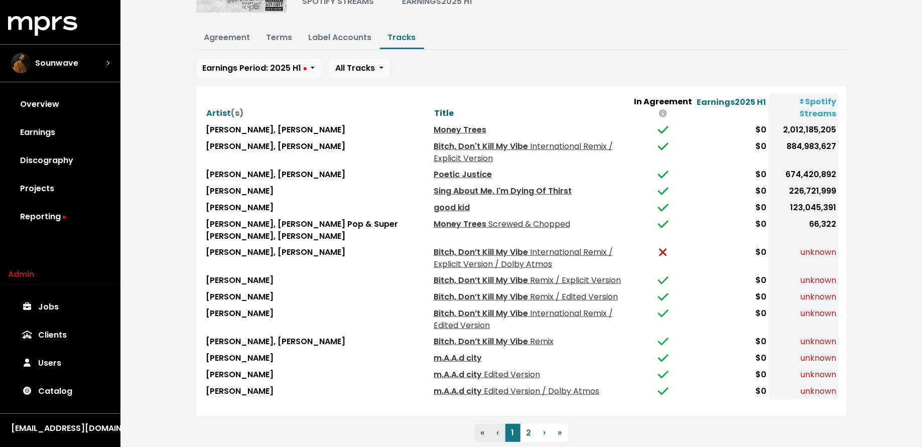
click at [434, 111] on span "Title" at bounding box center [444, 113] width 20 height 12
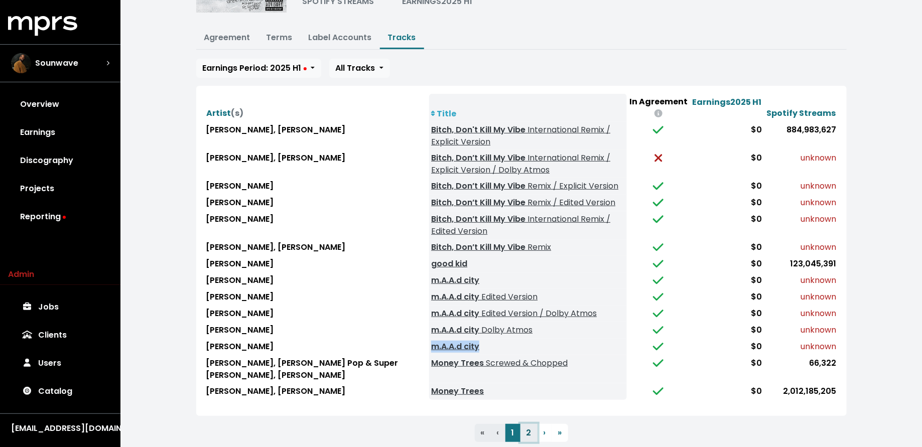
click at [527, 424] on button "2" at bounding box center [529, 433] width 17 height 18
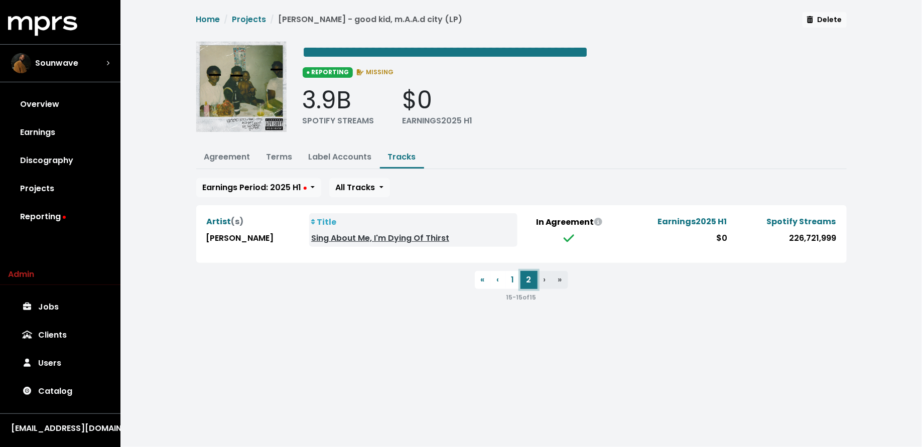
scroll to position [0, 0]
click at [512, 279] on button "1" at bounding box center [512, 280] width 15 height 18
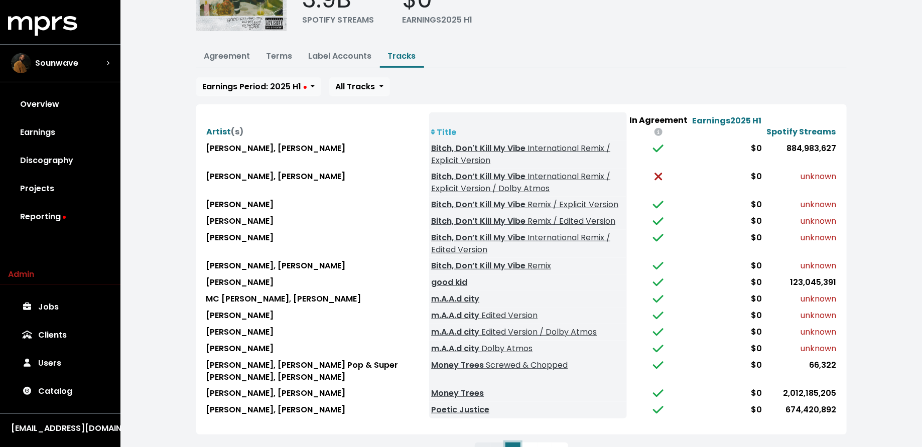
scroll to position [101, 0]
click at [280, 50] on link "Terms" at bounding box center [280, 56] width 26 height 12
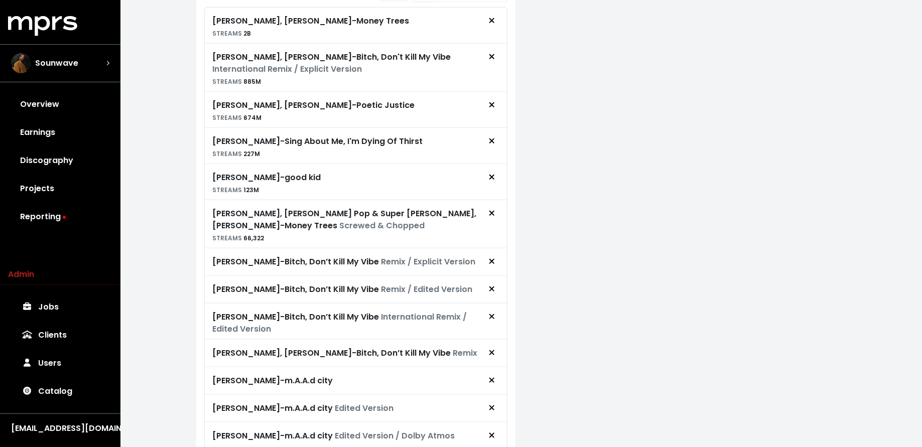
scroll to position [344, 0]
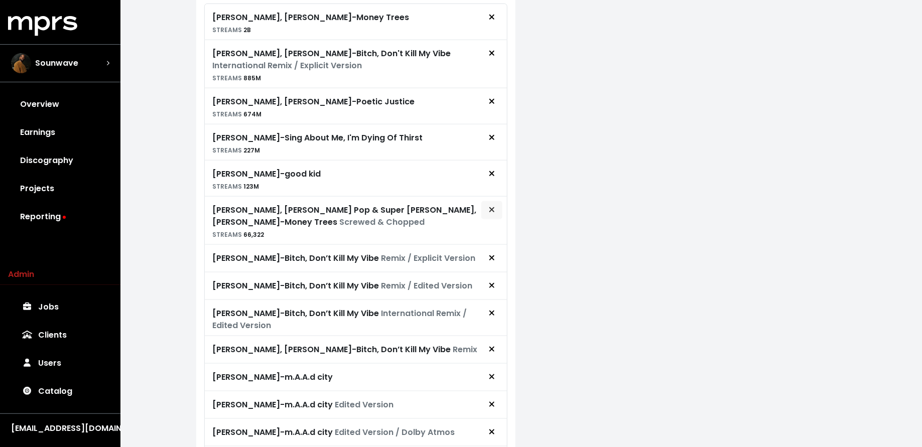
click at [489, 206] on icon "Remove royalty target" at bounding box center [492, 210] width 6 height 8
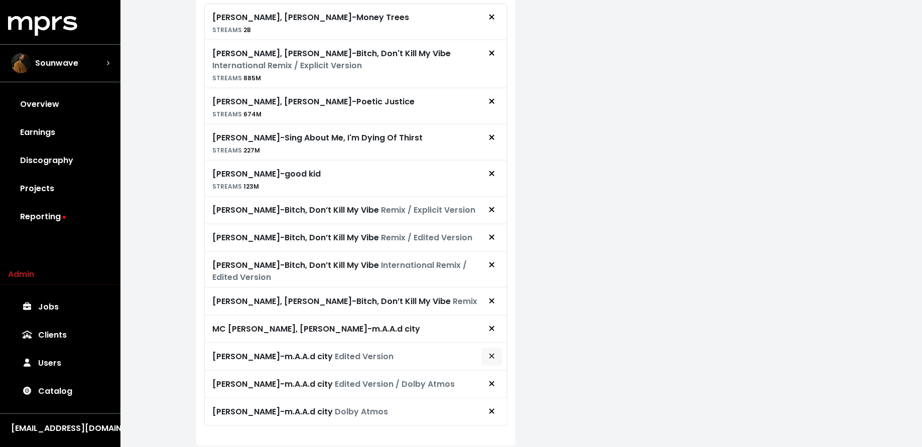
click at [491, 354] on button "Remove royalty target" at bounding box center [492, 356] width 22 height 19
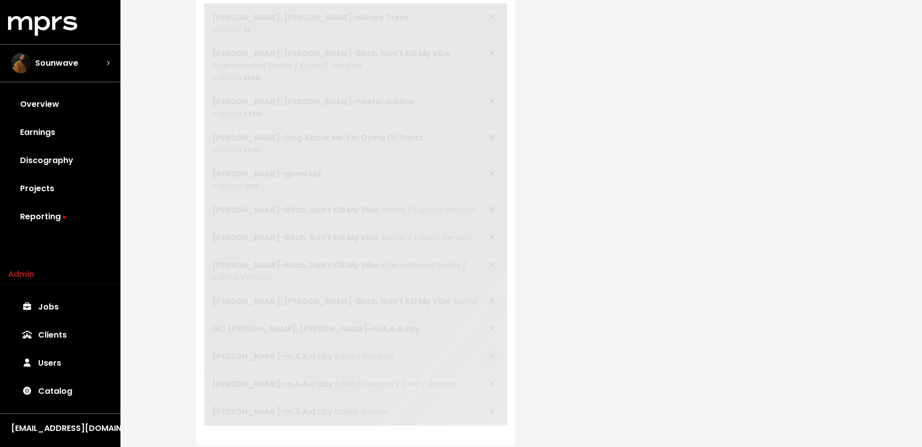
scroll to position [341, 0]
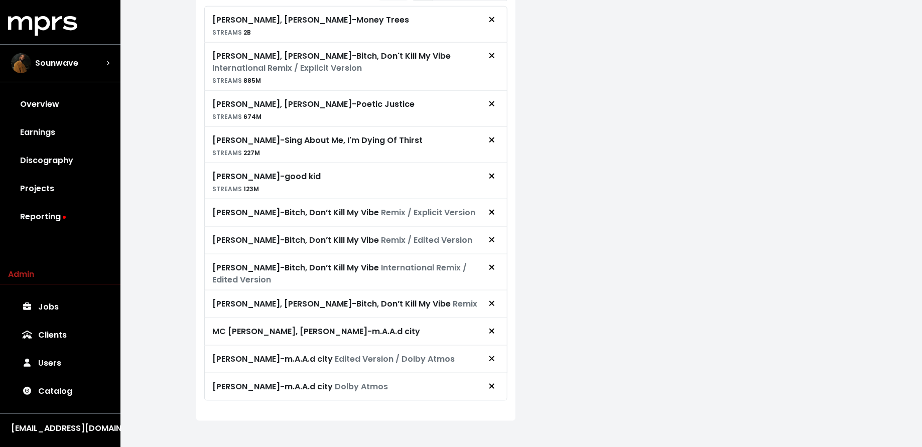
click at [491, 354] on span "Remove royalty target" at bounding box center [492, 359] width 6 height 12
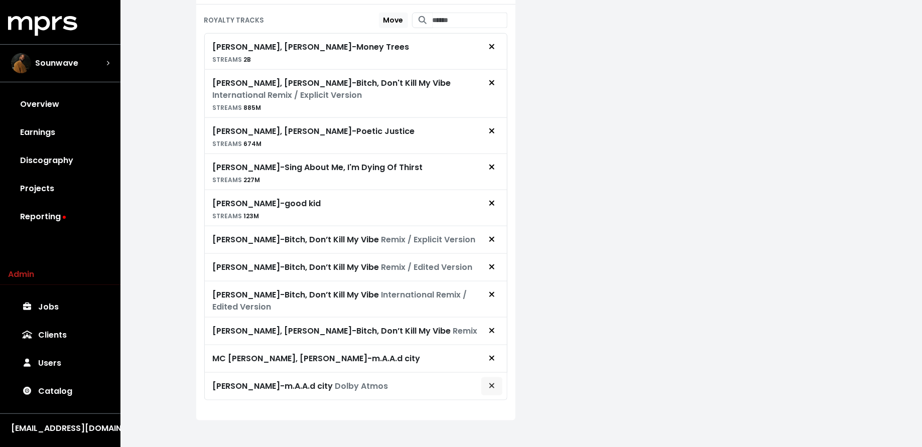
click at [490, 381] on span "Remove royalty target" at bounding box center [492, 386] width 6 height 12
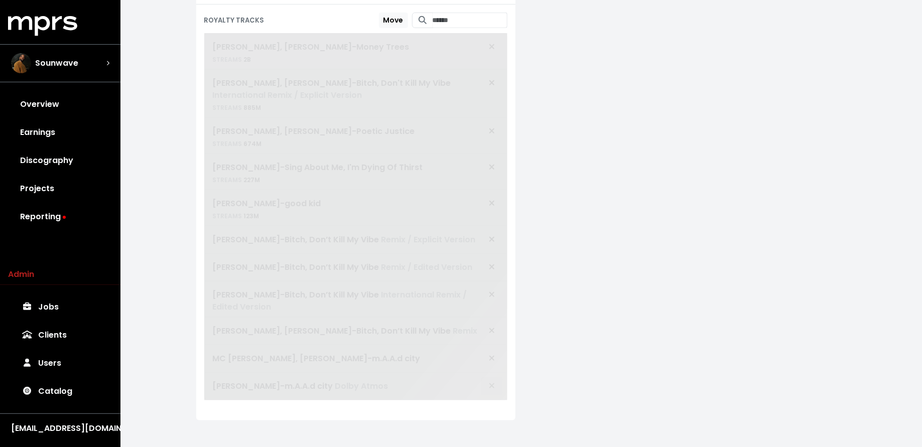
scroll to position [288, 0]
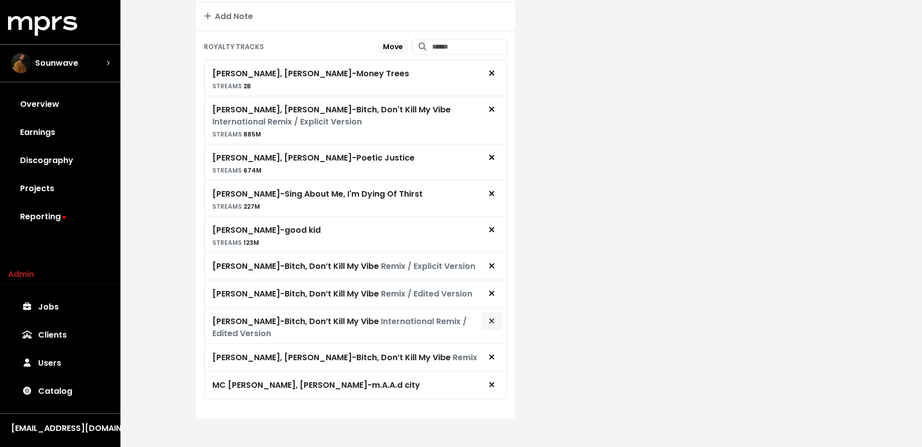
click at [495, 317] on span "Remove royalty target" at bounding box center [491, 322] width 9 height 12
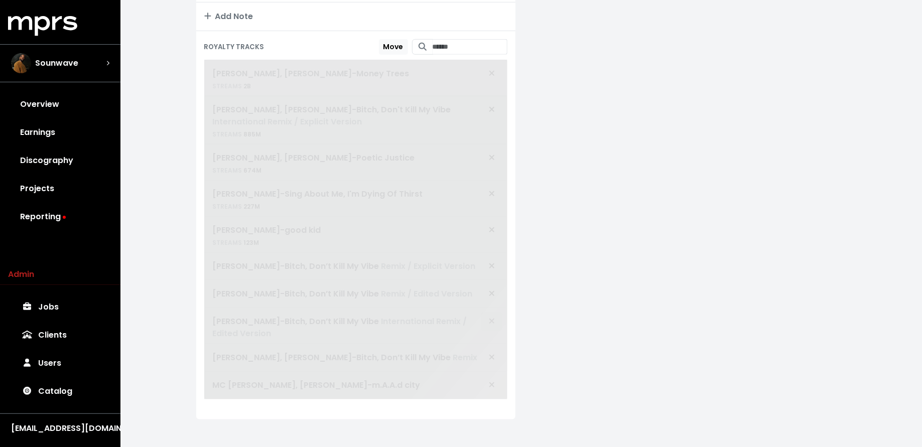
scroll to position [251, 0]
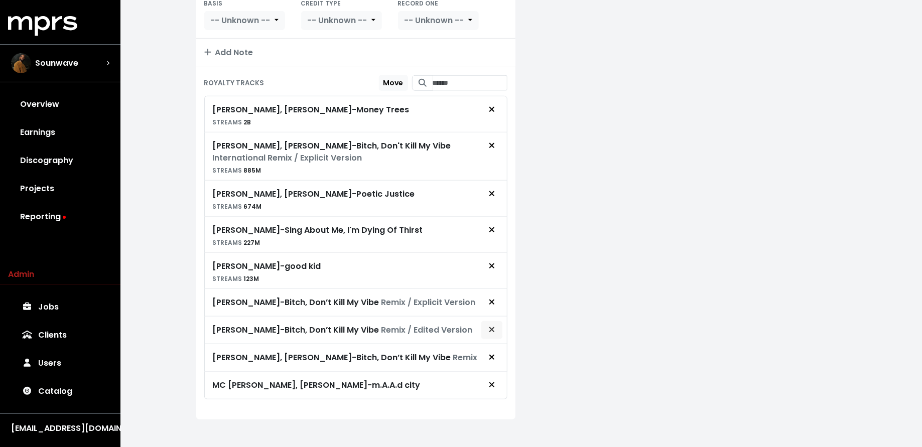
click at [496, 321] on button "Remove royalty target" at bounding box center [492, 330] width 22 height 19
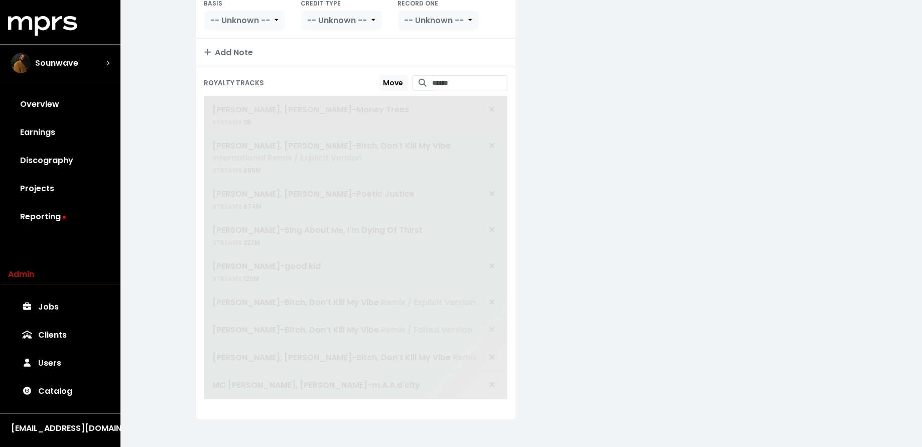
scroll to position [225, 0]
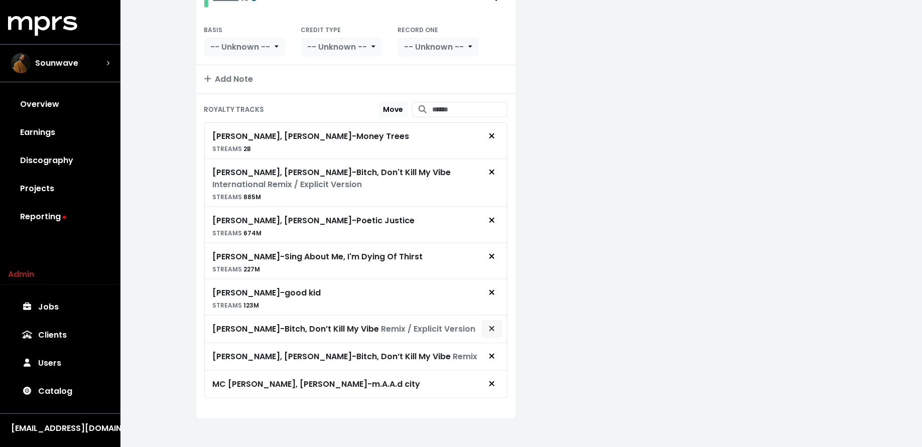
click at [496, 320] on button "Remove royalty target" at bounding box center [492, 329] width 22 height 19
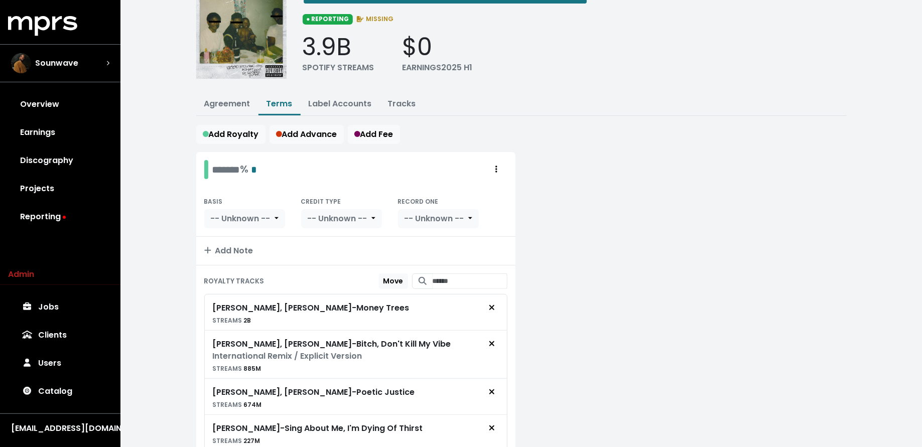
scroll to position [0, 0]
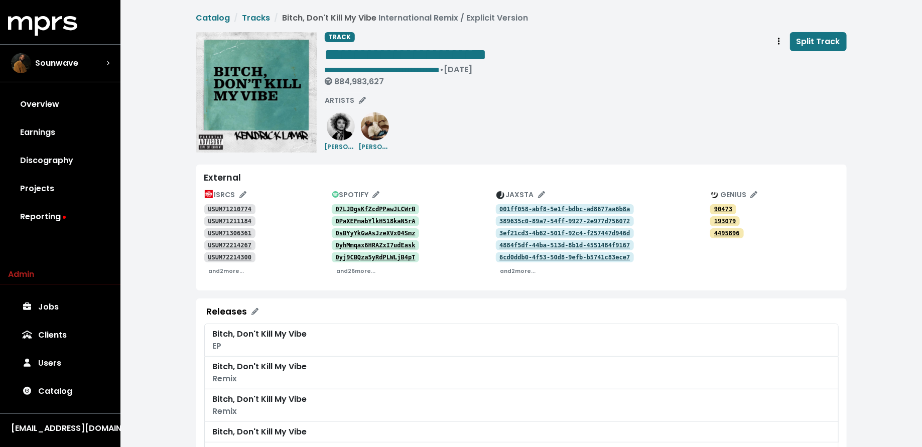
click at [211, 212] on tt "USUM71210774" at bounding box center [230, 209] width 44 height 7
click at [218, 222] on tt "USUM71211184" at bounding box center [230, 221] width 44 height 7
click at [232, 232] on tt "USUM71306361" at bounding box center [230, 233] width 44 height 7
click at [368, 209] on tt "07LJDgsKfZcdPPawJLCWrB" at bounding box center [376, 209] width 80 height 7
click at [360, 220] on tt "0PaXEFmabYlkH518kaN5rA" at bounding box center [376, 221] width 80 height 7
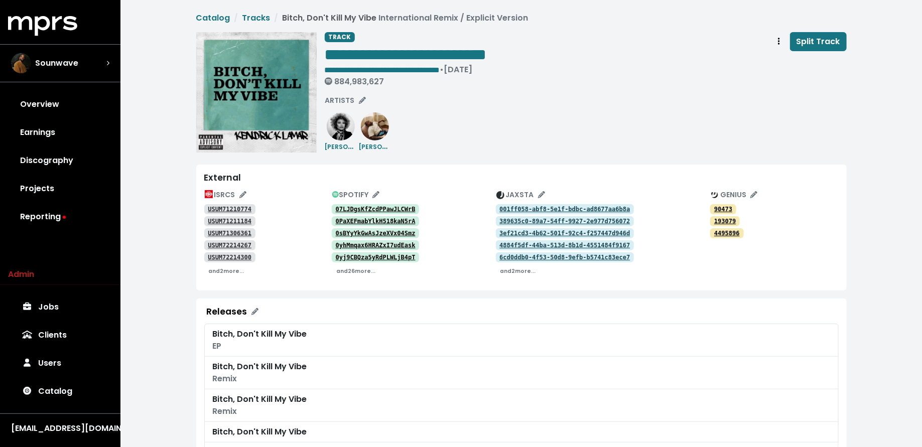
click at [359, 232] on tt "0sBYyYkGwAsJzeXVx04Smz" at bounding box center [376, 233] width 80 height 7
click at [358, 244] on tt "0yhMmqax6HRAZxI7udEask" at bounding box center [376, 245] width 80 height 7
click at [344, 271] on small "and 26 more..." at bounding box center [355, 272] width 39 height 8
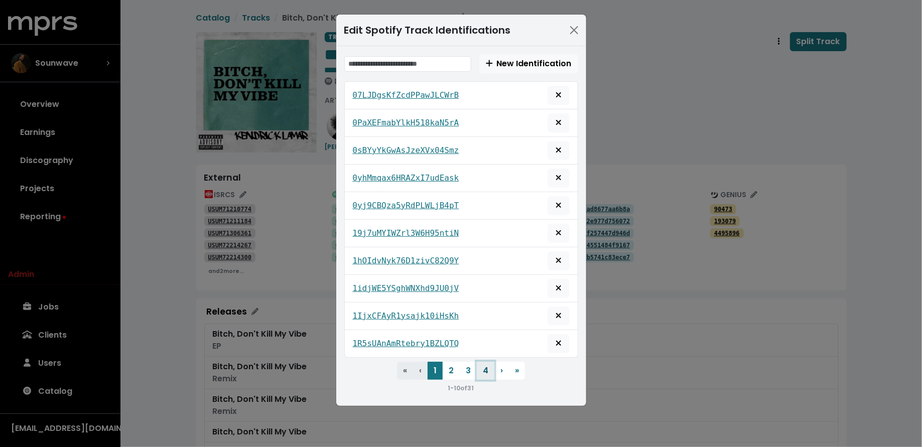
click at [487, 373] on button "4" at bounding box center [486, 371] width 18 height 18
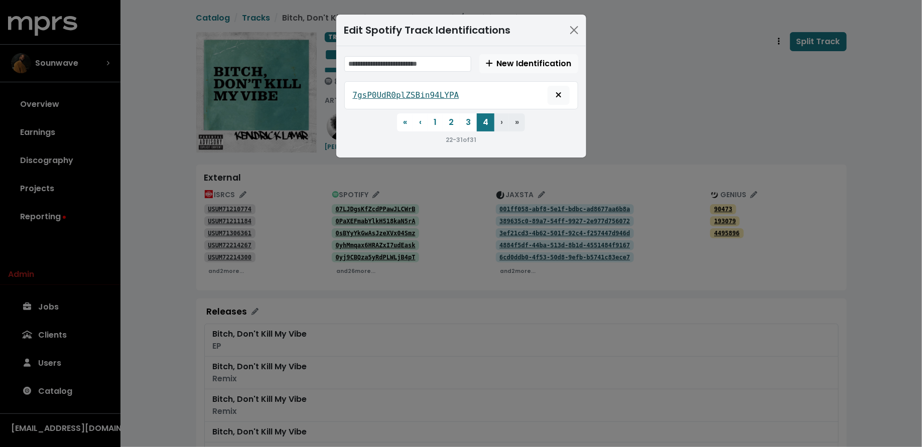
click at [426, 93] on tt "7gsP0UdR0plZSBin94LYPA" at bounding box center [406, 95] width 106 height 10
click at [460, 119] on button "3" at bounding box center [468, 122] width 17 height 18
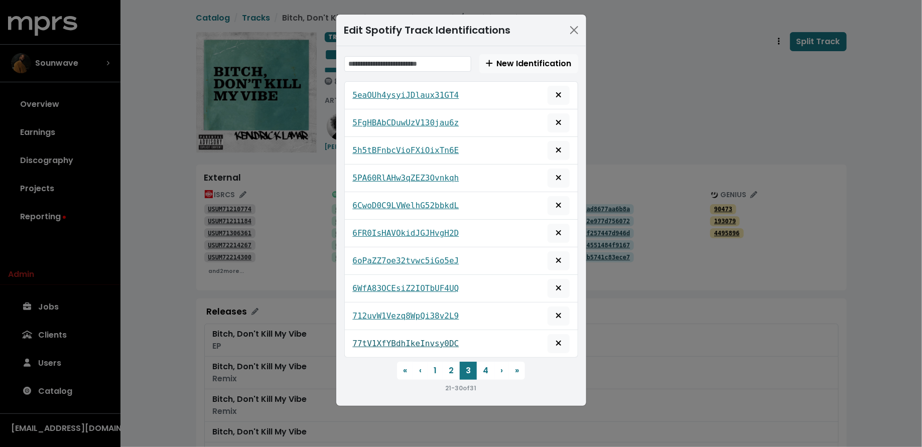
click at [389, 339] on tt "77tV1XfYBdhIkeInvsy0DC" at bounding box center [406, 344] width 106 height 10
click at [313, 268] on div "Edit Spotify Track Identifications New Identification 5eaOUh4ysyiJDlaux31GT4 5F…" at bounding box center [461, 223] width 922 height 447
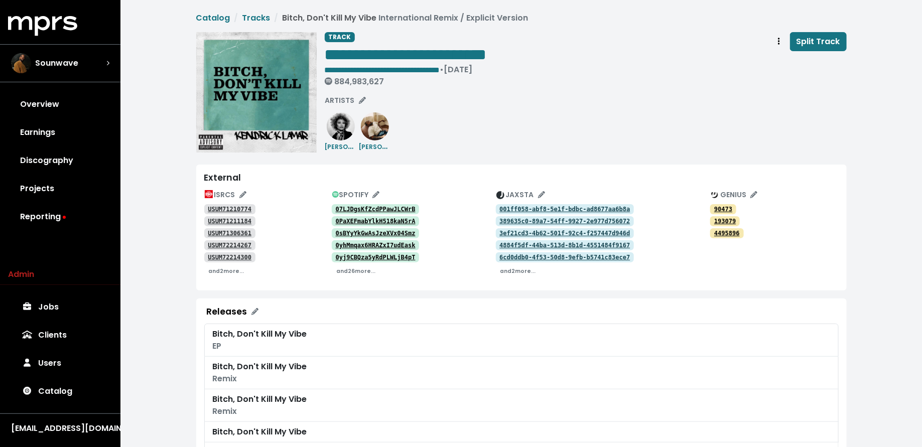
click at [352, 243] on tt "0yhMmqax6HRAZxI7udEask" at bounding box center [376, 245] width 80 height 7
click at [229, 234] on tt "USUM71306361" at bounding box center [230, 233] width 44 height 7
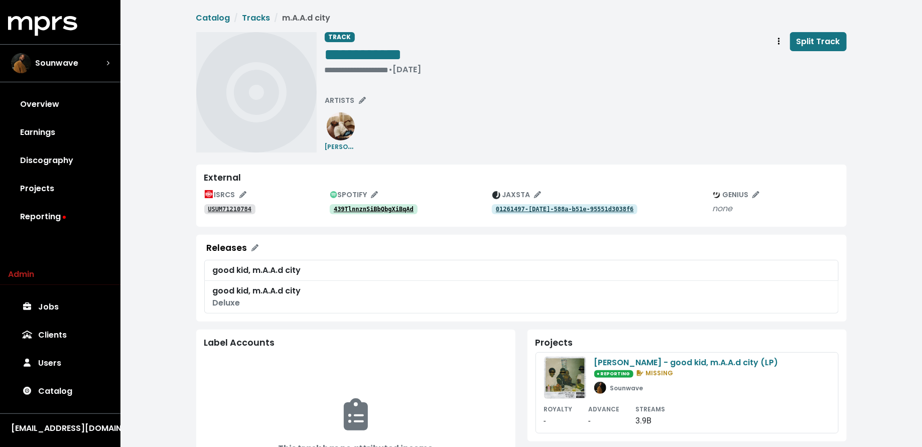
click at [408, 208] on tt "439TlnnznSiBbQbgXiBqAd" at bounding box center [374, 209] width 80 height 7
click at [212, 206] on tt "USUM71210784" at bounding box center [230, 209] width 44 height 7
click at [347, 100] on span "ARTISTS" at bounding box center [345, 100] width 41 height 10
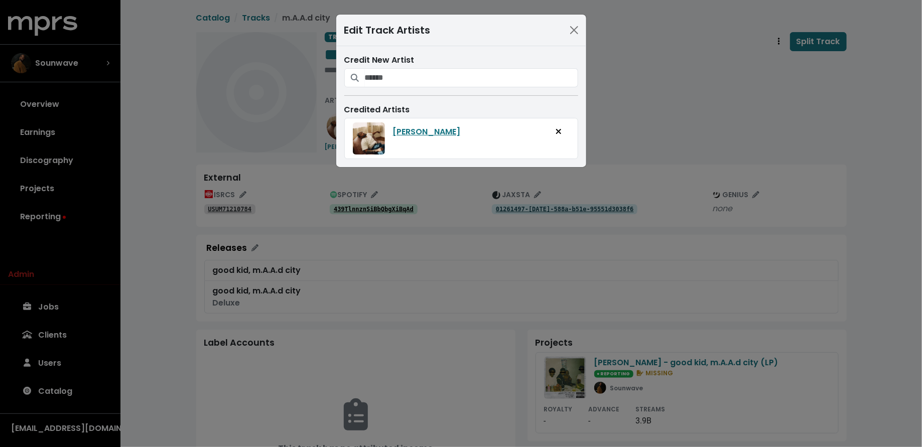
click at [423, 67] on div "Credit New Artist" at bounding box center [461, 70] width 234 height 33
click at [427, 76] on input "Search for artists who should be credited on this track" at bounding box center [471, 77] width 213 height 19
paste input "*******"
type input "*******"
click at [422, 102] on span "Add artist to this track's credited artists" at bounding box center [418, 103] width 9 height 12
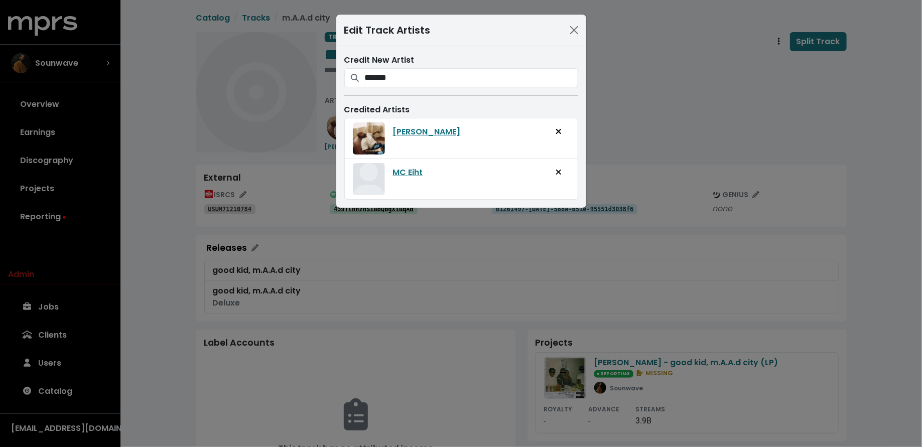
click at [684, 107] on div "Edit Track Artists Credit New Artist ******* MC Eiht Credited Artists [PERSON_N…" at bounding box center [461, 223] width 922 height 447
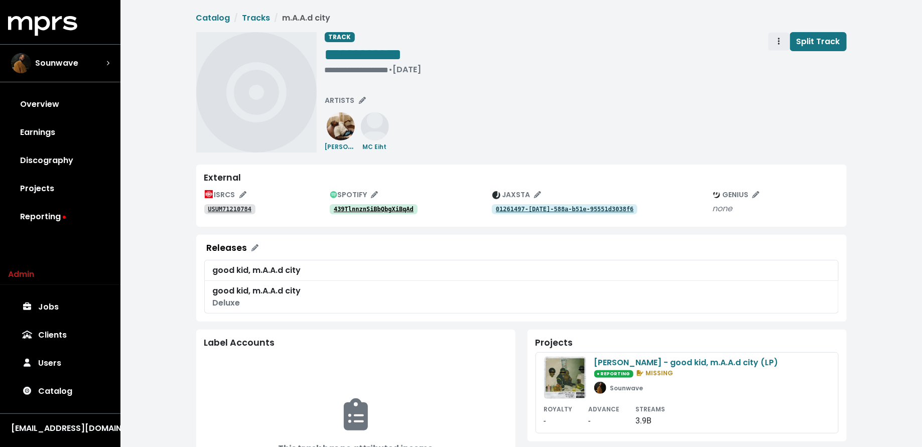
click at [770, 44] on button "Track actions" at bounding box center [779, 41] width 22 height 19
click at [785, 63] on link "Merge" at bounding box center [808, 64] width 79 height 16
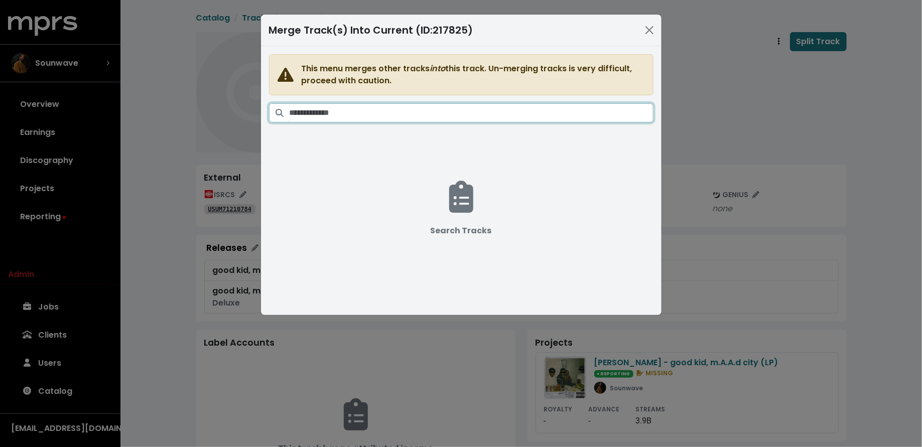
click at [552, 107] on input "Search tracks" at bounding box center [472, 112] width 364 height 19
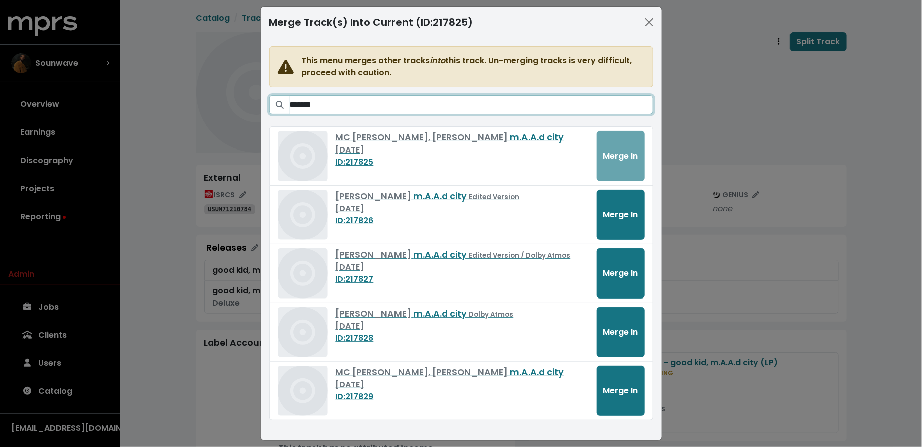
scroll to position [13, 0]
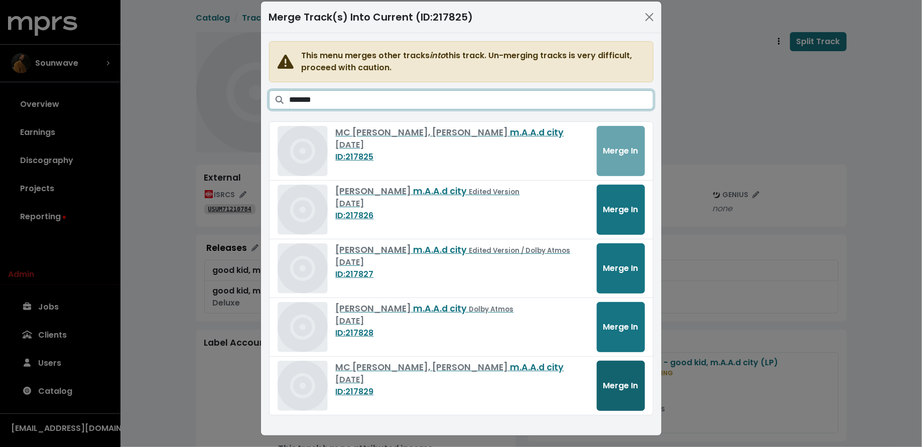
type input "*******"
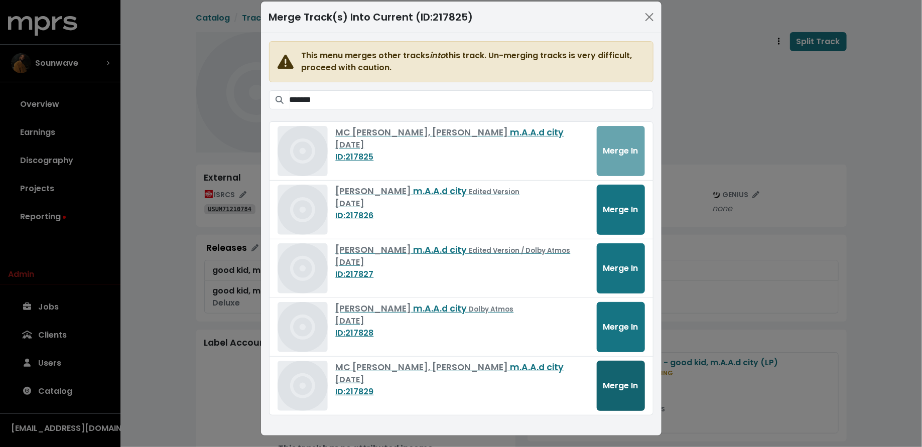
click at [610, 386] on span "Merge In" at bounding box center [620, 386] width 35 height 12
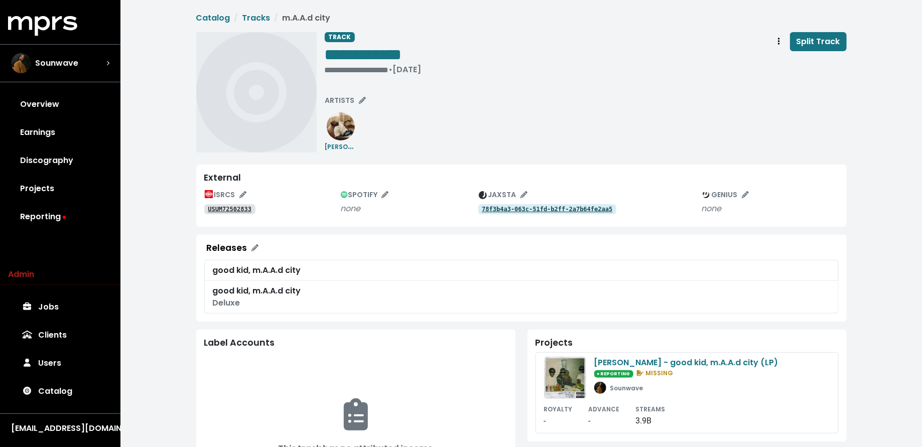
click at [237, 208] on tt "USUM72502833" at bounding box center [230, 209] width 44 height 7
click at [347, 102] on span "ARTISTS" at bounding box center [345, 100] width 41 height 10
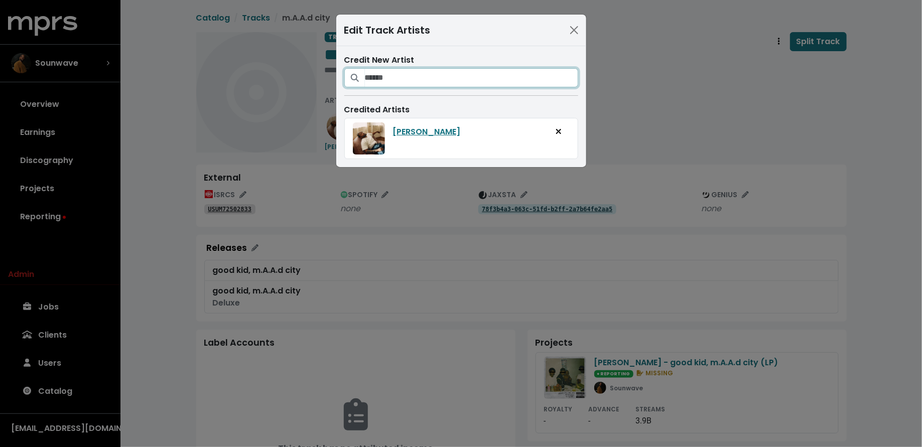
click at [376, 76] on input "Search for artists who should be credited on this track" at bounding box center [471, 77] width 213 height 19
paste input "*******"
type input "*******"
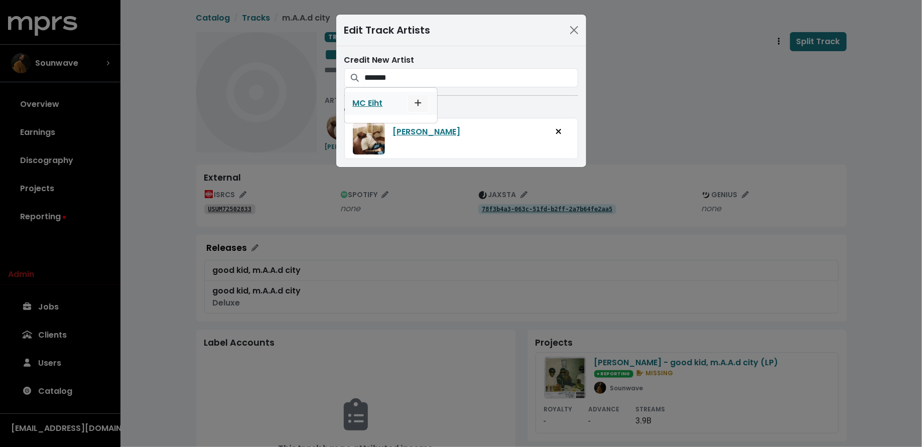
click at [419, 104] on icon "Add artist to this track's credited artists" at bounding box center [418, 103] width 7 height 8
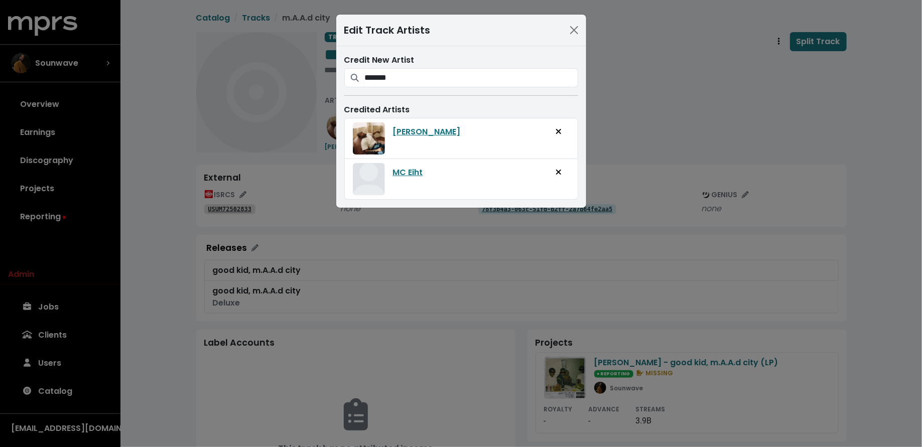
click at [622, 104] on div "Edit Track Artists Credit New Artist ******* MC Eiht Credited Artists [PERSON_N…" at bounding box center [461, 223] width 922 height 447
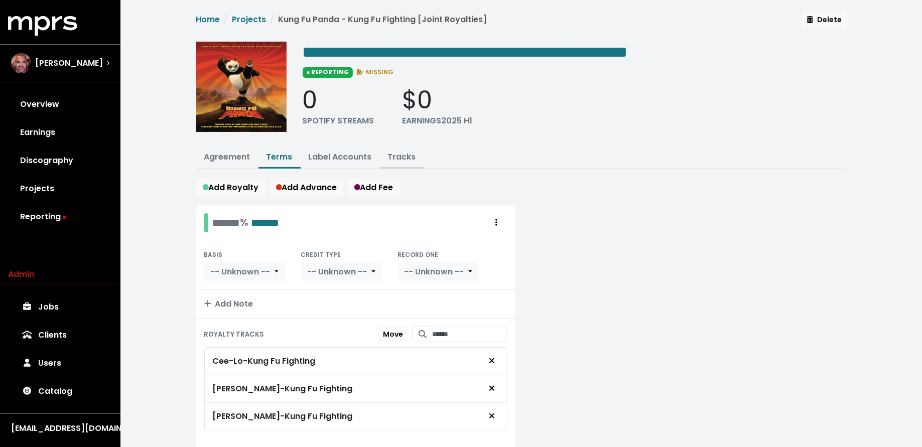
click at [401, 155] on link "Tracks" at bounding box center [402, 157] width 28 height 12
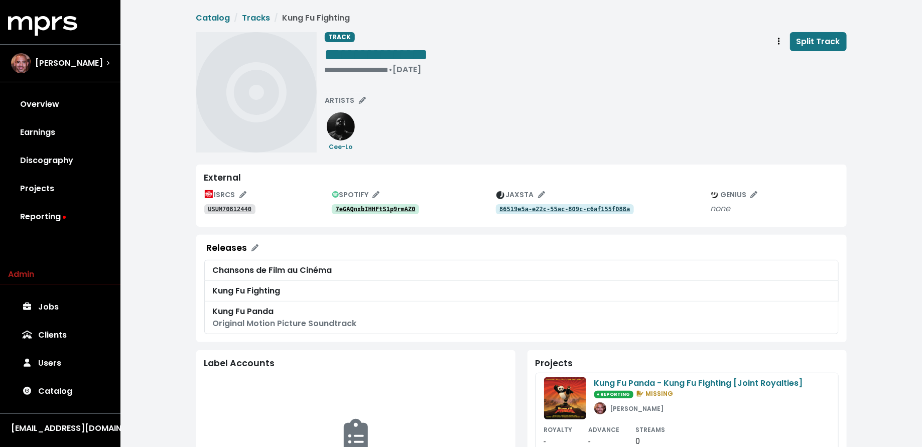
click at [410, 208] on tt "7eGAQnxbIHHFtS1p9rmAZ0" at bounding box center [376, 209] width 80 height 7
click at [399, 211] on tt "7eGAQnxbIHHFtS1p9rmAZ0" at bounding box center [376, 209] width 80 height 7
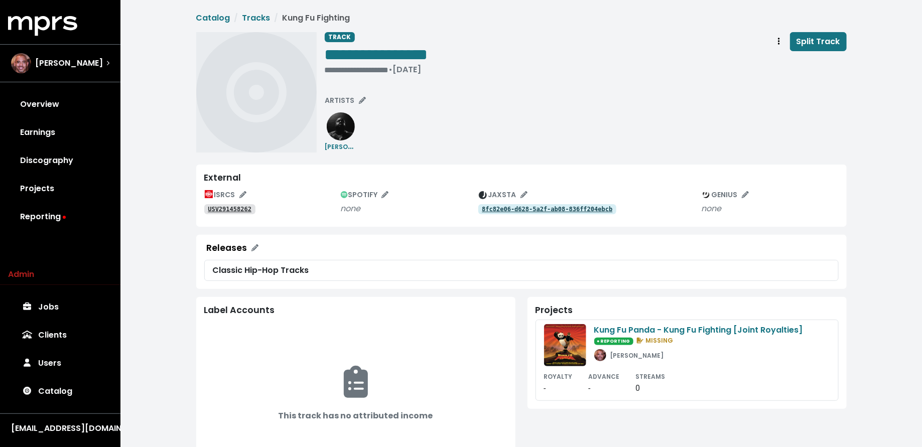
click at [237, 211] on tt "USV291458262" at bounding box center [230, 209] width 44 height 7
click at [345, 129] on img at bounding box center [341, 126] width 28 height 28
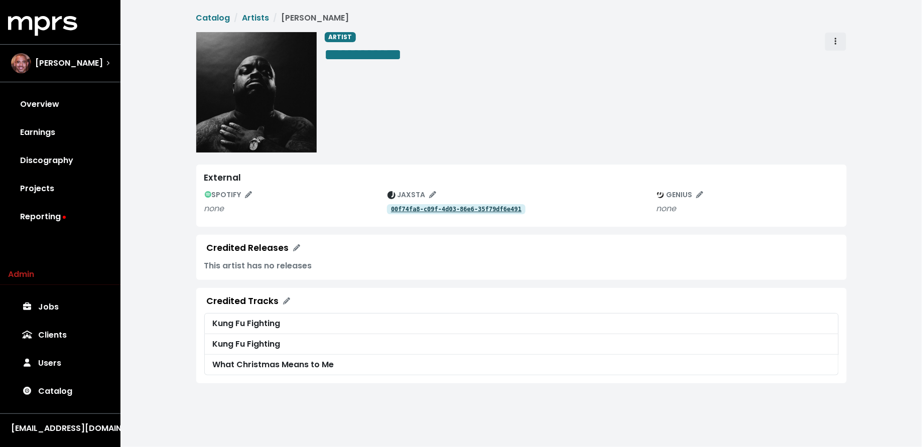
click at [842, 40] on button "Artist actions" at bounding box center [836, 41] width 22 height 19
click at [837, 65] on link "Merge" at bounding box center [864, 64] width 79 height 16
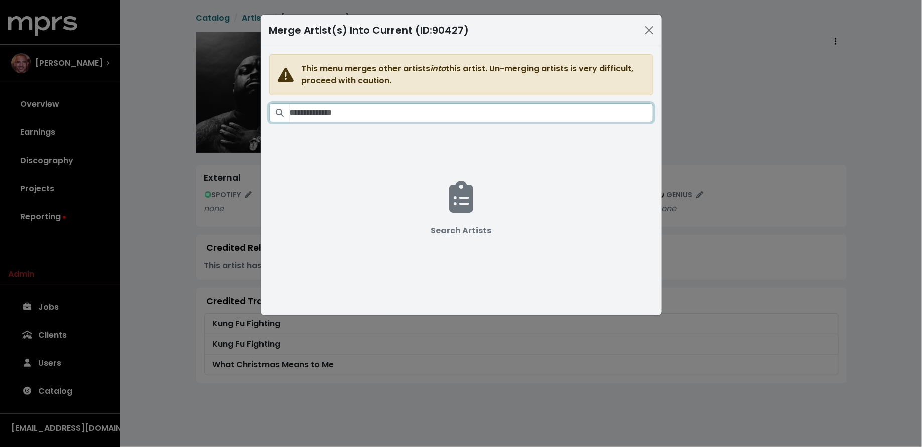
click at [569, 117] on input "Search artists" at bounding box center [472, 112] width 364 height 19
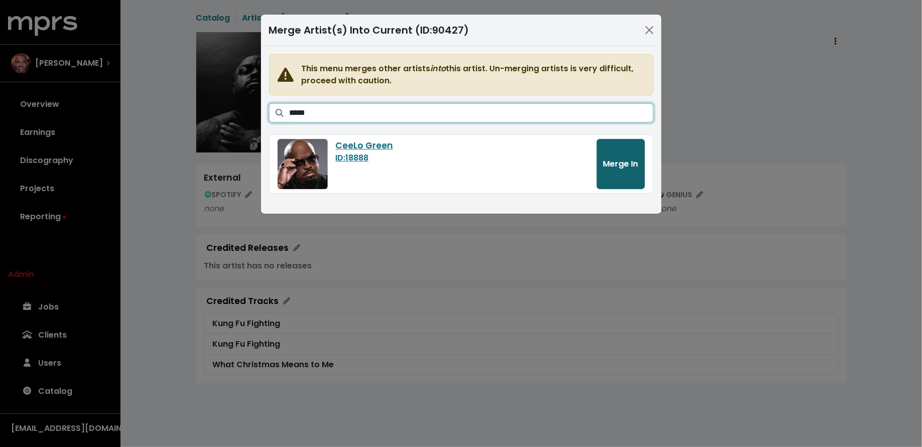
type input "*****"
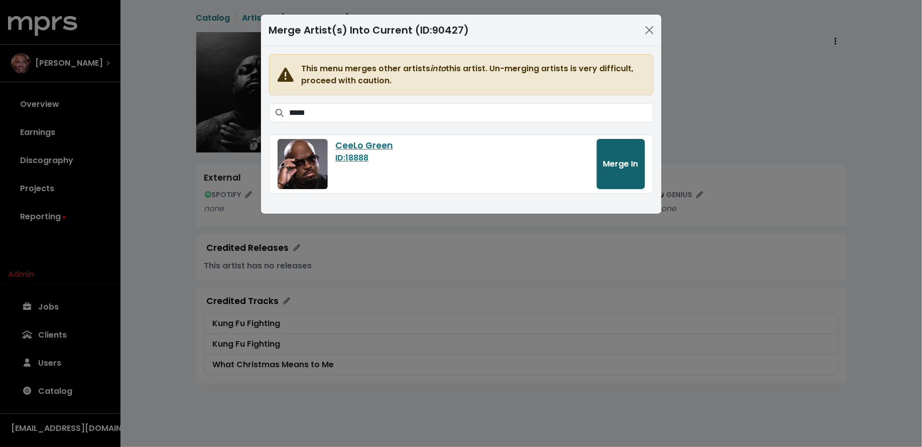
click at [625, 159] on span "Merge In" at bounding box center [620, 164] width 35 height 12
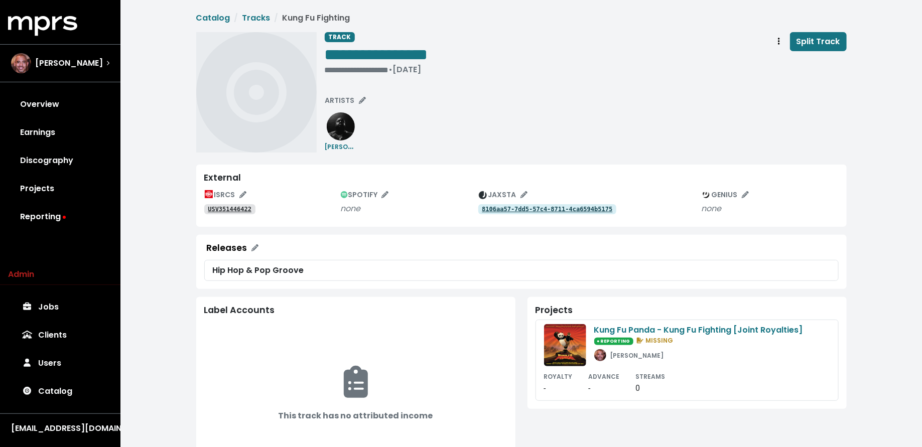
click at [233, 207] on tt "USV351446422" at bounding box center [230, 209] width 44 height 7
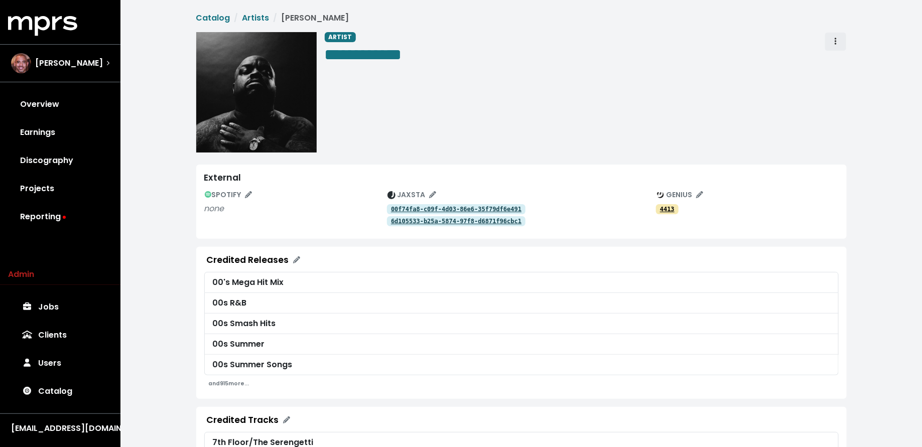
click at [834, 44] on span "Artist actions" at bounding box center [835, 42] width 9 height 12
click at [834, 58] on link "Merge" at bounding box center [864, 64] width 79 height 16
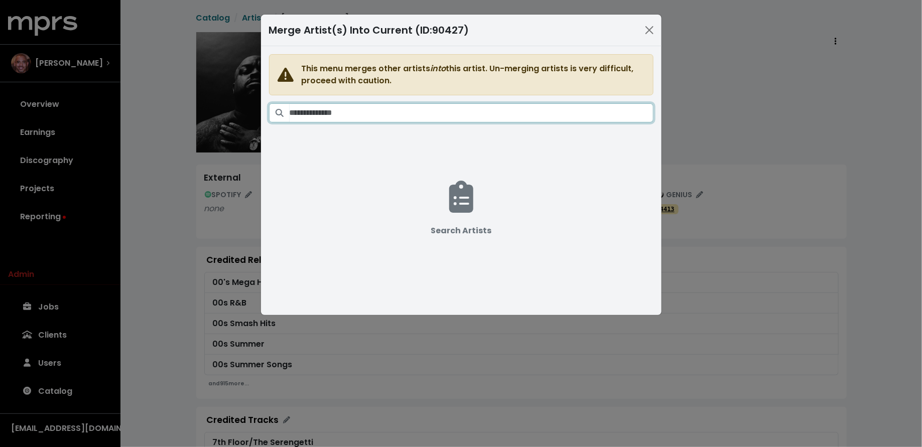
click at [479, 111] on input "Search artists" at bounding box center [472, 112] width 364 height 19
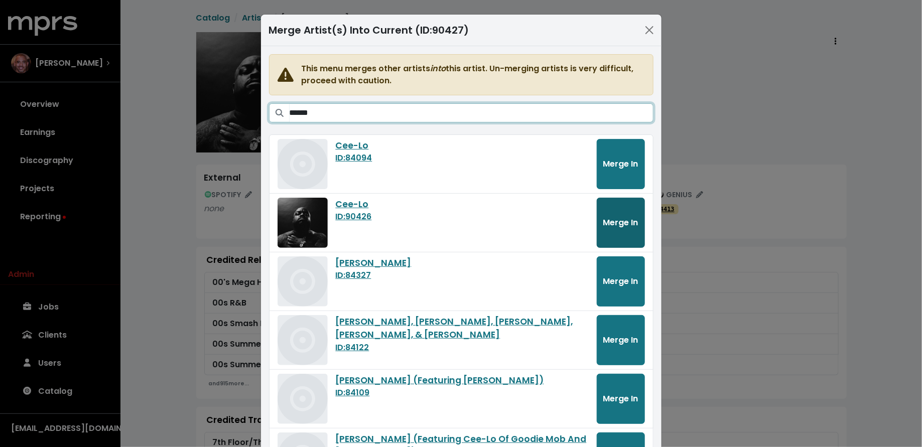
type input "******"
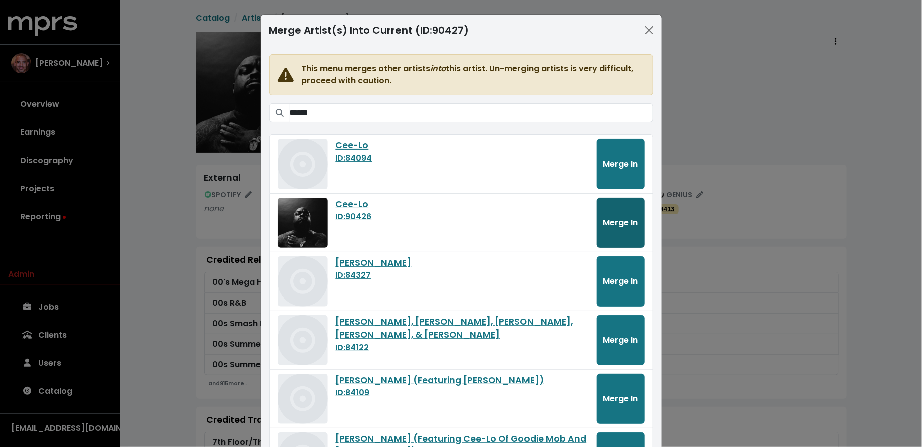
click at [630, 223] on span "Merge In" at bounding box center [620, 223] width 35 height 12
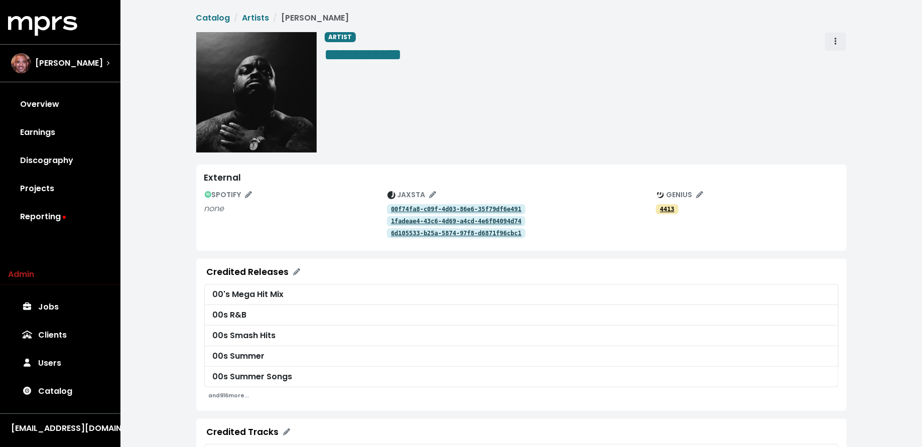
click at [833, 37] on span "Artist actions" at bounding box center [835, 42] width 9 height 12
click at [834, 58] on link "Merge" at bounding box center [864, 64] width 79 height 16
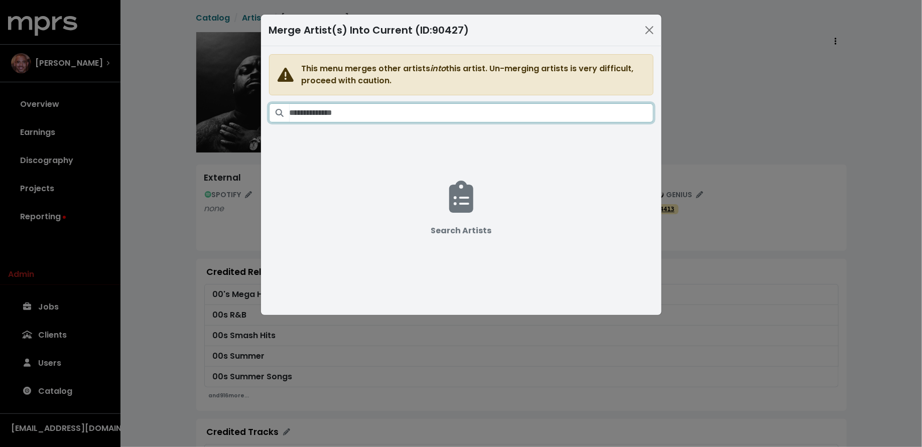
click at [492, 114] on input "Search artists" at bounding box center [472, 112] width 364 height 19
paste input "******"
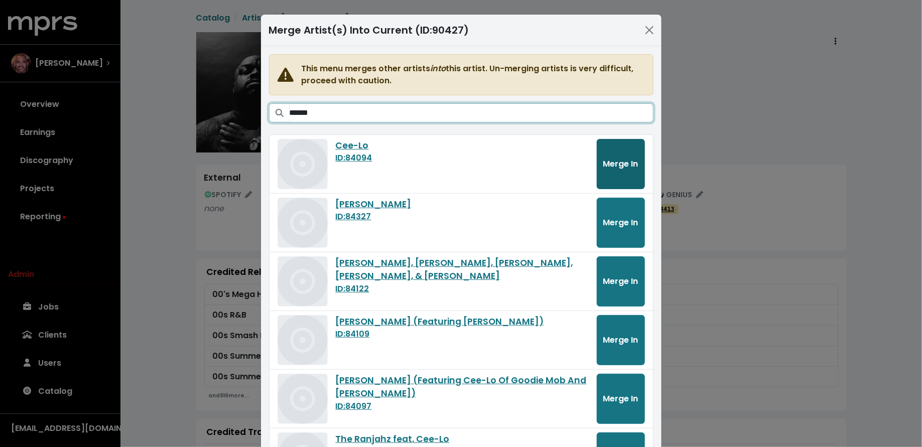
type input "******"
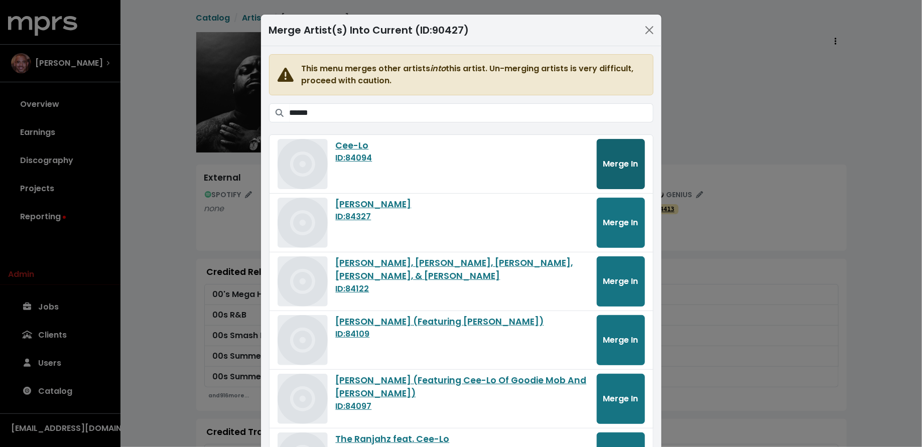
click at [611, 170] on button "Merge In" at bounding box center [621, 164] width 48 height 50
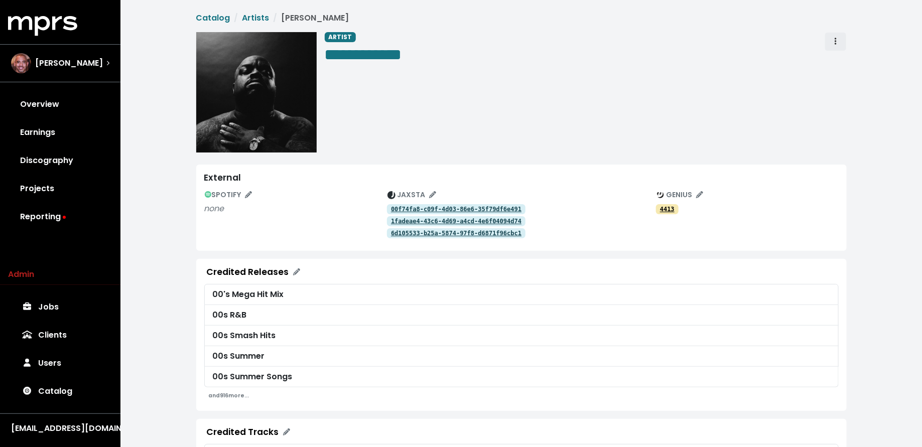
click at [830, 45] on button "Artist actions" at bounding box center [836, 41] width 22 height 19
click at [831, 60] on link "Merge" at bounding box center [864, 64] width 79 height 16
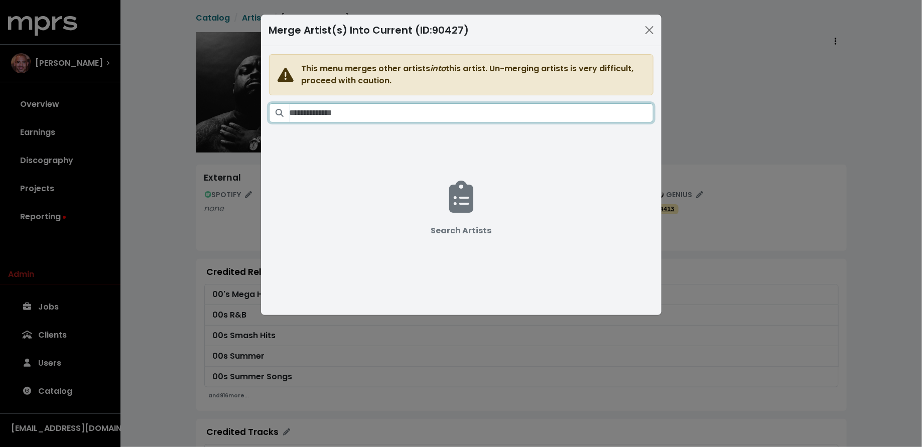
click at [538, 113] on input "Search artists" at bounding box center [472, 112] width 364 height 19
paste input "******"
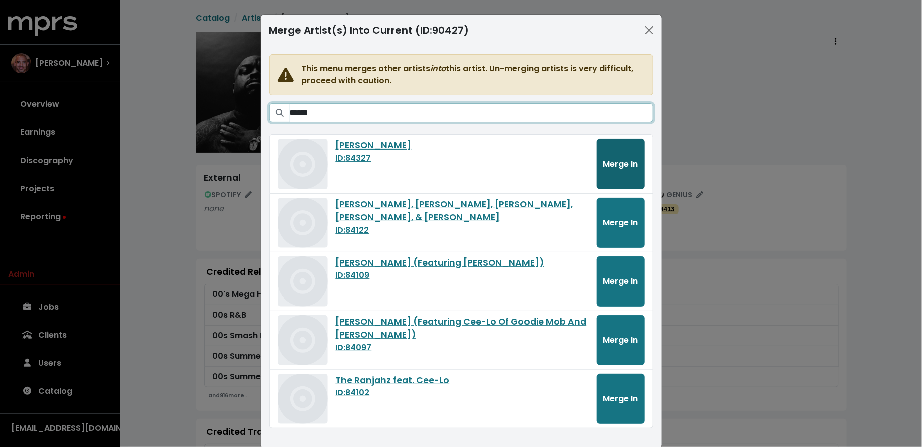
type input "******"
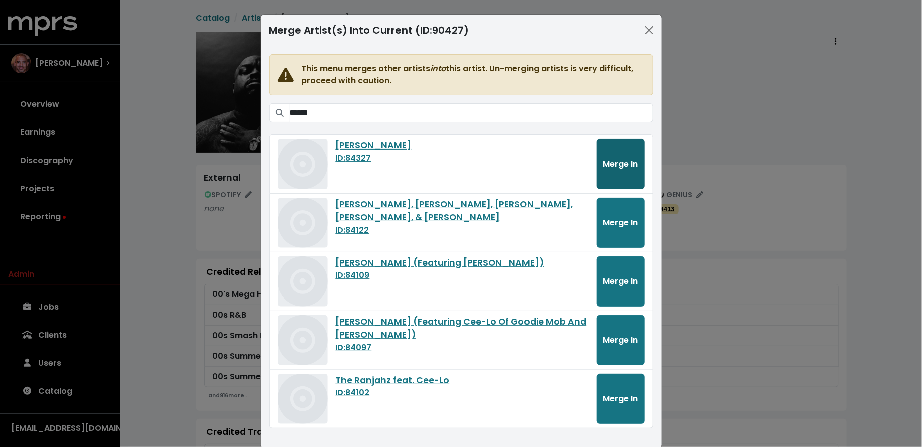
click at [624, 155] on button "Merge In" at bounding box center [621, 164] width 48 height 50
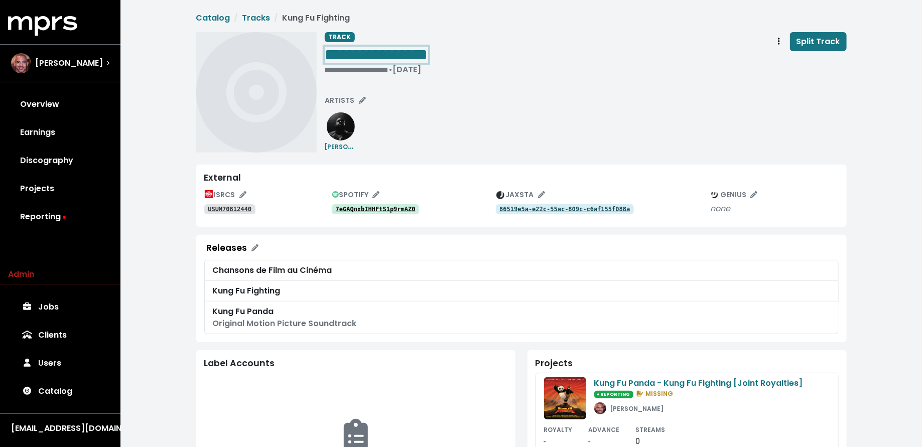
click at [471, 50] on div "**********" at bounding box center [586, 55] width 522 height 47
click at [635, 77] on div "**********" at bounding box center [586, 92] width 522 height 120
click at [773, 41] on button "Track actions" at bounding box center [779, 41] width 22 height 19
click at [772, 60] on link "Merge" at bounding box center [808, 64] width 79 height 16
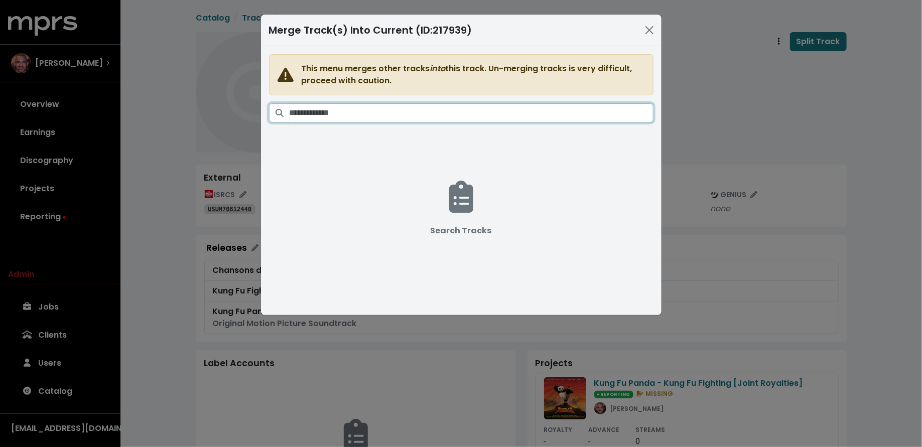
click at [498, 111] on input "Search tracks" at bounding box center [472, 112] width 364 height 19
paste input "**********"
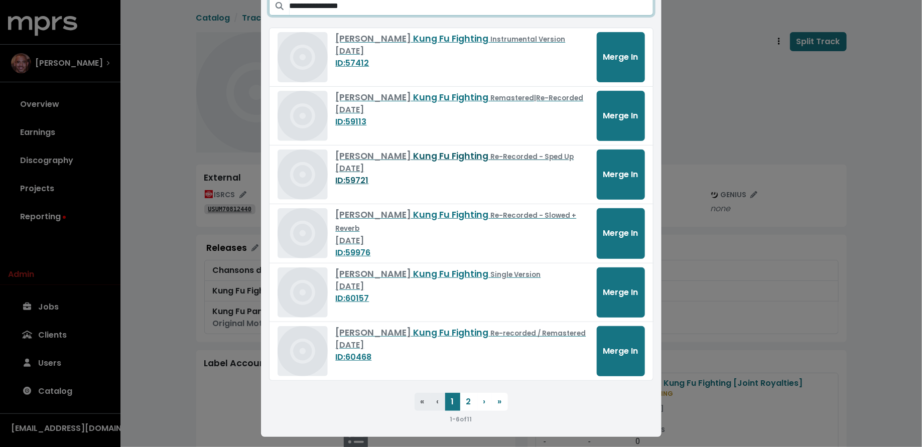
scroll to position [108, 0]
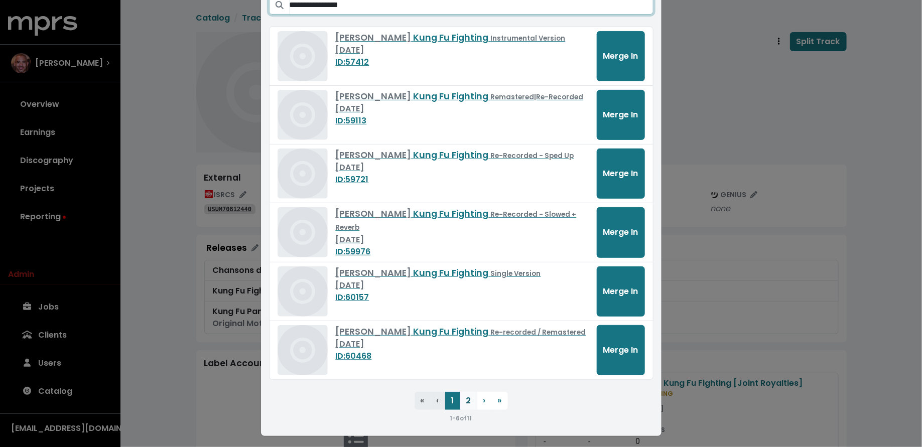
type input "**********"
click at [464, 396] on button "2" at bounding box center [468, 401] width 17 height 18
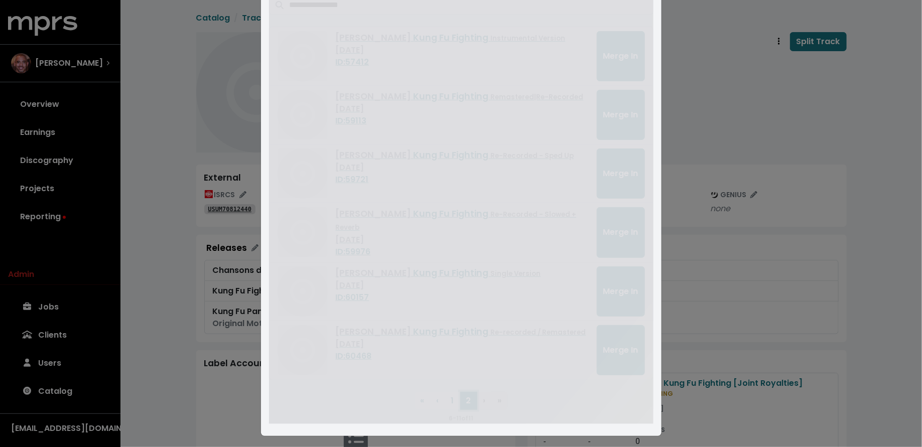
scroll to position [49, 0]
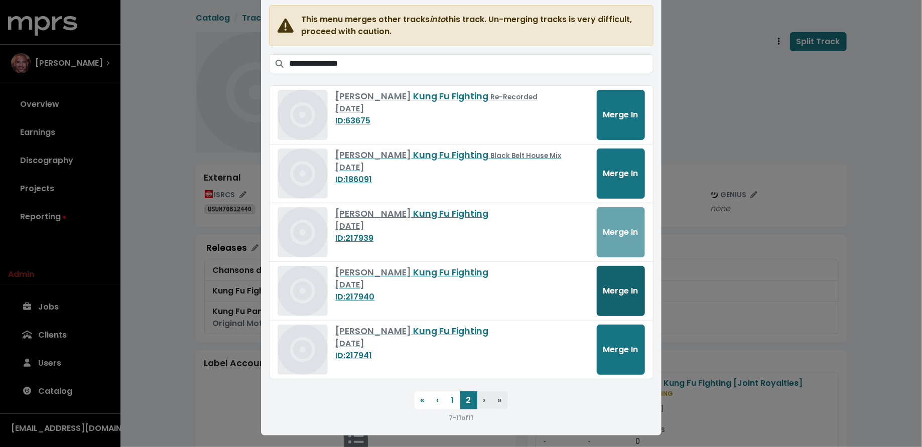
click at [613, 278] on button "Merge In" at bounding box center [621, 291] width 48 height 50
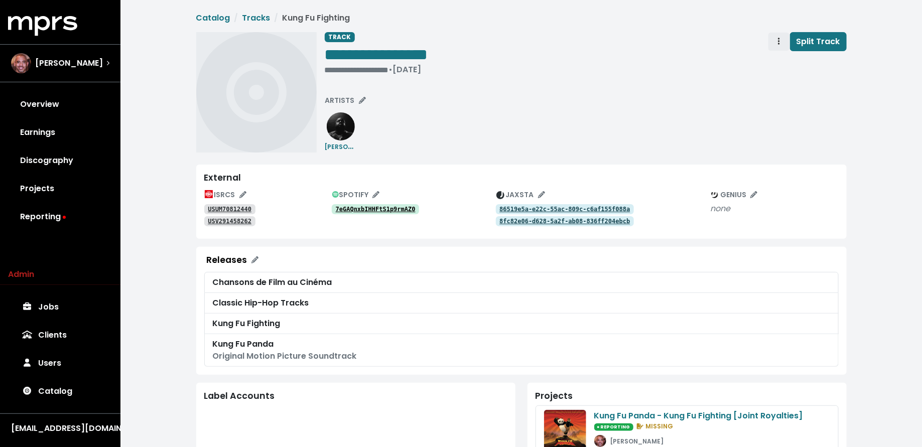
click at [775, 47] on button "Track actions" at bounding box center [779, 41] width 22 height 19
click at [778, 56] on link "Merge" at bounding box center [808, 64] width 79 height 16
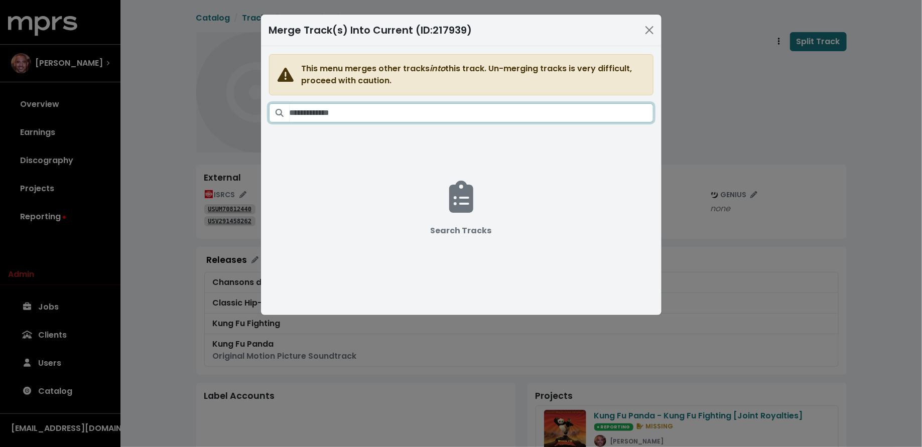
click at [520, 118] on input "Search tracks" at bounding box center [472, 112] width 364 height 19
paste input "**********"
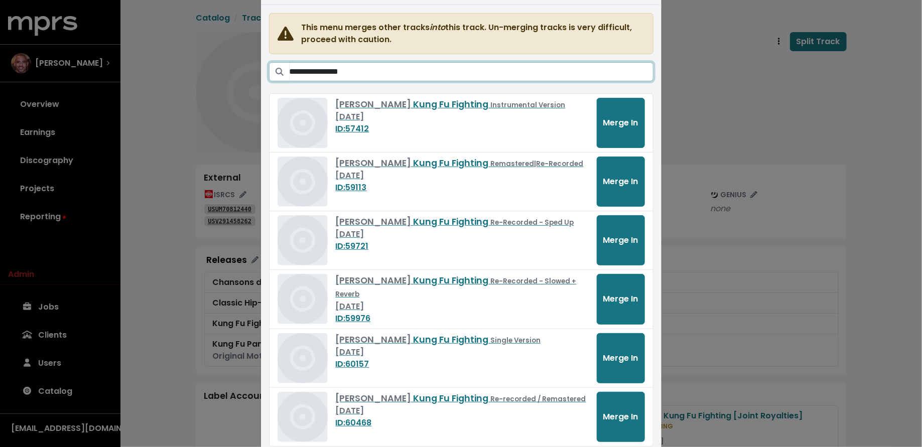
scroll to position [108, 0]
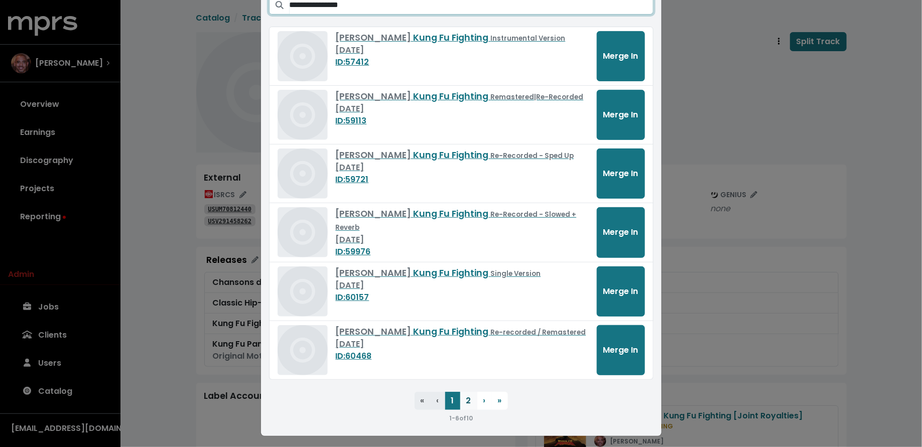
type input "**********"
click at [461, 395] on button "2" at bounding box center [468, 401] width 17 height 18
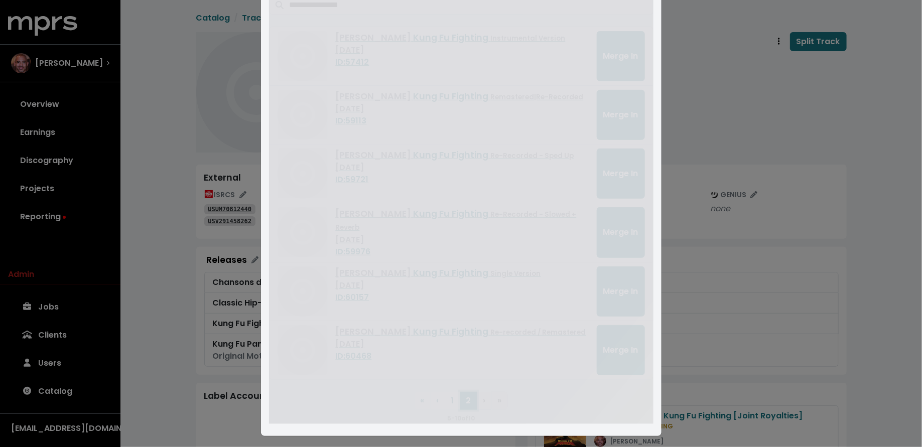
scroll to position [0, 0]
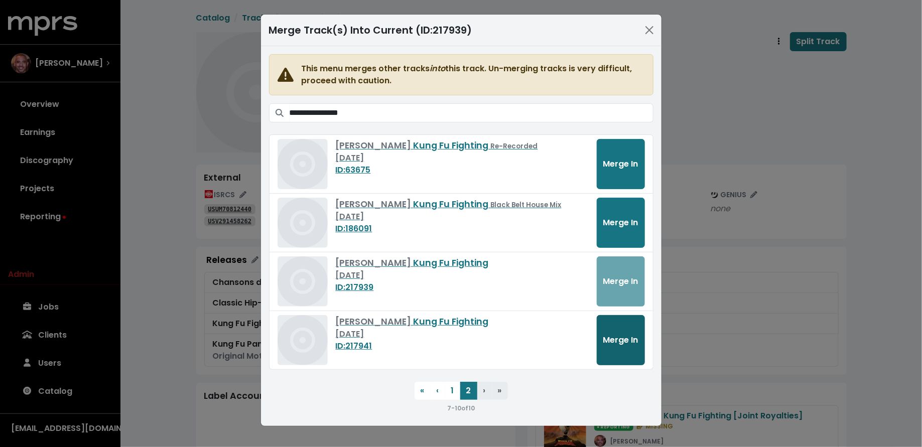
click at [607, 346] on button "Merge In" at bounding box center [621, 340] width 48 height 50
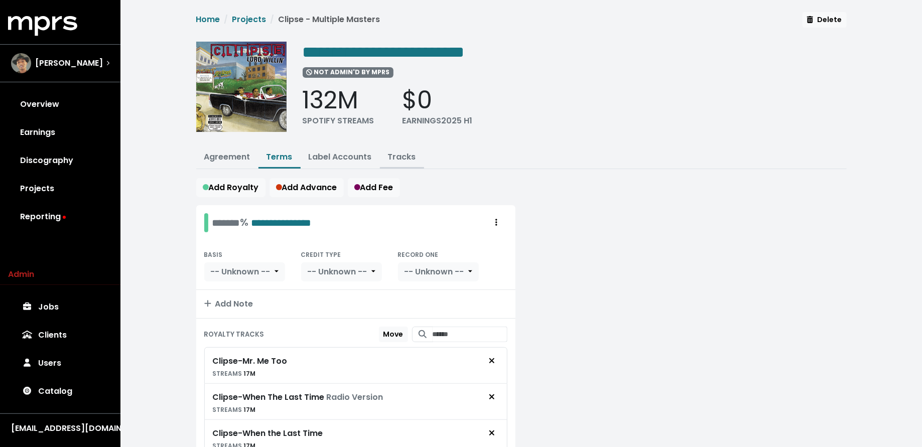
click at [397, 152] on link "Tracks" at bounding box center [402, 157] width 28 height 12
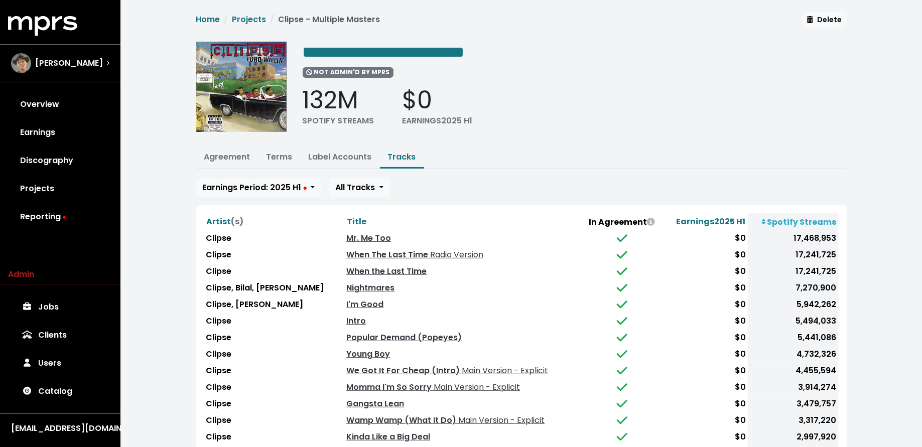
click at [356, 213] on th "Title" at bounding box center [462, 221] width 237 height 17
click at [356, 216] on span "Title" at bounding box center [357, 222] width 20 height 12
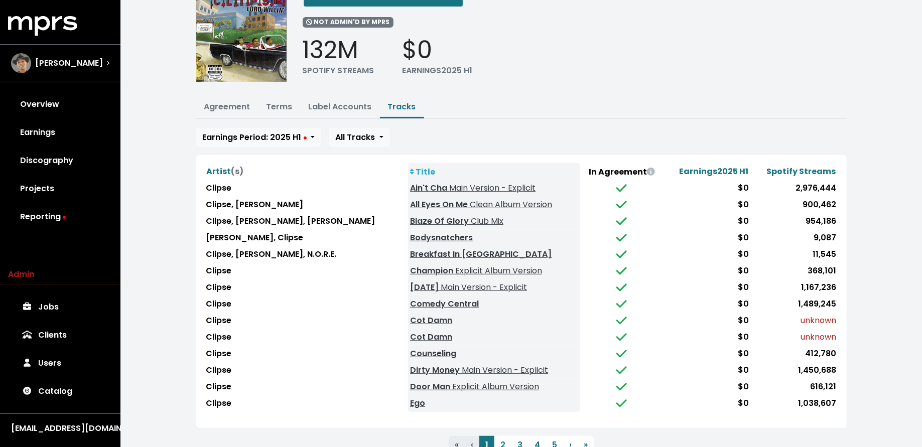
scroll to position [49, 0]
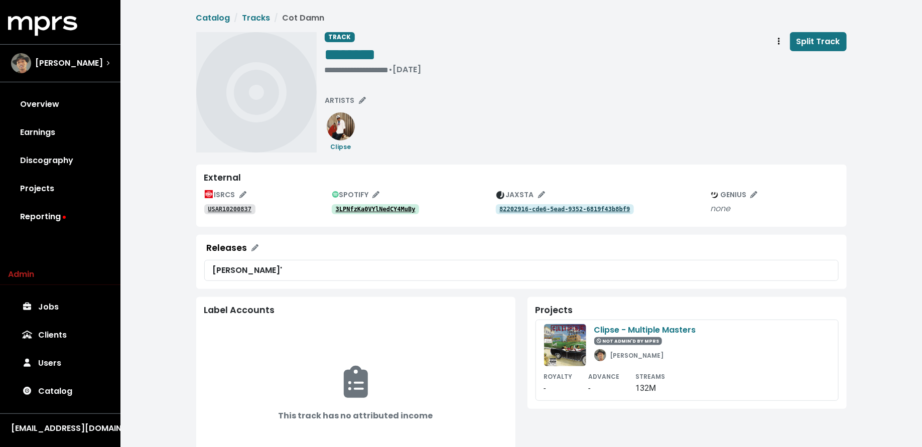
click at [394, 211] on tt "3LPNfzKa0VYlNedCY4MuBy" at bounding box center [376, 209] width 80 height 7
click at [410, 208] on tt "1Z3lxC1afDfUUkKDVojhzN" at bounding box center [376, 209] width 80 height 7
click at [348, 97] on span "ARTISTS" at bounding box center [345, 100] width 41 height 10
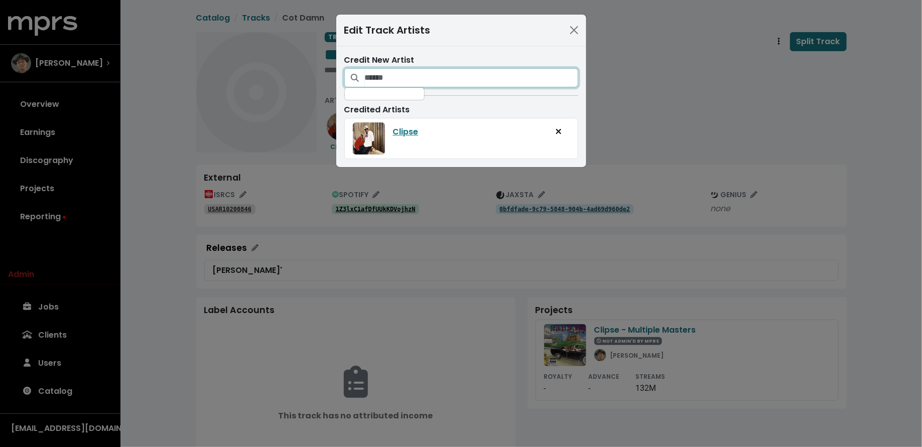
click at [391, 74] on input "Search for artists who should be credited on this track" at bounding box center [471, 77] width 213 height 19
type input "******"
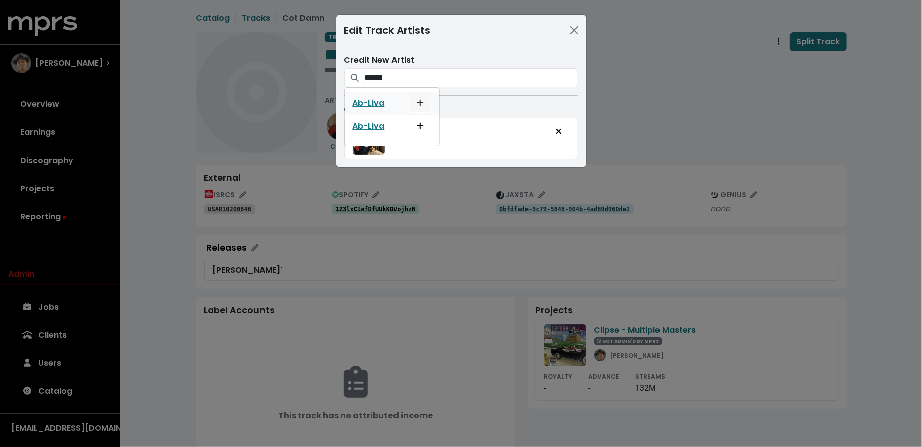
click at [419, 102] on icon "Add artist to this track's credited artists" at bounding box center [420, 103] width 7 height 7
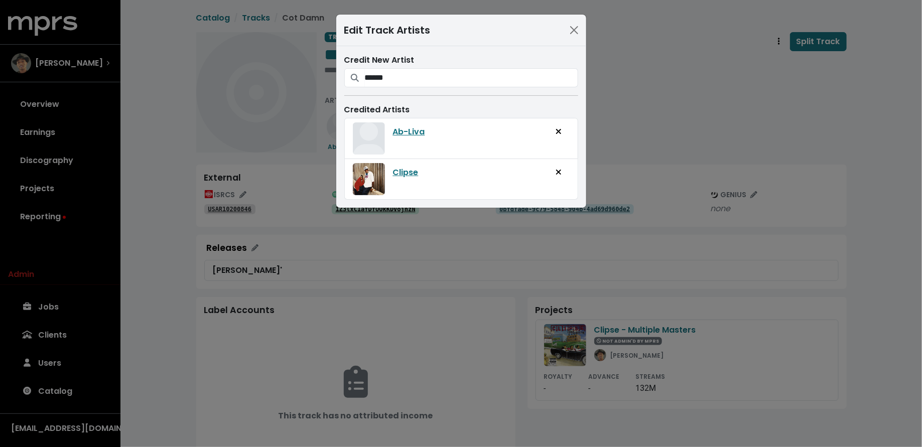
click at [608, 97] on div "Edit Track Artists Credit New Artist ****** Ab-Liva Ab-Liva Credited Artists Ab…" at bounding box center [461, 223] width 922 height 447
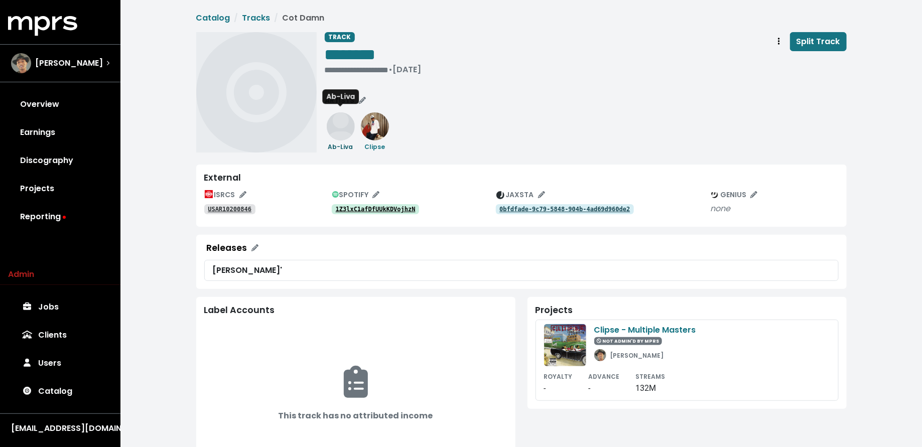
click at [342, 134] on img at bounding box center [341, 126] width 28 height 28
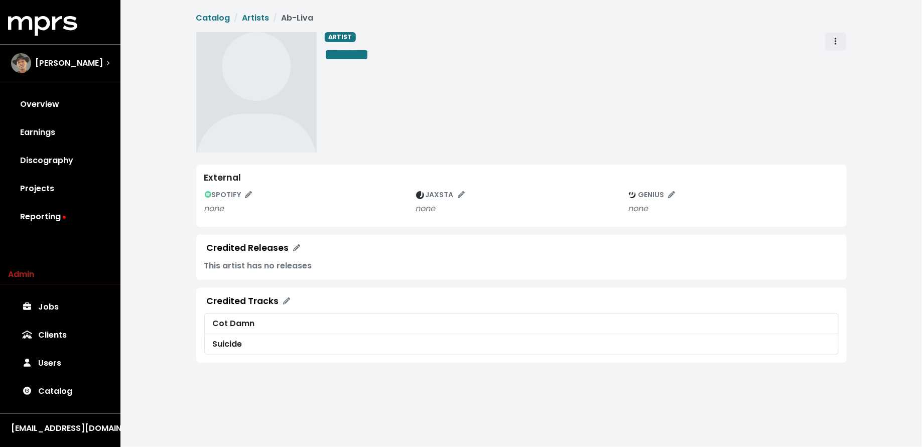
click at [840, 39] on button "Artist actions" at bounding box center [836, 41] width 22 height 19
click at [839, 65] on link "Merge" at bounding box center [864, 64] width 79 height 16
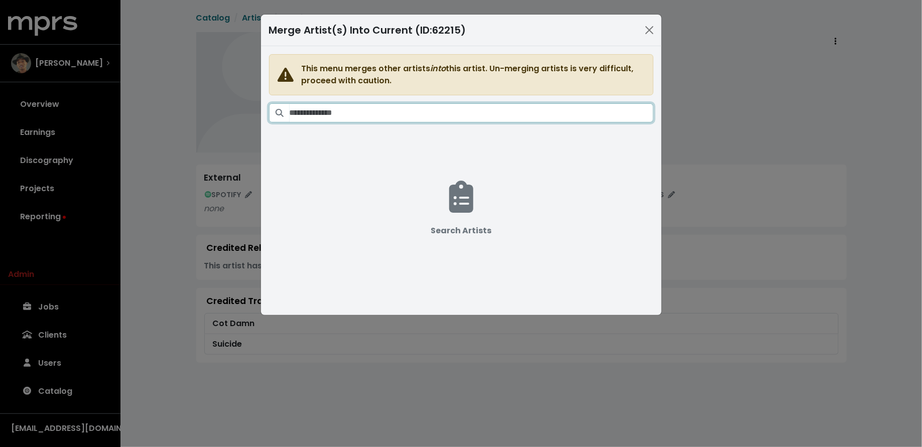
click at [556, 109] on input "Search artists" at bounding box center [472, 112] width 364 height 19
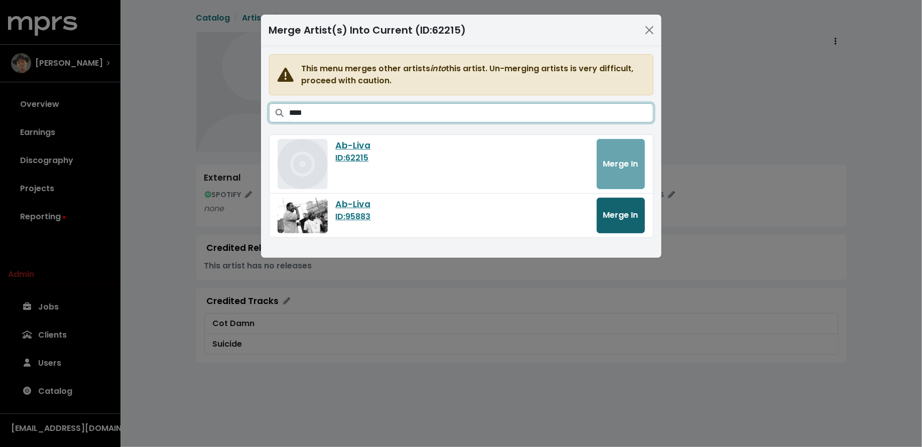
type input "****"
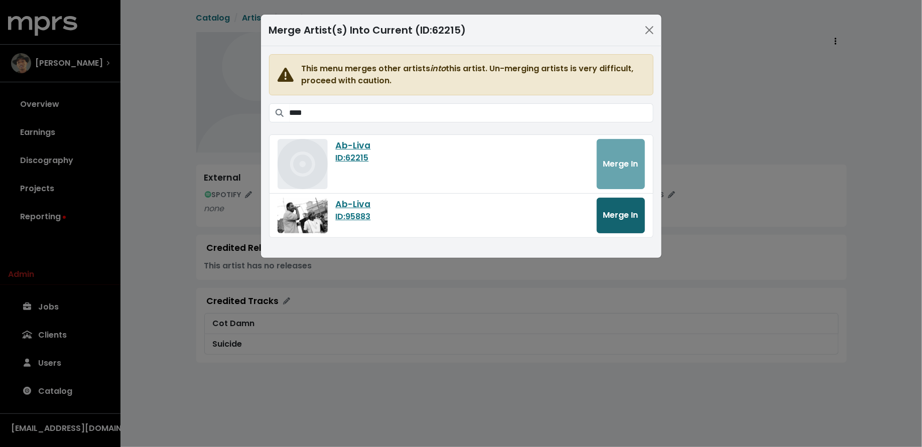
click at [621, 206] on button "Merge In" at bounding box center [621, 216] width 48 height 36
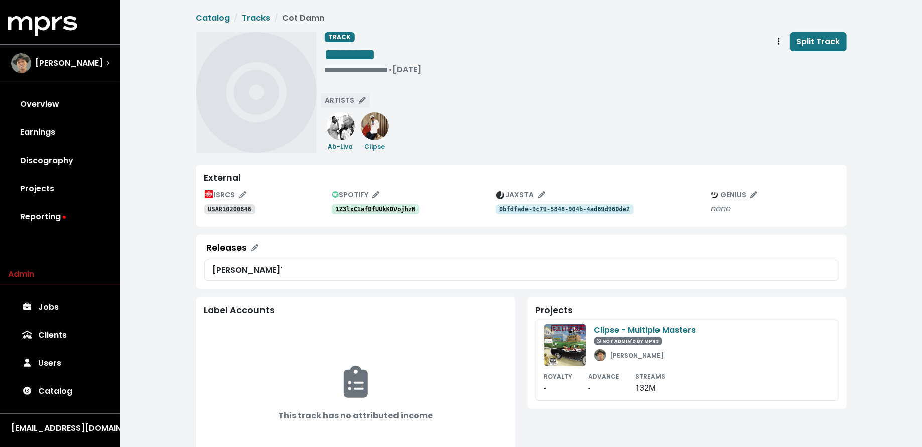
click at [353, 94] on button "ARTISTS" at bounding box center [346, 101] width 50 height 16
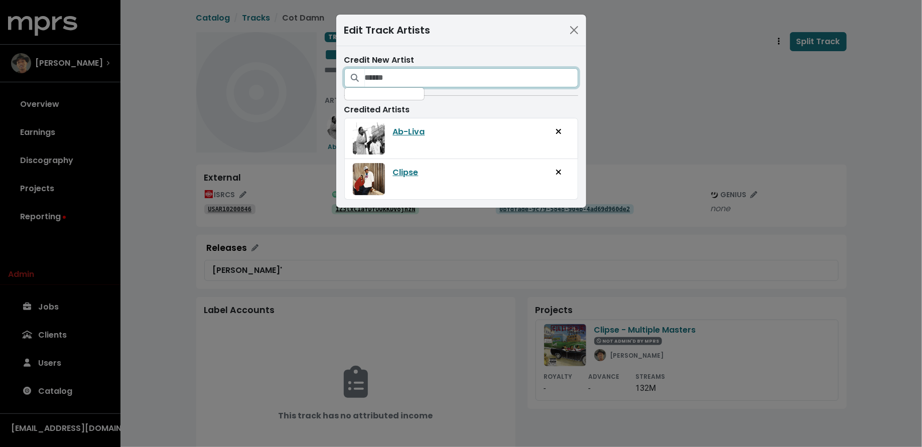
click at [407, 77] on input "Search for artists who should be credited on this track" at bounding box center [471, 77] width 213 height 19
type input "*******"
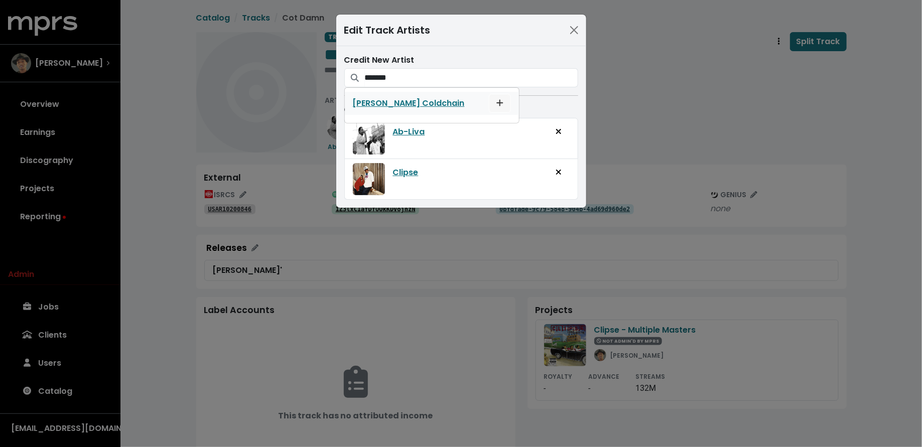
click at [489, 102] on button "Add artist to this track's credited artists" at bounding box center [500, 103] width 22 height 19
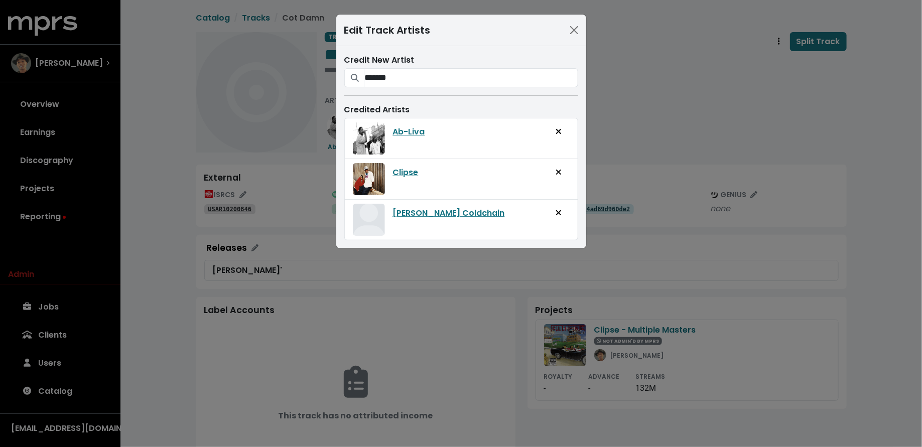
click at [631, 104] on div "Edit Track Artists Credit New Artist ******* Rosco P. Coldchain Credited Artist…" at bounding box center [461, 223] width 922 height 447
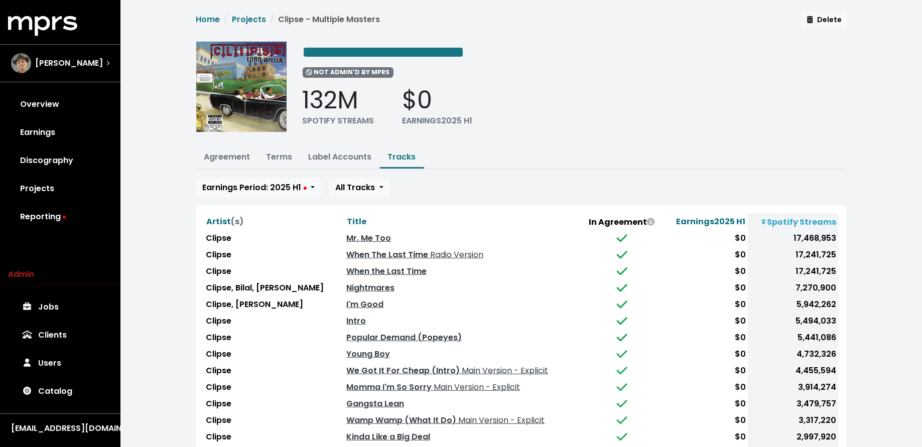
click at [787, 217] on th "Spotify Streams" at bounding box center [793, 221] width 90 height 17
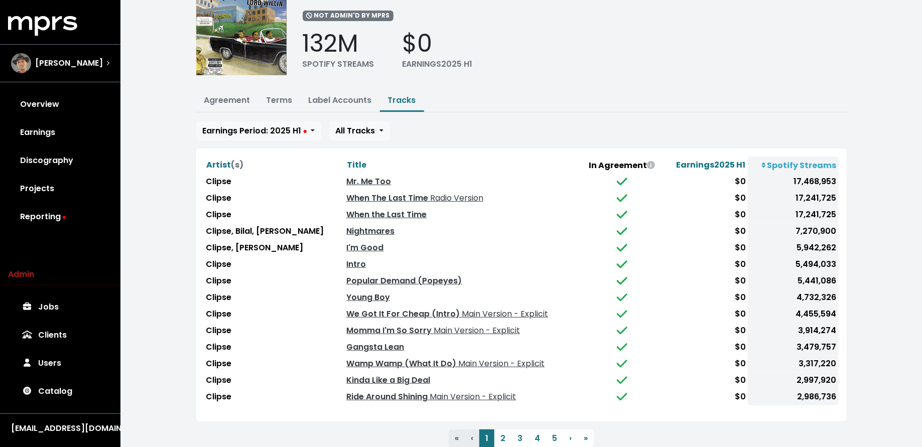
scroll to position [59, 0]
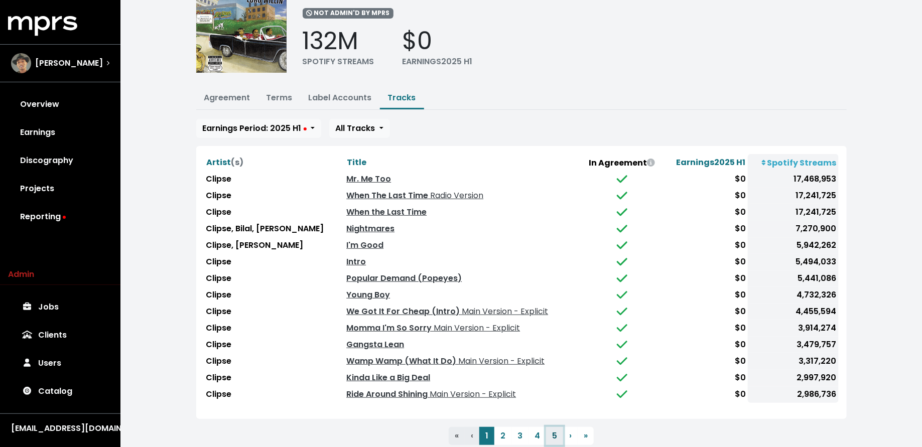
click at [555, 427] on button "5" at bounding box center [554, 436] width 17 height 18
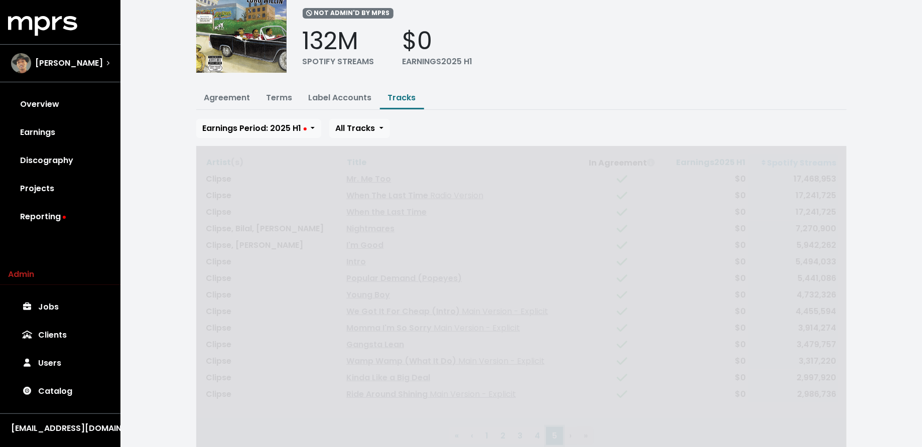
scroll to position [0, 0]
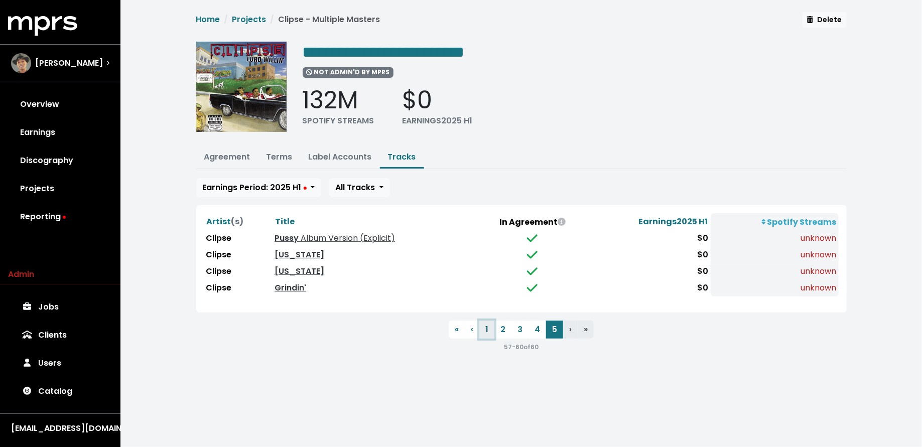
click at [487, 321] on button "1" at bounding box center [486, 330] width 15 height 18
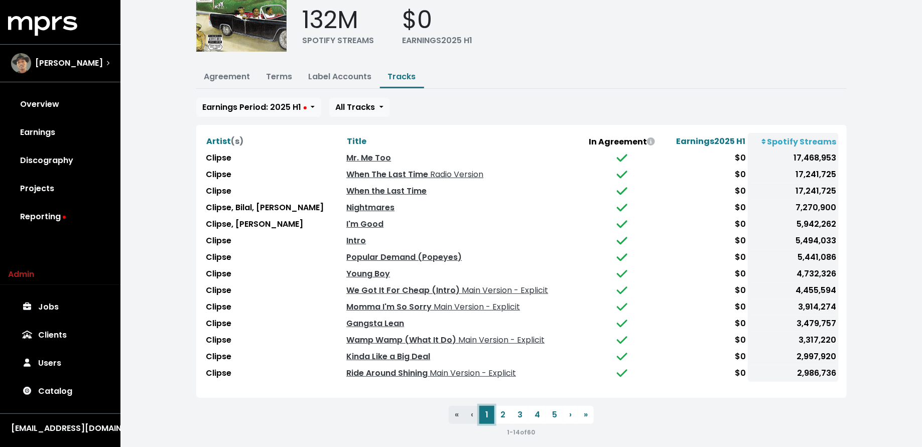
scroll to position [85, 0]
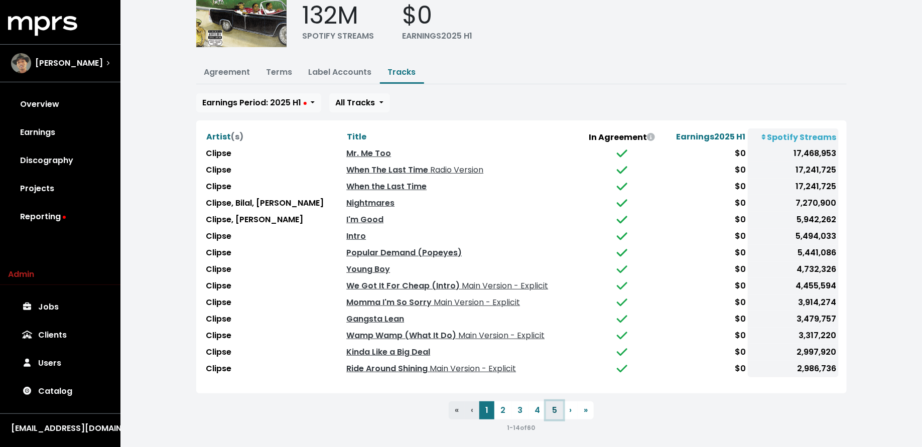
click at [549, 408] on button "5" at bounding box center [554, 411] width 17 height 18
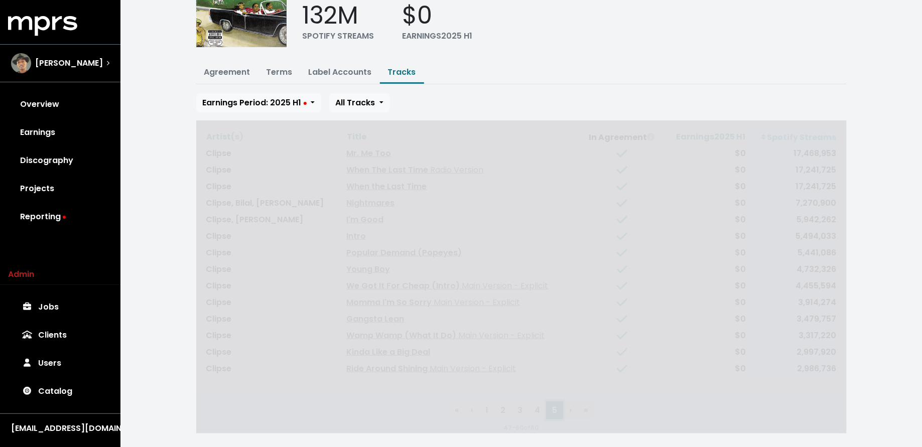
scroll to position [0, 0]
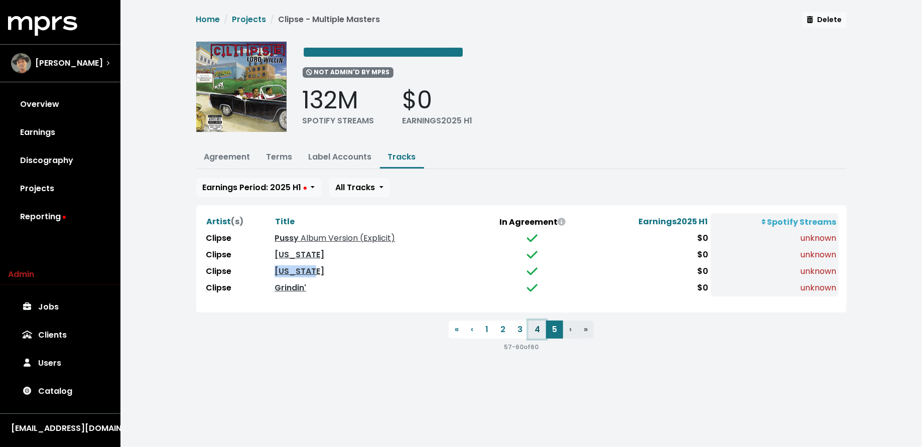
click at [542, 321] on button "4" at bounding box center [538, 330] width 18 height 18
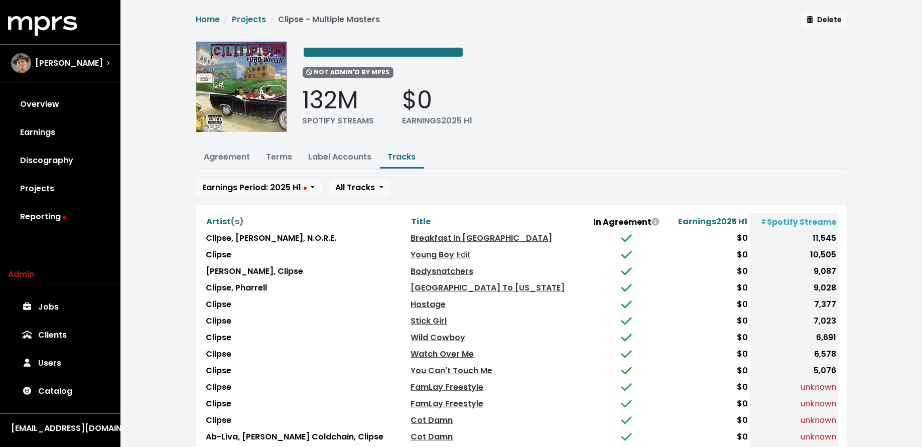
scroll to position [85, 0]
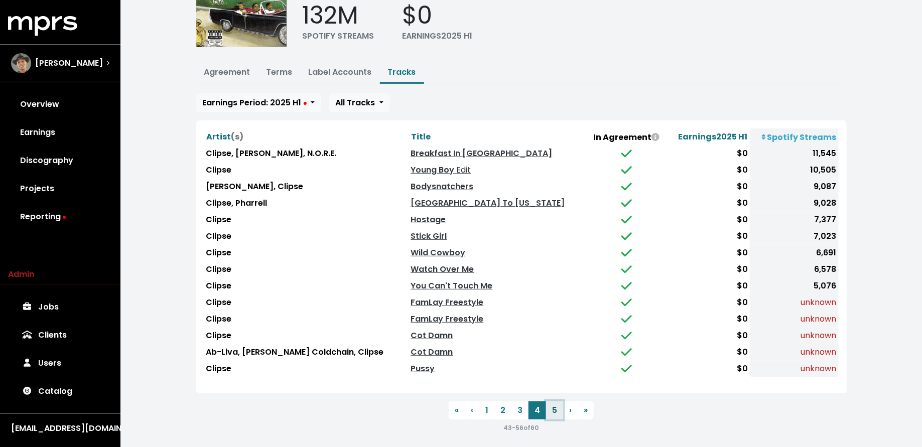
click at [554, 403] on button "5" at bounding box center [554, 411] width 17 height 18
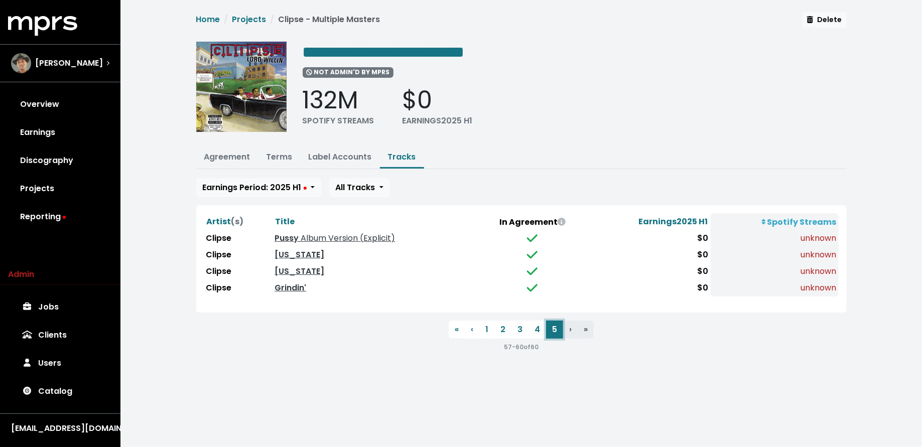
scroll to position [0, 0]
click at [541, 331] on button "4" at bounding box center [538, 330] width 18 height 18
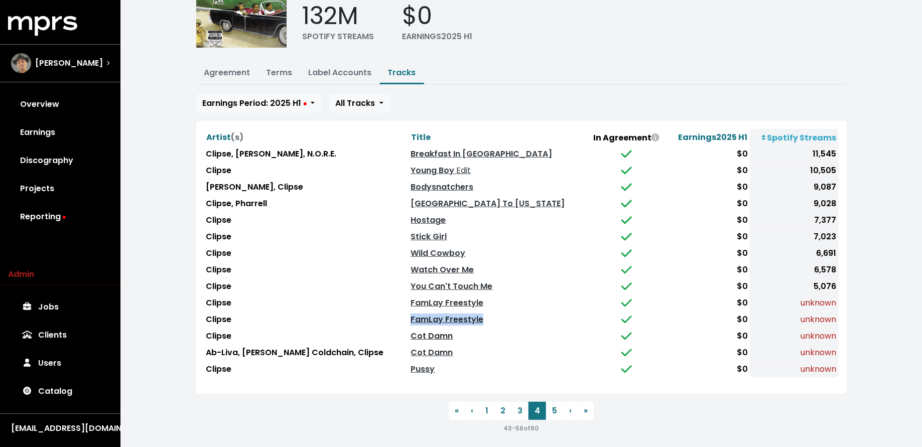
scroll to position [85, 0]
click at [420, 402] on ul "« First ‹ Previous 1 2 3 4 5 › Next » Last" at bounding box center [521, 411] width 651 height 18
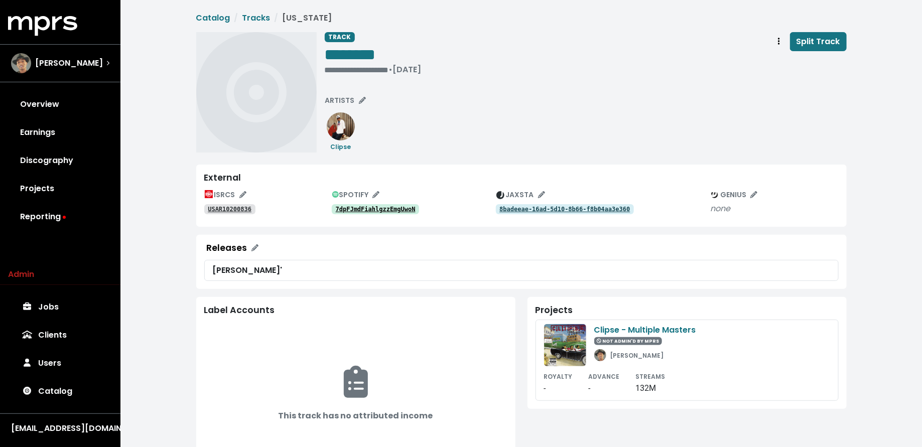
click at [389, 207] on tt "7dpFJmdFiahlgzzEmgUwoN" at bounding box center [376, 209] width 80 height 7
click at [382, 210] on tt "7dpFJmdFiahlgzzEmgUwoN" at bounding box center [376, 209] width 80 height 7
click at [345, 99] on span "ARTISTS" at bounding box center [345, 100] width 41 height 10
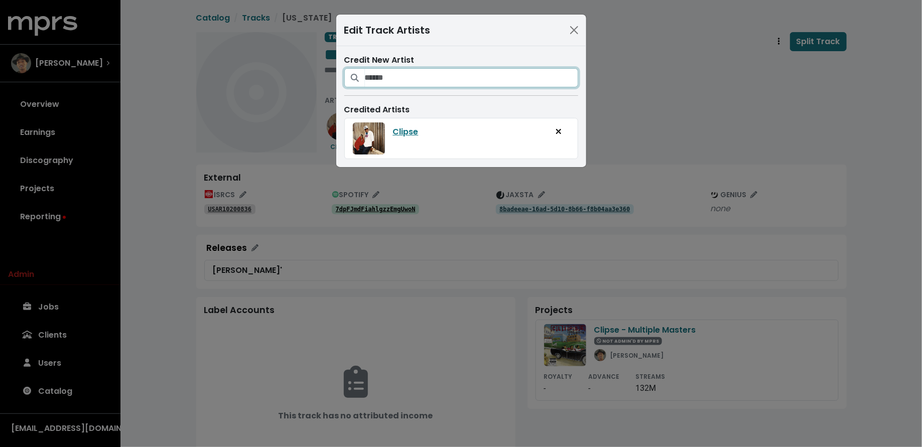
click at [389, 84] on input "Search for artists who should be credited on this track" at bounding box center [471, 77] width 213 height 19
type input "*******"
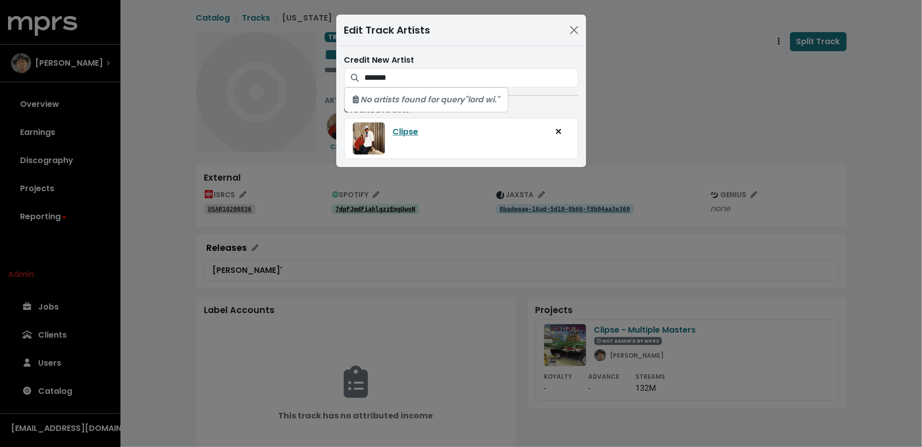
click at [652, 112] on div "Edit Track Artists Credit New Artist ******* No artists found for query "lord w…" at bounding box center [461, 223] width 922 height 447
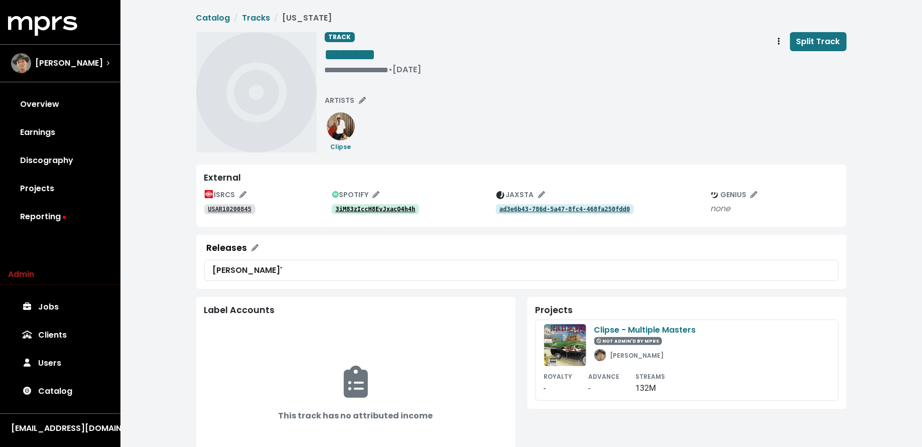
click at [396, 214] on div "ISRCS USAR10200845 SPOTIFY 3iM83zIccH8EvJxacO4h4h JAXSTA ad3e6b43-786d-5a47-8fc…" at bounding box center [521, 203] width 634 height 32
click at [394, 210] on tt "3iM83zIccH8EvJxacO4h4h" at bounding box center [376, 209] width 80 height 7
click at [388, 211] on tt "4Q59zRTLtgIPQy7AVdoXk2" at bounding box center [376, 209] width 80 height 7
click at [223, 211] on tt "USAR10200839" at bounding box center [230, 209] width 44 height 7
click at [346, 99] on span "ARTISTS" at bounding box center [345, 100] width 41 height 10
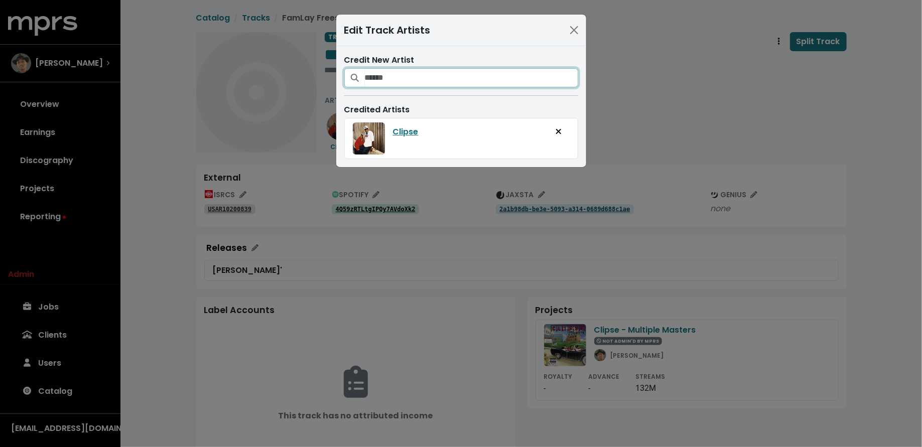
click at [402, 75] on input "Search for artists who should be credited on this track" at bounding box center [471, 77] width 213 height 19
type input "****"
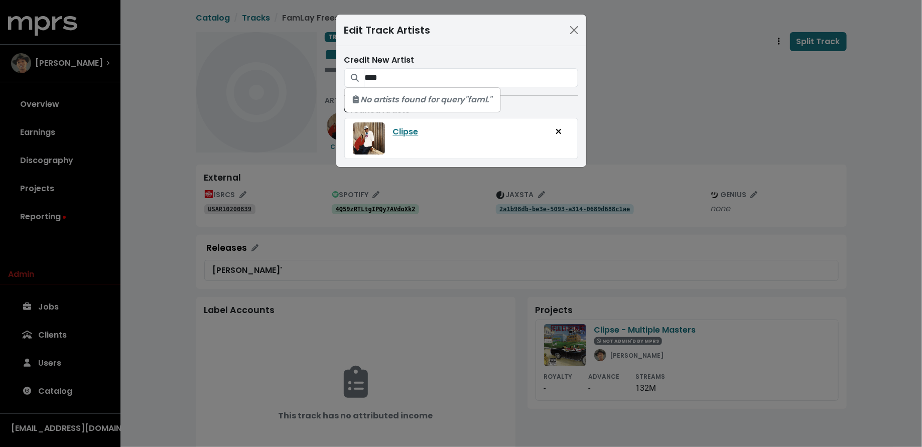
drag, startPoint x: 705, startPoint y: 69, endPoint x: 696, endPoint y: 69, distance: 9.0
click at [705, 69] on div "Edit Track Artists Credit New Artist **** No artists found for query "faml." Cr…" at bounding box center [461, 223] width 922 height 447
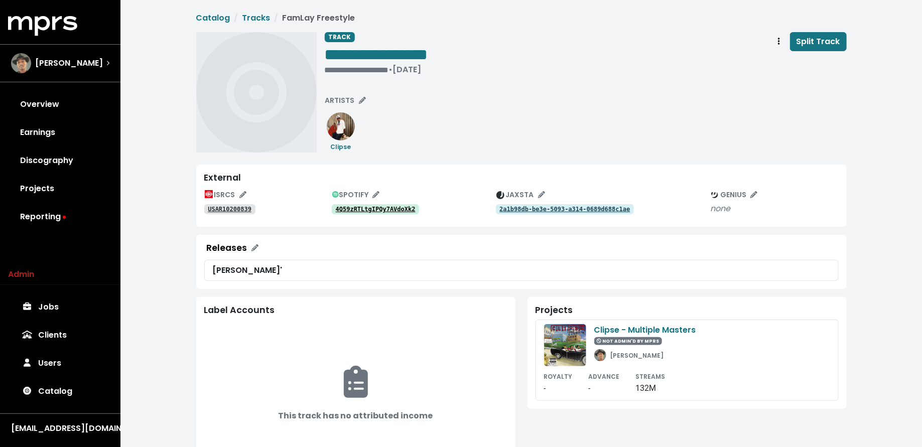
click at [237, 214] on div "USAR10200839" at bounding box center [268, 209] width 128 height 12
click at [240, 210] on tt "USAR10200839" at bounding box center [230, 209] width 44 height 7
click at [401, 204] on link "4Q59zRTLtgIPQy7AVdoXk2" at bounding box center [376, 209] width 88 height 10
click at [231, 211] on tt "USAR10200848" at bounding box center [230, 209] width 44 height 7
click at [382, 214] on div "ISRCS USAR10200848 SPOTIFY 7jQRVWXoG2EZxqsOrLP5Lf JAXSTA 853e9ca4-54d6-54b8-959…" at bounding box center [521, 203] width 634 height 32
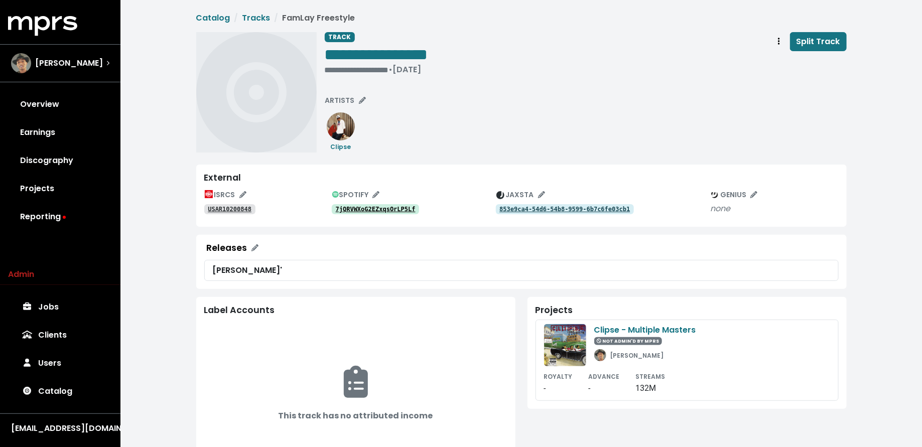
click at [383, 209] on tt "7jQRVWXoG2EZxqsOrLP5Lf" at bounding box center [376, 209] width 80 height 7
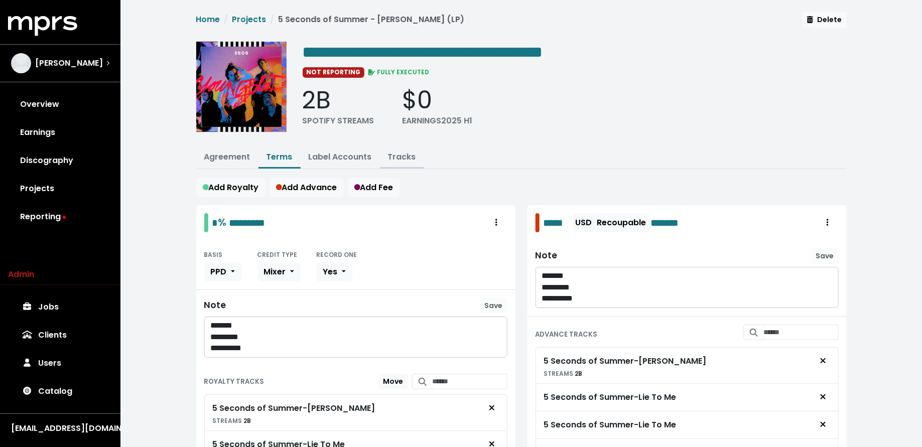
click at [407, 152] on link "Tracks" at bounding box center [402, 157] width 28 height 12
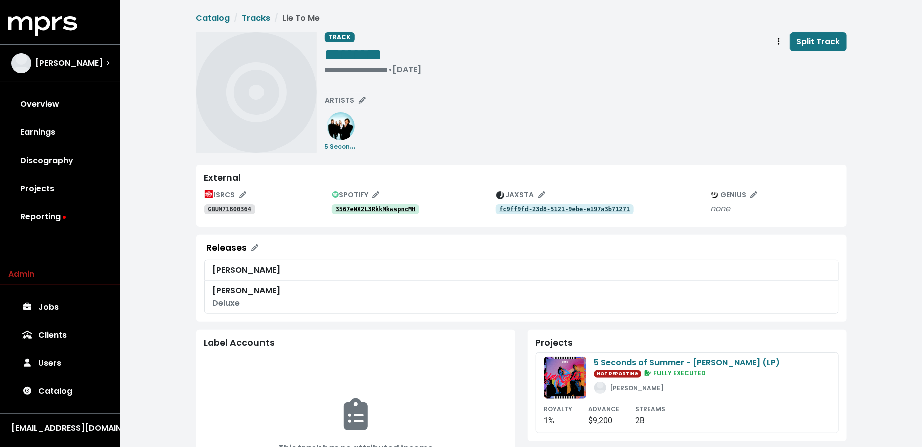
click at [384, 203] on div "3567eNX2L3RkkMkwspncMH" at bounding box center [414, 209] width 164 height 12
click at [384, 207] on tt "3567eNX2L3RkkMkwspncMH" at bounding box center [376, 209] width 80 height 7
click at [783, 37] on span "Track actions" at bounding box center [779, 42] width 9 height 12
click at [778, 59] on link "Merge" at bounding box center [808, 64] width 79 height 16
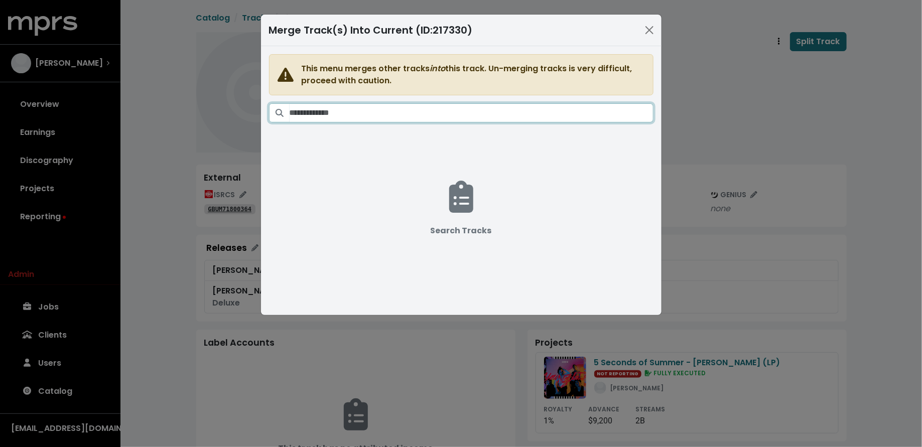
click at [500, 117] on input "Search tracks" at bounding box center [472, 112] width 364 height 19
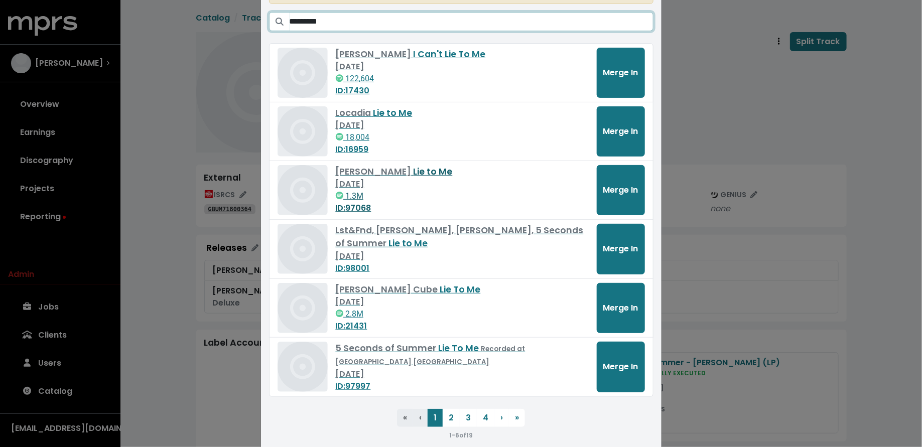
scroll to position [91, 0]
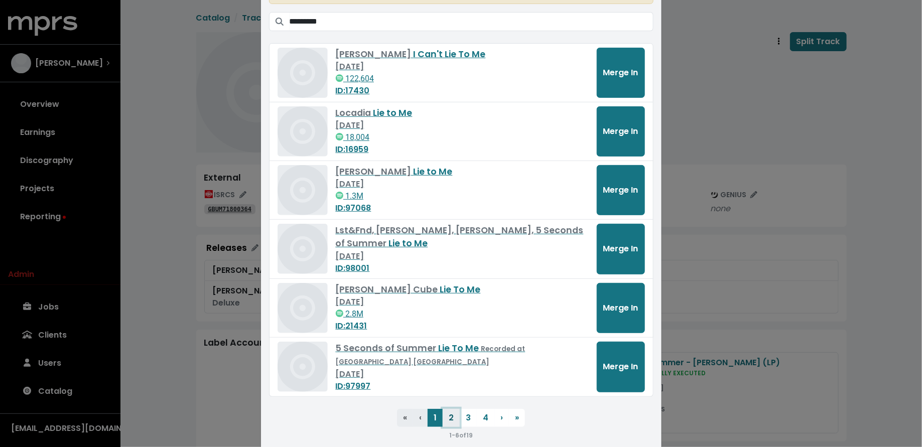
click at [450, 418] on button "2" at bounding box center [451, 418] width 17 height 18
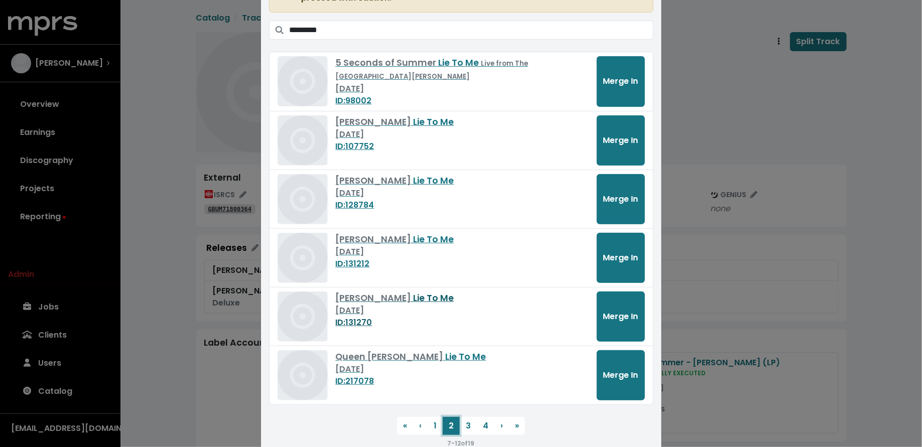
scroll to position [0, 0]
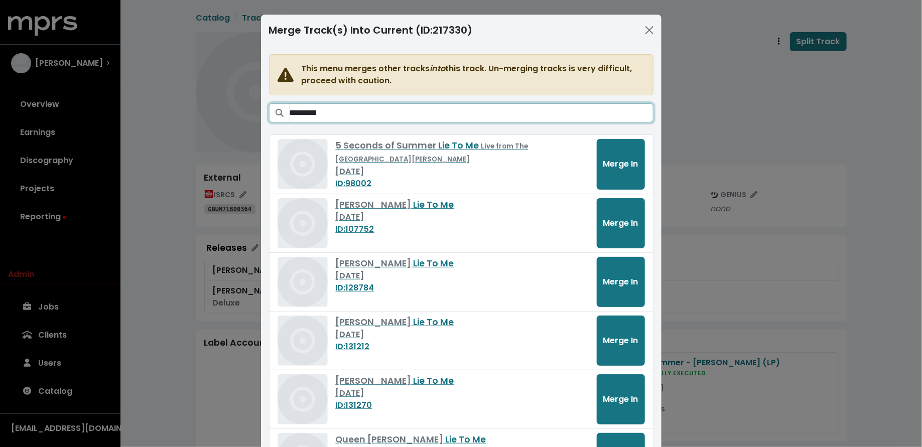
click at [328, 110] on input "*********" at bounding box center [472, 112] width 364 height 19
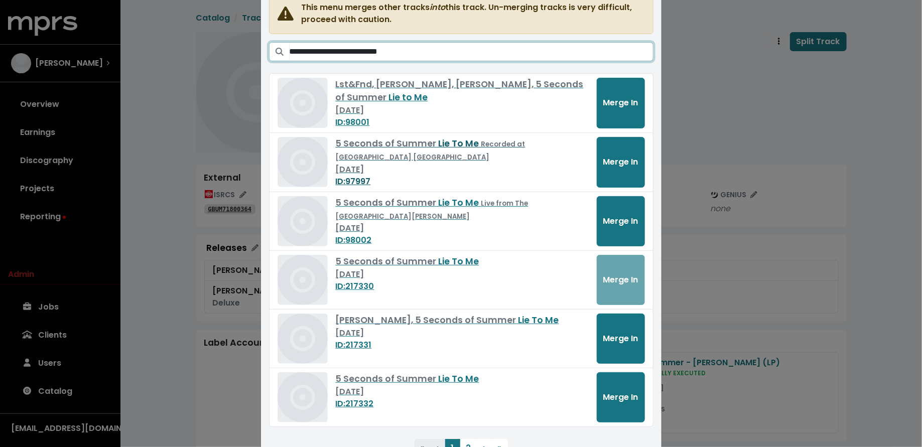
scroll to position [68, 0]
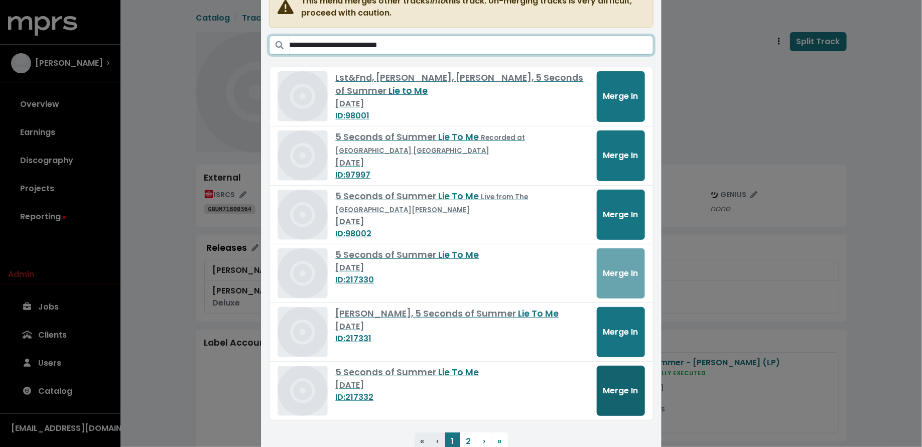
type input "**********"
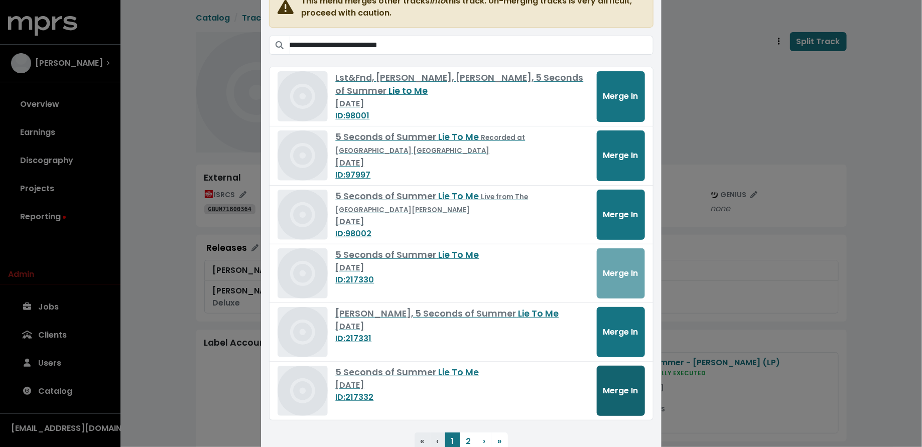
click at [609, 392] on span "Merge In" at bounding box center [620, 391] width 35 height 12
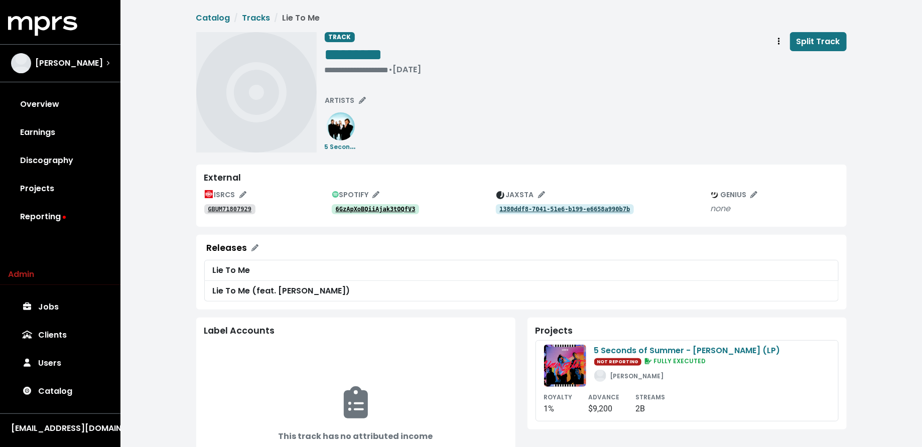
click at [404, 206] on tt "6GzApXoBQiiAjak3tOQfV3" at bounding box center [376, 209] width 80 height 7
click at [346, 94] on button "ARTISTS" at bounding box center [346, 101] width 50 height 16
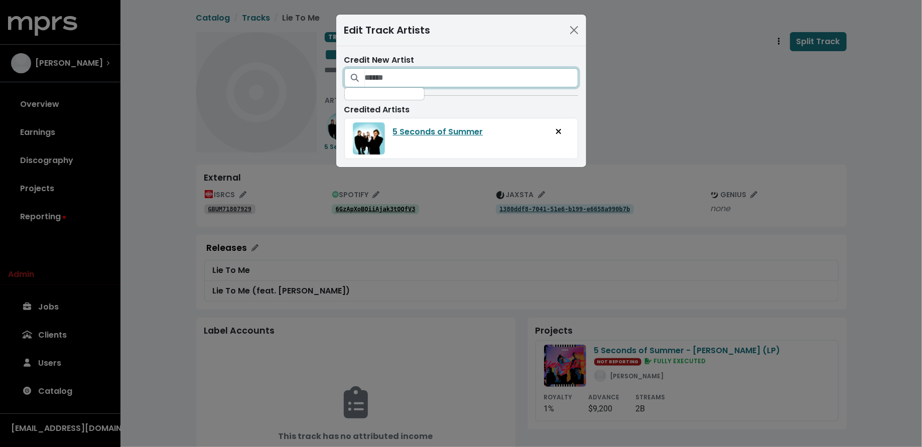
click at [380, 74] on input "Search for artists who should be credited on this track" at bounding box center [471, 77] width 213 height 19
type input "**********"
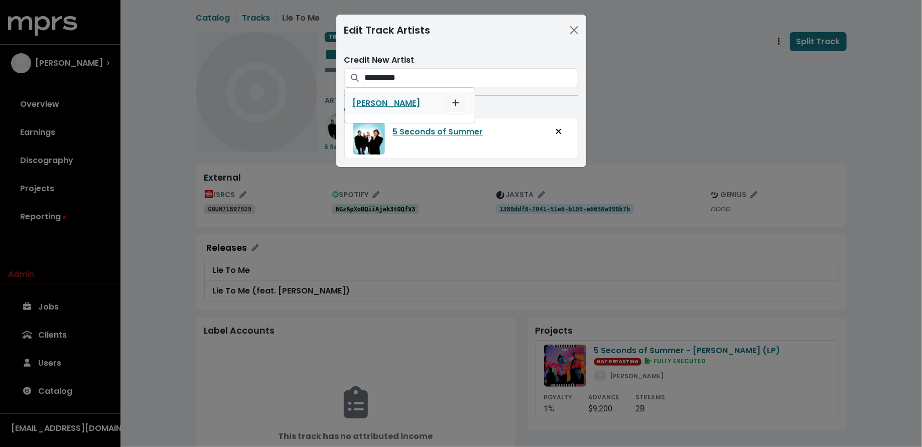
click at [452, 104] on icon "Add artist to this track's credited artists" at bounding box center [455, 103] width 7 height 8
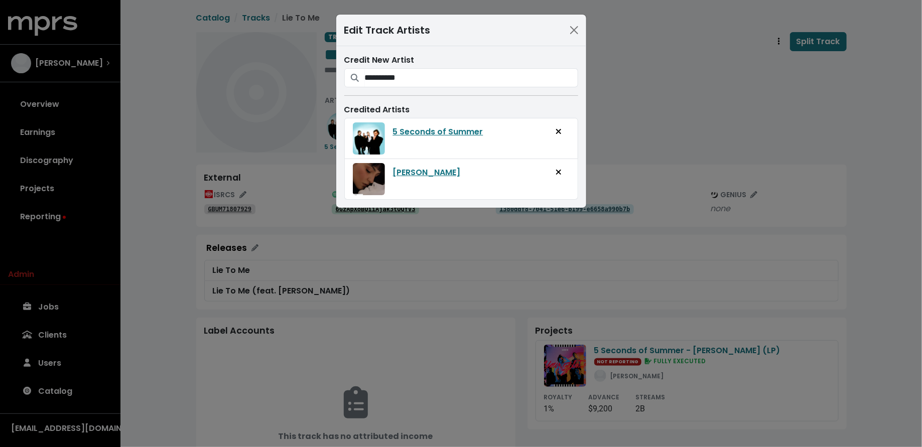
click at [660, 118] on div "**********" at bounding box center [461, 223] width 922 height 447
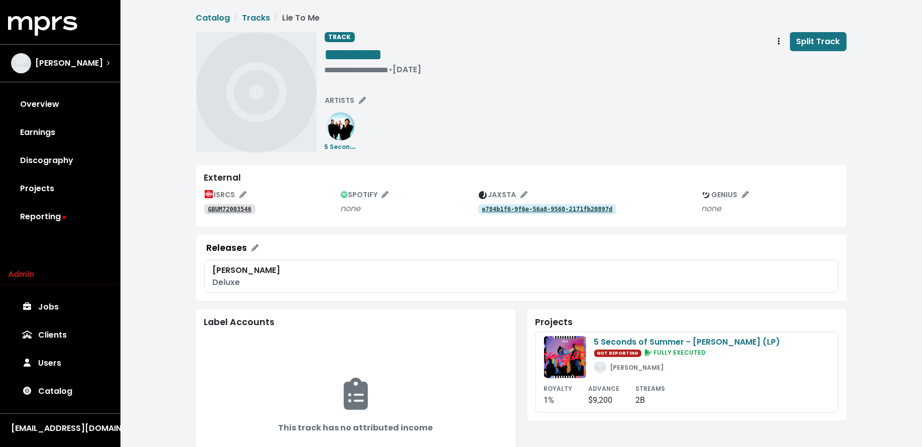
click at [217, 209] on tt "GBUM72003546" at bounding box center [230, 209] width 44 height 7
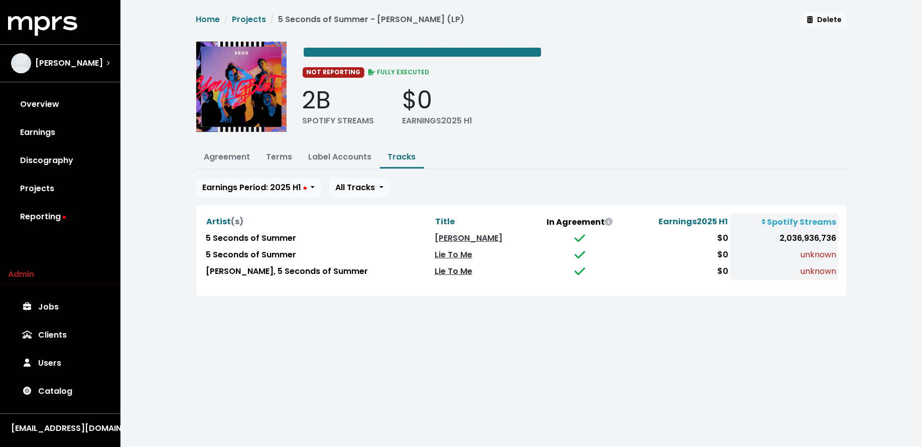
click at [455, 267] on link "Lie To Me" at bounding box center [454, 272] width 38 height 12
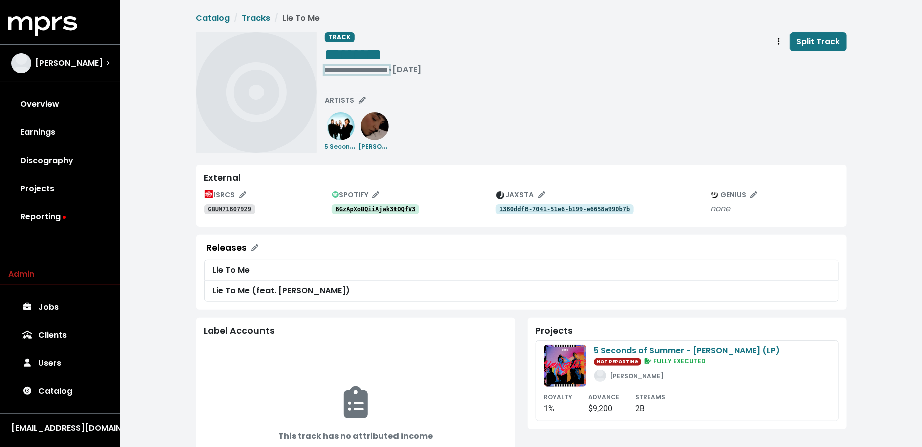
click at [329, 72] on div "**********" at bounding box center [373, 70] width 97 height 10
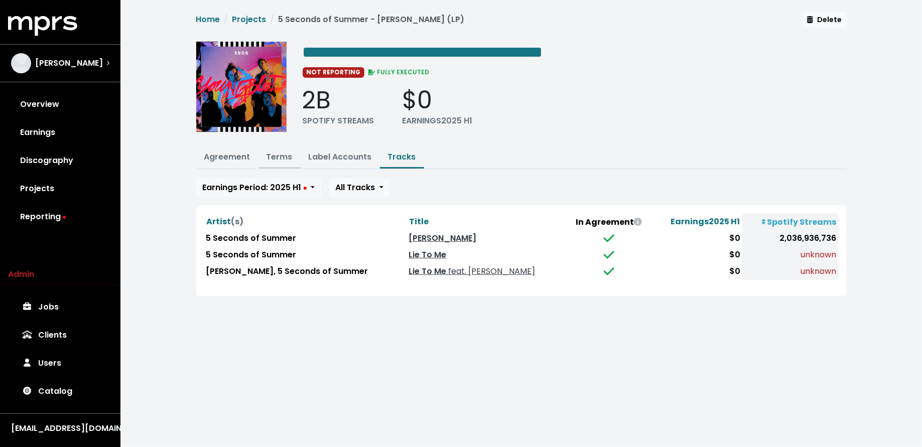
click at [278, 155] on link "Terms" at bounding box center [280, 157] width 26 height 12
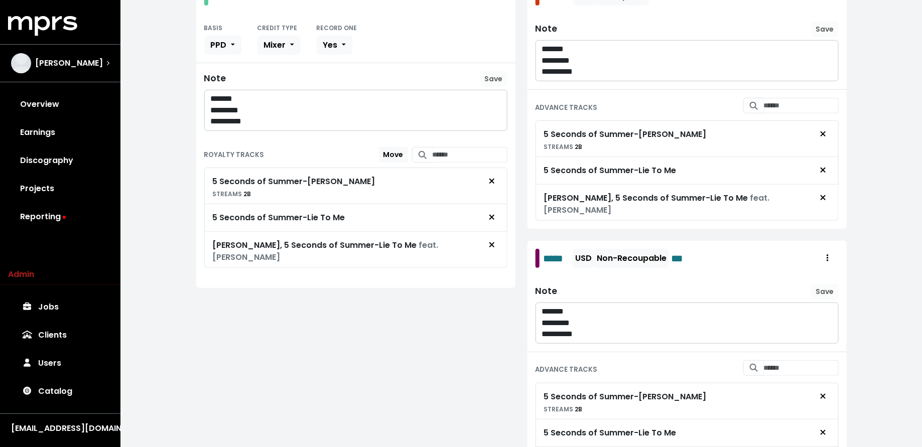
scroll to position [244, 0]
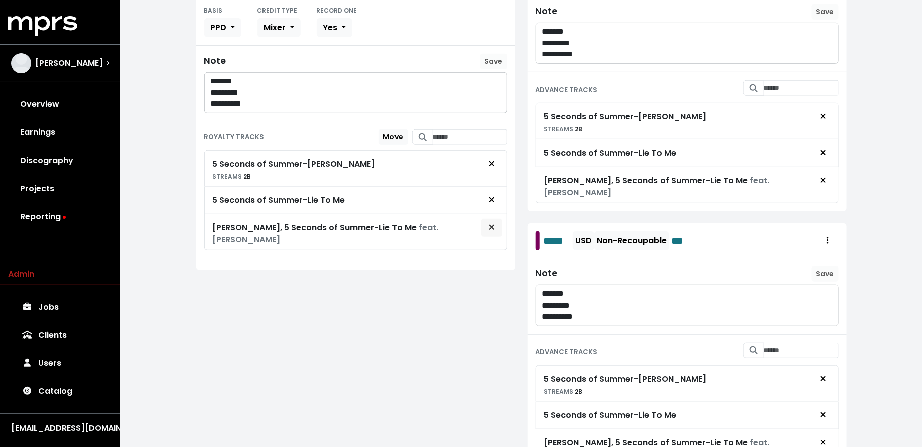
click at [493, 227] on span "Remove royalty target" at bounding box center [492, 228] width 6 height 12
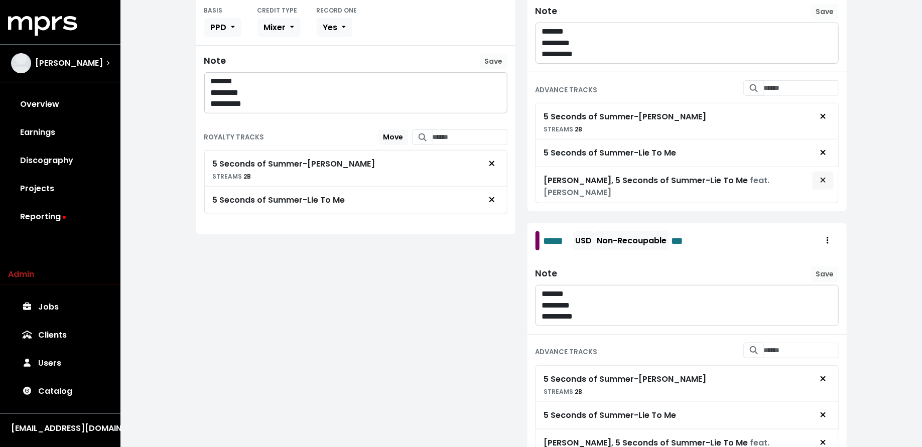
click at [823, 177] on icon "Remove advance target" at bounding box center [823, 180] width 6 height 8
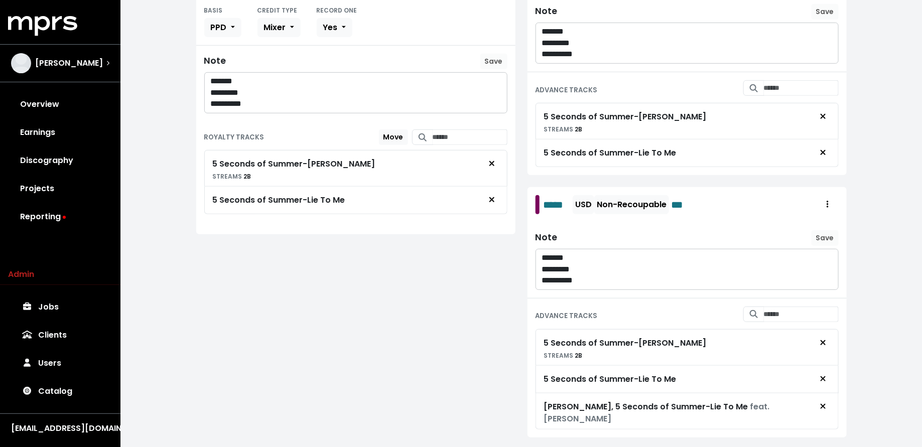
scroll to position [263, 0]
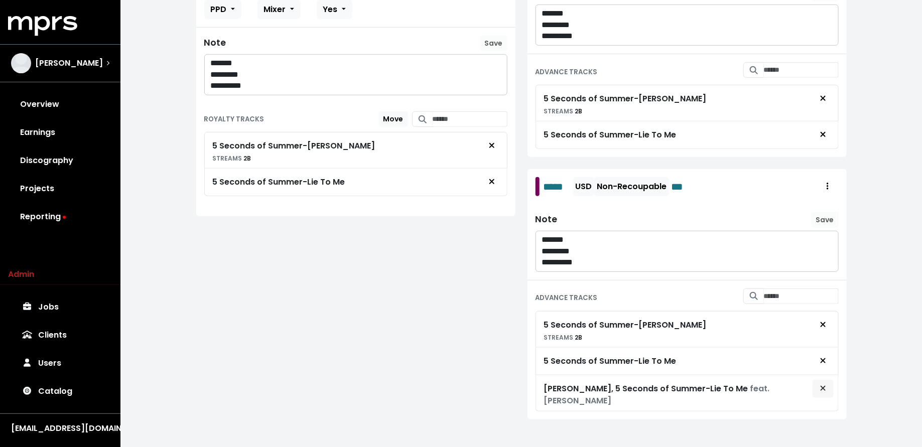
click at [821, 385] on icon "Remove advance target" at bounding box center [823, 389] width 6 height 8
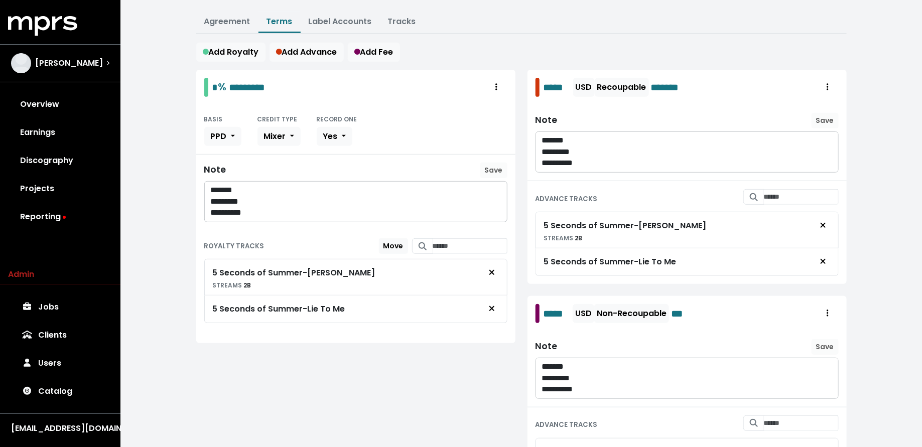
scroll to position [0, 0]
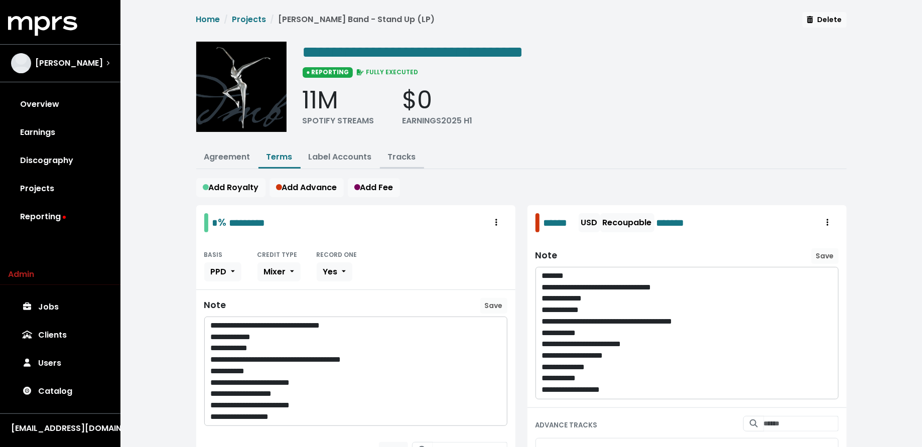
click at [392, 148] on button "Tracks" at bounding box center [402, 158] width 44 height 22
click at [402, 152] on link "Tracks" at bounding box center [402, 157] width 28 height 12
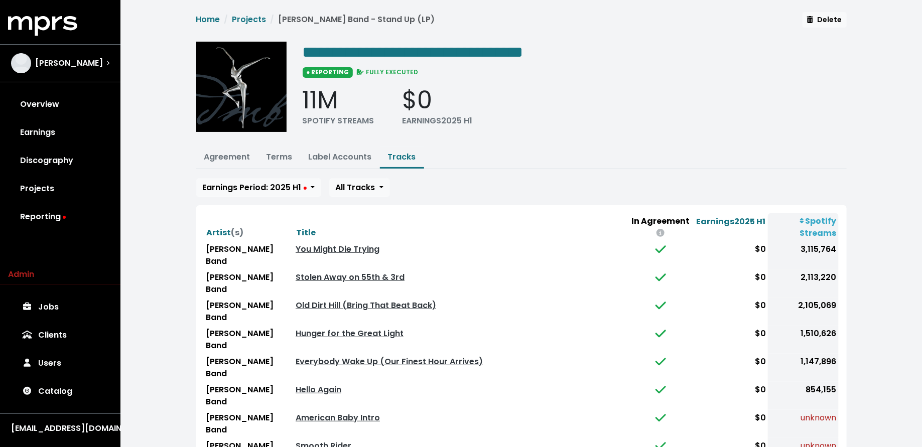
click at [307, 213] on th "Title" at bounding box center [461, 227] width 334 height 28
click at [304, 227] on span "Title" at bounding box center [306, 233] width 20 height 12
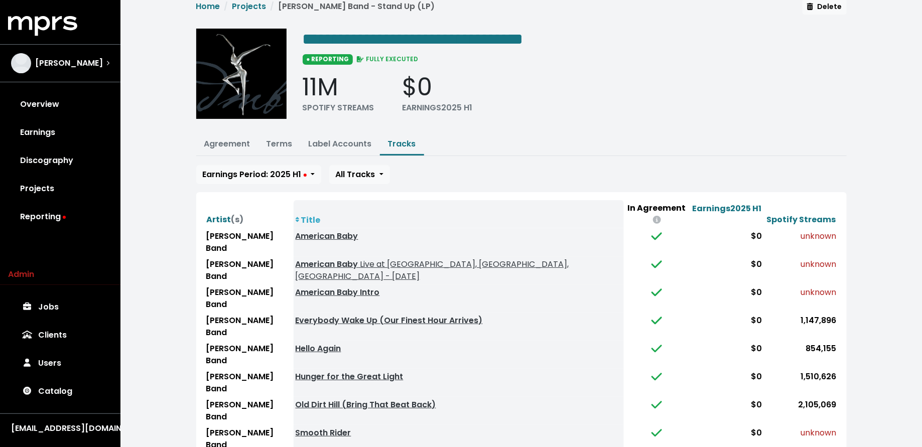
scroll to position [16, 0]
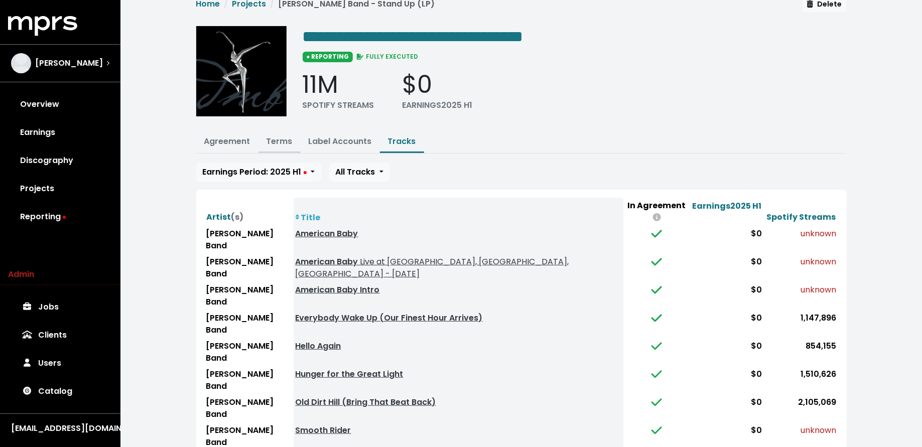
click at [275, 137] on link "Terms" at bounding box center [280, 142] width 26 height 12
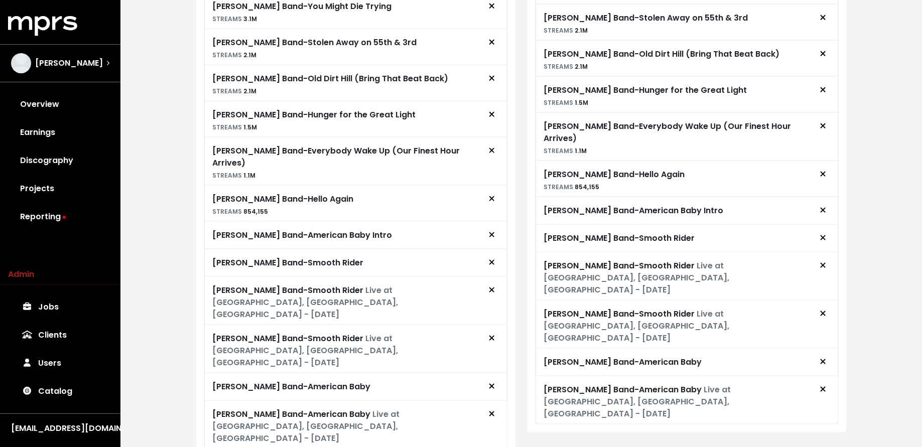
scroll to position [483, 0]
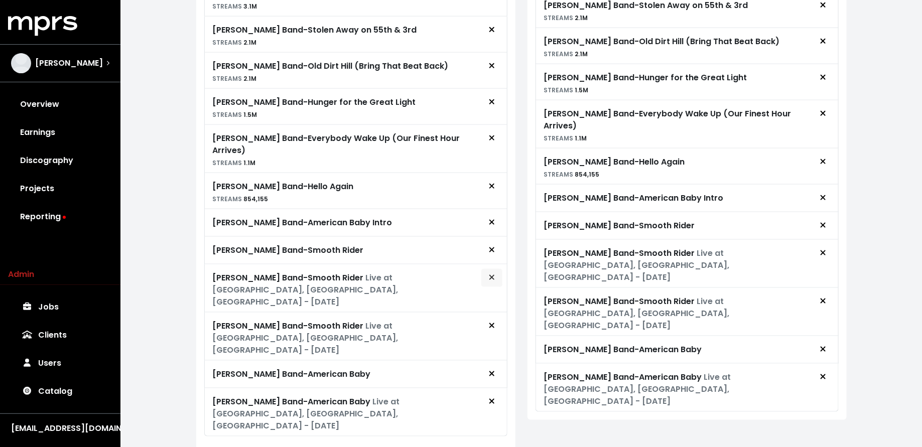
click at [489, 274] on icon "Remove royalty target" at bounding box center [492, 278] width 6 height 8
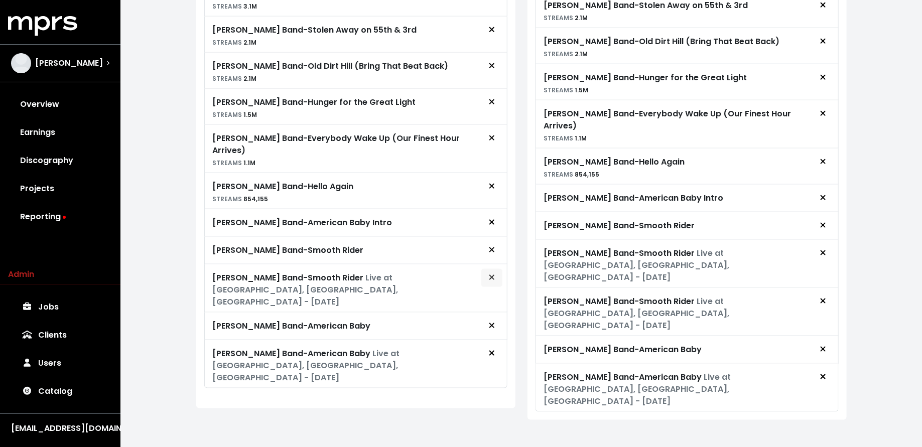
scroll to position [447, 0]
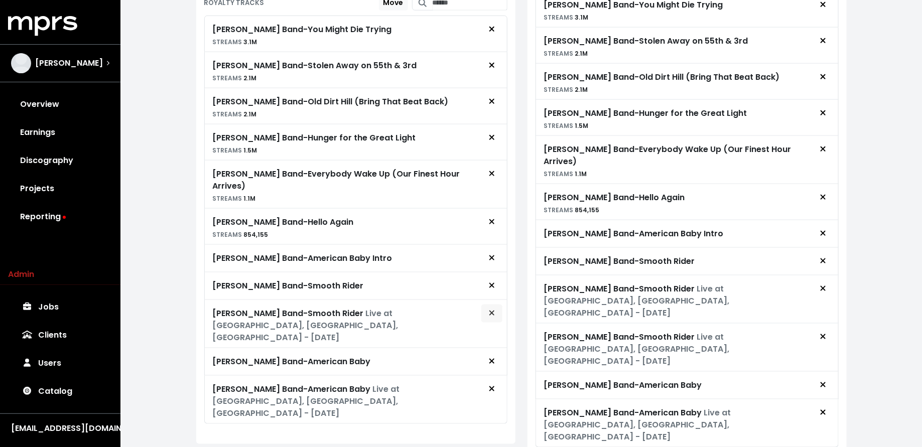
click at [488, 308] on span "Remove royalty target" at bounding box center [491, 314] width 9 height 12
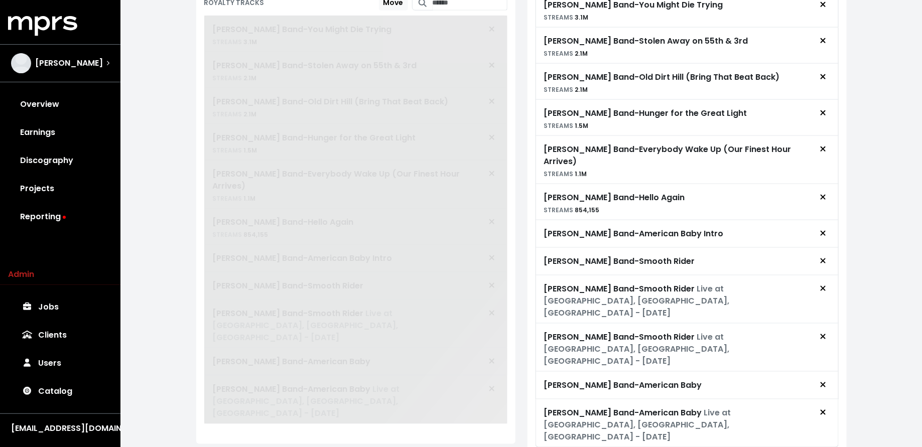
scroll to position [447, 0]
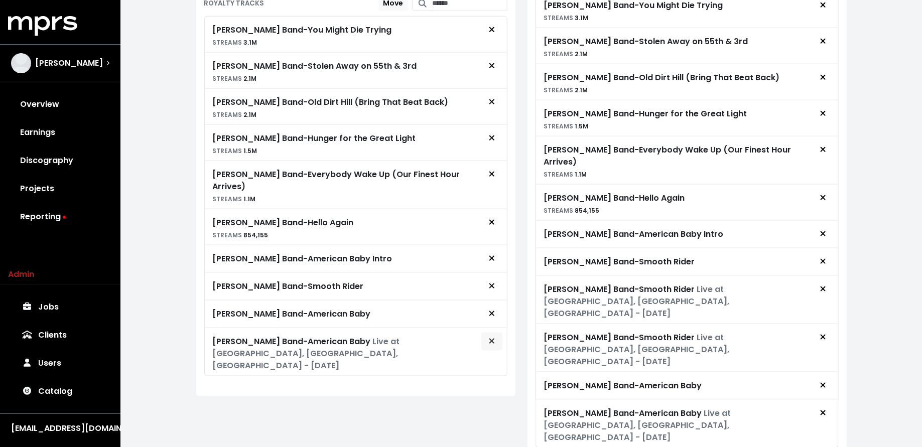
click at [490, 339] on icon "Remove royalty target" at bounding box center [491, 341] width 5 height 5
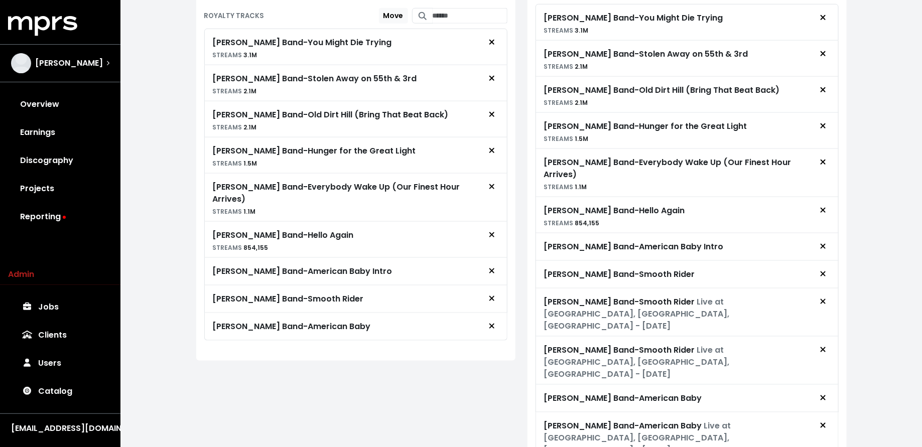
scroll to position [433, 0]
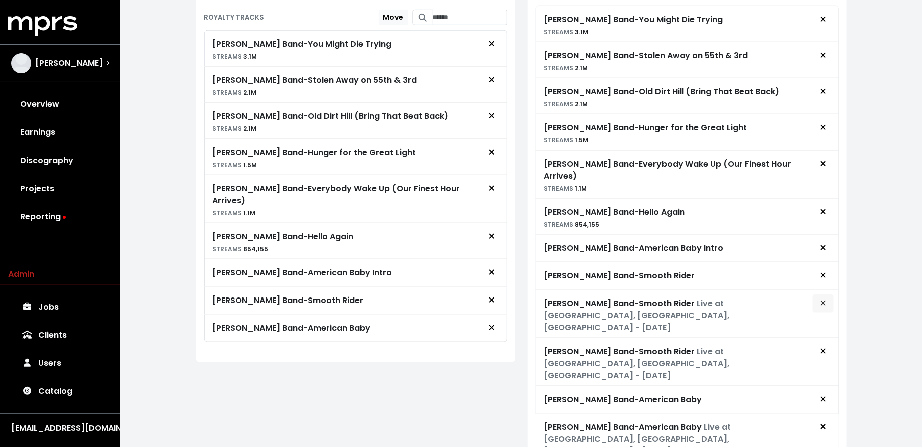
click at [830, 294] on button "Remove advance target" at bounding box center [823, 303] width 22 height 19
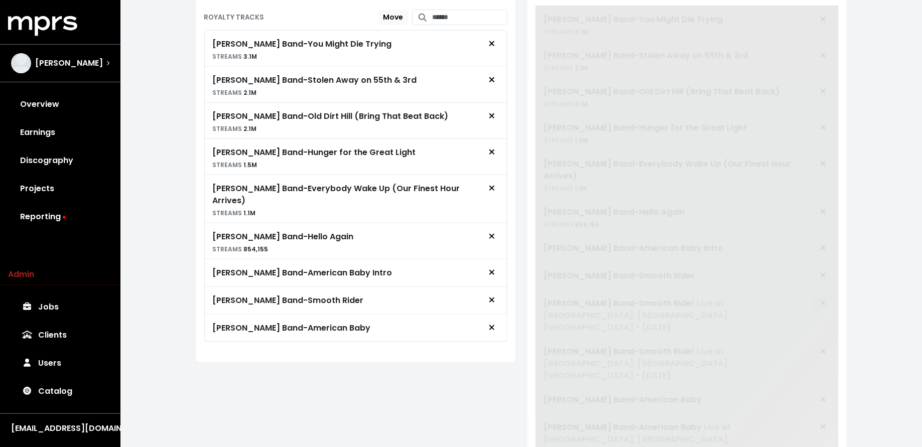
scroll to position [411, 0]
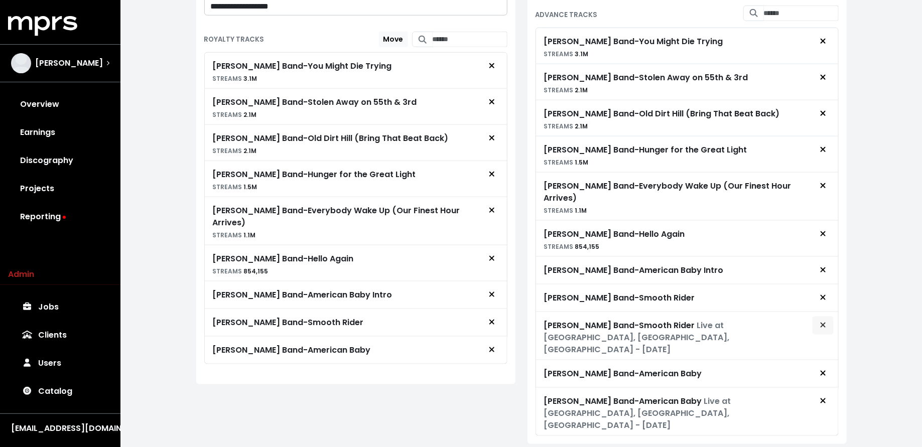
click at [826, 321] on icon "Remove advance target" at bounding box center [823, 325] width 6 height 8
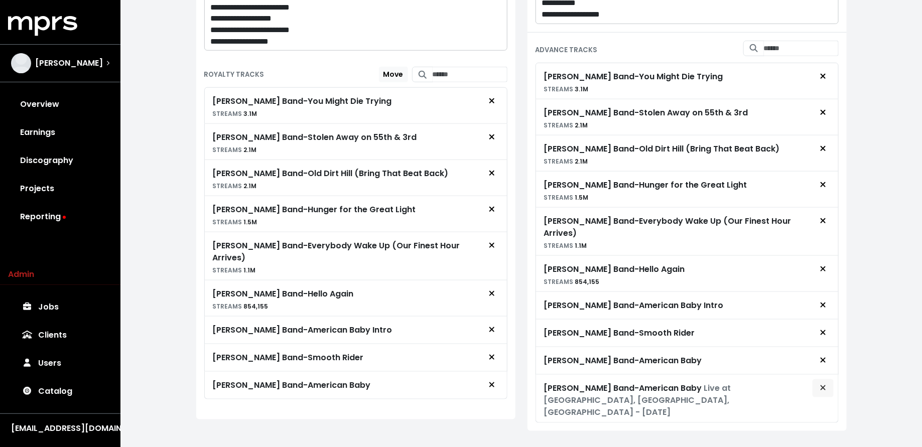
click at [824, 384] on icon "Remove advance target" at bounding box center [823, 388] width 6 height 8
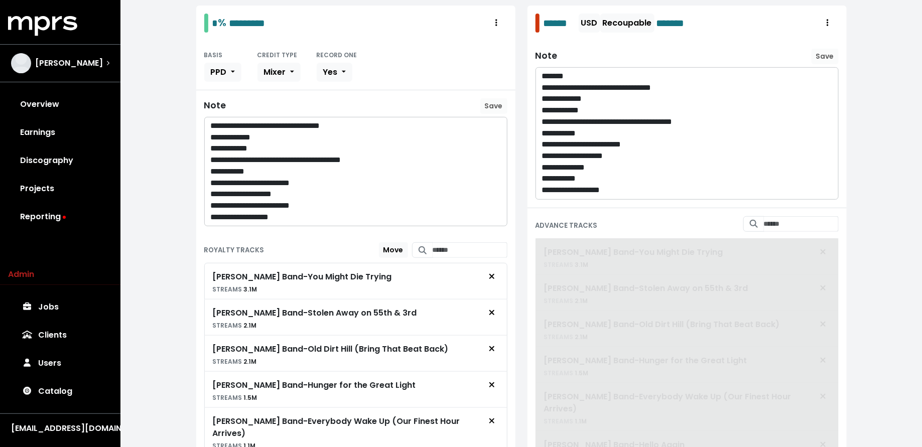
scroll to position [0, 0]
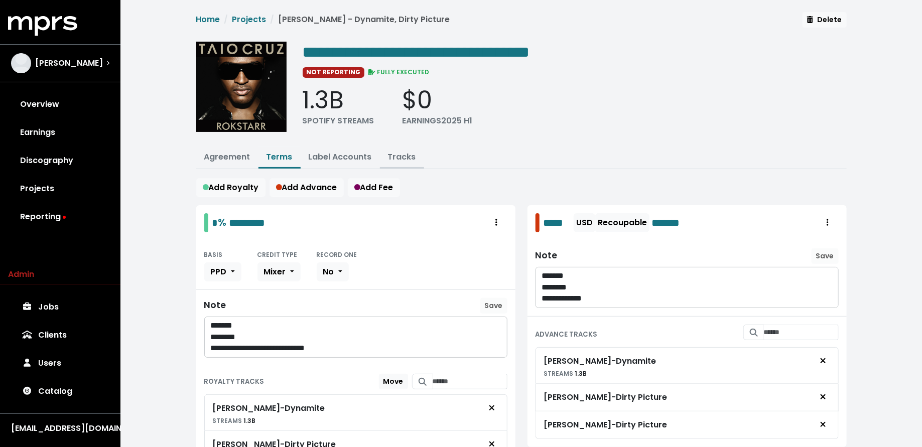
click at [401, 154] on link "Tracks" at bounding box center [402, 157] width 28 height 12
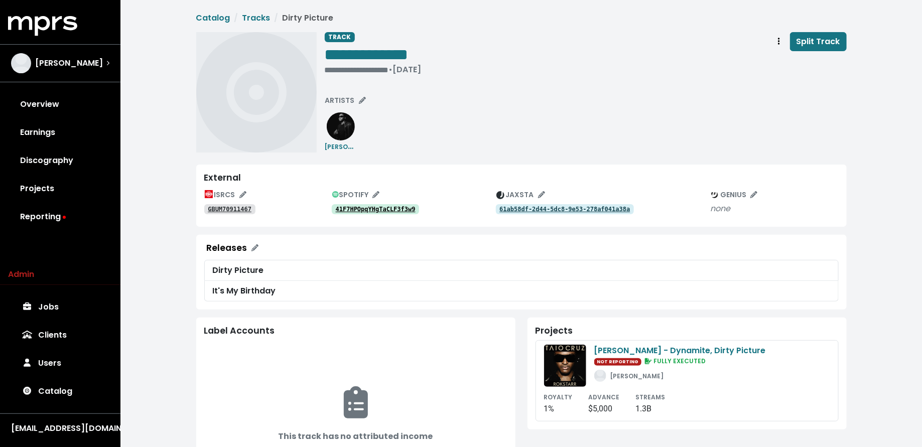
click at [377, 206] on tt "41F7HPOpqYHgTaCLF3f3w9" at bounding box center [376, 209] width 80 height 7
click at [247, 210] on tt "GBUM70911467" at bounding box center [230, 209] width 44 height 7
click at [398, 211] on tt "41F7HPOpqYHgTaCLF3f3w9" at bounding box center [376, 209] width 80 height 7
click at [242, 211] on tt "GBUM70911467" at bounding box center [230, 209] width 44 height 7
click at [333, 70] on div "**********" at bounding box center [373, 70] width 97 height 10
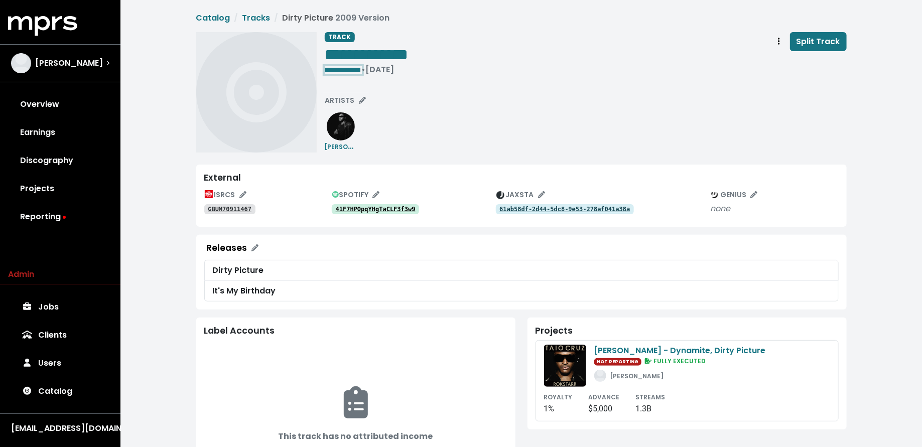
click at [362, 73] on span "**********" at bounding box center [343, 70] width 37 height 8
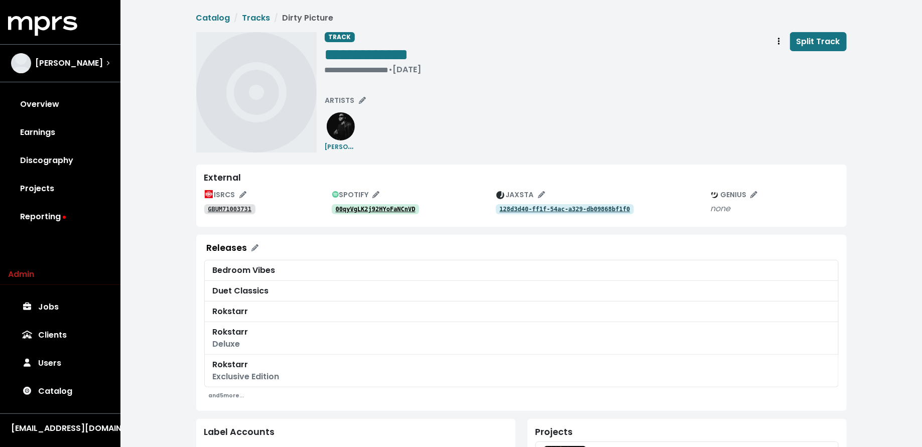
click at [386, 210] on tt "00qyVgLK2j92HYoFaNCnVD" at bounding box center [376, 209] width 80 height 7
click at [236, 204] on link "GBUM71003731" at bounding box center [229, 209] width 51 height 10
click at [352, 99] on span "ARTISTS" at bounding box center [345, 100] width 41 height 10
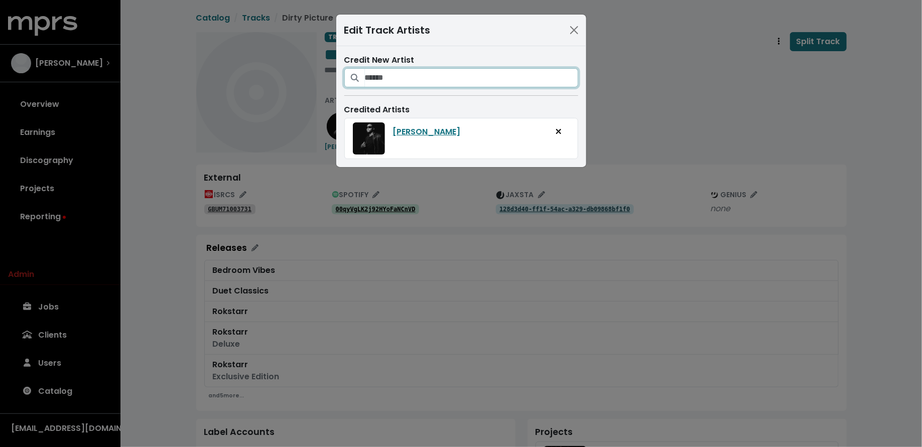
click at [396, 83] on input "Search for artists who should be credited on this track" at bounding box center [471, 77] width 213 height 19
type input "*****"
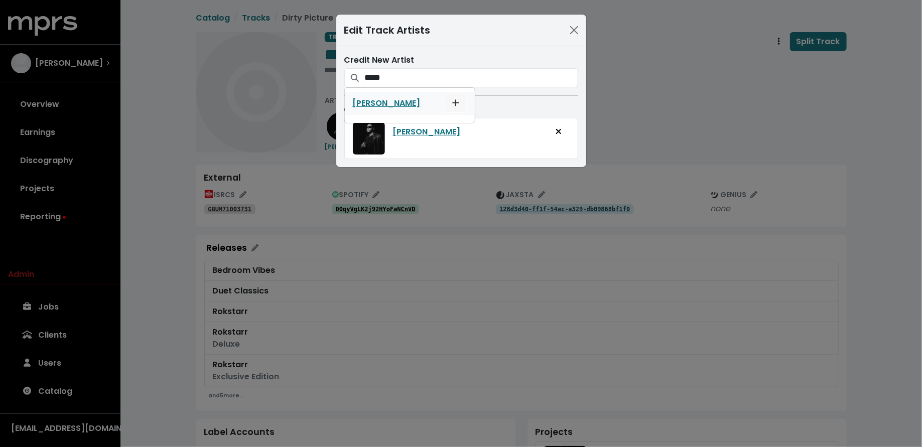
click at [445, 100] on button "Add artist to this track's credited artists" at bounding box center [456, 103] width 22 height 19
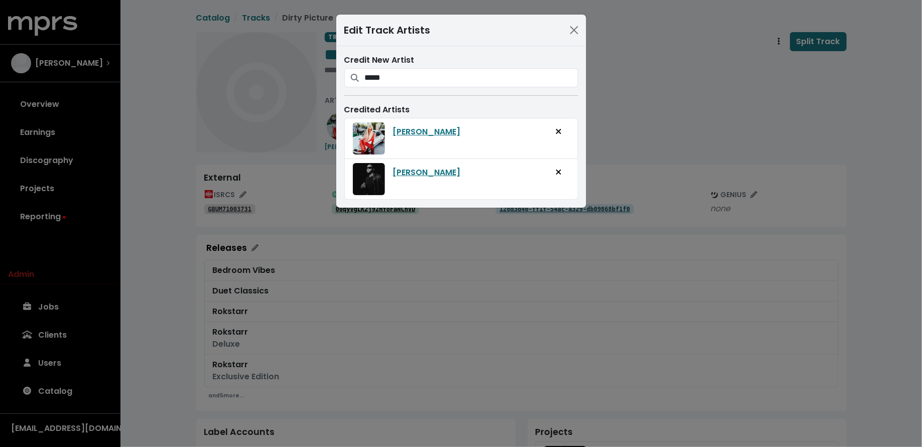
click at [414, 219] on div "Edit Track Artists Credit New Artist ***** Kesha Credited Artists Kesha Taio Cr…" at bounding box center [461, 223] width 922 height 447
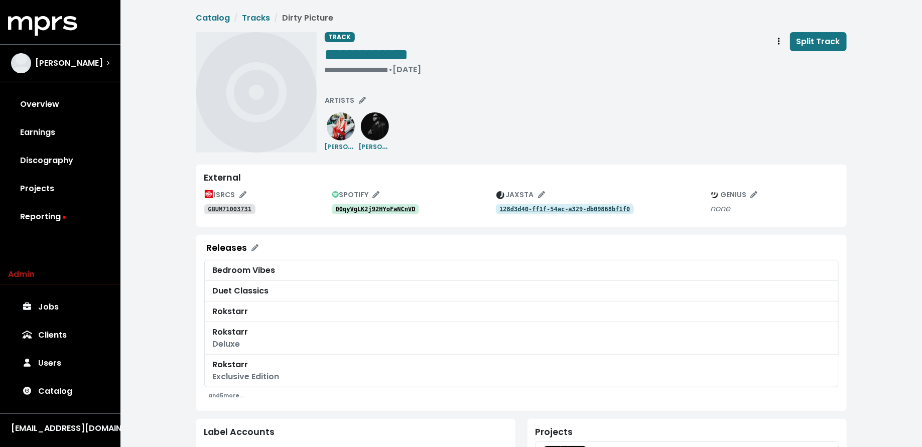
click at [395, 212] on tt "00qyVgLK2j92HYoFaNCnVD" at bounding box center [376, 209] width 80 height 7
click at [388, 210] on tt "00qyVgLK2j92HYoFaNCnVD" at bounding box center [376, 209] width 80 height 7
click at [244, 206] on tt "GBUM71003731" at bounding box center [230, 209] width 44 height 7
click at [333, 71] on div "• Jan 1st, 2010" at bounding box center [367, 70] width 84 height 10
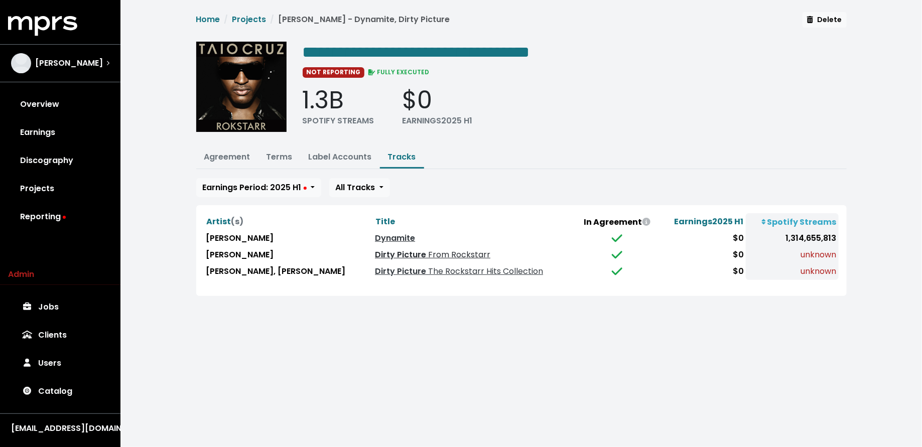
click at [426, 252] on span "From Rockstarr" at bounding box center [458, 255] width 64 height 12
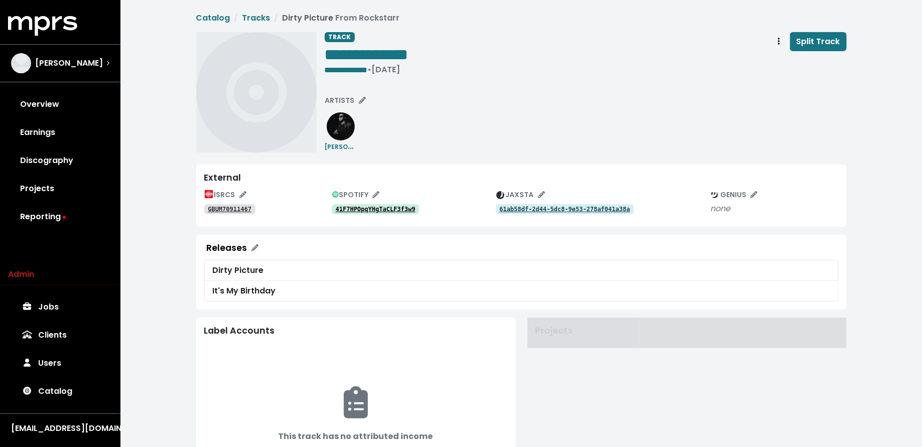
click at [238, 209] on tt "GBUM70911467" at bounding box center [230, 209] width 44 height 7
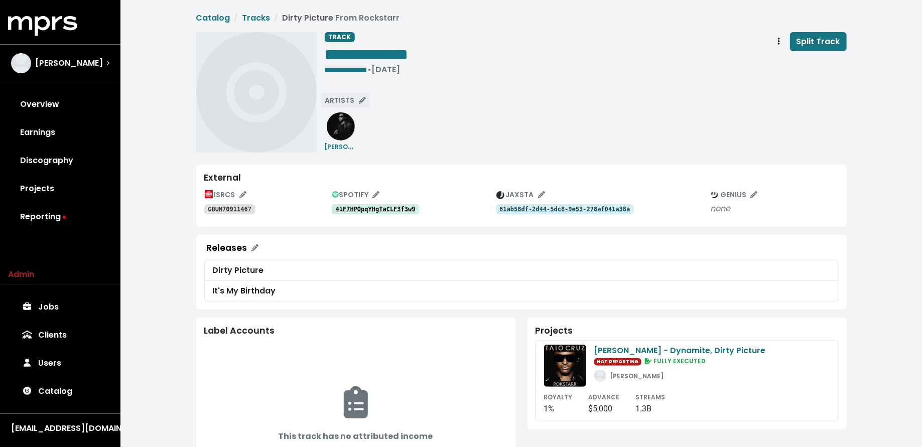
click at [349, 99] on span "ARTISTS" at bounding box center [345, 100] width 41 height 10
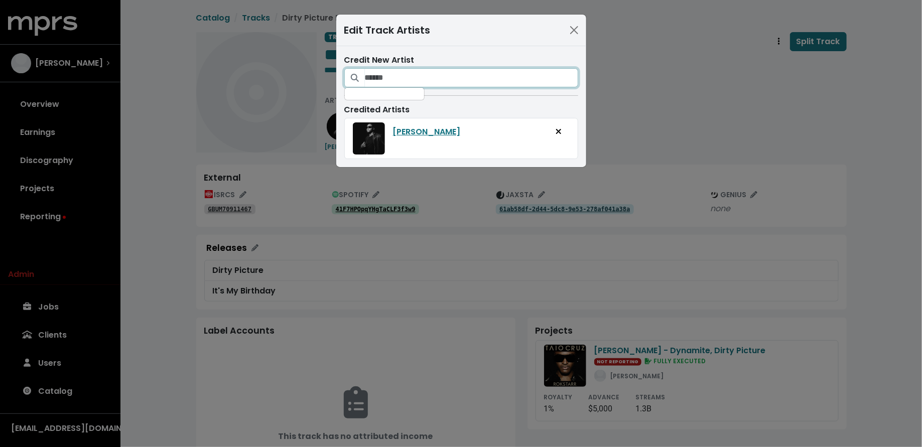
click at [411, 77] on input "Search for artists who should be credited on this track" at bounding box center [471, 77] width 213 height 19
type input "*****"
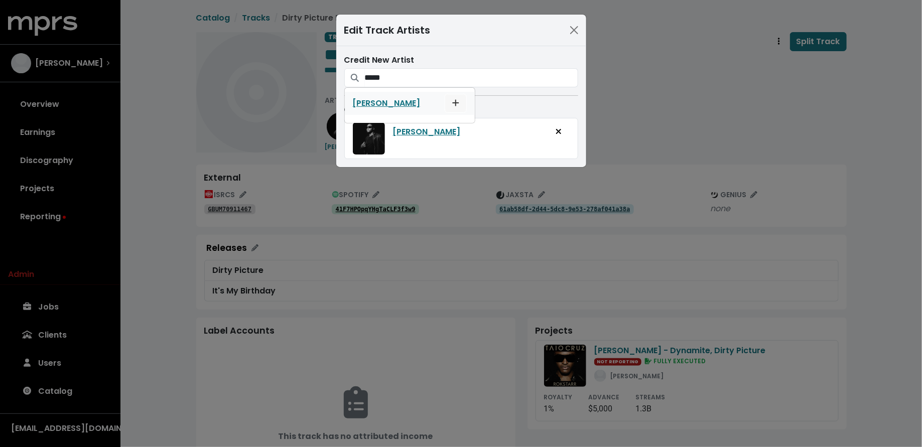
click at [452, 100] on icon "Add artist to this track's credited artists" at bounding box center [455, 103] width 7 height 8
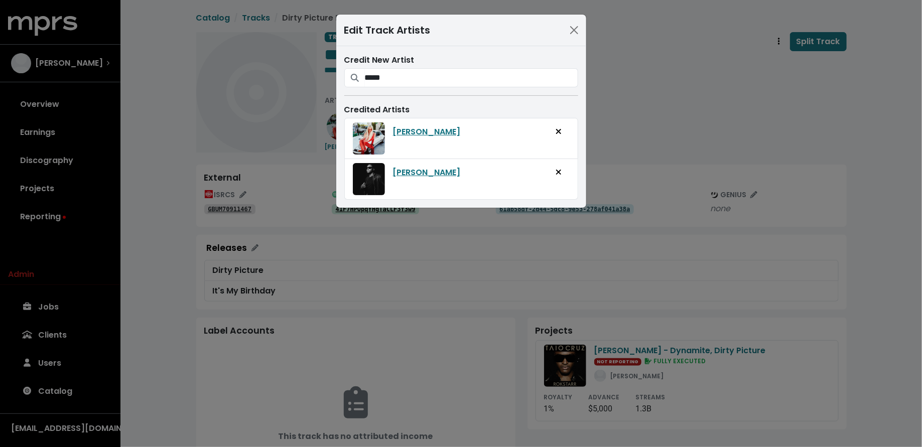
click at [643, 109] on div "Edit Track Artists Credit New Artist ***** [PERSON_NAME] Credited Artists [PERS…" at bounding box center [461, 223] width 922 height 447
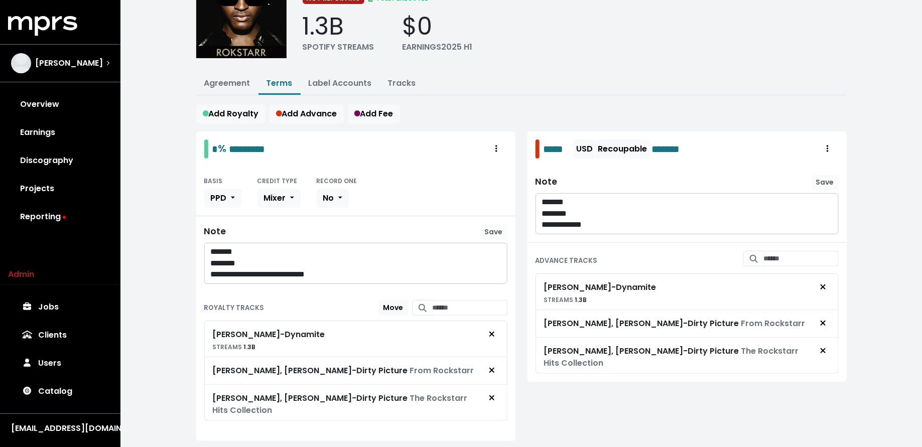
scroll to position [89, 0]
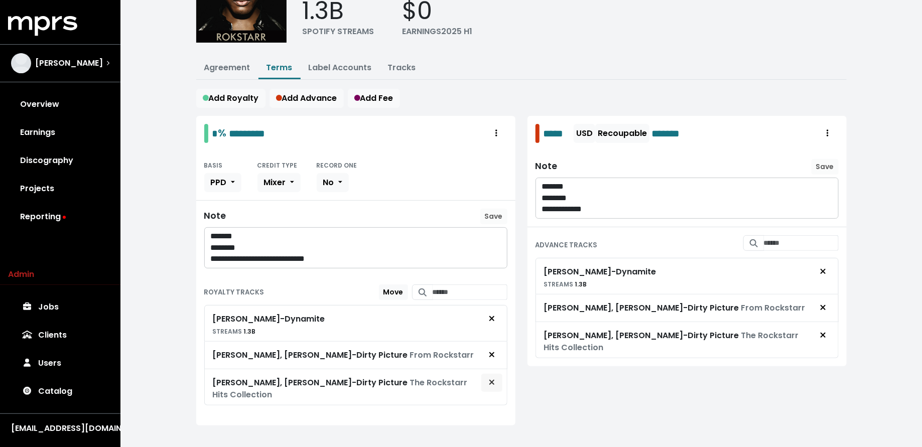
click at [489, 378] on icon "Remove royalty target" at bounding box center [492, 382] width 6 height 8
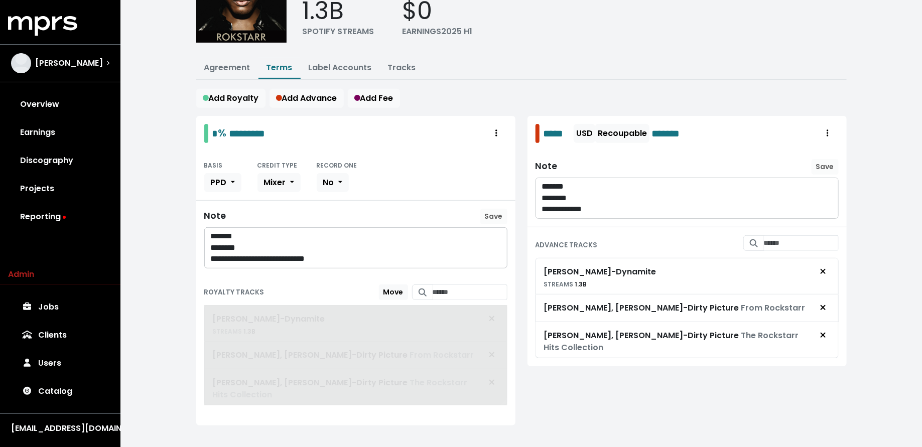
scroll to position [62, 0]
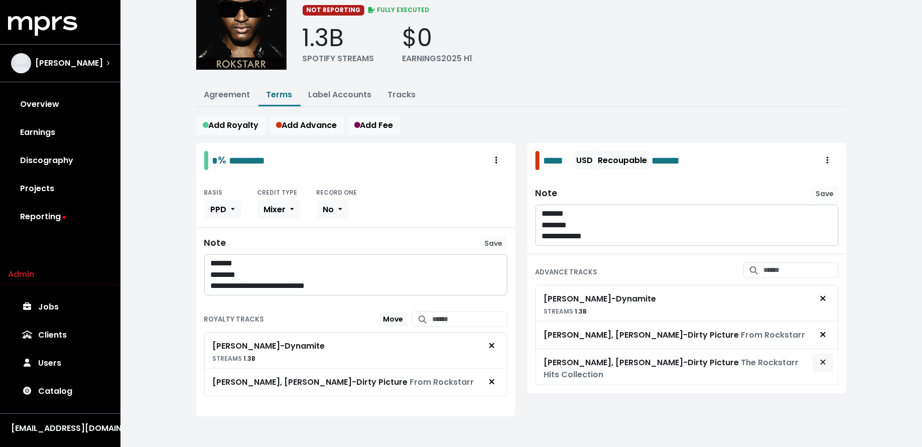
click at [823, 360] on icon "Remove advance target" at bounding box center [822, 362] width 5 height 5
